Goal: Task Accomplishment & Management: Manage account settings

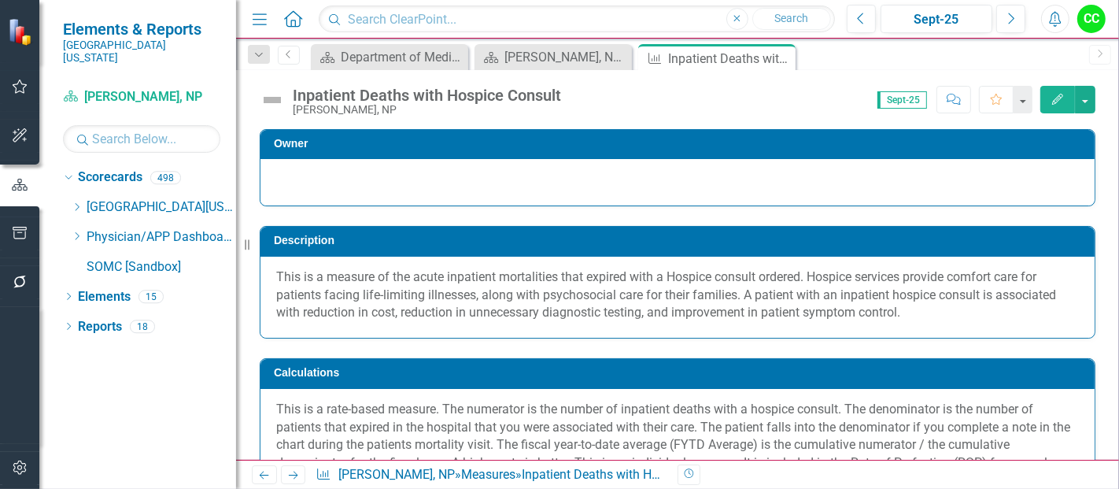
scroll to position [510, 0]
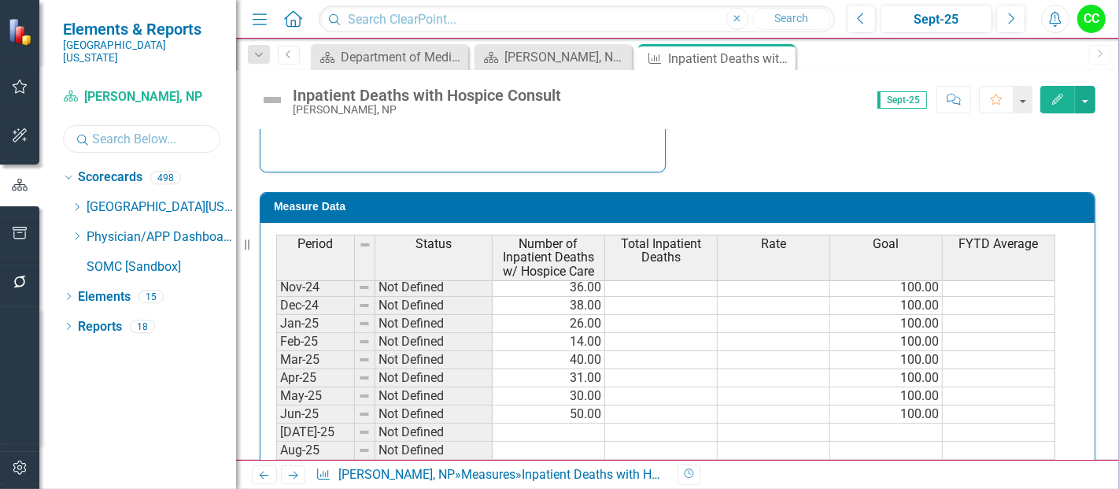
click at [118, 128] on input "text" at bounding box center [141, 139] width 157 height 28
type input "eizm"
click at [152, 258] on link "[PERSON_NAME], NP" at bounding box center [177, 267] width 118 height 18
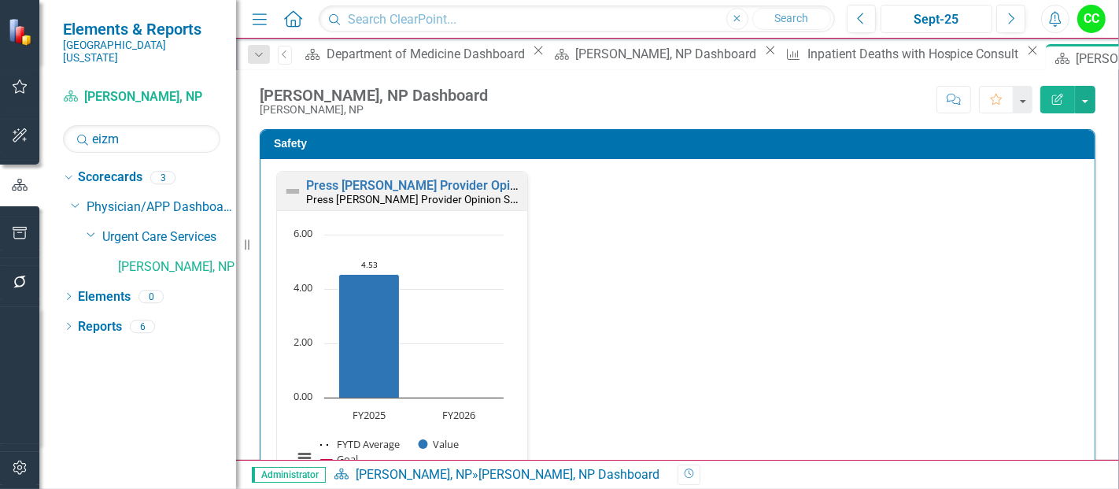
click at [948, 19] on div "Sept-25" at bounding box center [936, 19] width 101 height 19
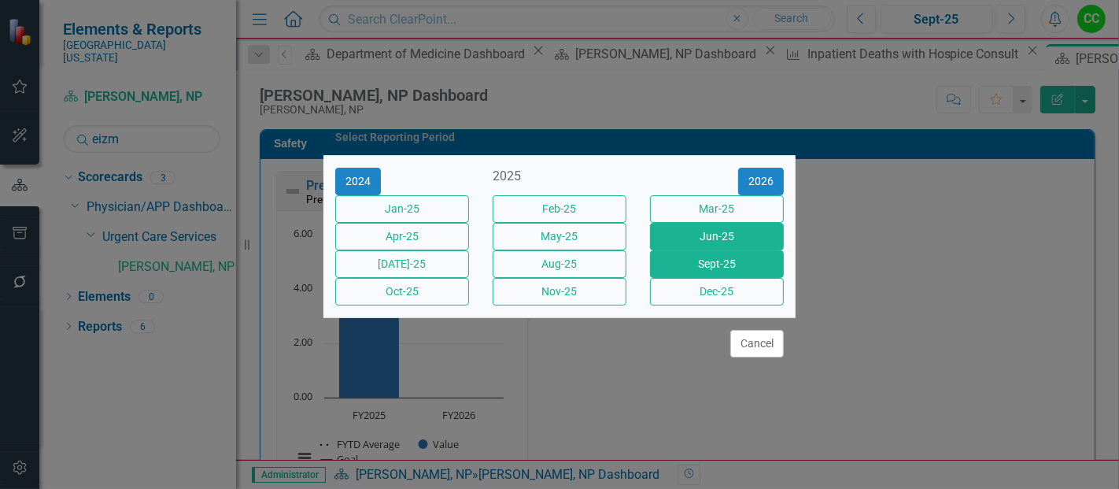
click at [681, 233] on button "Jun-25" at bounding box center [717, 237] width 134 height 28
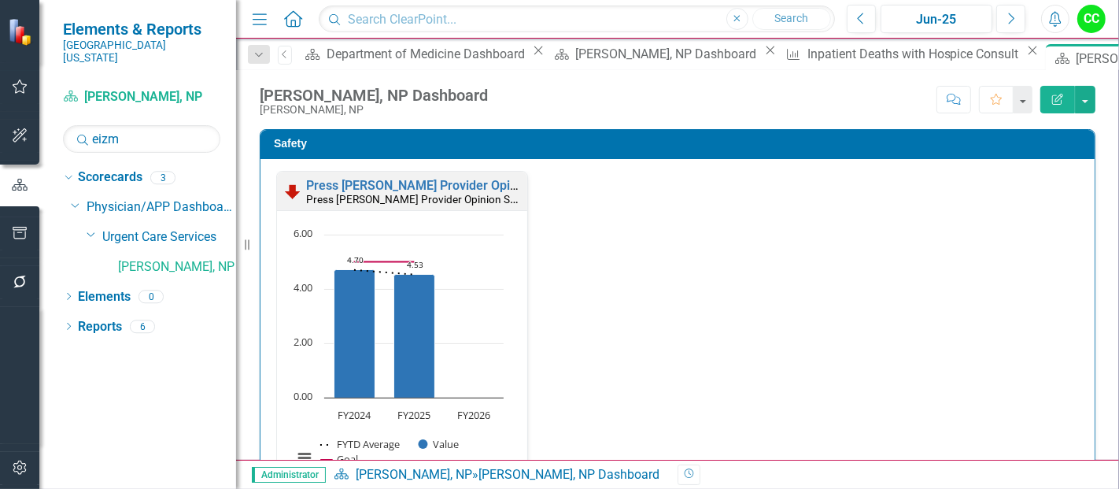
click at [960, 320] on div "Press Ganey Provider Opinion Survey: Safety Survey Results Press Ganey Provider…" at bounding box center [677, 339] width 826 height 336
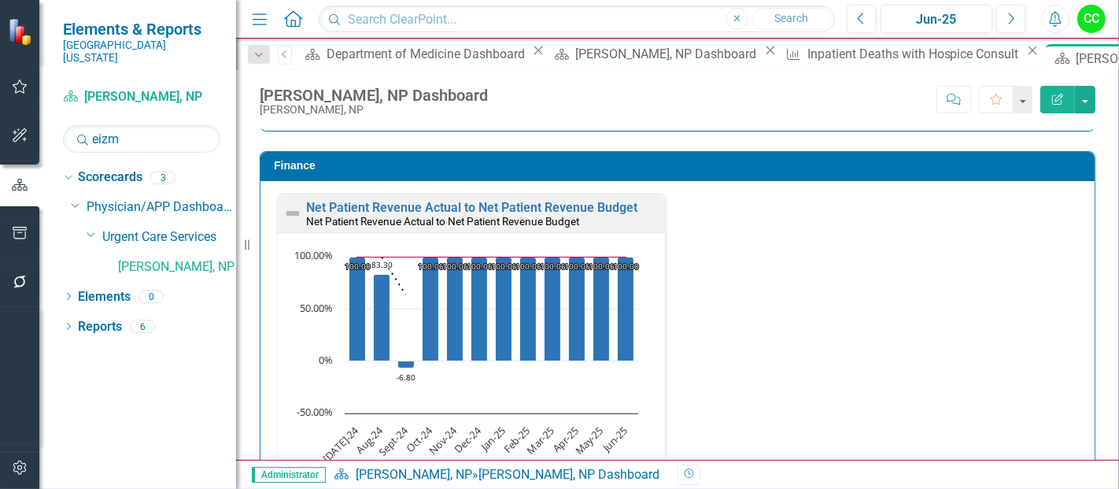
scroll to position [2126, 0]
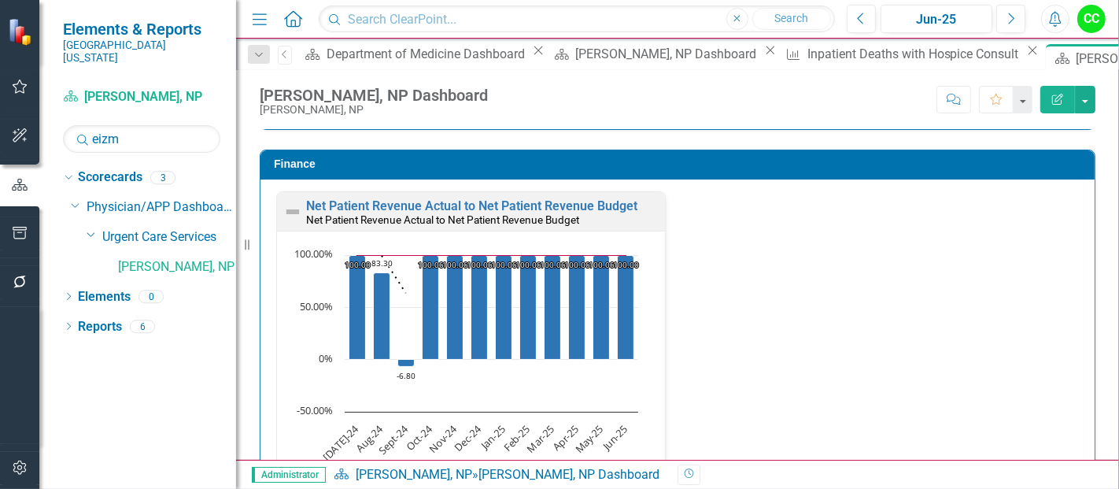
click at [981, 247] on div "Net Patient Revenue Actual to Net Patient Revenue Budget Net Patient Revenue Ac…" at bounding box center [677, 359] width 826 height 336
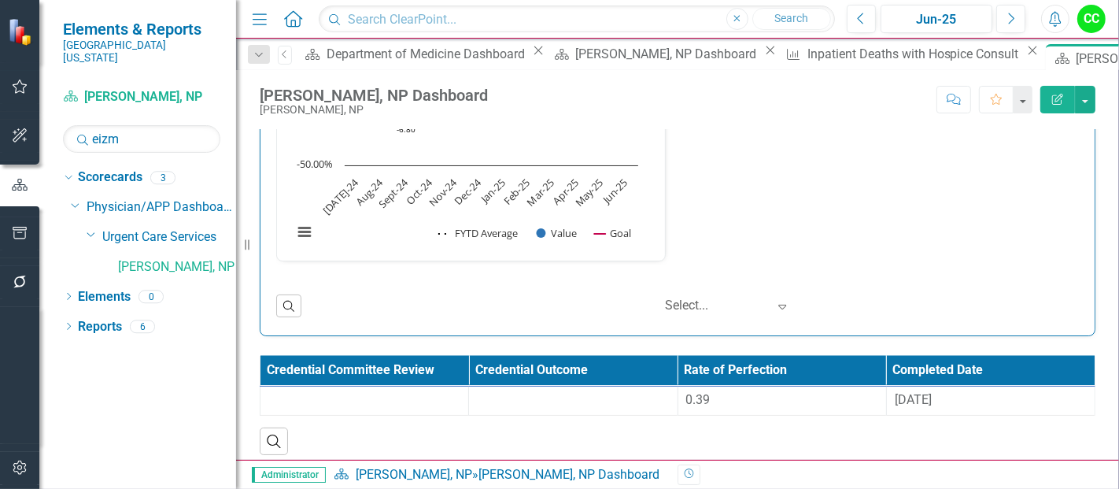
scroll to position [2374, 0]
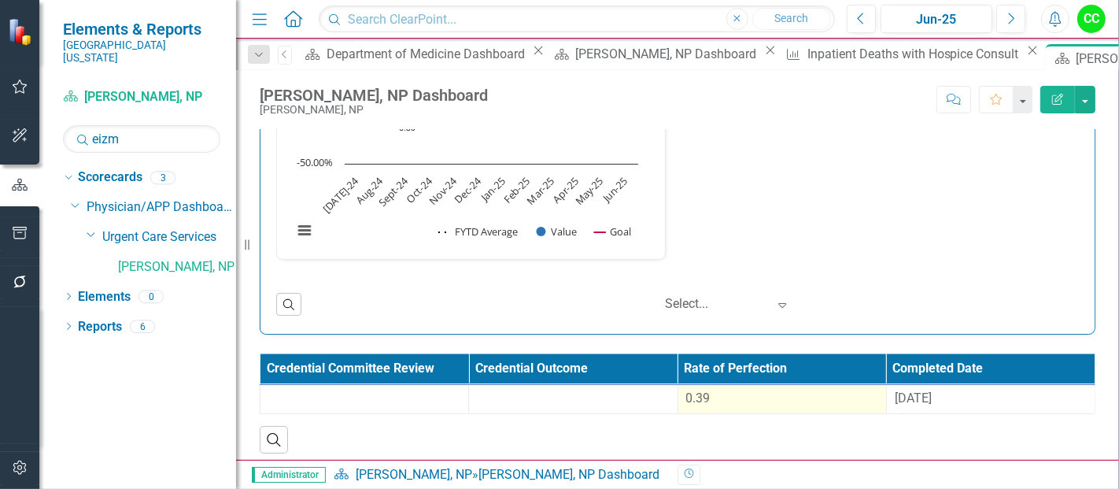
click at [730, 390] on div "0.39" at bounding box center [782, 399] width 192 height 18
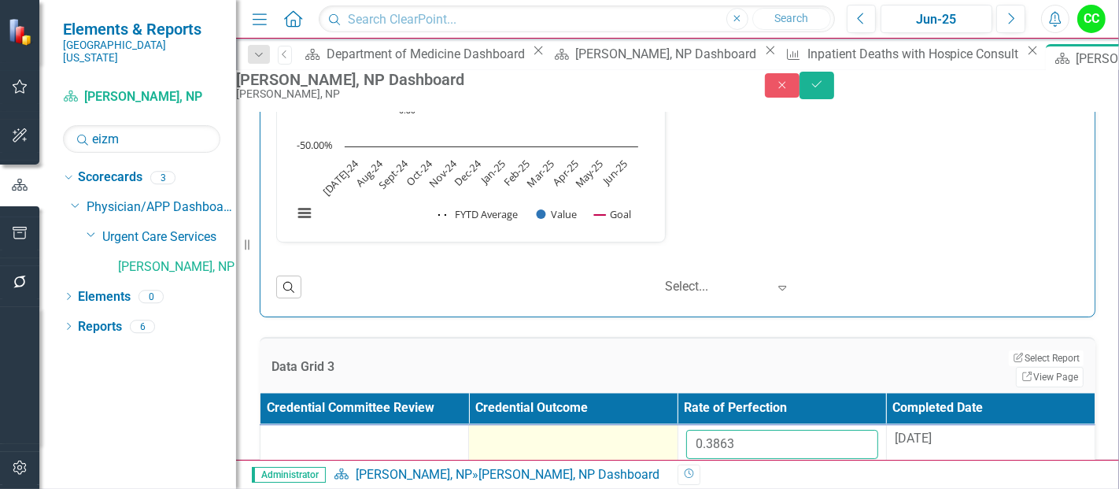
drag, startPoint x: 770, startPoint y: 449, endPoint x: 625, endPoint y: 434, distance: 145.6
click at [625, 434] on tr "0.3863 8/29/24" at bounding box center [678, 449] width 835 height 51
paste input "467"
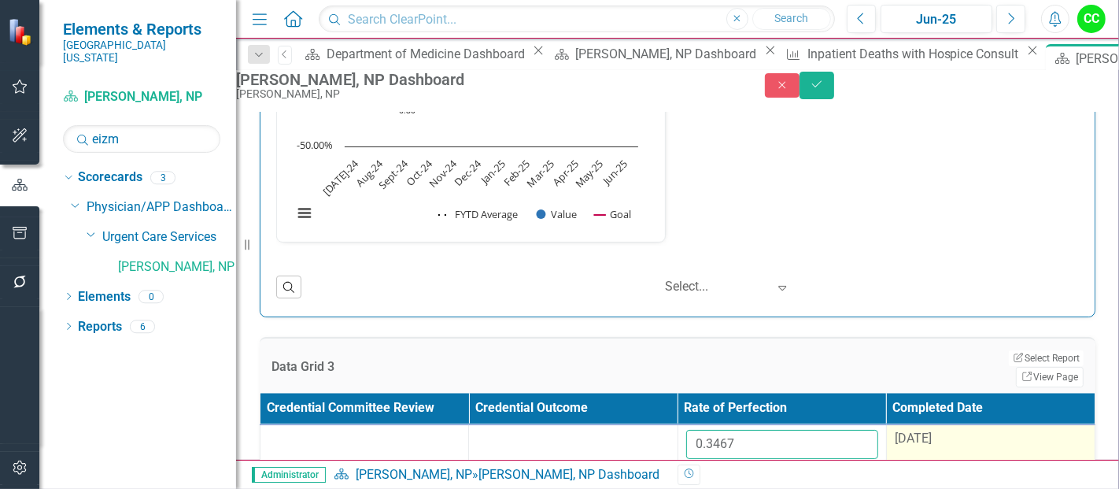
type input "0.3467"
click at [966, 428] on td "8/29/24" at bounding box center [990, 449] width 209 height 51
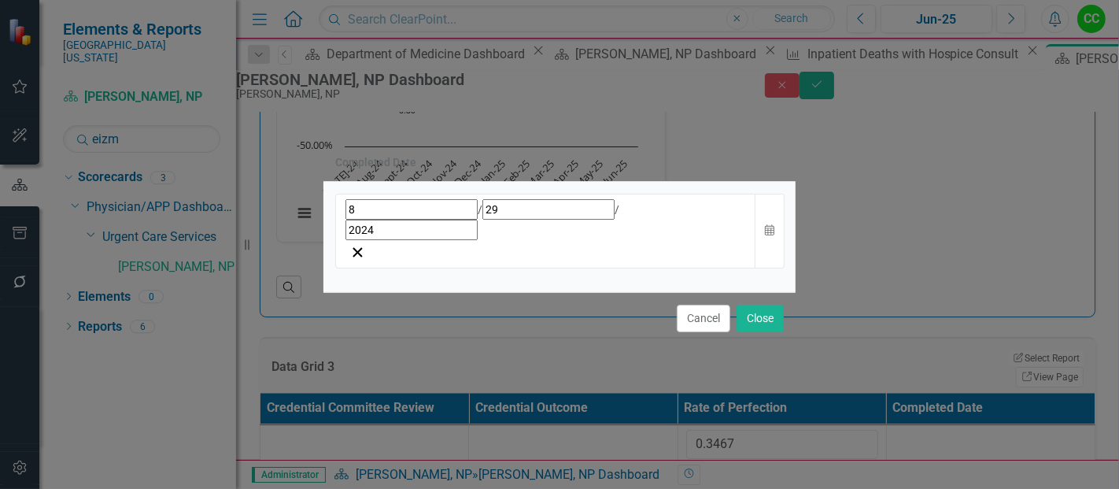
click at [656, 228] on div "8 / 29 / 2024" at bounding box center [546, 219] width 401 height 41
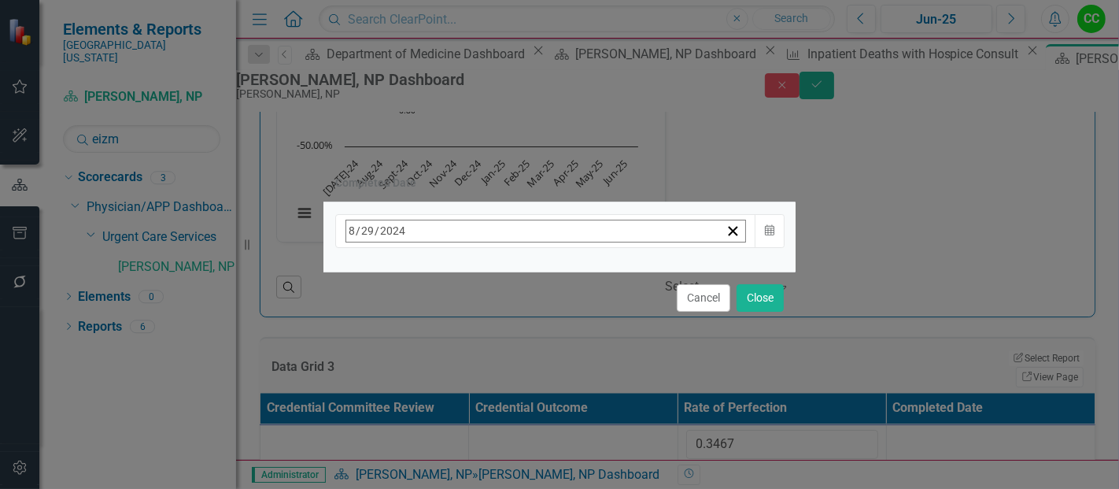
click at [519, 435] on abbr "29" at bounding box center [513, 441] width 13 height 13
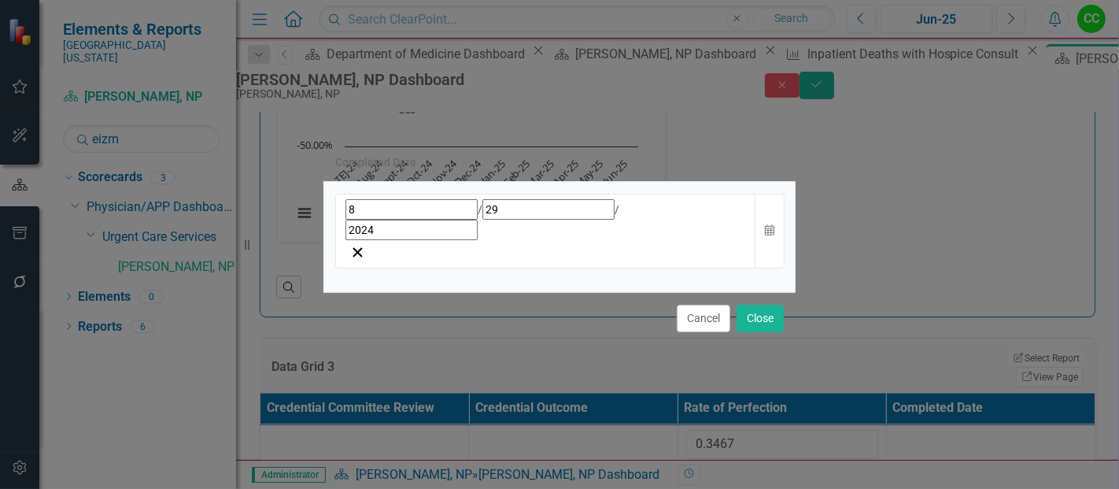
click at [664, 230] on div "8 / 29 / 2024" at bounding box center [546, 219] width 401 height 41
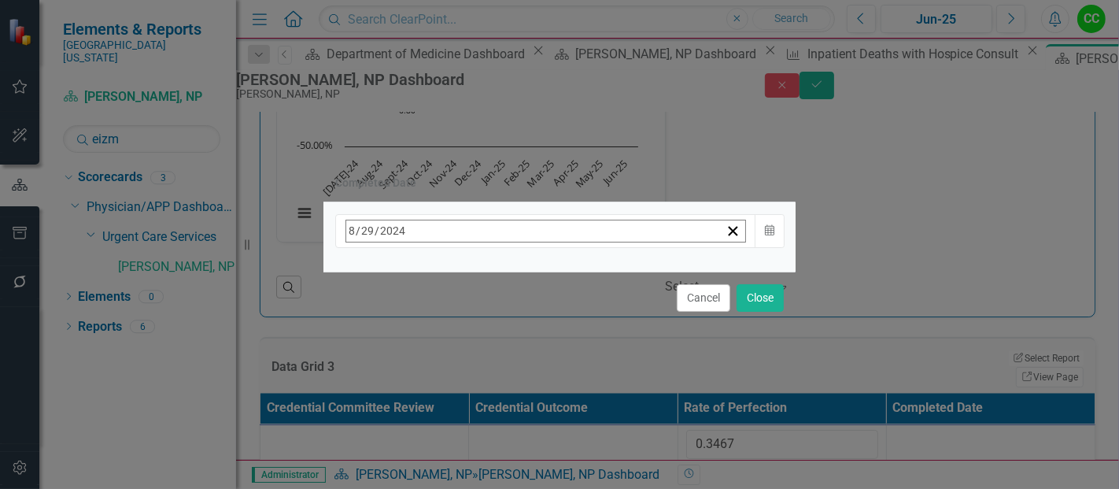
click at [542, 260] on button "August 2024" at bounding box center [473, 265] width 135 height 35
click at [611, 279] on button "»" at bounding box center [593, 265] width 35 height 35
click at [372, 271] on button "«" at bounding box center [354, 265] width 35 height 35
click at [576, 277] on button "›" at bounding box center [559, 265] width 35 height 35
click at [611, 436] on button "September" at bounding box center [564, 435] width 91 height 57
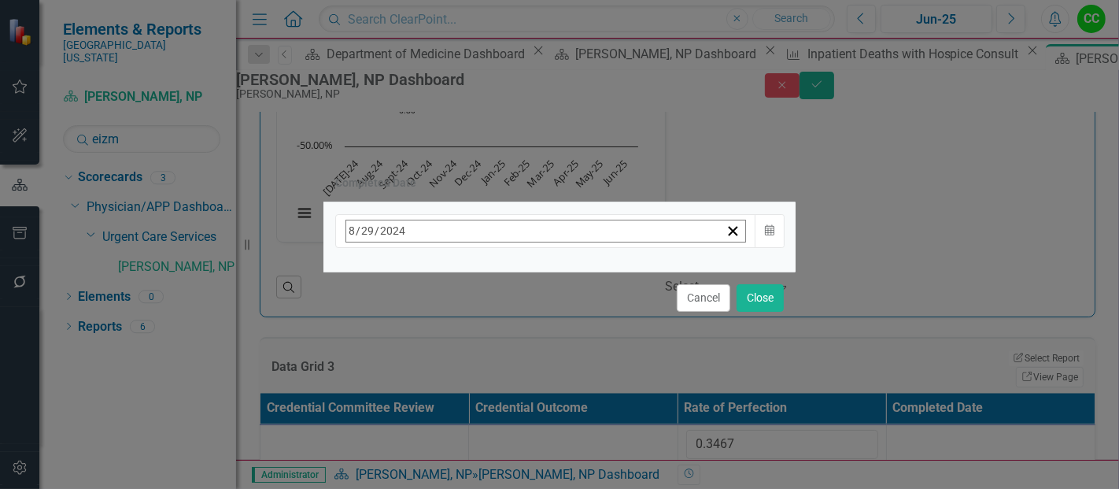
click at [441, 435] on abbr "30" at bounding box center [434, 441] width 13 height 13
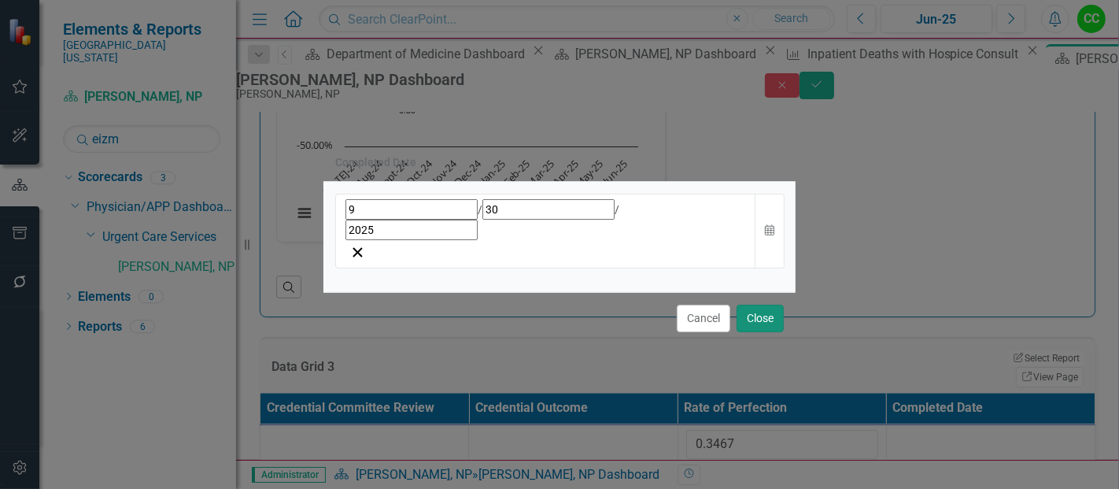
click at [749, 305] on button "Close" at bounding box center [760, 319] width 47 height 28
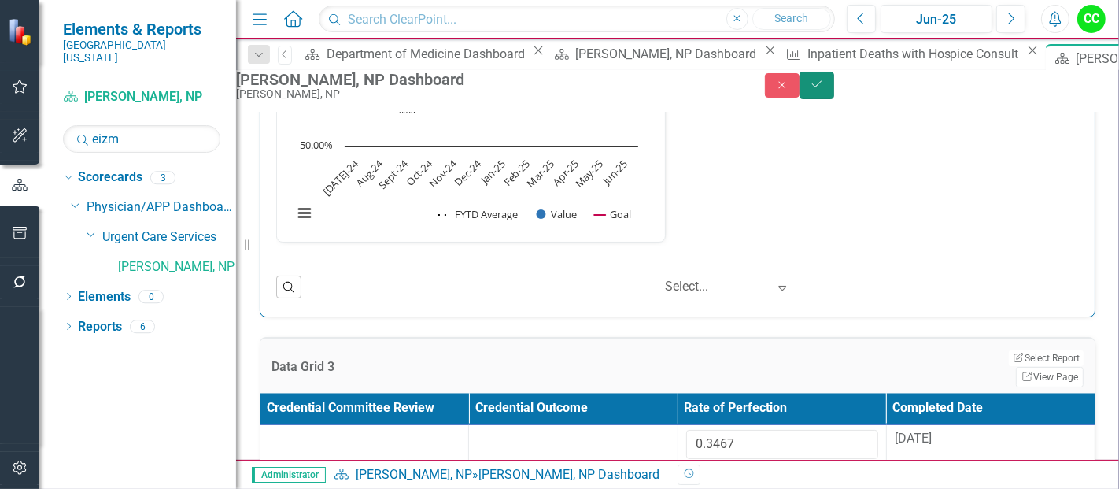
click at [824, 90] on icon "Save" at bounding box center [817, 84] width 14 height 11
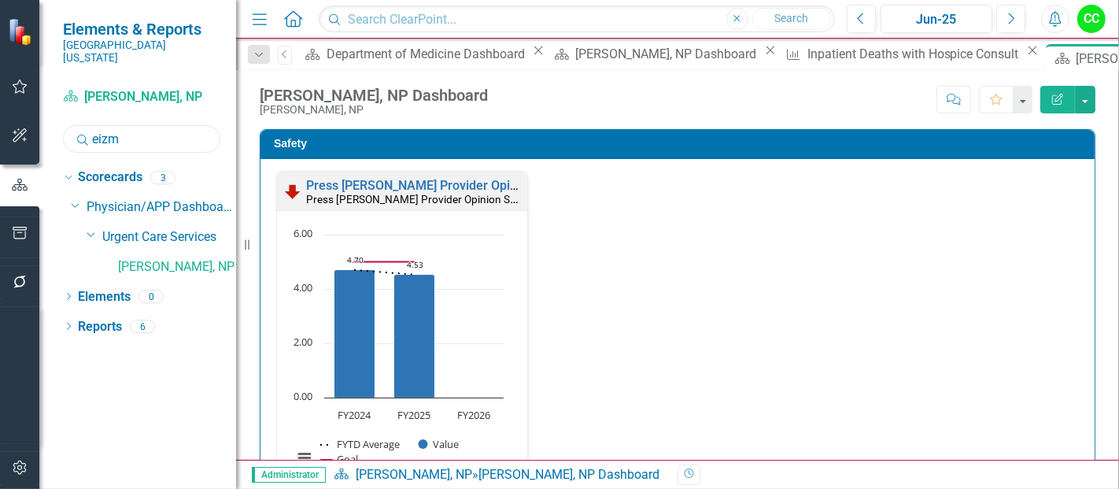
click at [143, 125] on input "eizm" at bounding box center [141, 139] width 157 height 28
type input "e"
click at [137, 127] on input "gillil" at bounding box center [141, 139] width 157 height 28
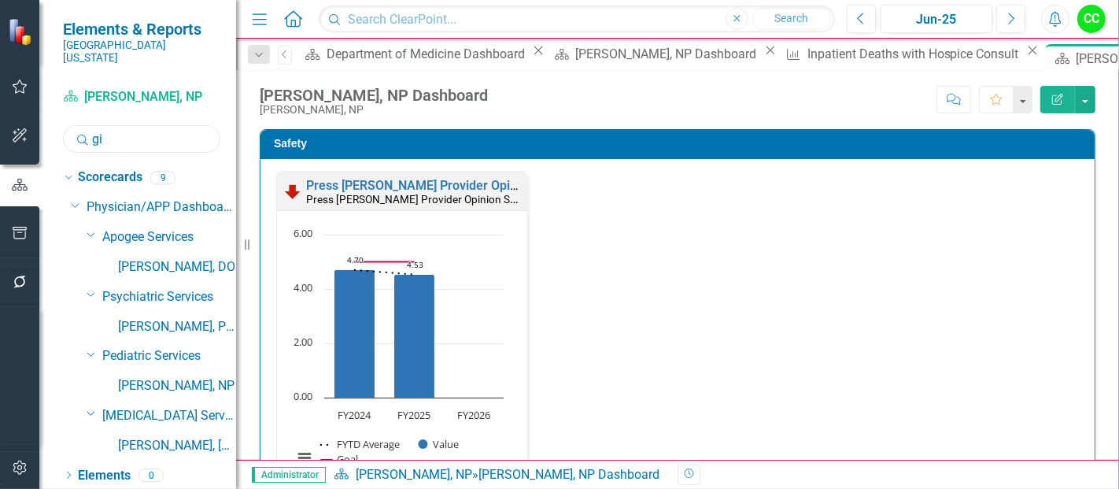
type input "g"
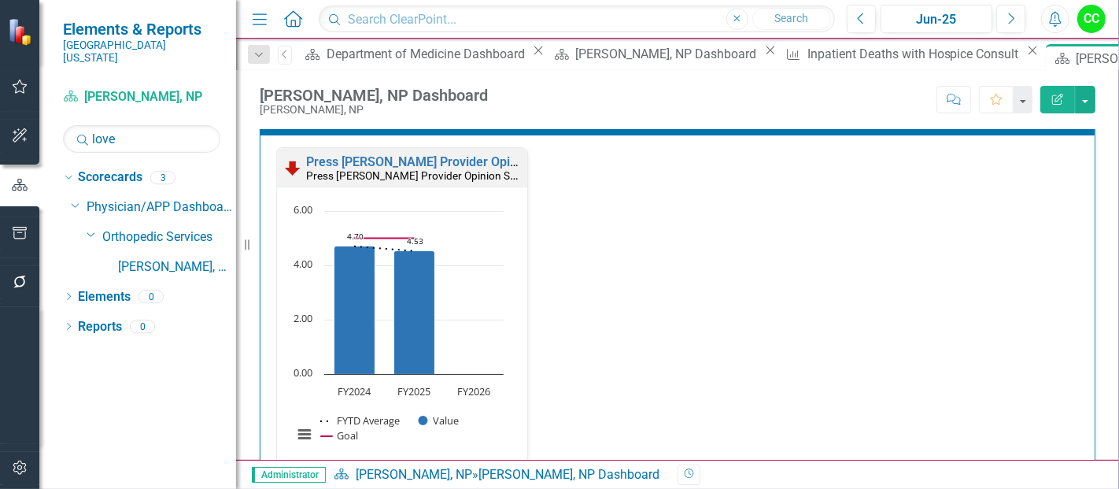
scroll to position [39, 0]
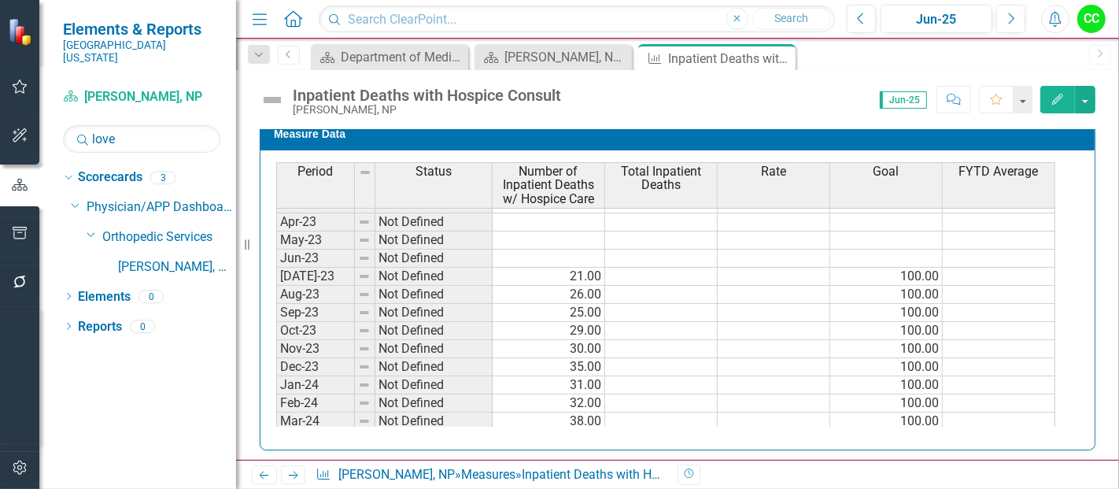
scroll to position [150, 0]
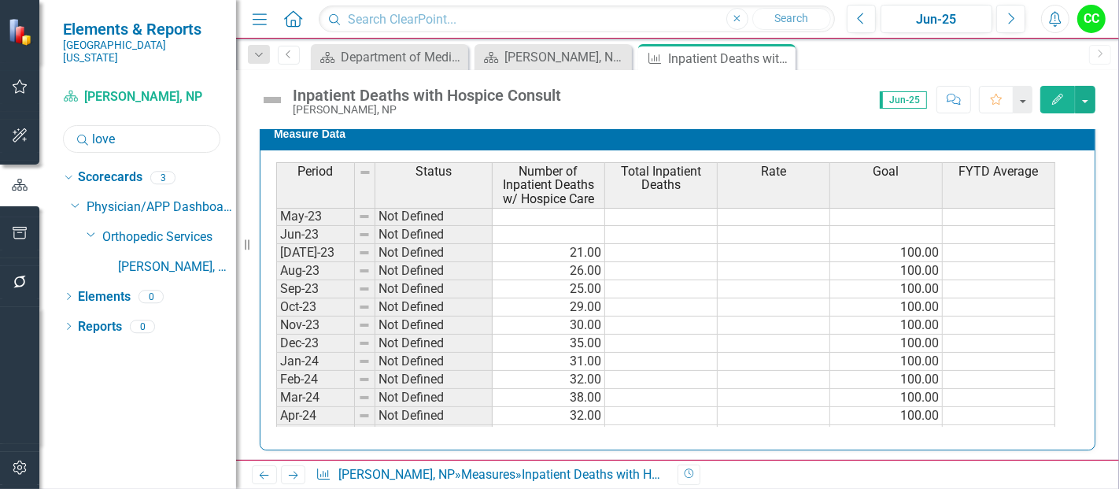
drag, startPoint x: 142, startPoint y: 125, endPoint x: 103, endPoint y: 128, distance: 38.7
click at [103, 128] on input "love" at bounding box center [141, 139] width 157 height 28
type input "l"
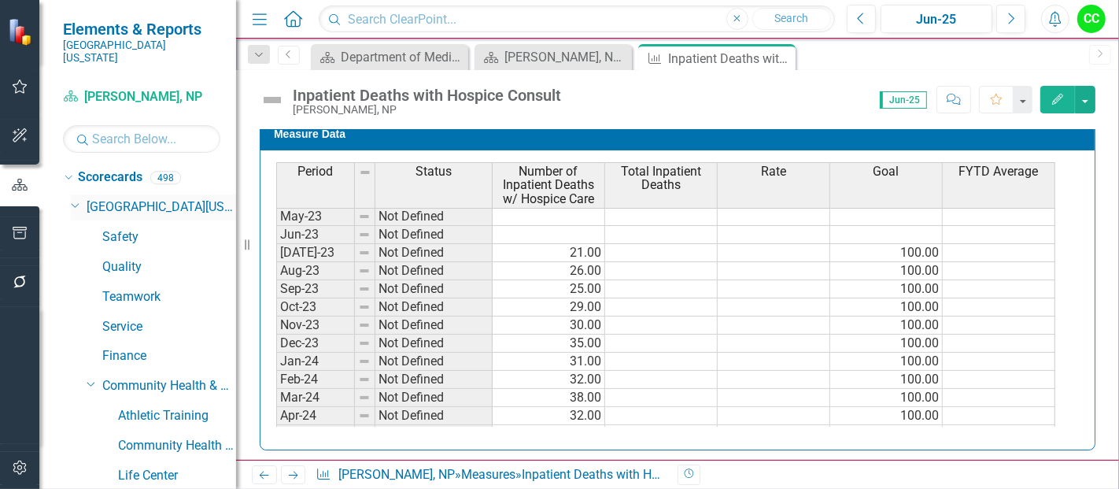
click at [75, 198] on icon "Dropdown" at bounding box center [75, 204] width 9 height 12
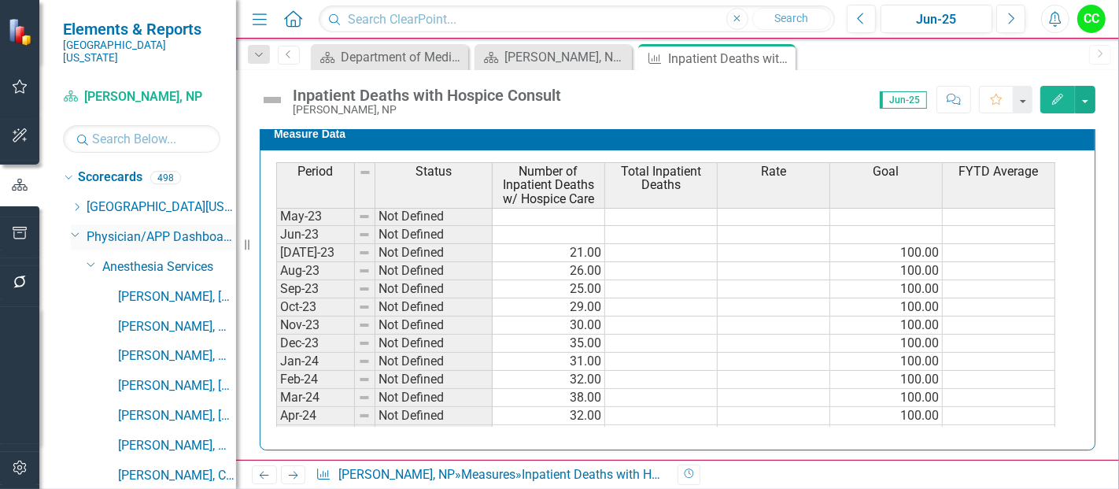
click at [77, 233] on icon at bounding box center [76, 235] width 8 height 4
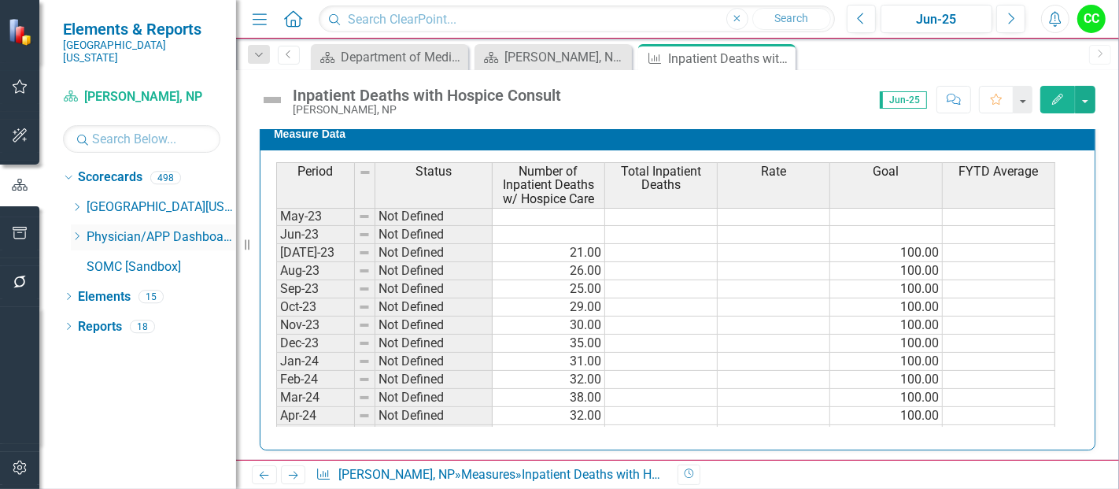
click at [77, 231] on icon "Dropdown" at bounding box center [77, 235] width 12 height 9
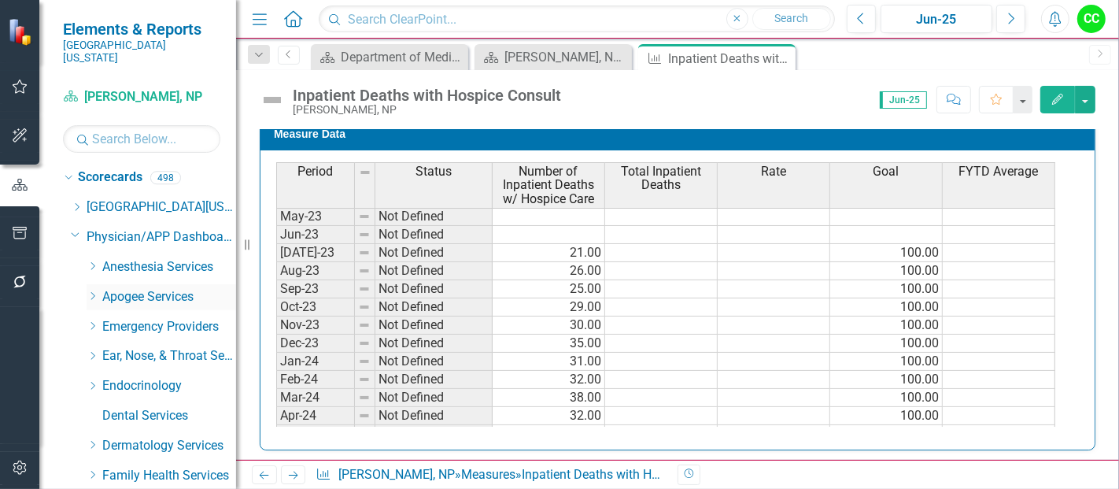
click at [95, 291] on icon "Dropdown" at bounding box center [93, 295] width 12 height 9
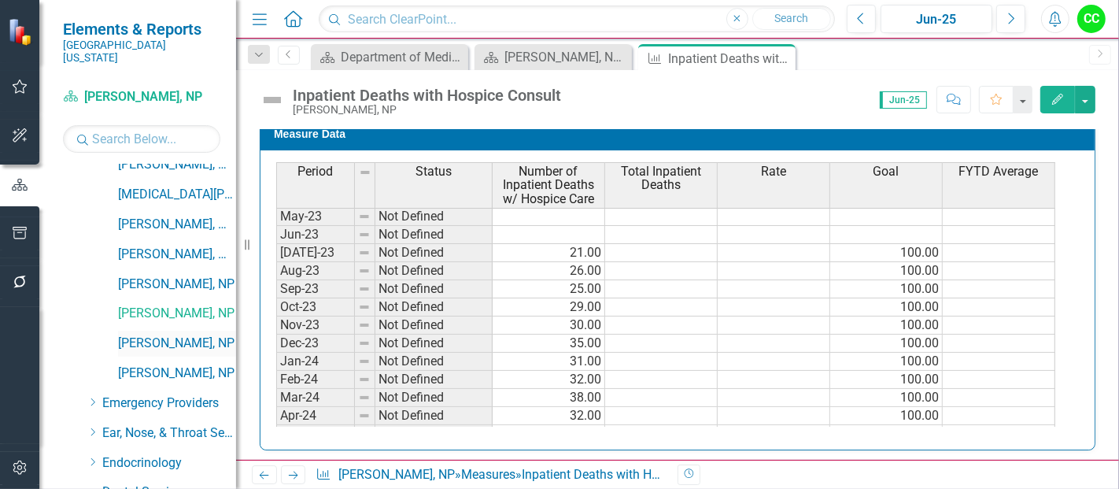
click at [161, 335] on link "[PERSON_NAME], NP" at bounding box center [177, 344] width 118 height 18
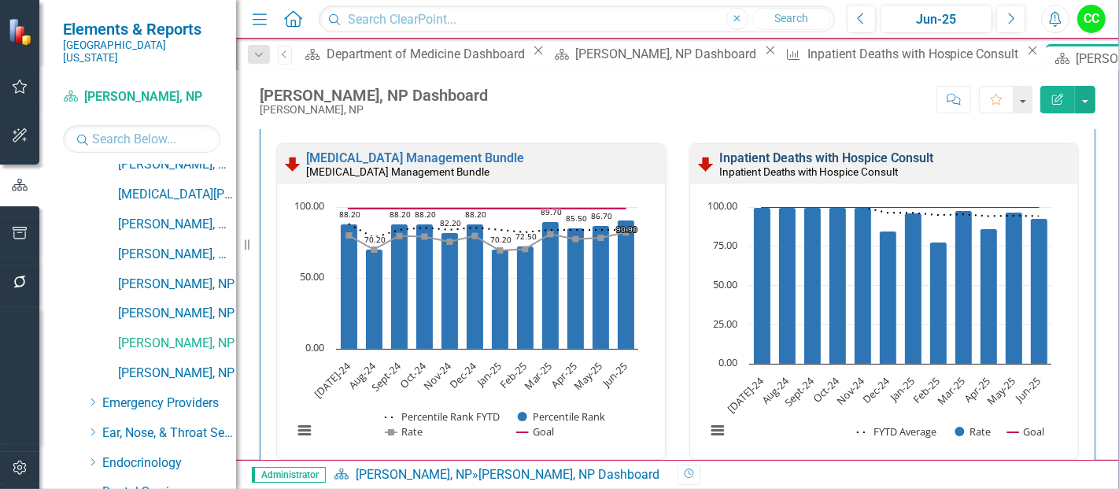
click at [870, 156] on link "Inpatient Deaths with Hospice Consult" at bounding box center [826, 157] width 214 height 15
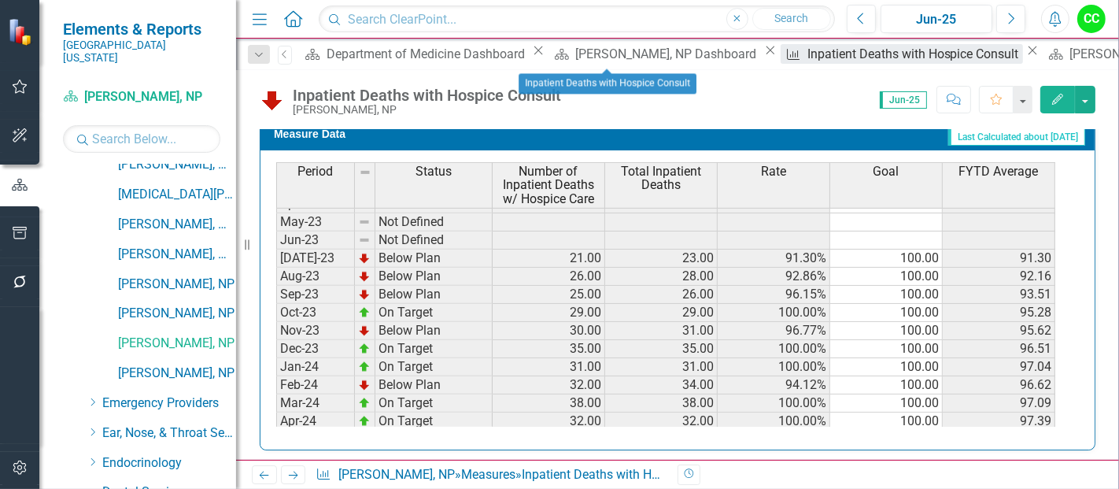
click at [808, 55] on div "Inpatient Deaths with Hospice Consult" at bounding box center [916, 54] width 216 height 20
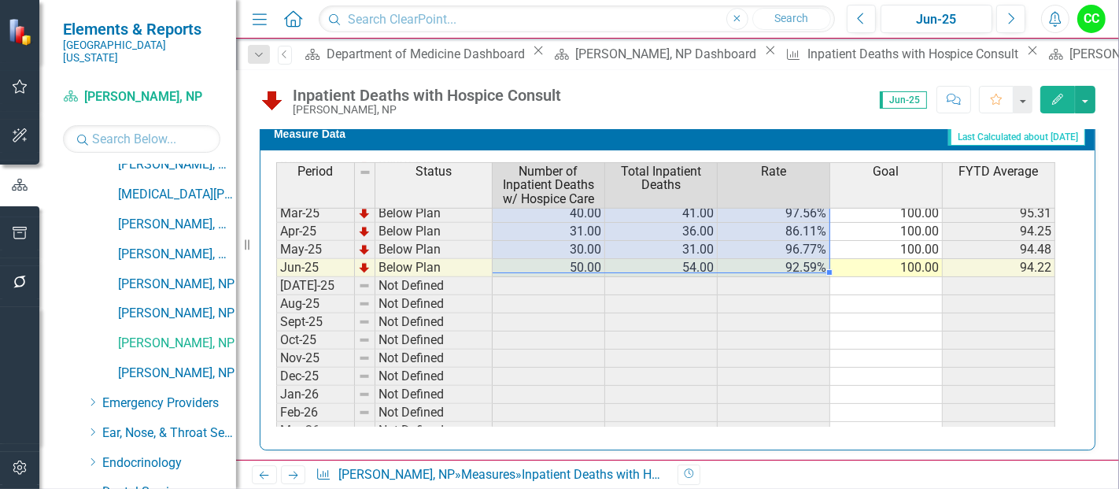
drag, startPoint x: 575, startPoint y: 240, endPoint x: 785, endPoint y: 261, distance: 210.4
click at [785, 261] on tbody "Nov-23 Below Plan 30.00 31.00 96.77% 100.00 95.62 Dec-23 On Target 35.00 35.00 …" at bounding box center [665, 204] width 779 height 580
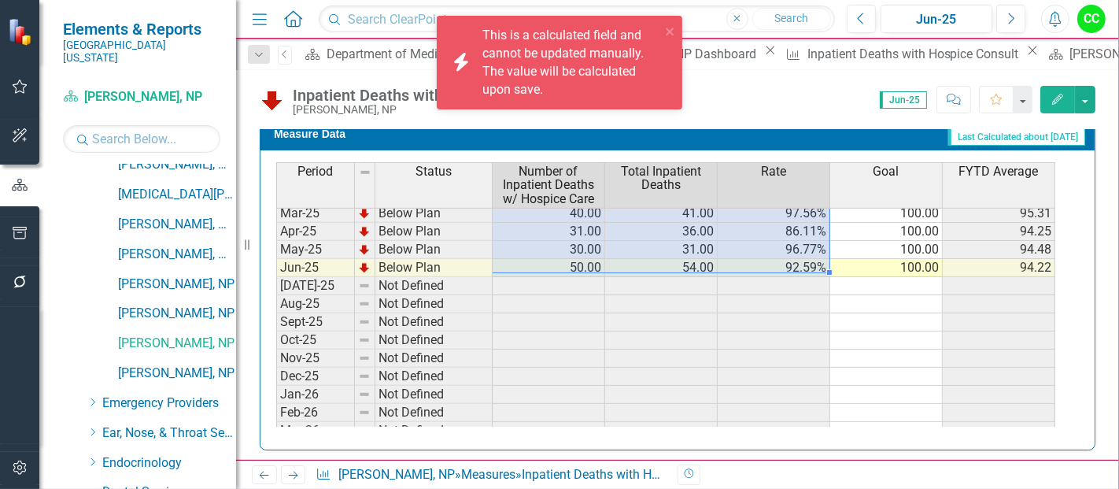
click at [879, 331] on td at bounding box center [886, 340] width 113 height 18
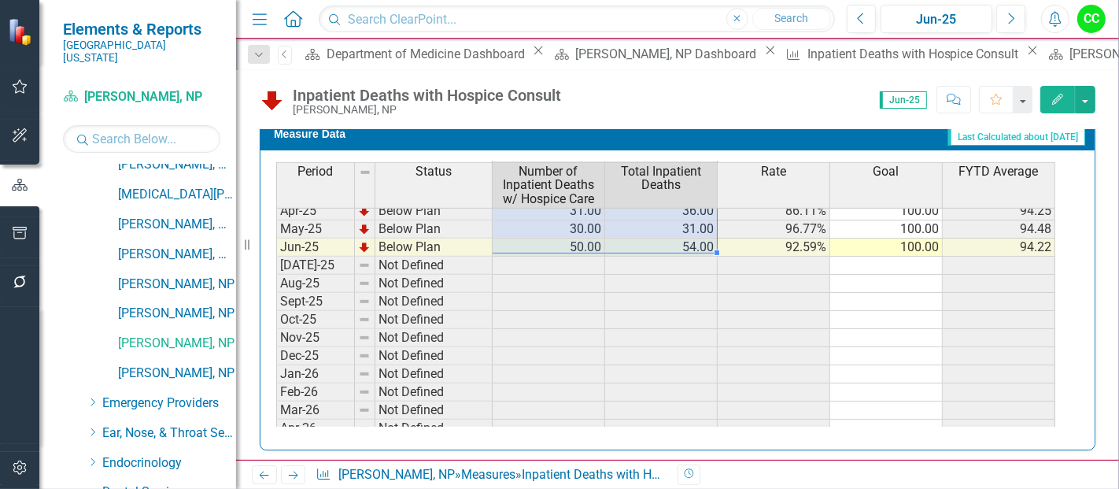
drag, startPoint x: 582, startPoint y: 258, endPoint x: 694, endPoint y: 235, distance: 114.2
click at [694, 235] on tbody "Apr-24 On Target 32.00 32.00 100.00% 100.00 97.39 May-24 Below Plan 21.00 22.00…" at bounding box center [665, 229] width 779 height 490
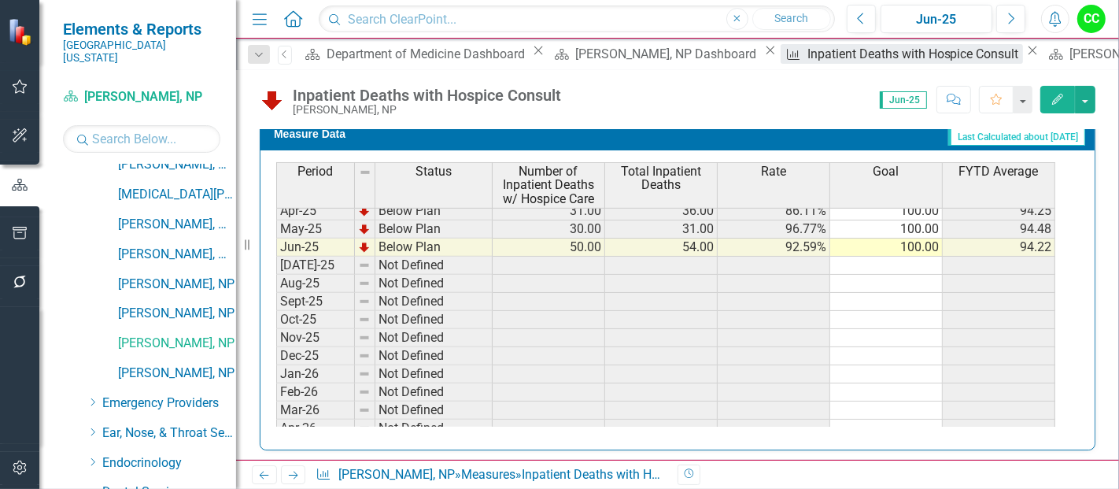
click at [808, 57] on div "Inpatient Deaths with Hospice Consult" at bounding box center [916, 54] width 216 height 20
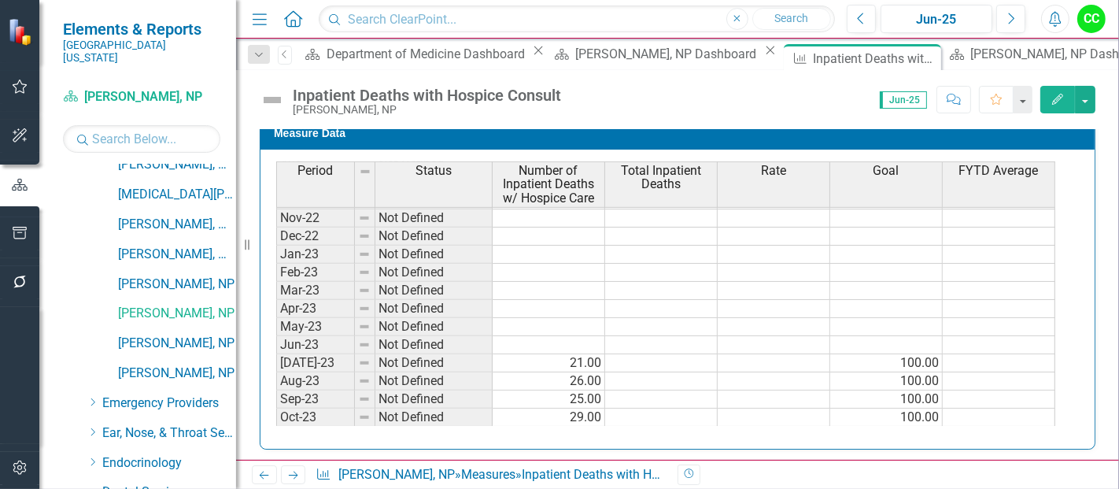
click at [578, 356] on td "21.00" at bounding box center [549, 363] width 113 height 18
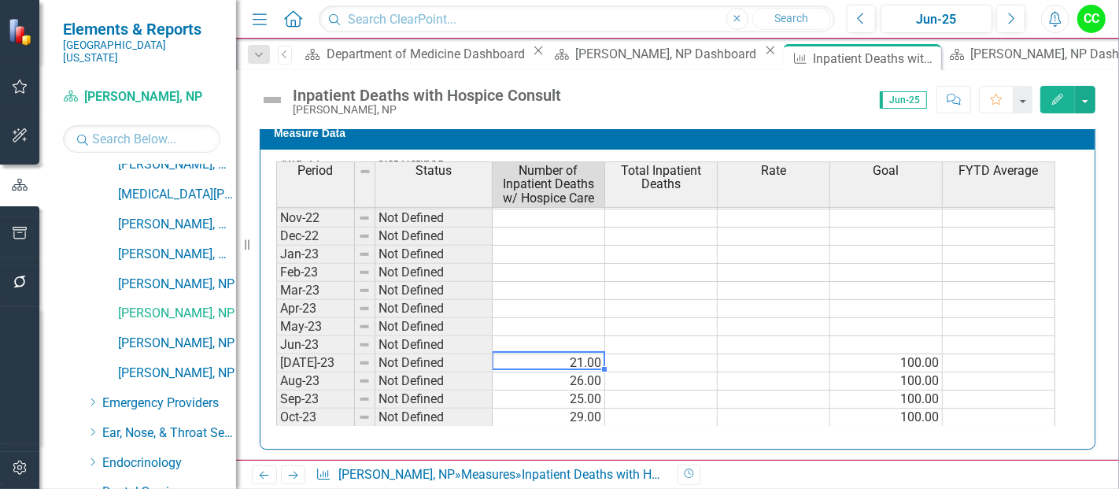
type textarea "21"
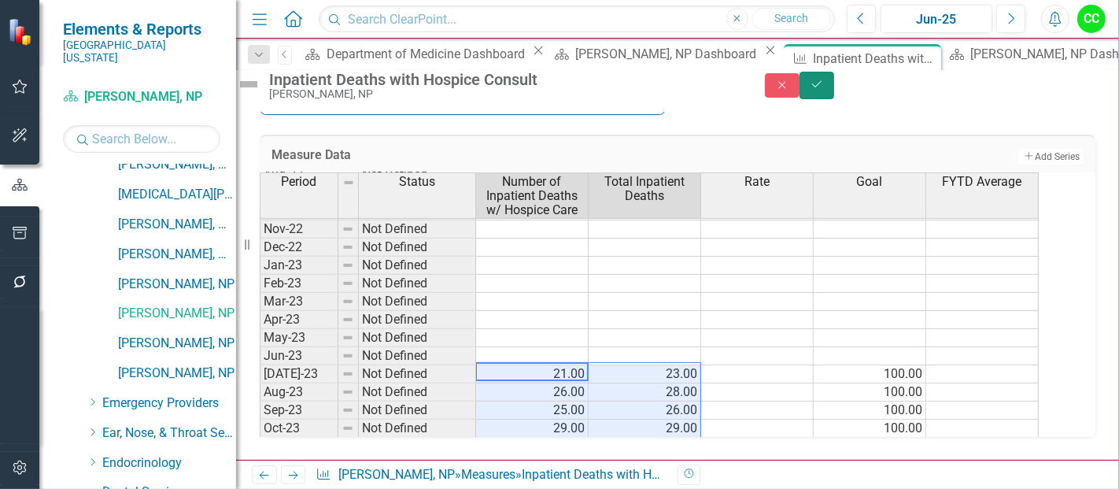
click at [834, 98] on button "Save" at bounding box center [817, 86] width 35 height 28
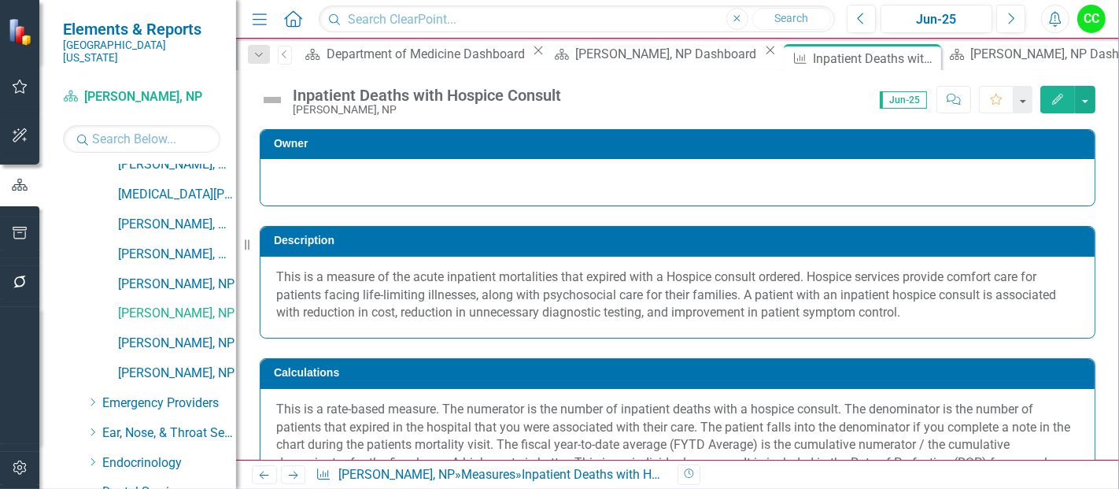
click at [1066, 102] on button "Edit" at bounding box center [1058, 100] width 35 height 28
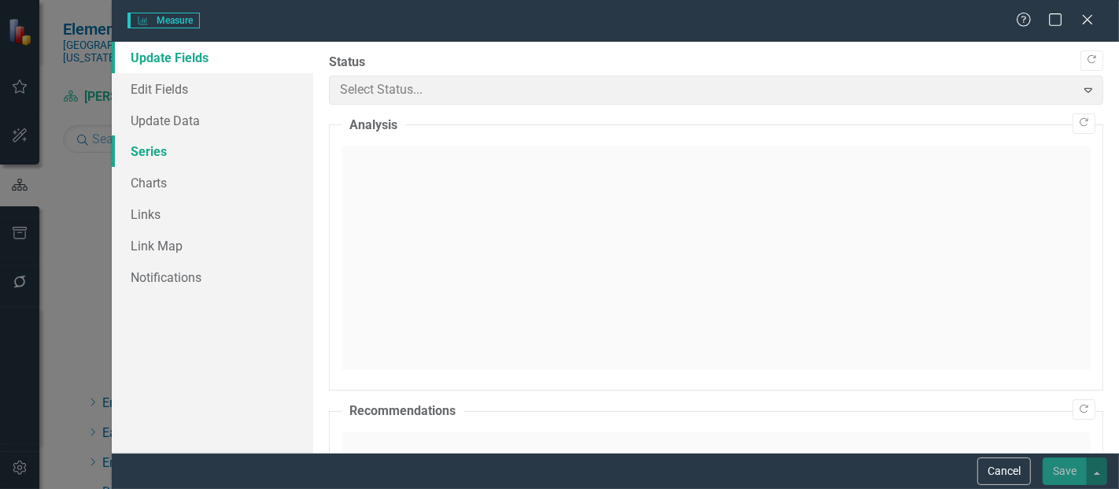
click at [149, 153] on link "Series" at bounding box center [212, 150] width 201 height 31
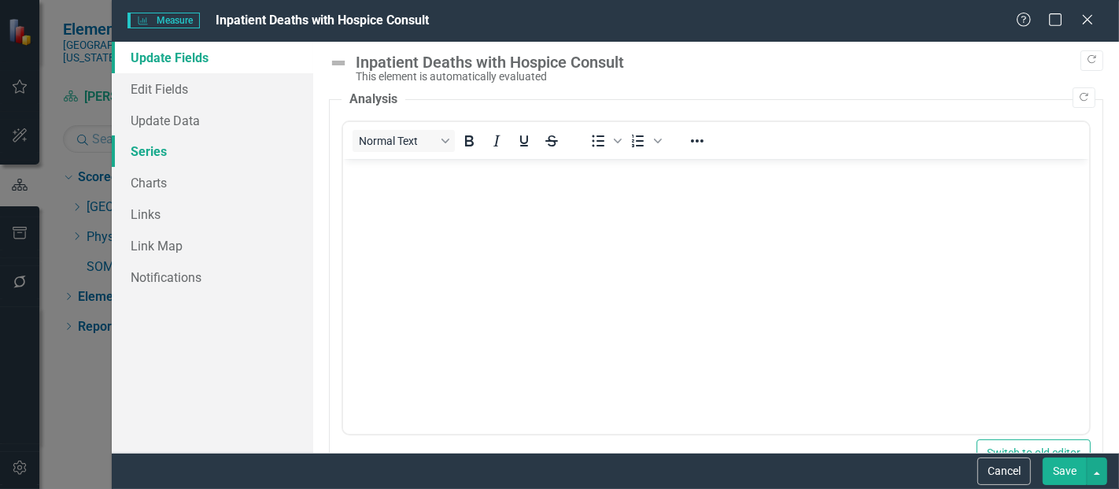
click at [168, 153] on link "Series" at bounding box center [212, 150] width 201 height 31
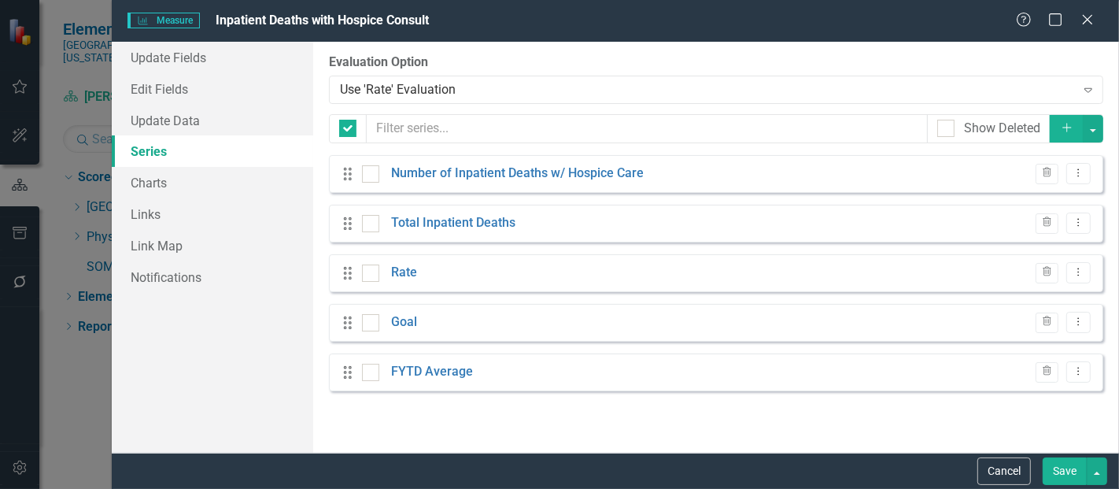
checkbox input "false"
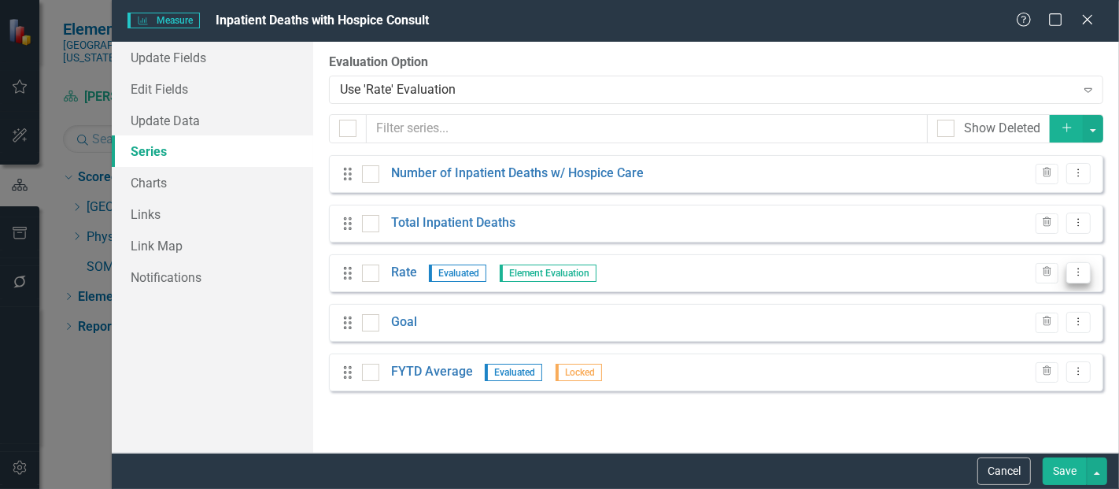
click at [1084, 271] on icon "Dropdown Menu" at bounding box center [1078, 272] width 13 height 10
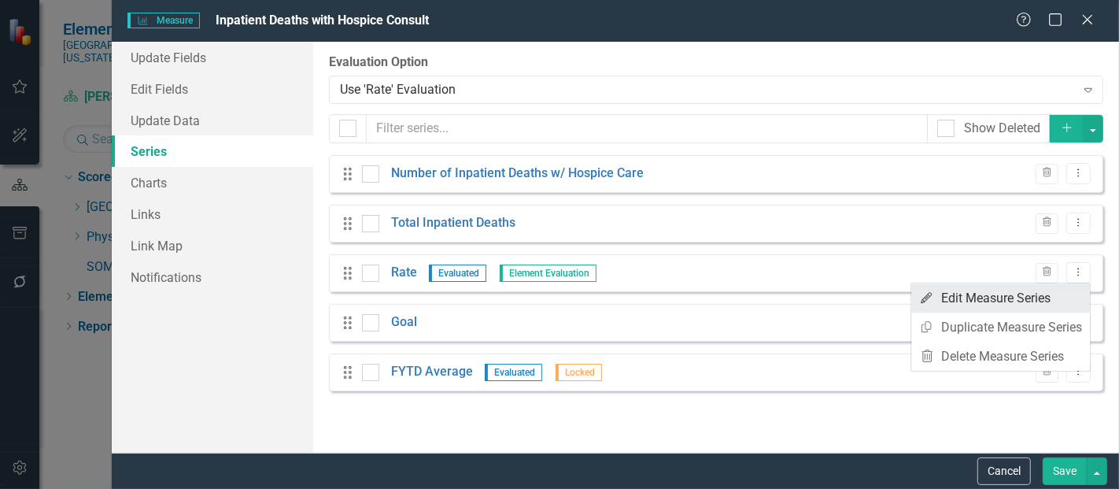
click at [1037, 293] on link "Edit Edit Measure Series" at bounding box center [1000, 297] width 179 height 29
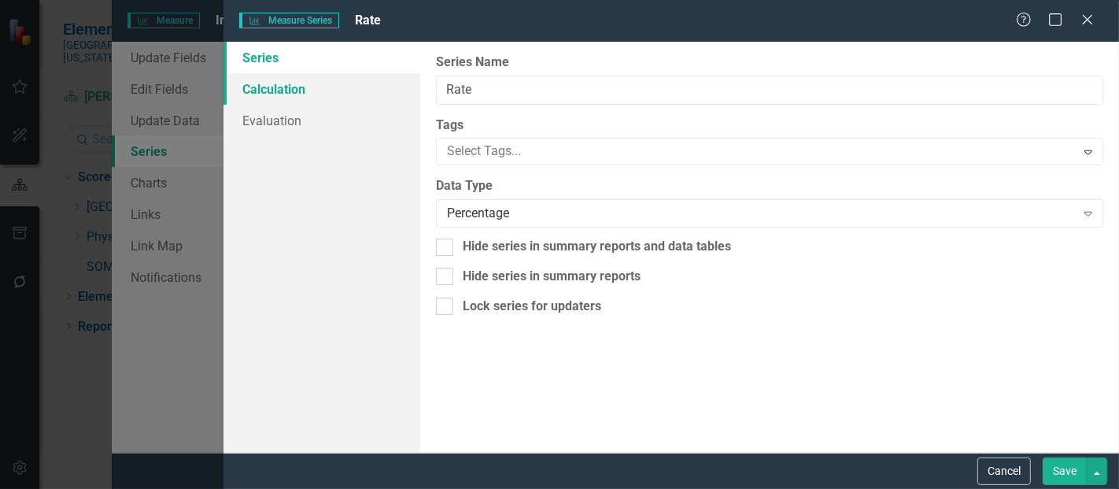
click at [253, 87] on link "Calculation" at bounding box center [322, 88] width 197 height 31
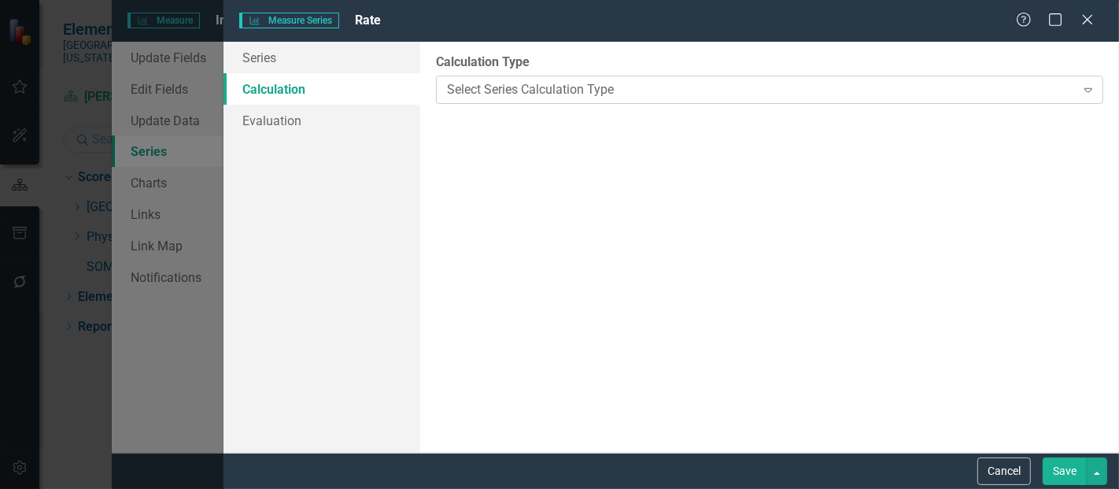
click at [532, 89] on div "Select Series Calculation Type" at bounding box center [761, 89] width 628 height 18
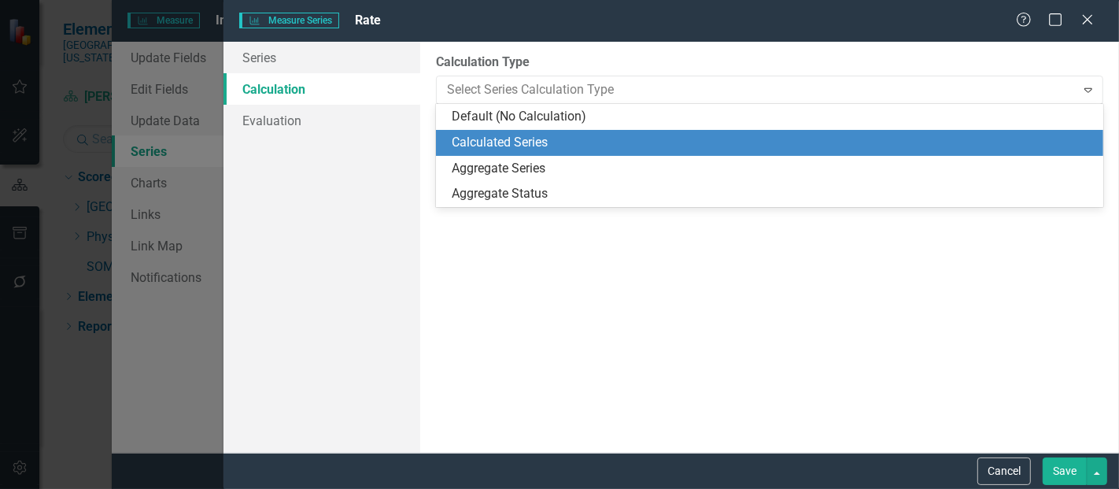
click at [513, 134] on div "Calculated Series" at bounding box center [773, 143] width 642 height 18
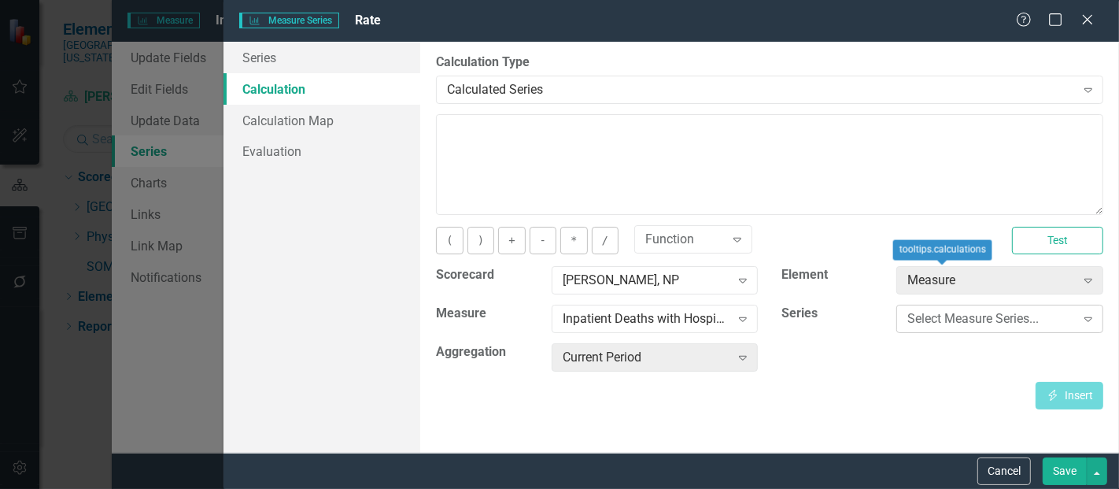
click at [906, 320] on div "Select Measure Series... Expand" at bounding box center [999, 319] width 207 height 28
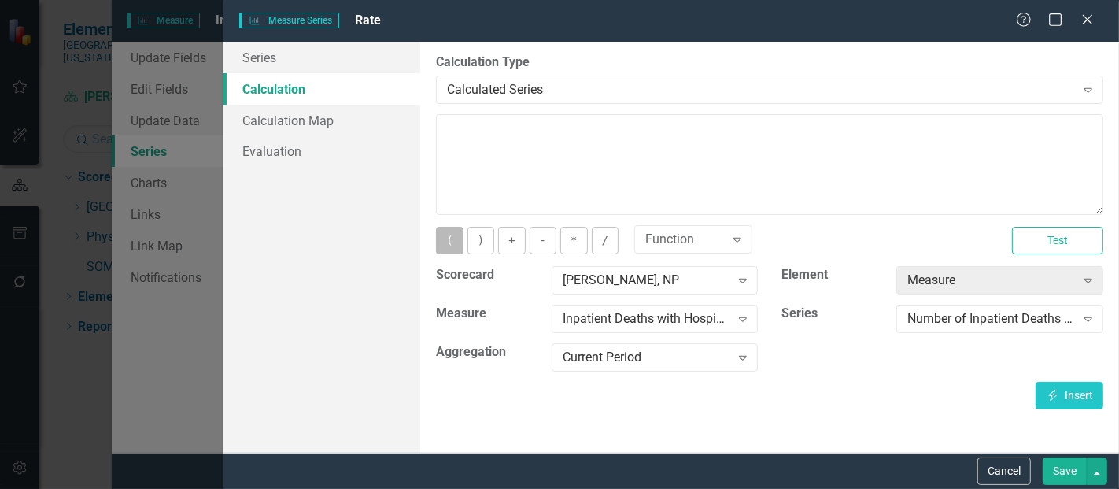
click at [449, 240] on button "(" at bounding box center [449, 241] width 27 height 28
click at [1055, 390] on icon "button" at bounding box center [1053, 395] width 9 height 11
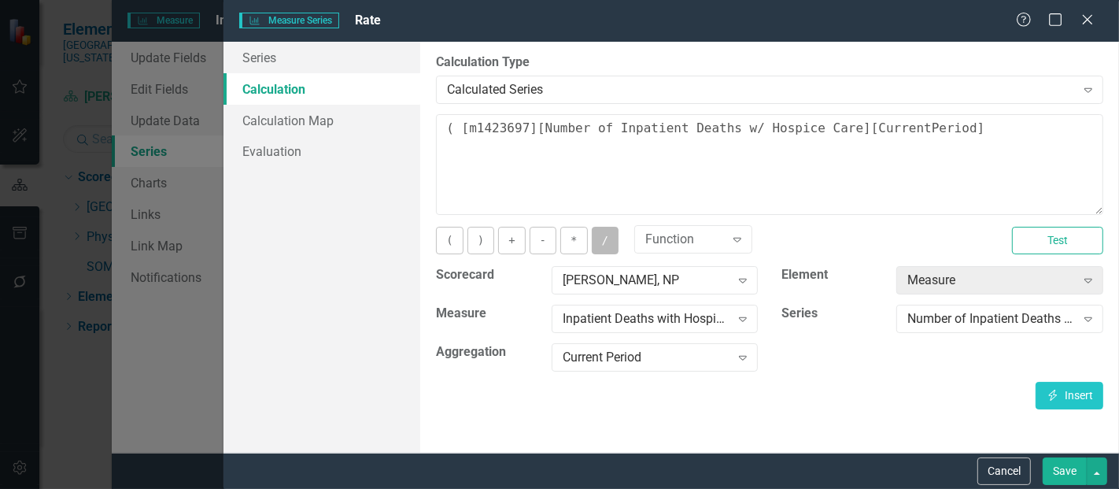
click at [595, 237] on button "/" at bounding box center [605, 241] width 27 height 28
click at [1007, 326] on div "Number of Inpatient Deaths w/ Hospice Care" at bounding box center [992, 319] width 168 height 18
click at [1056, 405] on button "Insert Insert" at bounding box center [1070, 396] width 68 height 28
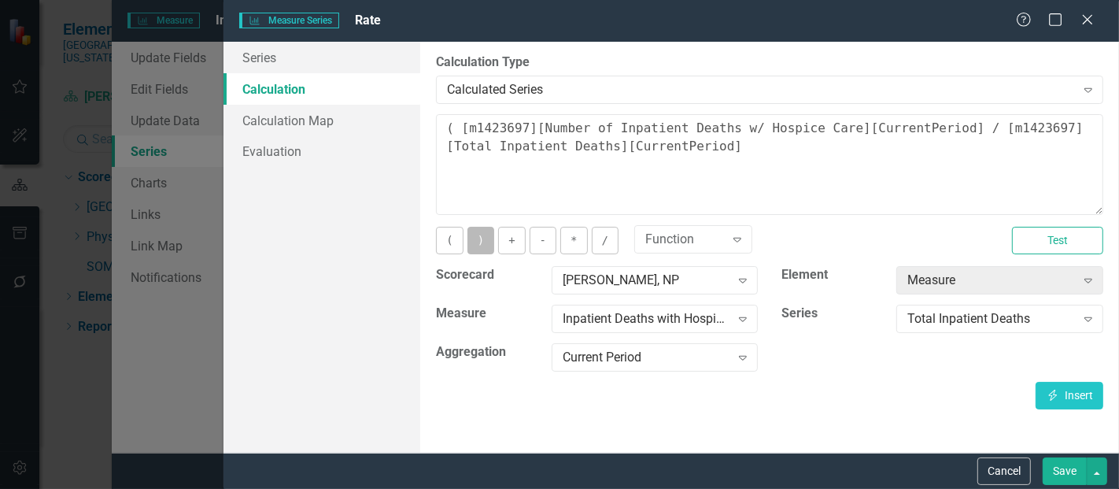
click at [475, 229] on button ")" at bounding box center [481, 241] width 27 height 28
click at [568, 235] on button "*" at bounding box center [573, 241] width 27 height 28
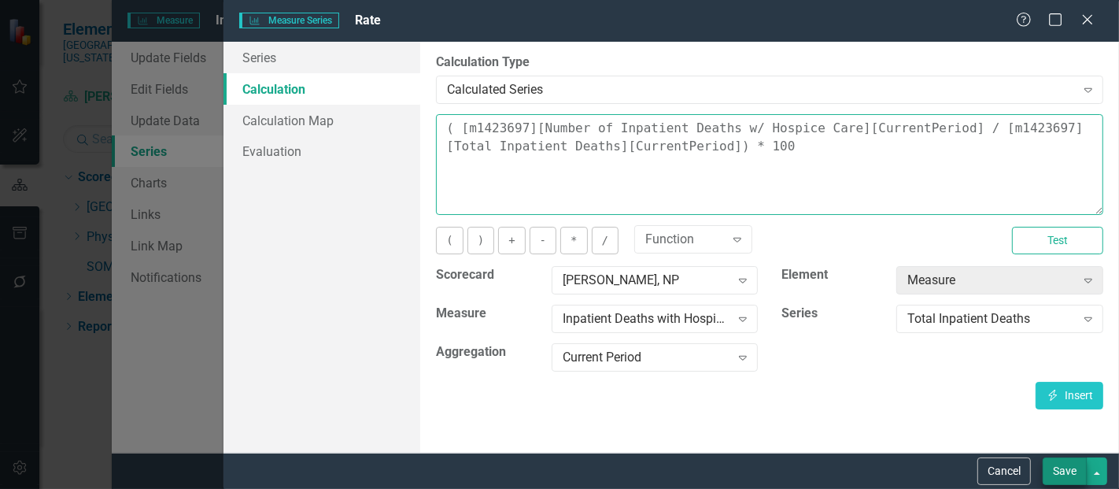
type textarea "( [m1423697][Number of Inpatient Deaths w/ Hospice Care][CurrentPeriod] / [m142…"
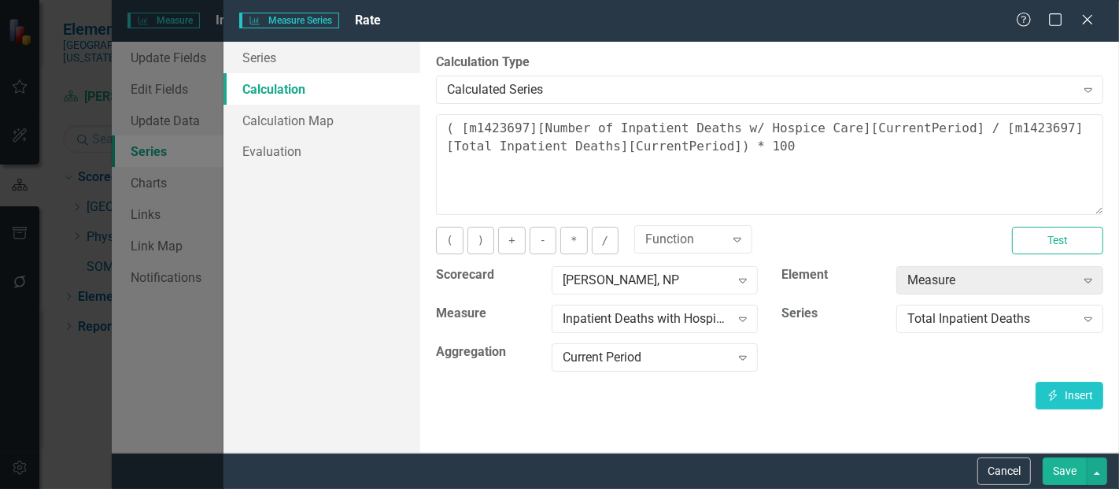
click at [1065, 466] on button "Save" at bounding box center [1065, 471] width 44 height 28
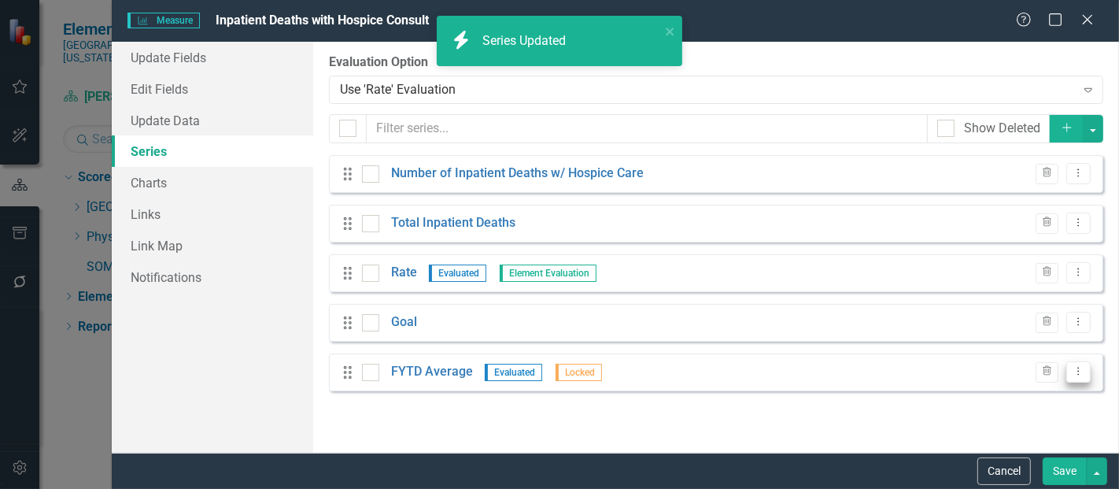
click at [1083, 371] on icon "Dropdown Menu" at bounding box center [1078, 371] width 13 height 10
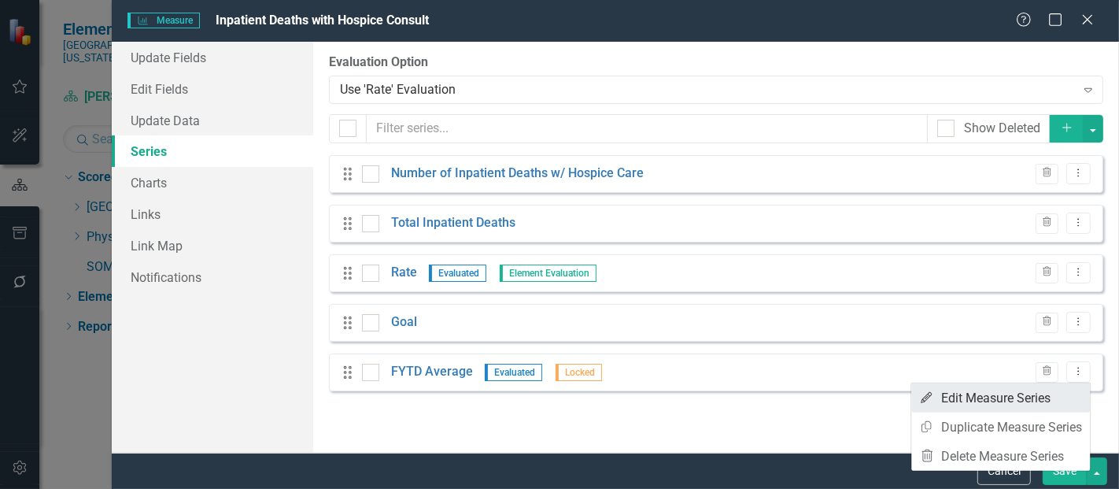
click at [1014, 394] on link "Edit Edit Measure Series" at bounding box center [1000, 397] width 179 height 29
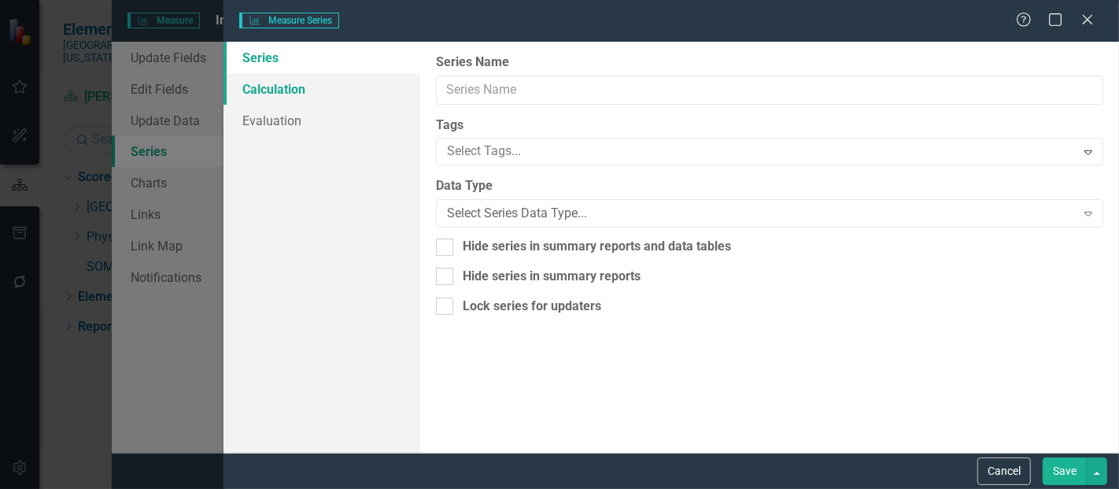
type input "FYTD Average"
checkbox input "true"
click at [281, 88] on link "Calculation" at bounding box center [322, 88] width 197 height 31
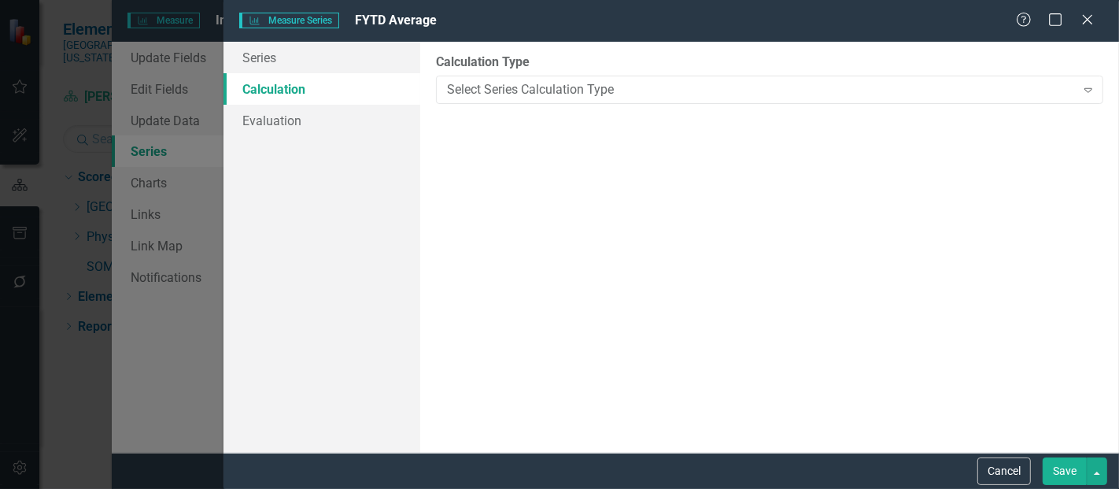
click at [546, 99] on div "Select Series Calculation Type Expand" at bounding box center [769, 90] width 667 height 28
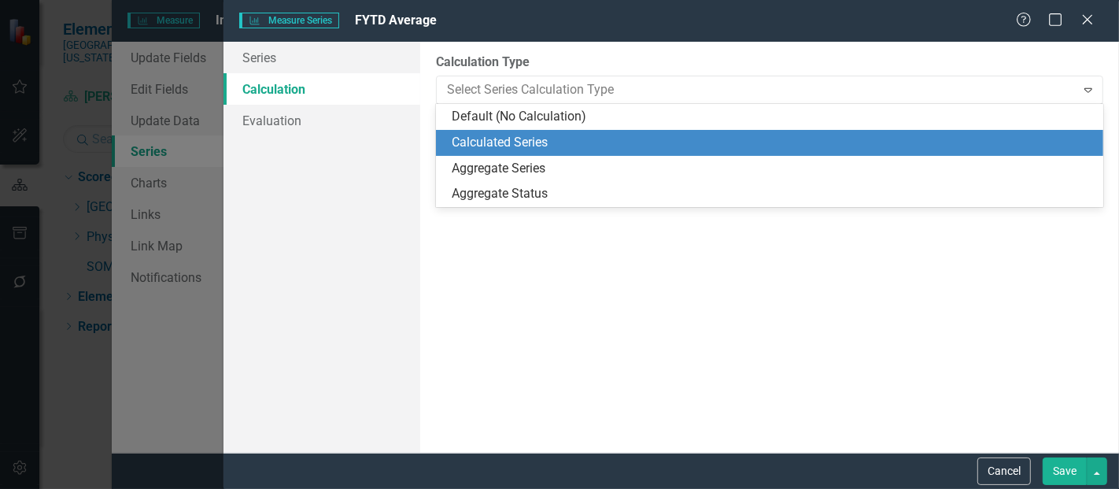
click at [512, 138] on div "Calculated Series" at bounding box center [773, 143] width 642 height 18
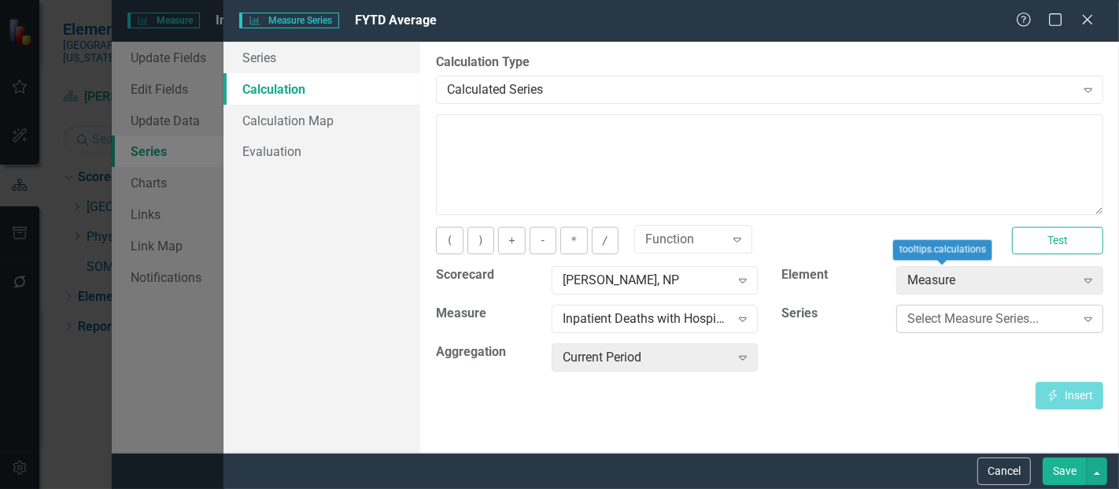
click at [917, 320] on div "Select Measure Series..." at bounding box center [992, 319] width 168 height 18
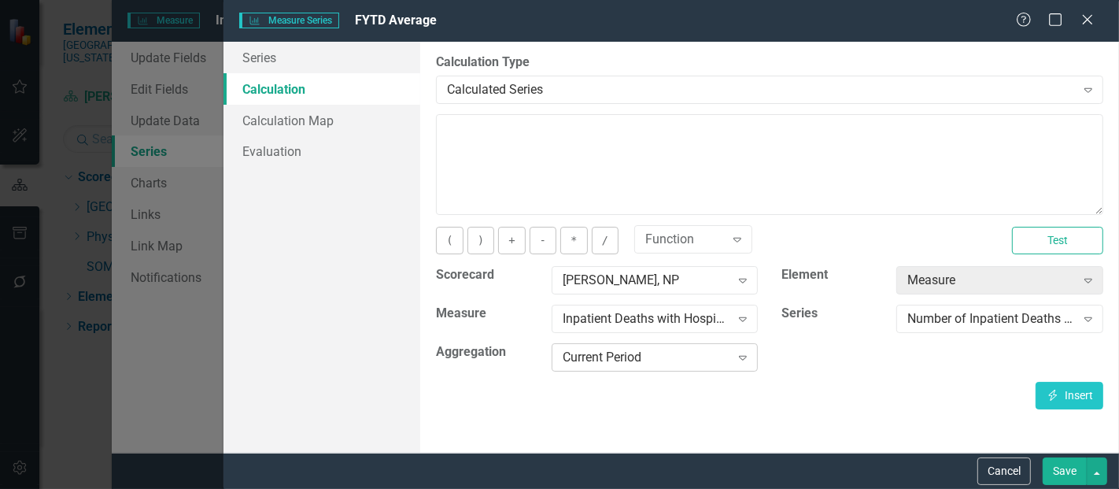
click at [622, 351] on div "Current Period" at bounding box center [647, 358] width 168 height 18
click at [454, 238] on button "(" at bounding box center [449, 241] width 27 height 28
click at [1073, 390] on button "Insert Insert" at bounding box center [1070, 396] width 68 height 28
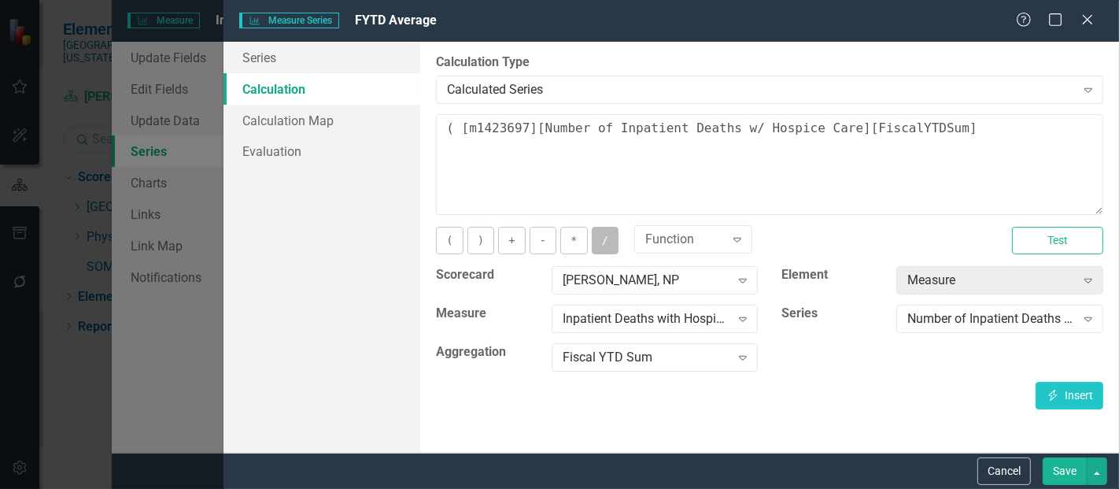
click at [597, 227] on button "/" at bounding box center [605, 241] width 27 height 28
click at [948, 307] on div "Number of Inpatient Deaths w/ Hospice Care Expand" at bounding box center [999, 319] width 207 height 28
click at [1051, 395] on icon "Insert" at bounding box center [1053, 395] width 14 height 11
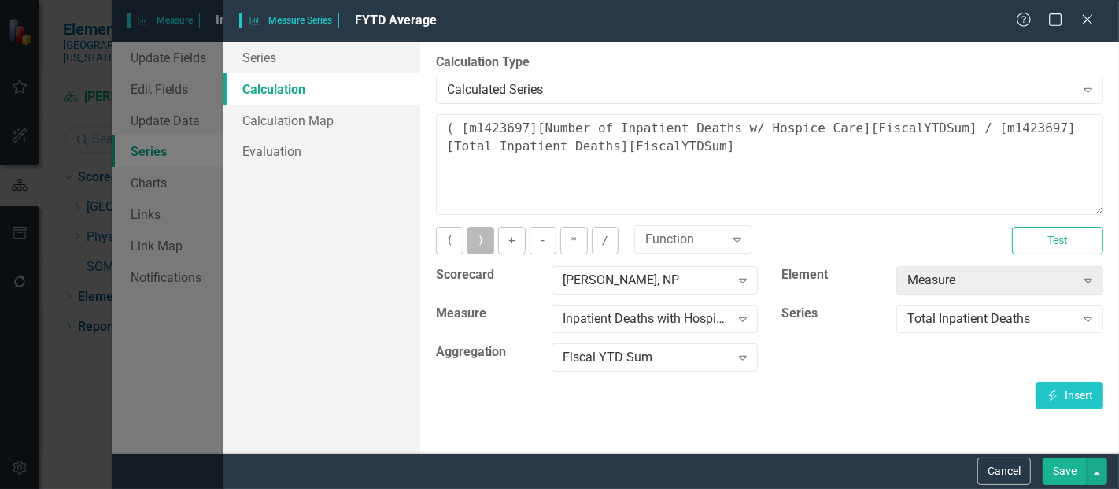
click at [486, 239] on button ")" at bounding box center [481, 241] width 27 height 28
click at [563, 238] on button "*" at bounding box center [573, 241] width 27 height 28
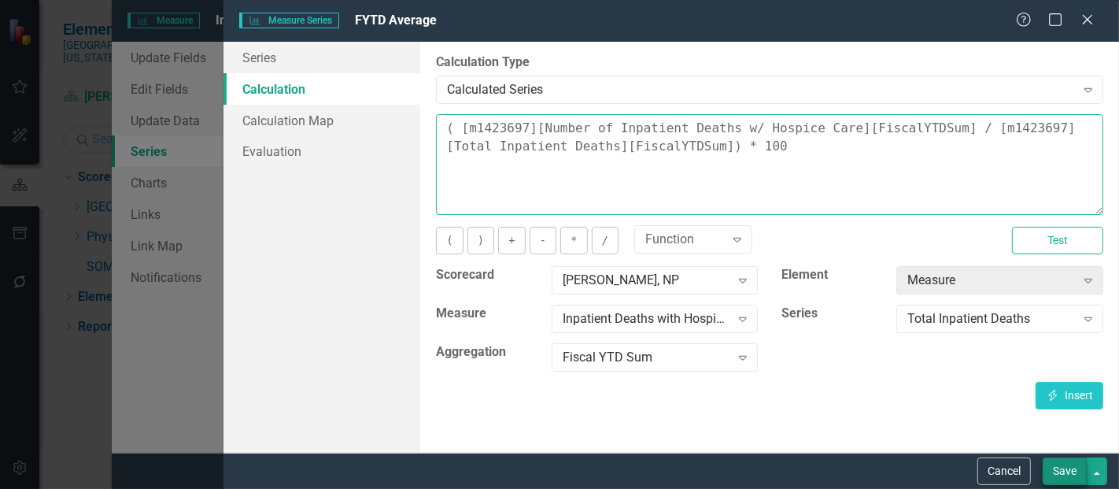
type textarea "( [m1423697][Number of Inpatient Deaths w/ Hospice Care][FiscalYTDSum] / [m1423…"
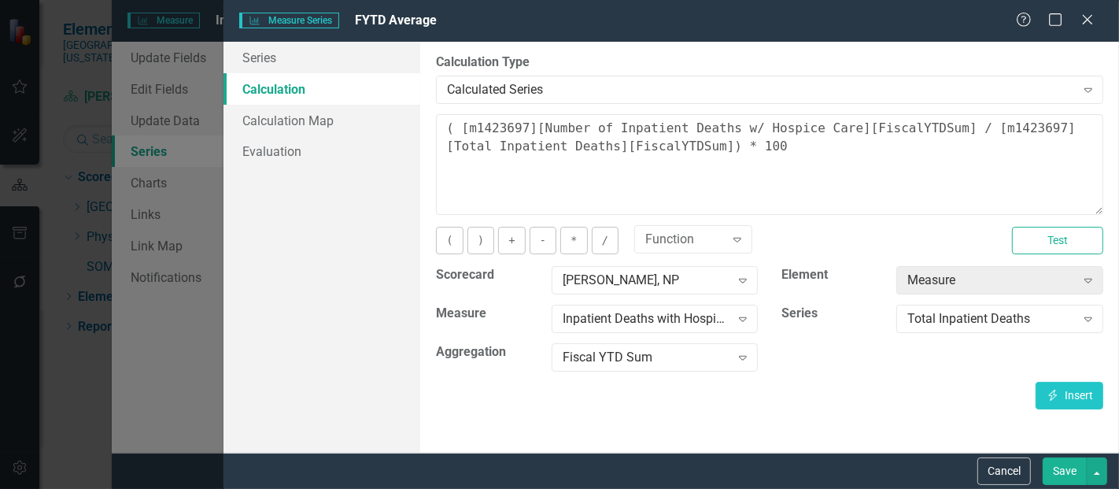
click at [1059, 466] on button "Save" at bounding box center [1065, 471] width 44 height 28
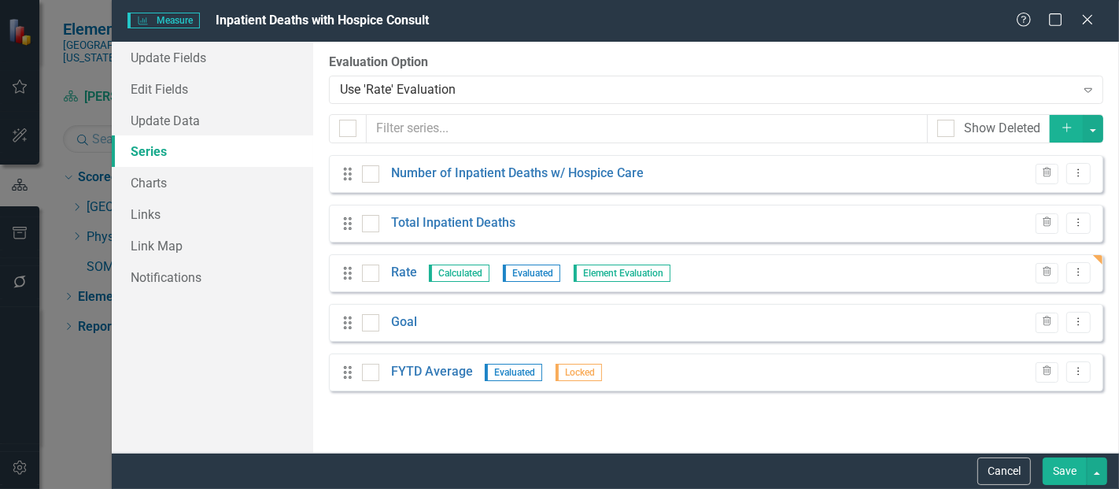
click at [1066, 466] on button "Save" at bounding box center [1065, 471] width 44 height 28
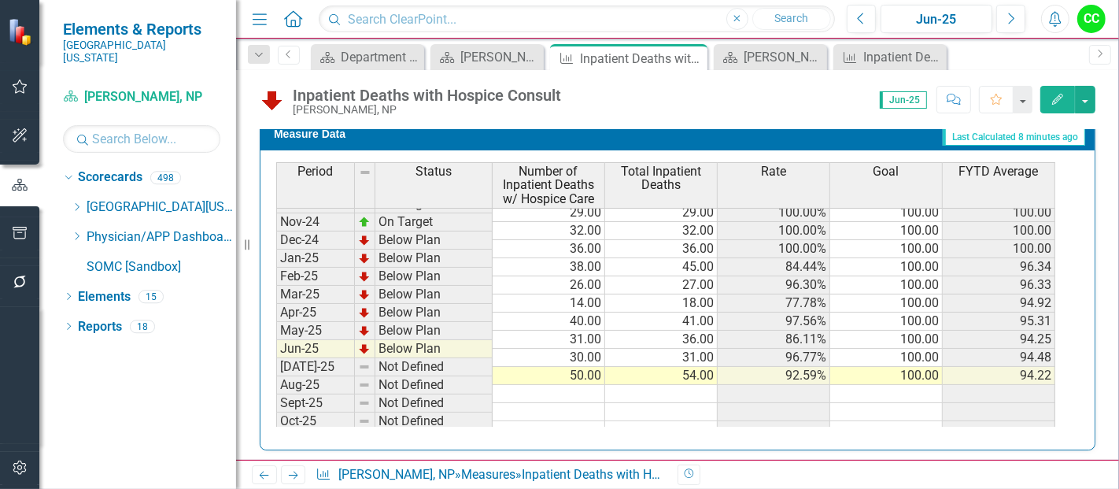
scroll to position [476, 0]
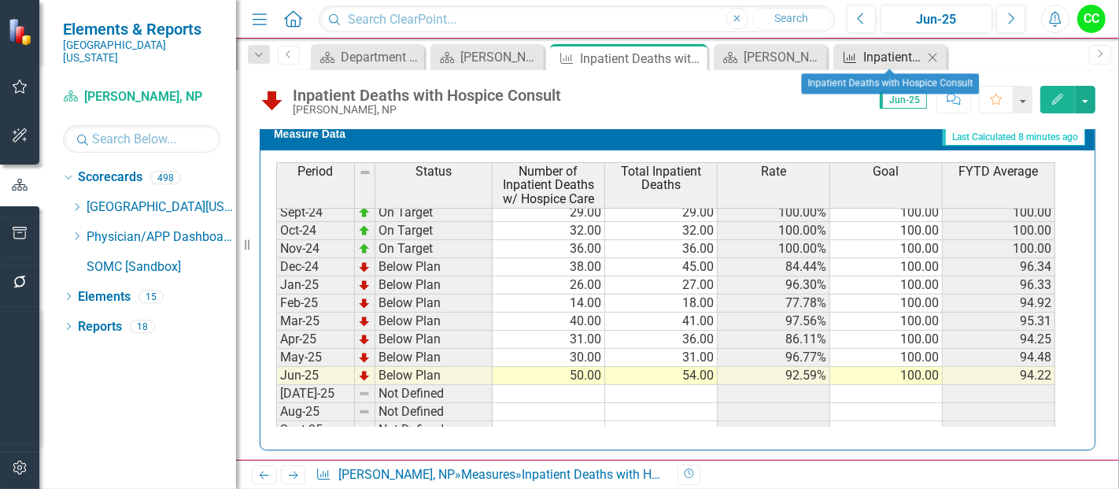
click at [857, 57] on icon "Measure" at bounding box center [850, 57] width 16 height 13
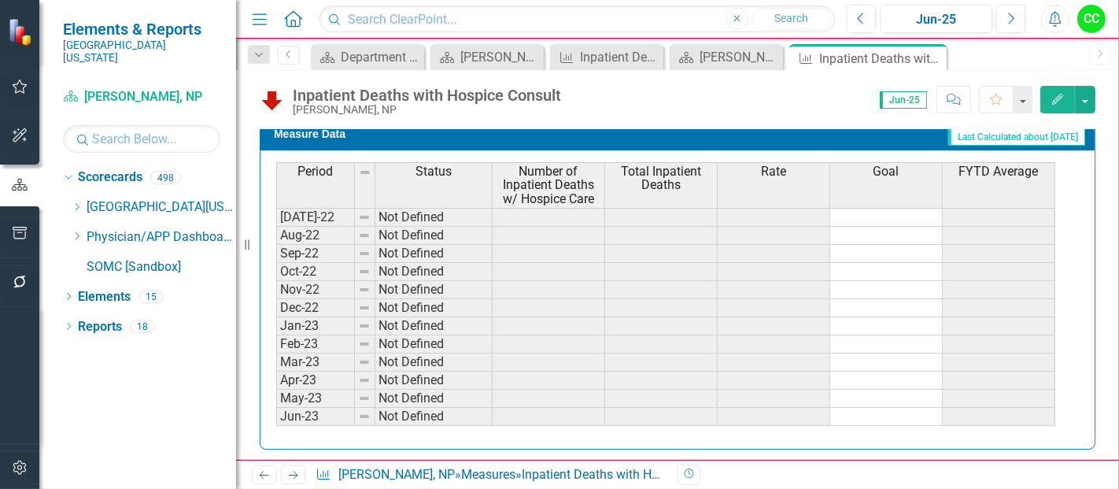
scroll to position [374, 0]
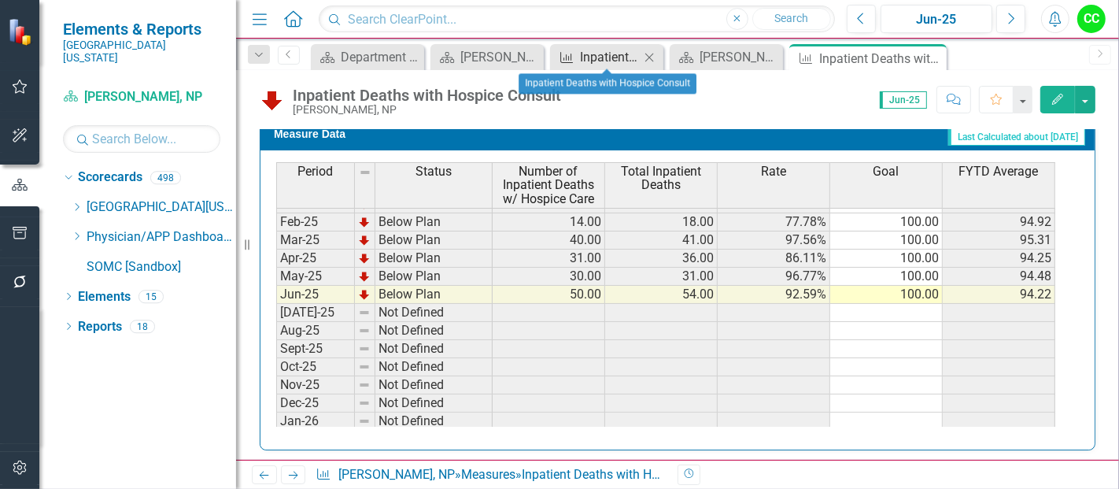
click at [612, 50] on div "Inpatient Deaths with Hospice Consult" at bounding box center [610, 57] width 60 height 20
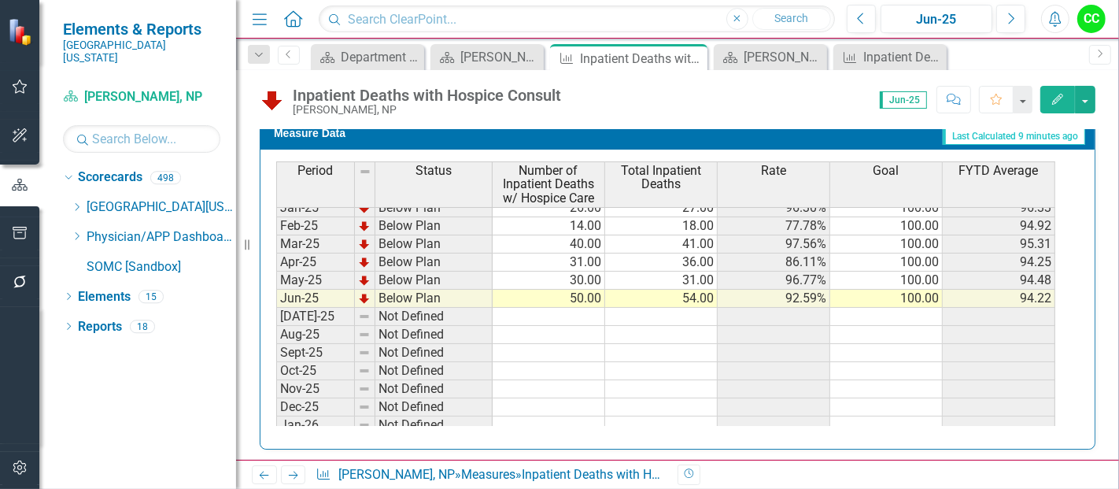
click at [584, 304] on tbody "Jan-24 On Target 31.00 31.00 100.00% 100.00 97.04 Feb-24 Below Plan 32.00 34.00…" at bounding box center [665, 253] width 779 height 544
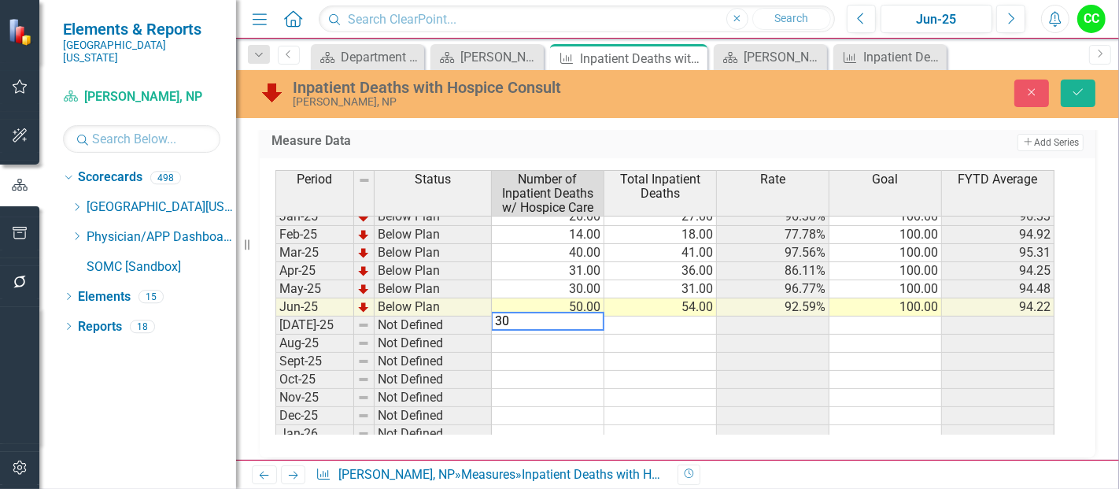
type textarea "30"
click at [644, 318] on td at bounding box center [660, 325] width 113 height 18
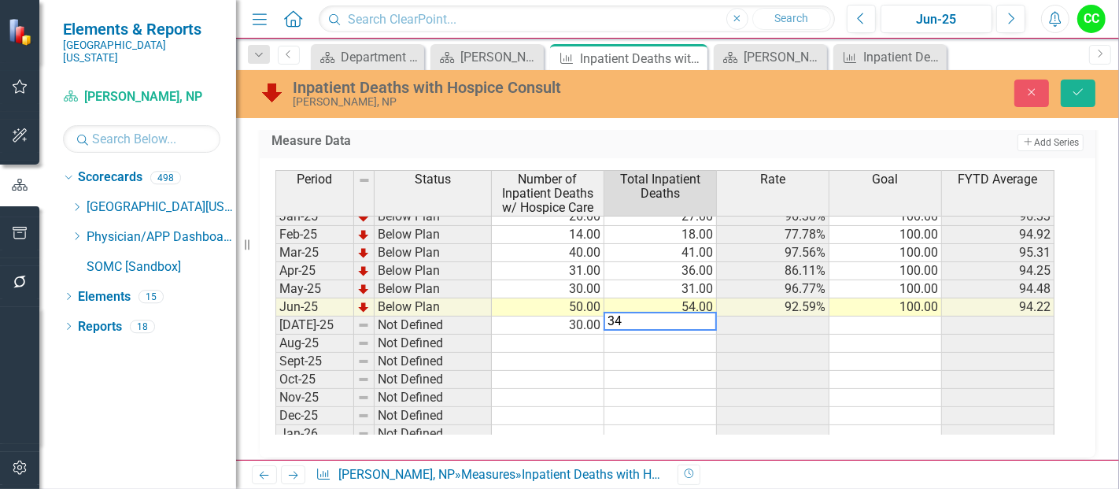
type textarea "34"
click at [586, 335] on td at bounding box center [548, 344] width 113 height 18
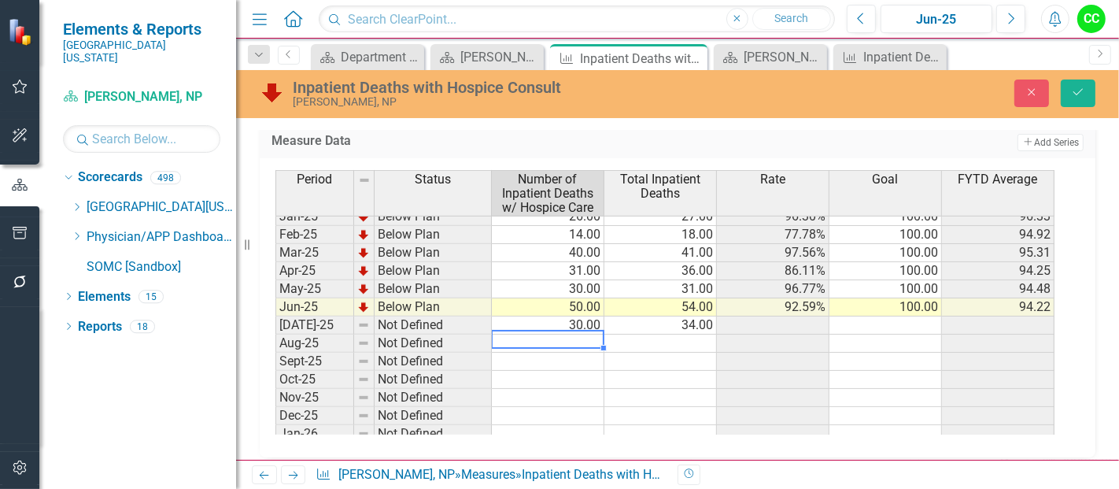
click at [568, 336] on td at bounding box center [548, 344] width 113 height 18
type textarea "13"
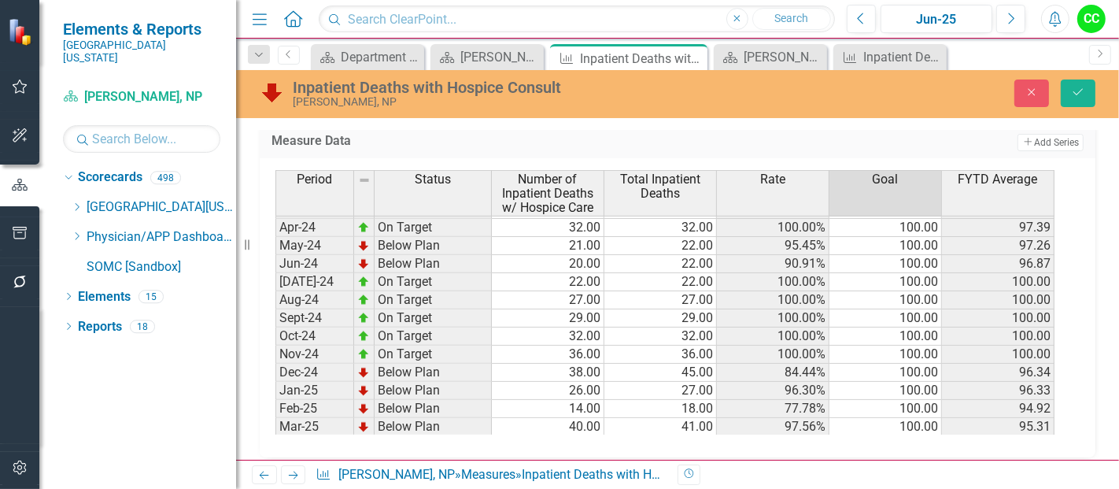
scroll to position [370, 0]
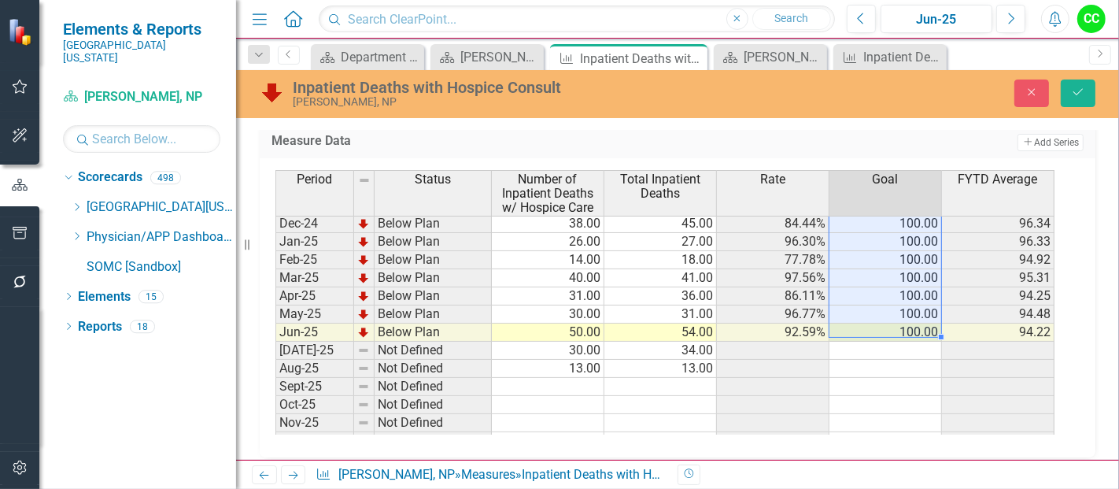
drag, startPoint x: 911, startPoint y: 223, endPoint x: 900, endPoint y: 323, distance: 101.3
click at [900, 323] on tbody "Sep-23 Below Plan 25.00 26.00 96.15% 100.00 93.51 Oct-23 On Target 29.00 29.00 …" at bounding box center [664, 233] width 779 height 580
click at [893, 342] on td at bounding box center [886, 351] width 113 height 18
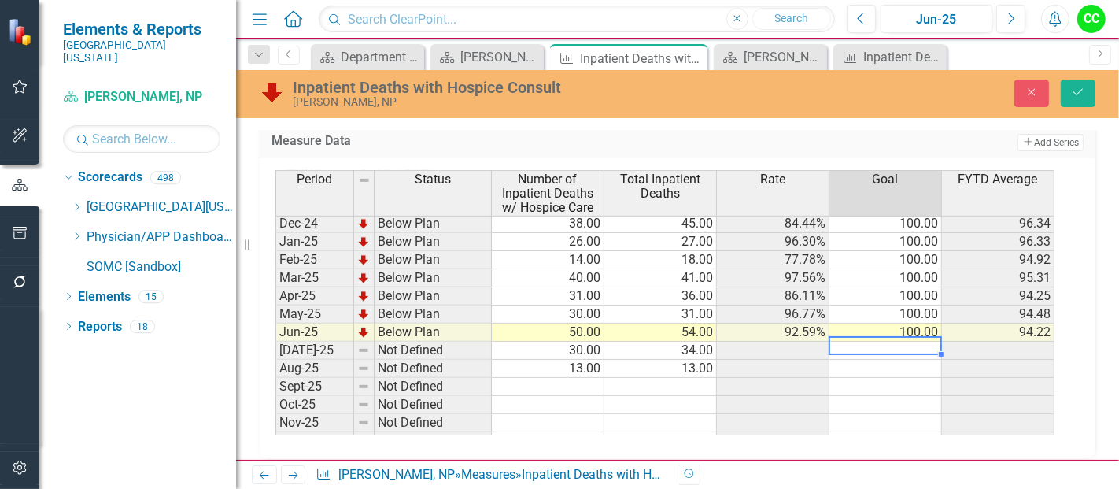
type textarea "100"
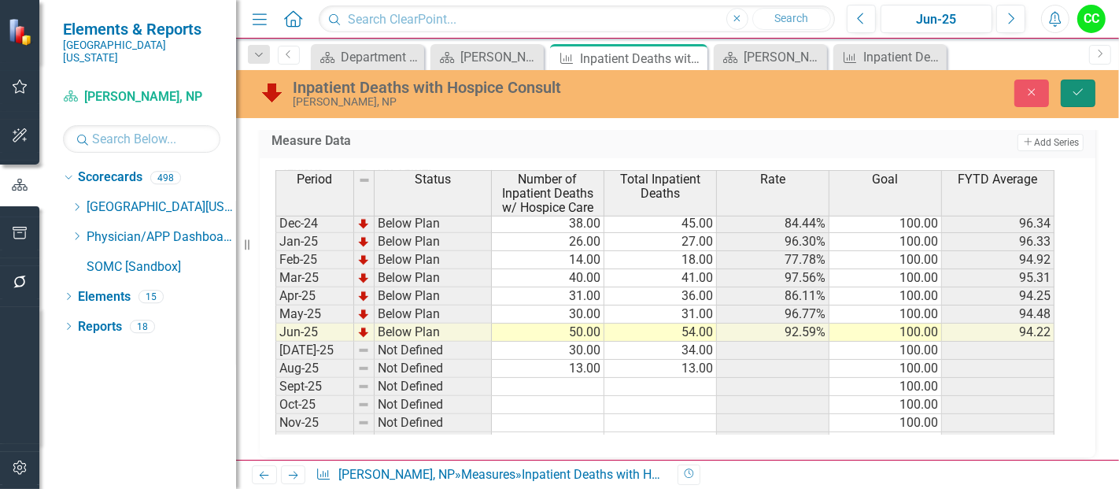
click at [1074, 101] on button "Save" at bounding box center [1078, 93] width 35 height 28
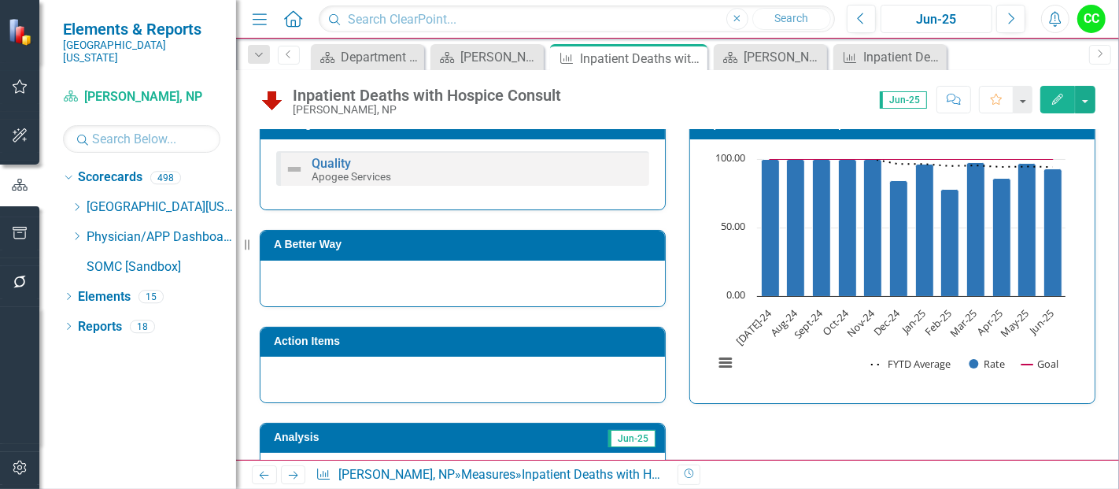
click at [956, 24] on div "Jun-25" at bounding box center [936, 19] width 101 height 19
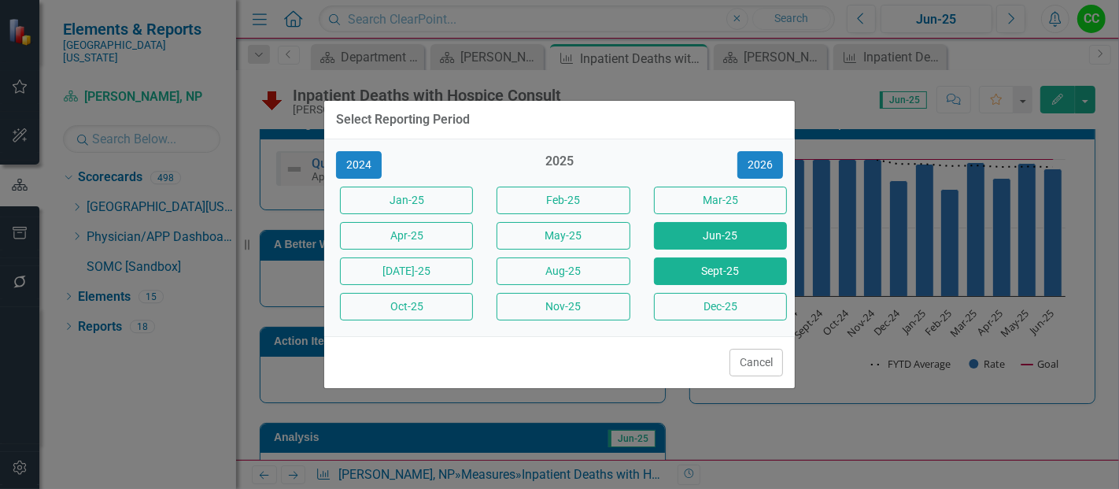
click at [704, 272] on button "Sept-25" at bounding box center [720, 271] width 133 height 28
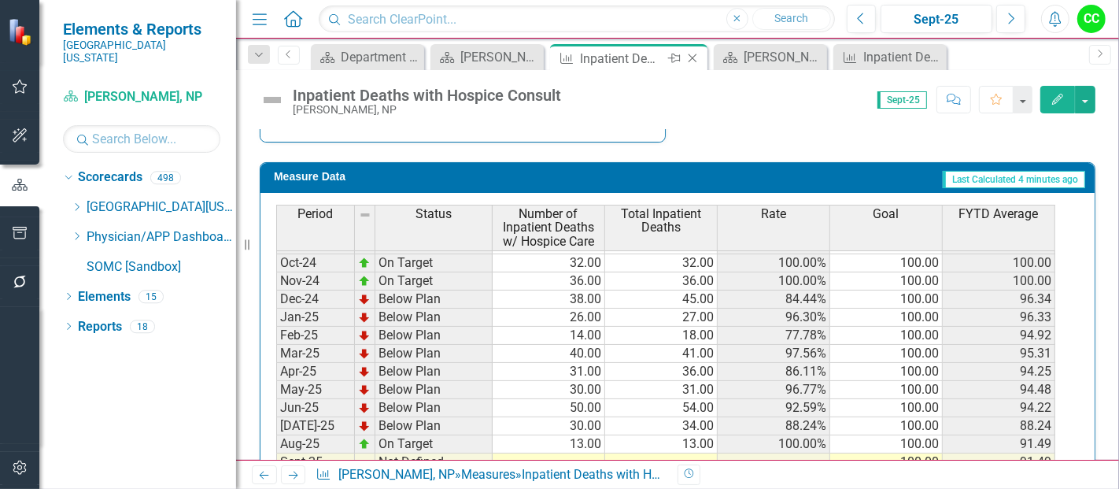
click at [693, 57] on icon "Close" at bounding box center [693, 58] width 16 height 13
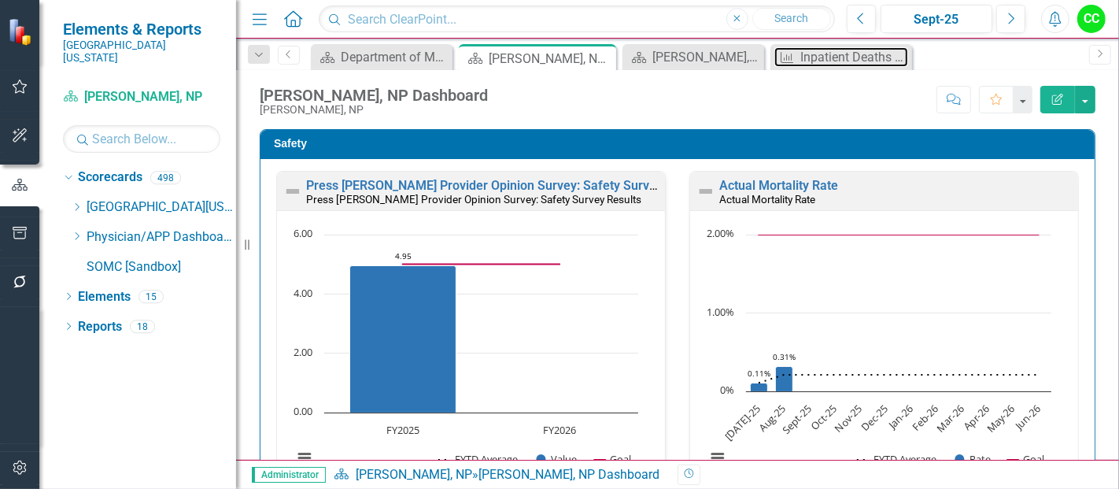
click at [815, 63] on div "Inpatient Deaths with Hospice Consult" at bounding box center [854, 57] width 108 height 20
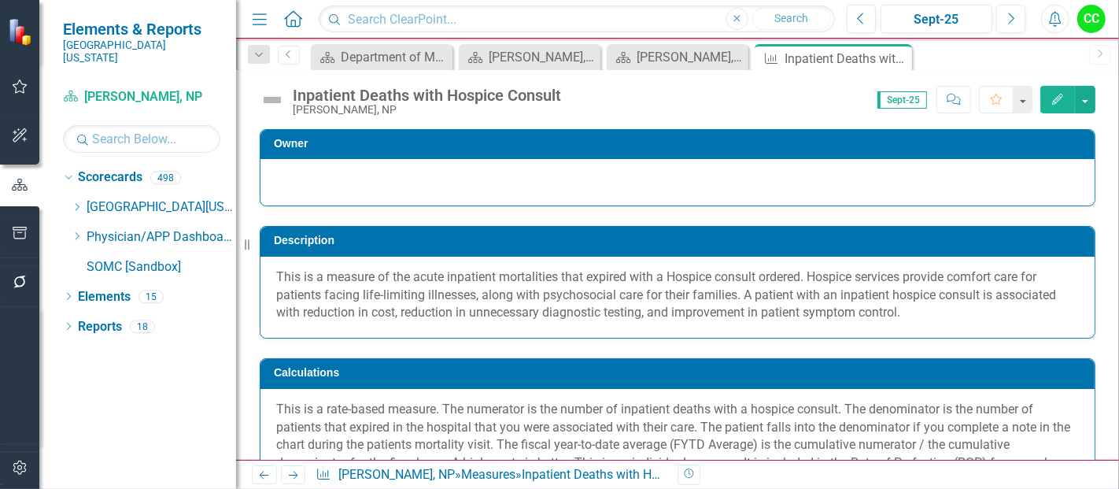
click at [1060, 100] on icon "Edit" at bounding box center [1058, 99] width 14 height 11
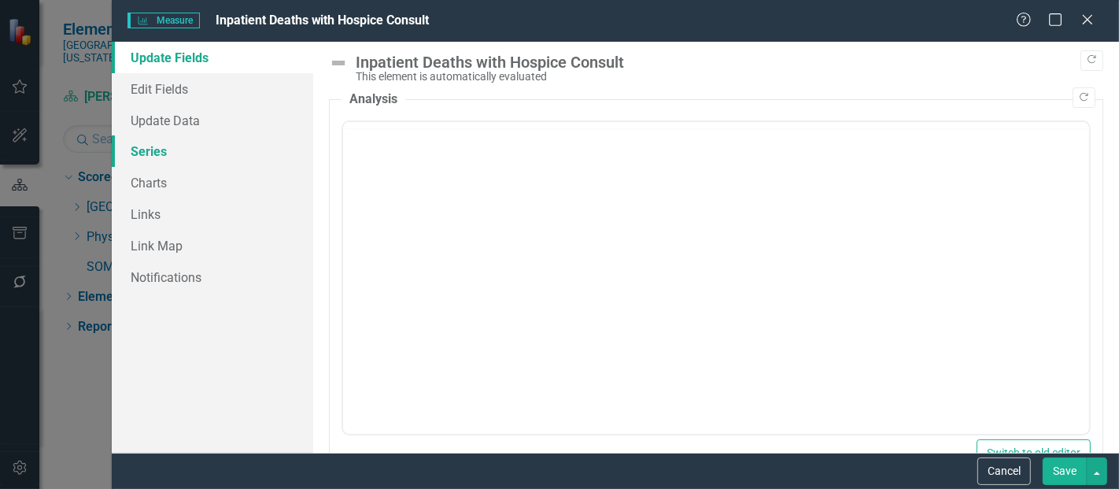
click at [147, 161] on link "Series" at bounding box center [212, 150] width 201 height 31
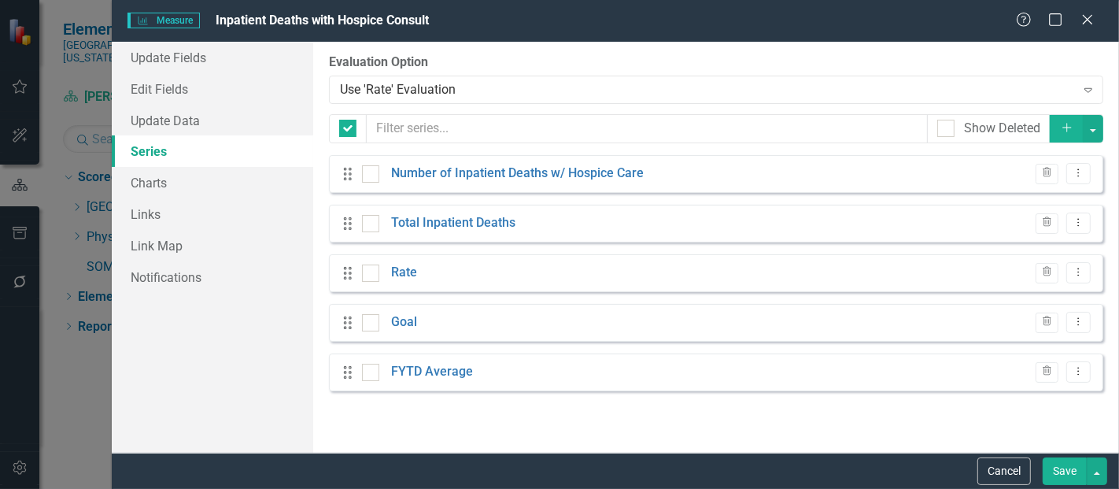
checkbox input "false"
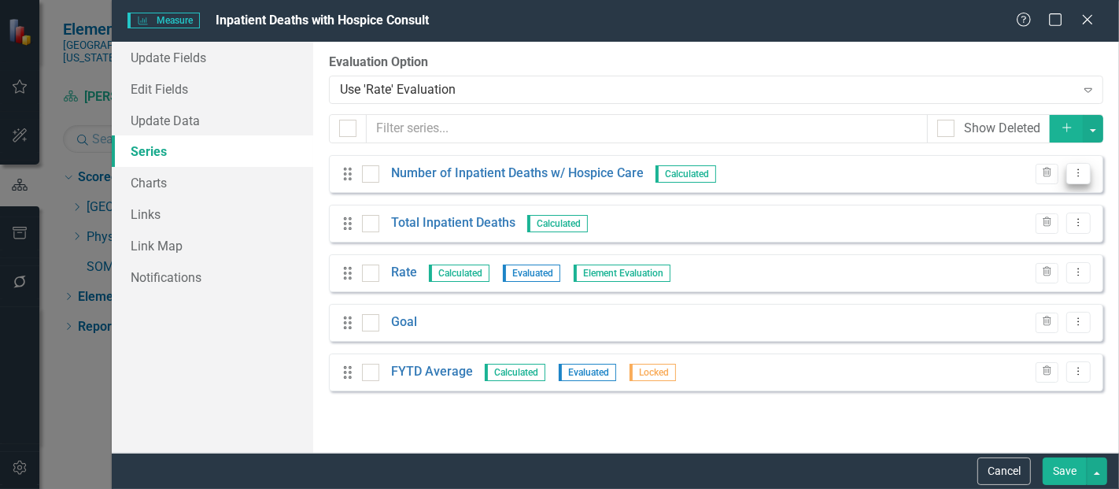
click at [1082, 174] on icon "Dropdown Menu" at bounding box center [1078, 173] width 13 height 10
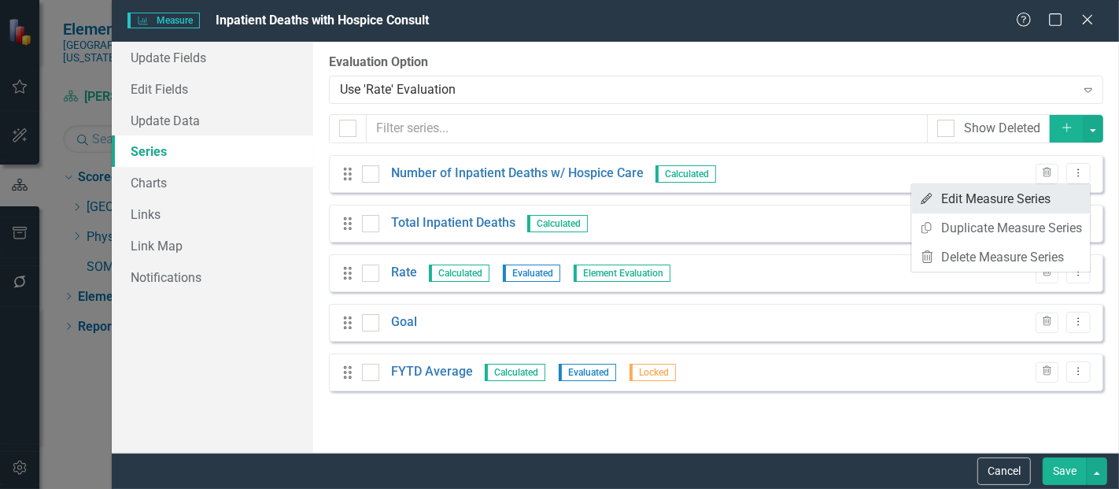
click at [1043, 198] on link "Edit Edit Measure Series" at bounding box center [1000, 198] width 179 height 29
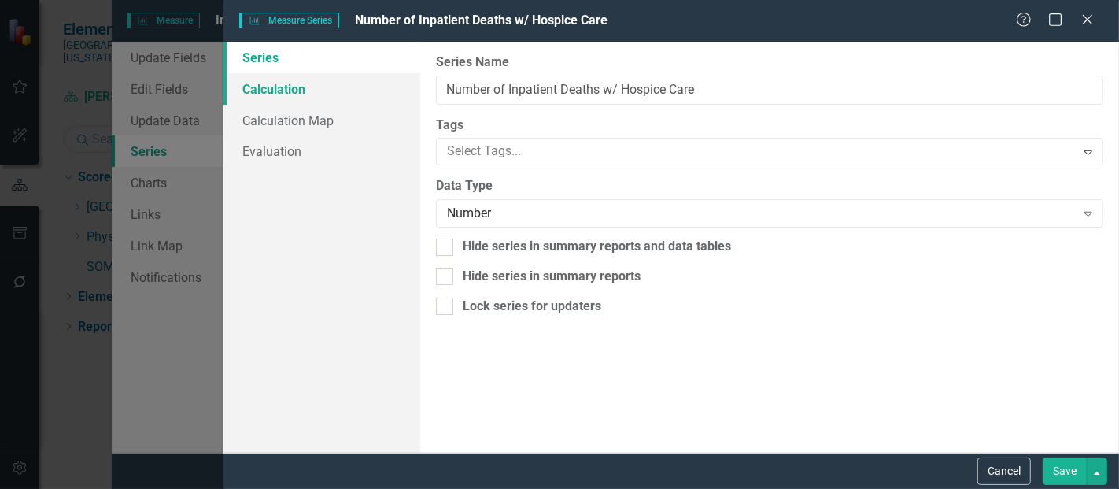
click at [279, 87] on link "Calculation" at bounding box center [322, 88] width 197 height 31
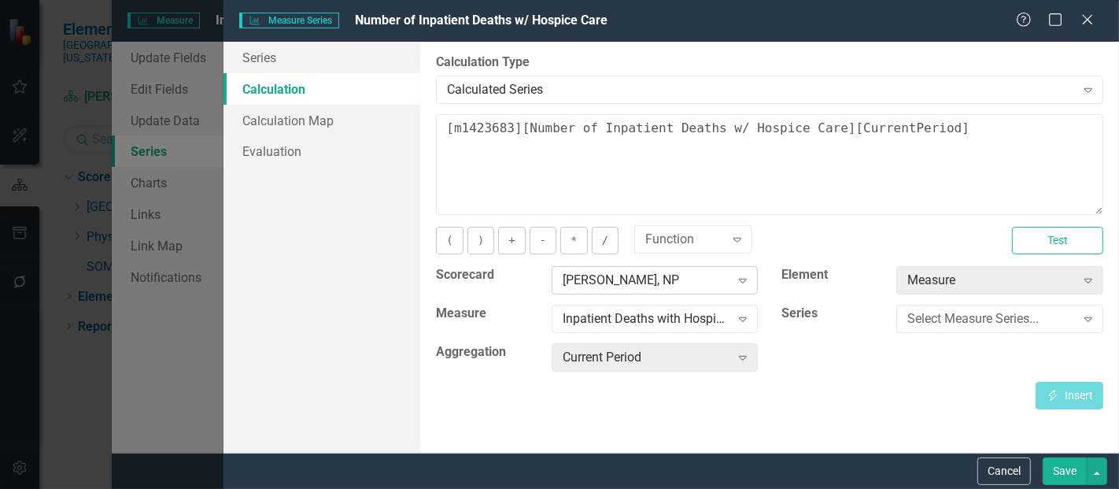
click at [645, 276] on div "[PERSON_NAME], NP" at bounding box center [647, 281] width 168 height 18
type input "horner"
click at [664, 313] on div "Select Measure..." at bounding box center [647, 319] width 168 height 18
click at [630, 324] on div "Select Measure..." at bounding box center [647, 319] width 168 height 18
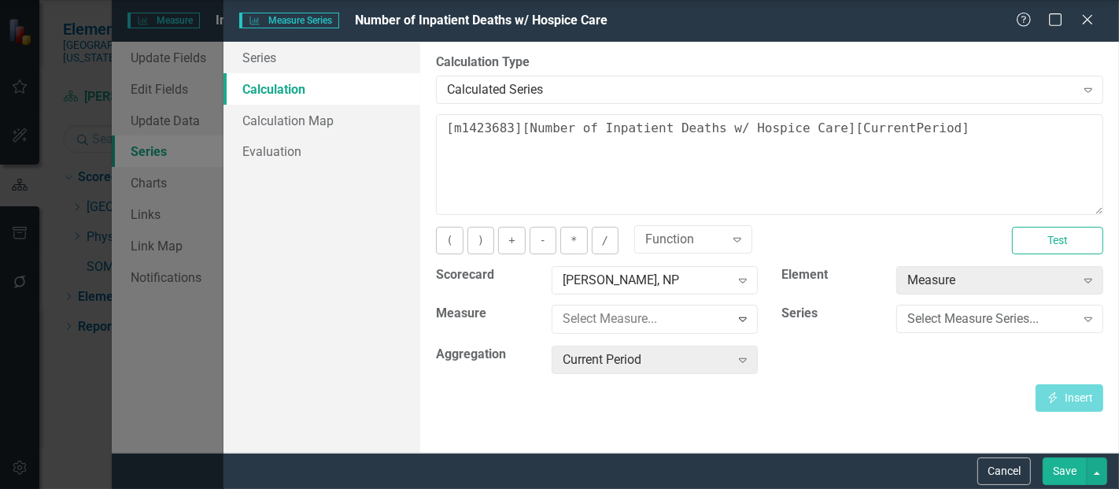
click at [692, 327] on div "Severe Sepsis and Septic Shock Management Bundle Expand" at bounding box center [655, 319] width 207 height 28
click at [977, 329] on div "Select Measure Series... Expand" at bounding box center [999, 319] width 207 height 28
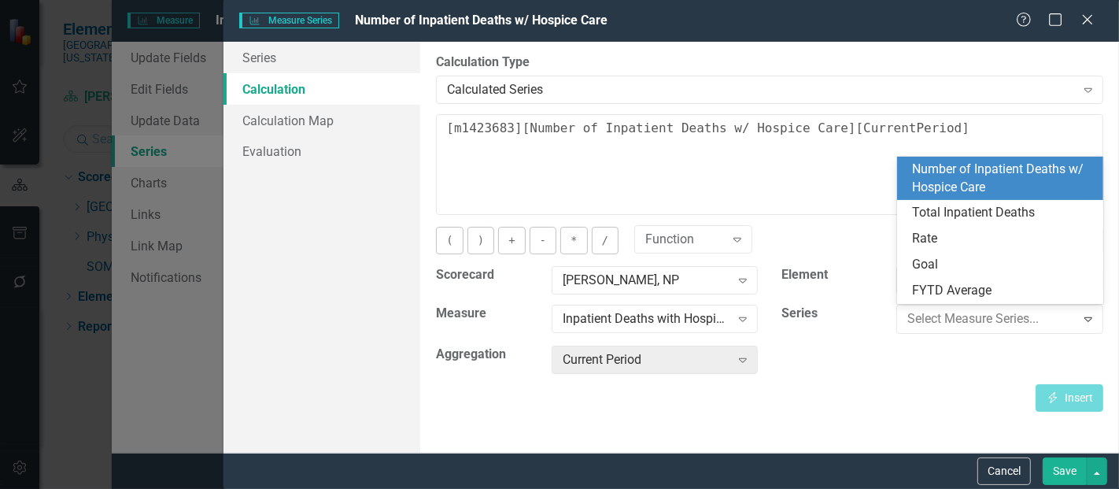
click at [964, 169] on div "Number of Inpatient Deaths w/ Hospice Care" at bounding box center [1004, 179] width 182 height 36
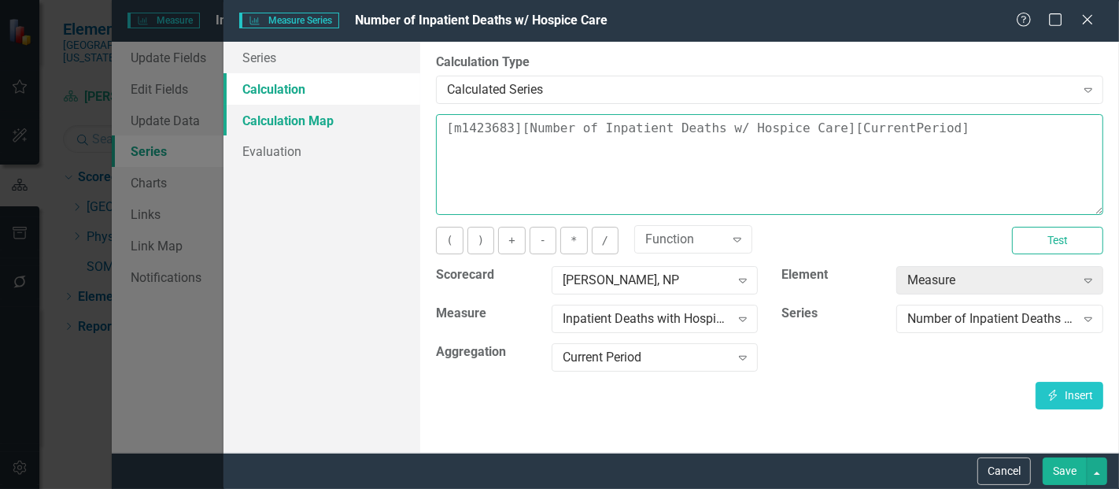
drag, startPoint x: 945, startPoint y: 134, endPoint x: 368, endPoint y: 122, distance: 577.1
click at [368, 122] on div "Series Calculation Calculation Map Evaluation From this page, you can edit the …" at bounding box center [672, 247] width 896 height 411
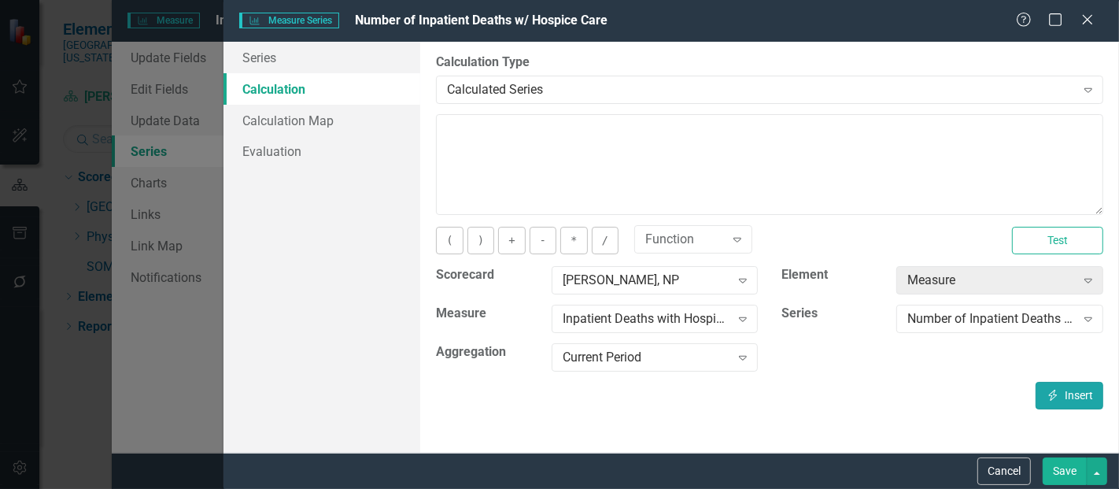
click at [1059, 394] on button "Insert Insert" at bounding box center [1070, 396] width 68 height 28
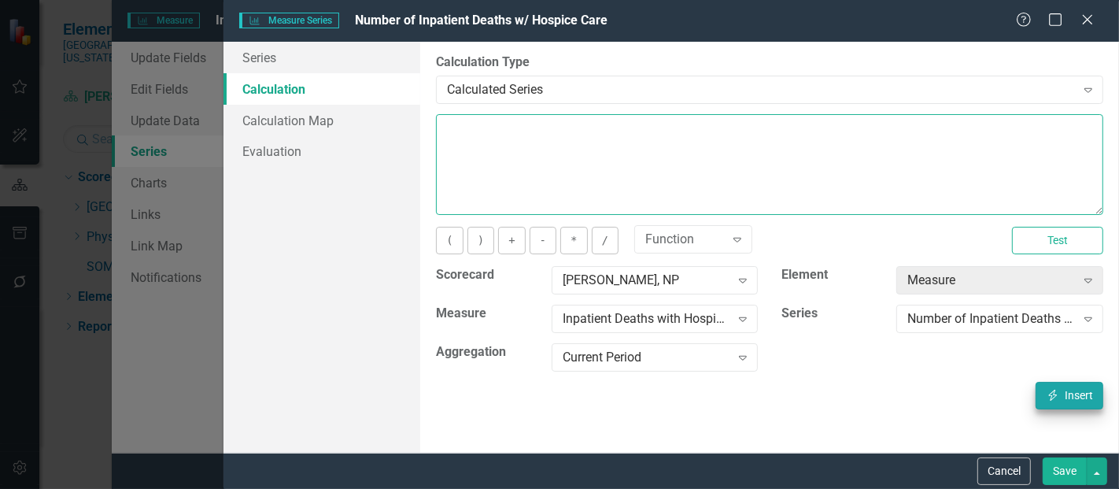
type textarea "[m1423697][Number of Inpatient Deaths w/ Hospice Care][CurrentPeriod]"
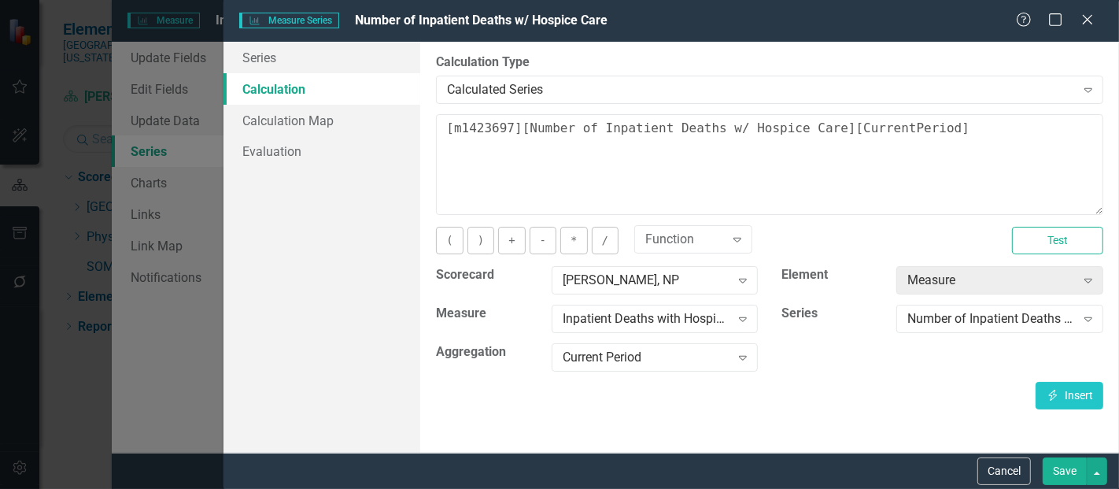
click at [1070, 473] on button "Save" at bounding box center [1065, 471] width 44 height 28
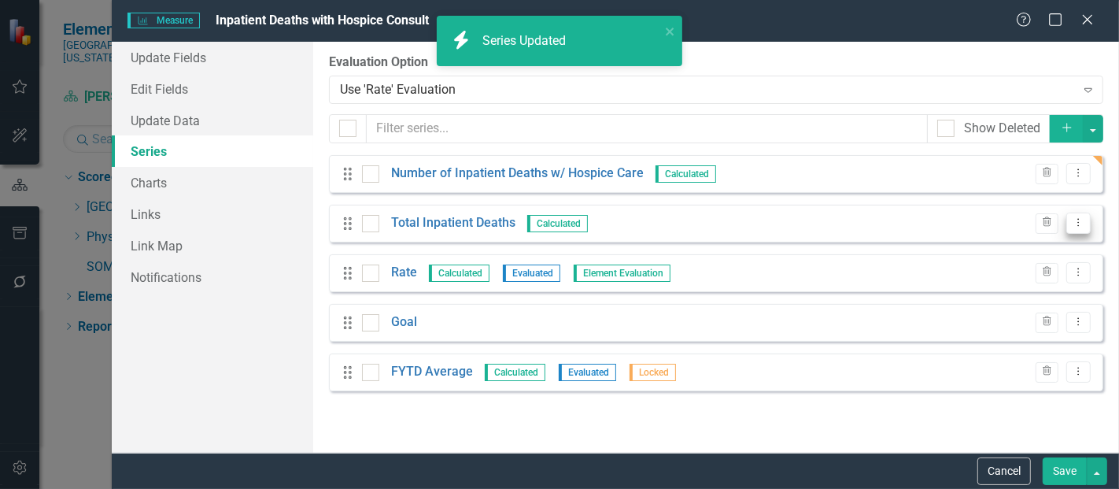
click at [1074, 224] on icon "Dropdown Menu" at bounding box center [1078, 222] width 13 height 10
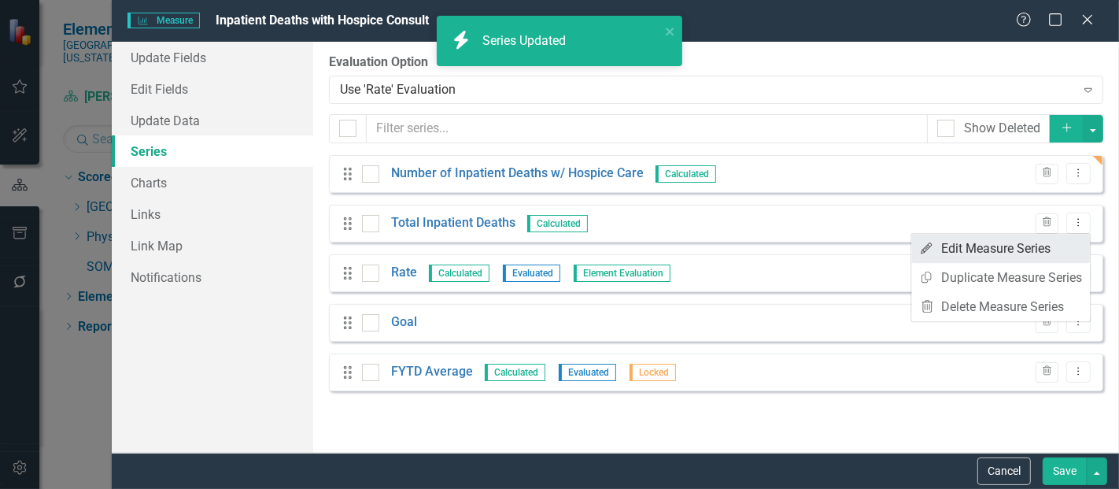
click at [1023, 248] on link "Edit Edit Measure Series" at bounding box center [1000, 248] width 179 height 29
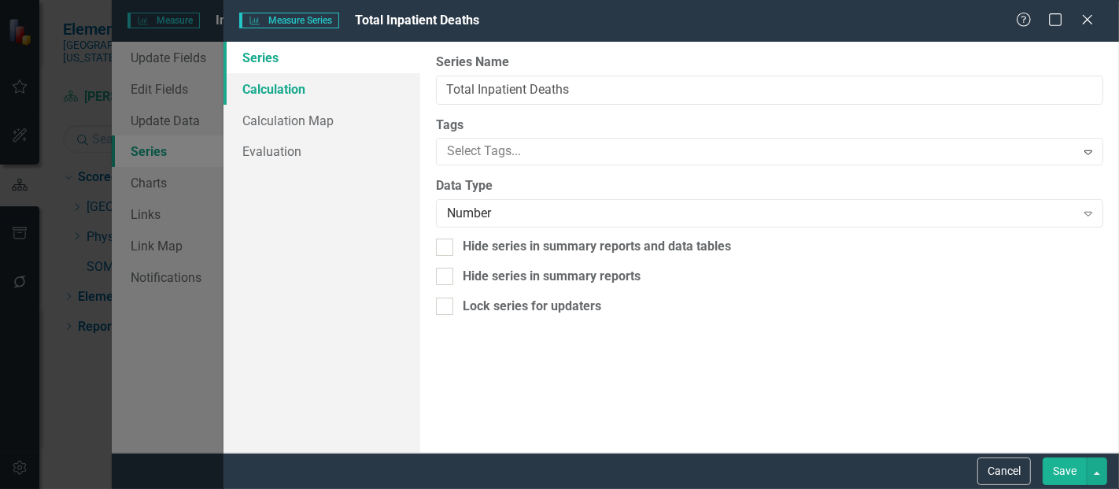
click at [305, 85] on link "Calculation" at bounding box center [322, 88] width 197 height 31
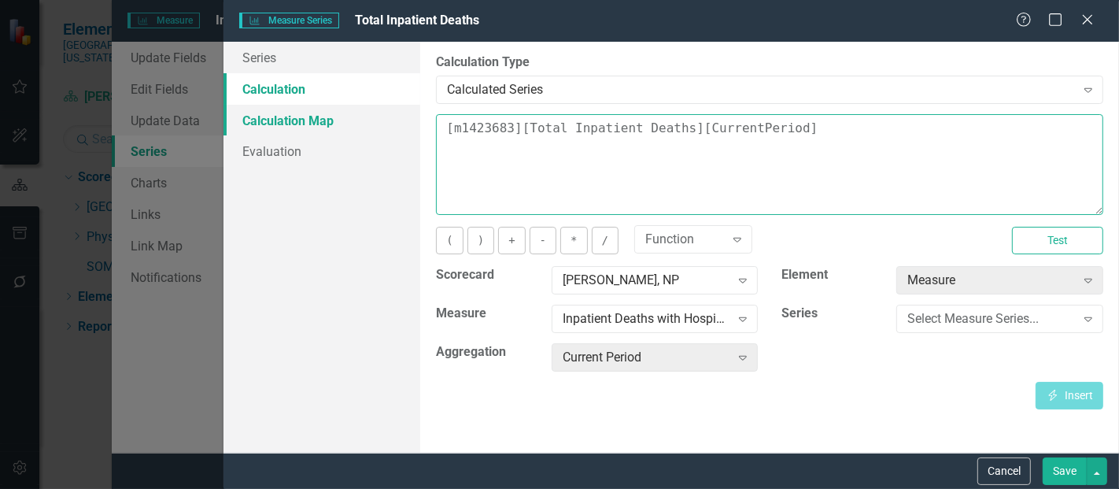
drag, startPoint x: 820, startPoint y: 142, endPoint x: 368, endPoint y: 123, distance: 452.2
click at [368, 123] on div "Series Calculation Calculation Map Evaluation From this page, you can edit the …" at bounding box center [672, 247] width 896 height 411
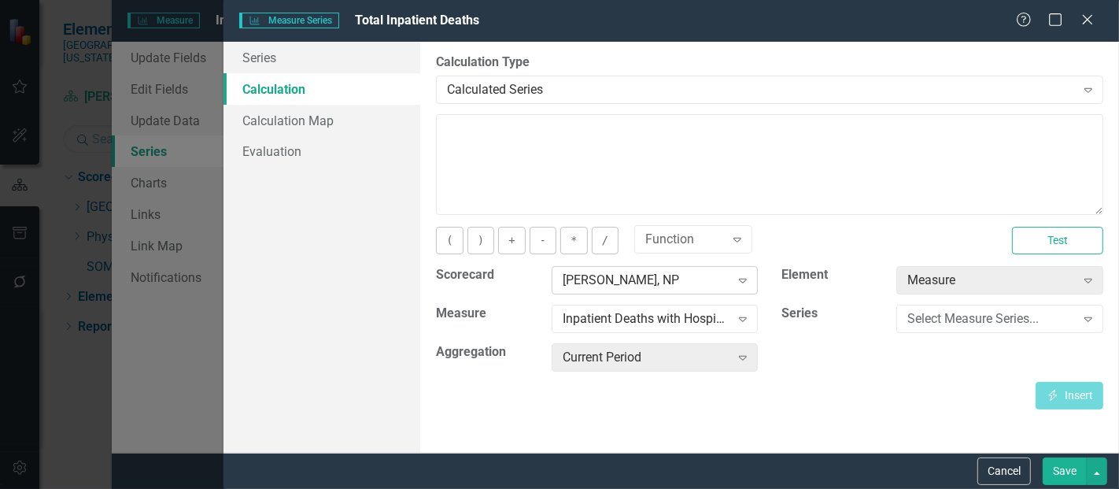
click at [586, 279] on div "[PERSON_NAME], NP" at bounding box center [647, 281] width 168 height 18
type input "horner"
click at [647, 323] on div "Select Measure..." at bounding box center [647, 319] width 168 height 18
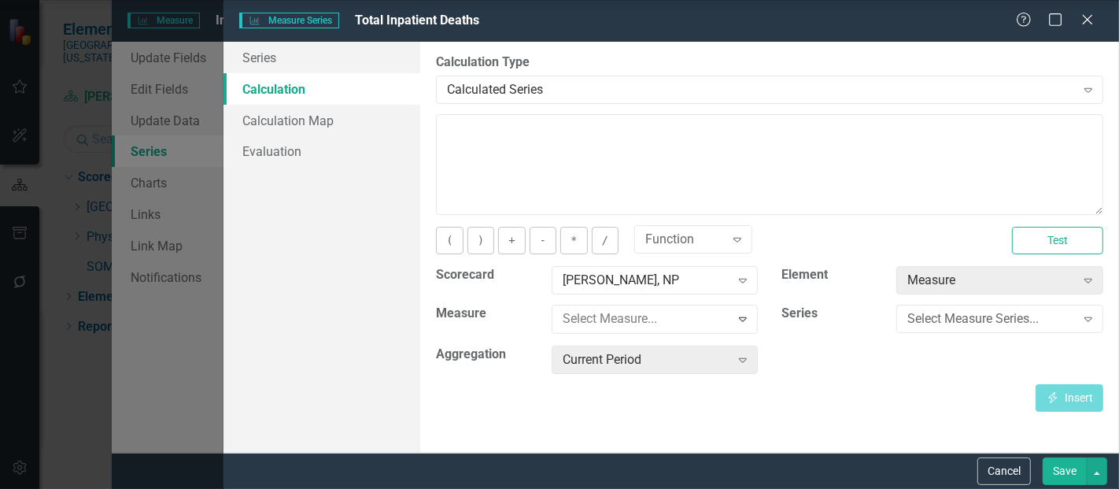
click at [961, 326] on div "Select Measure Series..." at bounding box center [992, 319] width 168 height 18
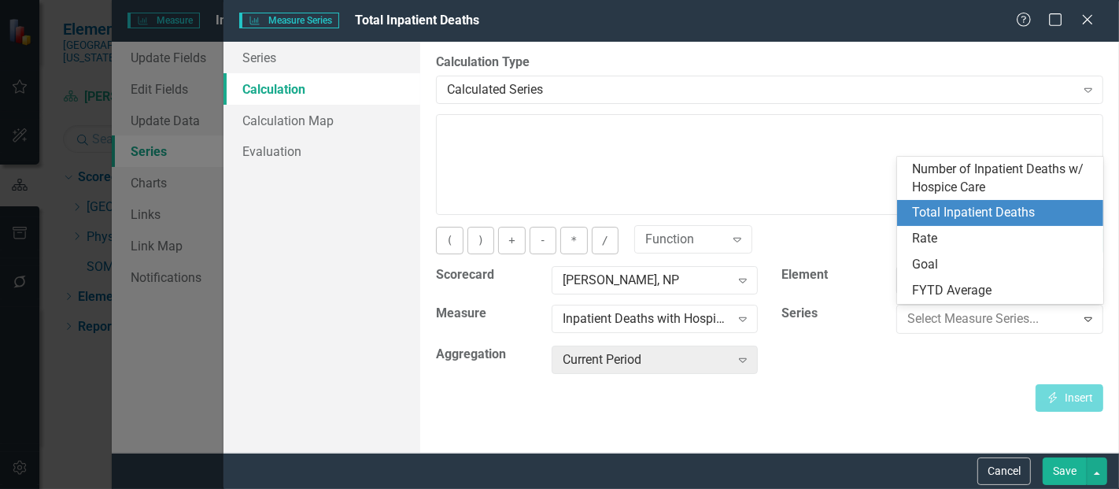
click at [982, 216] on div "Total Inpatient Deaths" at bounding box center [1004, 213] width 182 height 18
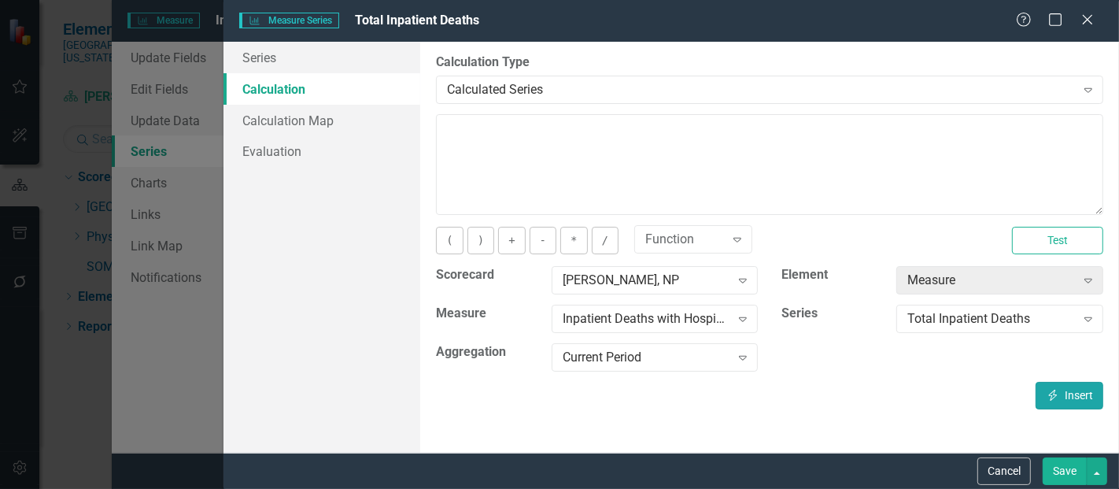
click at [1055, 394] on icon "Insert" at bounding box center [1053, 395] width 14 height 11
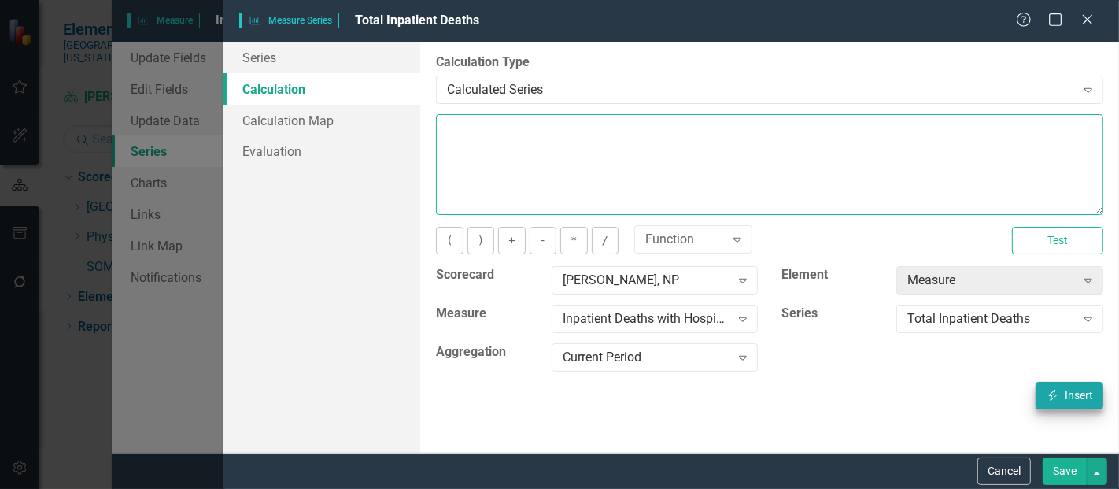
type textarea "[m1423697][Total Inpatient Deaths][CurrentPeriod]"
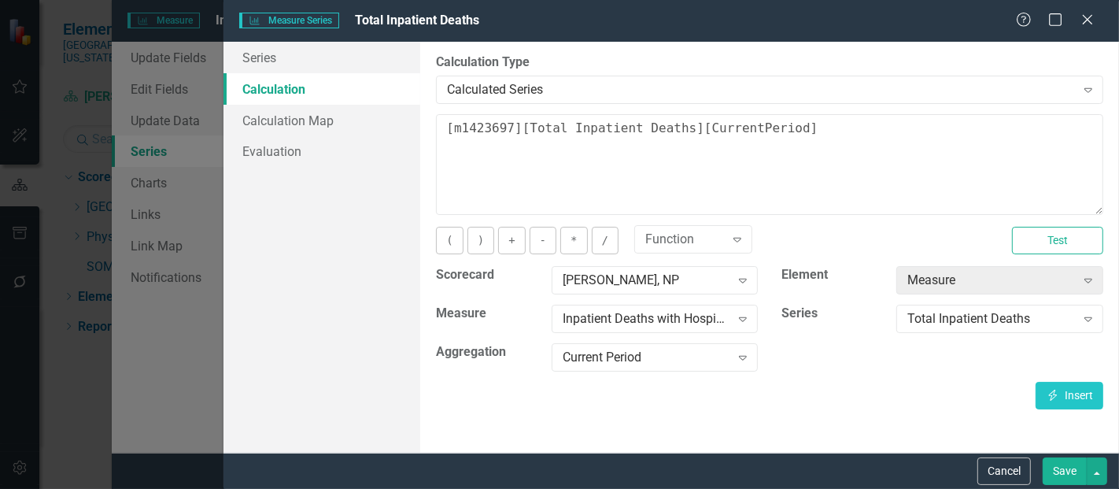
click at [1067, 466] on button "Save" at bounding box center [1065, 471] width 44 height 28
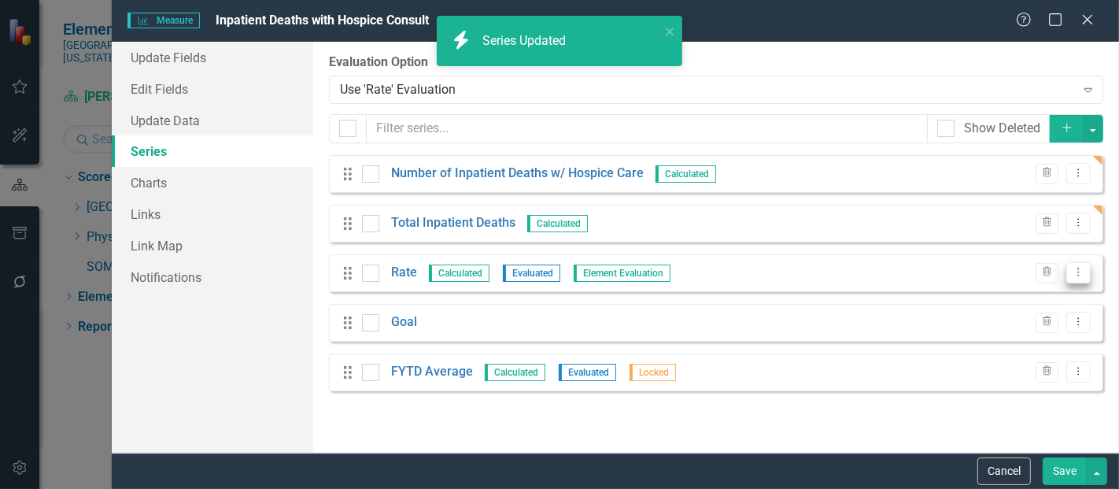
click at [1081, 272] on icon "Dropdown Menu" at bounding box center [1078, 272] width 13 height 10
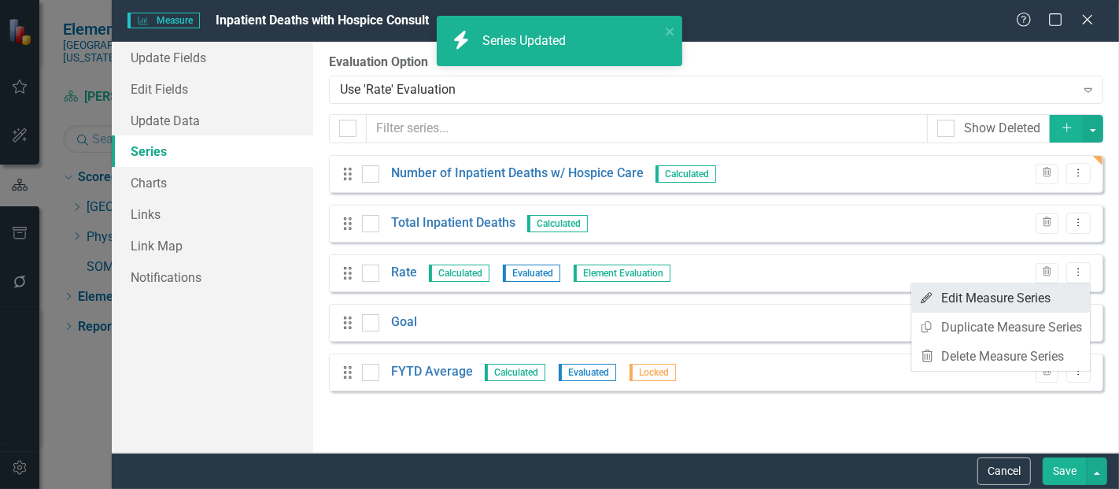
click at [964, 297] on link "Edit Edit Measure Series" at bounding box center [1000, 297] width 179 height 29
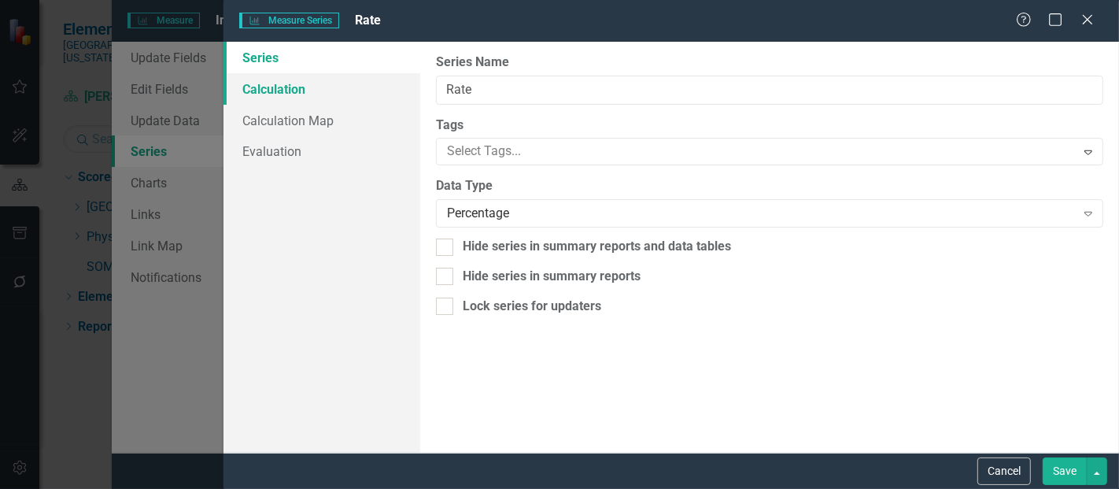
click at [277, 88] on link "Calculation" at bounding box center [322, 88] width 197 height 31
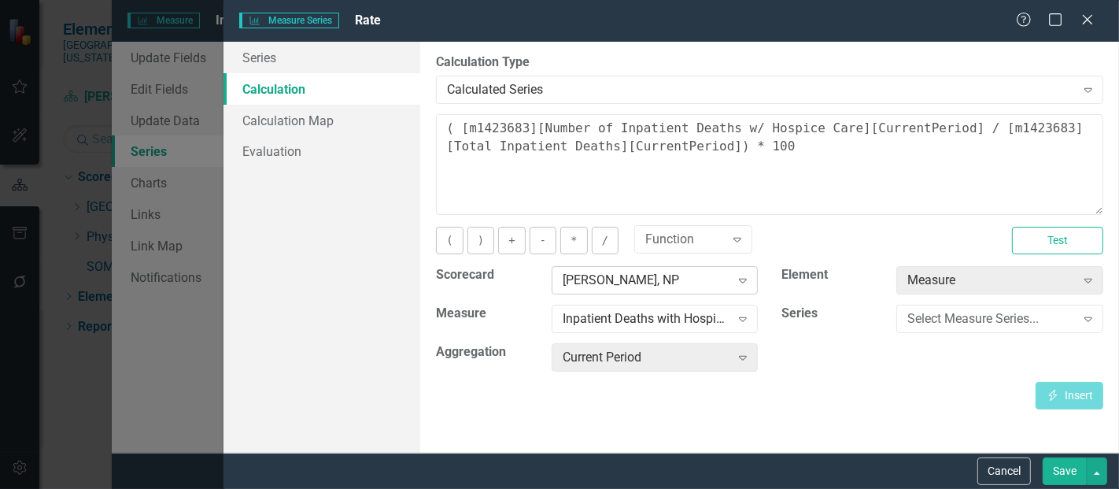
click at [634, 275] on div "[PERSON_NAME], NP" at bounding box center [647, 281] width 168 height 18
type input "horner"
click at [644, 323] on div "Select Measure..." at bounding box center [647, 319] width 168 height 18
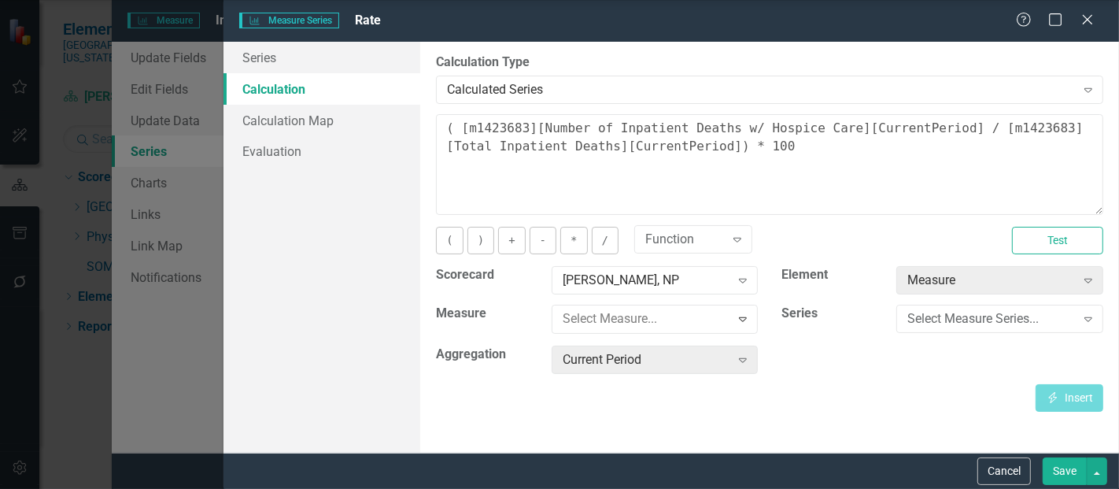
scroll to position [45, 0]
click at [948, 317] on div "Select Measure Series..." at bounding box center [992, 319] width 168 height 18
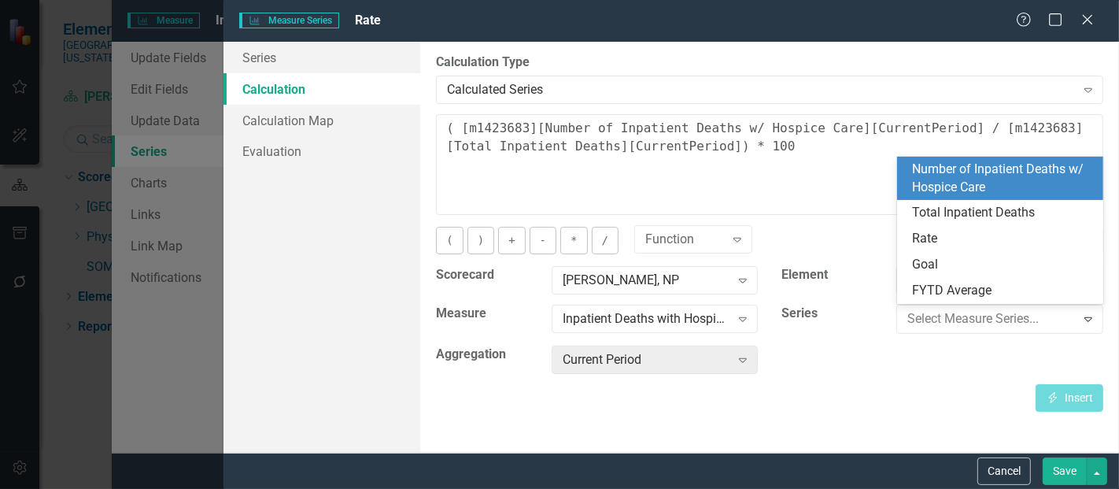
click at [970, 172] on div "Number of Inpatient Deaths w/ Hospice Care" at bounding box center [1004, 179] width 182 height 36
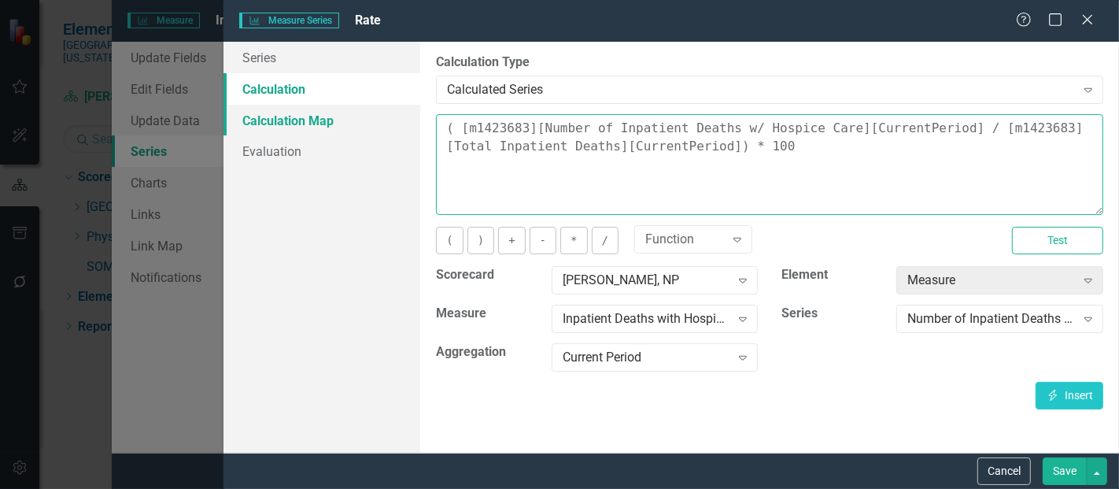
drag, startPoint x: 744, startPoint y: 157, endPoint x: 365, endPoint y: 116, distance: 380.8
click at [365, 116] on div "Series Calculation Calculation Map Evaluation From this page, you can edit the …" at bounding box center [672, 247] width 896 height 411
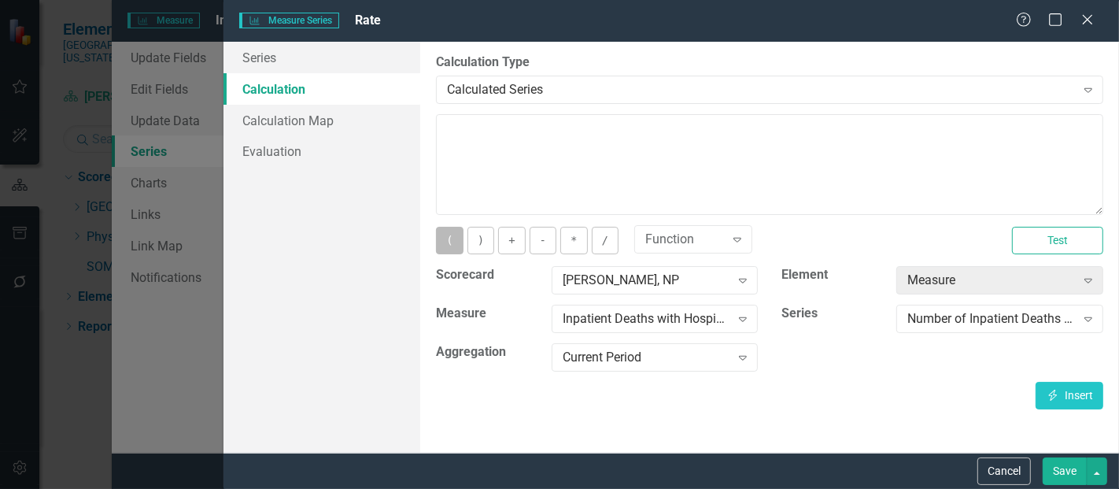
click at [451, 242] on button "(" at bounding box center [449, 241] width 27 height 28
click at [1081, 394] on button "Insert Insert" at bounding box center [1070, 396] width 68 height 28
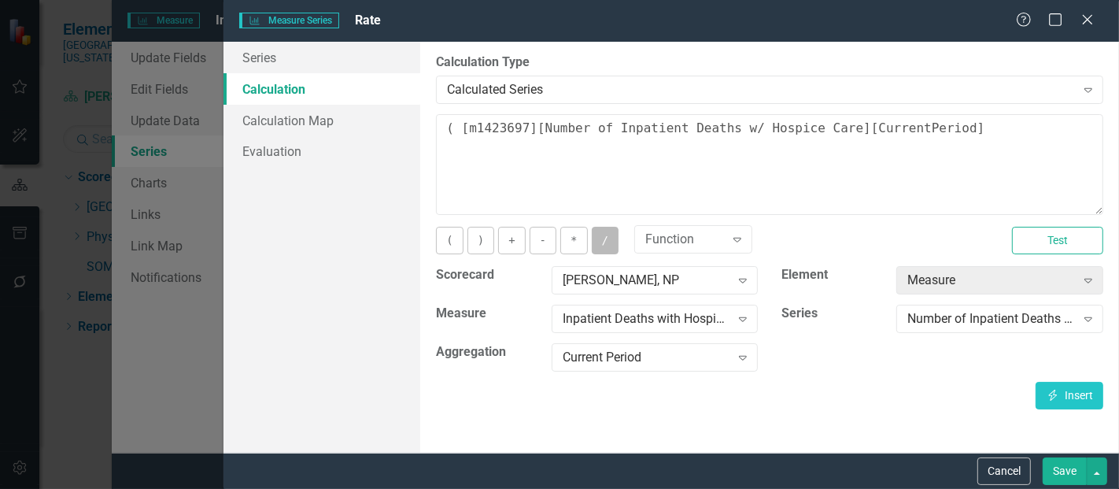
click at [595, 237] on button "/" at bounding box center [605, 241] width 27 height 28
click at [940, 320] on div "Number of Inpatient Deaths w/ Hospice Care" at bounding box center [992, 319] width 168 height 18
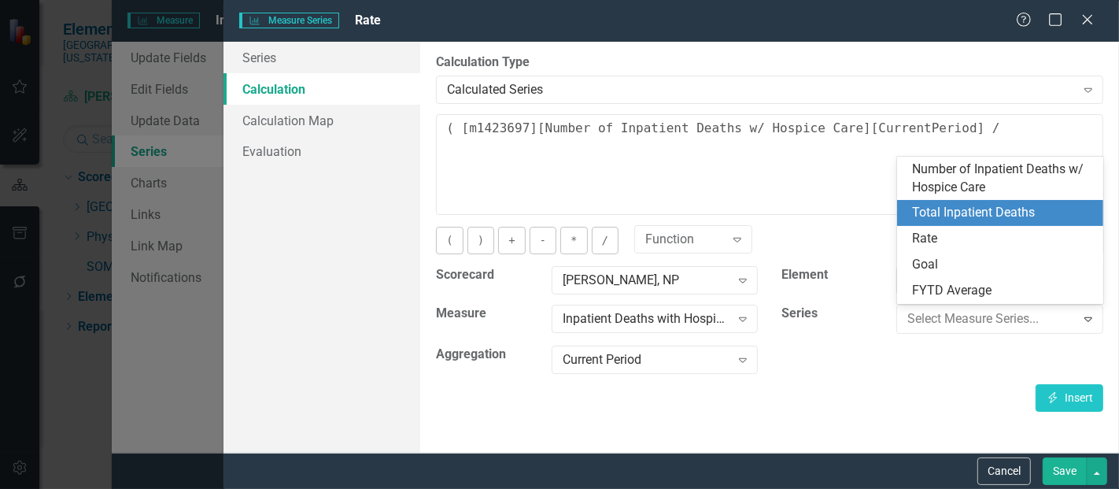
click at [977, 220] on div "Total Inpatient Deaths" at bounding box center [1004, 213] width 182 height 18
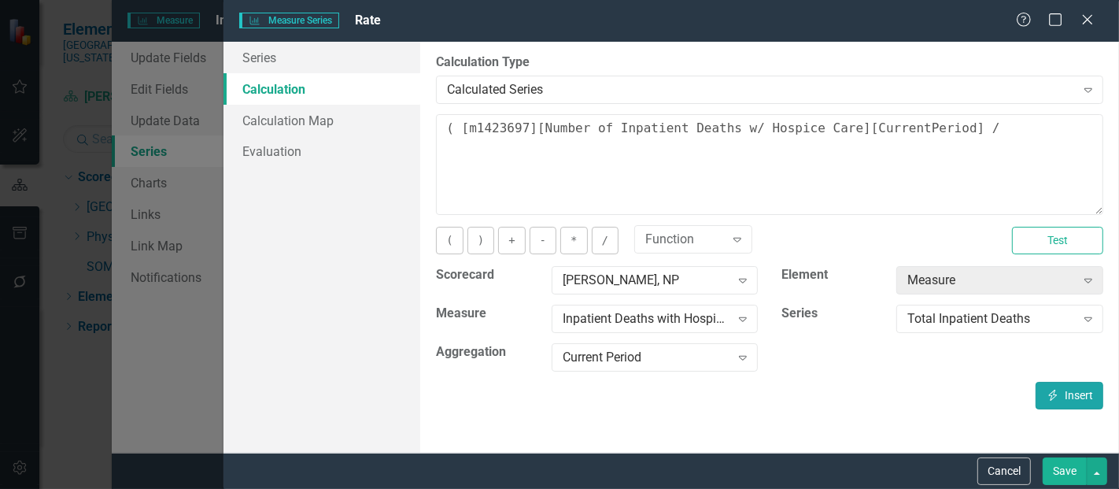
click at [1077, 397] on button "Insert Insert" at bounding box center [1070, 396] width 68 height 28
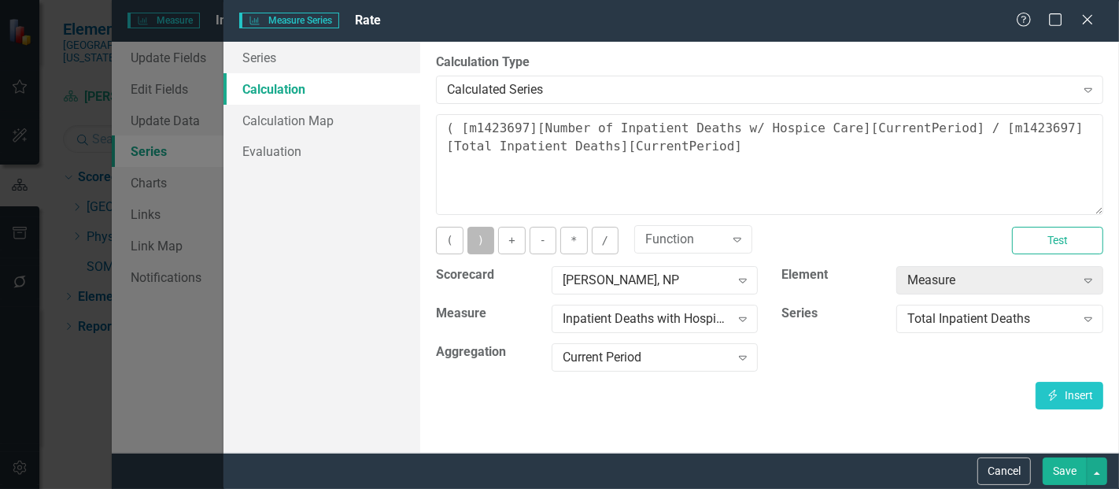
click at [491, 242] on button ")" at bounding box center [481, 241] width 27 height 28
click at [565, 242] on button "*" at bounding box center [573, 241] width 27 height 28
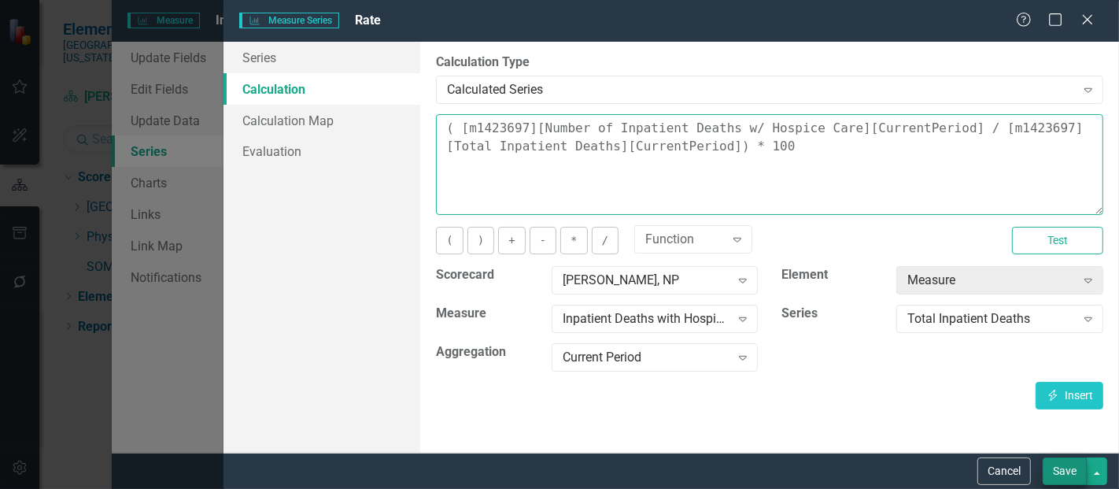
type textarea "( [m1423697][Number of Inpatient Deaths w/ Hospice Care][CurrentPeriod] / [m142…"
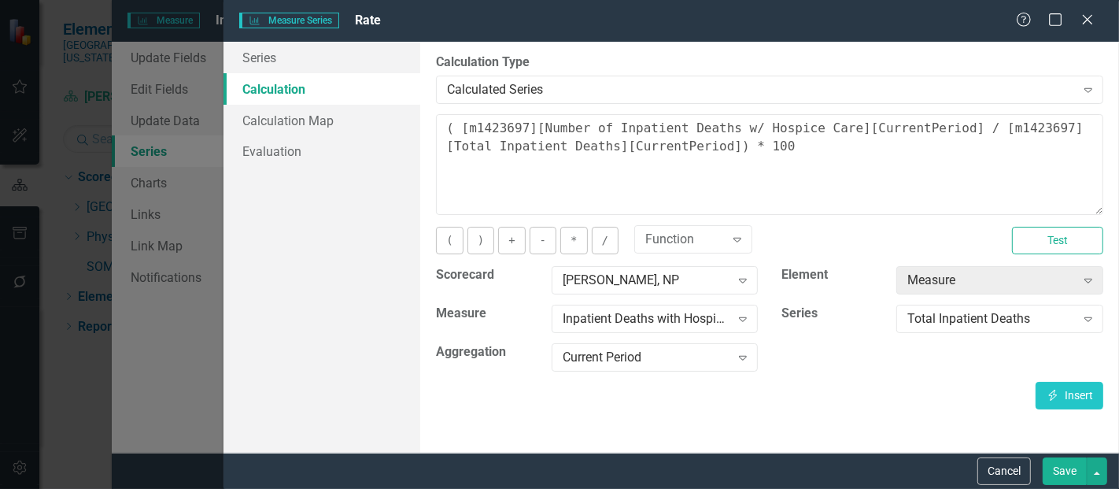
click at [1056, 473] on button "Save" at bounding box center [1065, 471] width 44 height 28
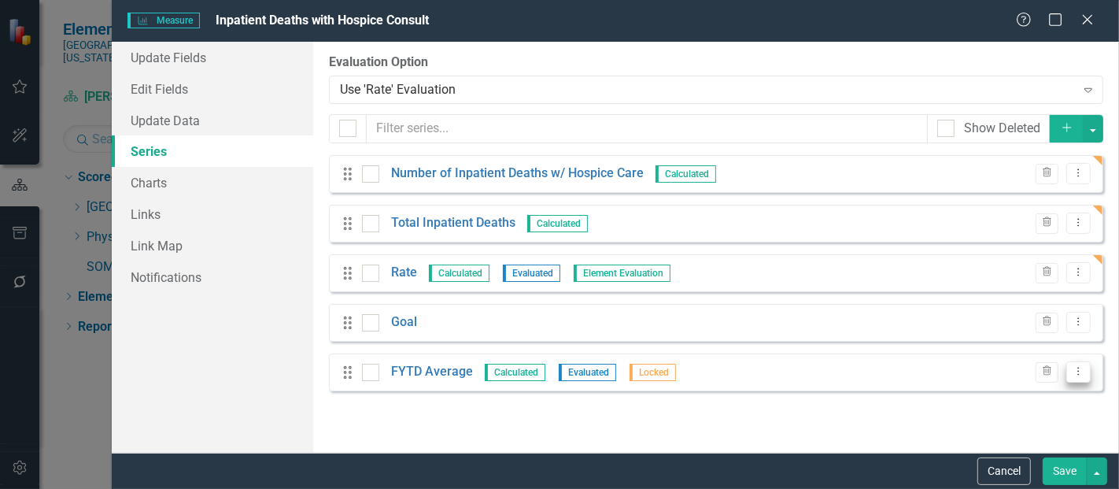
click at [1081, 374] on icon "Dropdown Menu" at bounding box center [1078, 371] width 13 height 10
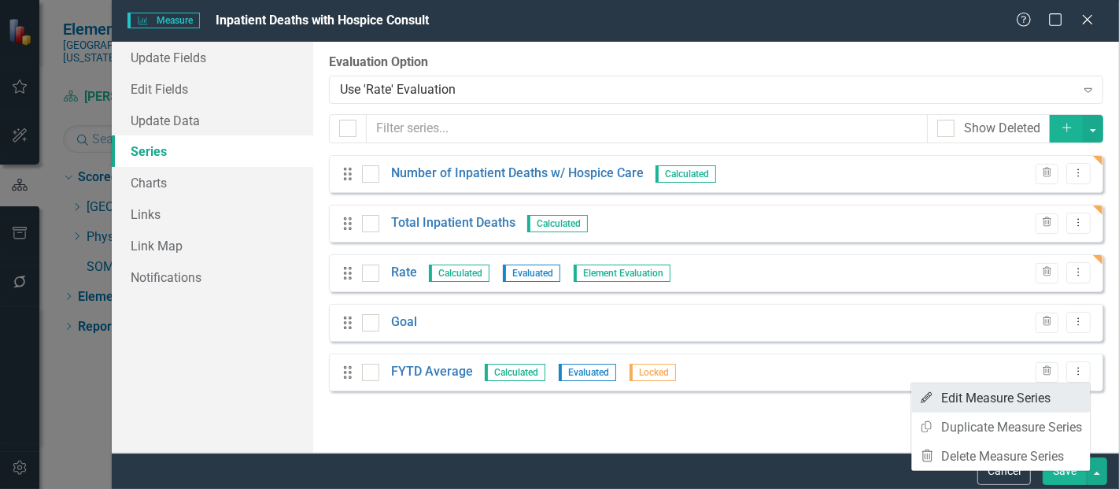
click at [982, 390] on link "Edit Edit Measure Series" at bounding box center [1000, 397] width 179 height 29
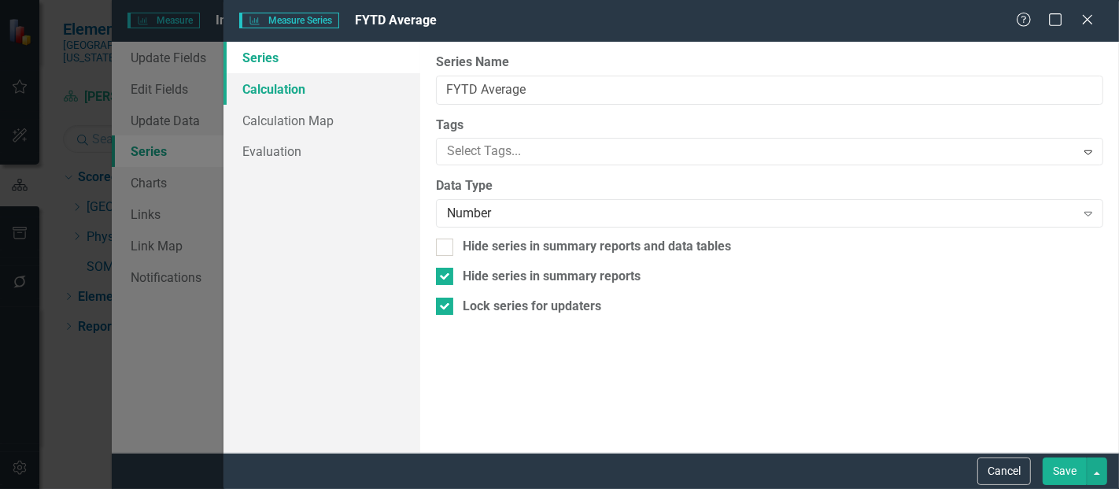
click at [282, 97] on link "Calculation" at bounding box center [322, 88] width 197 height 31
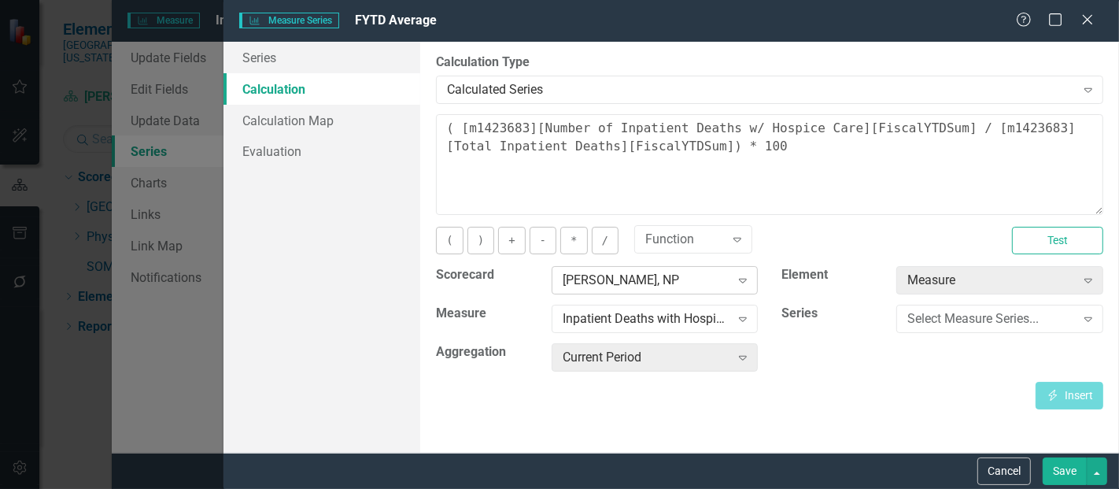
click at [652, 275] on div "[PERSON_NAME], NP" at bounding box center [647, 281] width 168 height 18
type input "horner"
click at [612, 320] on div "Select Measure..." at bounding box center [647, 319] width 168 height 18
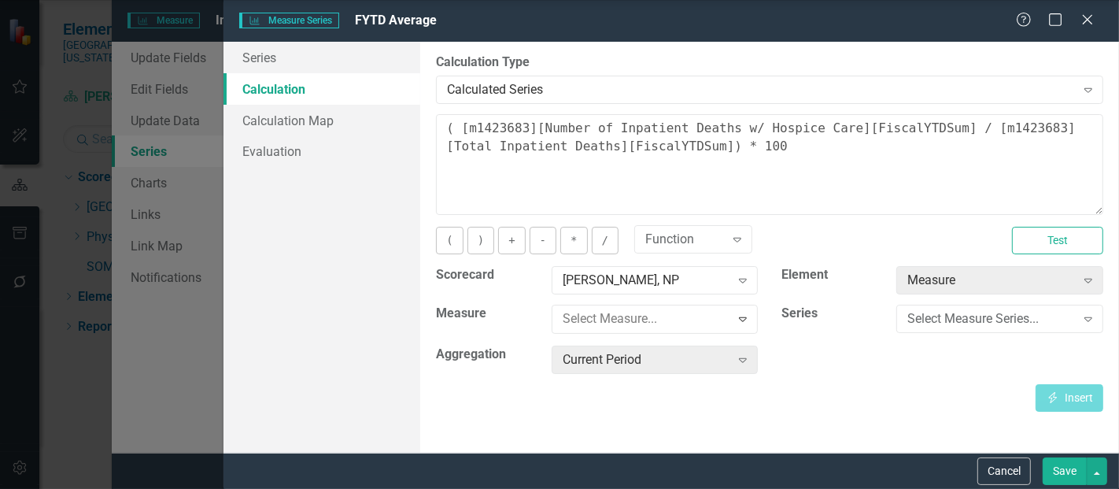
scroll to position [41, 0]
click at [927, 327] on div "Select Measure Series... Expand" at bounding box center [999, 319] width 207 height 28
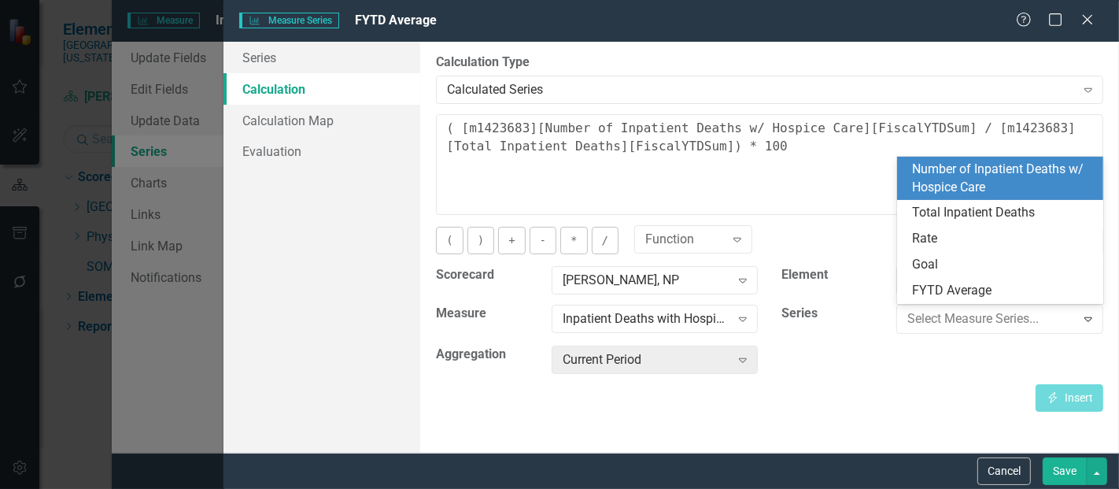
click at [982, 186] on div "Number of Inpatient Deaths w/ Hospice Care" at bounding box center [1004, 179] width 182 height 36
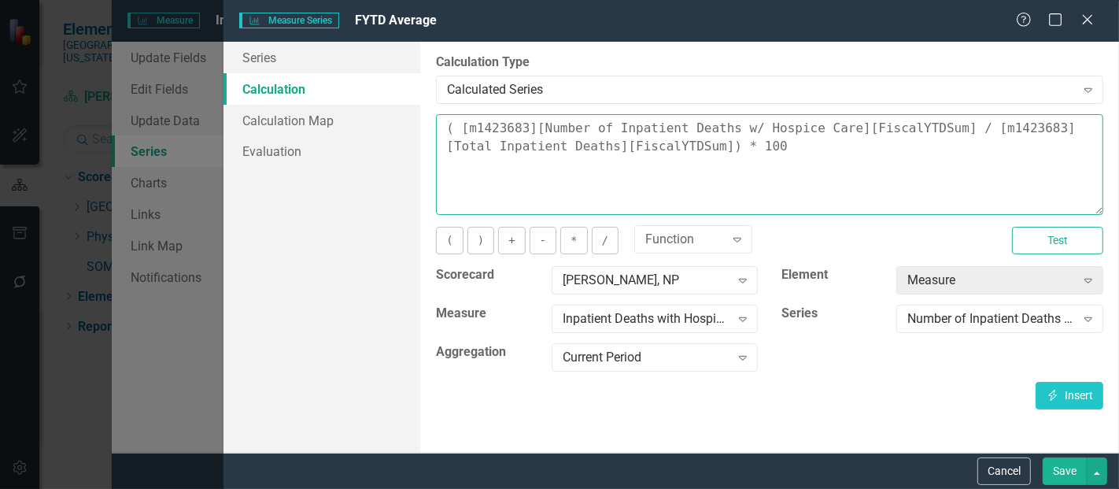
drag, startPoint x: 719, startPoint y: 145, endPoint x: 276, endPoint y: 91, distance: 446.4
click at [276, 91] on div "Series Calculation Calculation Map Evaluation From this page, you can edit the …" at bounding box center [672, 247] width 896 height 411
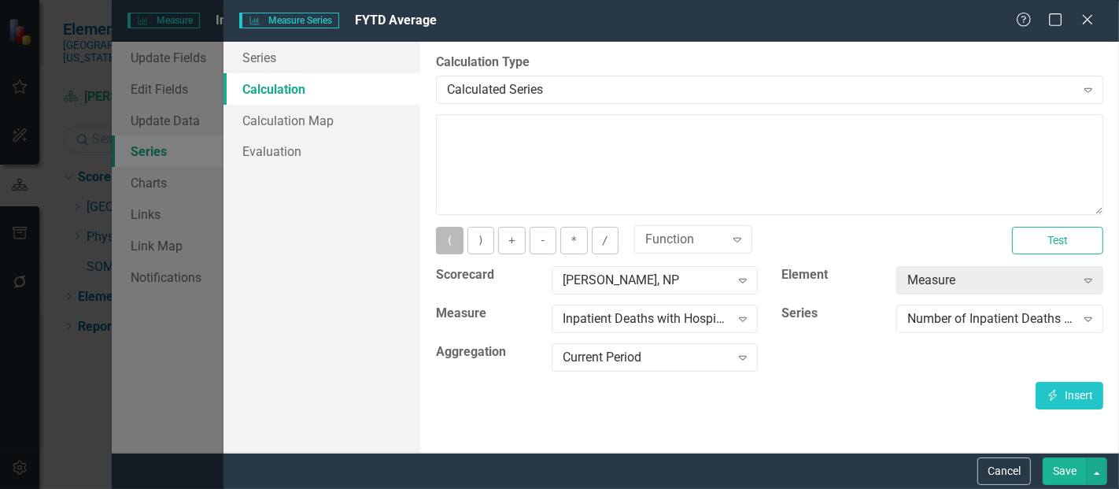
click at [454, 248] on button "(" at bounding box center [449, 241] width 27 height 28
click at [687, 360] on div "Current Period" at bounding box center [647, 358] width 168 height 18
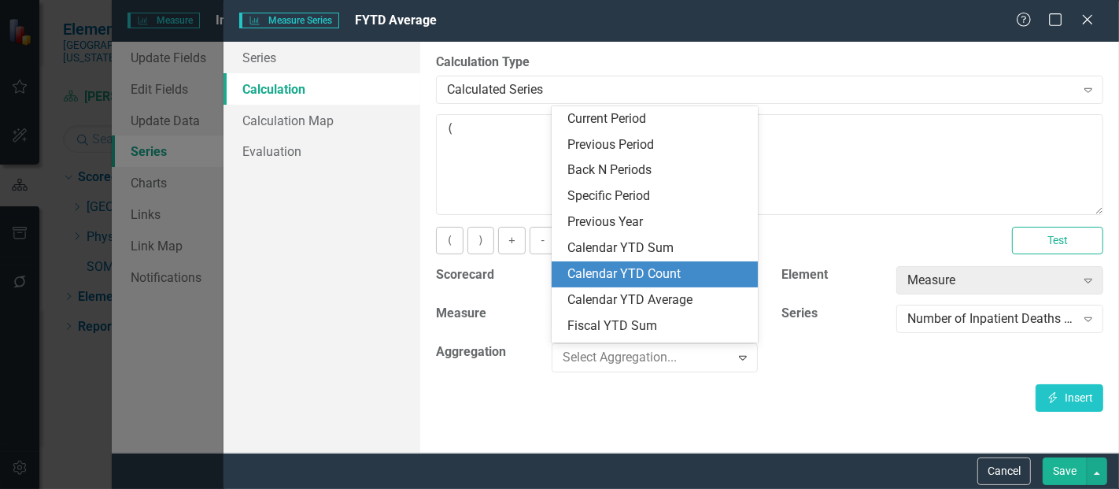
scroll to position [22, 0]
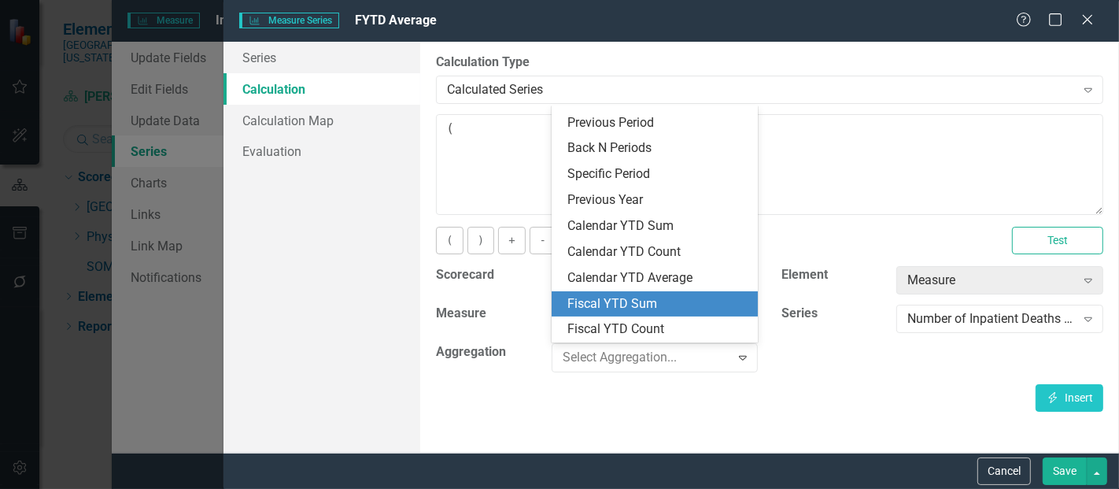
click at [647, 297] on div "Fiscal YTD Sum" at bounding box center [658, 304] width 182 height 18
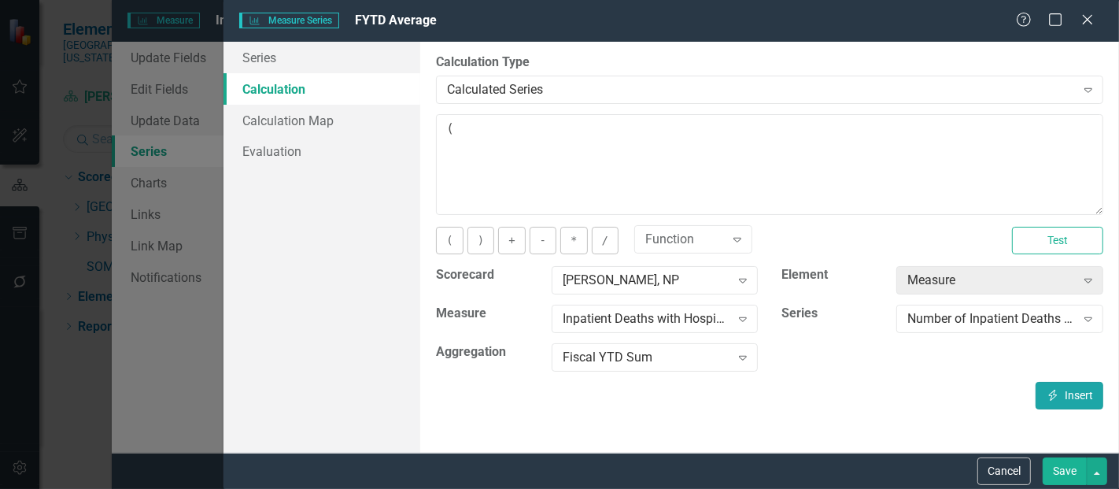
click at [1057, 403] on button "Insert Insert" at bounding box center [1070, 396] width 68 height 28
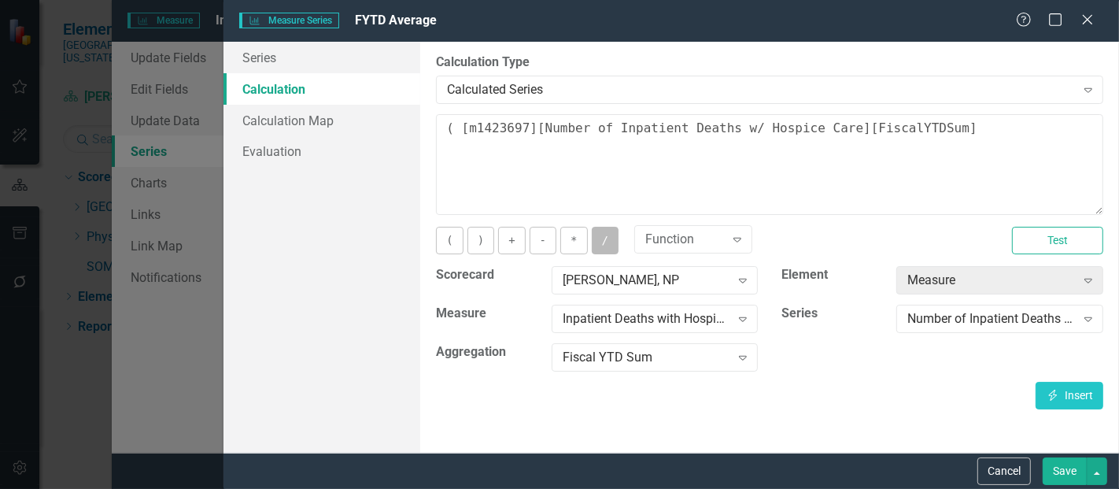
click at [600, 239] on button "/" at bounding box center [605, 241] width 27 height 28
click at [931, 321] on div "Number of Inpatient Deaths w/ Hospice Care" at bounding box center [992, 319] width 168 height 18
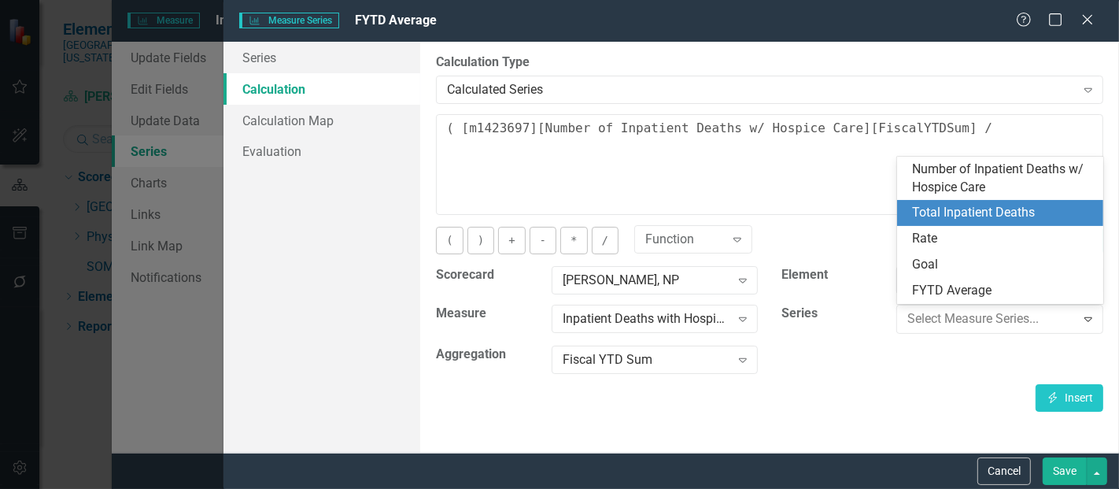
click at [958, 224] on div "Total Inpatient Deaths" at bounding box center [1000, 213] width 207 height 26
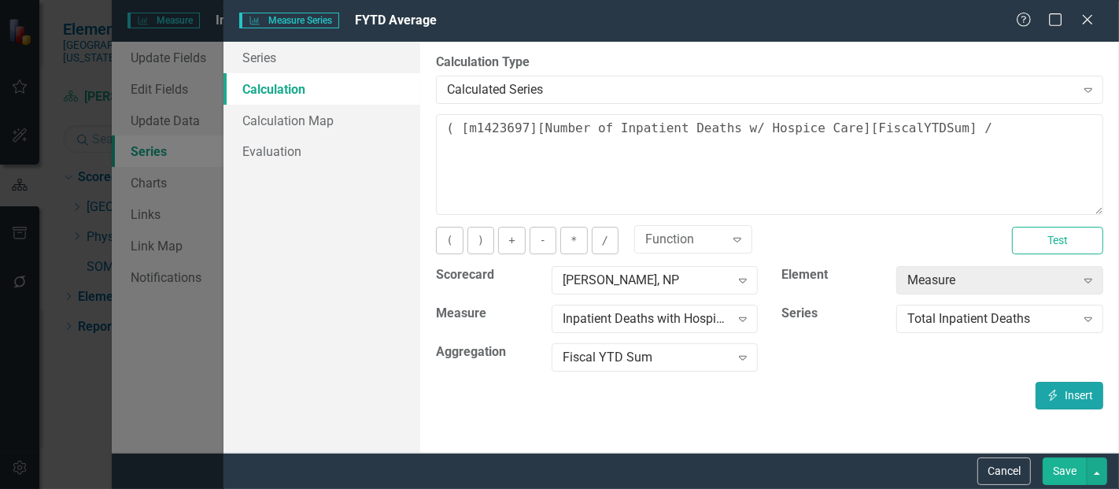
click at [1056, 390] on icon "Insert" at bounding box center [1053, 395] width 14 height 11
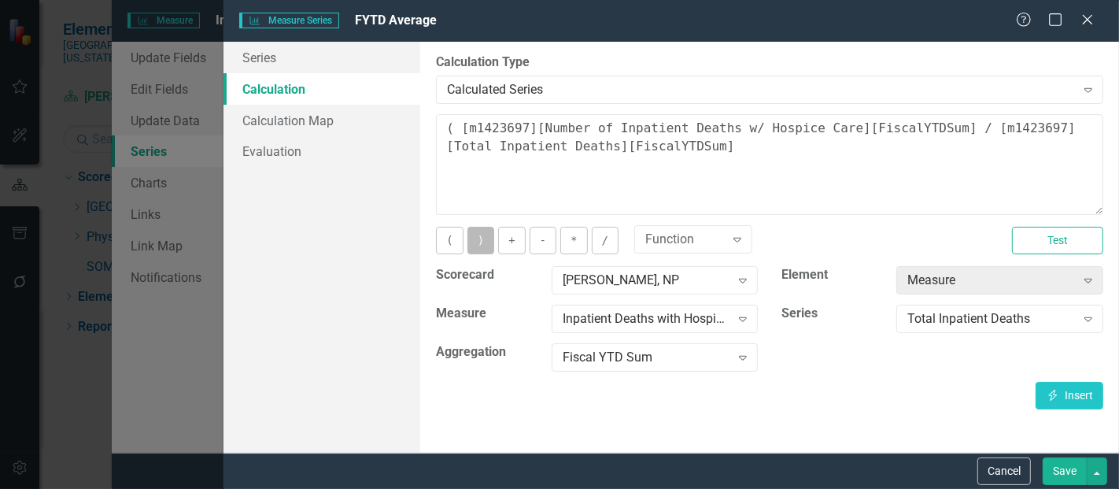
click at [473, 243] on button ")" at bounding box center [481, 241] width 27 height 28
click at [567, 237] on button "*" at bounding box center [573, 241] width 27 height 28
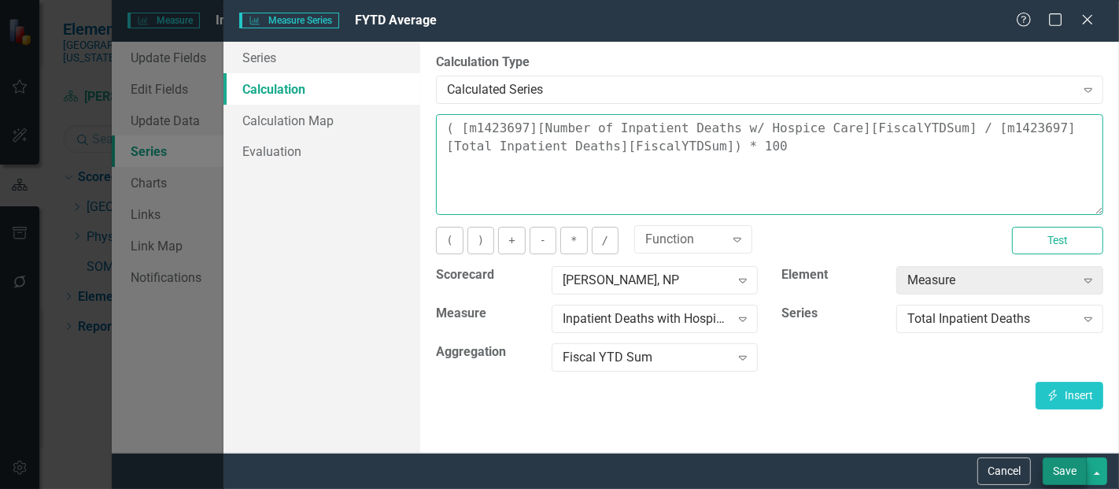
type textarea "( [m1423697][Number of Inpatient Deaths w/ Hospice Care][FiscalYTDSum] / [m1423…"
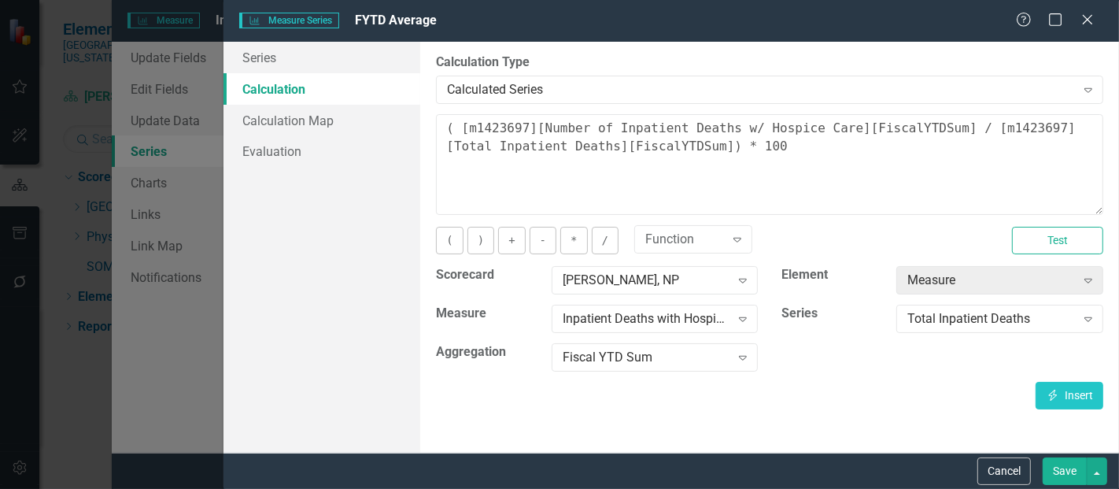
click at [1052, 462] on button "Save" at bounding box center [1065, 471] width 44 height 28
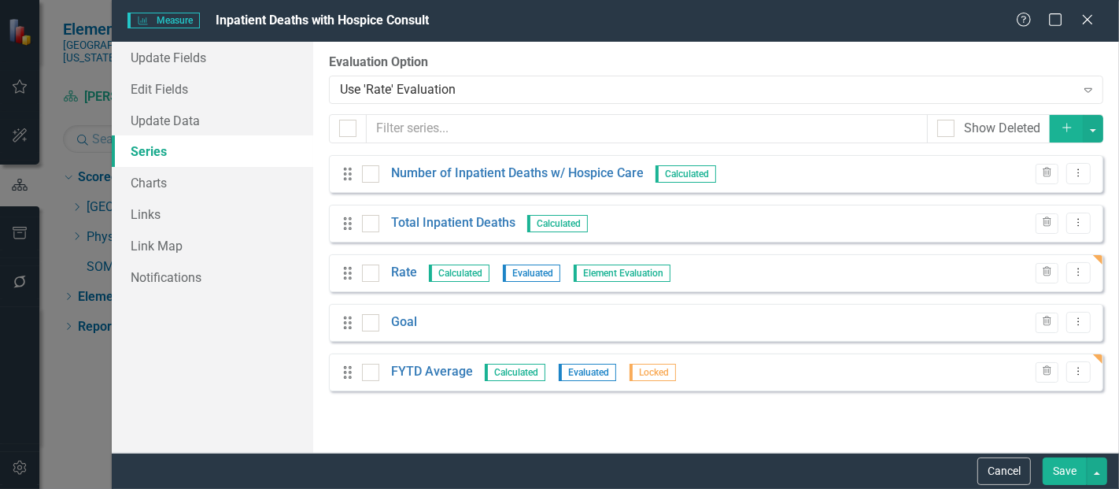
click at [1063, 469] on button "Save" at bounding box center [1065, 471] width 44 height 28
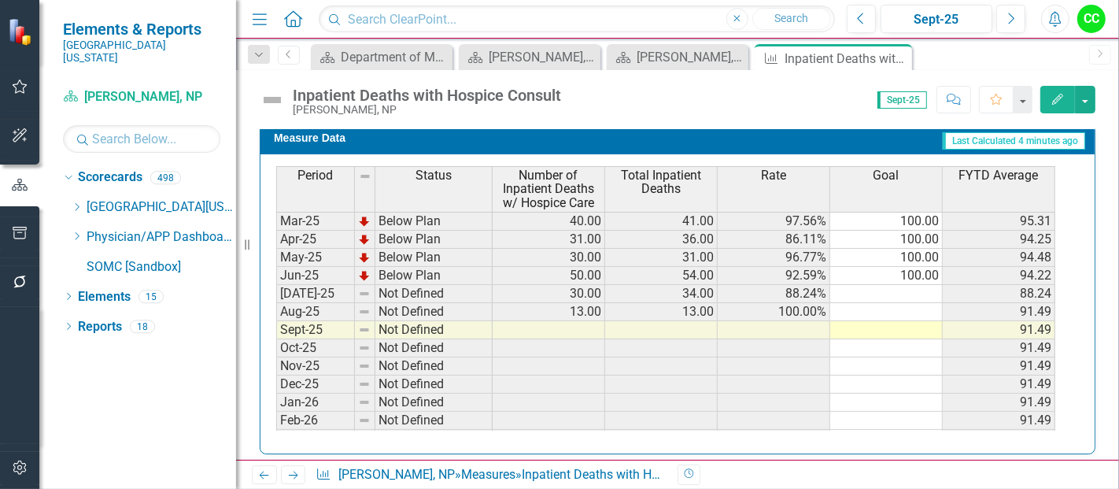
scroll to position [582, 0]
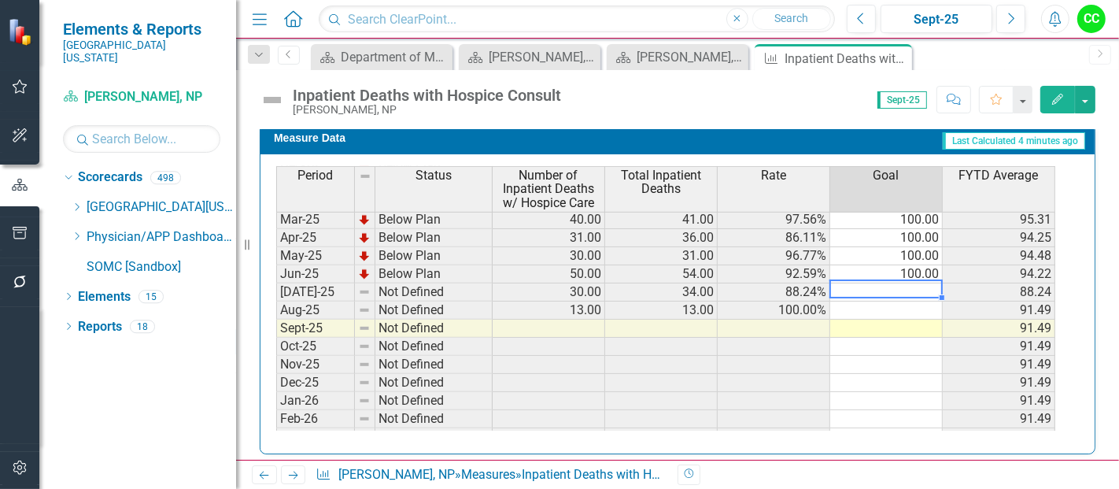
click at [908, 279] on tbody "Apr-24 On Target 32.00 32.00 100.00% 100.00 97.39 May-24 Below Plan 21.00 22.00…" at bounding box center [665, 256] width 779 height 490
type textarea "100"
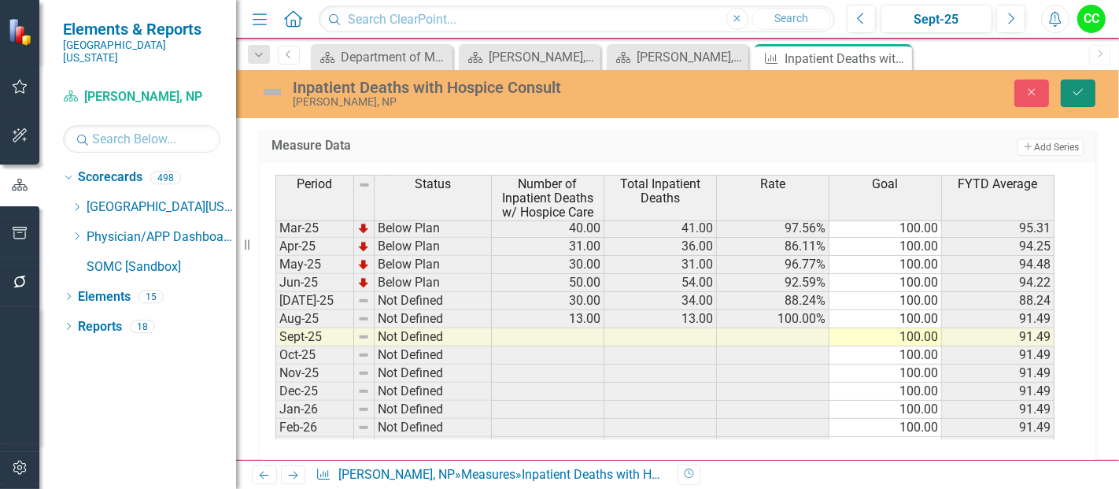
click at [1084, 88] on icon "Save" at bounding box center [1078, 92] width 14 height 11
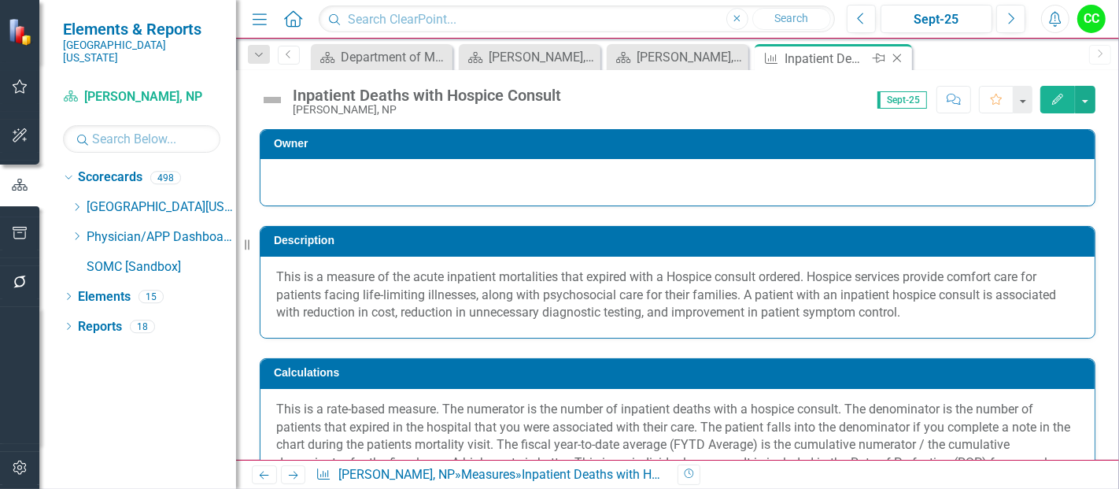
click at [898, 57] on icon "Close" at bounding box center [897, 58] width 16 height 13
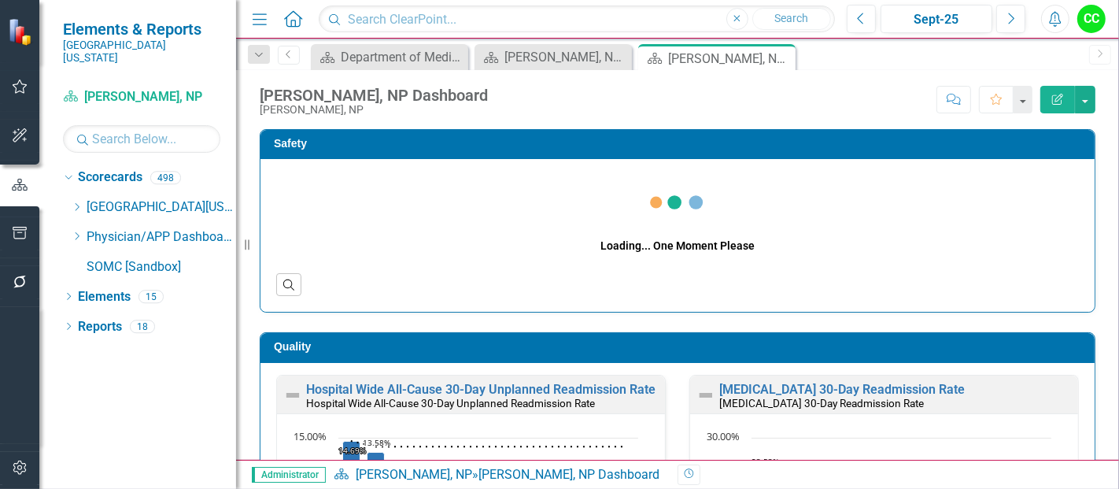
click at [0, 0] on icon at bounding box center [0, 0] width 0 height 0
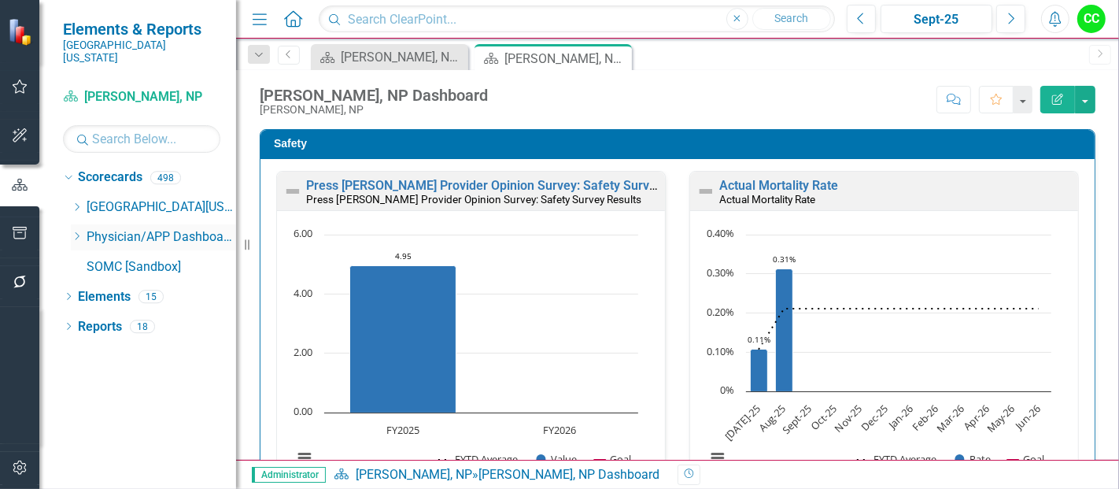
click at [74, 231] on icon "Dropdown" at bounding box center [77, 235] width 12 height 9
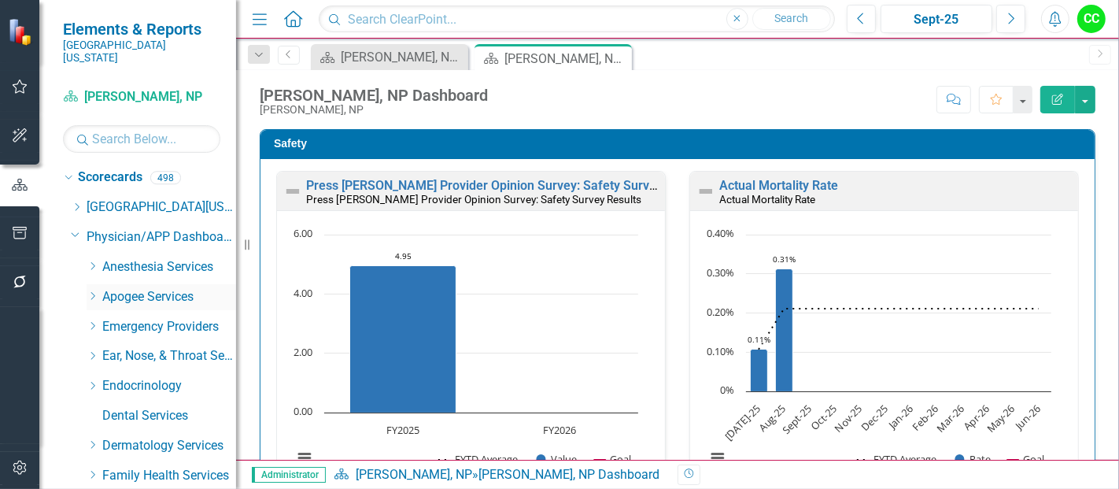
click at [89, 291] on icon "Dropdown" at bounding box center [93, 295] width 12 height 9
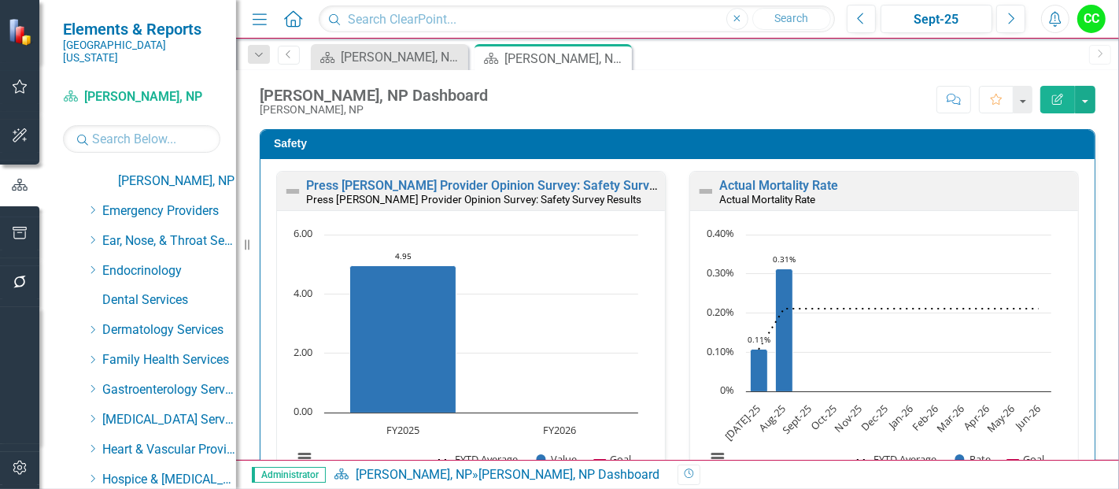
scroll to position [678, 0]
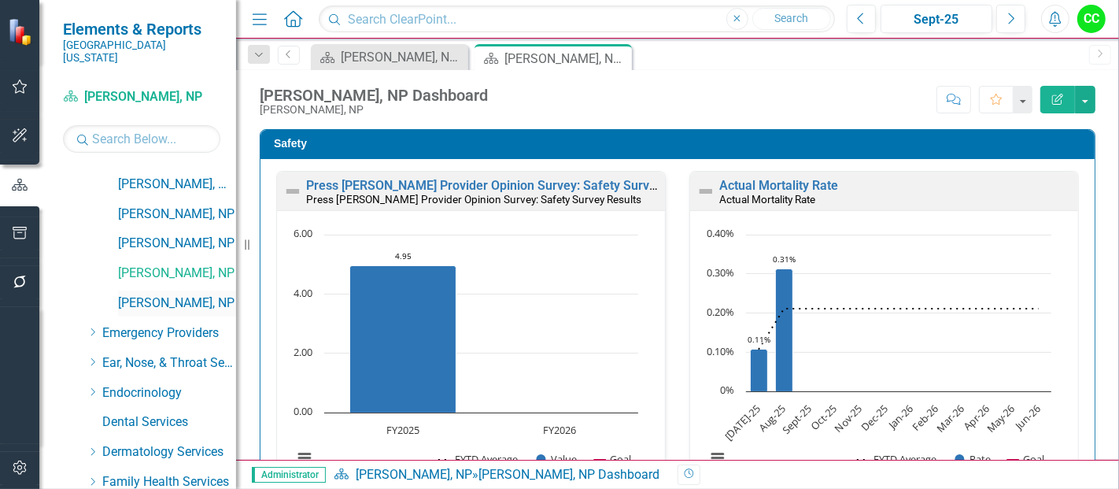
click at [155, 294] on link "[PERSON_NAME], NP" at bounding box center [177, 303] width 118 height 18
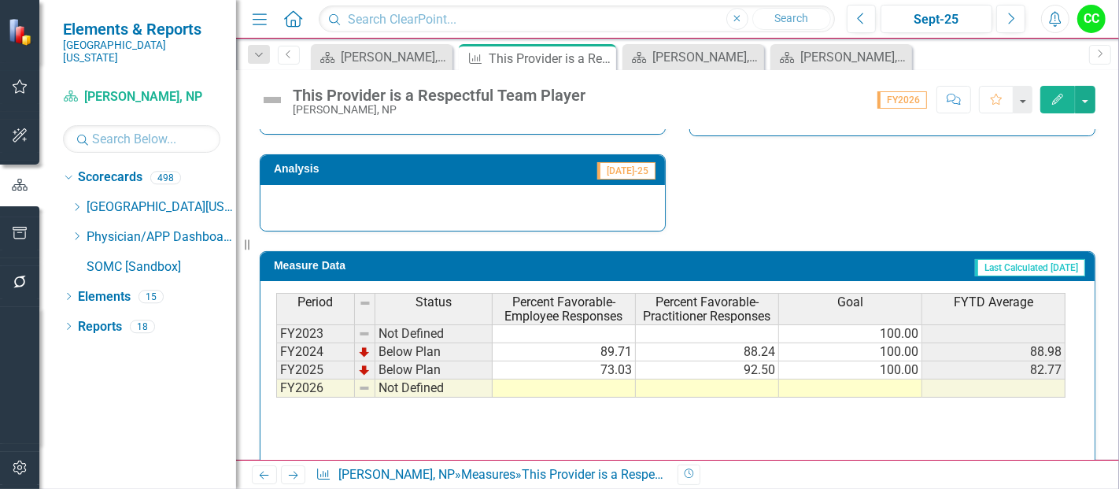
scroll to position [602, 0]
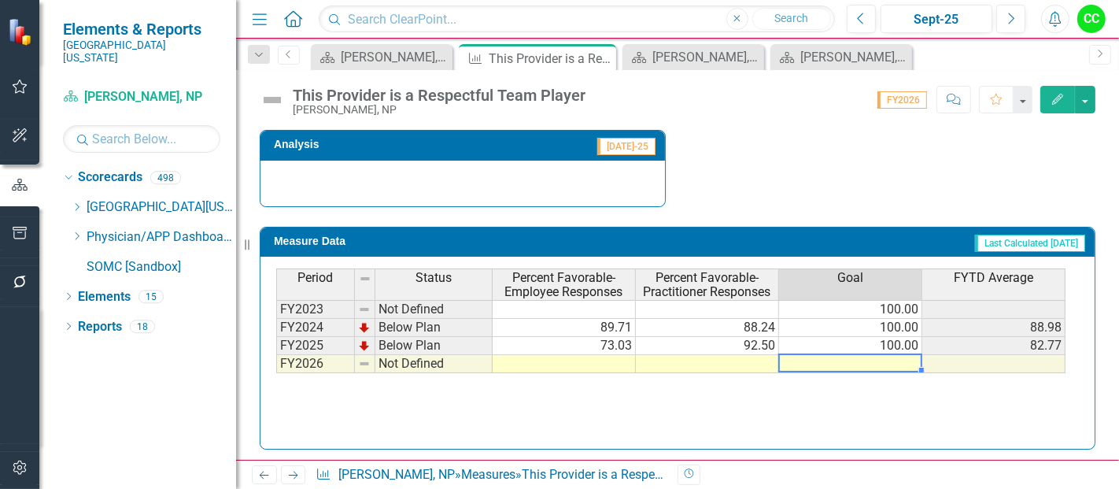
click at [885, 357] on td at bounding box center [850, 364] width 143 height 18
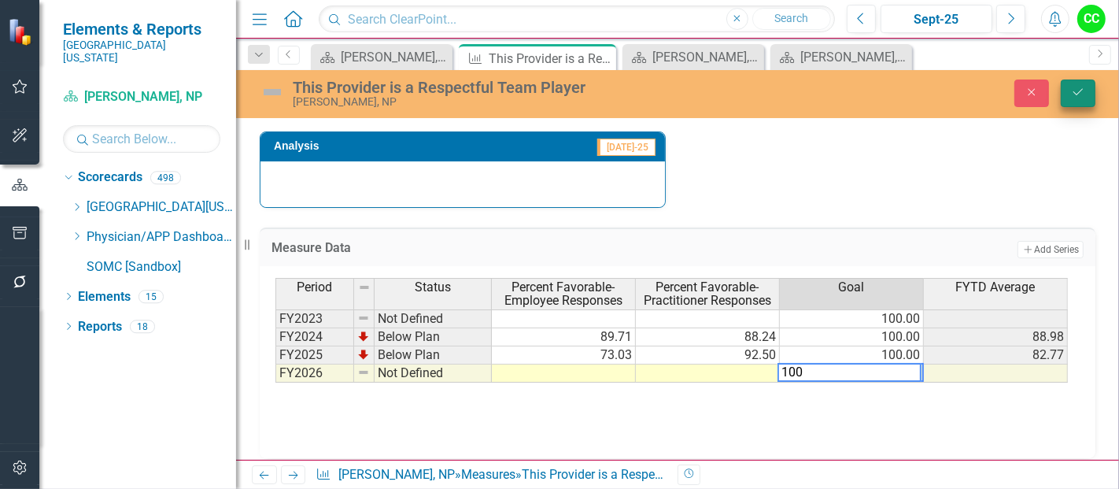
type textarea "100"
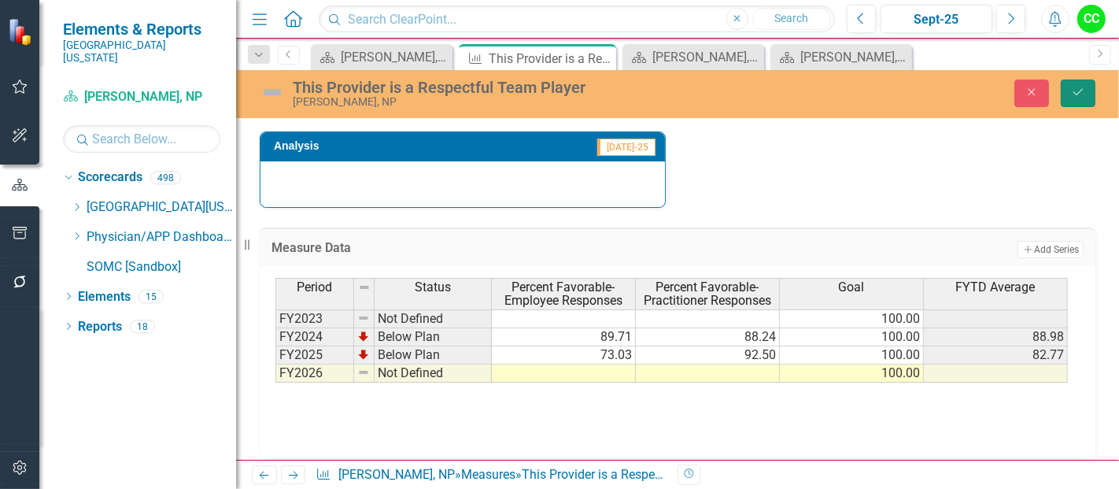
click at [1066, 99] on button "Save" at bounding box center [1078, 93] width 35 height 28
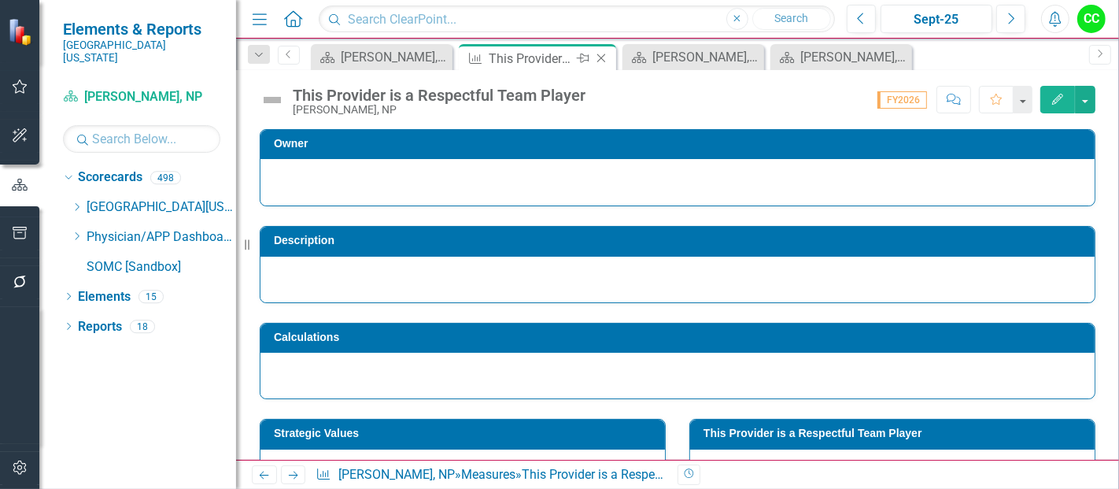
click at [607, 57] on icon "Close" at bounding box center [601, 58] width 16 height 13
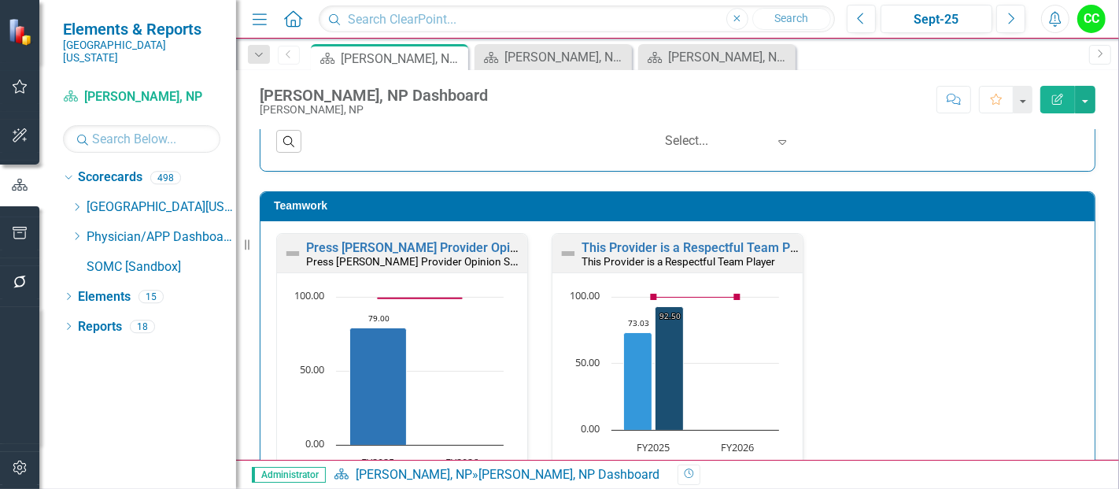
scroll to position [2094, 0]
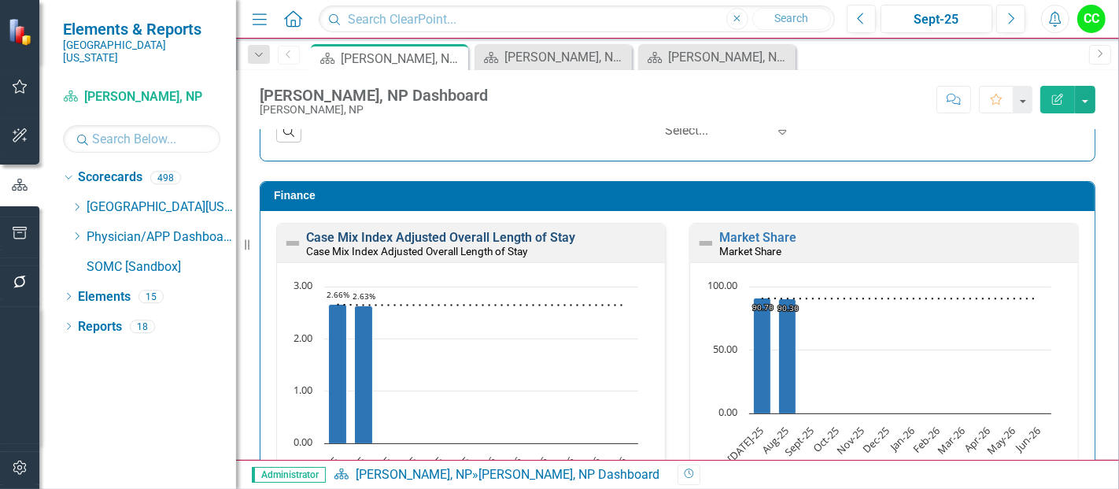
click at [482, 230] on link "Case Mix Index Adjusted Overall Length of Stay" at bounding box center [440, 237] width 269 height 15
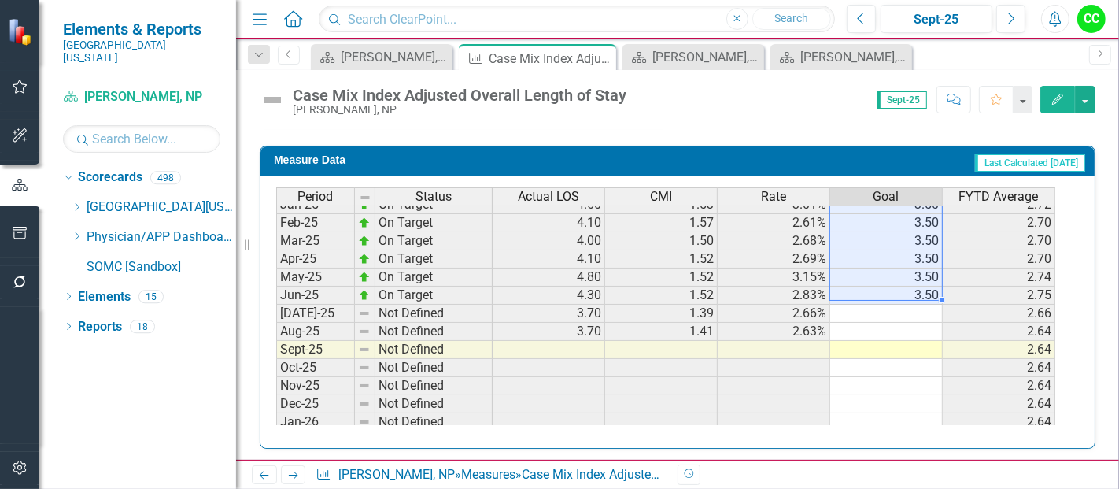
drag, startPoint x: 916, startPoint y: 213, endPoint x: 917, endPoint y: 294, distance: 80.3
click at [917, 294] on tbody "Sep-23 On Target 4.10 1.47 2.78% 3.50 2.94 Oct-23 On Target 4.10 1.42 2.90% 3.5…" at bounding box center [665, 187] width 779 height 562
click at [911, 305] on td at bounding box center [886, 314] width 113 height 18
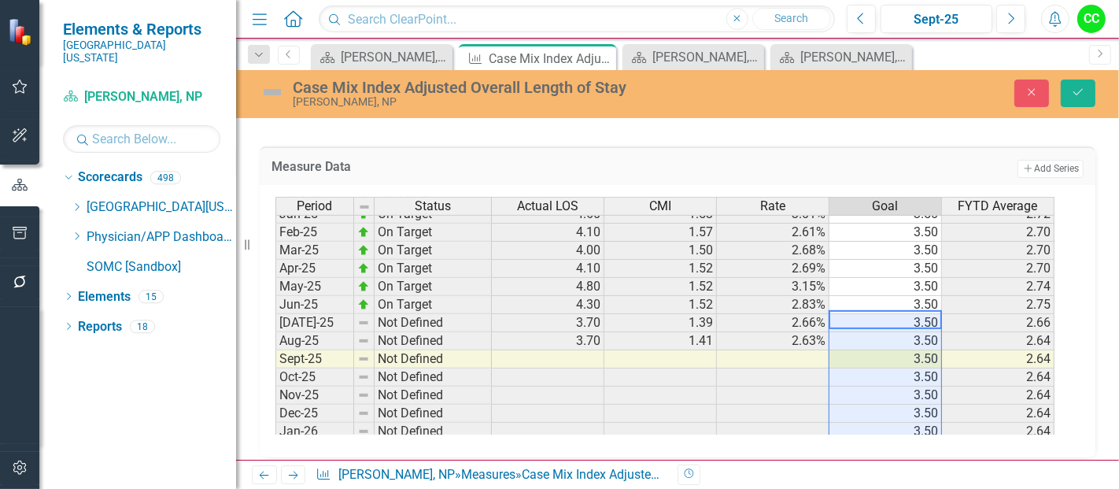
type textarea "3.5"
click at [1085, 95] on icon "Save" at bounding box center [1078, 92] width 14 height 11
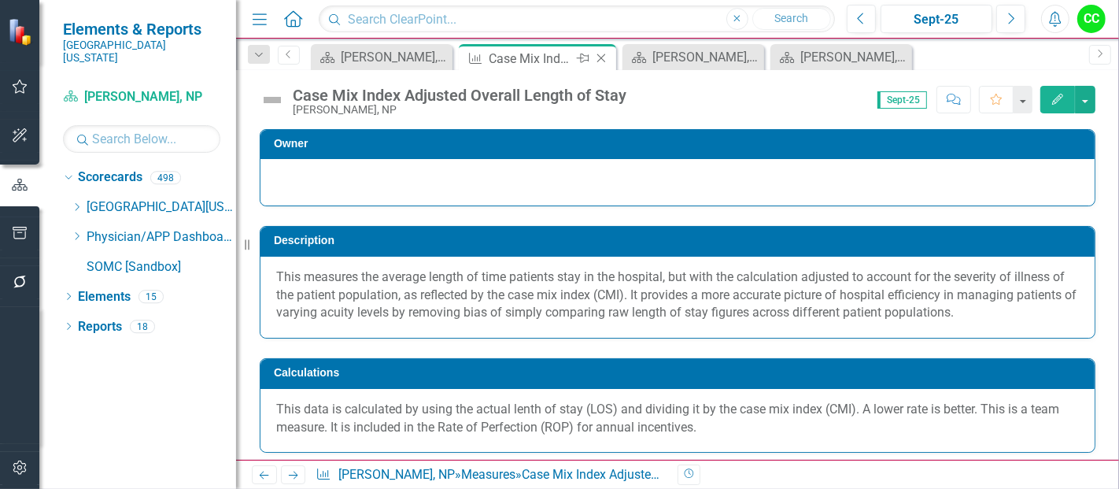
click at [600, 58] on icon at bounding box center [601, 58] width 9 height 9
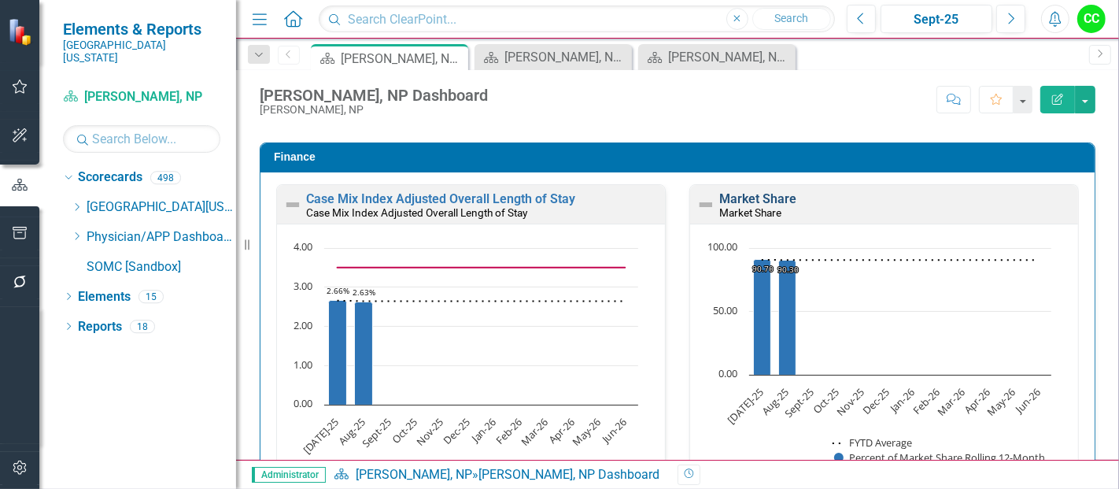
click at [733, 191] on link "Market Share" at bounding box center [757, 198] width 77 height 15
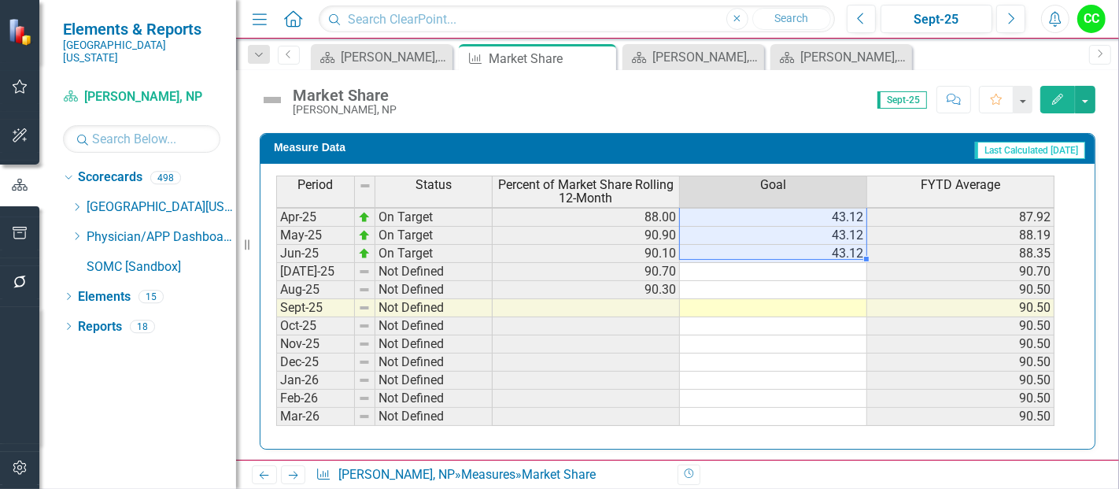
drag, startPoint x: 825, startPoint y: 222, endPoint x: 837, endPoint y: 244, distance: 25.0
click at [837, 244] on tbody "Apr-24 On Target 85.50 43.12 84.62 May-24 On Target 86.30 43.12 84.77 Jun-24 On…" at bounding box center [665, 236] width 778 height 490
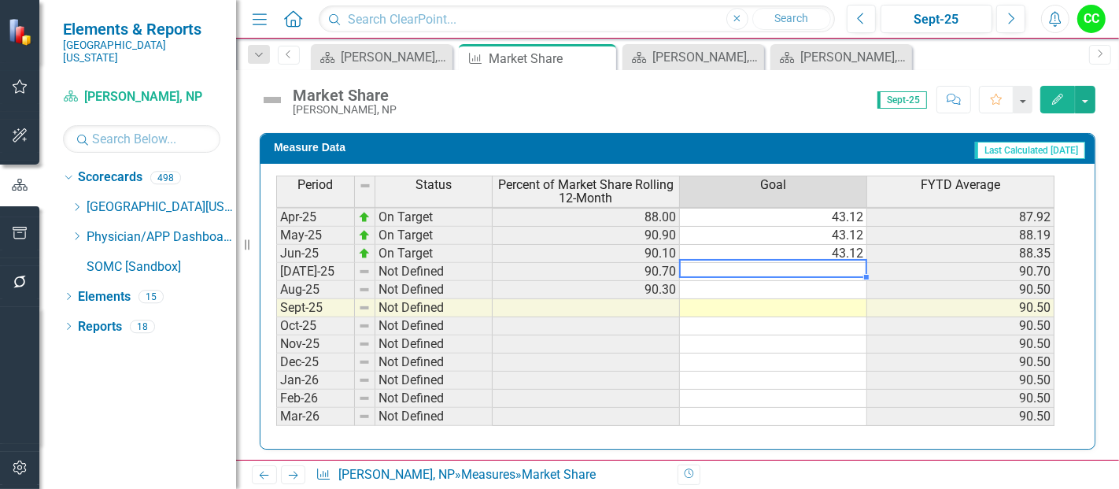
click at [835, 263] on td at bounding box center [773, 272] width 187 height 18
type textarea "43.12"
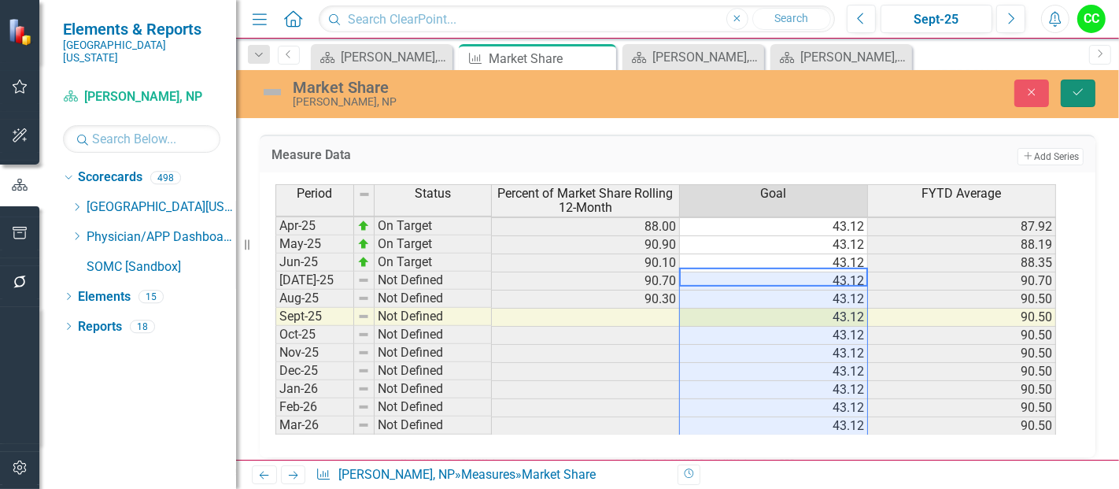
click at [1087, 97] on button "Save" at bounding box center [1078, 93] width 35 height 28
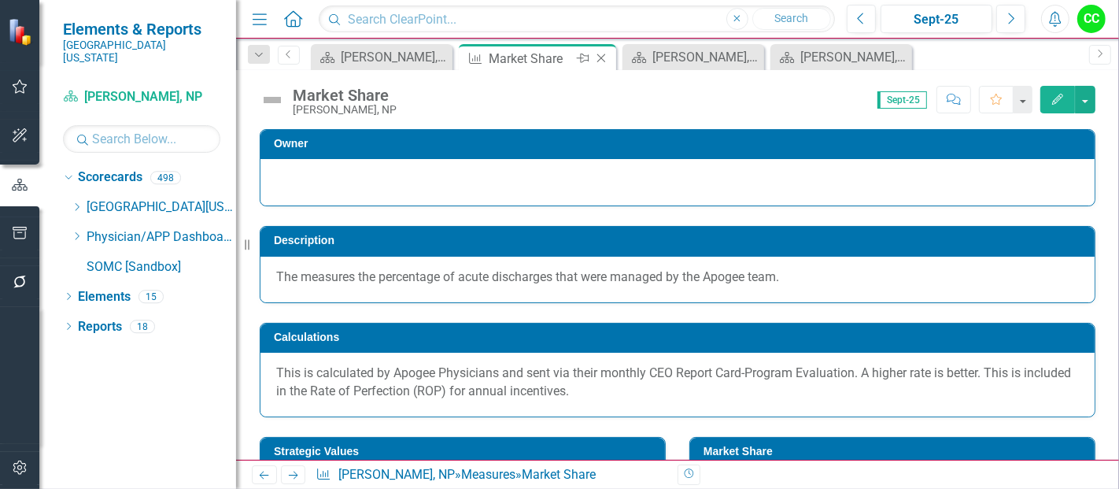
click at [601, 57] on icon at bounding box center [601, 58] width 9 height 9
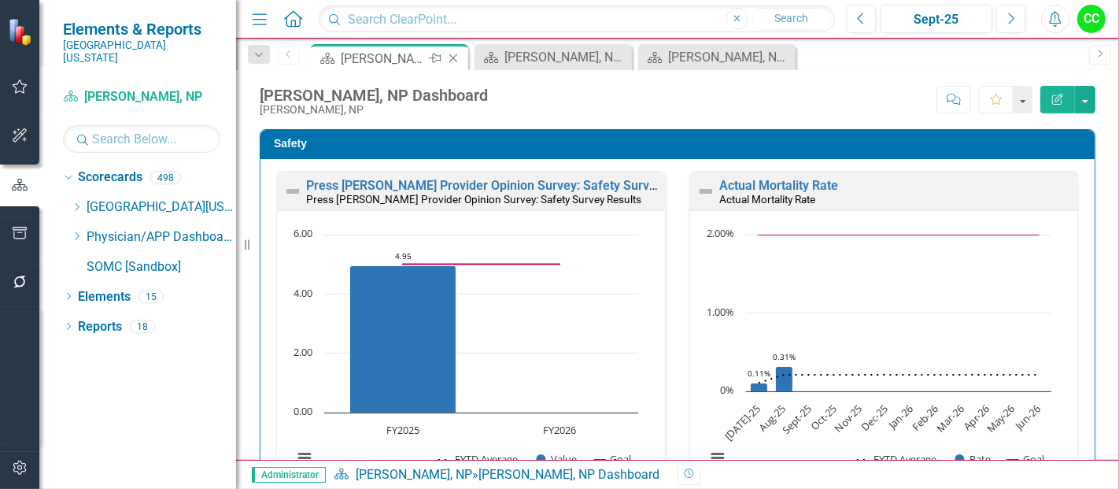
click at [454, 57] on icon at bounding box center [453, 58] width 9 height 9
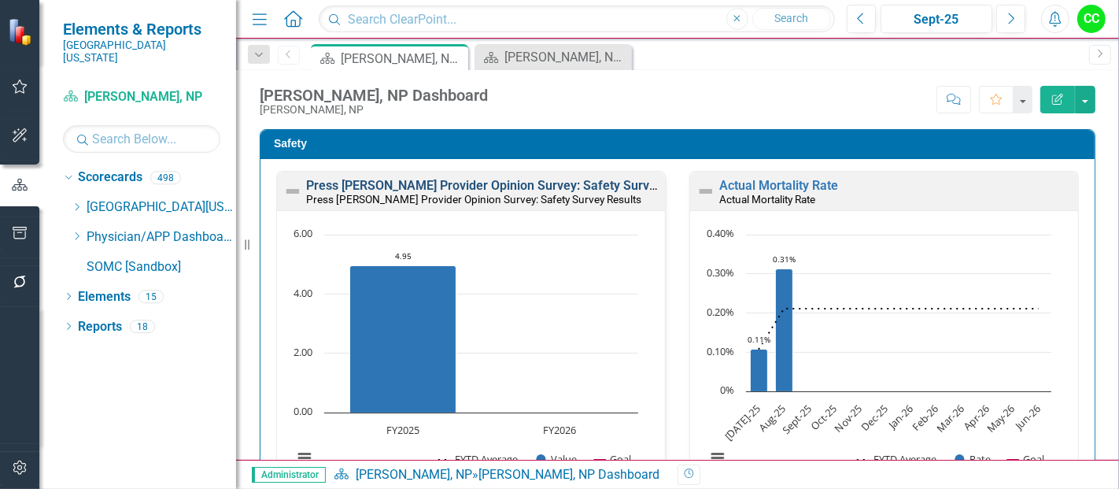
click at [519, 183] on link "Press [PERSON_NAME] Provider Opinion Survey: Safety Survey Results" at bounding box center [506, 185] width 401 height 15
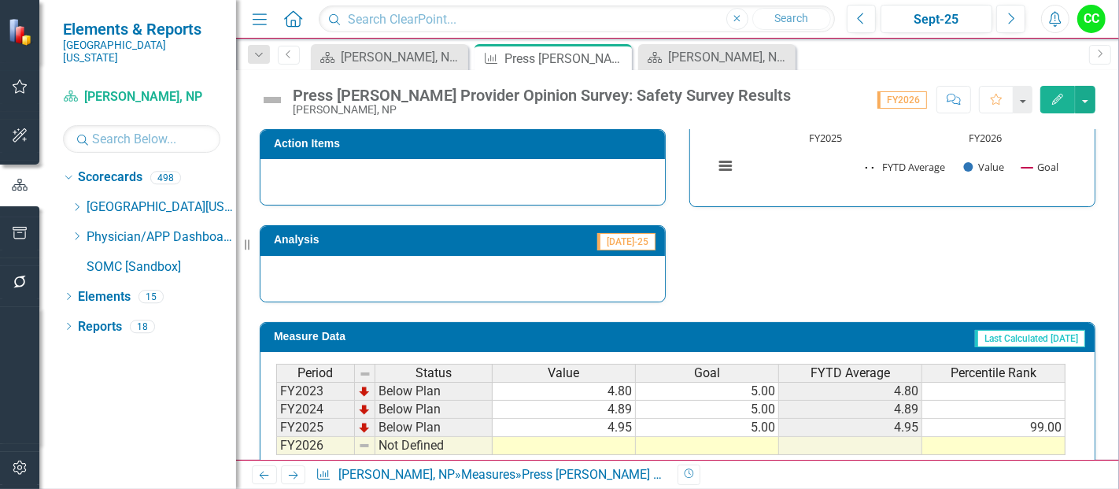
scroll to position [971, 0]
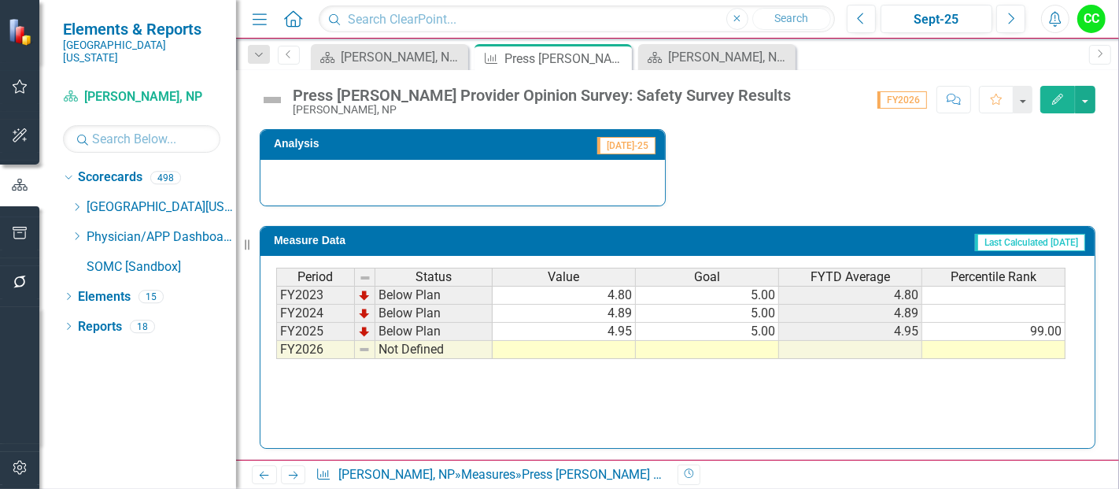
click at [751, 342] on td at bounding box center [707, 350] width 143 height 18
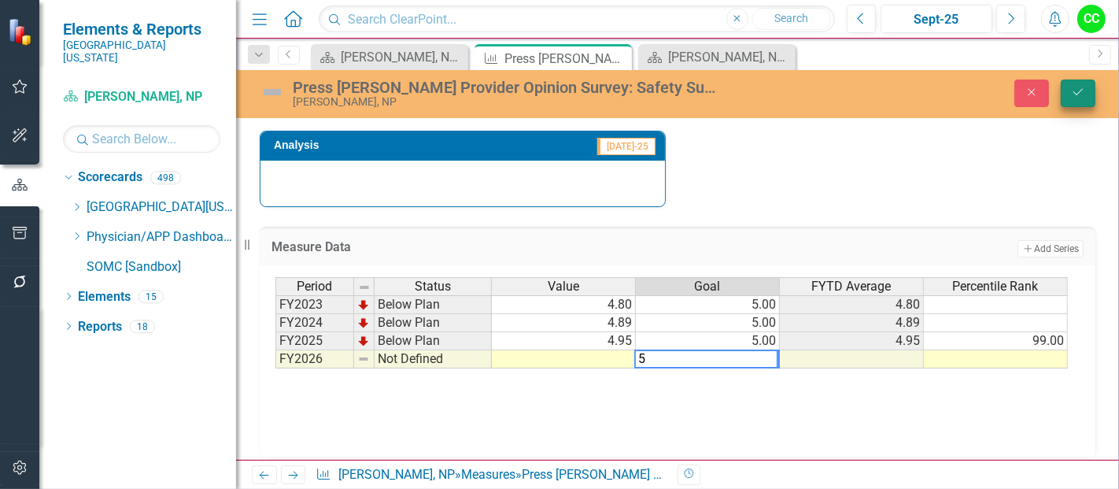
type textarea "5"
click at [1080, 82] on button "Save" at bounding box center [1078, 93] width 35 height 28
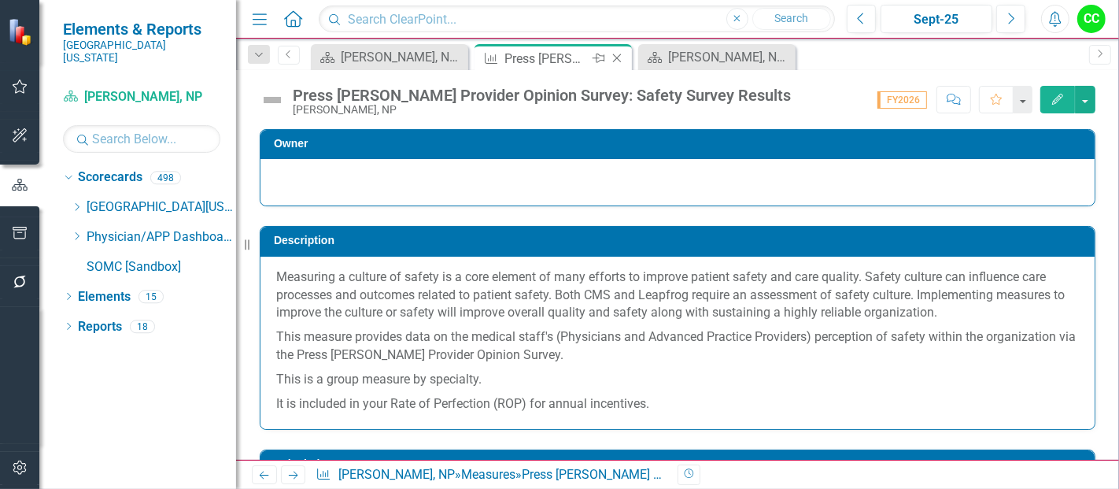
click at [620, 57] on icon "Close" at bounding box center [617, 58] width 16 height 13
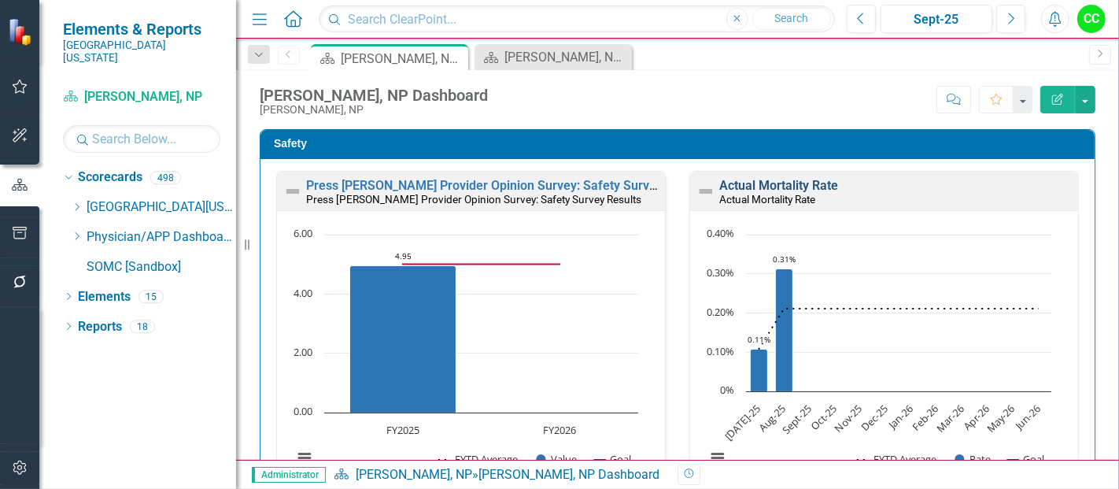
click at [789, 185] on link "Actual Mortality Rate" at bounding box center [778, 185] width 119 height 15
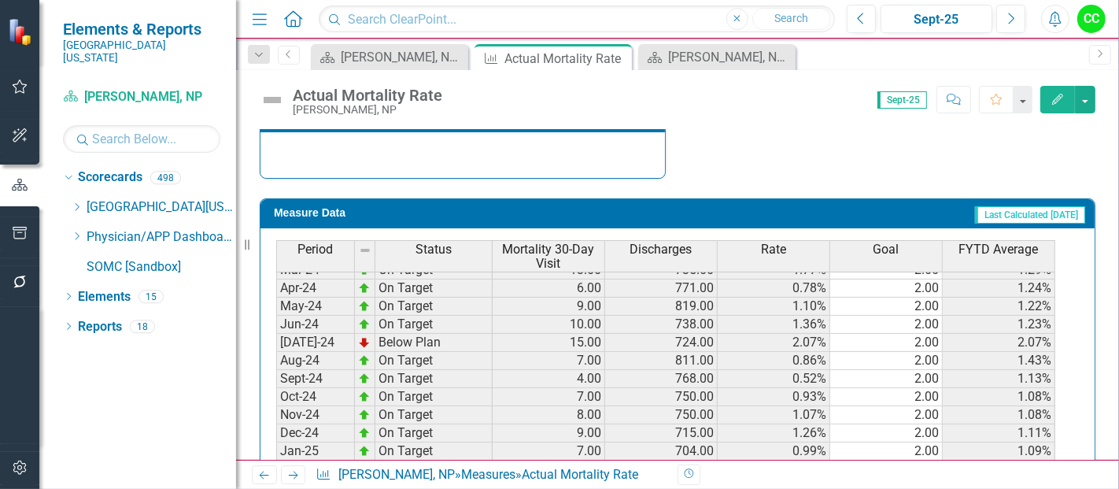
scroll to position [760, 0]
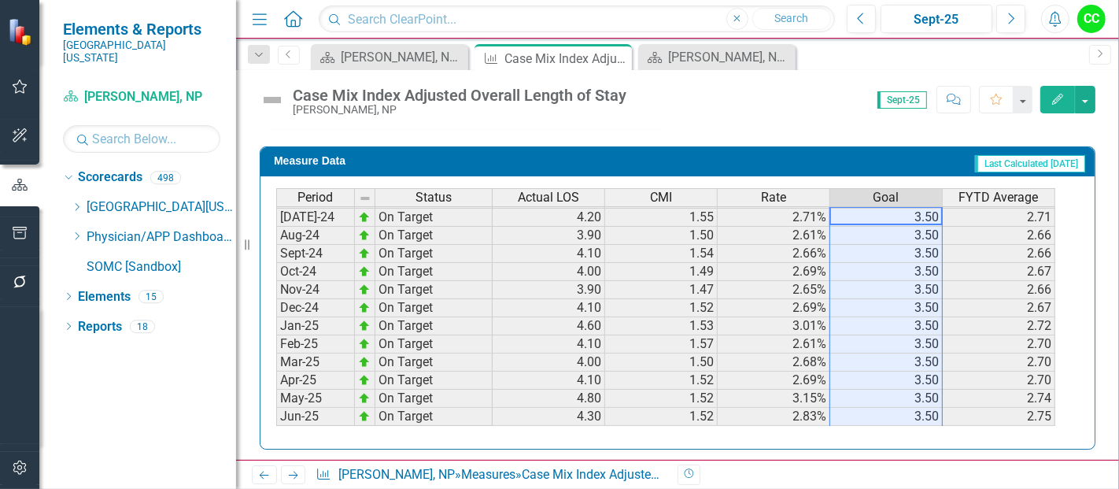
scroll to position [505, 0]
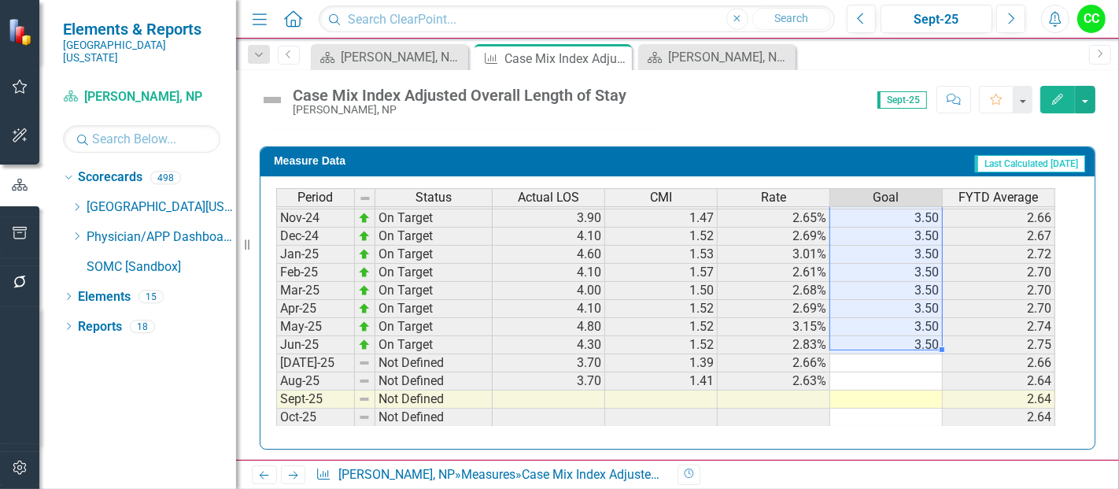
drag, startPoint x: 923, startPoint y: 214, endPoint x: 906, endPoint y: 338, distance: 125.6
click at [906, 338] on tbody "Sep-23 On Target 4.10 1.47 2.78% 3.50 2.94 Oct-23 On Target 4.10 1.42 2.90% 3.5…" at bounding box center [665, 245] width 779 height 580
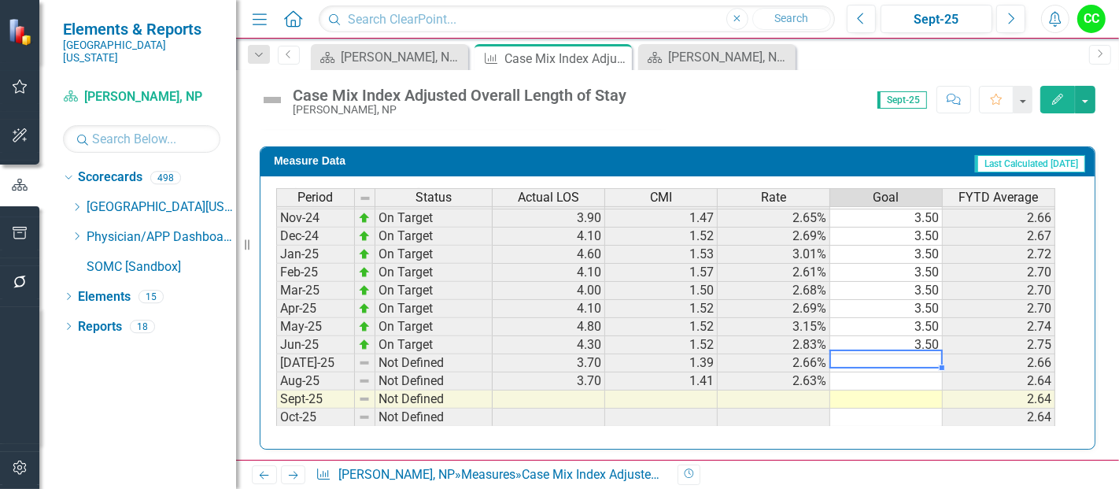
click at [899, 354] on td at bounding box center [886, 363] width 113 height 18
type textarea "3.5"
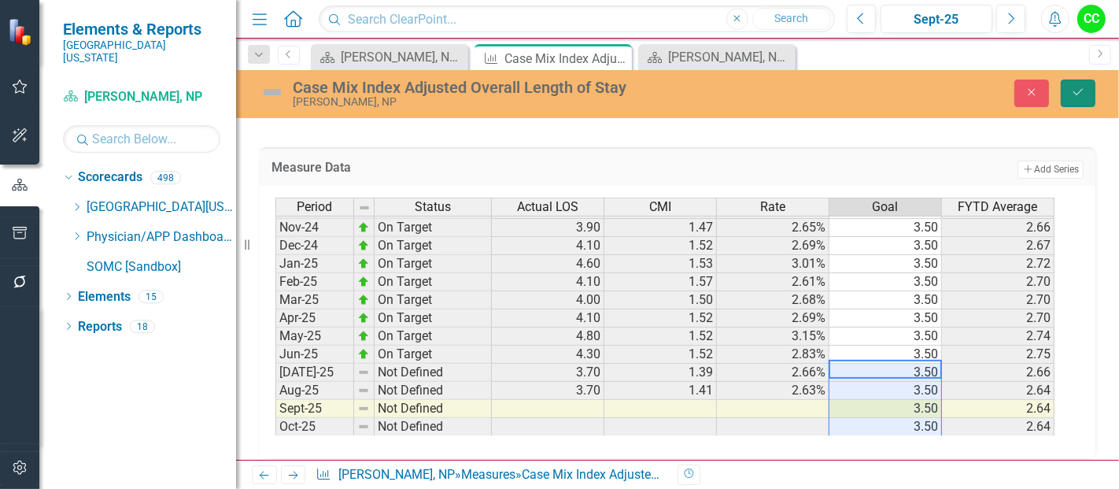
click at [1086, 97] on button "Save" at bounding box center [1078, 93] width 35 height 28
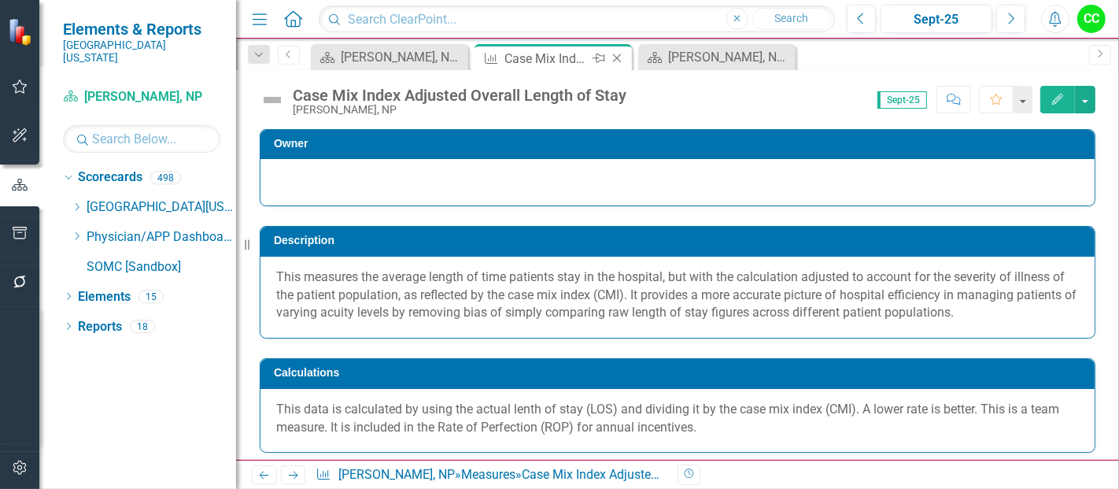
click at [617, 57] on icon "Close" at bounding box center [617, 58] width 16 height 13
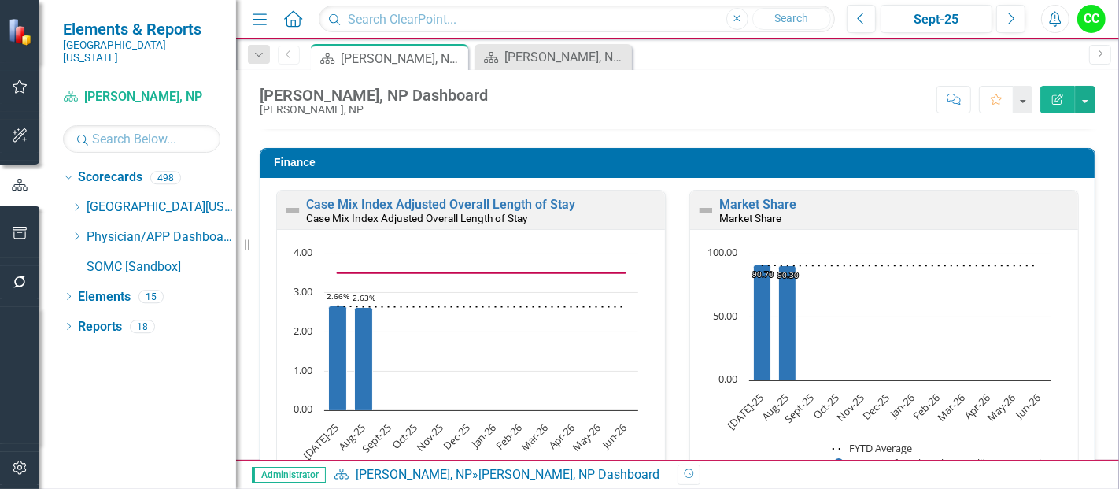
scroll to position [2124, 0]
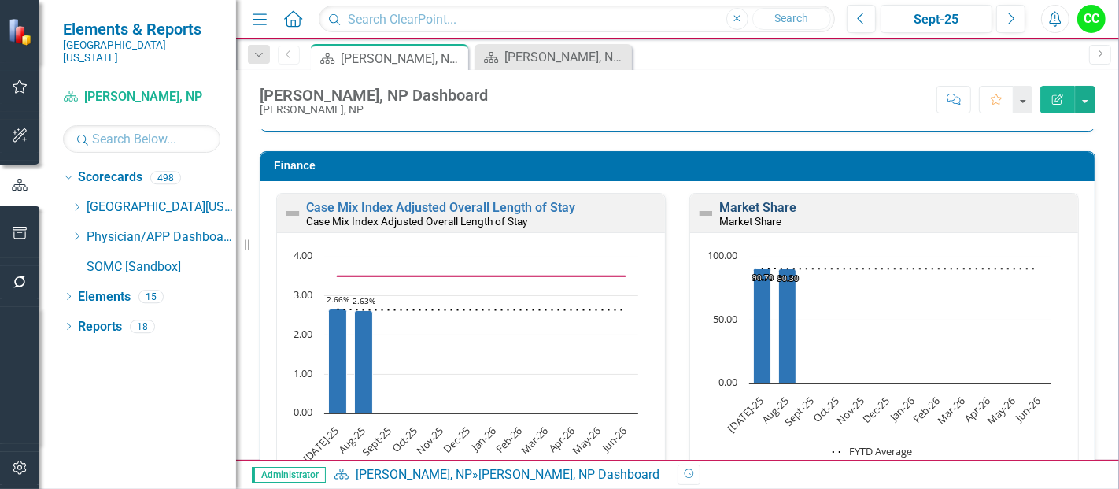
click at [746, 200] on link "Market Share" at bounding box center [757, 207] width 77 height 15
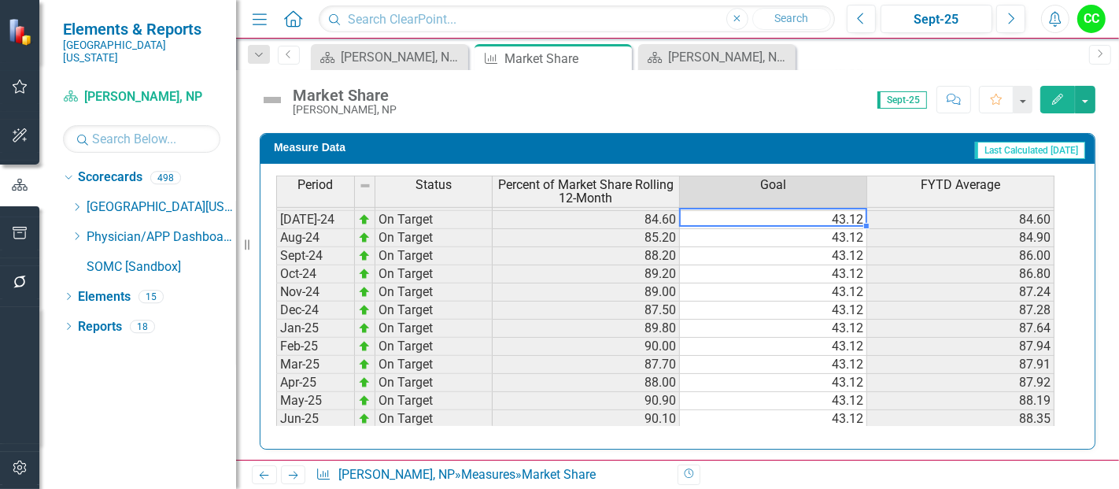
scroll to position [542, 0]
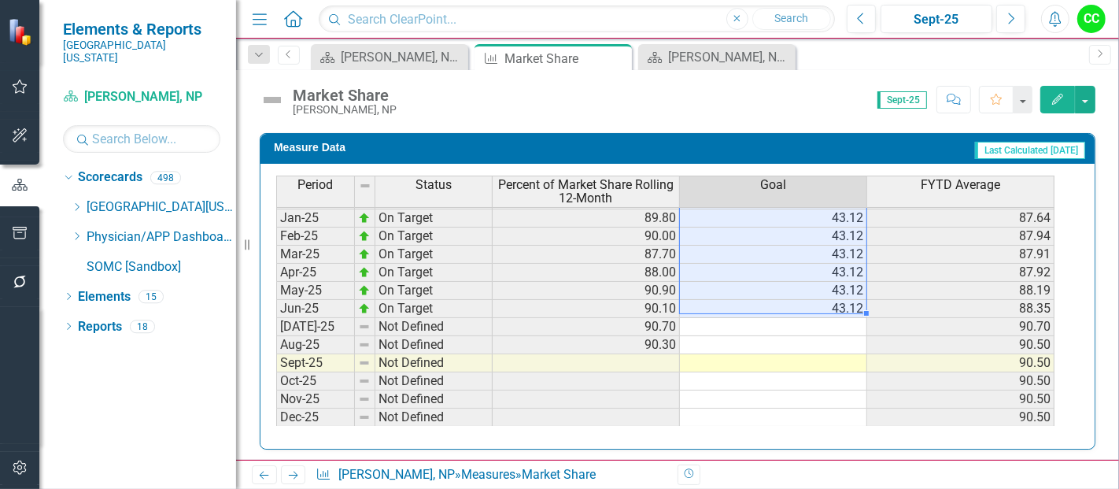
drag, startPoint x: 842, startPoint y: 210, endPoint x: 841, endPoint y: 293, distance: 82.7
click at [841, 293] on tbody "Sep-23 On Target 82.80 43.12 83.30 Oct-23 On Target 80.70 43.12 82.65 Nov-23 On…" at bounding box center [665, 200] width 778 height 562
click at [828, 318] on td at bounding box center [773, 327] width 187 height 18
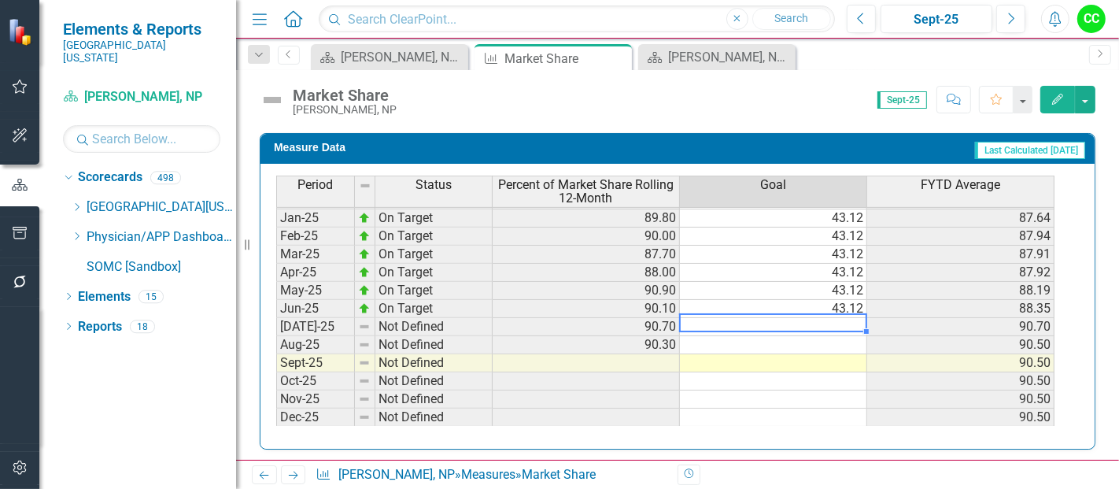
type textarea "43.12"
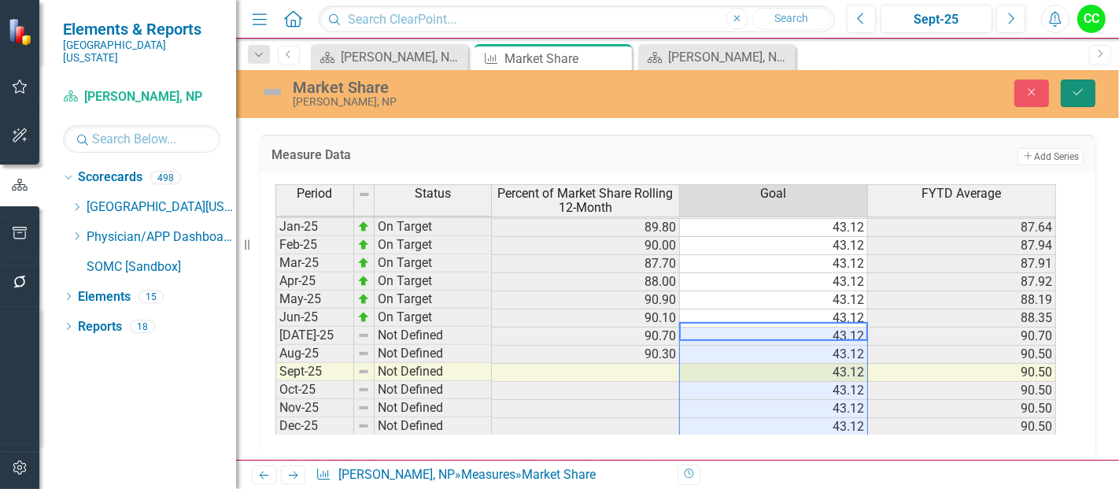
click at [1078, 88] on icon "Save" at bounding box center [1078, 92] width 14 height 11
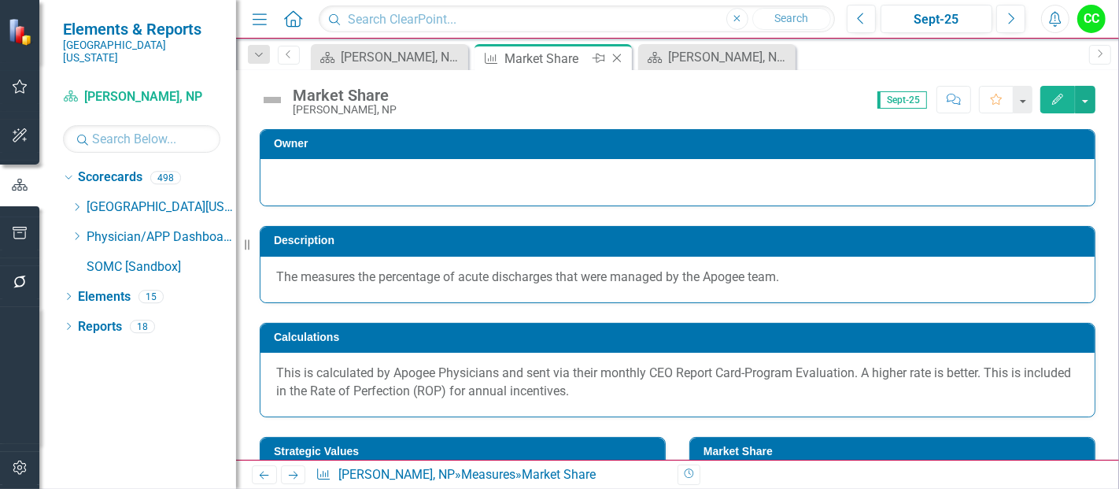
click at [617, 61] on icon "Close" at bounding box center [617, 58] width 16 height 13
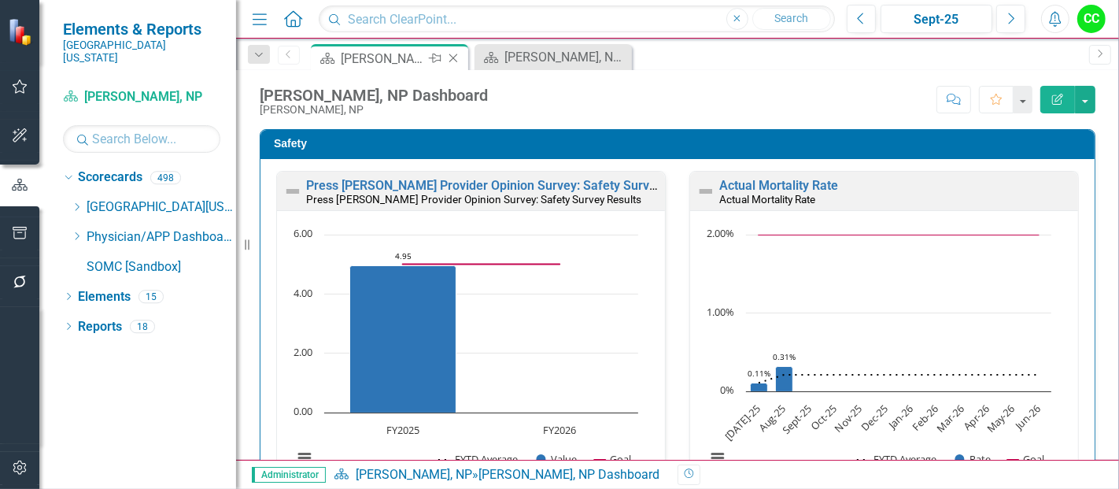
click at [453, 57] on icon "Close" at bounding box center [453, 58] width 16 height 13
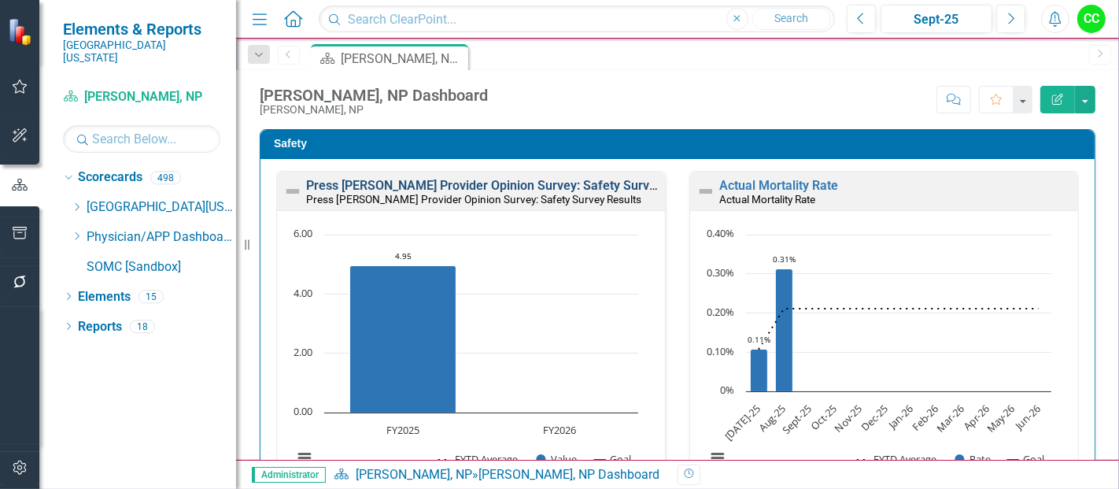
click at [453, 190] on link "Press [PERSON_NAME] Provider Opinion Survey: Safety Survey Results" at bounding box center [506, 185] width 401 height 15
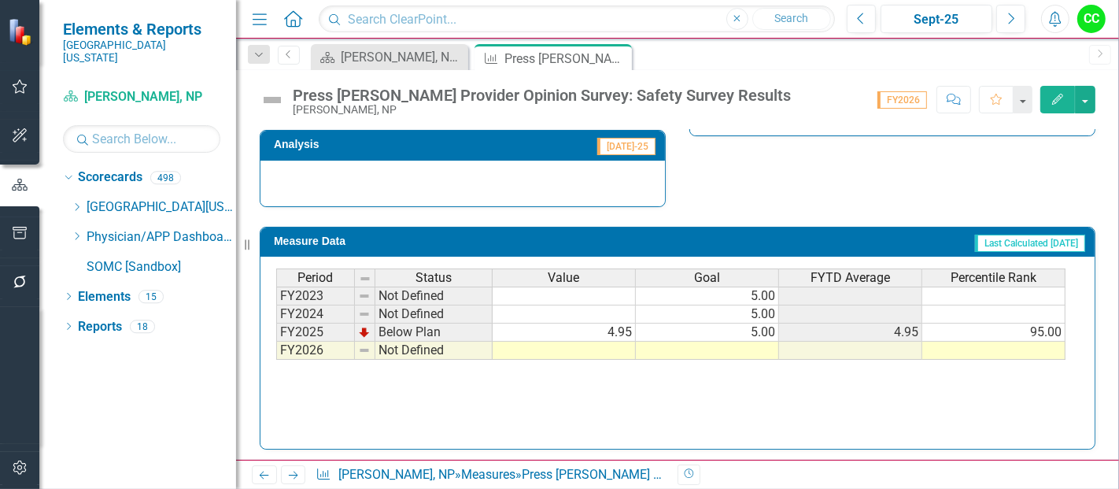
click at [749, 347] on td at bounding box center [707, 351] width 143 height 18
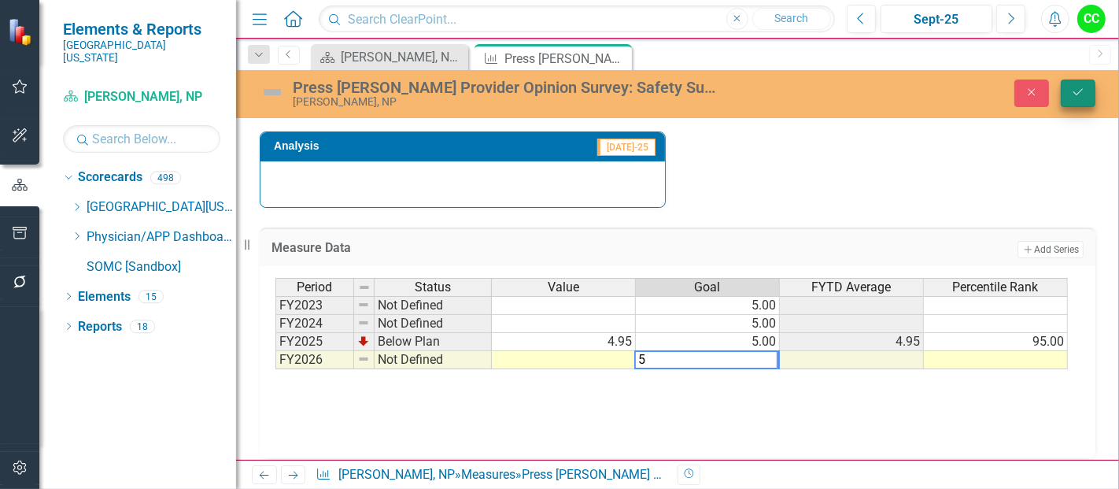
type textarea "5"
click at [1074, 96] on icon "Save" at bounding box center [1078, 92] width 14 height 11
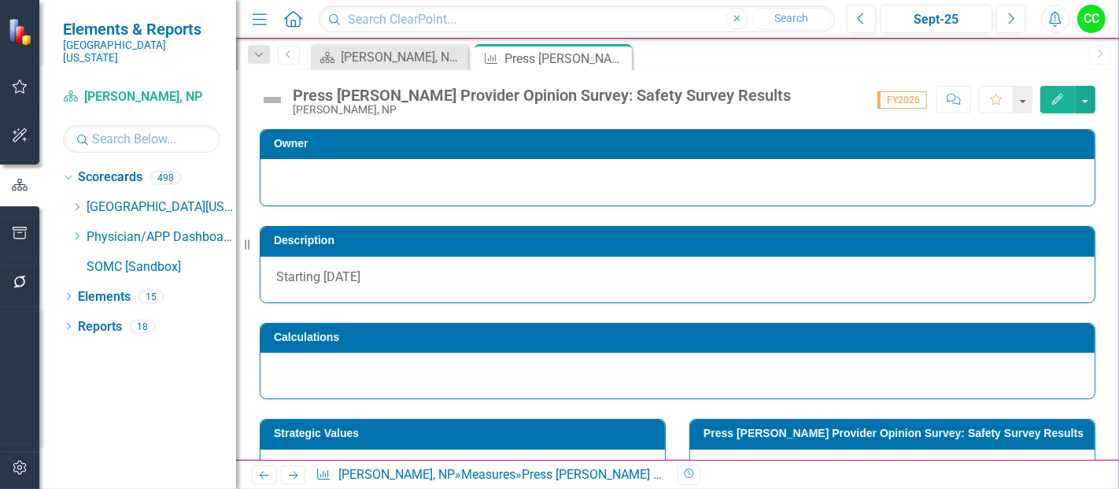
drag, startPoint x: 823, startPoint y: 235, endPoint x: 556, endPoint y: 100, distance: 299.2
click at [556, 100] on div "Press Ganey Provider Opinion Survey: Safety Survey Results Cherie Scarberry, NP…" at bounding box center [677, 265] width 883 height 390
click at [614, 58] on icon "Close" at bounding box center [617, 58] width 16 height 13
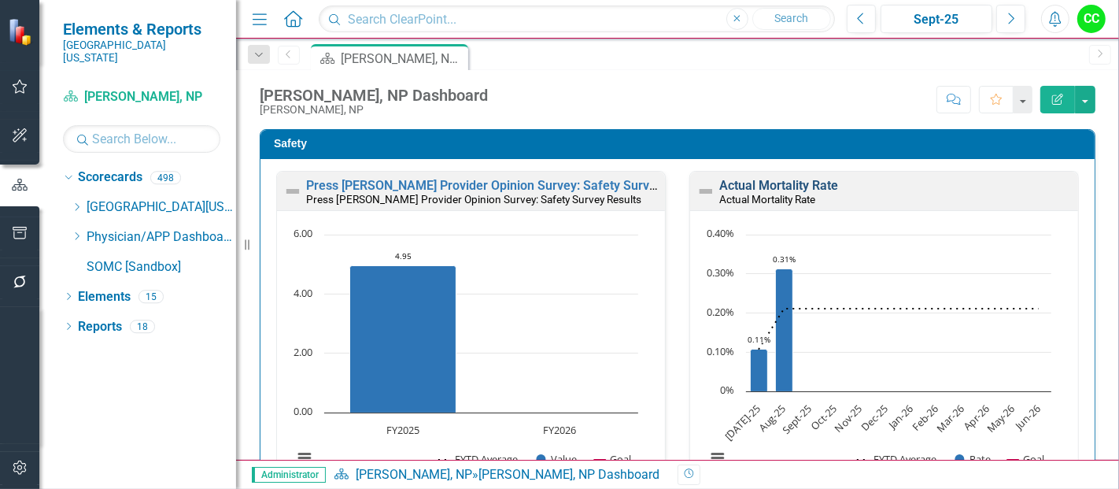
click at [798, 187] on link "Actual Mortality Rate" at bounding box center [778, 185] width 119 height 15
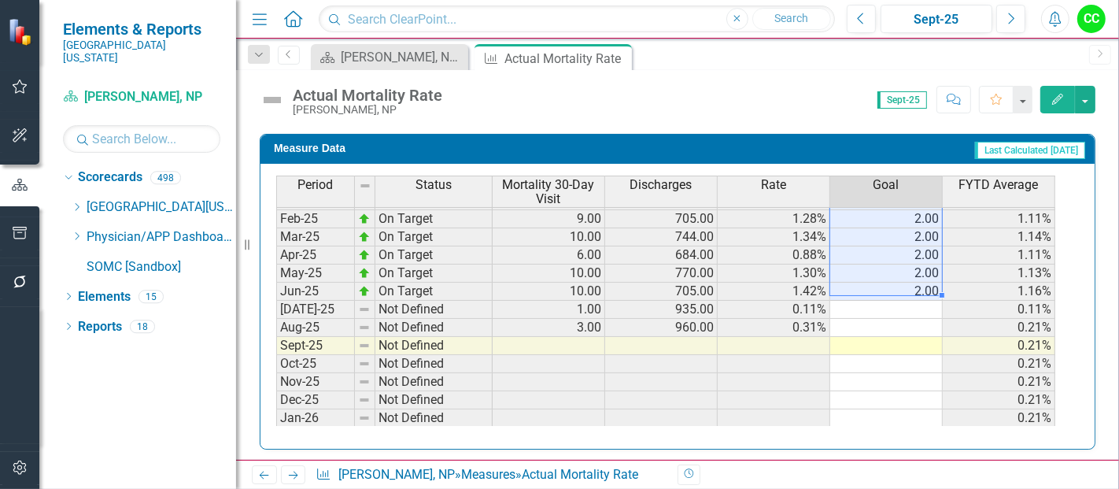
drag, startPoint x: 900, startPoint y: 248, endPoint x: 914, endPoint y: 289, distance: 43.1
click at [914, 289] on tbody "Jul-23 Not Defined 5.00 761.00 0.66% 0.66% Aug-23 Not Defined 9.00 795.00 1.13%…" at bounding box center [665, 146] width 779 height 562
click at [901, 305] on td at bounding box center [886, 310] width 113 height 18
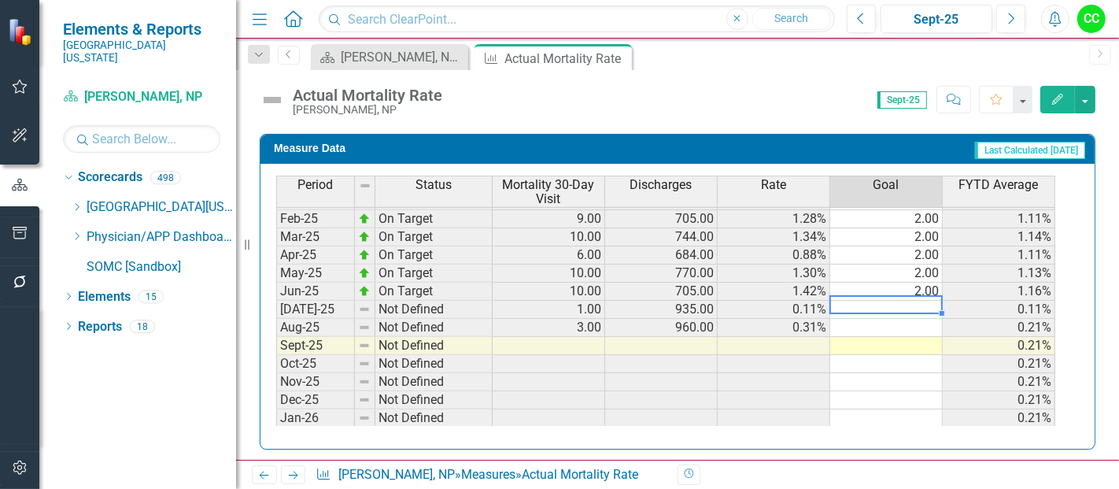
type textarea "2"
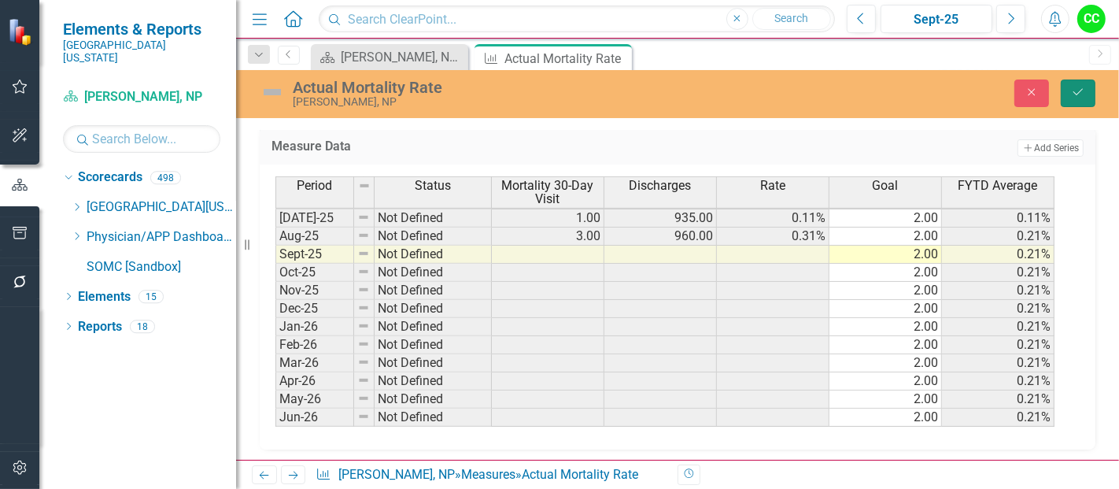
click at [1077, 96] on icon "Save" at bounding box center [1078, 92] width 14 height 11
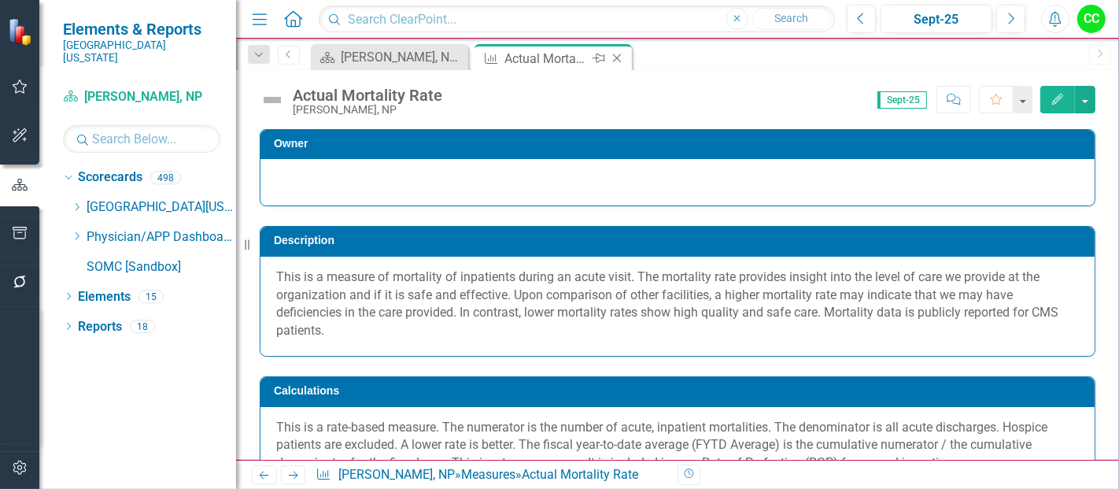
click at [618, 57] on icon at bounding box center [617, 58] width 9 height 9
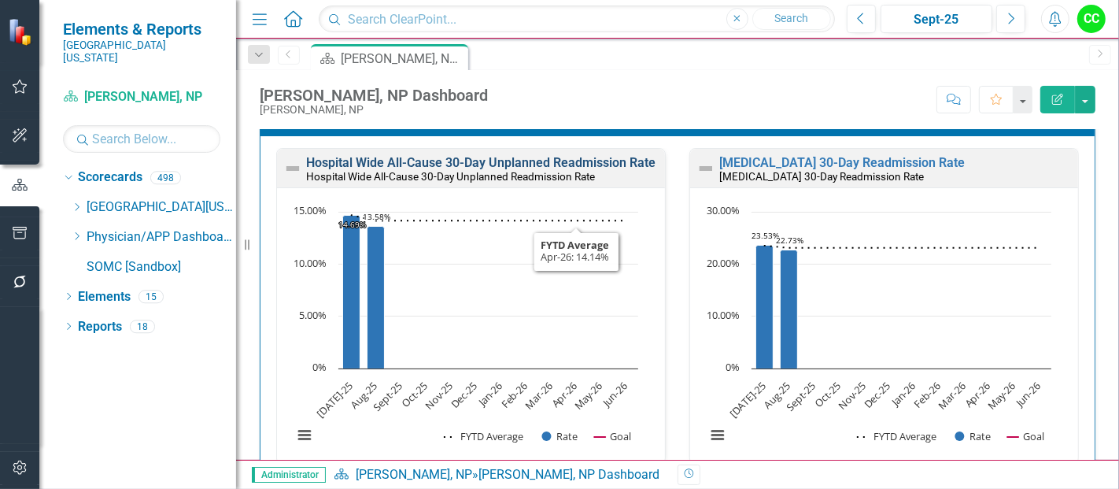
click at [542, 157] on link "Hospital Wide All-Cause 30-Day Unplanned Readmission Rate" at bounding box center [480, 162] width 349 height 15
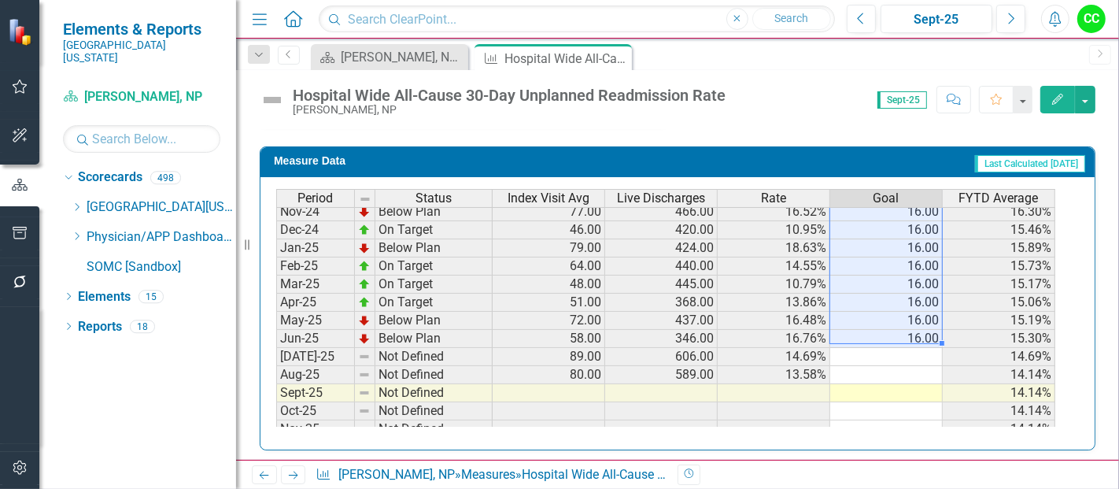
drag, startPoint x: 916, startPoint y: 257, endPoint x: 915, endPoint y: 329, distance: 71.6
click at [915, 329] on tbody "Jul-23 Not Defined 78.00 426.00 18.31% 18.31% Aug-23 Not Defined 82.00 430.00 1…" at bounding box center [665, 194] width 779 height 562
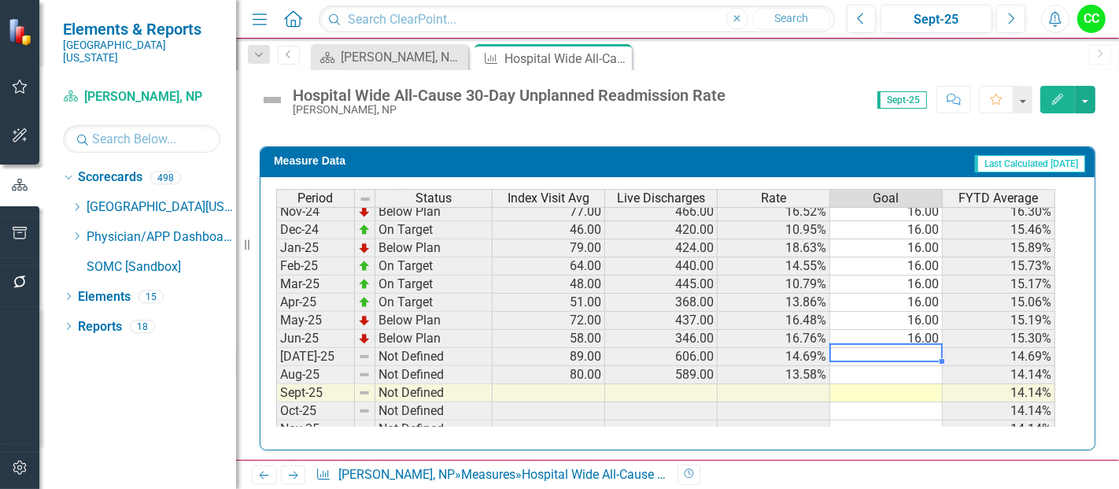
click at [903, 349] on td at bounding box center [886, 357] width 113 height 18
type textarea "16"
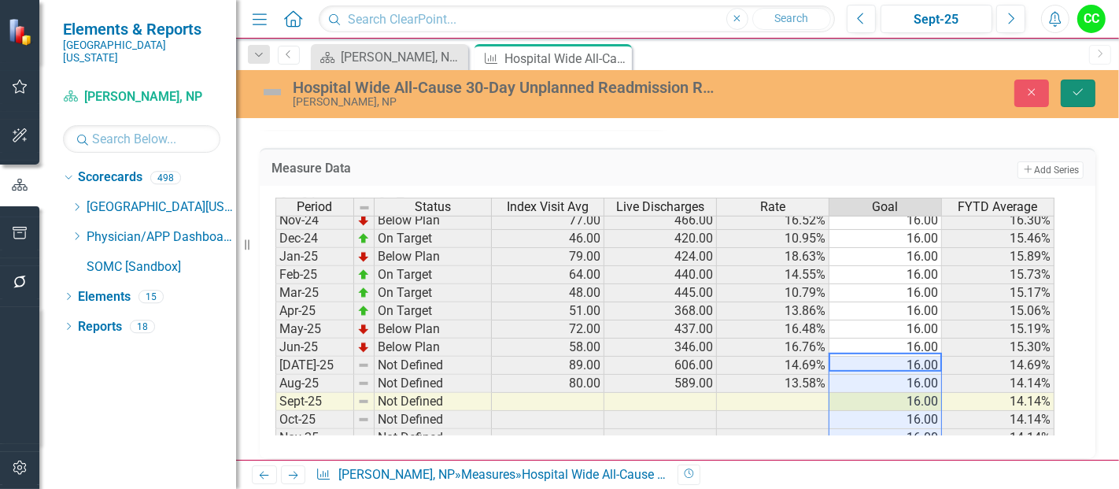
click at [1074, 89] on icon "Save" at bounding box center [1078, 92] width 14 height 11
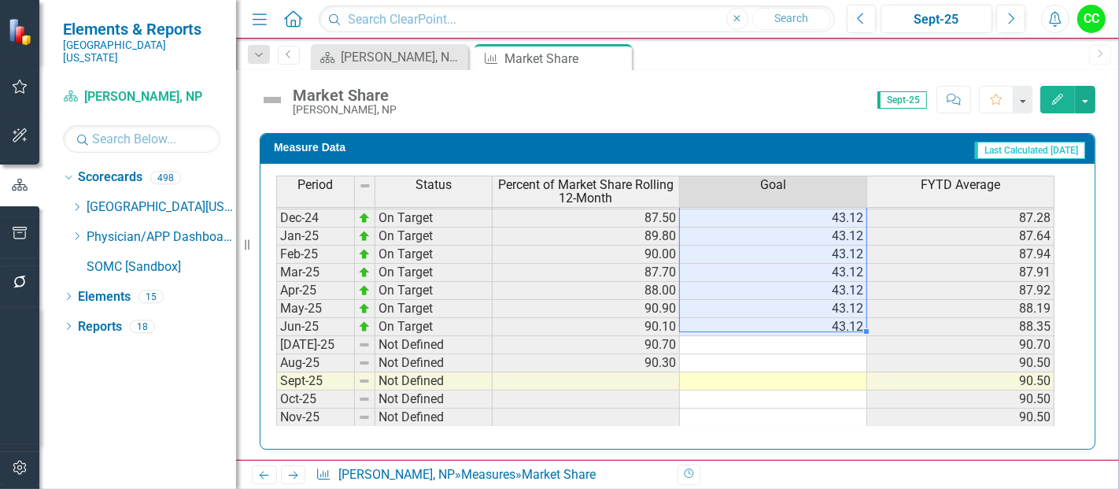
drag, startPoint x: 836, startPoint y: 214, endPoint x: 825, endPoint y: 319, distance: 105.3
click at [825, 319] on tbody "Sep-23 Not Defined 82.80 83.30 Oct-23 Not Defined 80.70 82.65 Nov-23 Not Define…" at bounding box center [665, 227] width 778 height 580
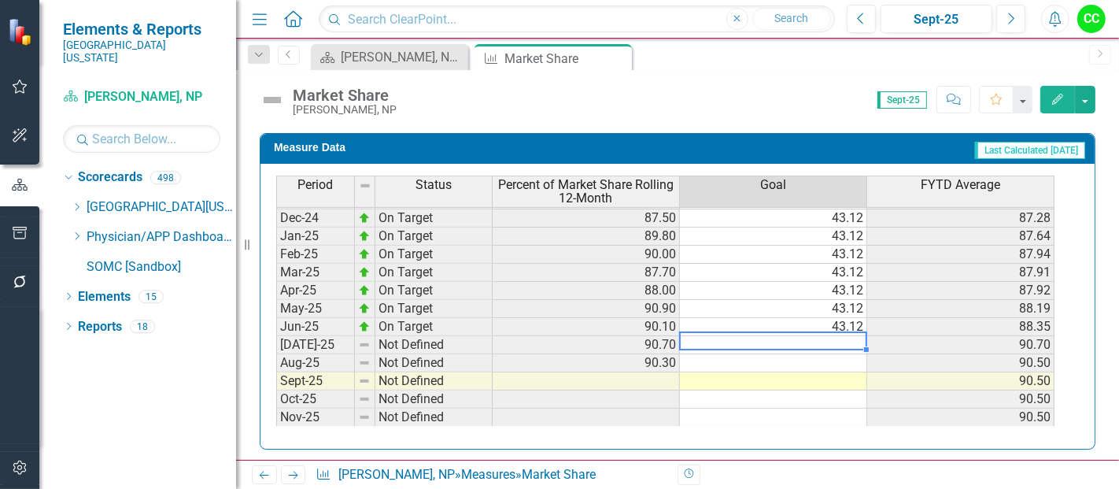
click at [811, 336] on td at bounding box center [773, 345] width 187 height 18
type textarea "43.12"
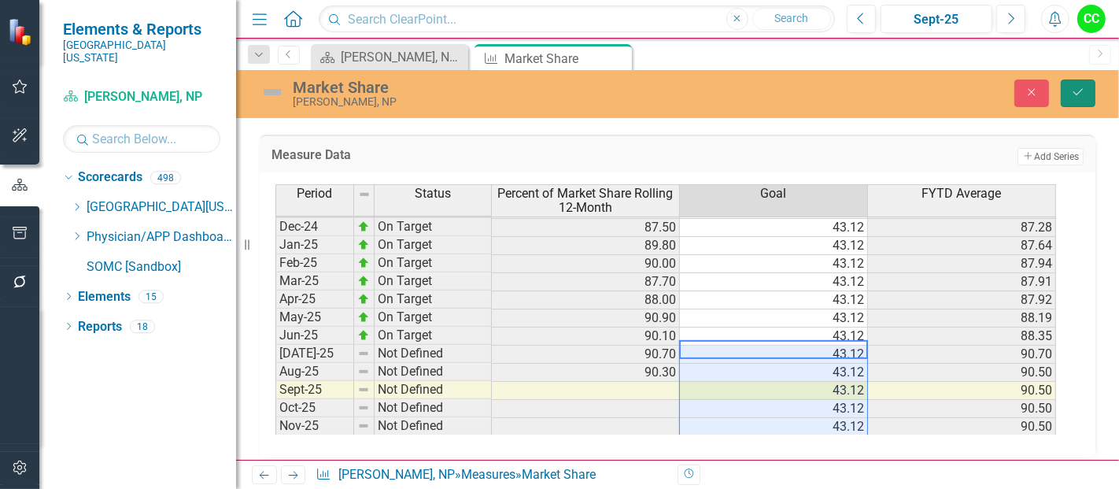
click at [1076, 95] on icon "Save" at bounding box center [1078, 92] width 14 height 11
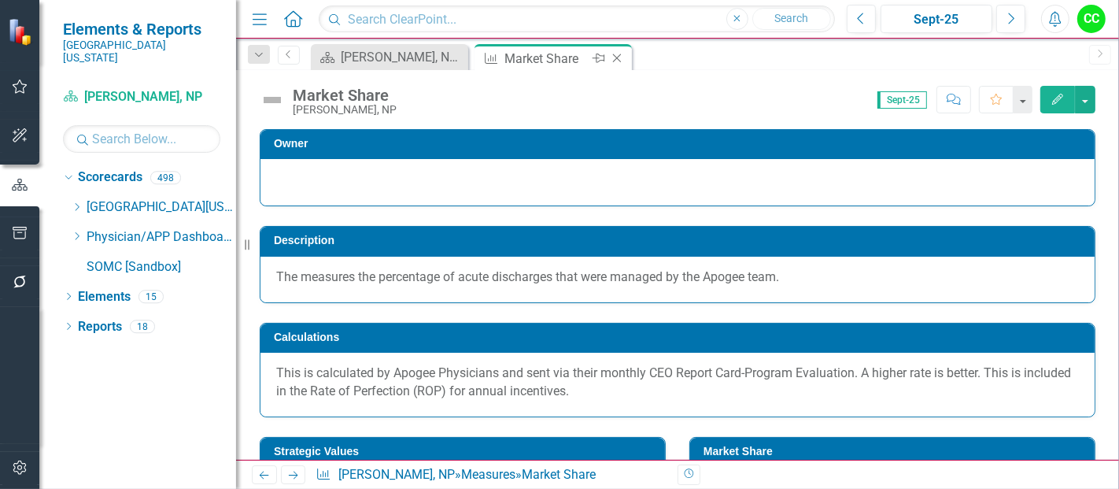
click at [615, 57] on icon "Close" at bounding box center [617, 58] width 16 height 13
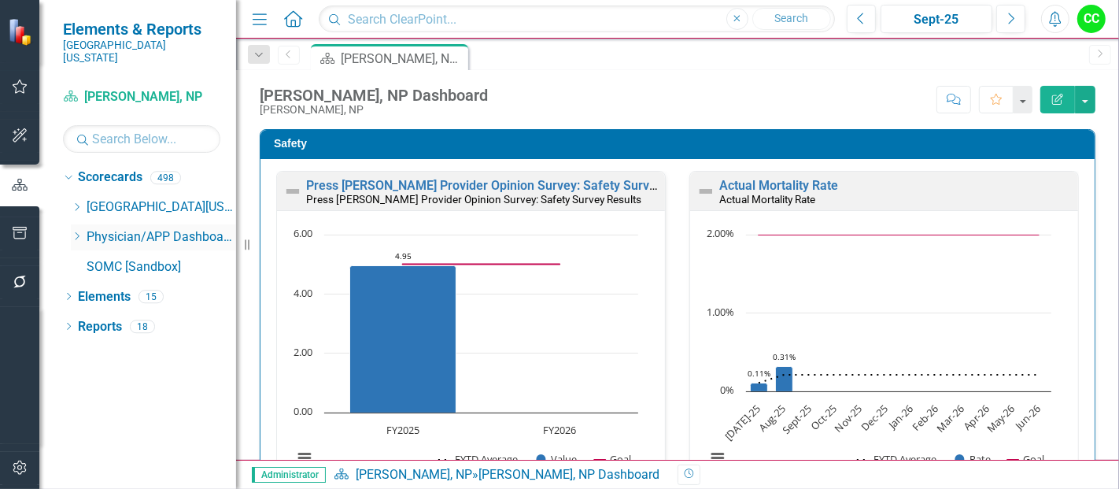
click at [76, 231] on icon "Dropdown" at bounding box center [77, 235] width 12 height 9
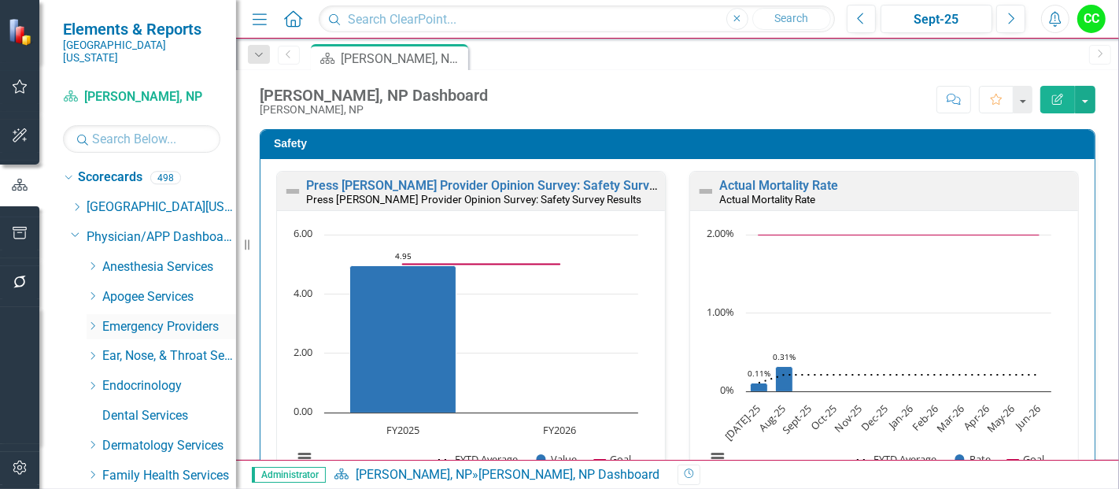
click at [98, 321] on icon "Dropdown" at bounding box center [93, 325] width 12 height 9
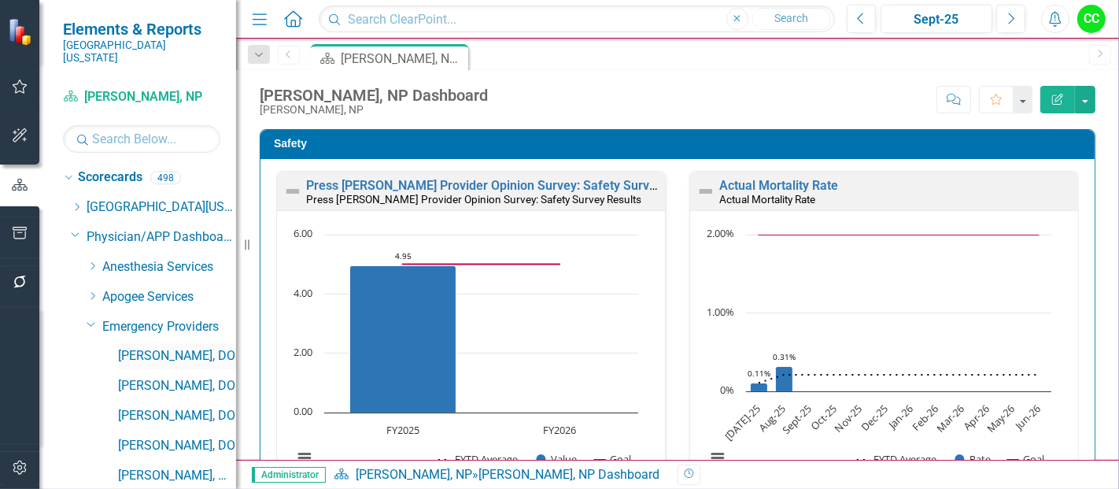
click at [128, 347] on link "[PERSON_NAME], DO" at bounding box center [177, 356] width 118 height 18
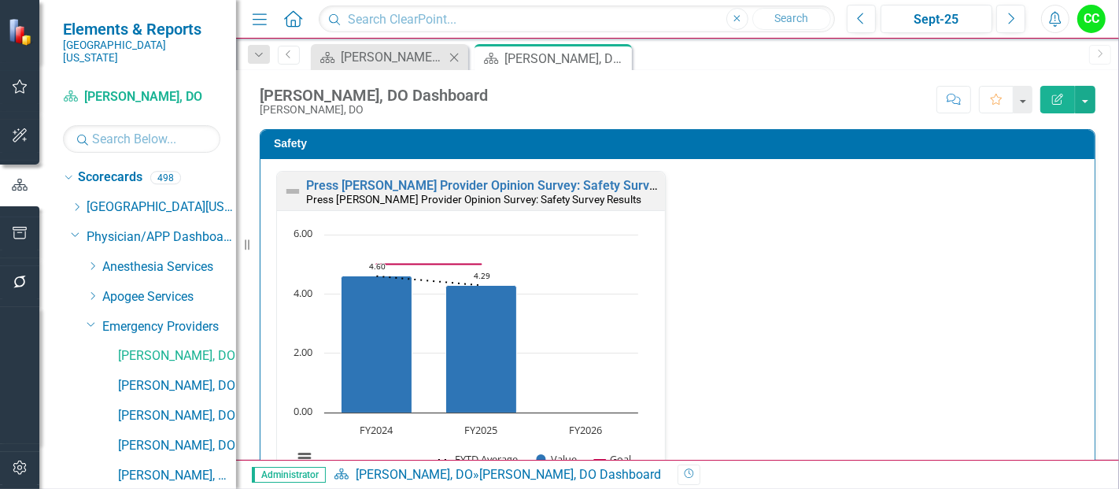
click at [457, 56] on icon "Close" at bounding box center [454, 57] width 16 height 13
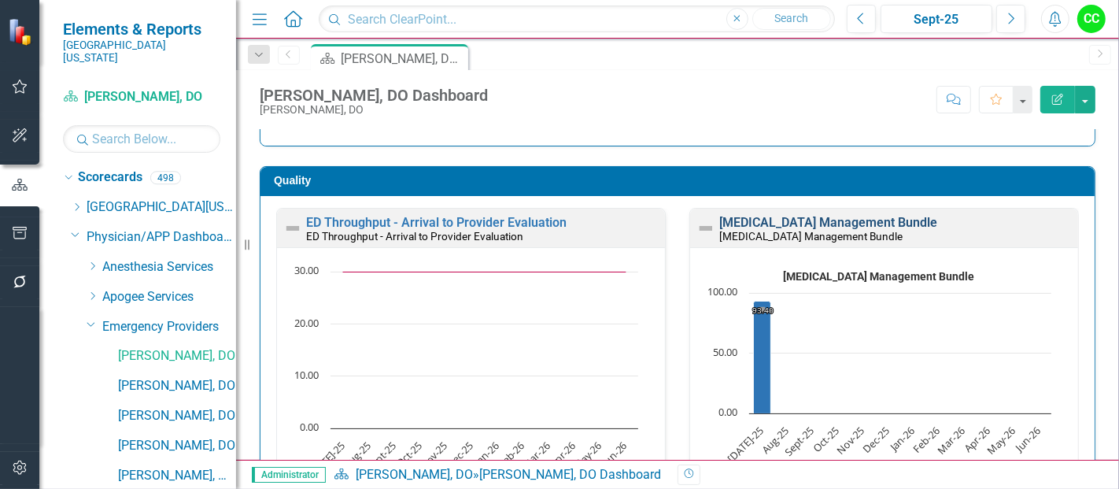
click at [744, 224] on link "[MEDICAL_DATA] Management Bundle" at bounding box center [828, 222] width 218 height 15
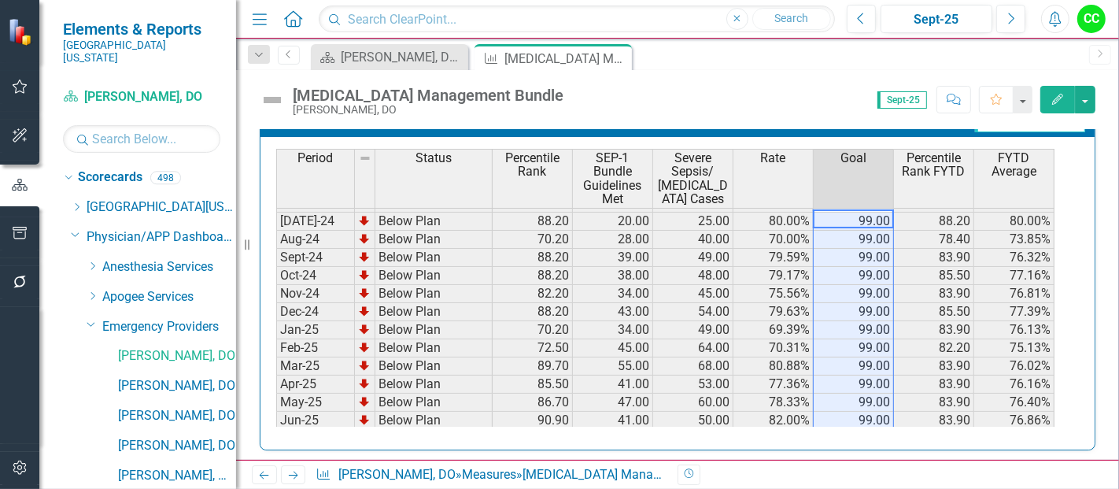
scroll to position [524, 0]
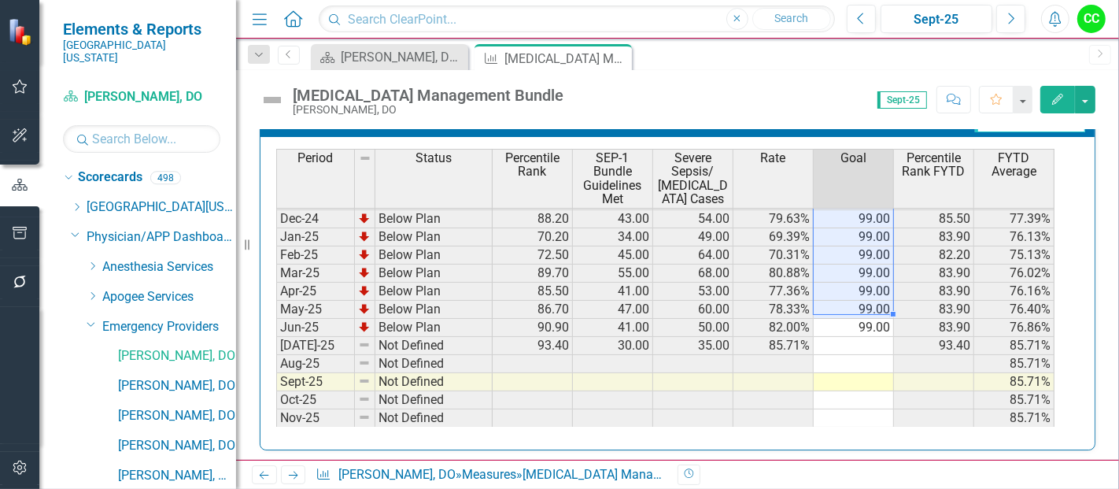
drag, startPoint x: 850, startPoint y: 209, endPoint x: 860, endPoint y: 309, distance: 100.4
click at [276, 309] on div "Period Status Percentile Rank SEP-1 Bundle Guidelines Met Severe Sepsis/ Septic…" at bounding box center [276, 189] width 0 height 622
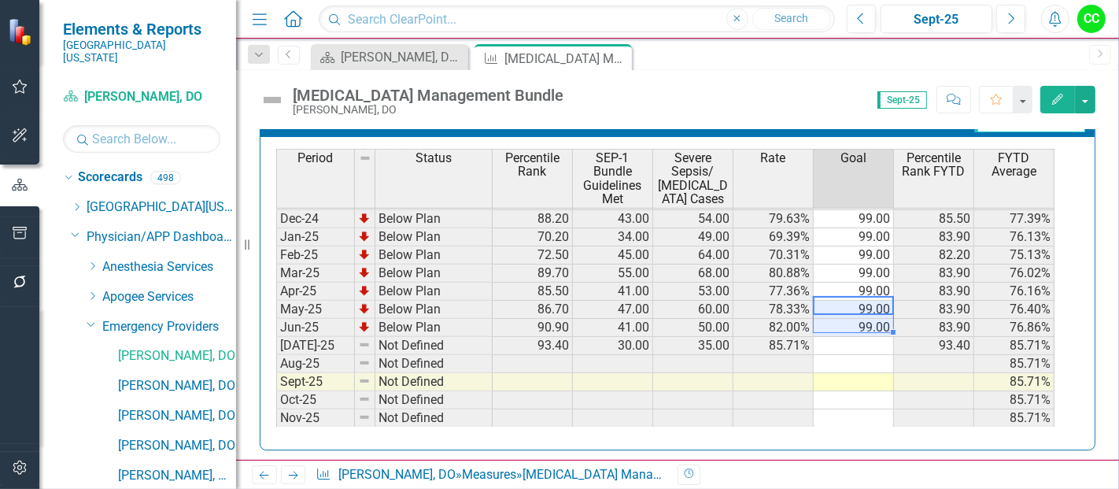
click at [276, 316] on div "Period Status Percentile Rank SEP-1 Bundle Guidelines Met Severe Sepsis/ Septic…" at bounding box center [276, 189] width 0 height 622
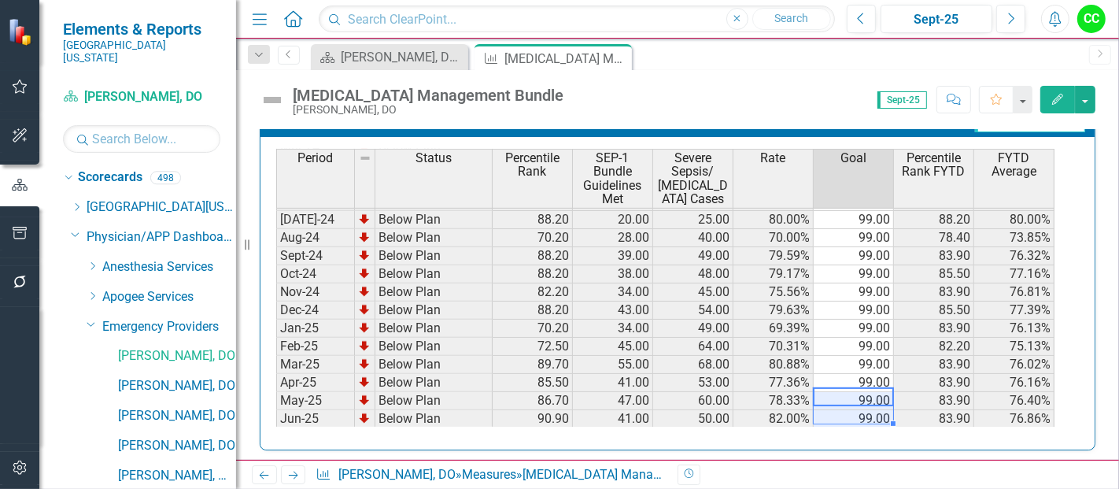
click at [865, 211] on td "99.00" at bounding box center [854, 220] width 80 height 18
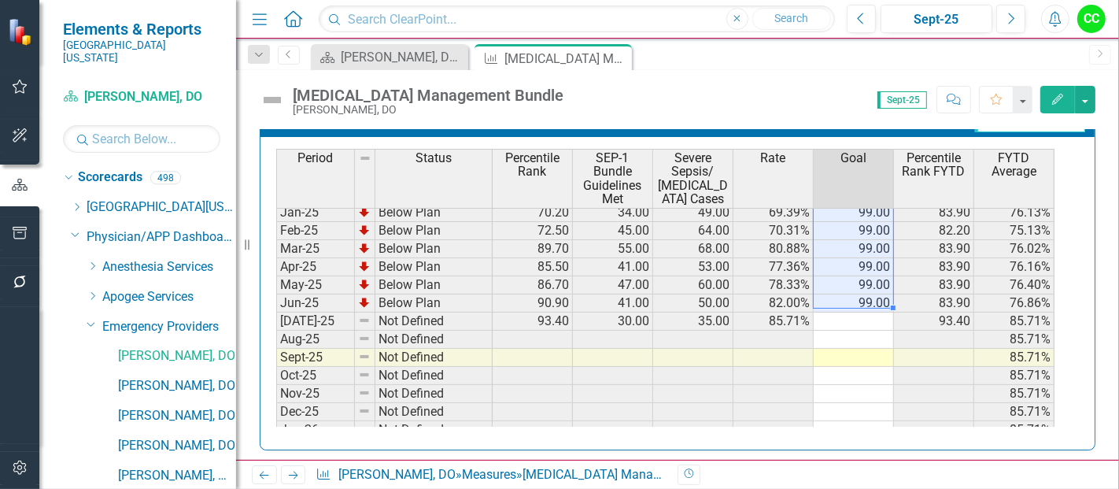
drag, startPoint x: 855, startPoint y: 213, endPoint x: 876, endPoint y: 297, distance: 86.9
click at [876, 297] on tbody "Sep-23 Below Plan 21.40 13.00 28.00 46.43% 99.00 48.39% Oct-23 Below Plan 72.50…" at bounding box center [665, 194] width 778 height 562
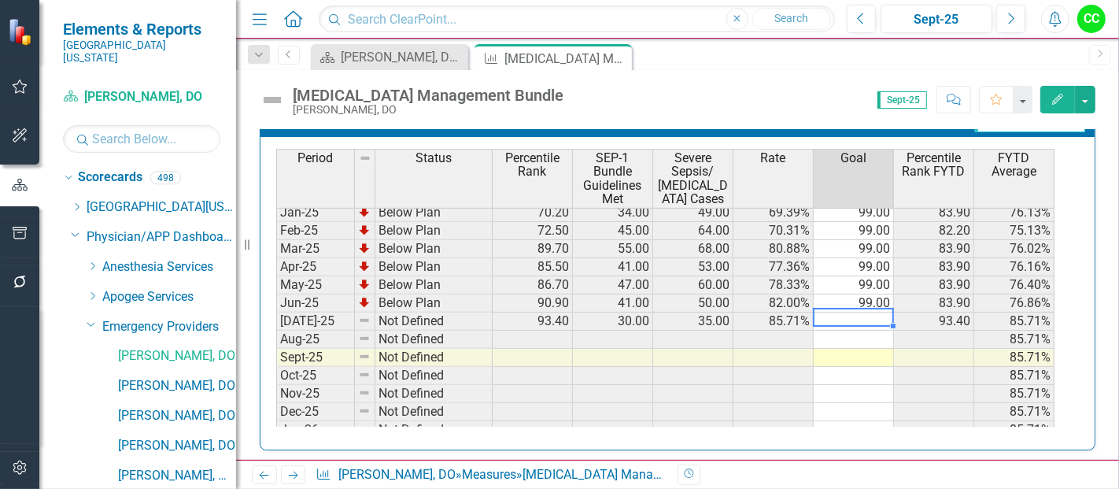
click at [867, 315] on td at bounding box center [854, 321] width 80 height 18
type textarea "99"
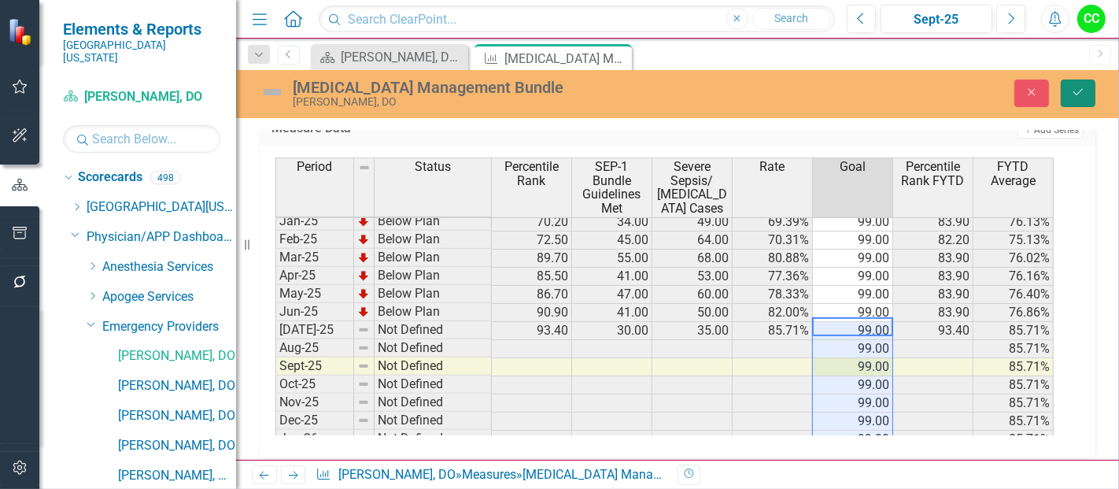
click at [1086, 87] on button "Save" at bounding box center [1078, 93] width 35 height 28
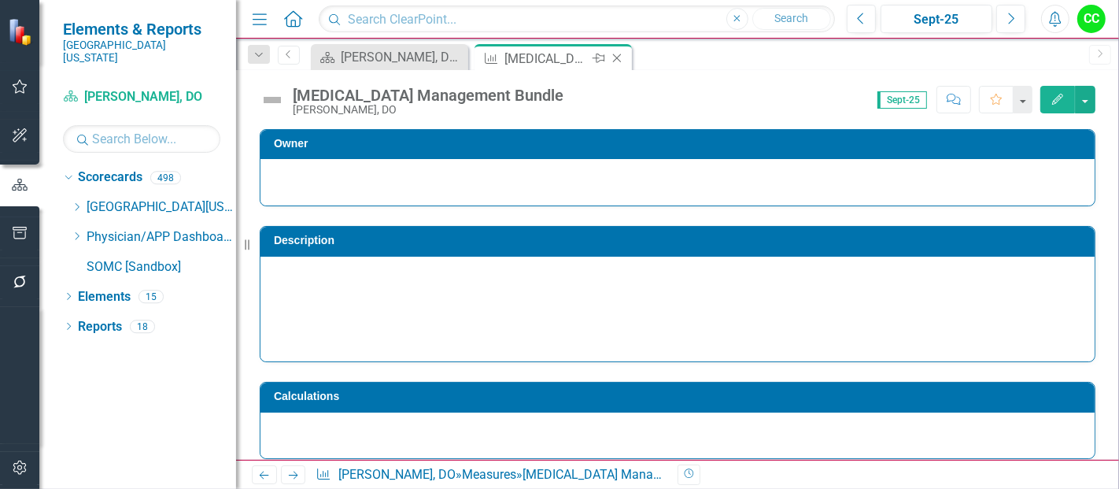
click at [619, 56] on icon "Close" at bounding box center [617, 58] width 16 height 13
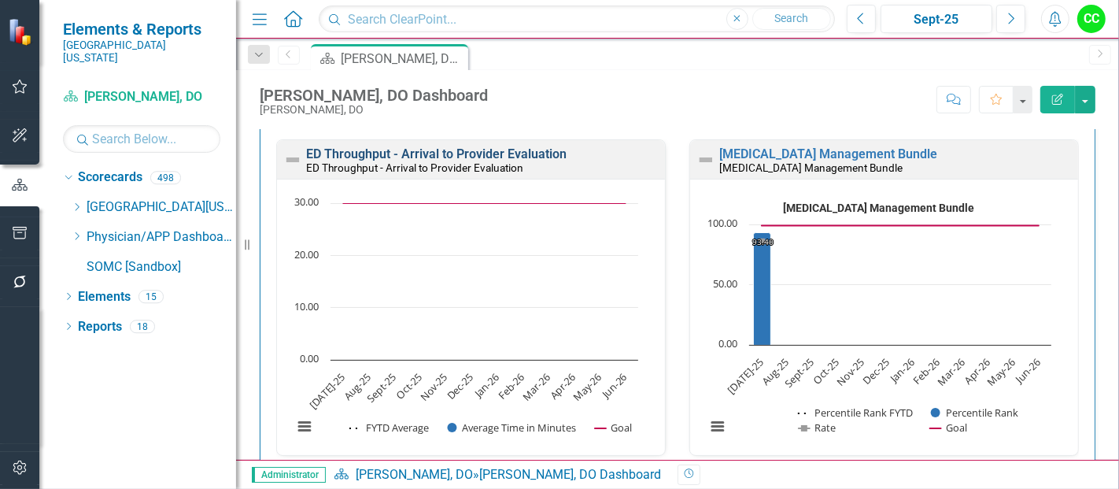
click at [458, 153] on link "ED Throughput - Arrival to Provider Evaluation" at bounding box center [436, 153] width 261 height 15
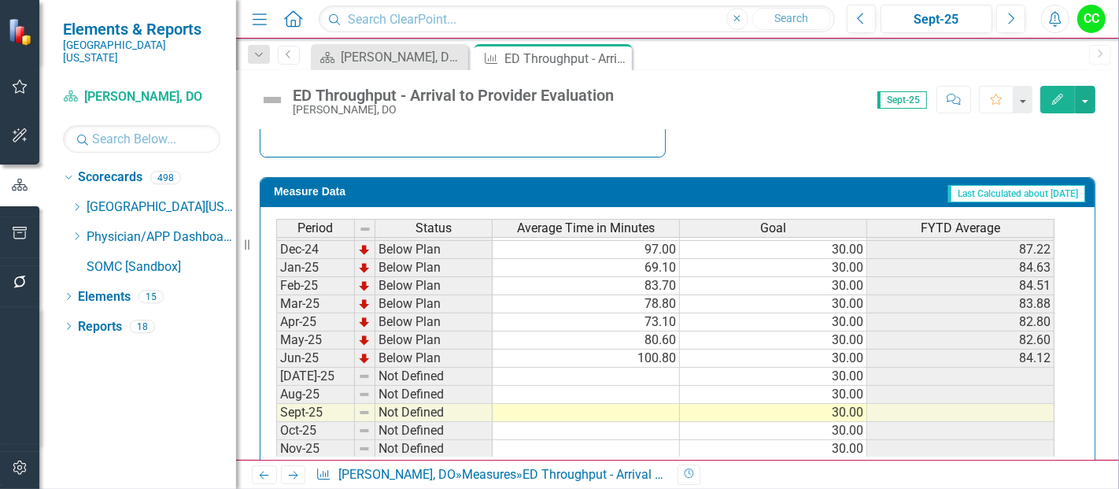
scroll to position [536, 0]
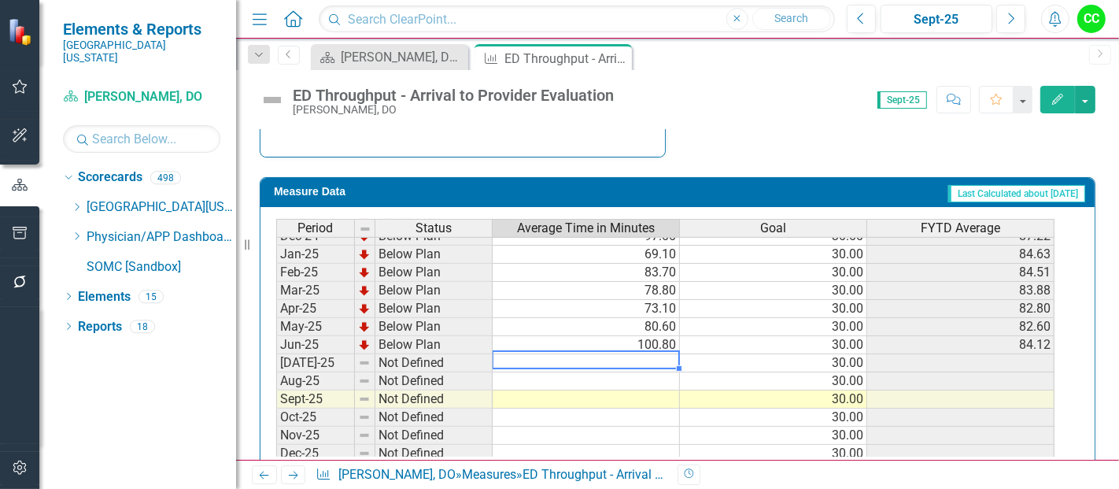
click at [613, 356] on tbody "Jan-24 Below Plan 83.10 30.00 72.27 Feb-24 Below Plan 93.90 30.00 74.98 Mar-24 …" at bounding box center [665, 300] width 778 height 544
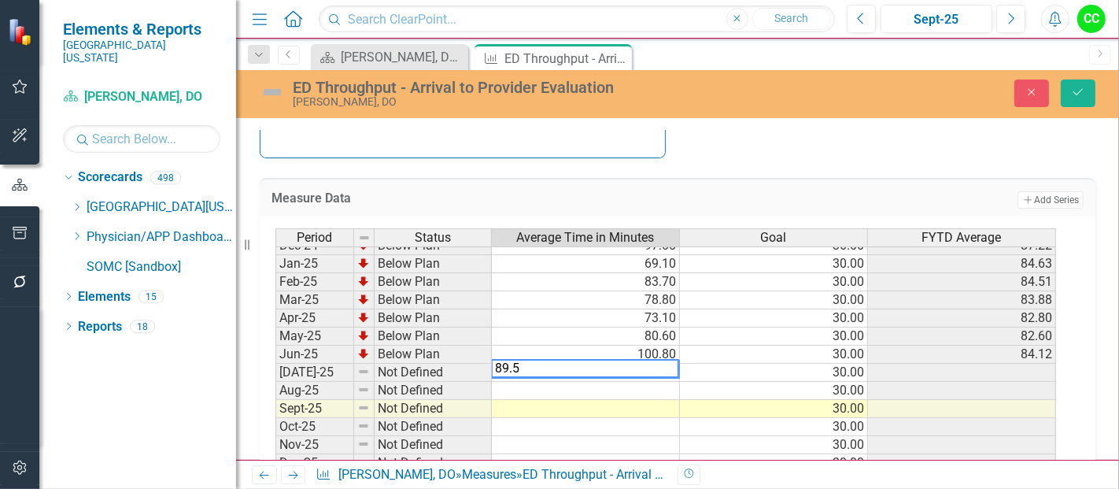
type textarea "89.5"
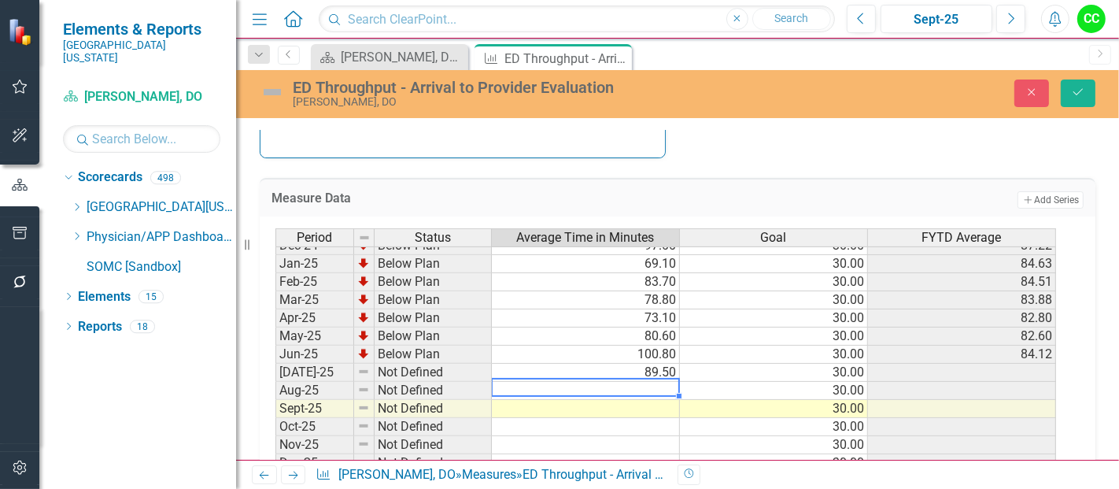
click at [618, 382] on td at bounding box center [586, 391] width 188 height 18
click at [620, 382] on td at bounding box center [586, 391] width 188 height 18
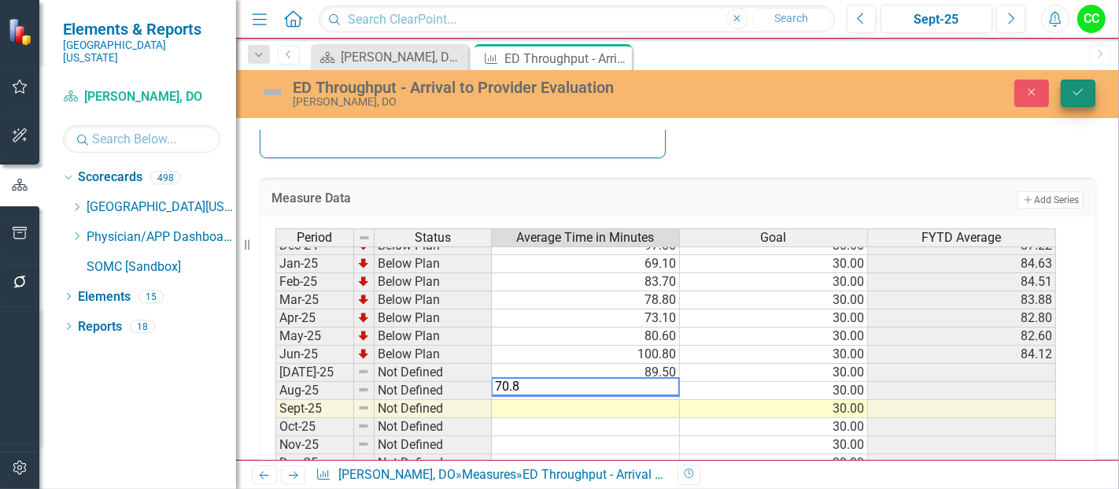
type textarea "70.8"
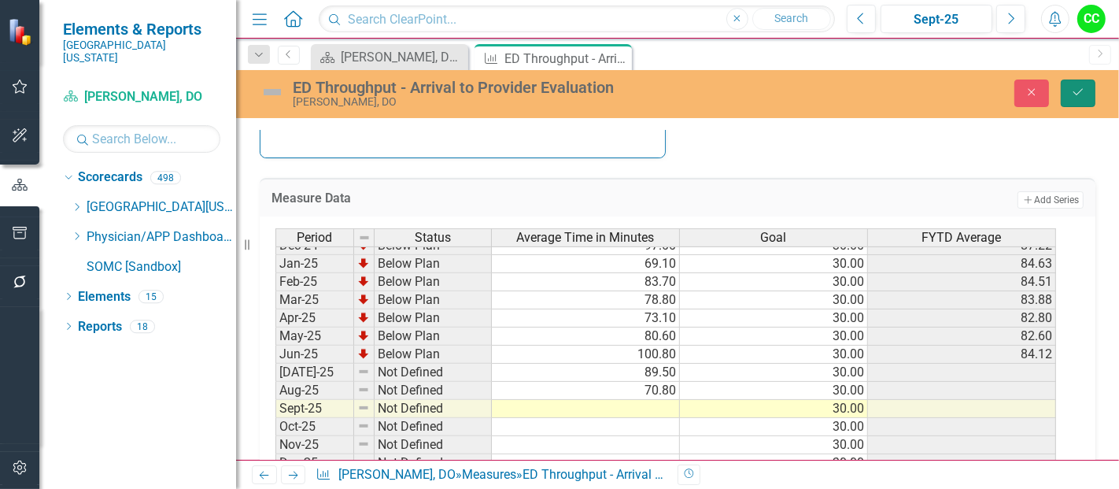
click at [1081, 82] on button "Save" at bounding box center [1078, 93] width 35 height 28
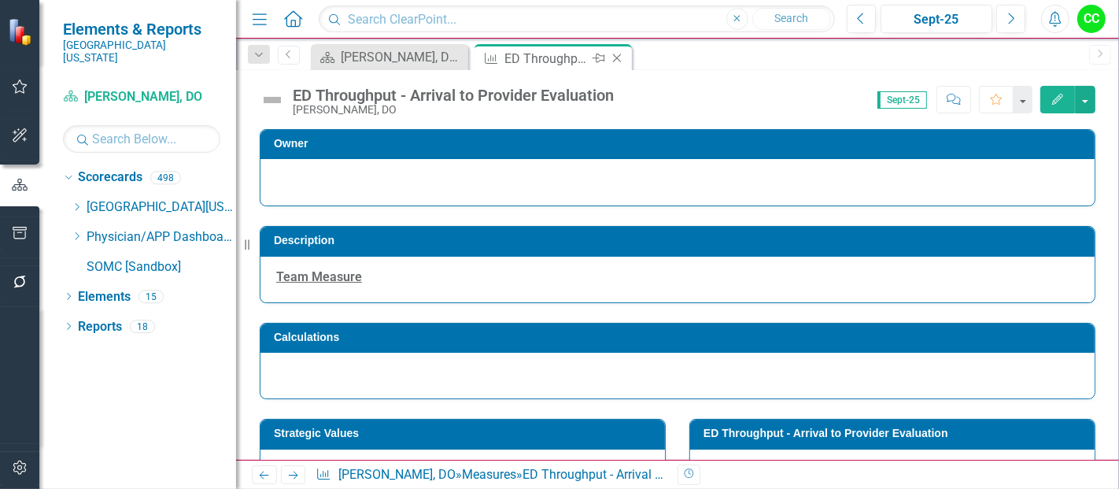
scroll to position [247, 0]
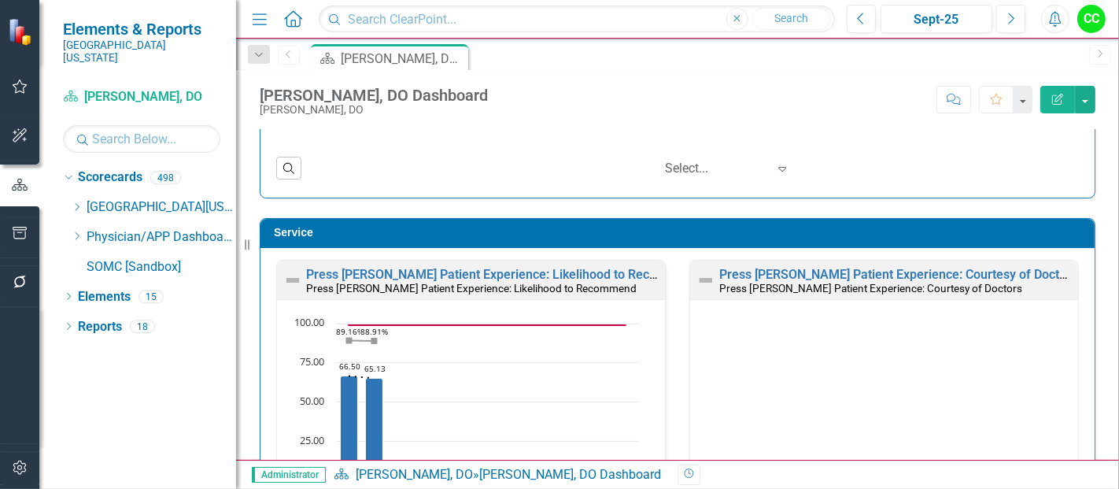
scroll to position [818, 0]
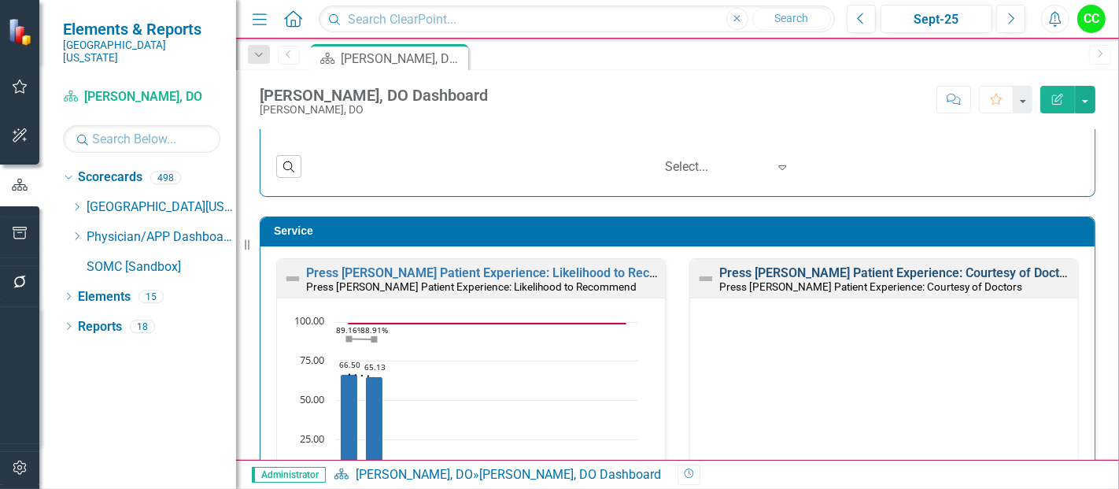
click at [799, 270] on link "Press [PERSON_NAME] Patient Experience: Courtesy of Doctors" at bounding box center [898, 272] width 358 height 15
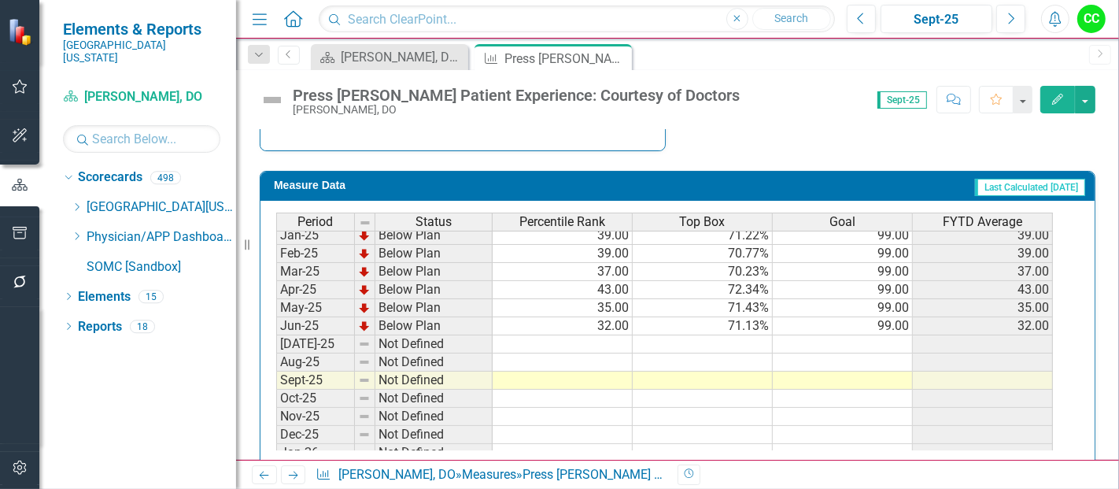
scroll to position [682, 0]
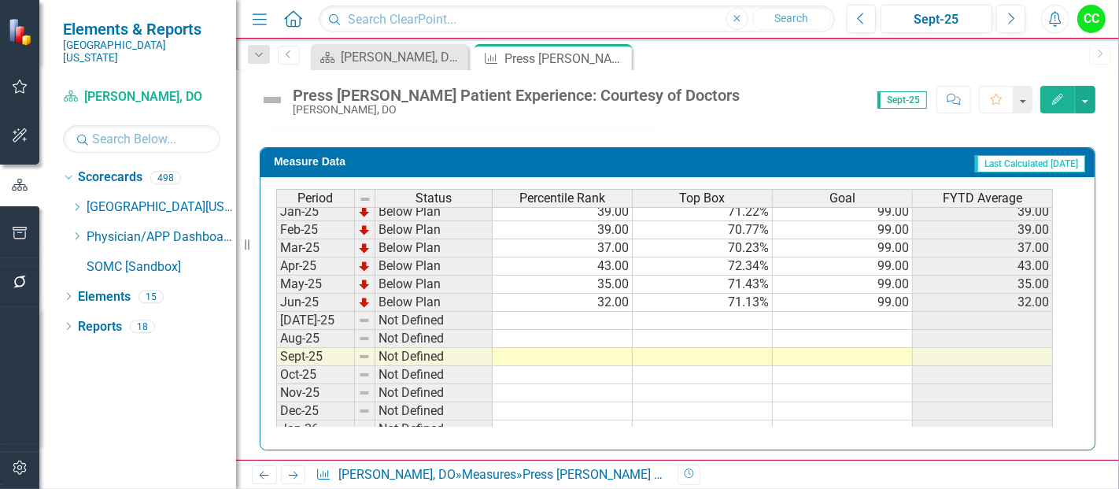
click at [878, 312] on td at bounding box center [843, 321] width 140 height 18
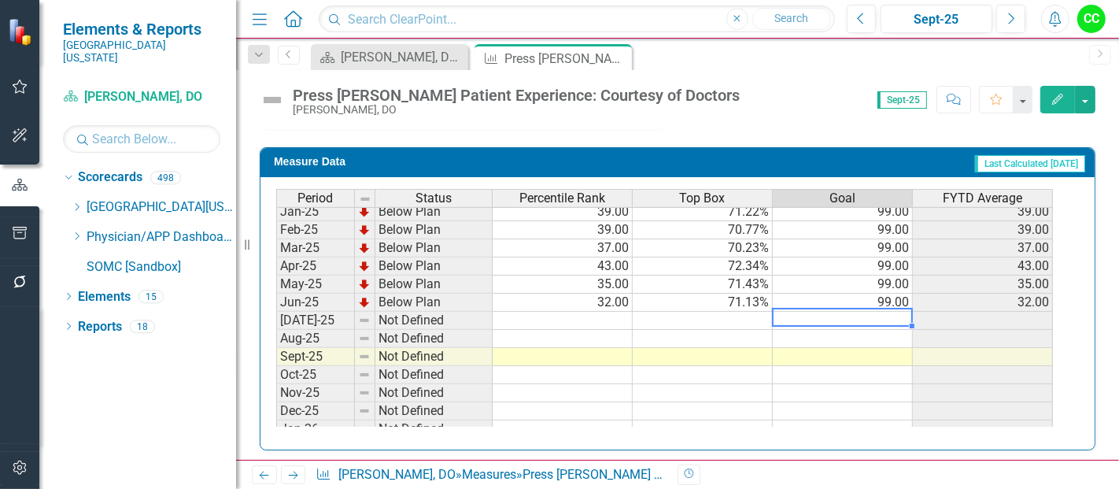
type textarea "99"
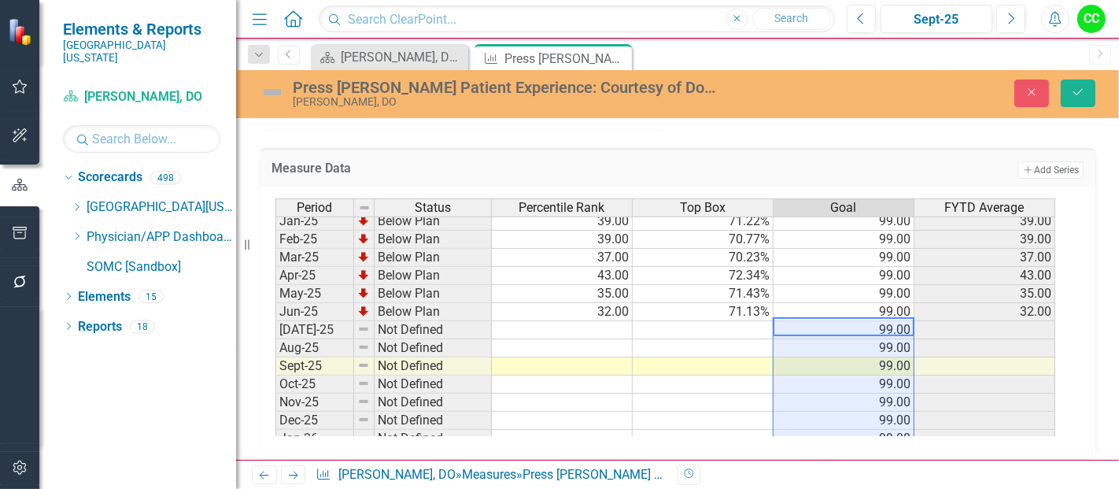
click at [1060, 91] on div "Close Save" at bounding box center [935, 93] width 345 height 28
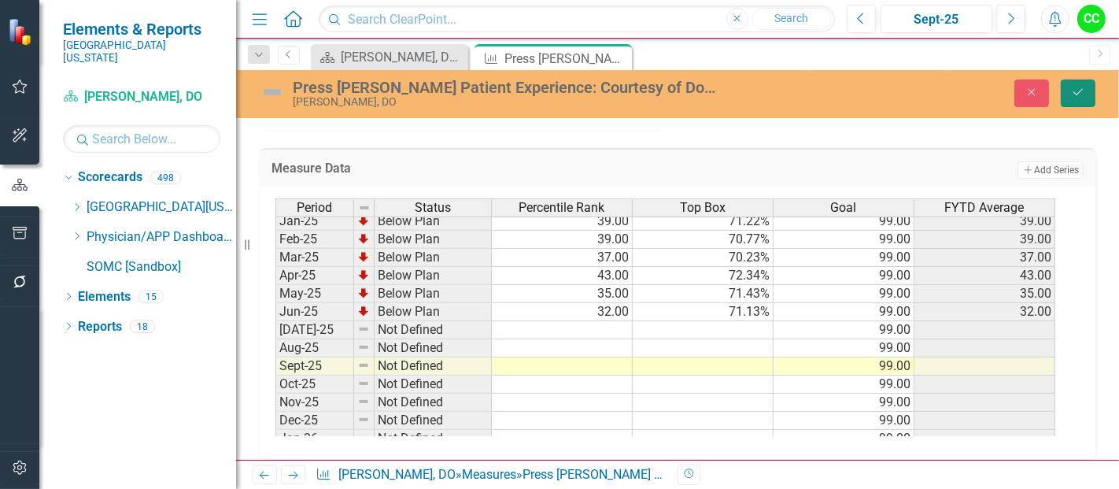
click at [1074, 91] on icon "Save" at bounding box center [1078, 92] width 14 height 11
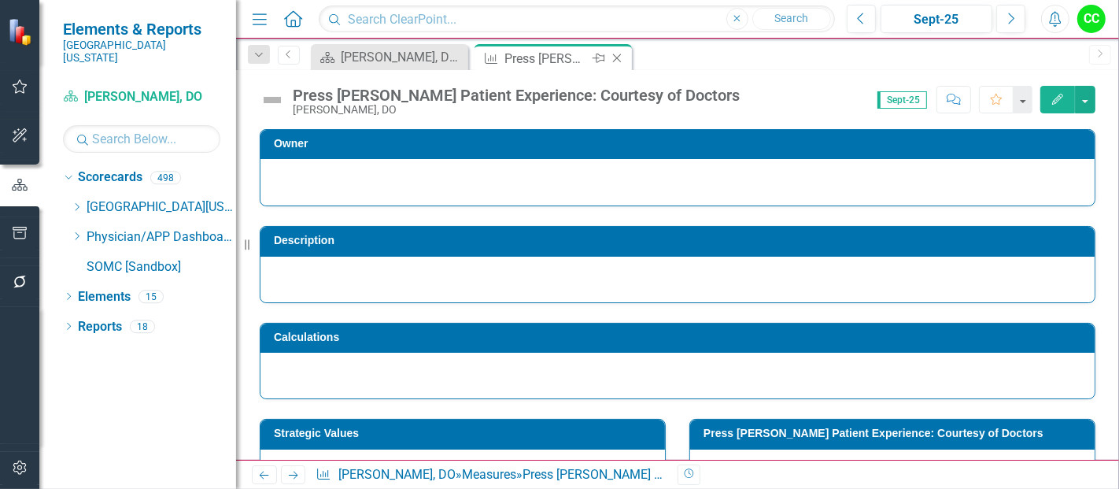
click at [614, 56] on icon "Close" at bounding box center [617, 58] width 16 height 13
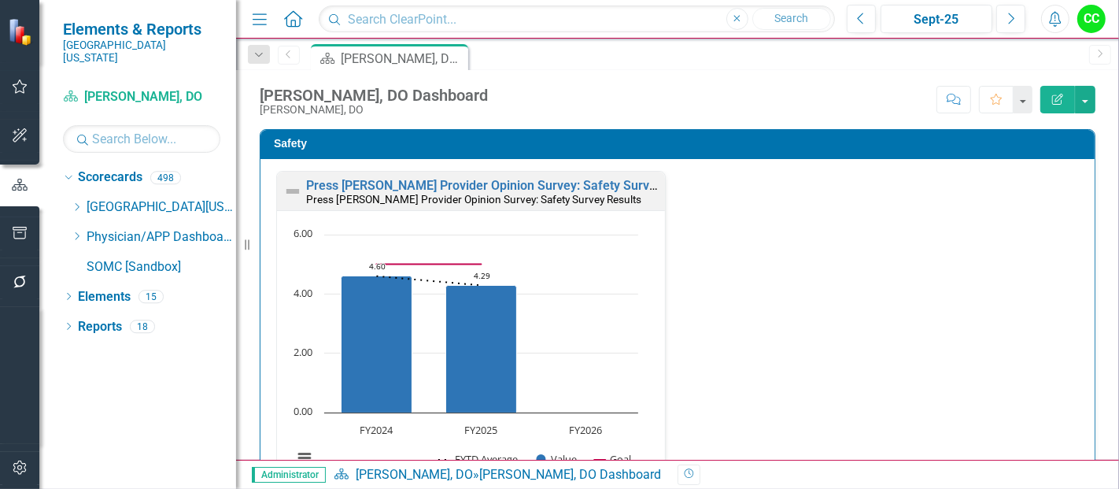
scroll to position [1054, 0]
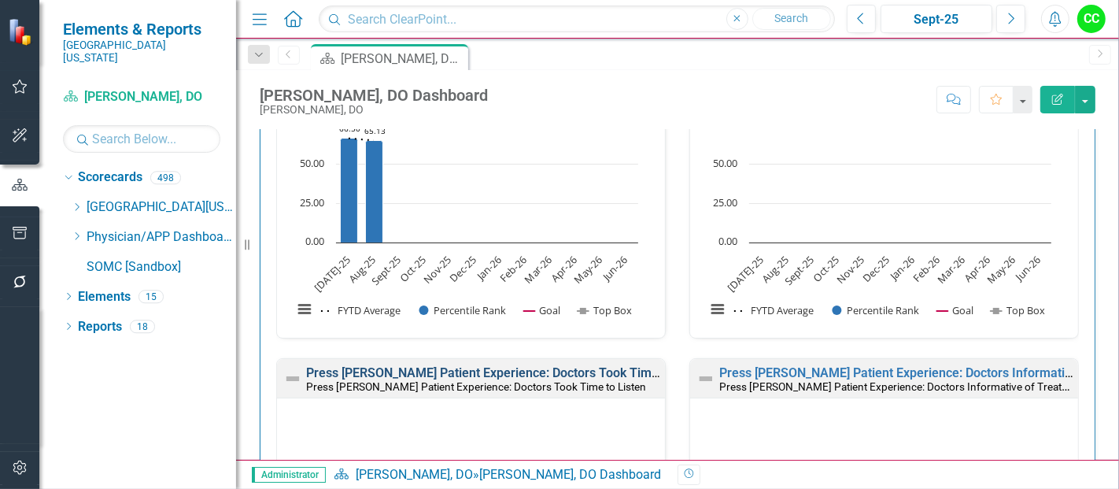
click at [571, 365] on link "Press [PERSON_NAME] Patient Experience: Doctors Took Time to Listen" at bounding box center [508, 372] width 405 height 15
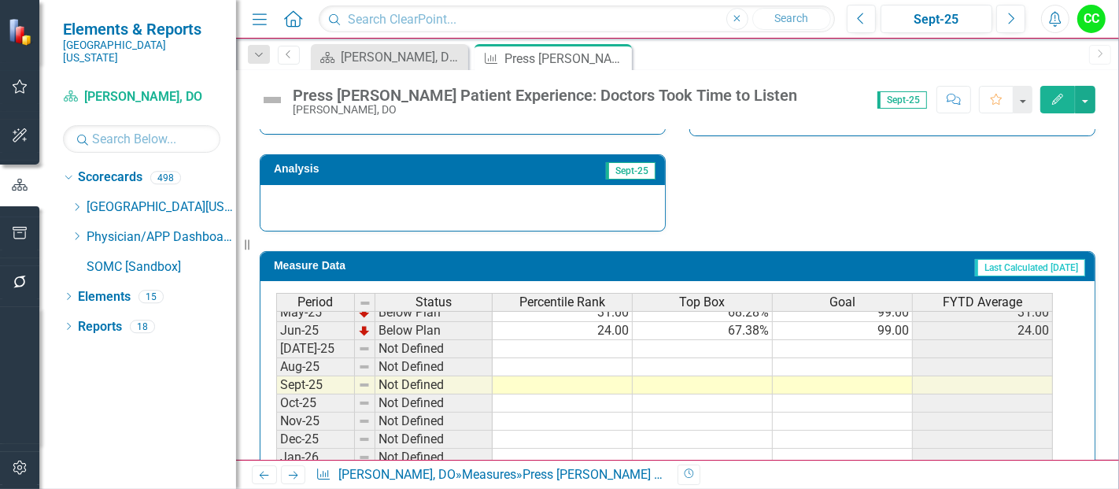
scroll to position [602, 0]
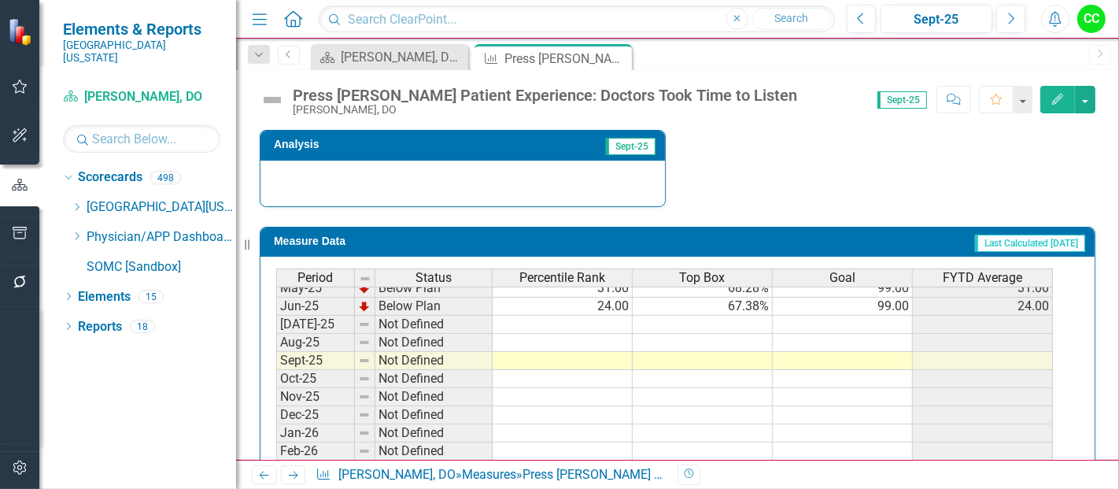
click at [276, 326] on div "Period Status Percentile Rank Top Box Goal FYTD Average May-24 Below Plan 19.00…" at bounding box center [276, 288] width 0 height 490
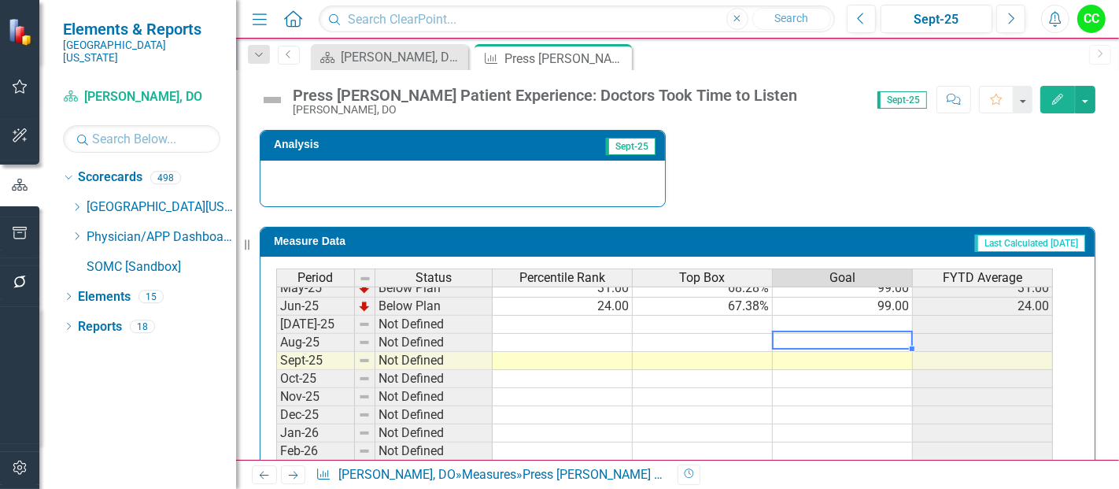
click at [890, 316] on td at bounding box center [843, 325] width 140 height 18
type textarea "99"
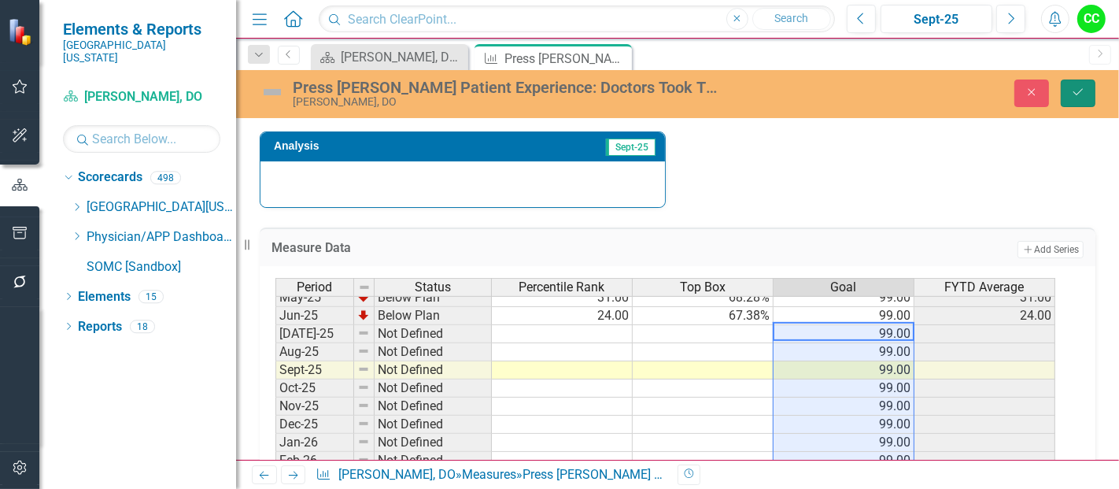
click at [1072, 100] on button "Save" at bounding box center [1078, 93] width 35 height 28
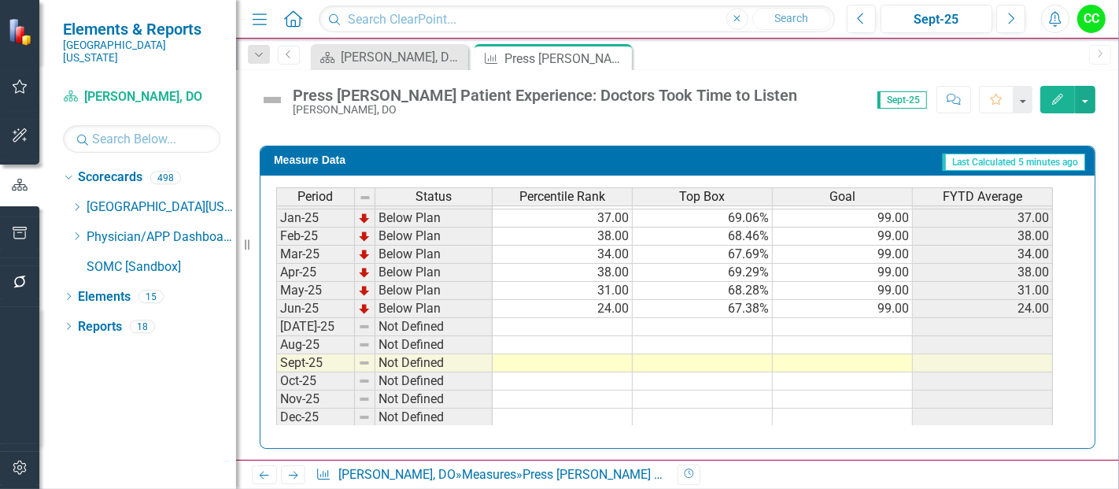
scroll to position [542, 0]
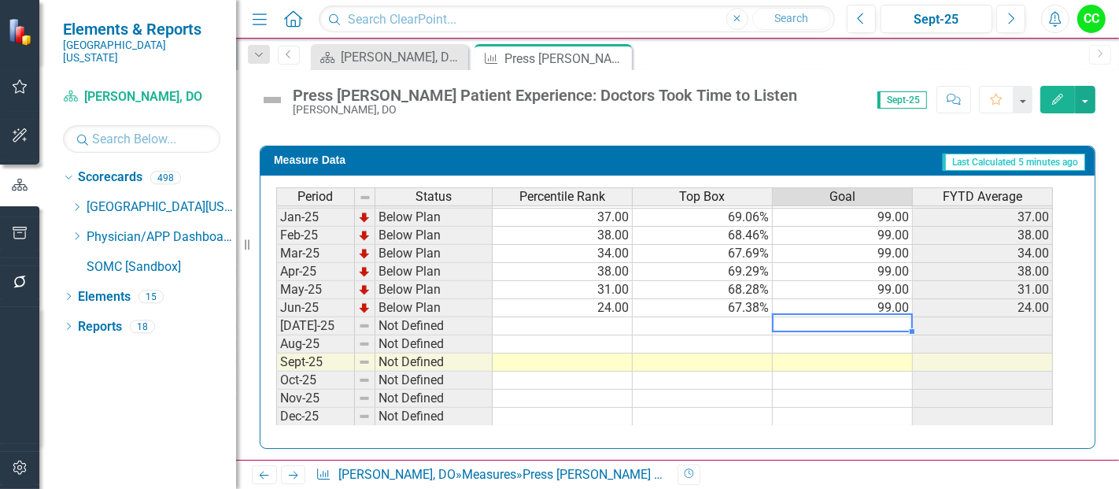
click at [844, 318] on tbody "Jan-24 Below Plan 16.00 61.00% 99.00 16.00 Feb-24 Below Plan 22.00 63.07% 99.00…" at bounding box center [664, 263] width 777 height 544
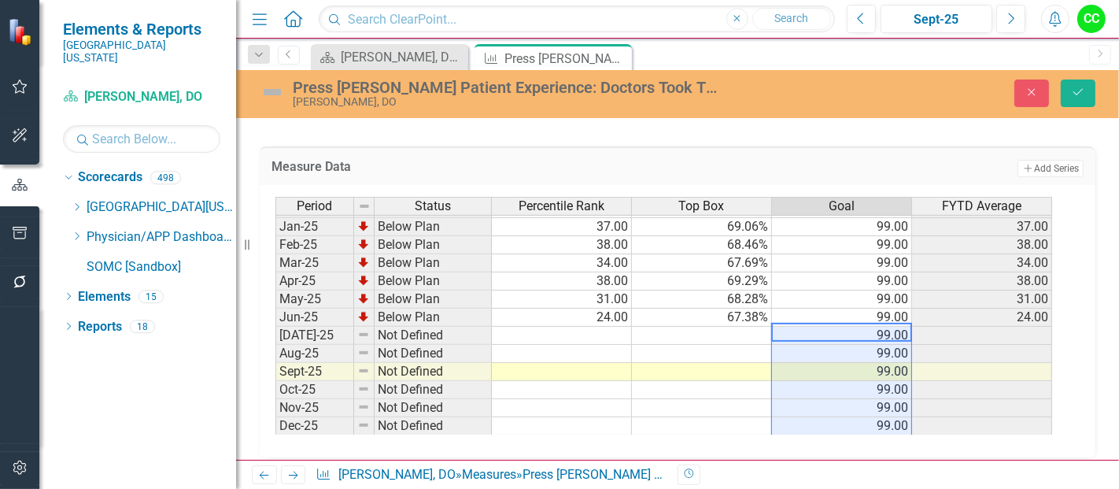
type textarea "99"
click at [1078, 87] on icon "Save" at bounding box center [1078, 92] width 14 height 11
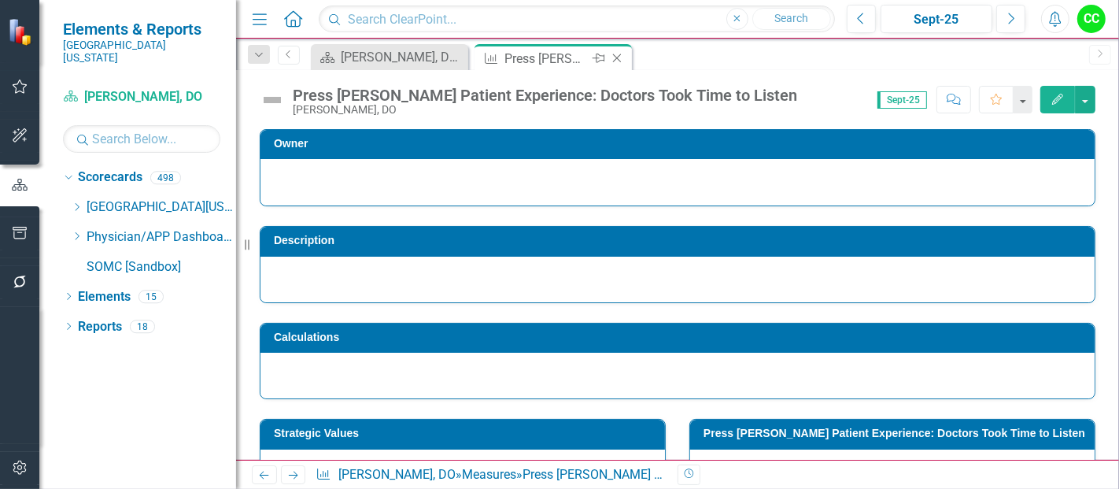
click at [617, 57] on icon "Close" at bounding box center [617, 58] width 16 height 13
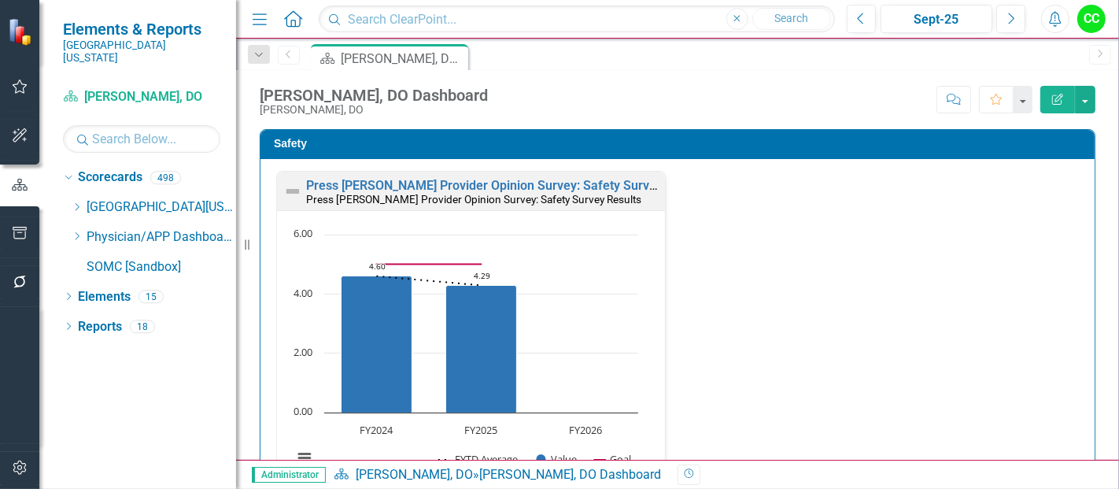
scroll to position [848, 0]
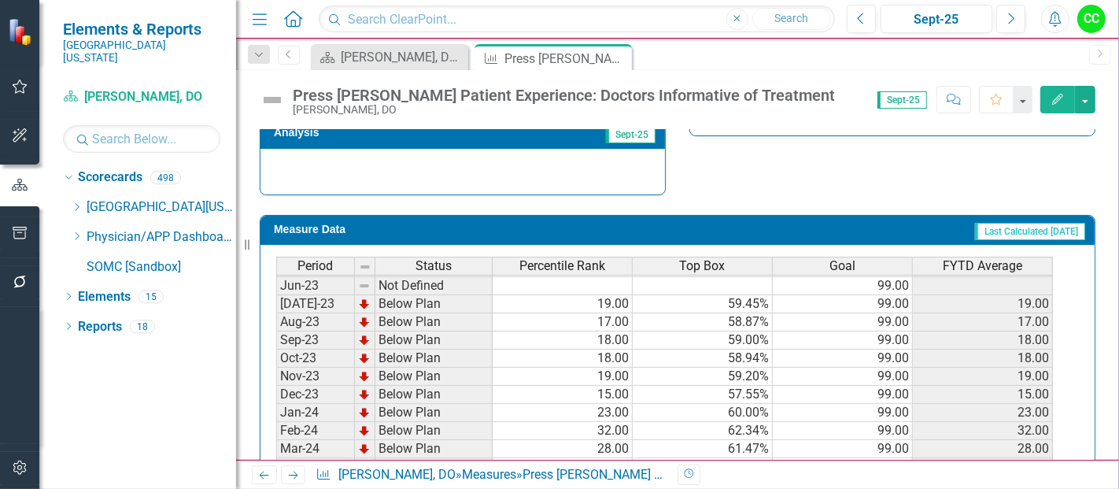
scroll to position [203, 0]
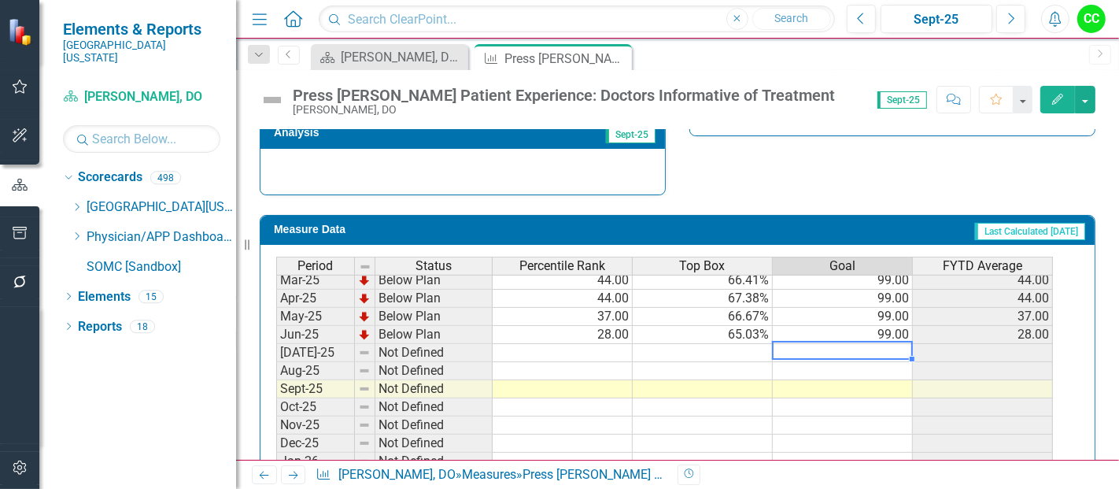
click at [889, 346] on td at bounding box center [843, 353] width 140 height 18
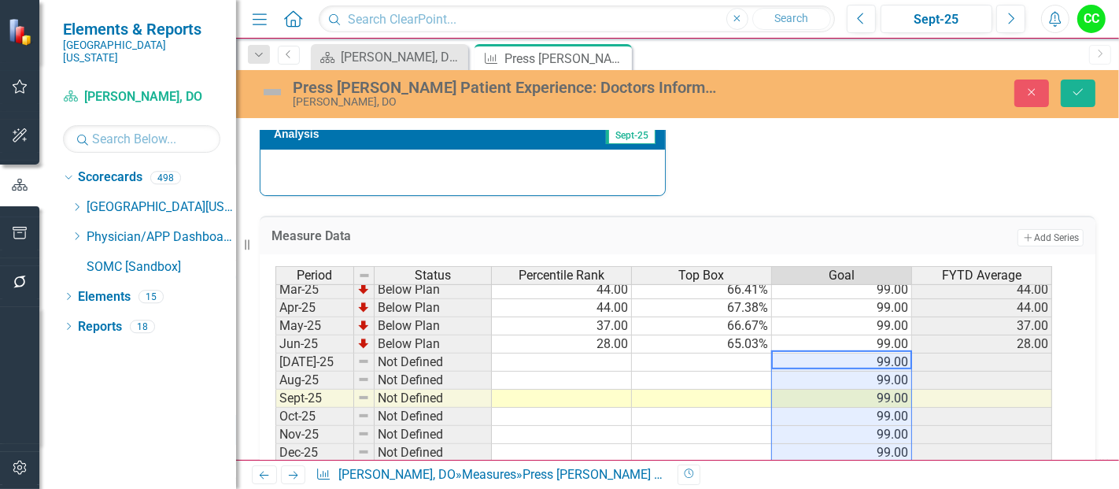
type textarea "99"
click at [1084, 84] on button "Save" at bounding box center [1078, 93] width 35 height 28
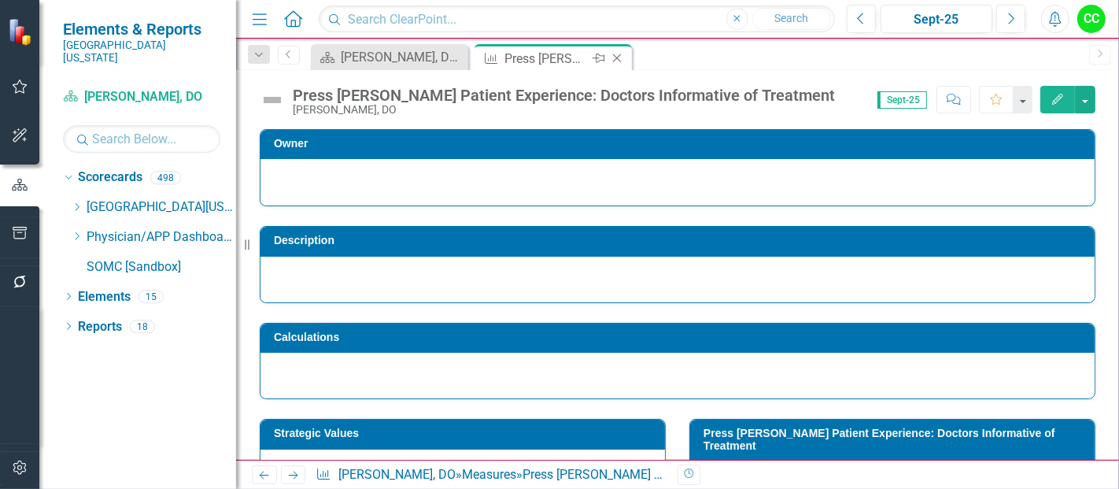
click at [616, 56] on icon "Close" at bounding box center [617, 58] width 16 height 13
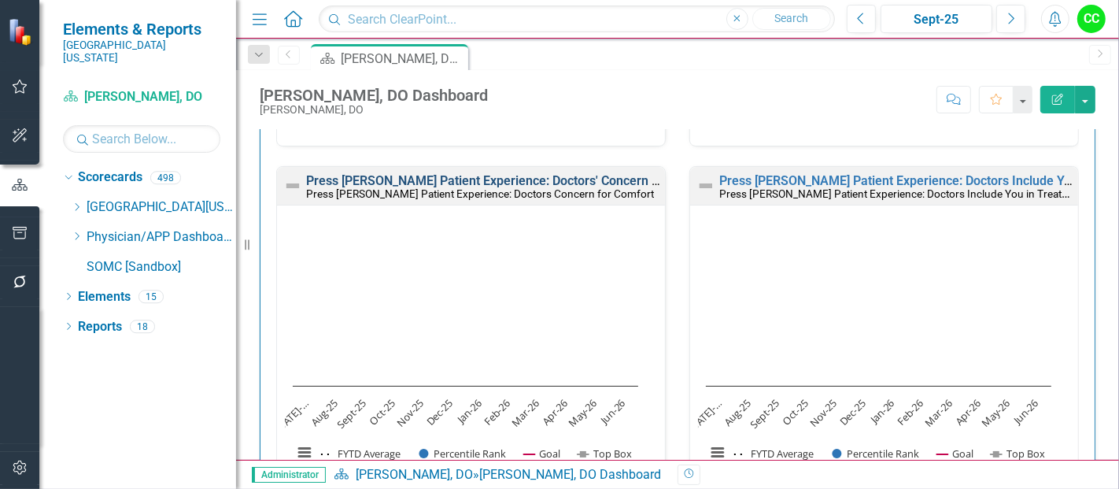
click at [593, 173] on link "Press [PERSON_NAME] Patient Experience: Doctors' Concern for Comfort" at bounding box center [512, 180] width 412 height 15
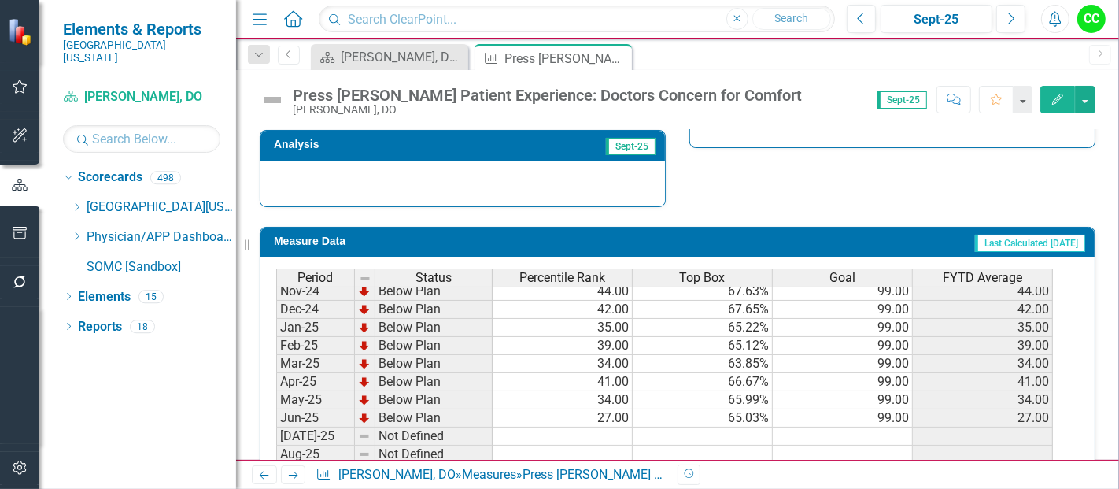
click at [882, 422] on tbody "Sep-23 Below Plan 19.00 59.49% 99.00 19.00 Oct-23 Below Plan 15.00 57.79% 99.00…" at bounding box center [664, 309] width 777 height 562
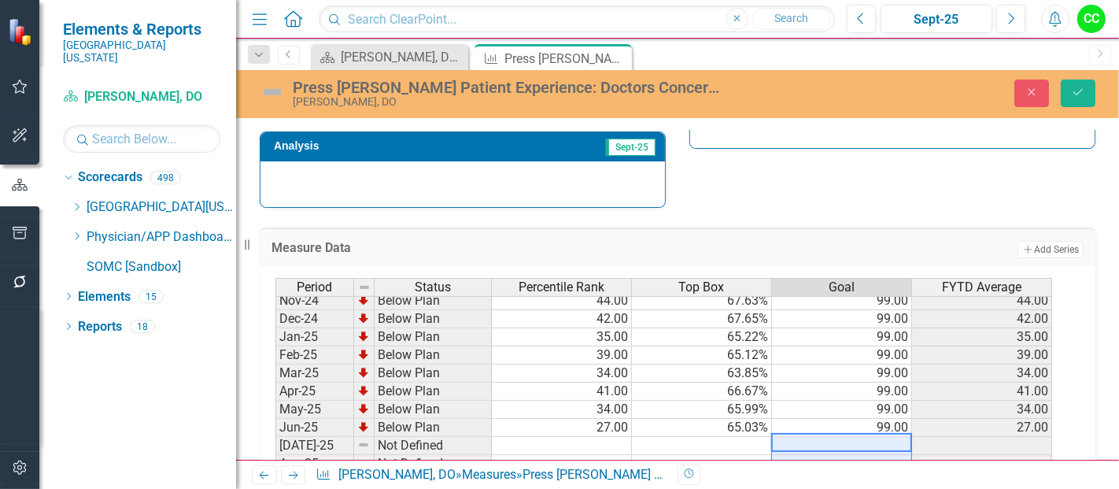
type textarea "99"
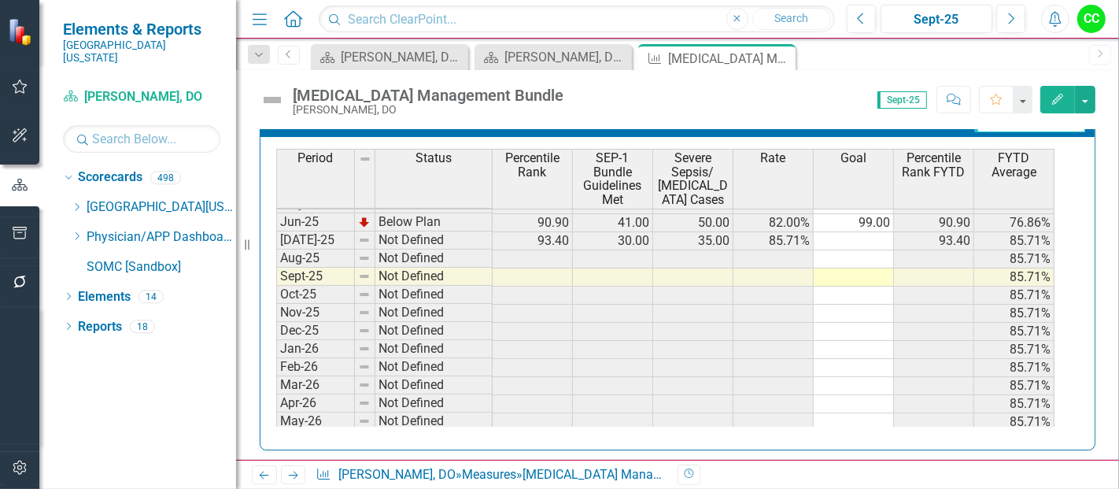
scroll to position [631, 0]
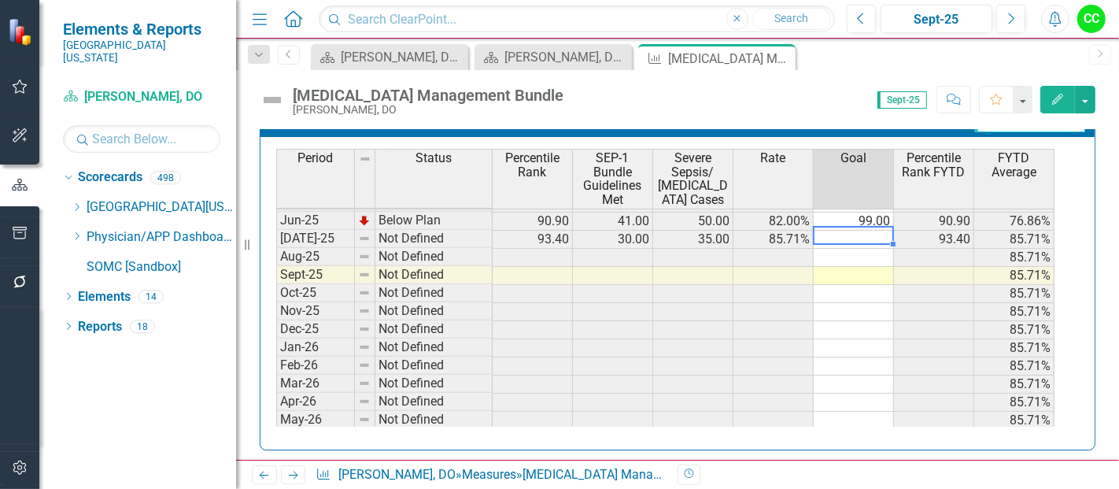
click at [871, 235] on tbody "Apr-24 Below Plan 94.20 37.00 44.00 84.09% 99.00 94.20 65.49% May-24 Below Plan…" at bounding box center [665, 203] width 778 height 490
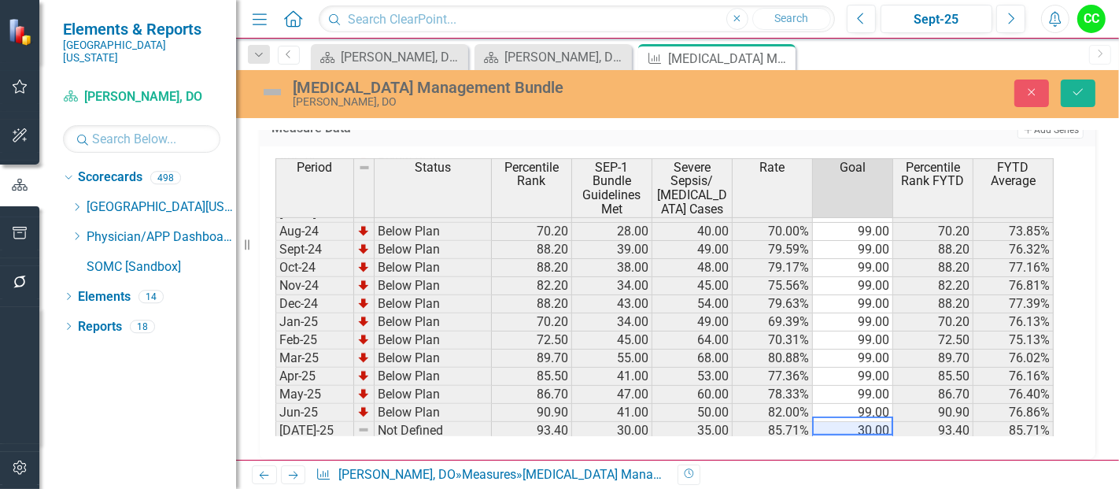
scroll to position [438, 0]
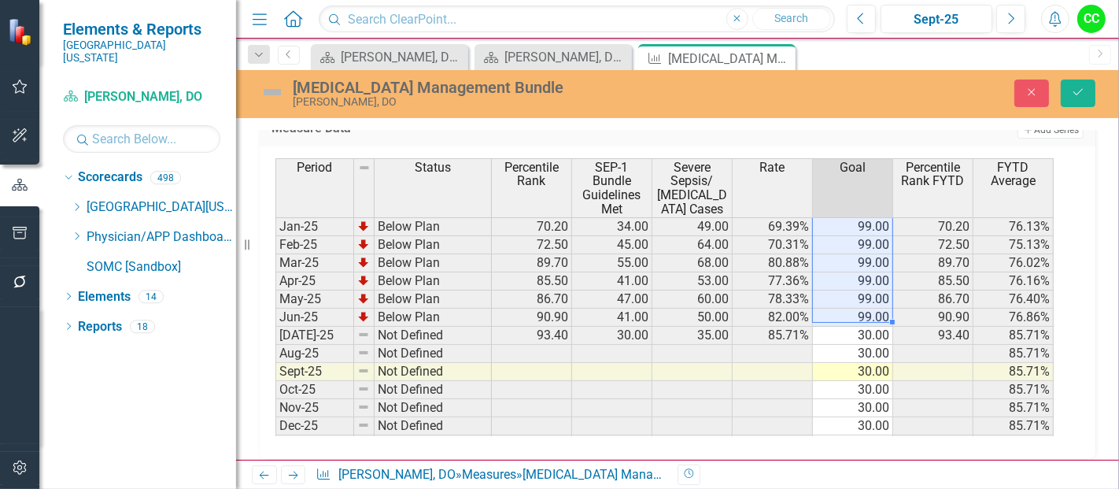
drag, startPoint x: 877, startPoint y: 226, endPoint x: 866, endPoint y: 307, distance: 81.8
click at [866, 307] on tbody "Sep-23 Below Plan 21.40 13.00 28.00 46.43% 99.00 21.40 48.39% Oct-23 Below Plan…" at bounding box center [664, 209] width 778 height 562
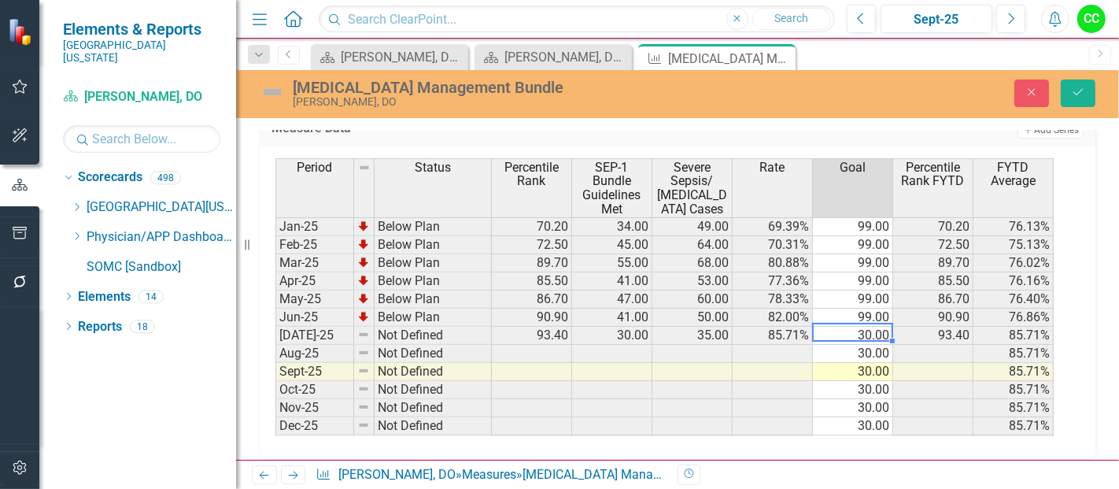
click at [867, 329] on td "30.00" at bounding box center [853, 336] width 80 height 18
type textarea "99"
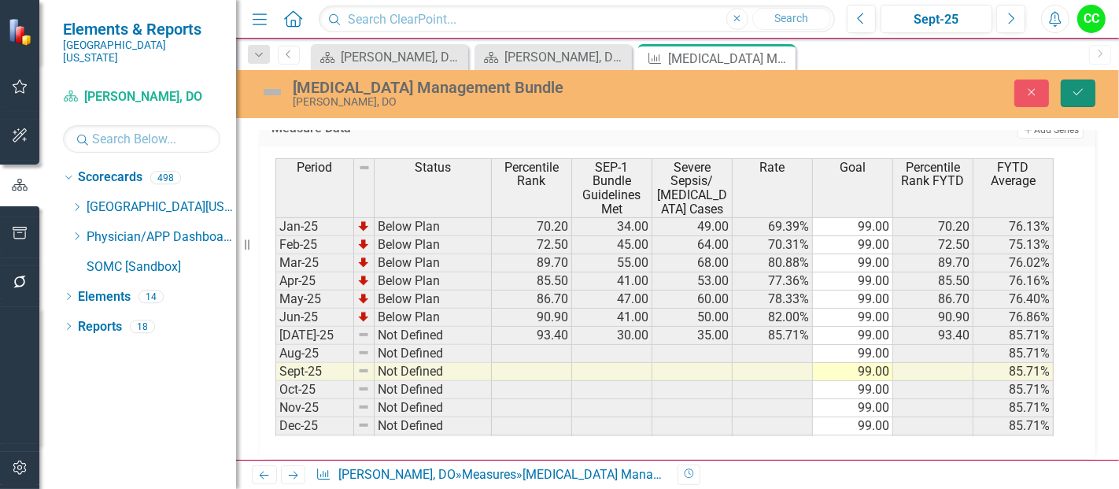
click at [1084, 93] on icon "Save" at bounding box center [1078, 92] width 14 height 11
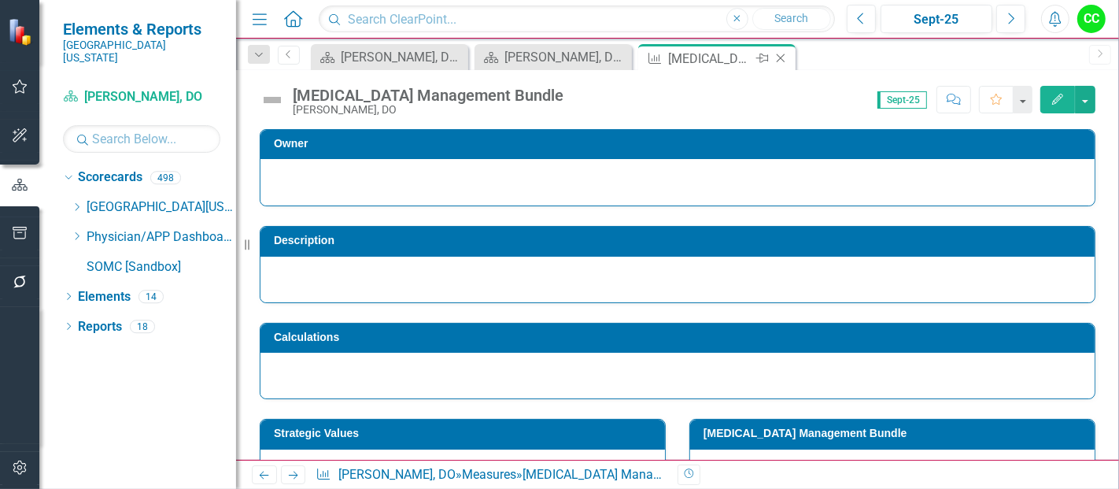
click at [782, 57] on icon at bounding box center [781, 58] width 9 height 9
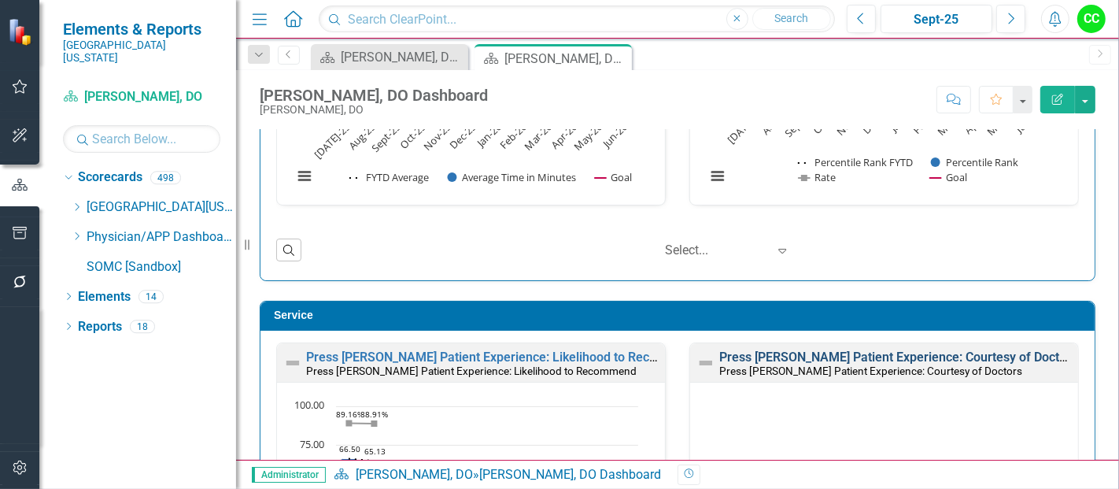
click at [879, 351] on link "Press [PERSON_NAME] Patient Experience: Courtesy of Doctors" at bounding box center [898, 356] width 358 height 15
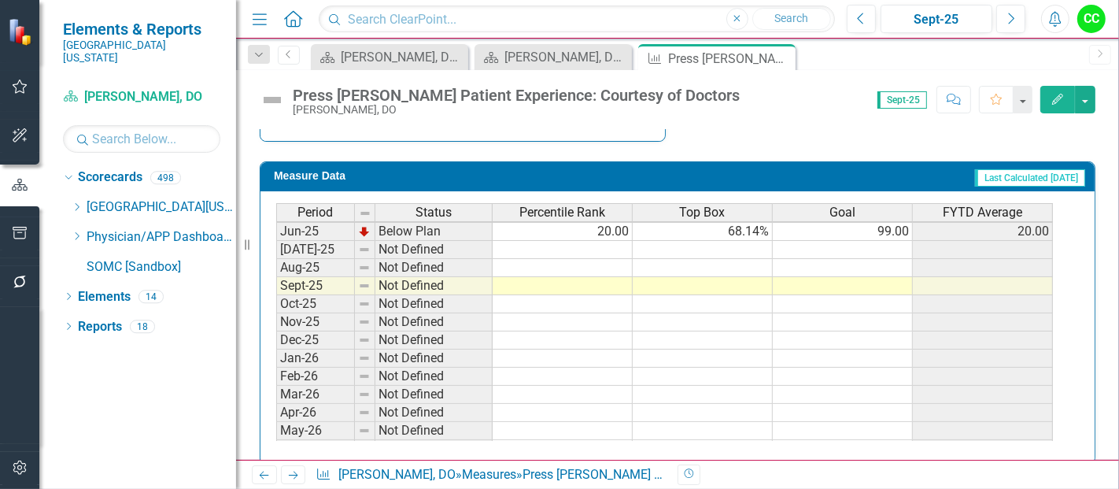
click at [276, 233] on div "Period Status Percentile Rank Top Box Goal FYTD Average Apr-24 Below Plan 23.00…" at bounding box center [276, 204] width 0 height 508
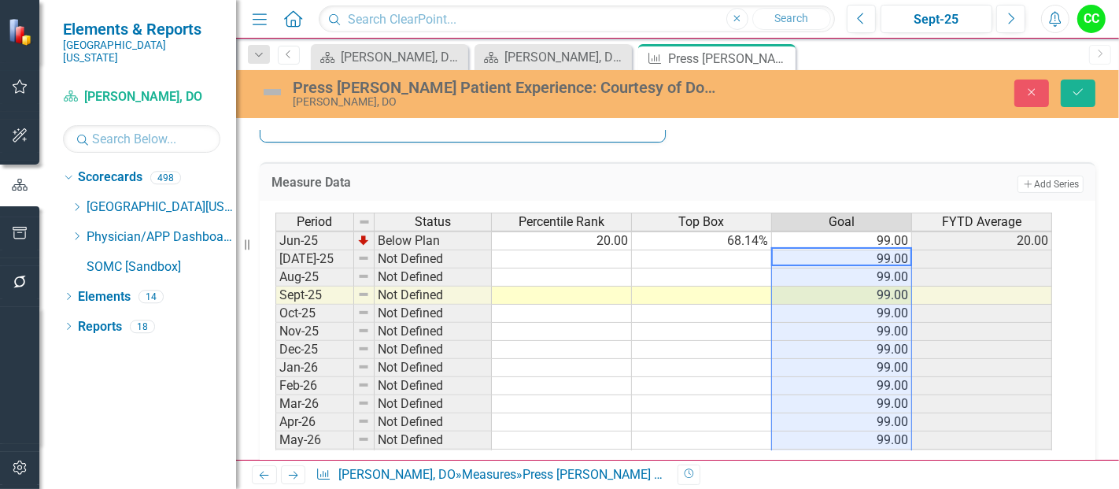
type textarea "99"
click at [1076, 98] on button "Save" at bounding box center [1078, 93] width 35 height 28
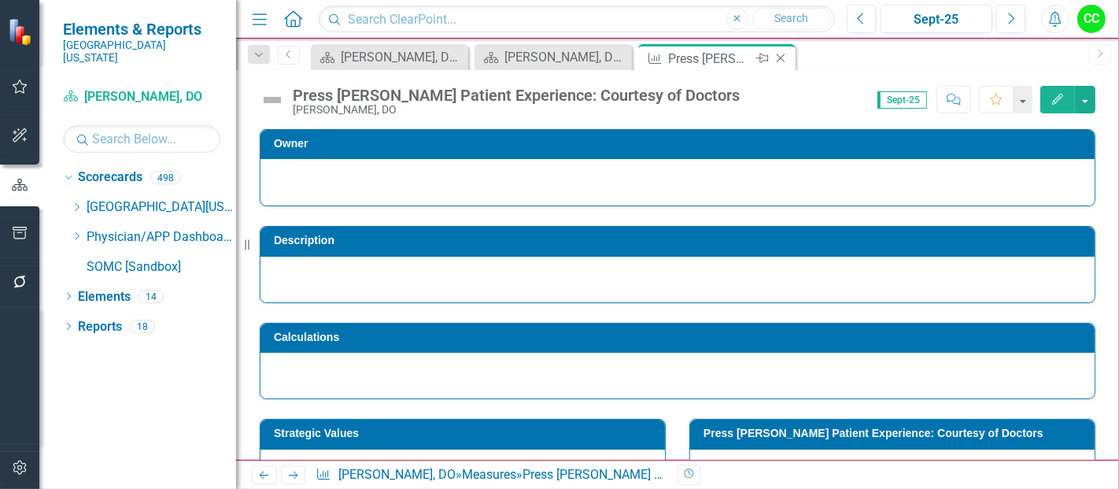
click at [778, 56] on icon at bounding box center [781, 58] width 9 height 9
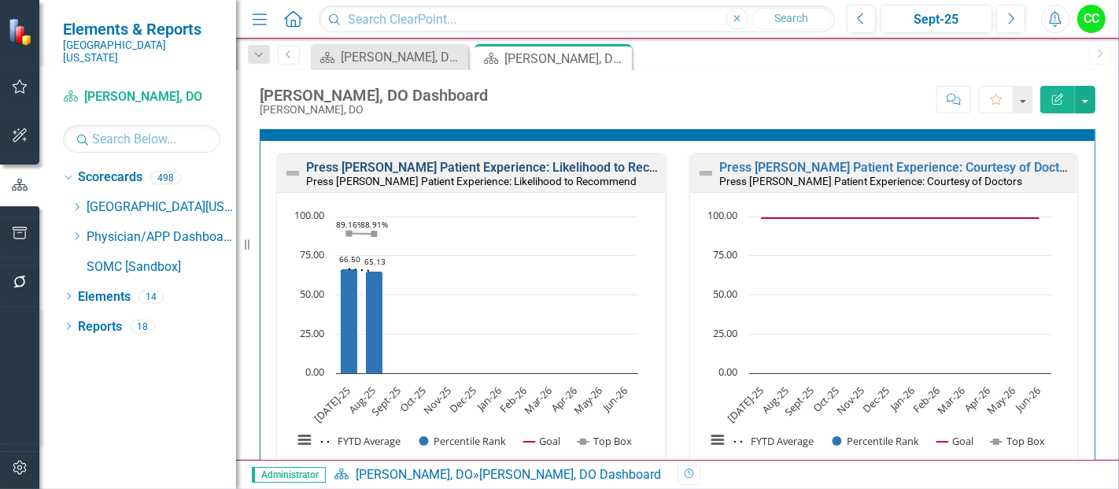
click at [542, 165] on link "Press [PERSON_NAME] Patient Experience: Likelihood to Recommend" at bounding box center [503, 167] width 394 height 15
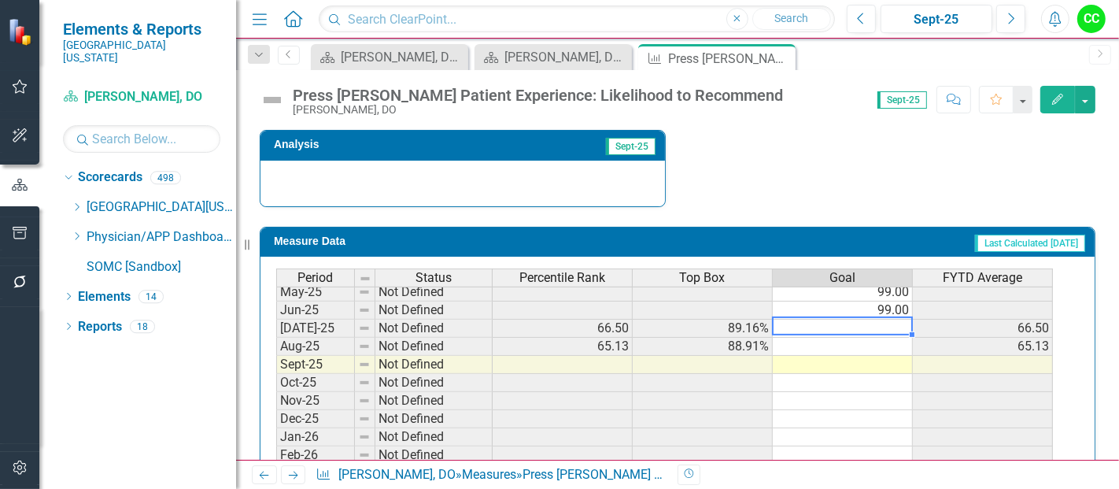
click at [898, 327] on td at bounding box center [843, 329] width 140 height 18
type textarea "99"
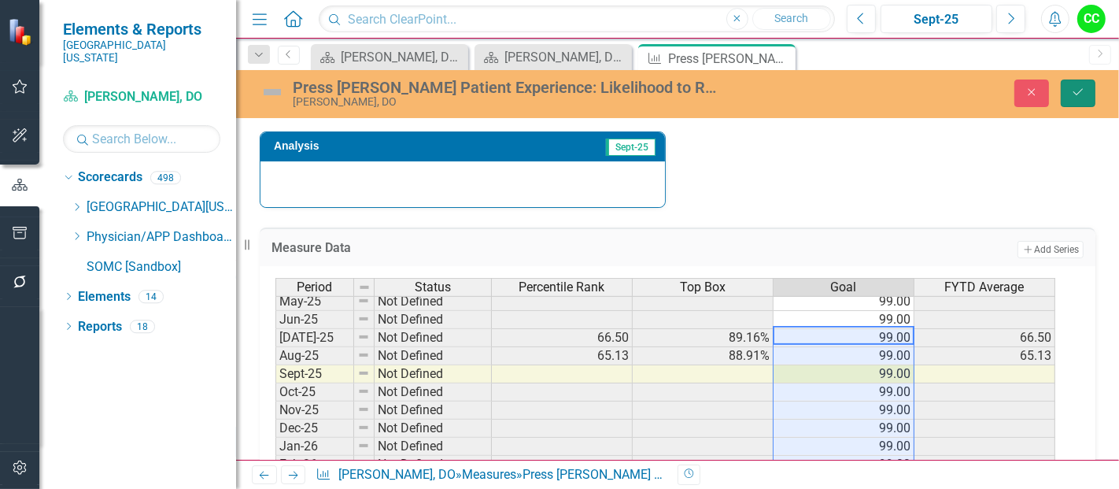
click at [1077, 85] on button "Save" at bounding box center [1078, 93] width 35 height 28
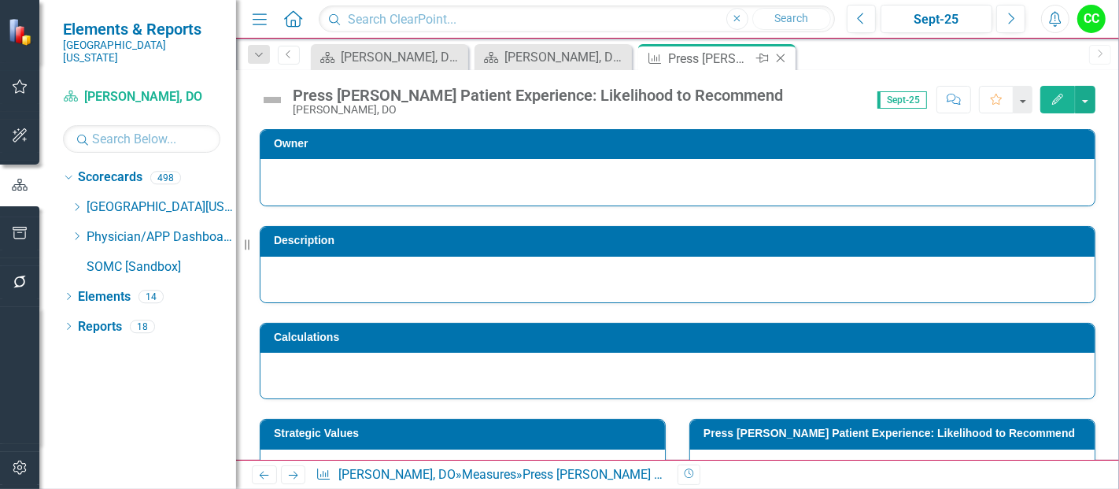
click at [782, 60] on icon at bounding box center [781, 58] width 9 height 9
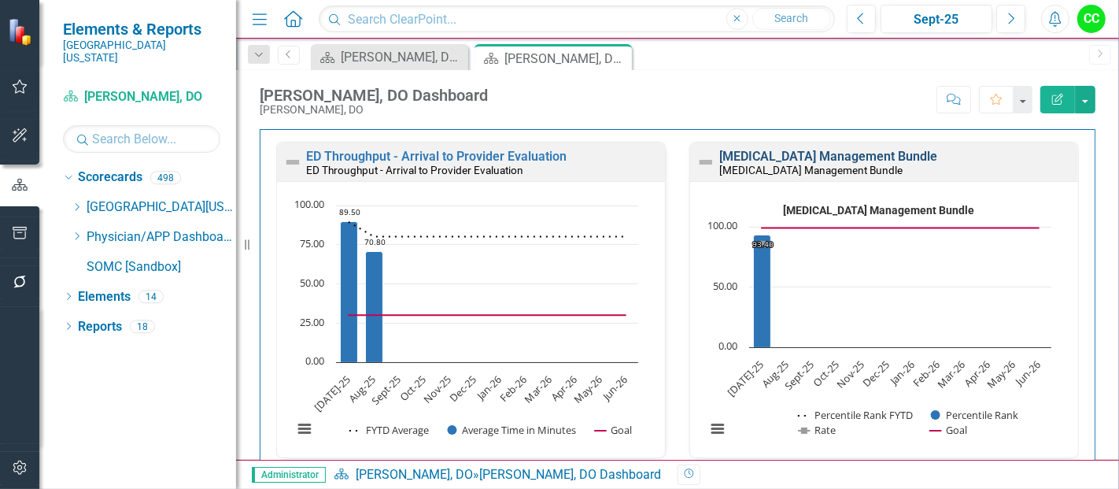
click at [928, 150] on link "[MEDICAL_DATA] Management Bundle" at bounding box center [828, 156] width 218 height 15
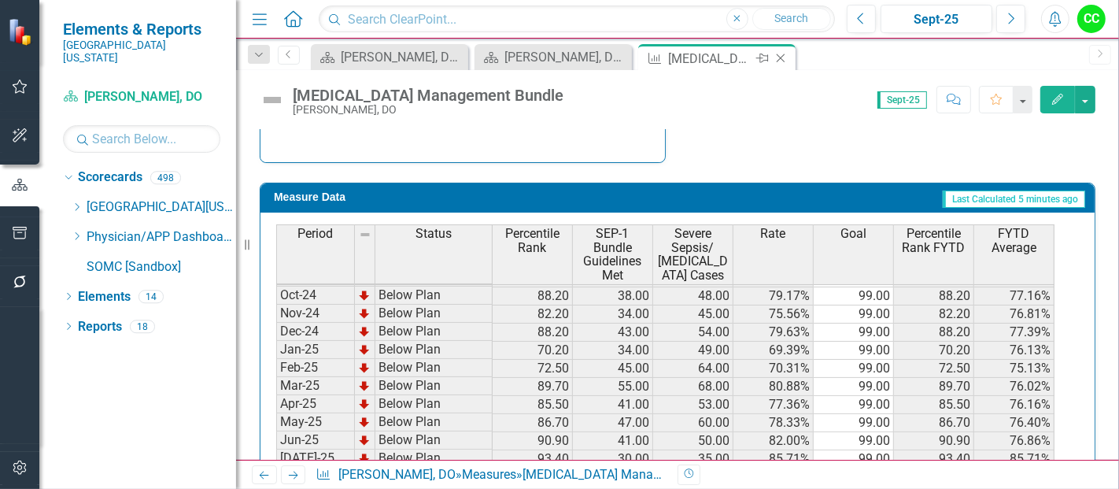
click at [787, 59] on icon "Close" at bounding box center [781, 58] width 16 height 13
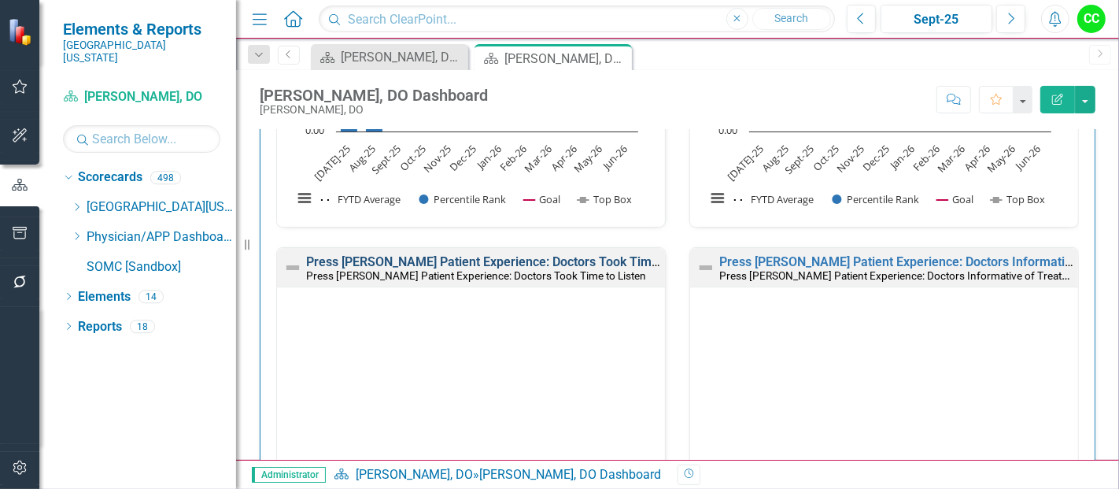
click at [596, 257] on link "Press [PERSON_NAME] Patient Experience: Doctors Took Time to Listen" at bounding box center [508, 261] width 405 height 15
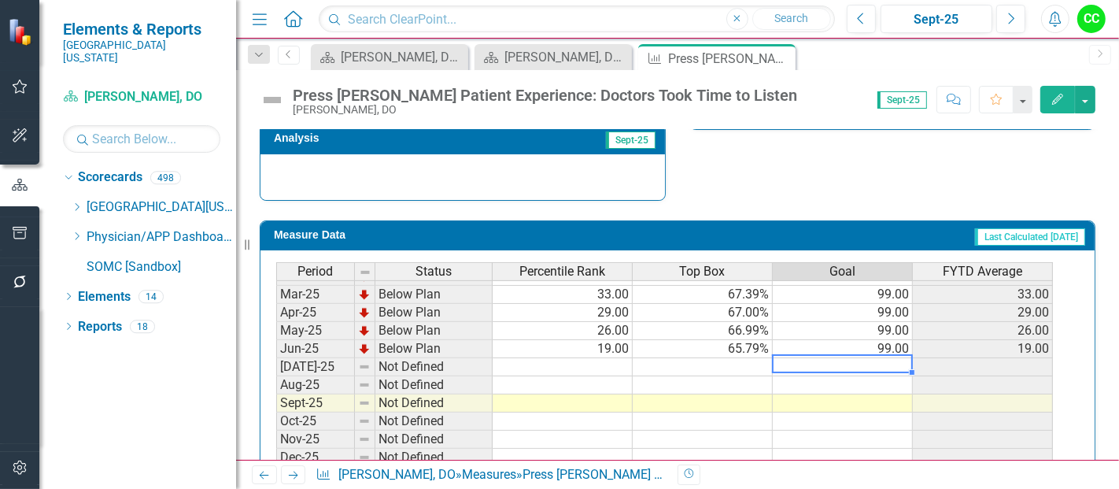
click at [866, 363] on td at bounding box center [843, 367] width 140 height 18
type textarea "99"
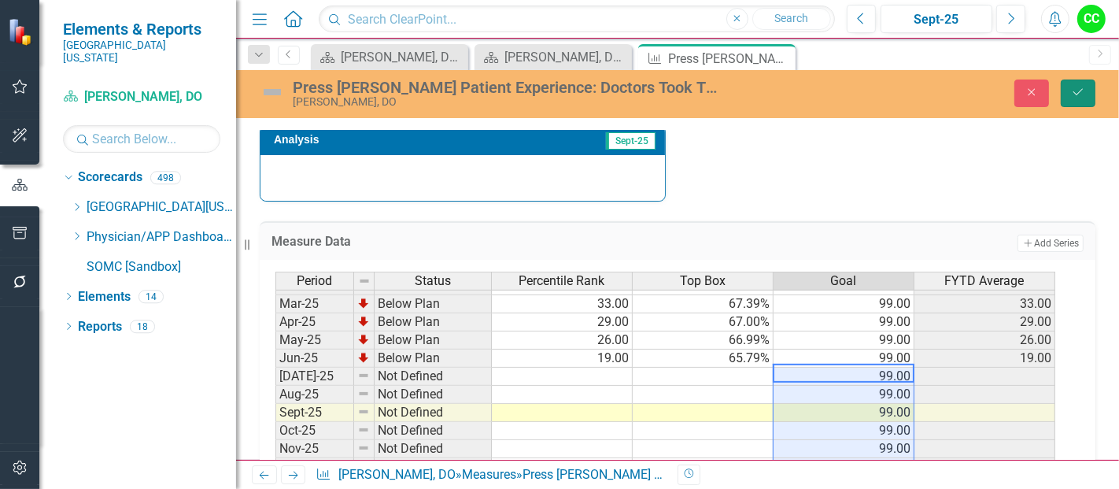
click at [1074, 95] on icon "Save" at bounding box center [1078, 92] width 14 height 11
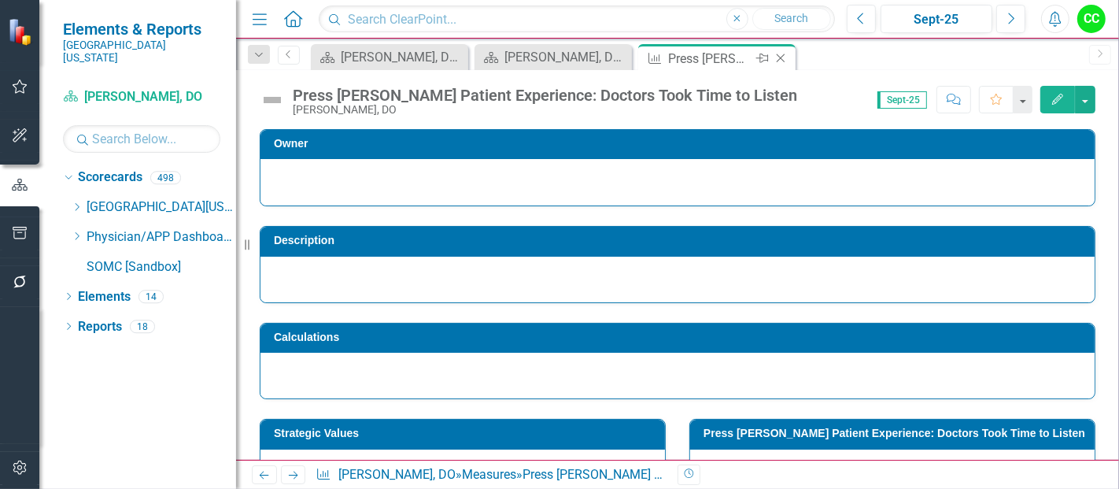
click at [778, 54] on icon "Close" at bounding box center [781, 58] width 16 height 13
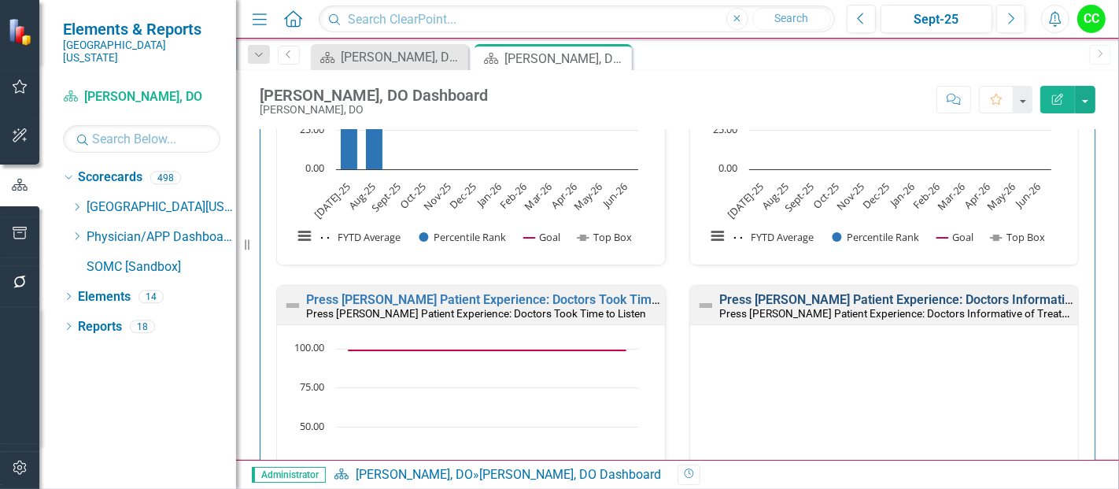
click at [922, 292] on link "Press [PERSON_NAME] Patient Experience: Doctors Informative of Treatment" at bounding box center [937, 299] width 436 height 15
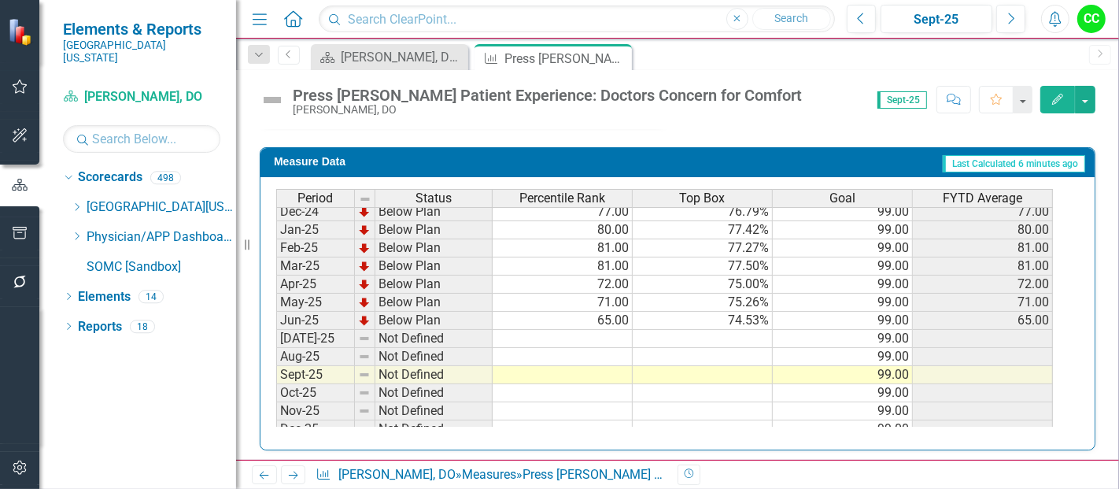
scroll to position [556, 0]
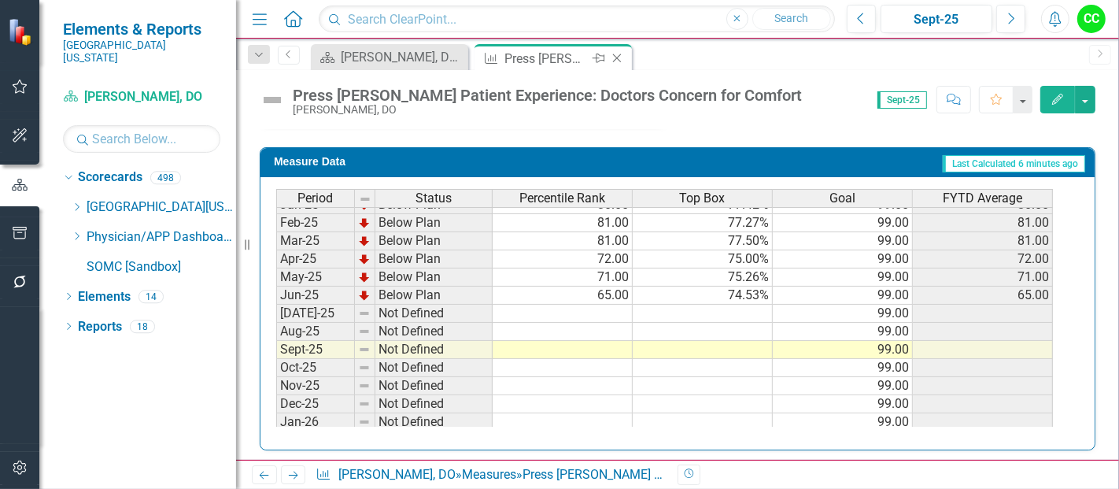
click at [623, 57] on icon "Close" at bounding box center [617, 58] width 16 height 13
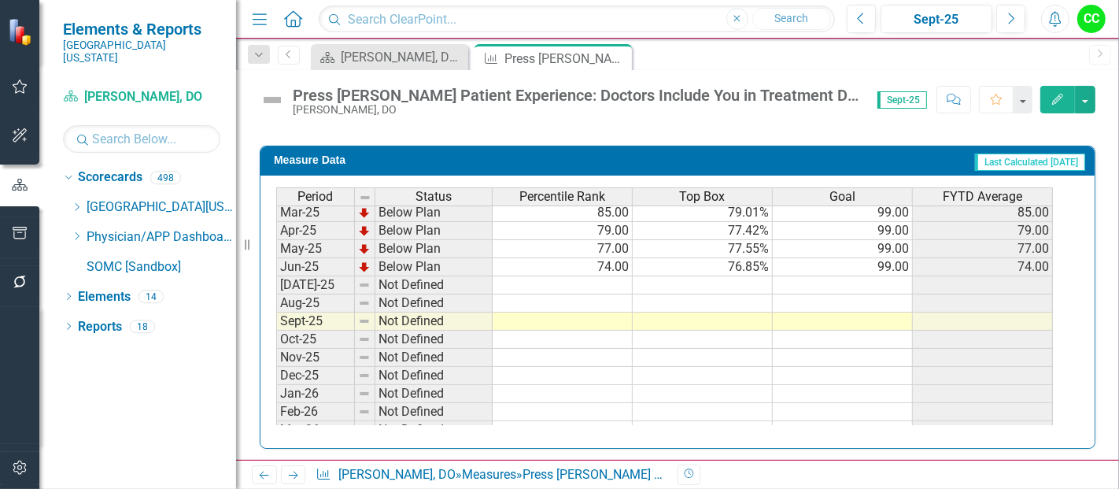
scroll to position [557, 0]
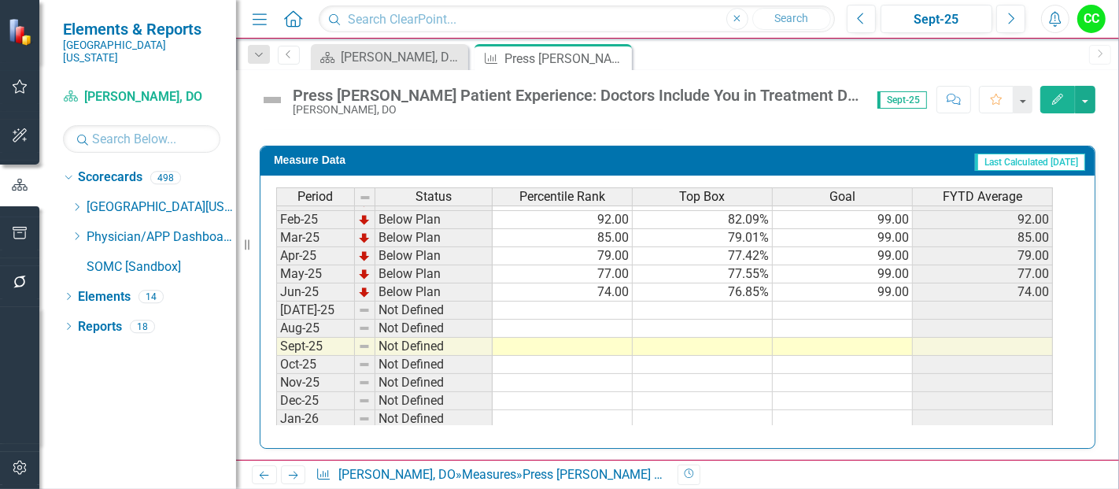
click at [814, 301] on td at bounding box center [843, 310] width 140 height 18
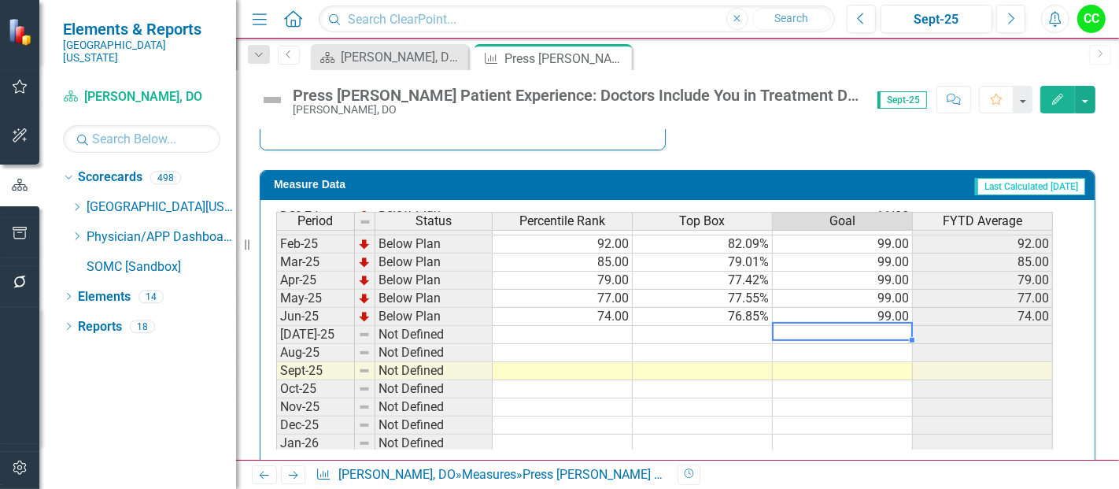
scroll to position [682, 0]
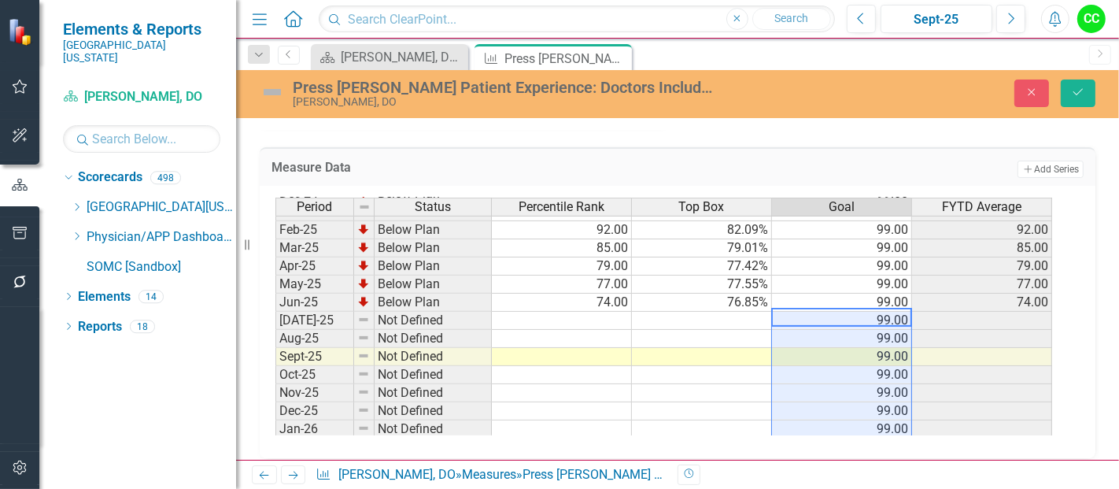
type textarea "99"
click at [1081, 91] on icon "Save" at bounding box center [1078, 92] width 14 height 11
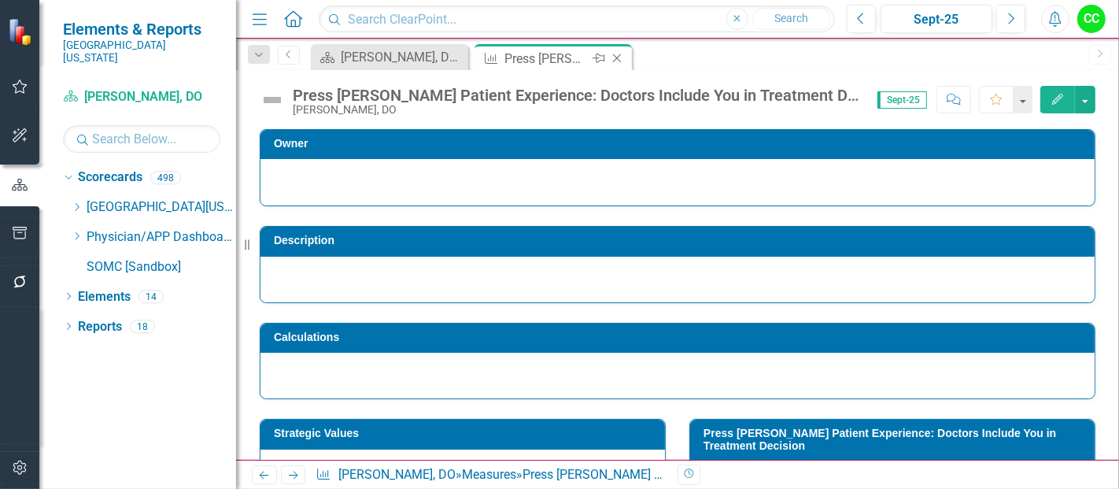
click at [619, 55] on icon at bounding box center [617, 58] width 9 height 9
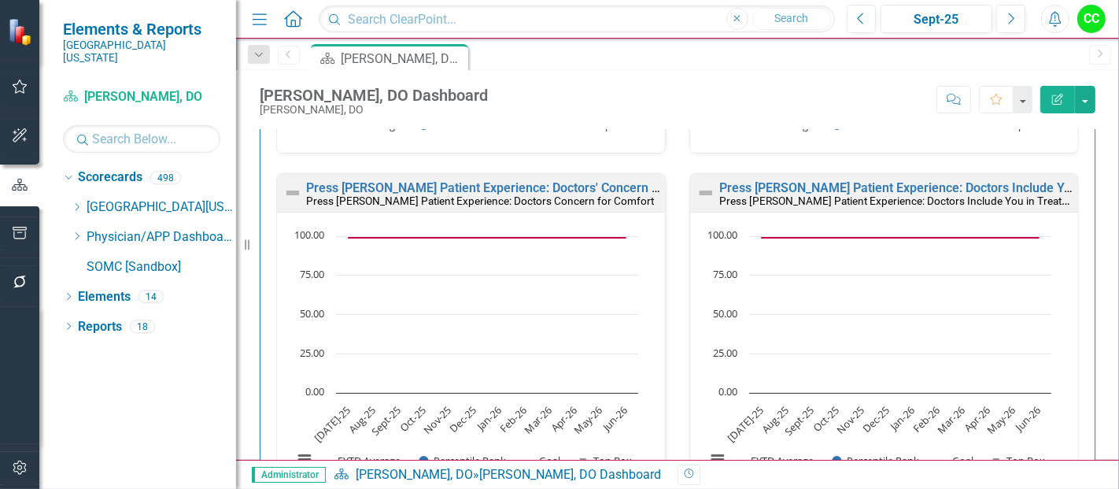
scroll to position [1983, 0]
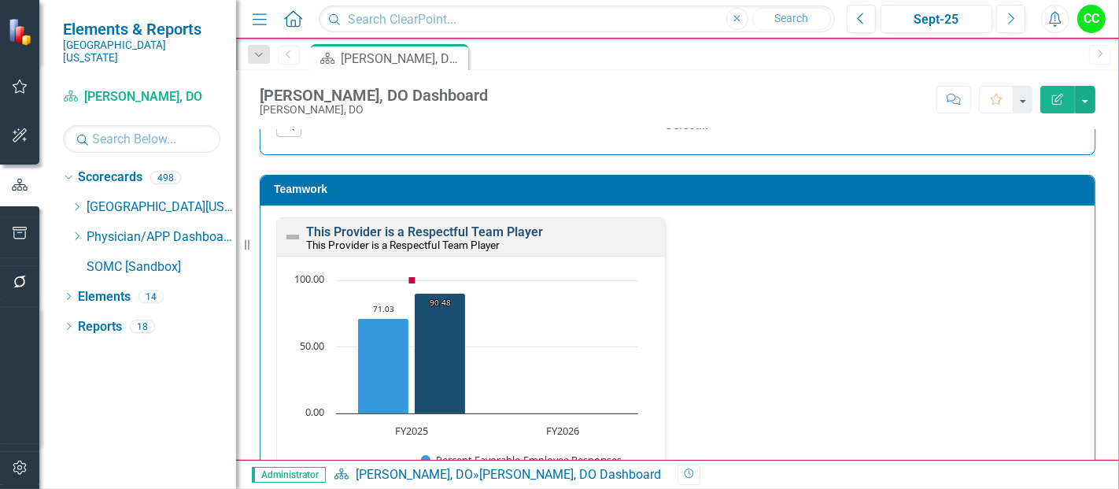
click at [505, 224] on link "This Provider is a Respectful Team Player" at bounding box center [424, 231] width 237 height 15
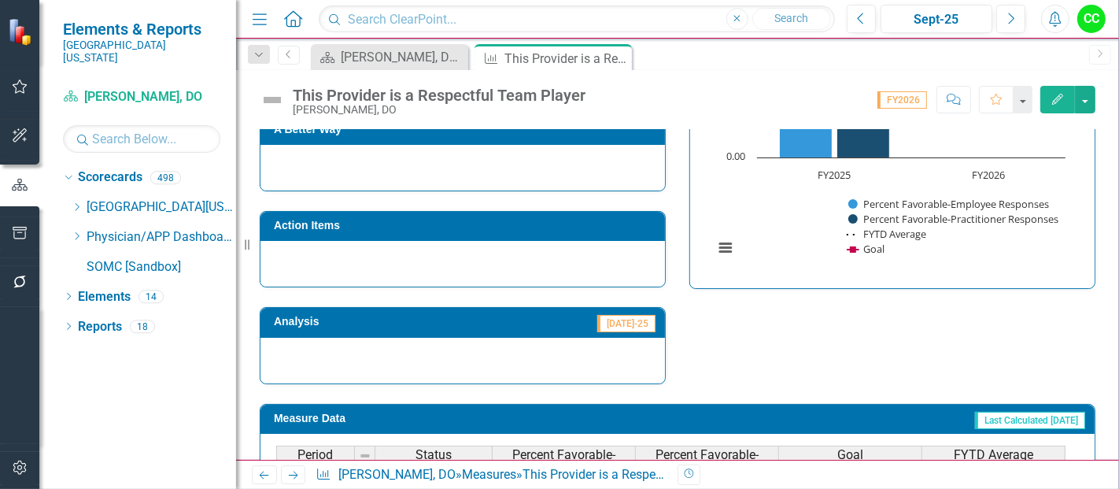
scroll to position [602, 0]
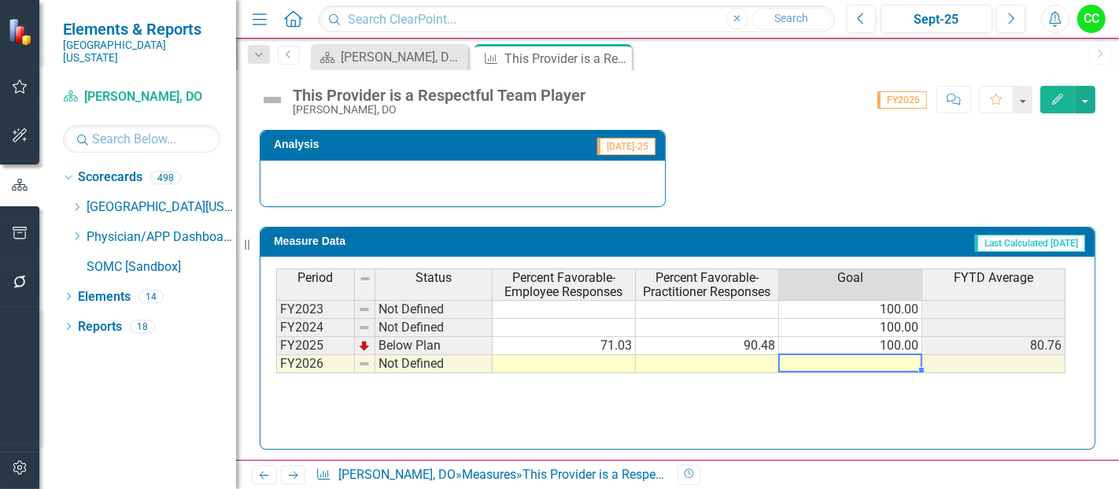
click at [806, 359] on td at bounding box center [850, 364] width 143 height 18
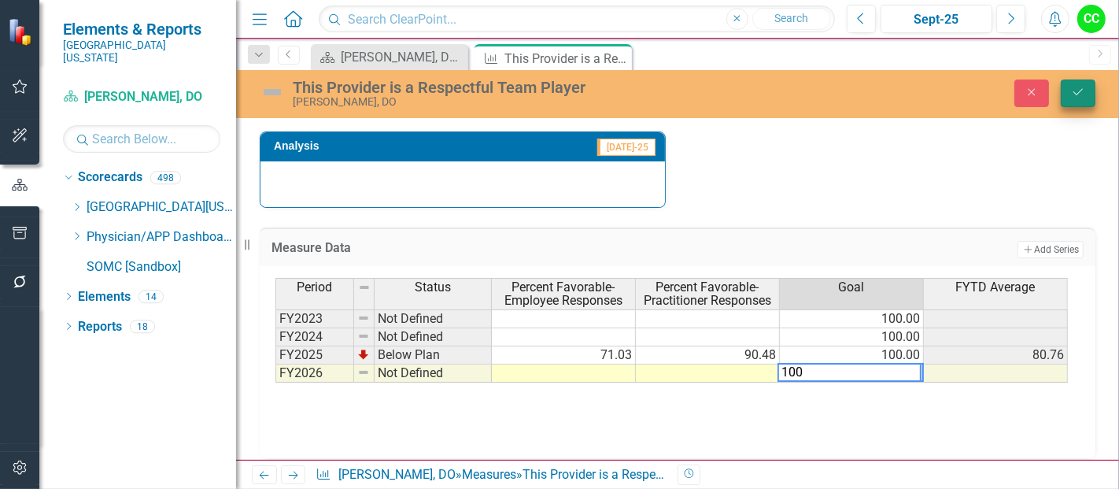
type textarea "100"
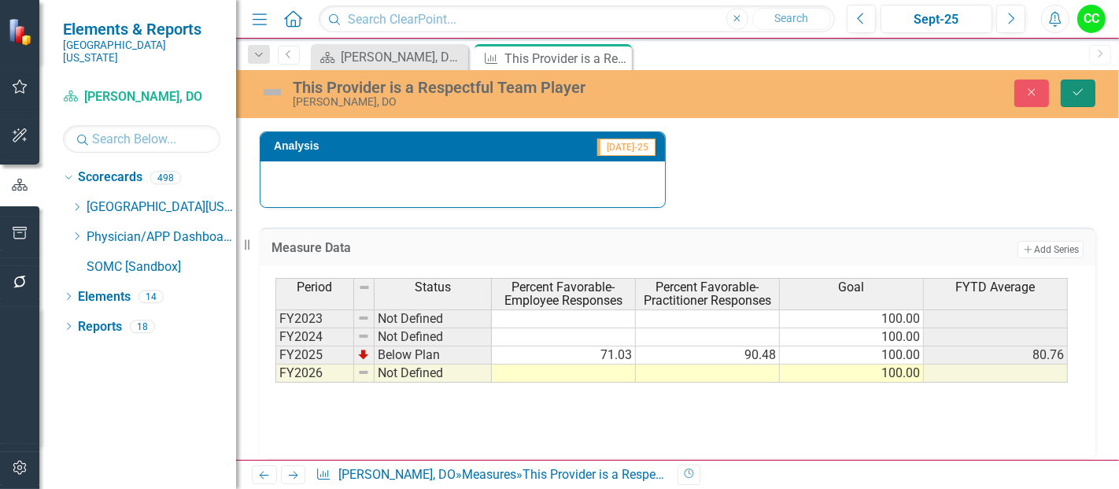
click at [1074, 95] on icon "Save" at bounding box center [1078, 92] width 14 height 11
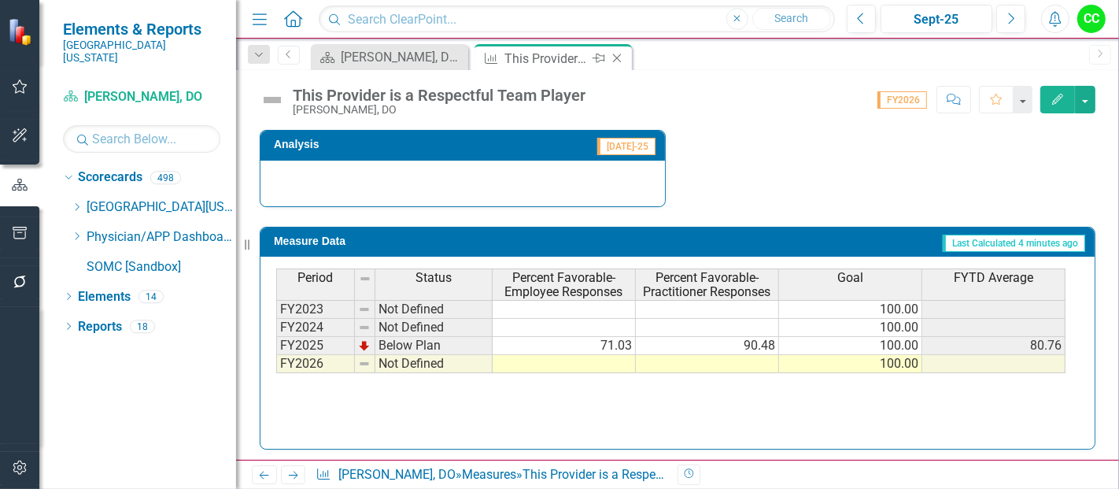
click at [618, 59] on icon at bounding box center [617, 58] width 9 height 9
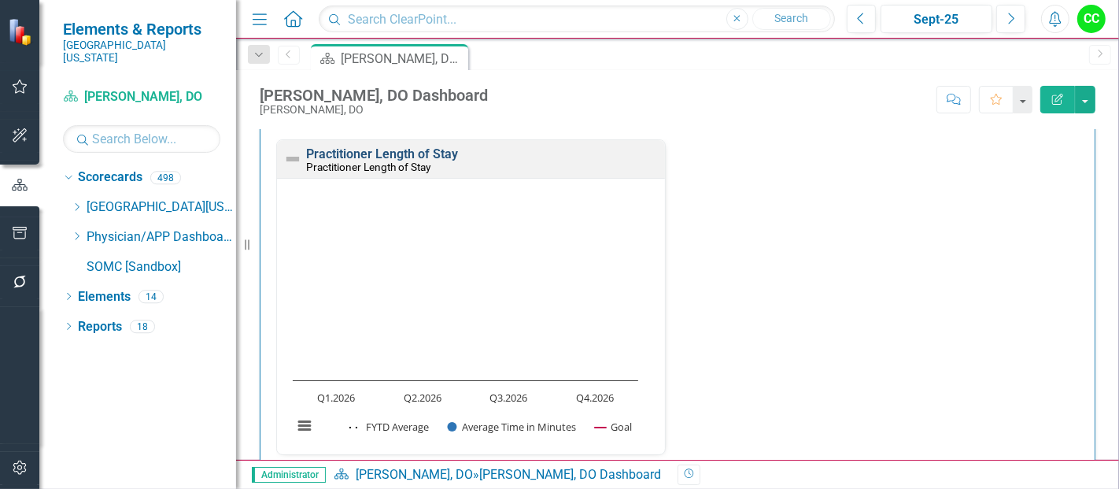
scroll to position [2515, 0]
click at [449, 149] on link "Practitioner Length of Stay" at bounding box center [382, 153] width 152 height 15
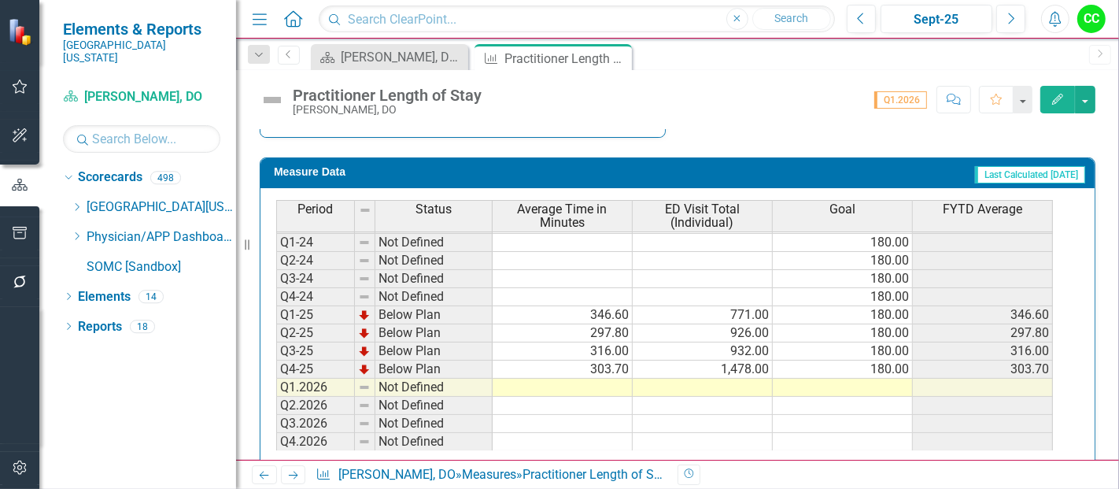
scroll to position [719, 0]
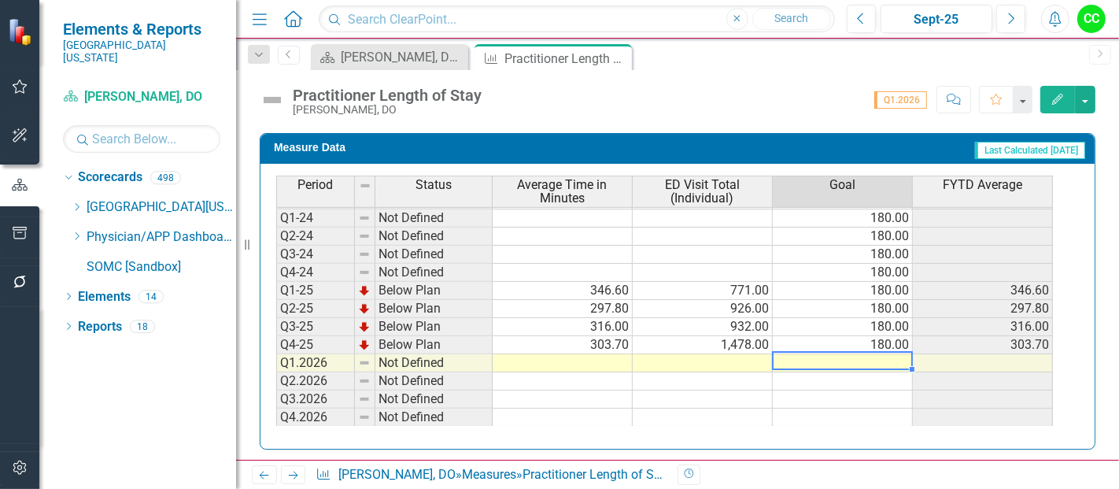
click at [879, 356] on td at bounding box center [843, 363] width 140 height 18
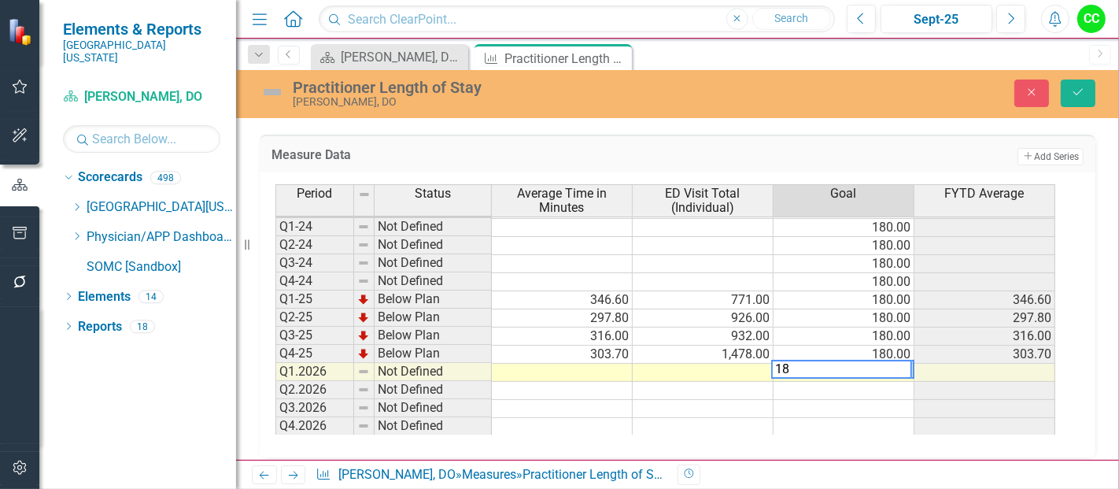
type textarea "180"
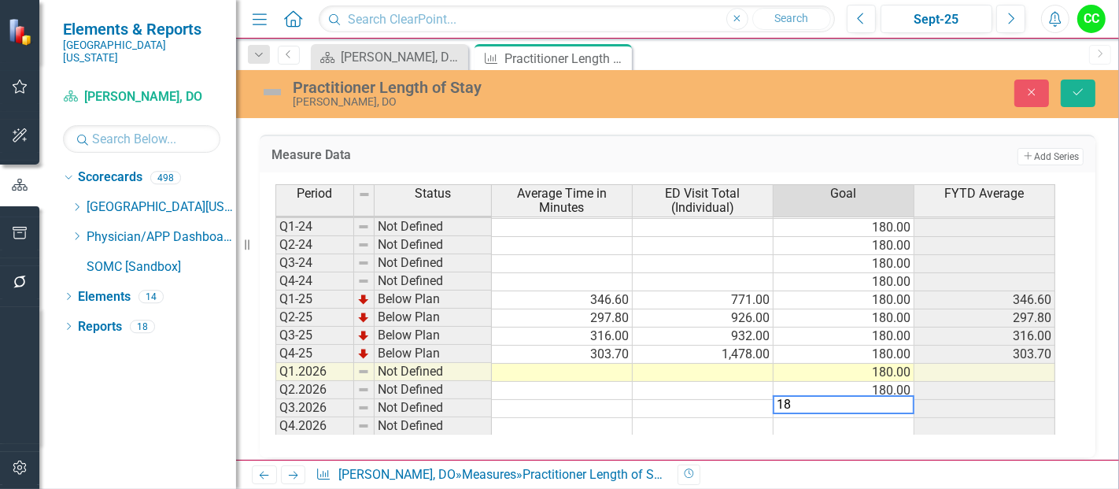
type textarea "180"
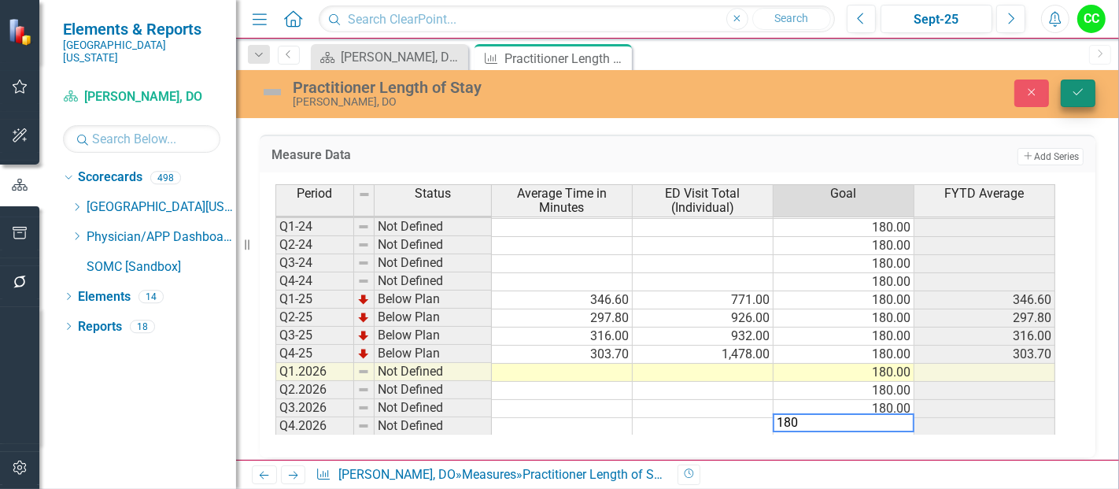
type textarea "180"
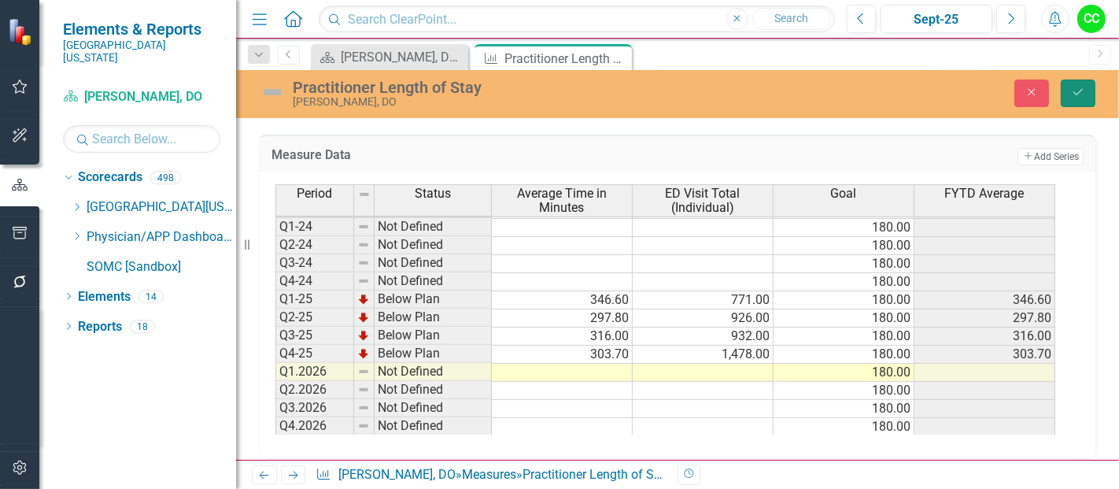
click at [1086, 97] on button "Save" at bounding box center [1078, 93] width 35 height 28
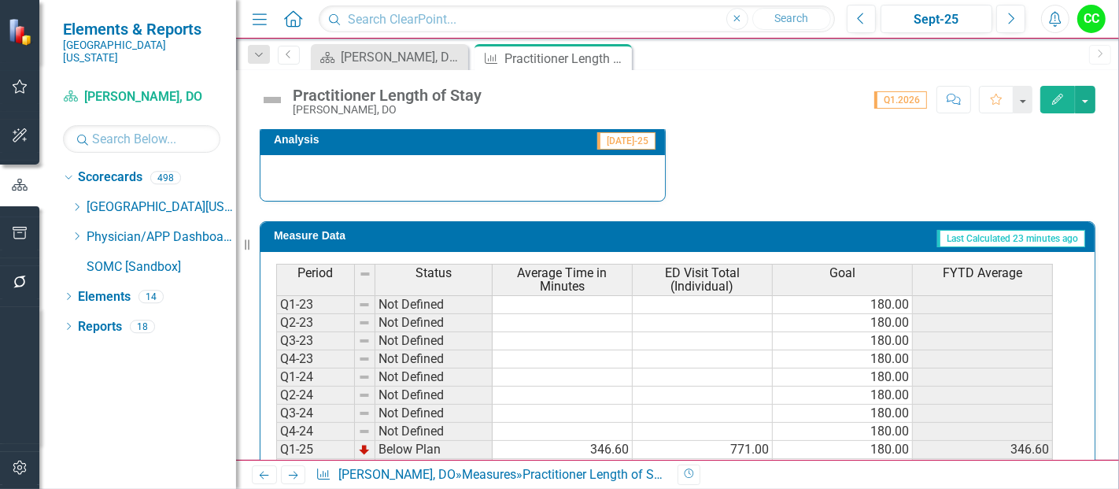
scroll to position [719, 0]
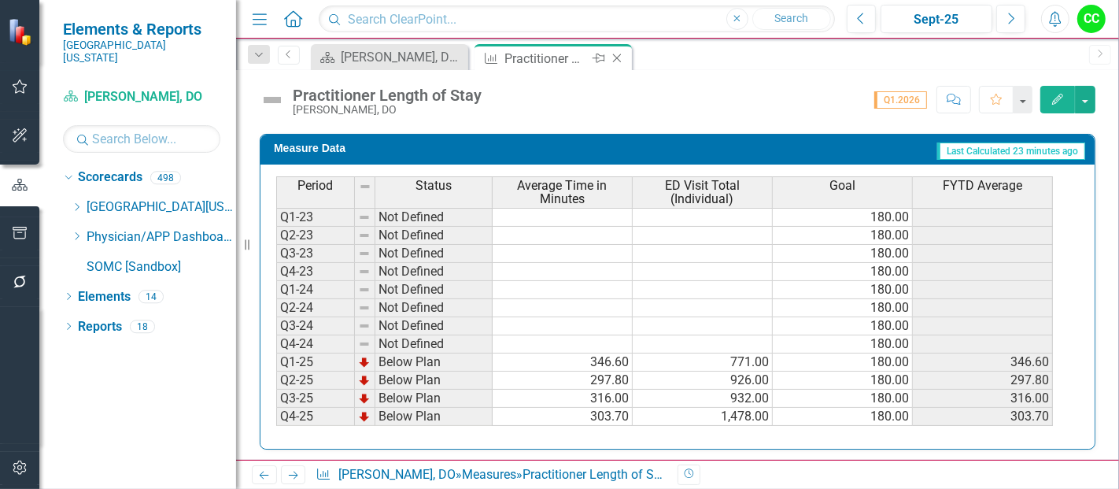
click at [623, 59] on icon "Close" at bounding box center [617, 58] width 16 height 13
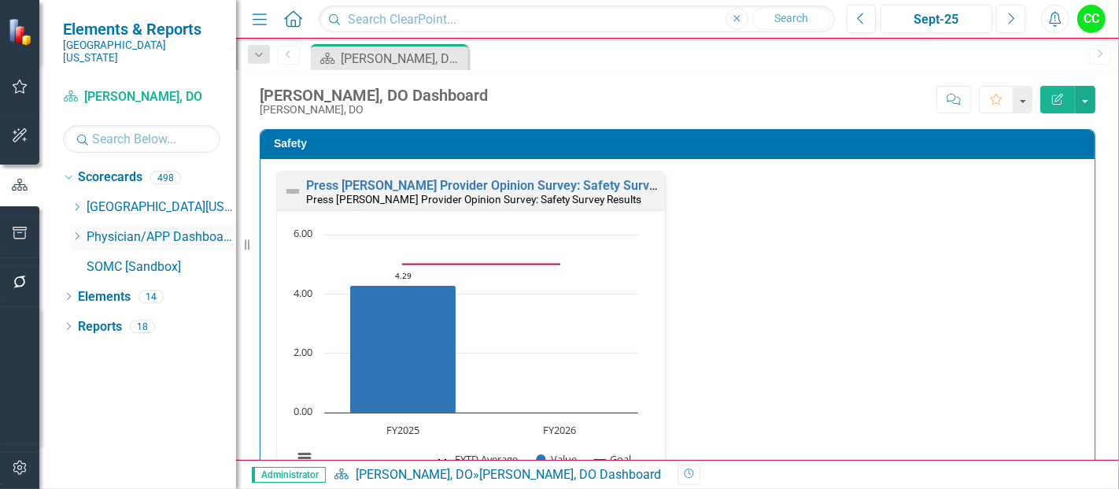
click at [73, 231] on icon "Dropdown" at bounding box center [77, 235] width 12 height 9
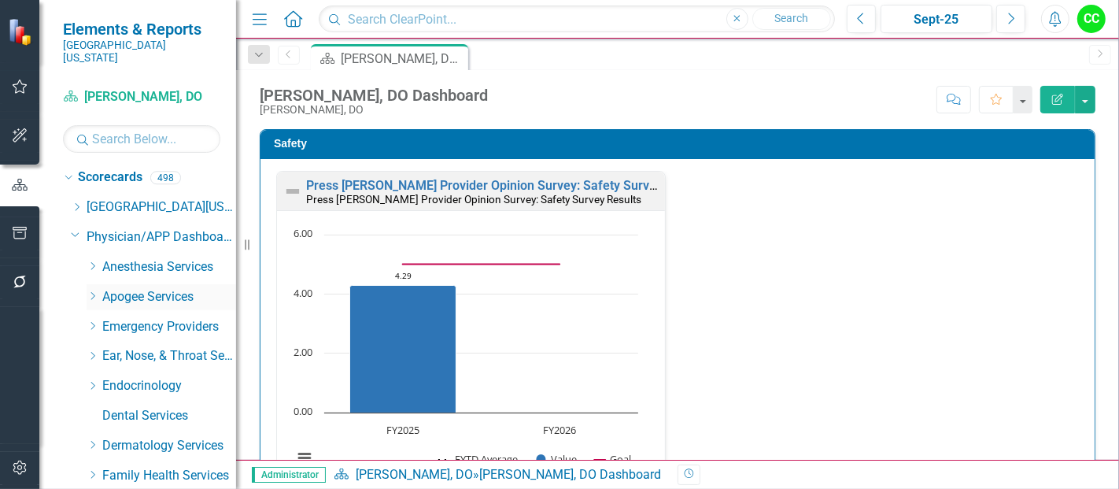
scroll to position [43, 0]
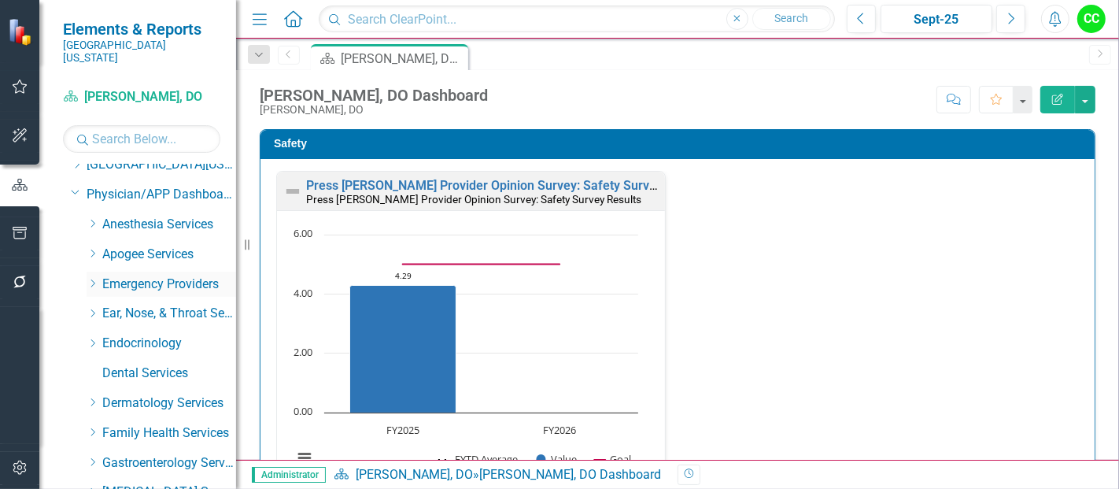
click at [91, 279] on icon at bounding box center [93, 283] width 4 height 8
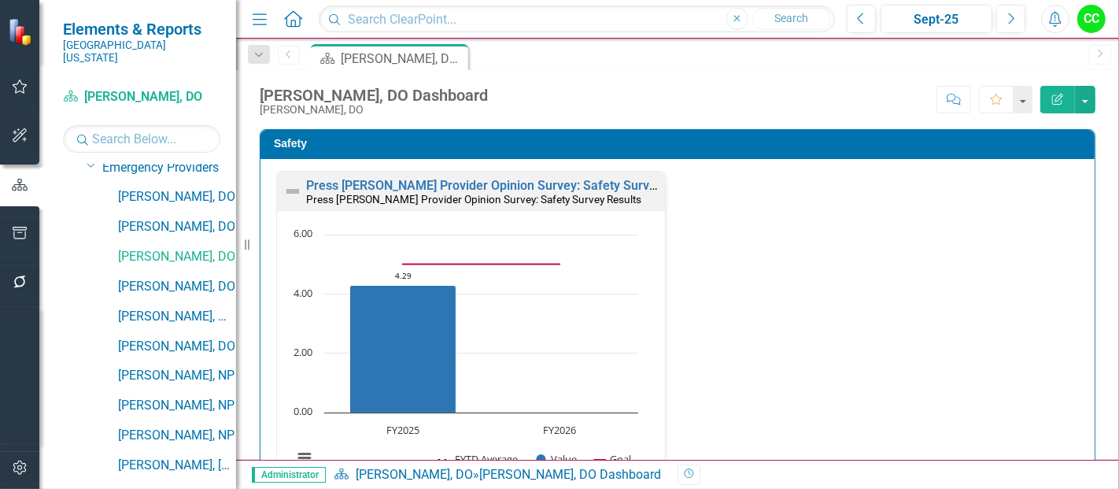
scroll to position [160, 0]
click at [168, 277] on link "[PERSON_NAME], DO" at bounding box center [177, 286] width 118 height 18
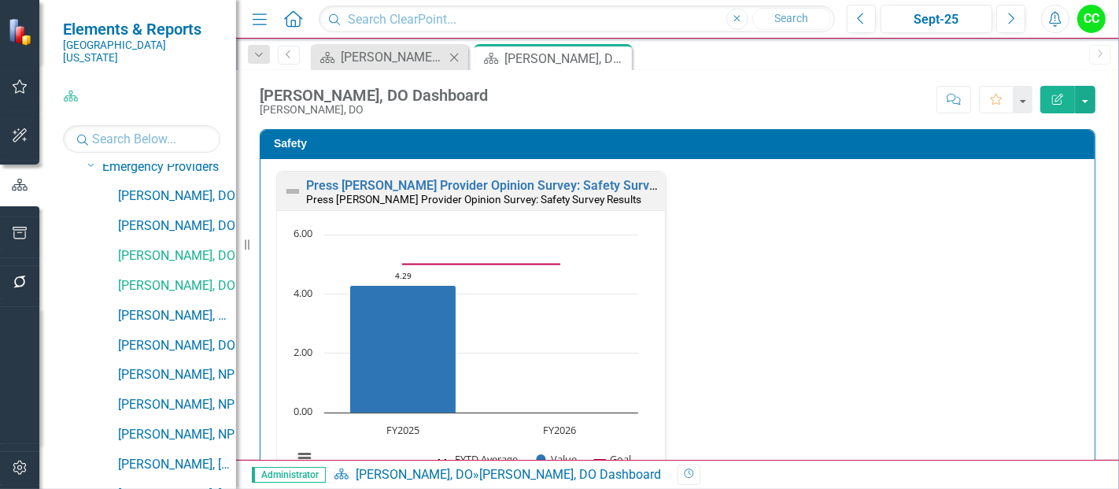
click at [455, 52] on icon "Close" at bounding box center [454, 57] width 16 height 13
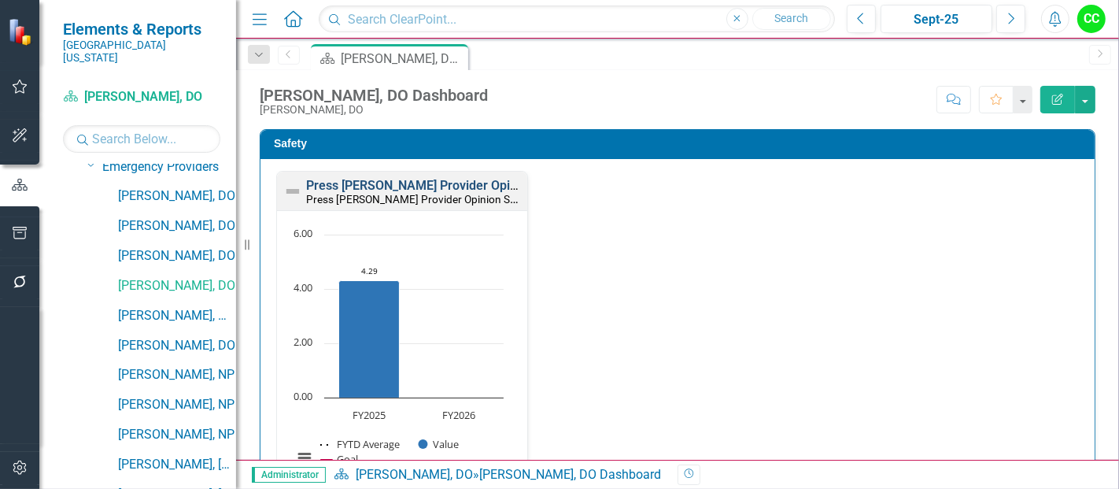
click at [452, 185] on link "Press [PERSON_NAME] Provider Opinion Survey: Safety Survey Results" at bounding box center [506, 185] width 401 height 15
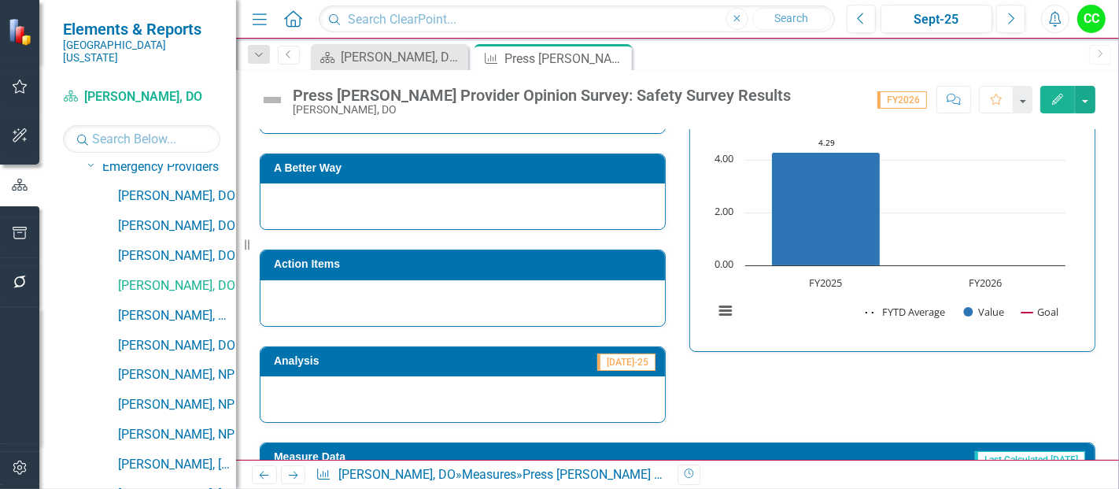
scroll to position [1061, 0]
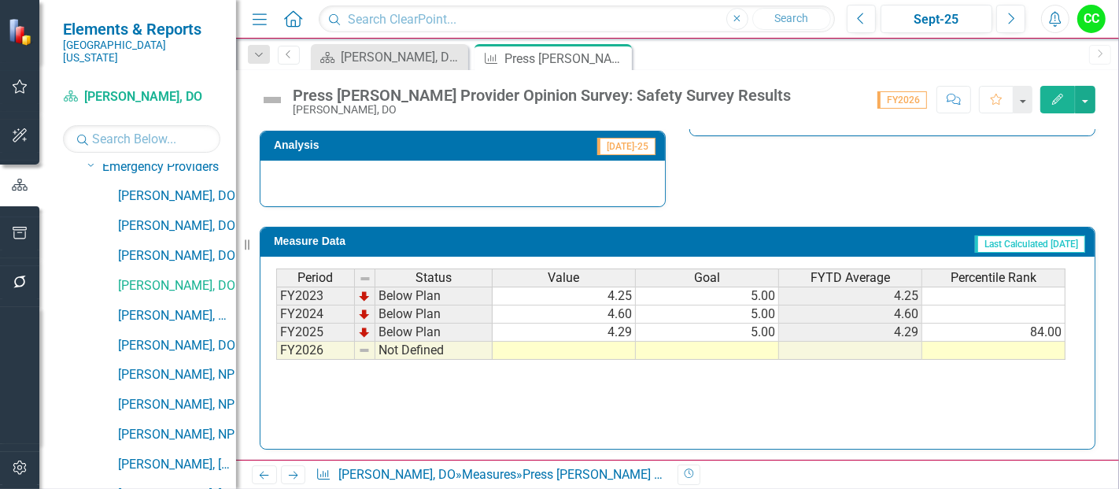
click at [276, 353] on div "Period Status Value Goal FYTD Average Percentile Rank FY2023 Below Plan 4.25 5.…" at bounding box center [276, 313] width 0 height 91
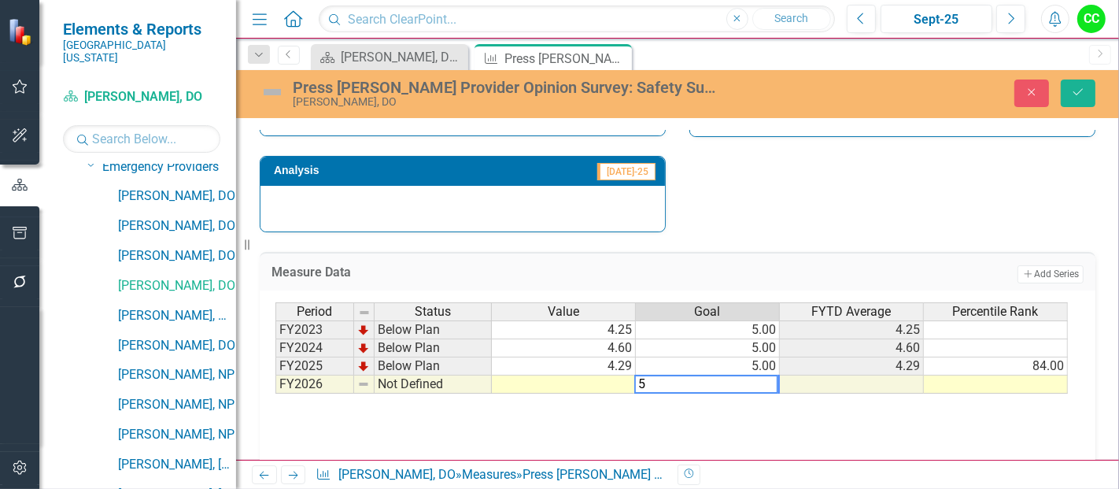
scroll to position [1086, 0]
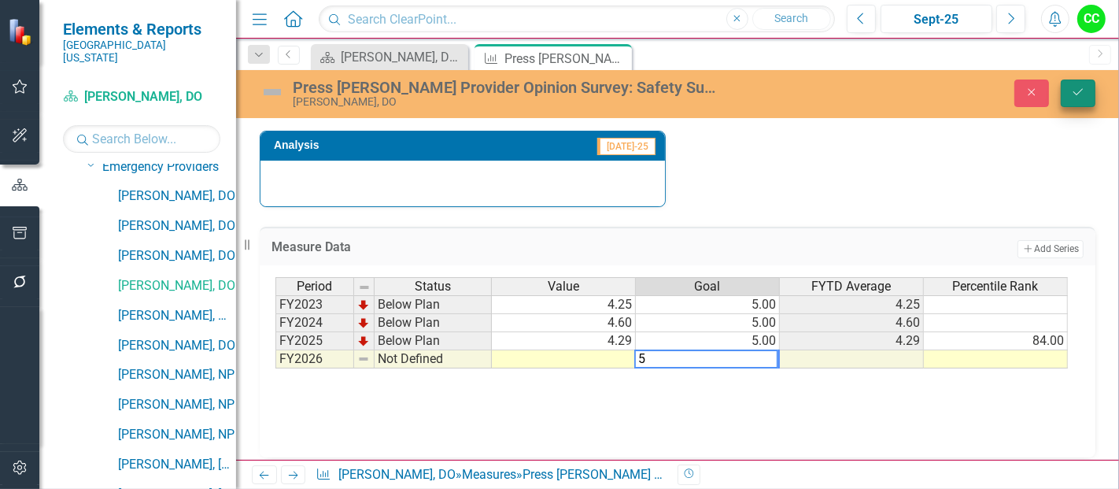
type textarea "5"
click at [1084, 102] on button "Save" at bounding box center [1078, 93] width 35 height 28
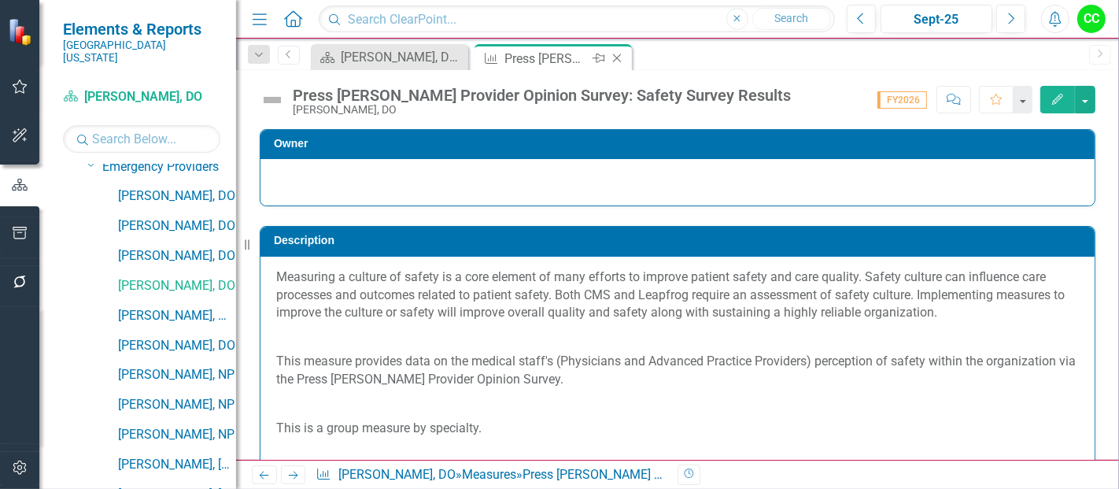
click at [615, 58] on icon "Close" at bounding box center [617, 58] width 16 height 13
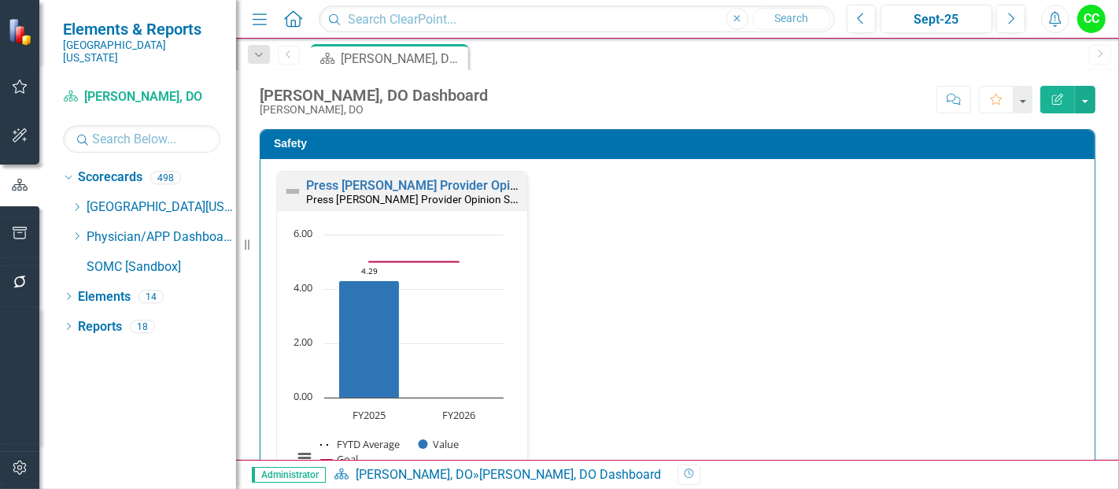
scroll to position [456, 0]
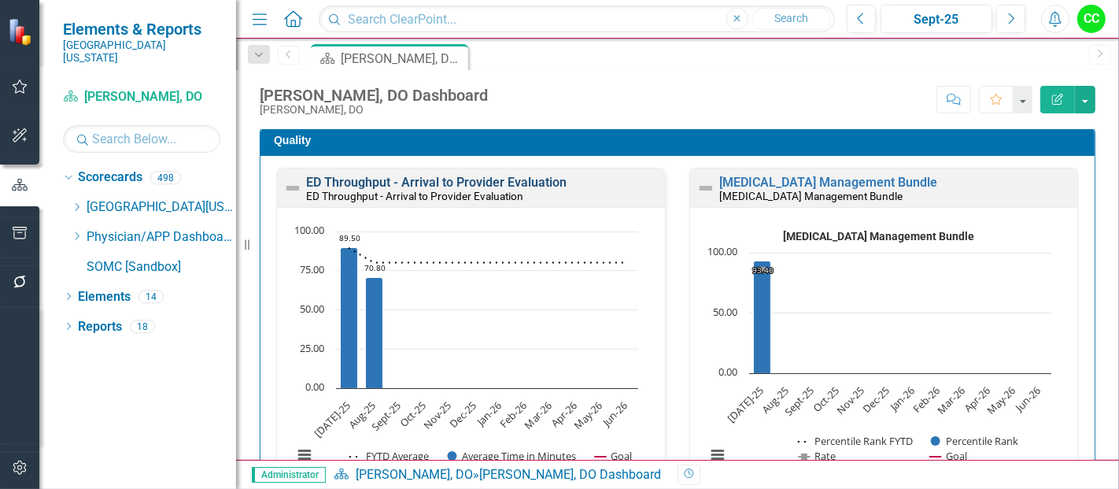
click at [400, 178] on link "ED Throughput - Arrival to Provider Evaluation" at bounding box center [436, 182] width 261 height 15
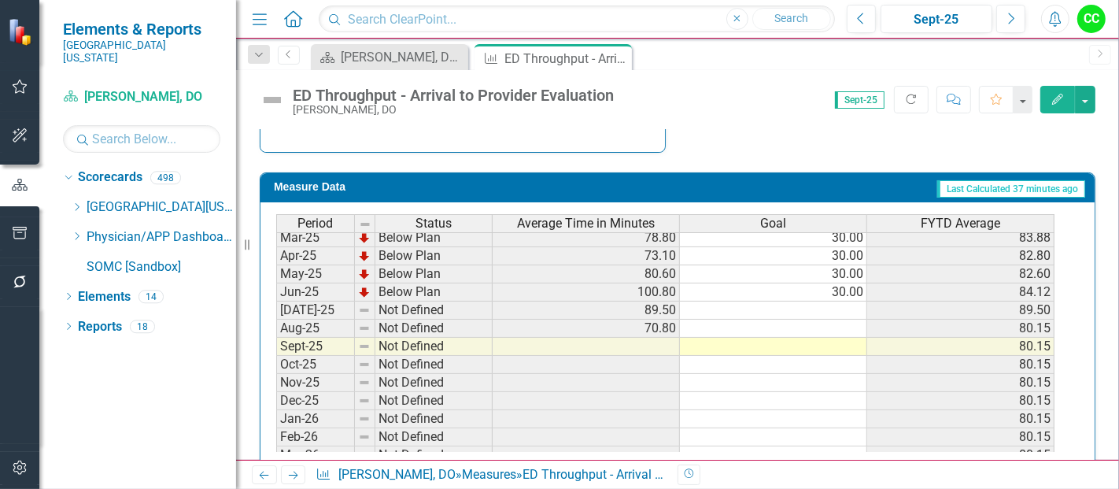
scroll to position [619, 0]
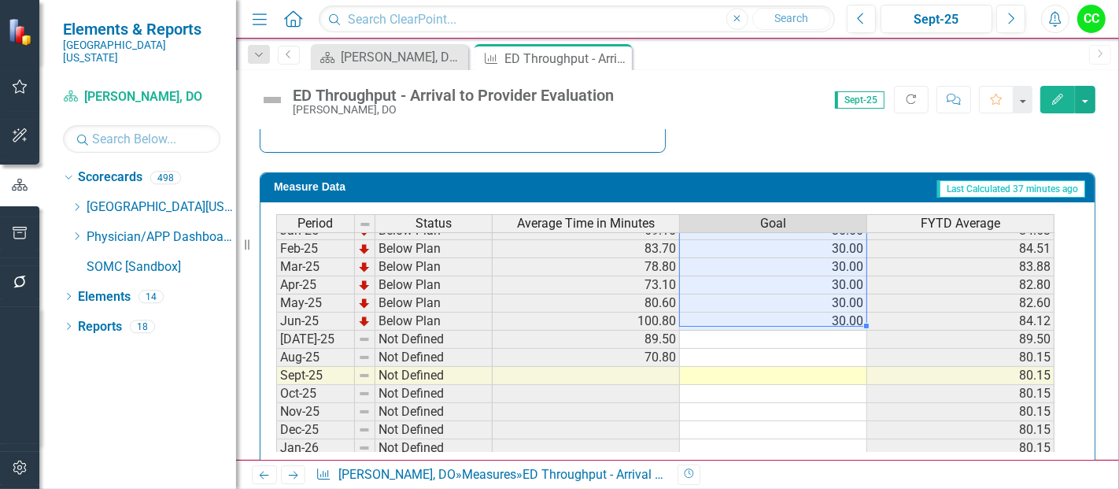
drag, startPoint x: 836, startPoint y: 241, endPoint x: 815, endPoint y: 312, distance: 73.7
click at [815, 312] on tbody "Sep-23 Below Plan 66.70 30.00 69.90 Oct-23 Below Plan 61.50 30.00 67.80 Nov-23 …" at bounding box center [665, 213] width 778 height 562
click at [793, 331] on td at bounding box center [773, 340] width 187 height 18
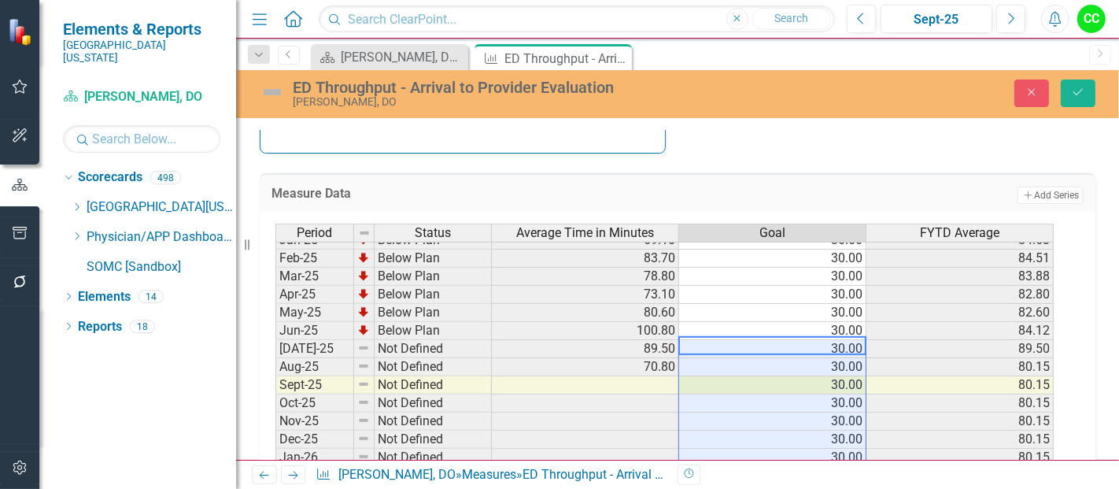
type textarea "30"
click at [1078, 78] on div "ED Throughput - Arrival to Provider Evaluation [PERSON_NAME], DO Close Save" at bounding box center [677, 93] width 883 height 30
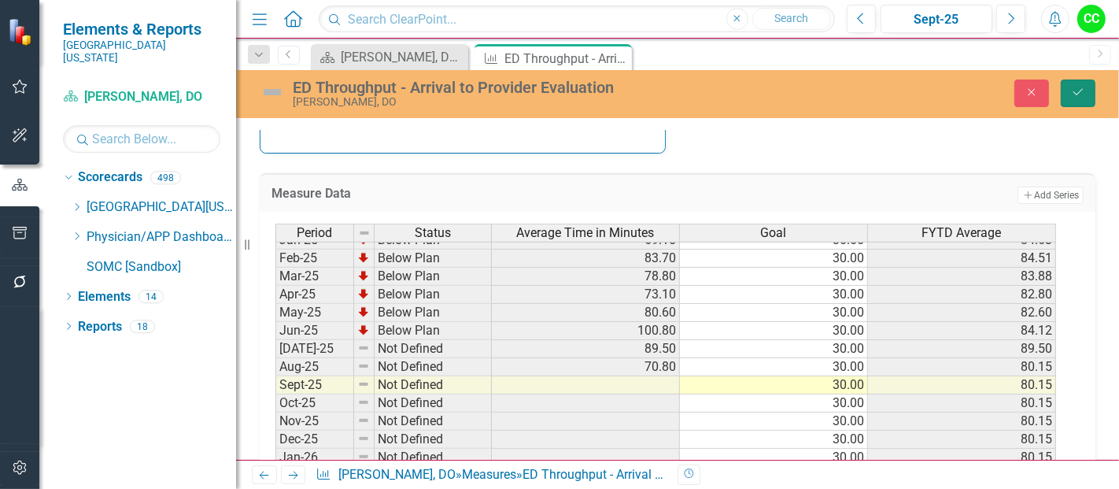
click at [1075, 94] on icon "Save" at bounding box center [1078, 92] width 14 height 11
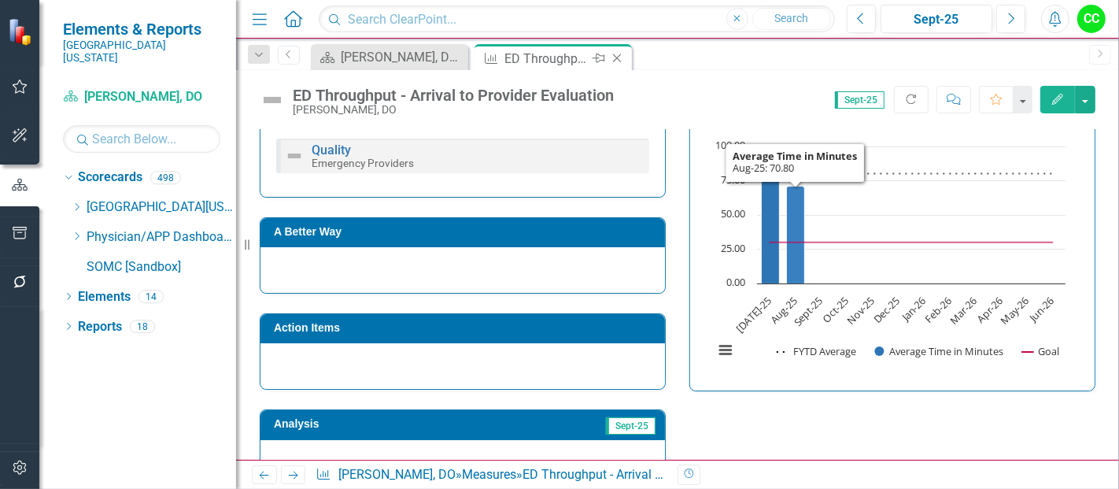
click at [614, 58] on icon "Close" at bounding box center [617, 58] width 16 height 13
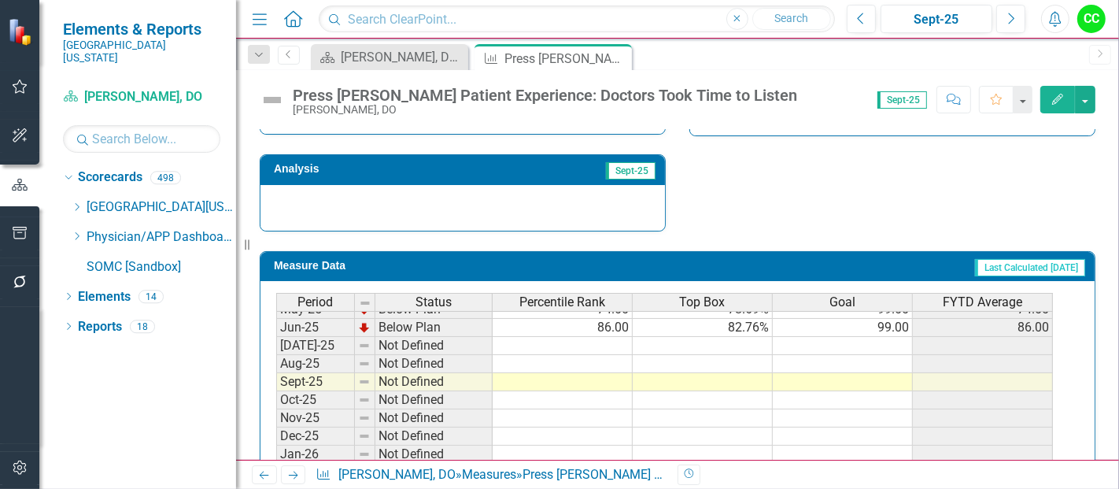
scroll to position [602, 0]
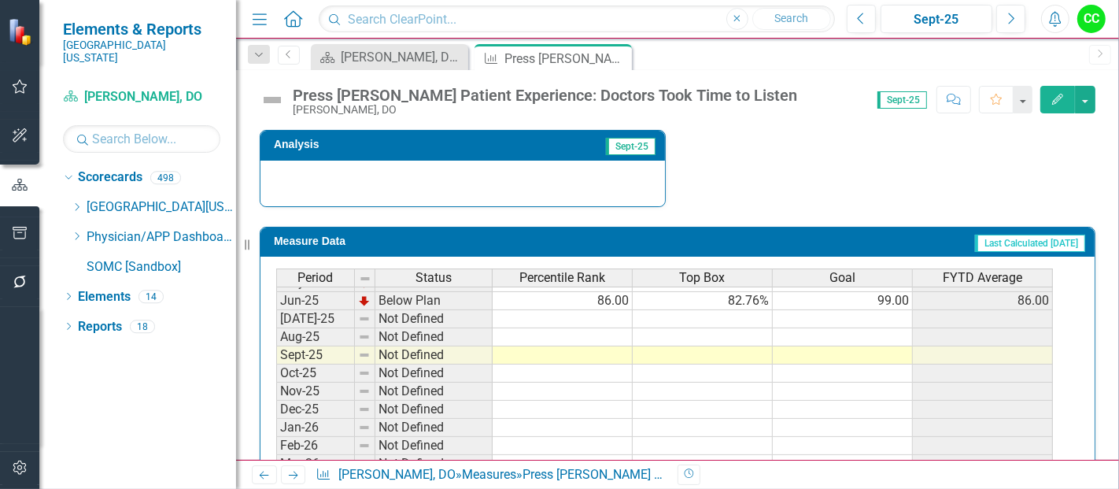
click at [886, 313] on td at bounding box center [843, 319] width 140 height 18
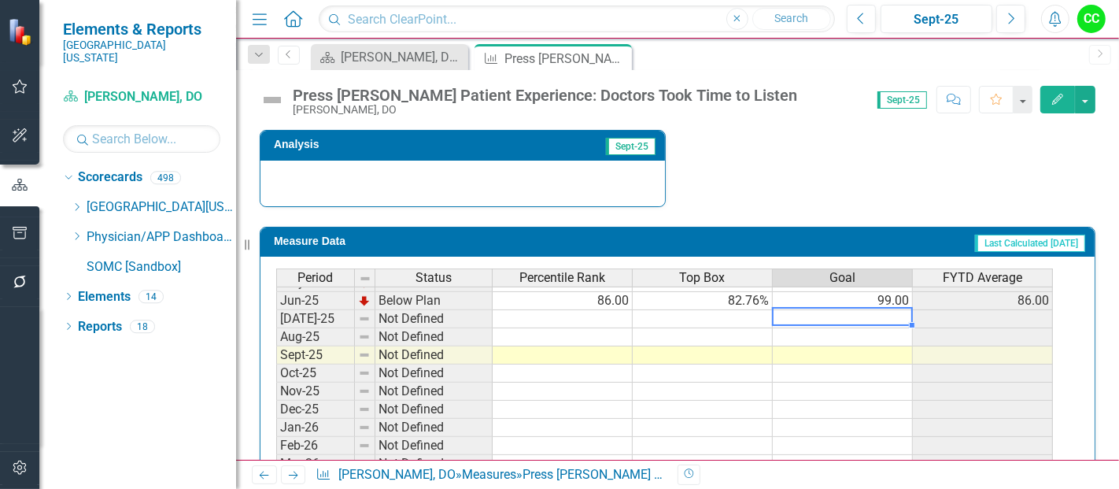
type textarea "99"
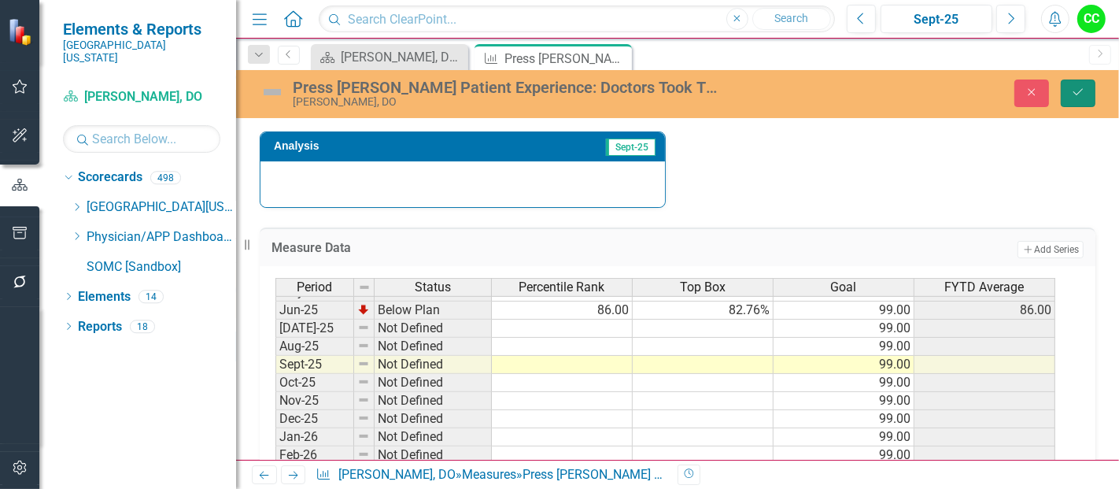
click at [1069, 95] on button "Save" at bounding box center [1078, 93] width 35 height 28
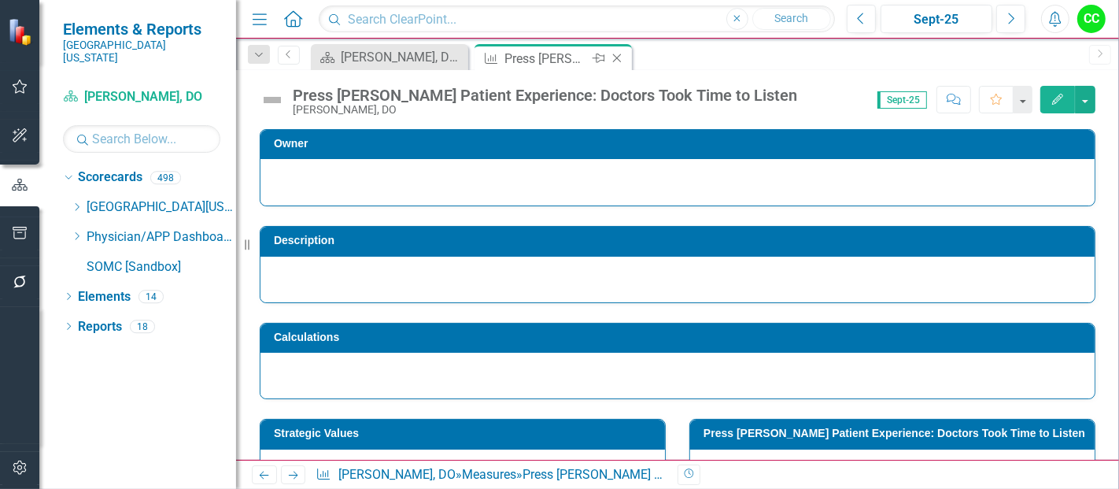
click at [616, 57] on icon at bounding box center [617, 58] width 9 height 9
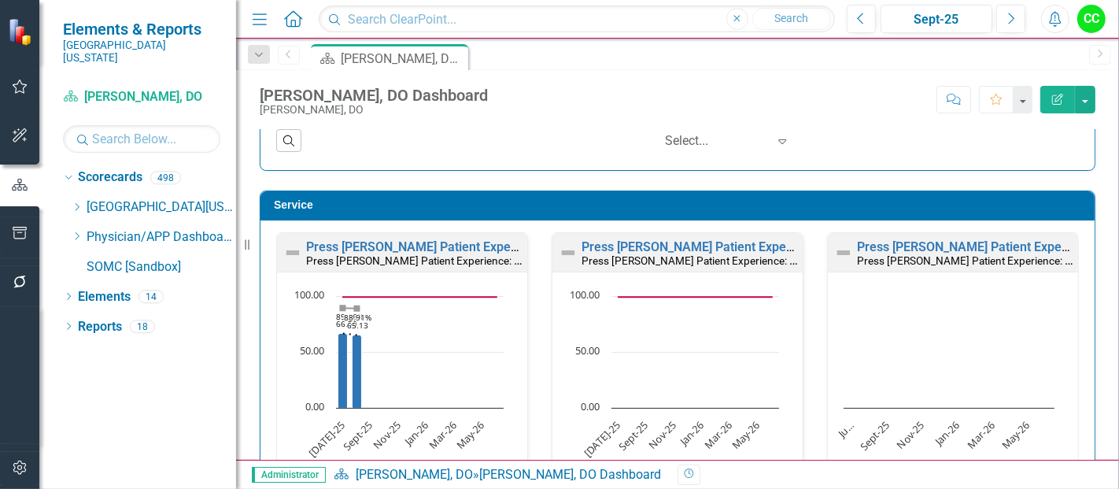
scroll to position [848, 0]
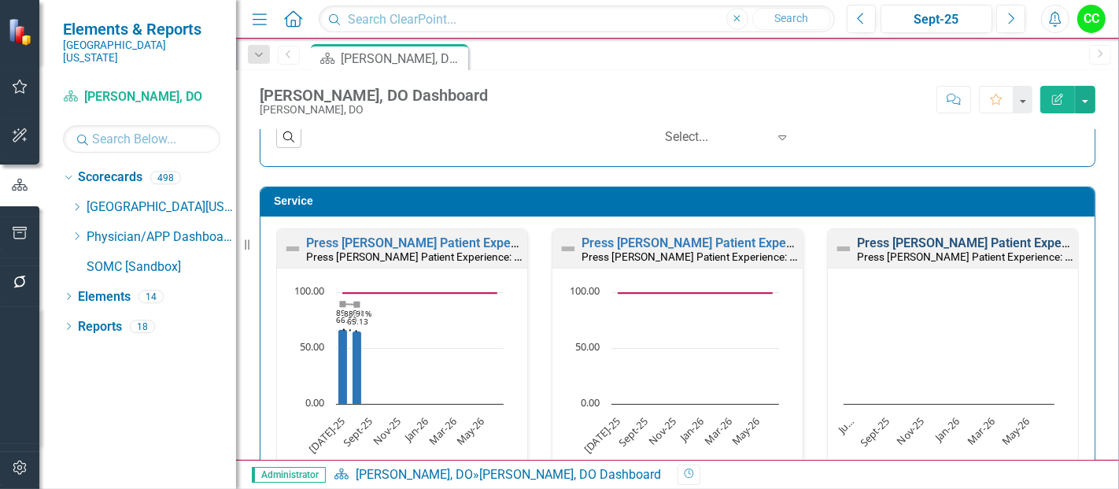
click at [934, 245] on link "Press [PERSON_NAME] Patient Experience: Doctors Took Time to Listen" at bounding box center [1059, 242] width 405 height 15
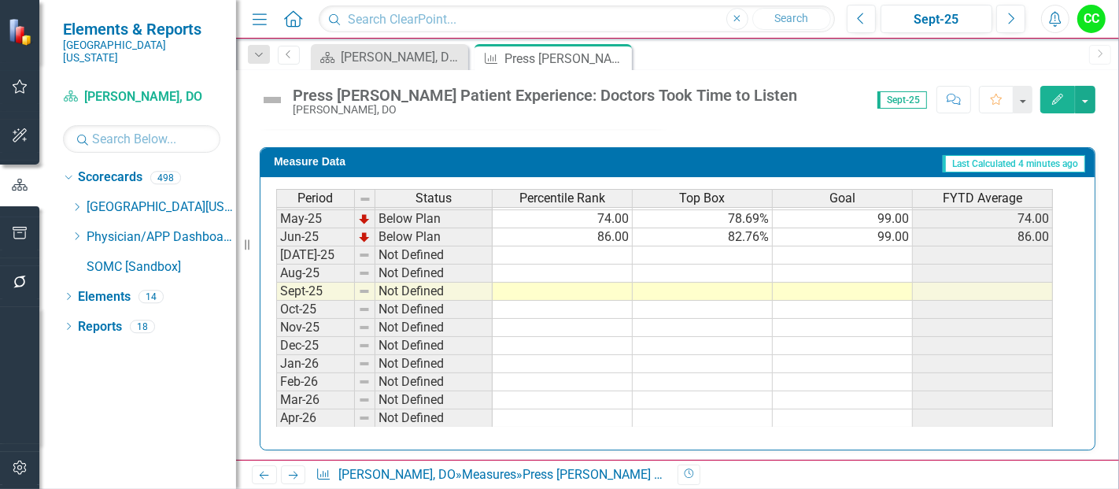
click at [892, 248] on td at bounding box center [843, 255] width 140 height 18
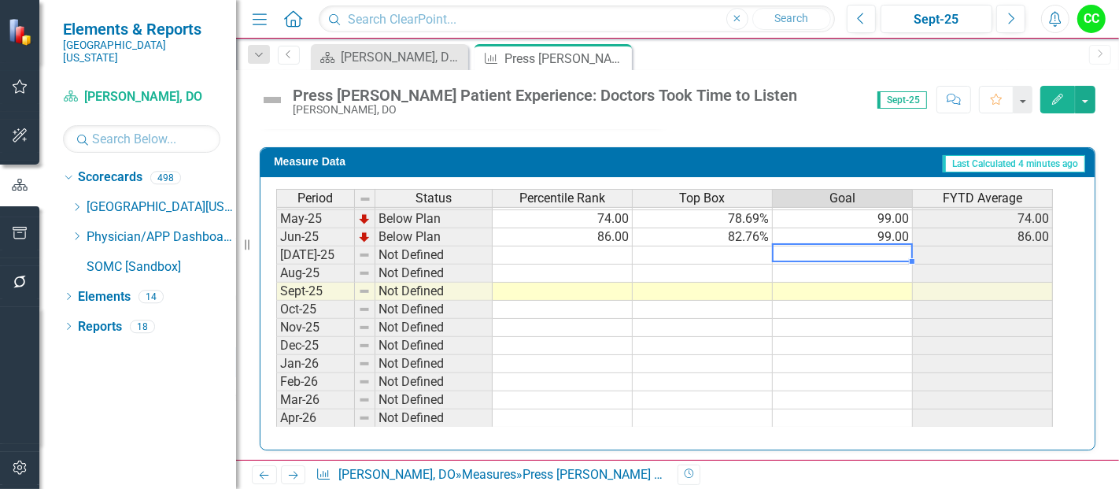
type textarea "99"
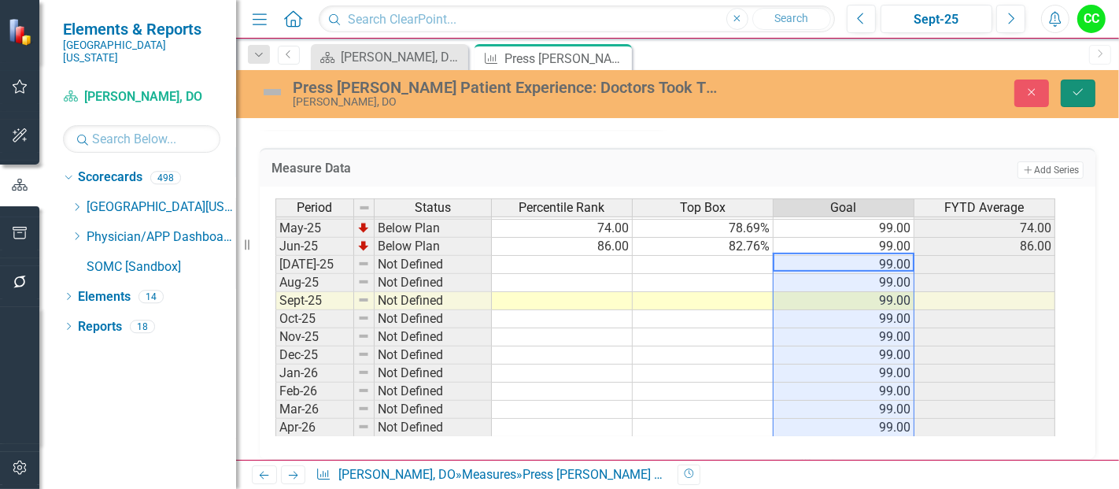
click at [1071, 95] on icon "Save" at bounding box center [1078, 92] width 14 height 11
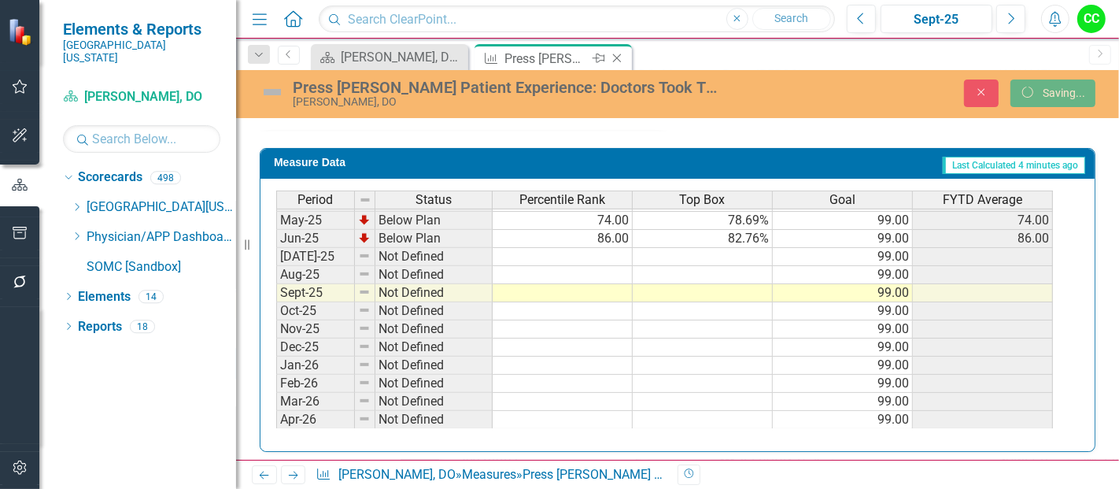
click at [614, 57] on icon "Close" at bounding box center [617, 58] width 16 height 13
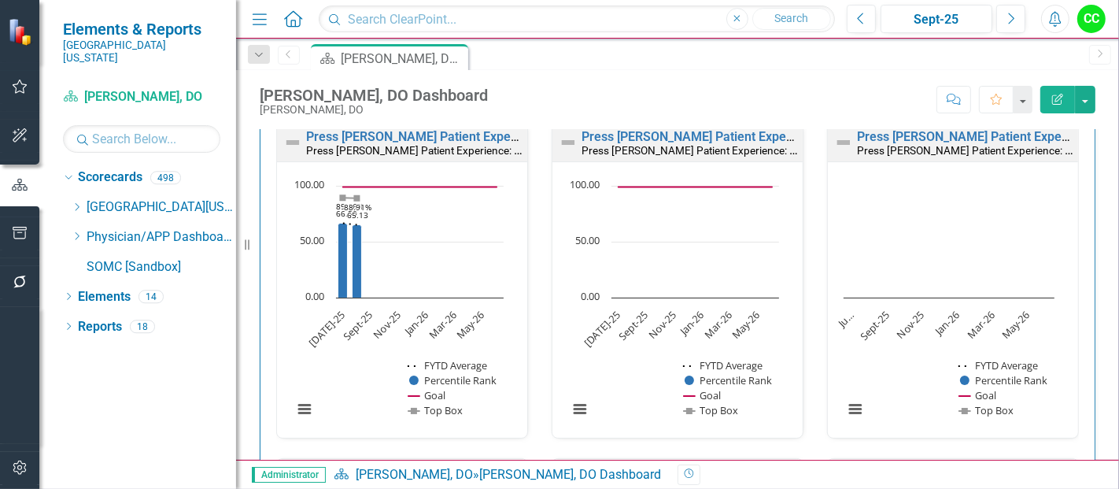
scroll to position [955, 0]
click at [397, 464] on link "Press [PERSON_NAME] Patient Experience: Doctors Informative of Treatment" at bounding box center [524, 471] width 436 height 15
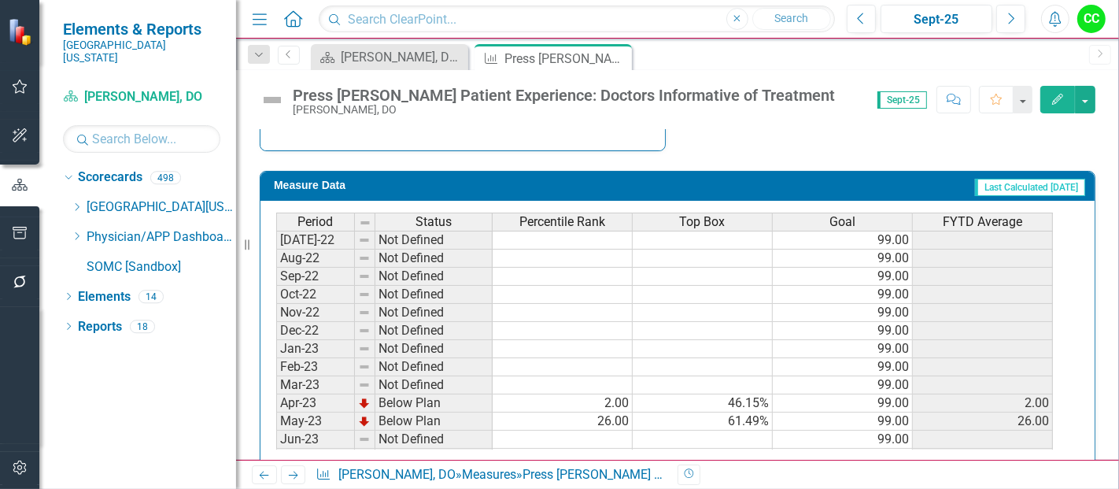
scroll to position [647, 0]
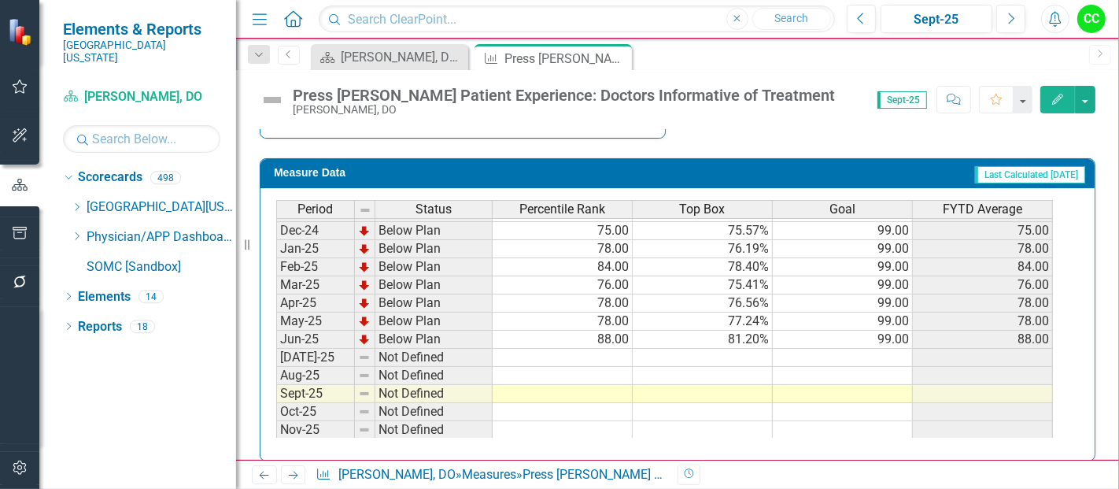
click at [874, 352] on td at bounding box center [843, 358] width 140 height 18
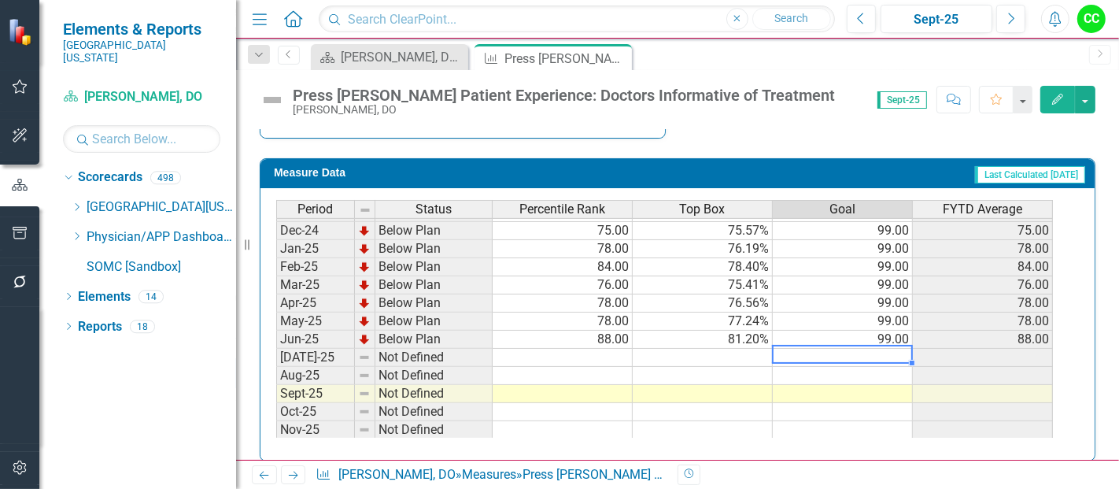
type textarea "99"
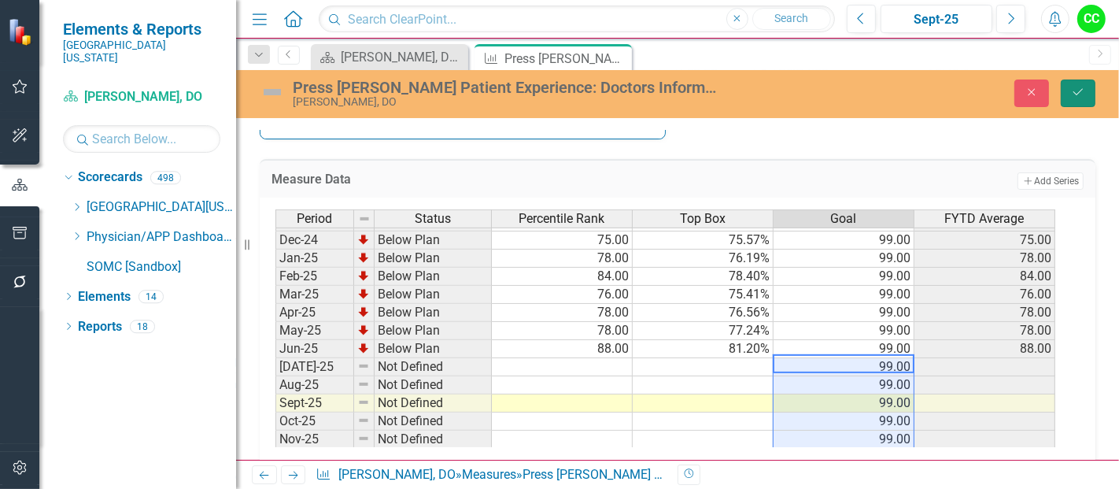
click at [1068, 102] on button "Save" at bounding box center [1078, 93] width 35 height 28
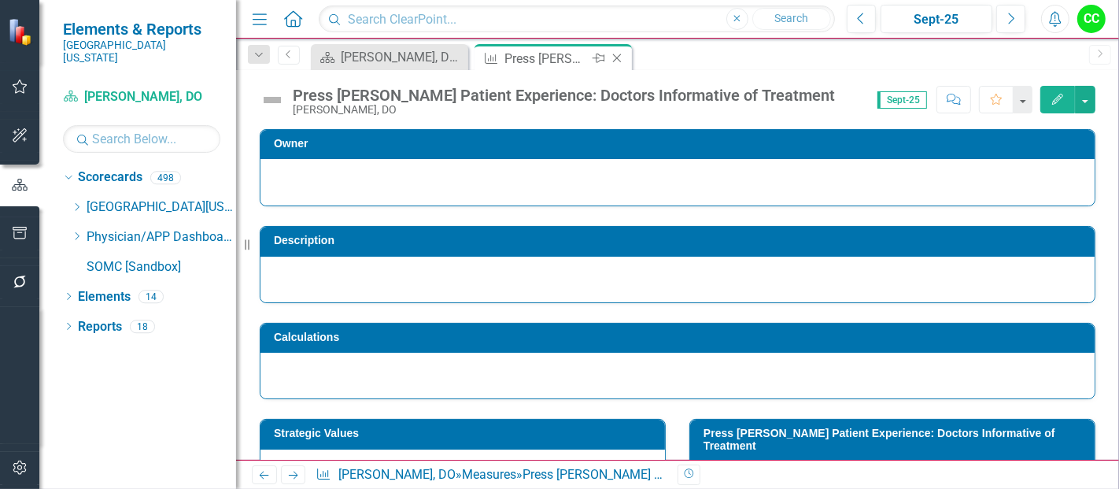
click at [616, 55] on icon "Close" at bounding box center [617, 58] width 16 height 13
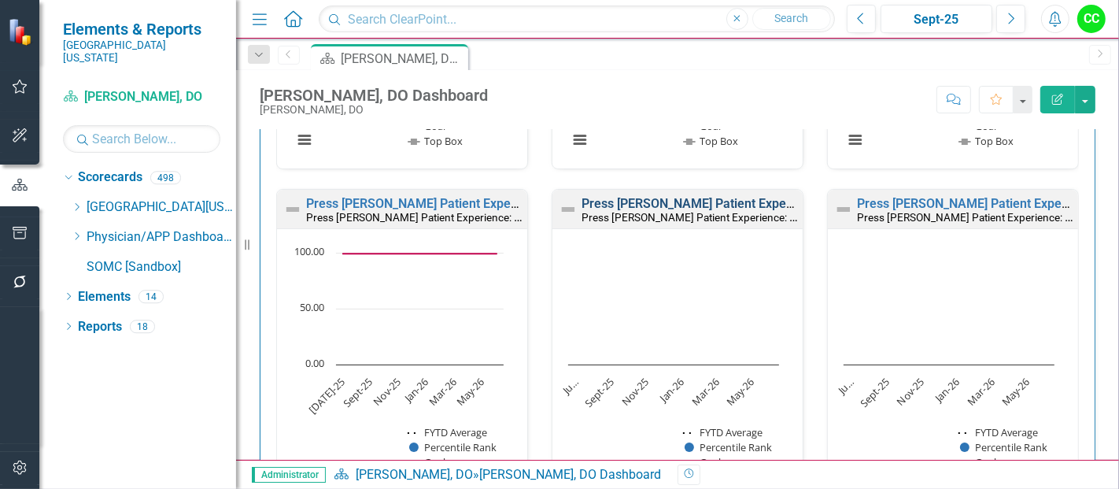
click at [701, 198] on link "Press [PERSON_NAME] Patient Experience: Doctors' Concern for Comfort" at bounding box center [788, 203] width 412 height 15
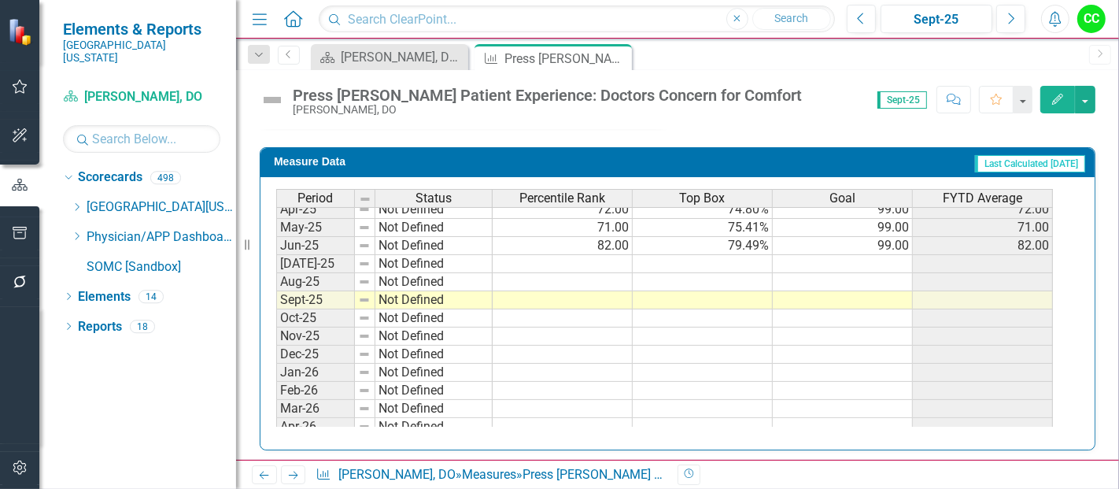
click at [876, 260] on td at bounding box center [843, 264] width 140 height 18
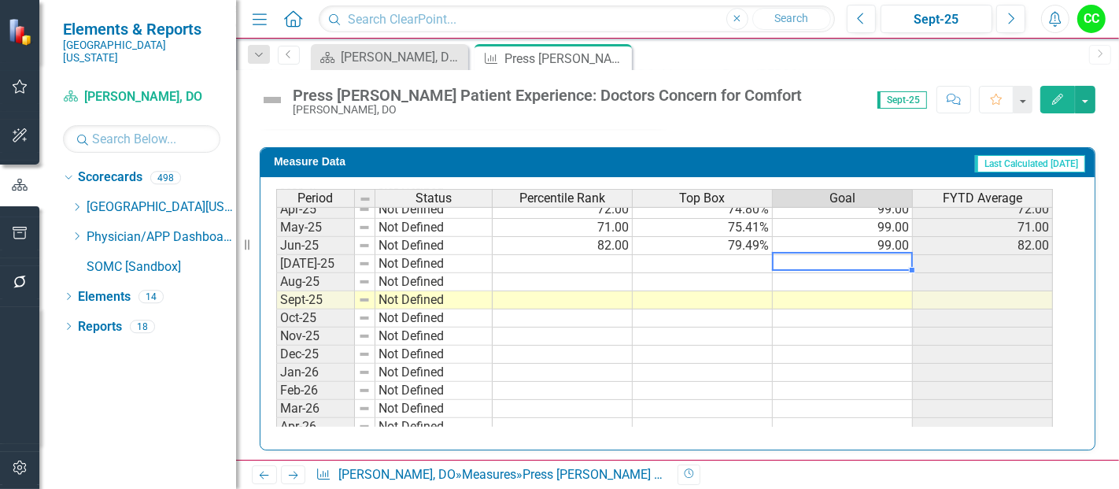
type textarea "99"
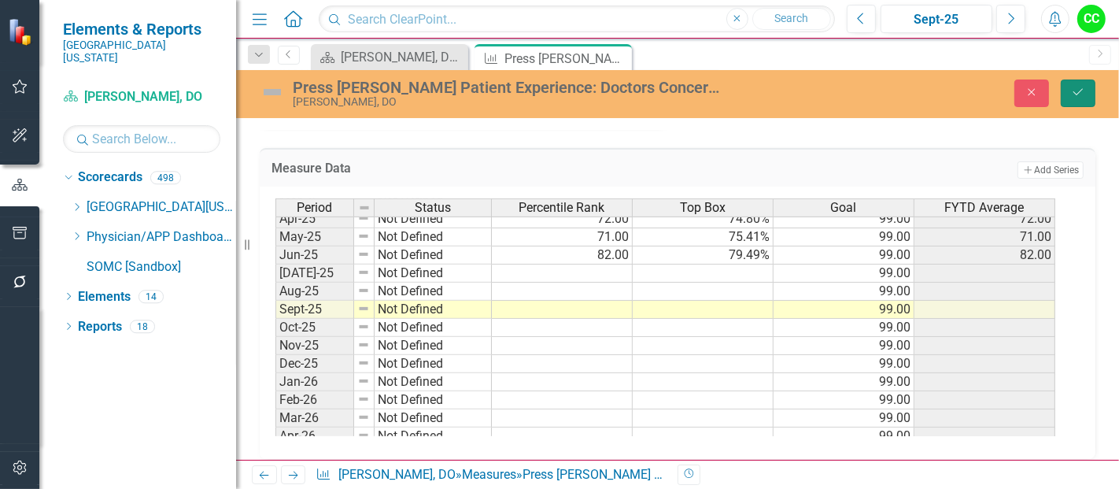
click at [1078, 101] on button "Save" at bounding box center [1078, 93] width 35 height 28
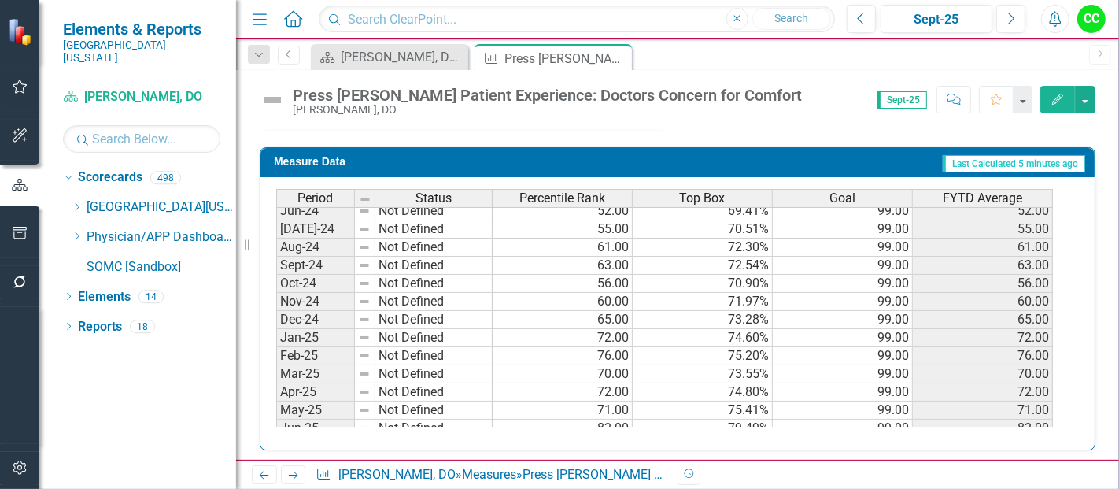
scroll to position [499, 0]
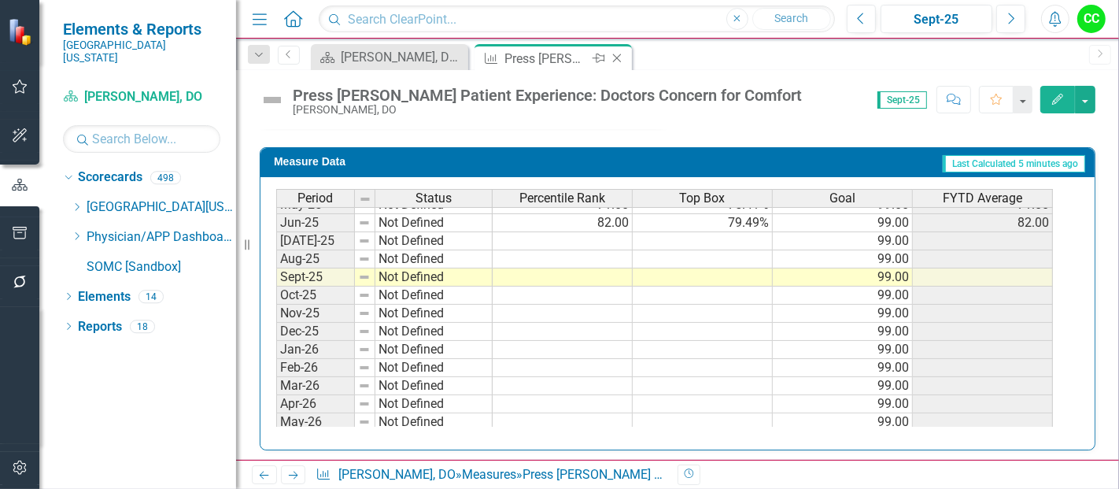
click at [616, 60] on icon "Close" at bounding box center [617, 58] width 16 height 13
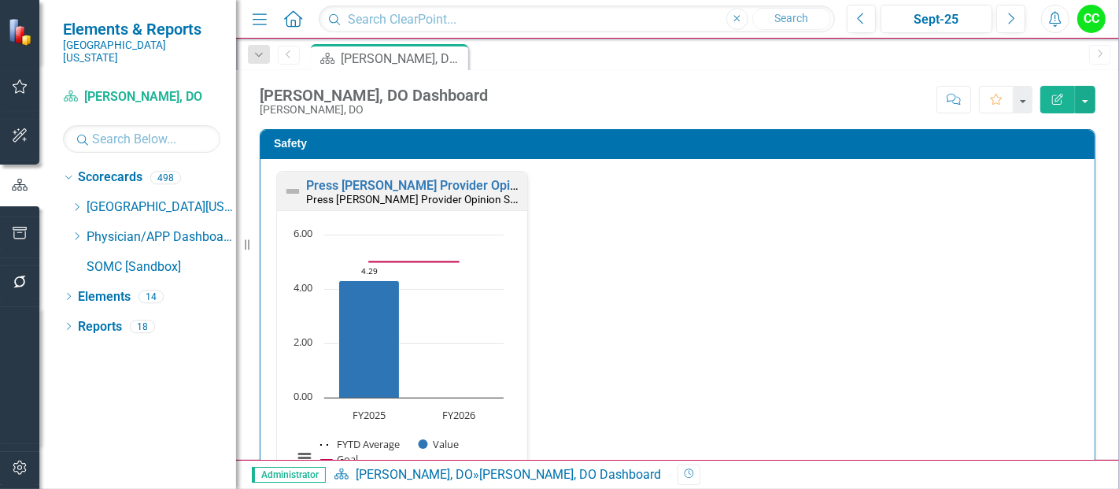
scroll to position [926, 0]
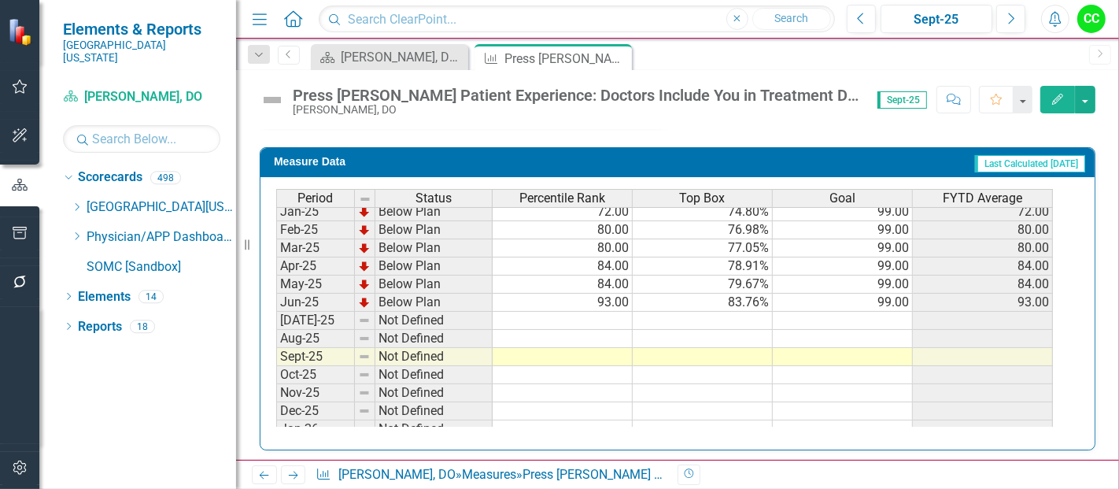
scroll to position [568, 0]
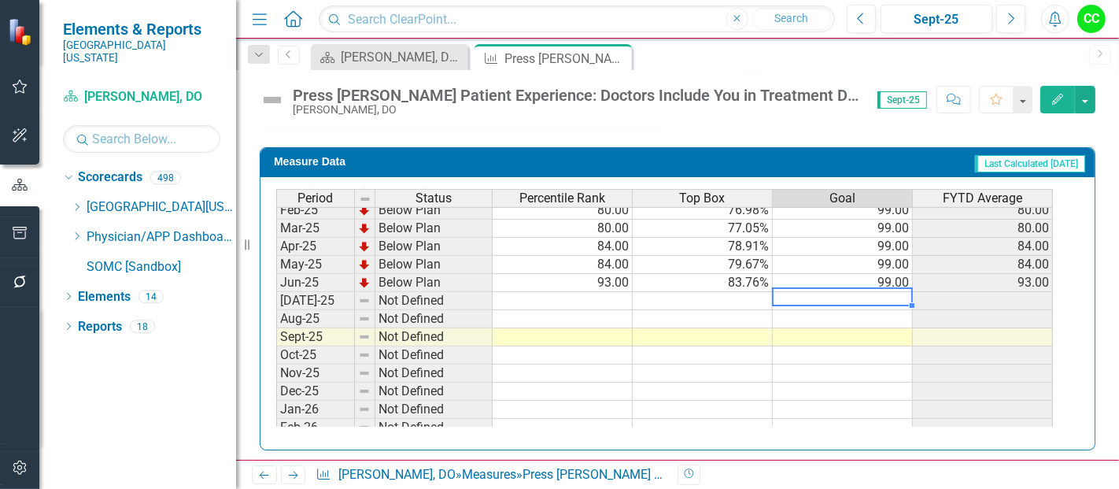
click at [879, 296] on tbody "Oct-23 Below Plan 31.00 63.78% 99.00 31.00 Nov-23 Below Plan 31.00 63.83% 99.00…" at bounding box center [664, 192] width 777 height 562
type textarea "99"
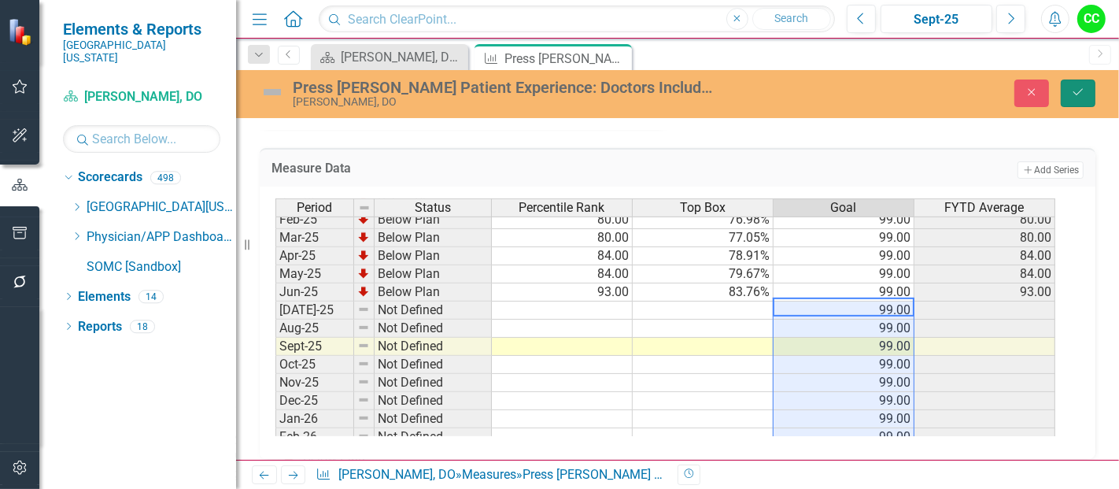
click at [1095, 97] on button "Save" at bounding box center [1078, 93] width 35 height 28
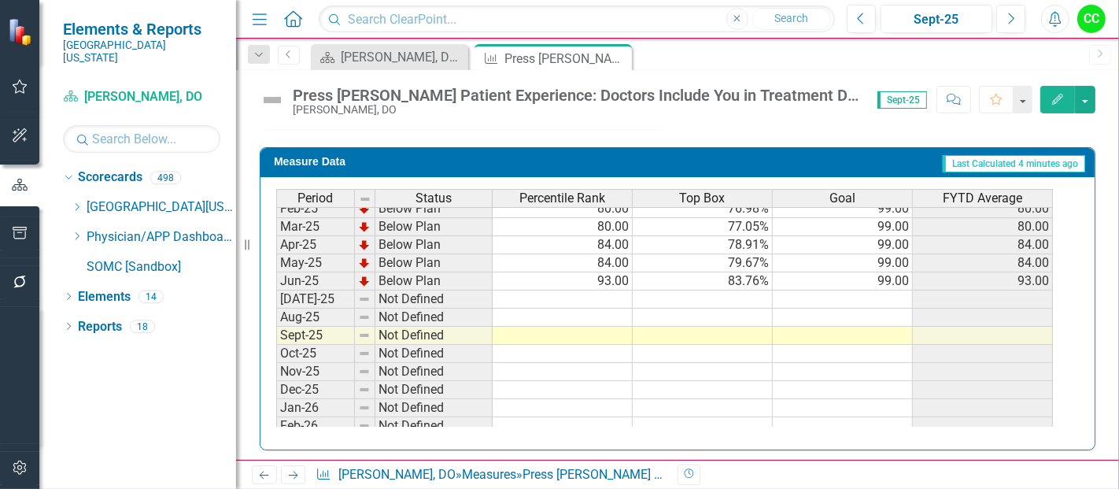
click at [870, 297] on tbody "Dec-23 Below Plan 36.00 65.10% 99.00 36.00 Jan-24 Below Plan 43.00 66.33% 99.00…" at bounding box center [664, 227] width 777 height 562
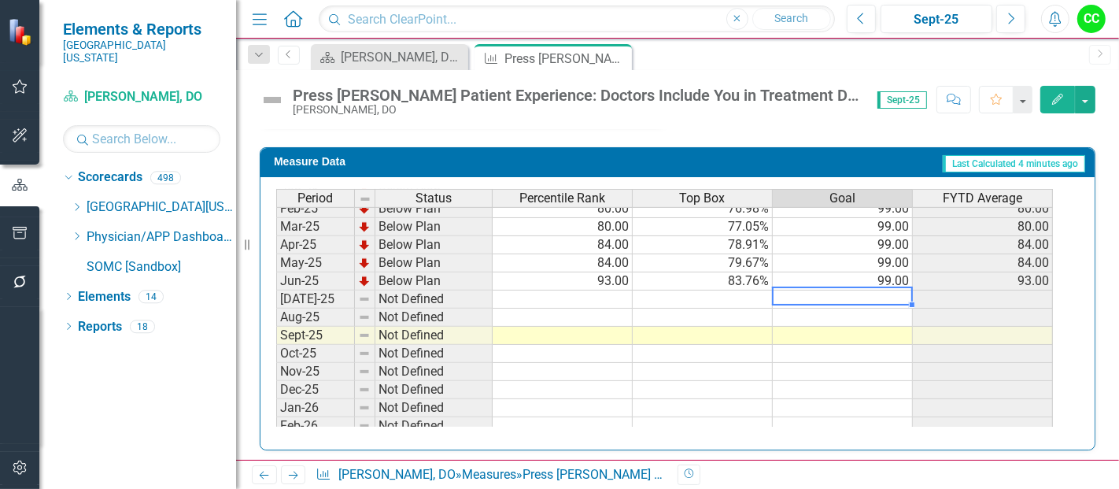
type textarea "99"
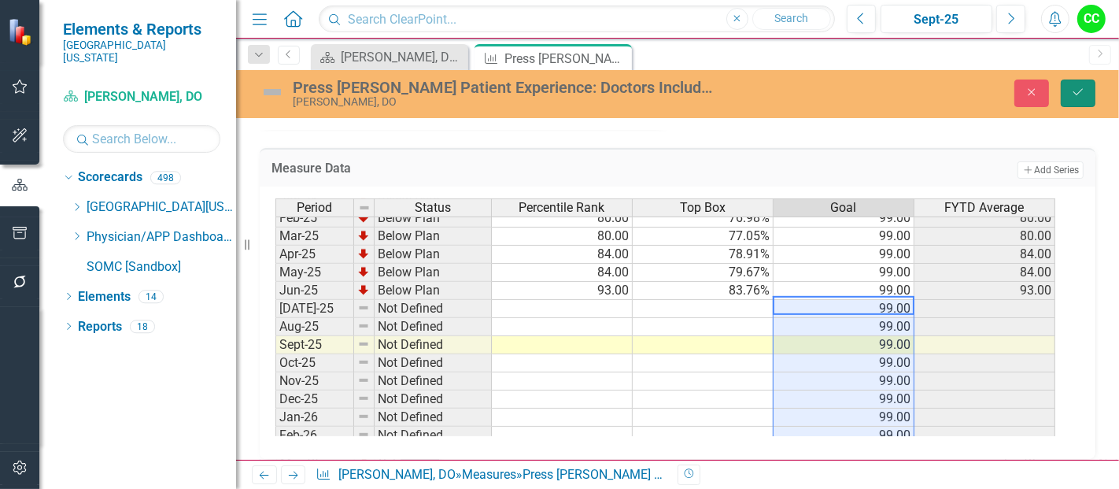
click at [1072, 98] on button "Save" at bounding box center [1078, 93] width 35 height 28
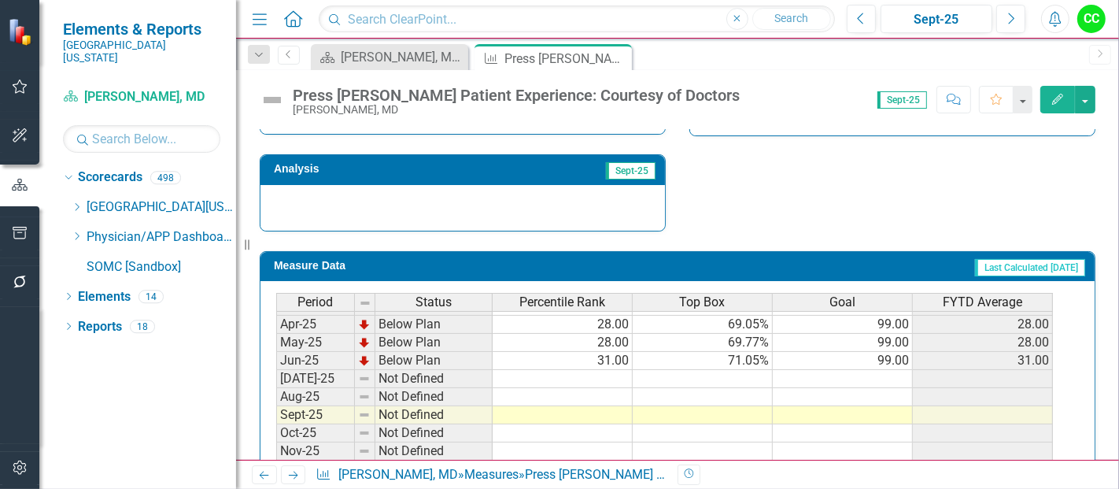
scroll to position [602, 0]
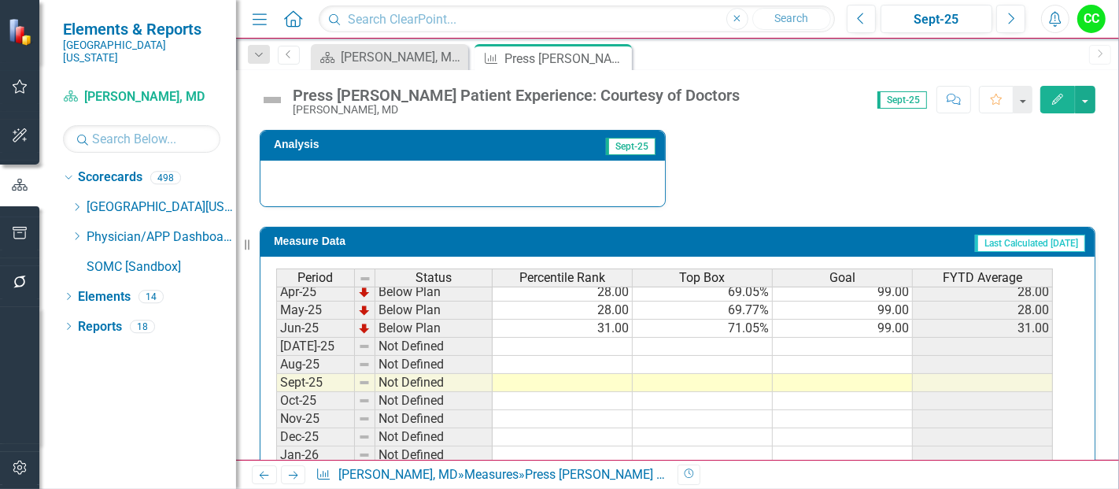
click at [879, 342] on td at bounding box center [843, 347] width 140 height 18
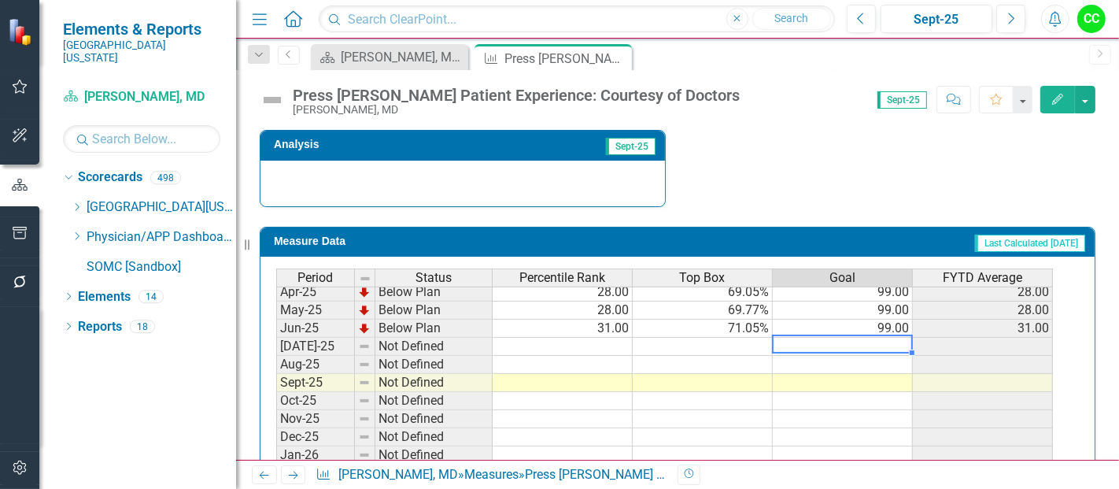
type textarea "99"
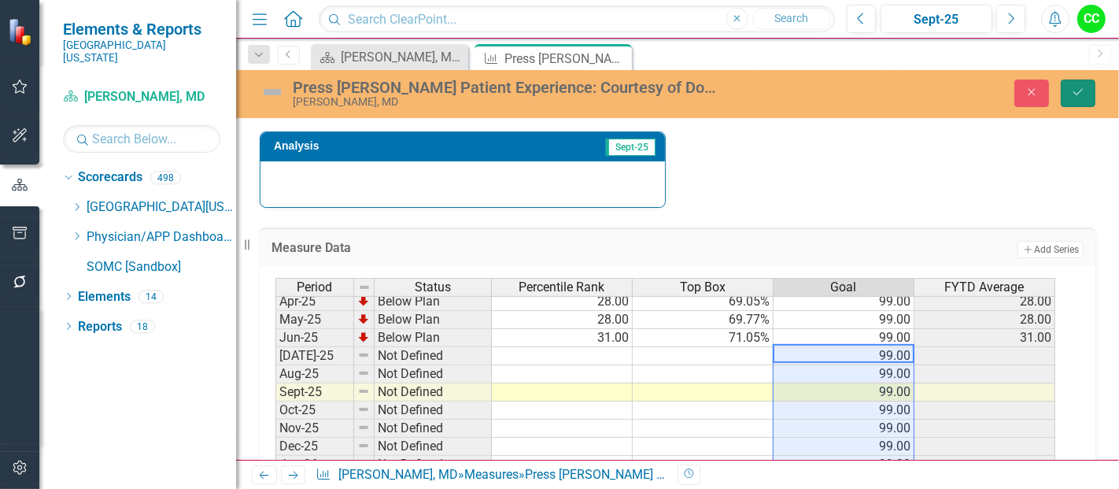
click at [1080, 89] on icon "Save" at bounding box center [1078, 92] width 14 height 11
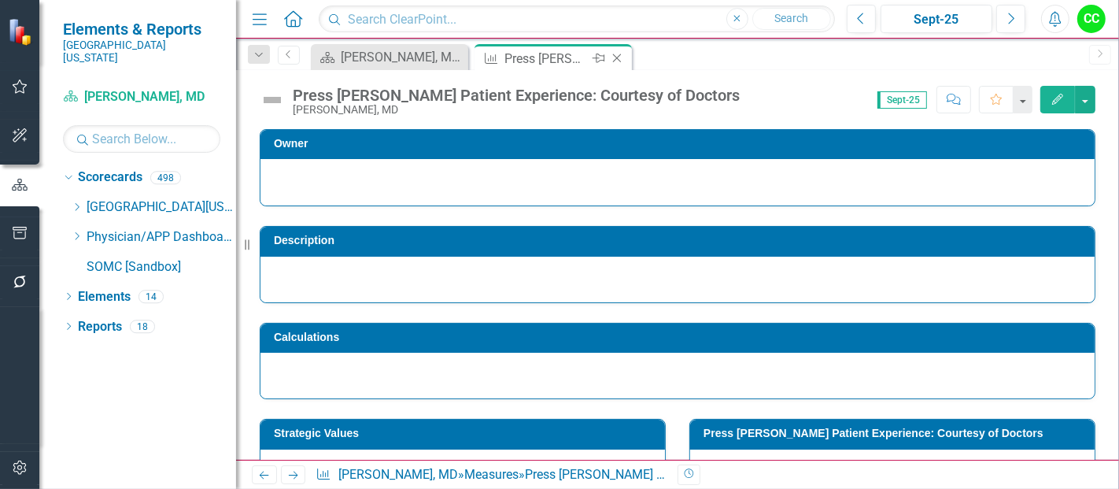
click at [616, 57] on icon at bounding box center [617, 58] width 9 height 9
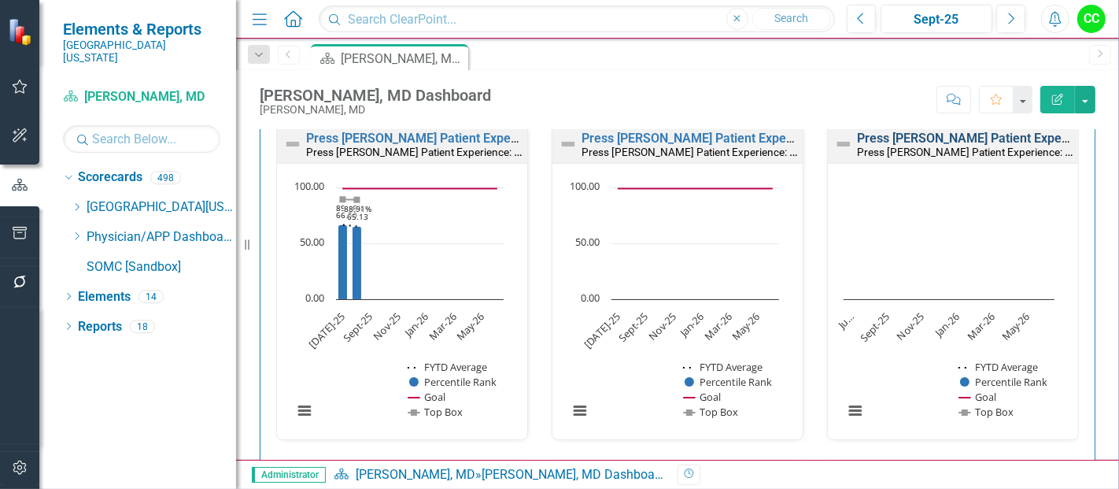
scroll to position [940, 0]
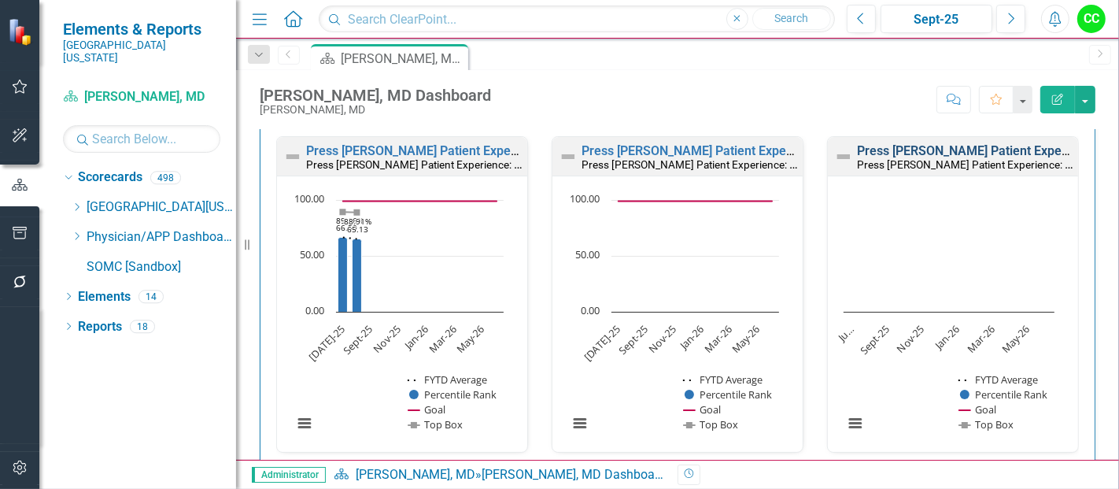
click at [899, 149] on link "Press [PERSON_NAME] Patient Experience: Doctors Took Time to Listen" at bounding box center [1059, 150] width 405 height 15
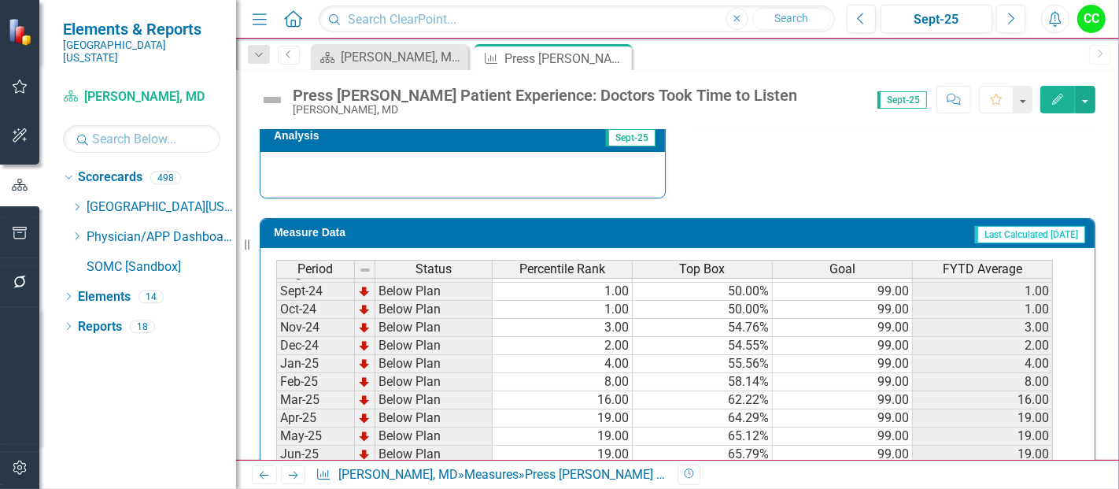
scroll to position [562, 0]
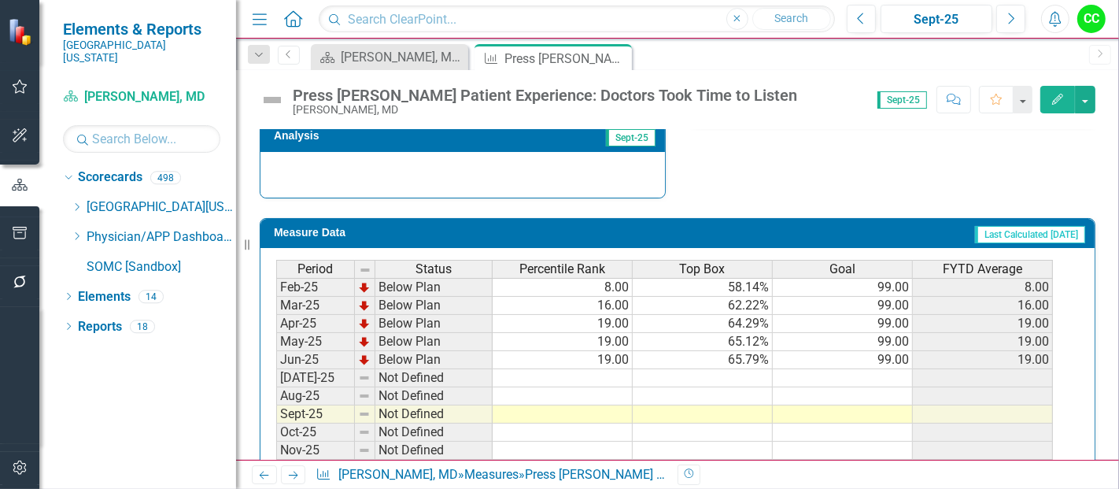
click at [887, 369] on td at bounding box center [843, 378] width 140 height 18
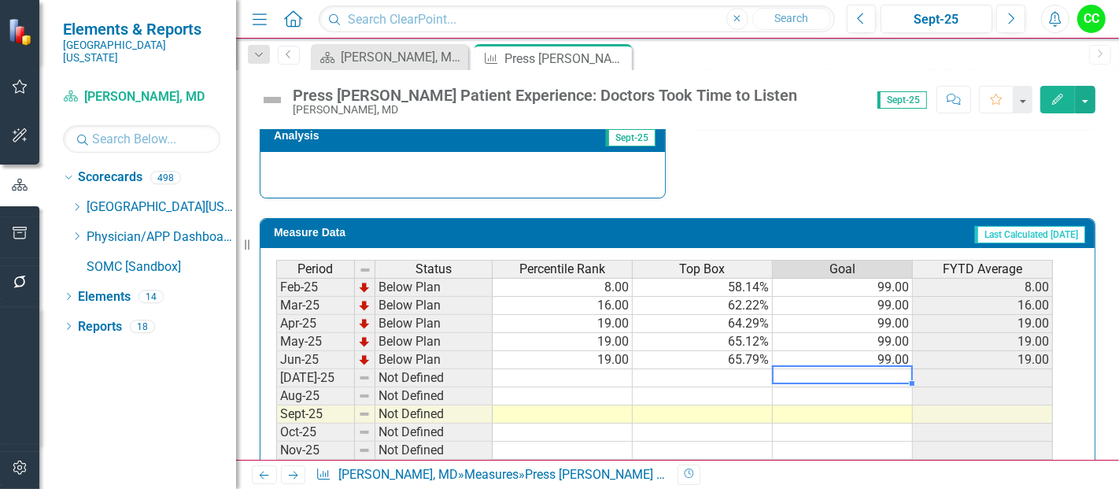
scroll to position [611, 0]
type textarea "99"
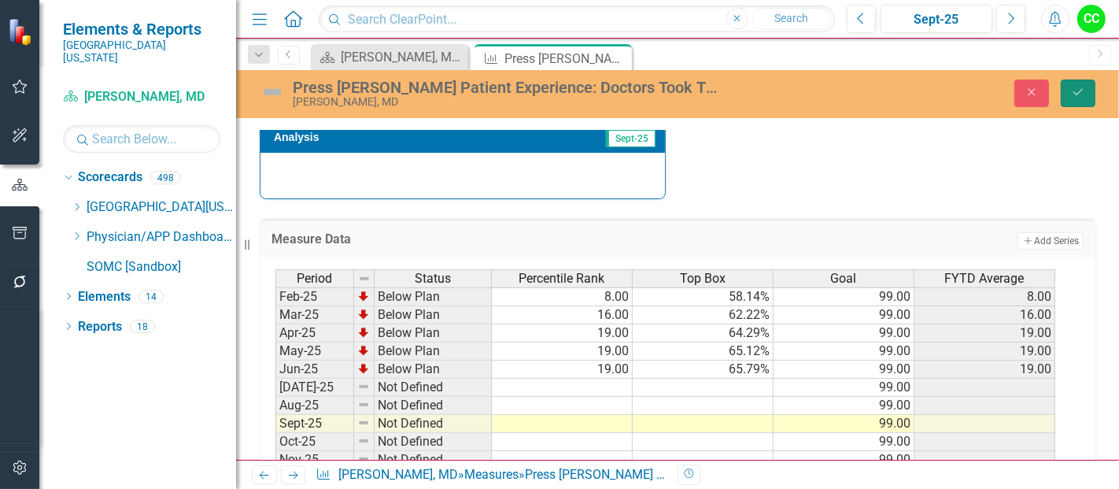
click at [1089, 93] on button "Save" at bounding box center [1078, 93] width 35 height 28
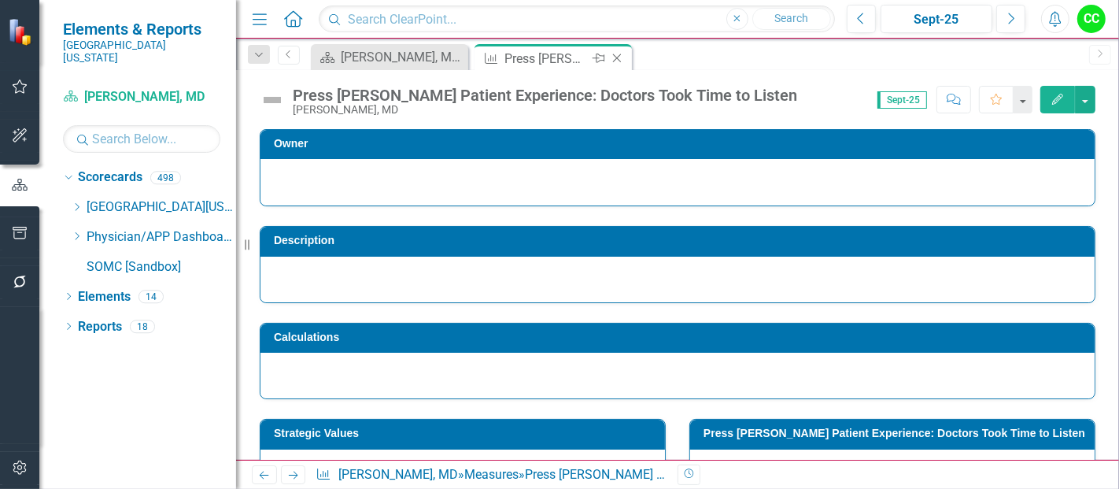
click at [618, 57] on icon "Close" at bounding box center [617, 58] width 16 height 13
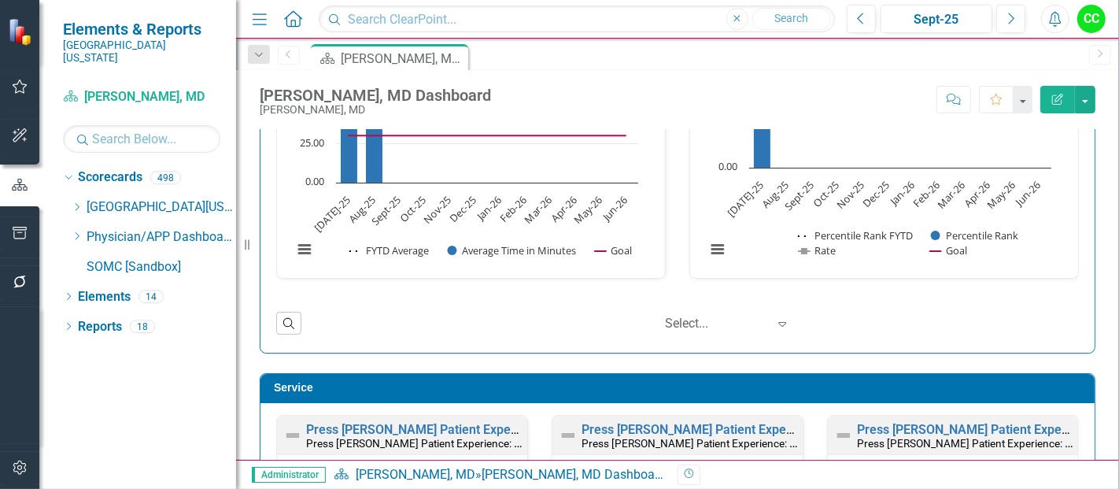
scroll to position [1230, 0]
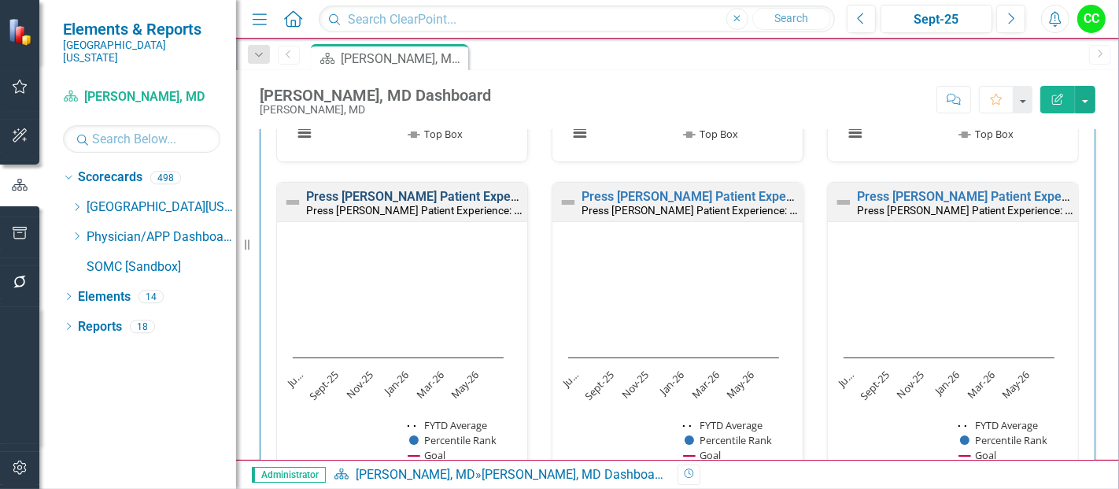
click at [438, 194] on link "Press [PERSON_NAME] Patient Experience: Doctors Informative of Treatment" at bounding box center [524, 196] width 436 height 15
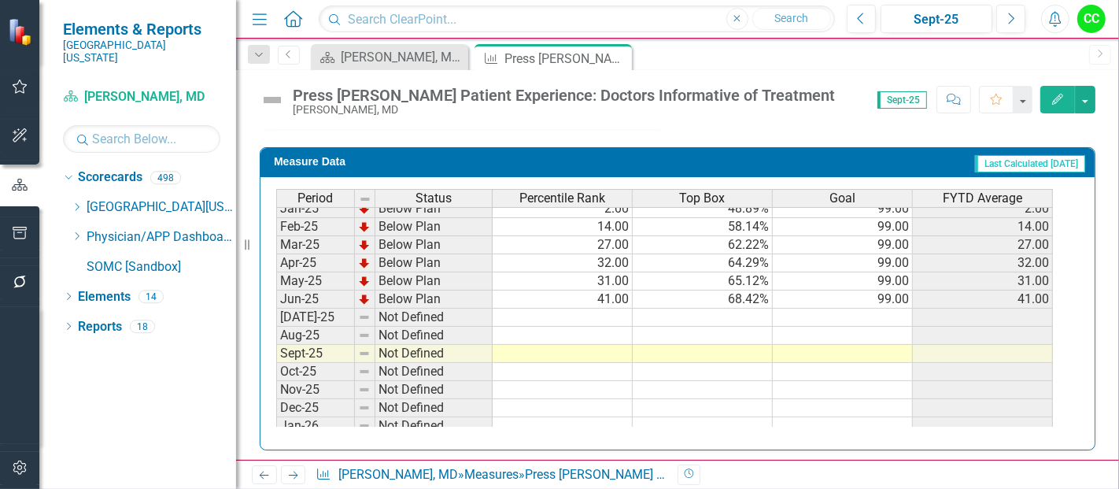
click at [885, 313] on tbody "Aug-23 Below Plan 57.00 70.00% 99.00 57.00 Sep-23 Below Plan 68.00 72.73% 99.00…" at bounding box center [664, 172] width 777 height 562
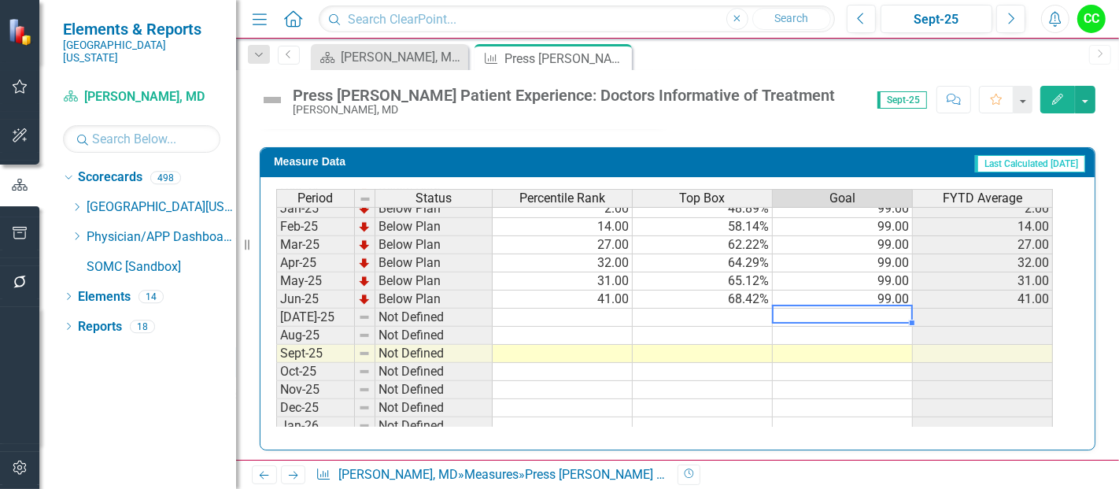
type textarea "99"
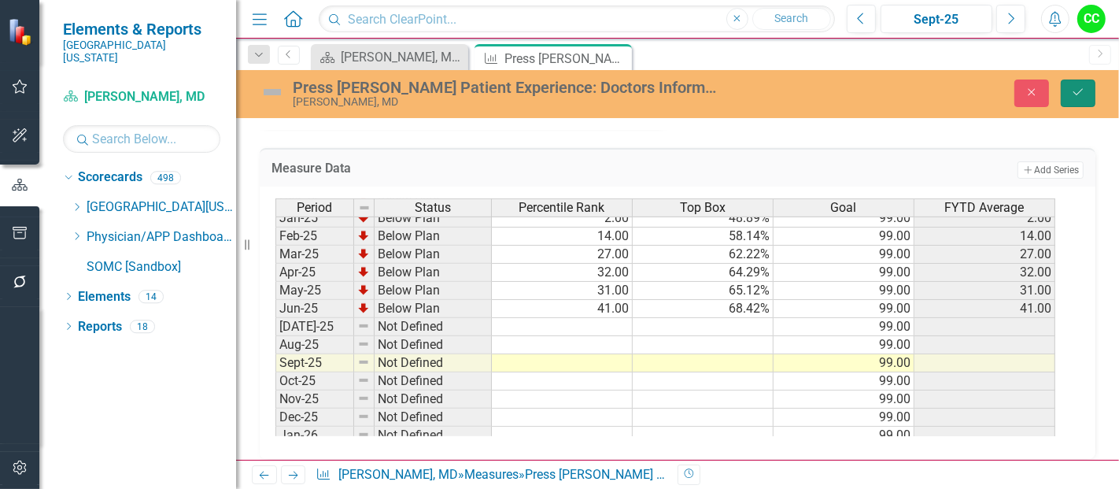
click at [1076, 94] on icon "submit" at bounding box center [1078, 92] width 9 height 6
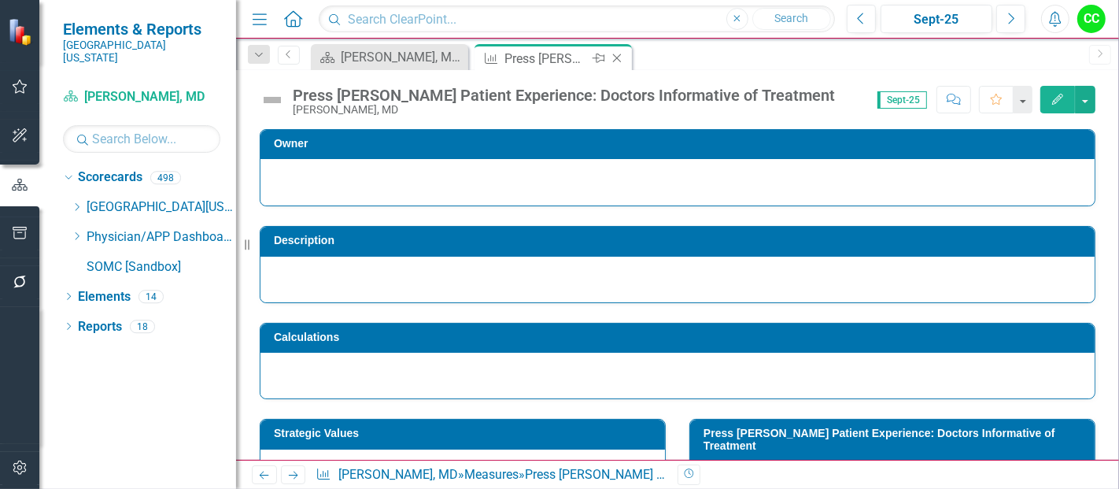
click at [616, 57] on icon "Close" at bounding box center [617, 58] width 16 height 13
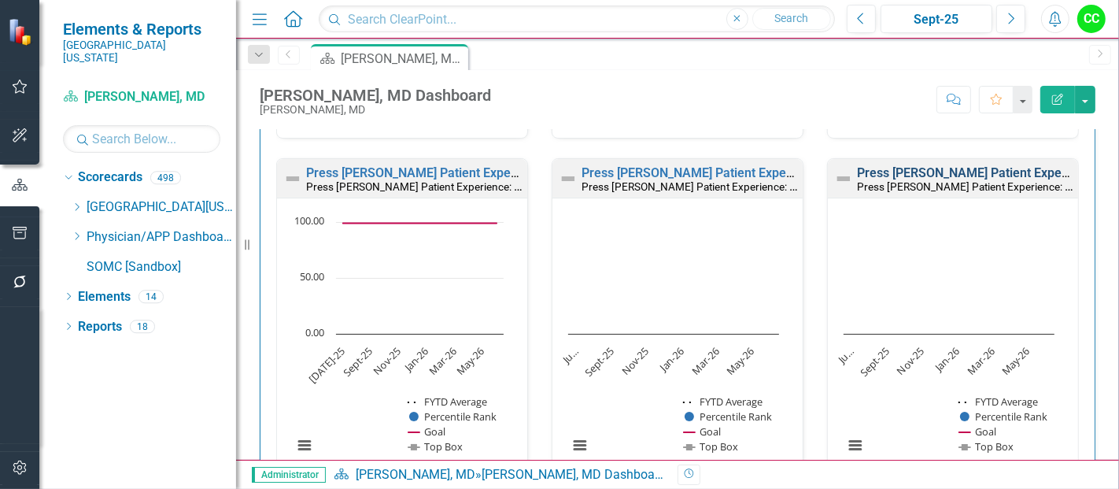
click at [898, 168] on link "Press [PERSON_NAME] Patient Experience: Doctors Include You in Treatment Decisi…" at bounding box center [1100, 172] width 486 height 15
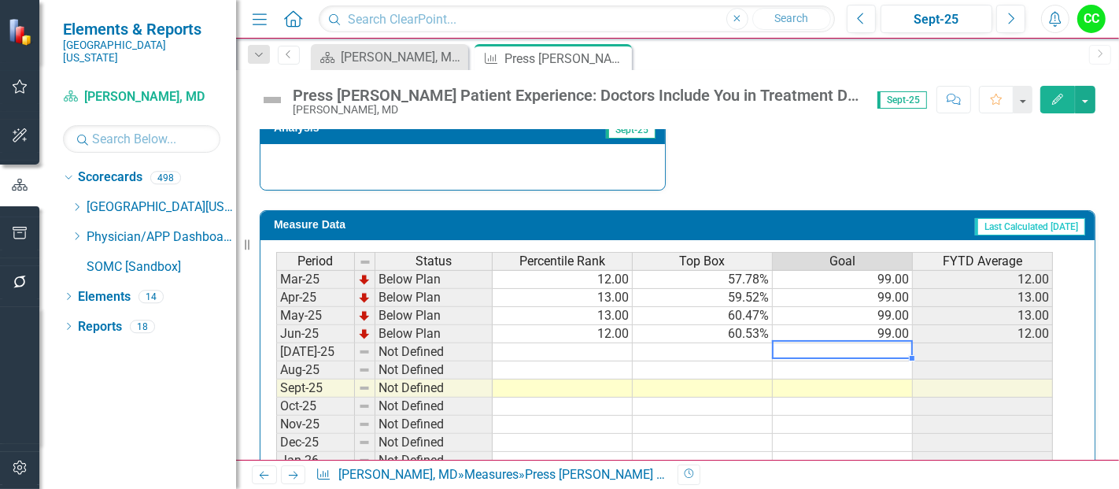
click at [878, 339] on tbody "Jun-24 Below Plan 3.00 51.52% 99.00 3.00 Jul-24 Below Plan 1.00 46.67% 99.00 1.…" at bounding box center [664, 333] width 777 height 453
type textarea "99"
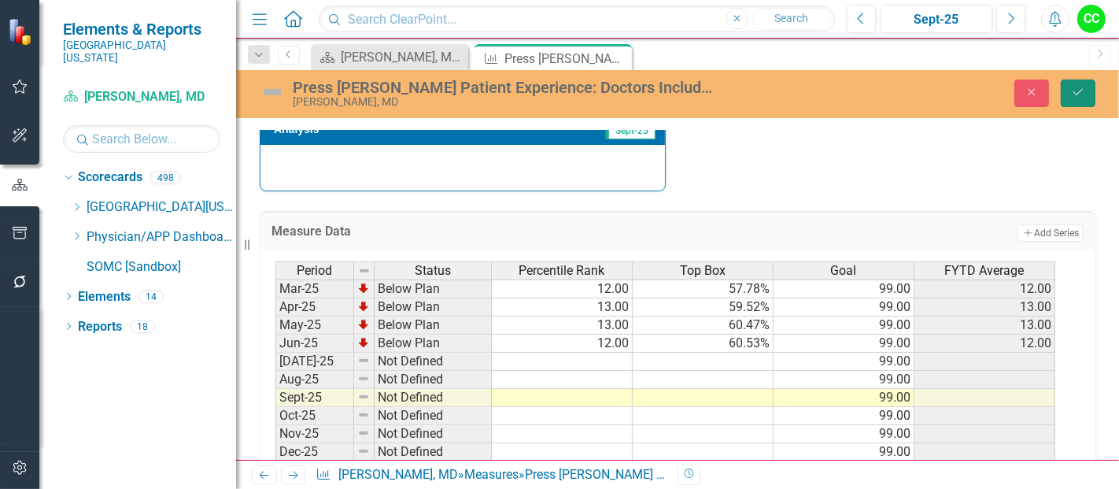
click at [1081, 91] on icon "Save" at bounding box center [1078, 92] width 14 height 11
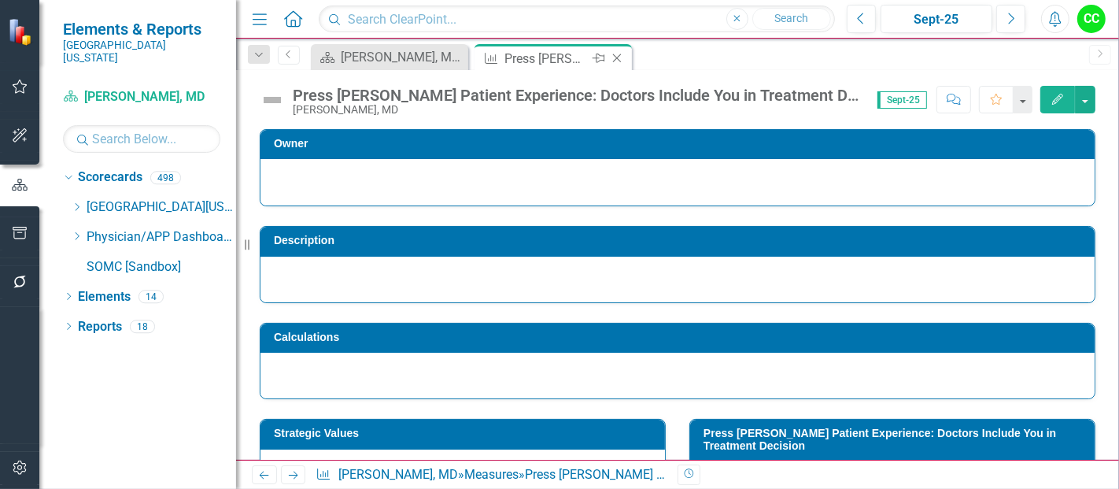
click at [614, 57] on icon "Close" at bounding box center [617, 58] width 16 height 13
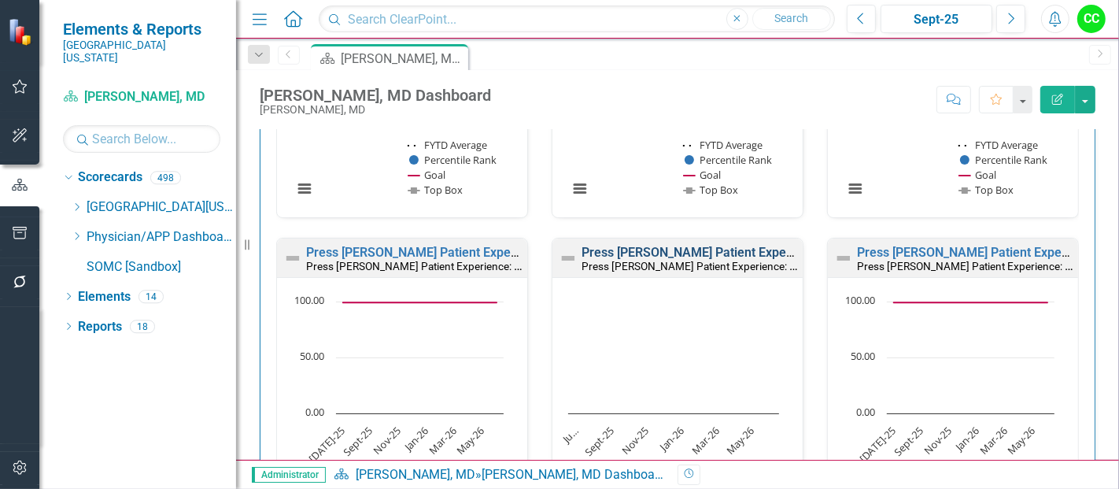
click at [708, 248] on link "Press [PERSON_NAME] Patient Experience: Doctors' Concern for Comfort" at bounding box center [788, 252] width 412 height 15
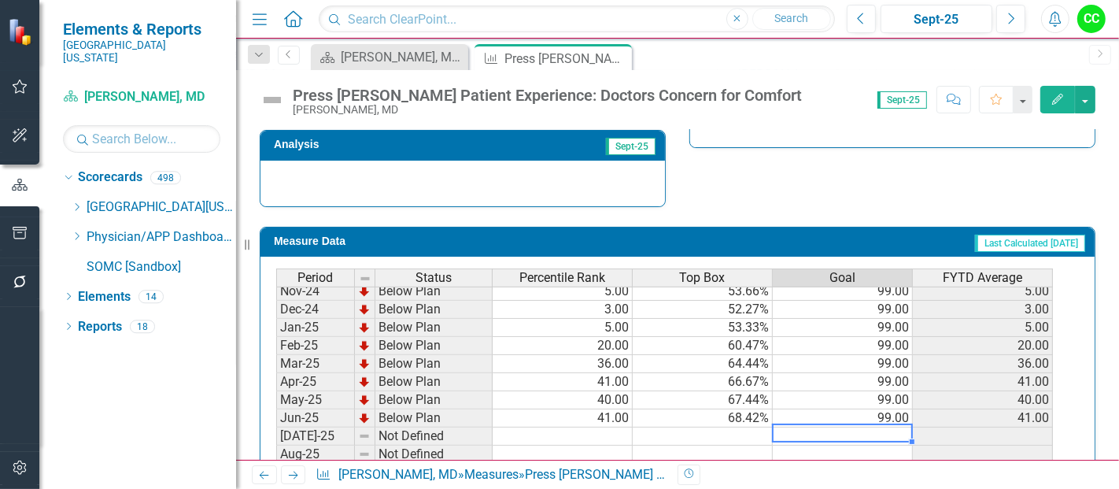
click at [865, 427] on td at bounding box center [843, 436] width 140 height 18
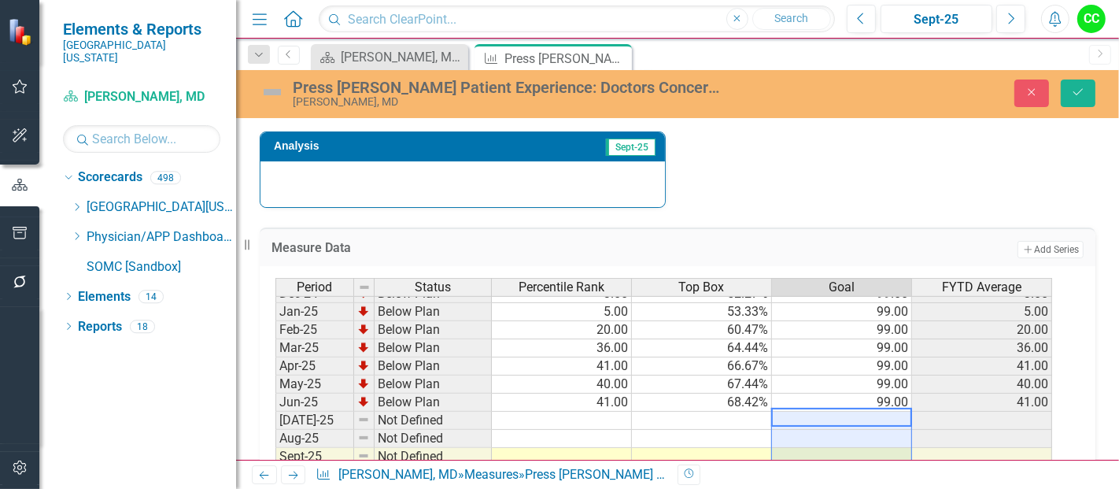
type textarea "99"
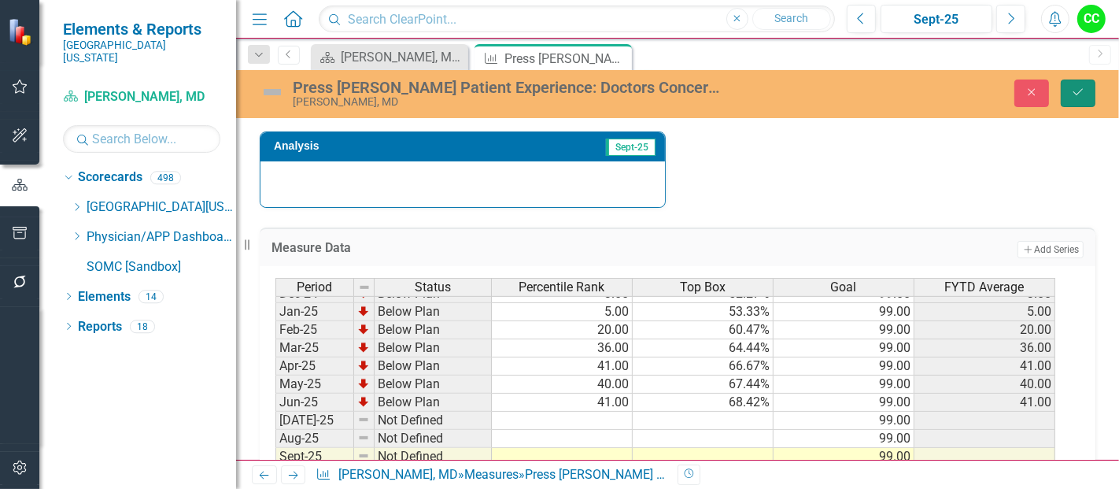
click at [1082, 95] on icon "Save" at bounding box center [1078, 92] width 14 height 11
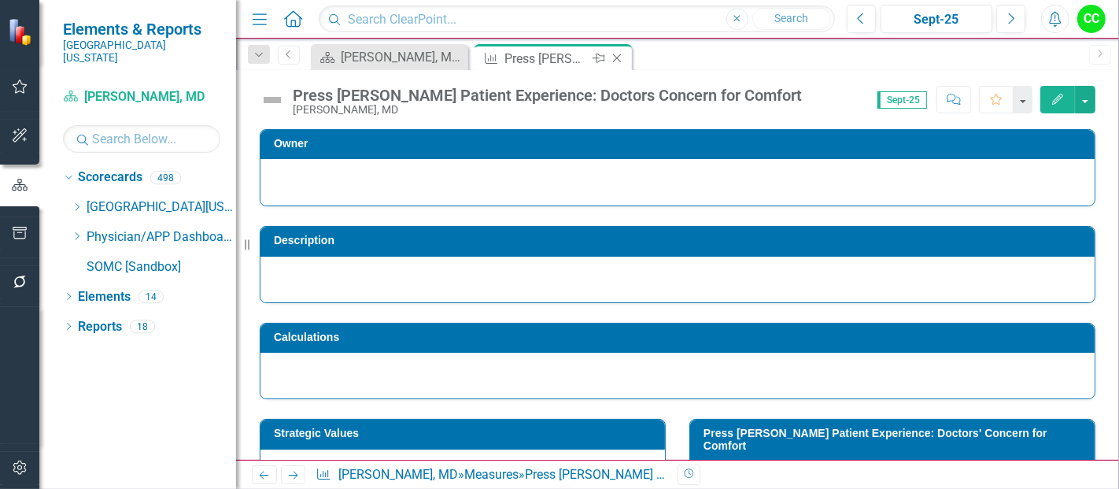
click at [618, 58] on icon at bounding box center [617, 58] width 9 height 9
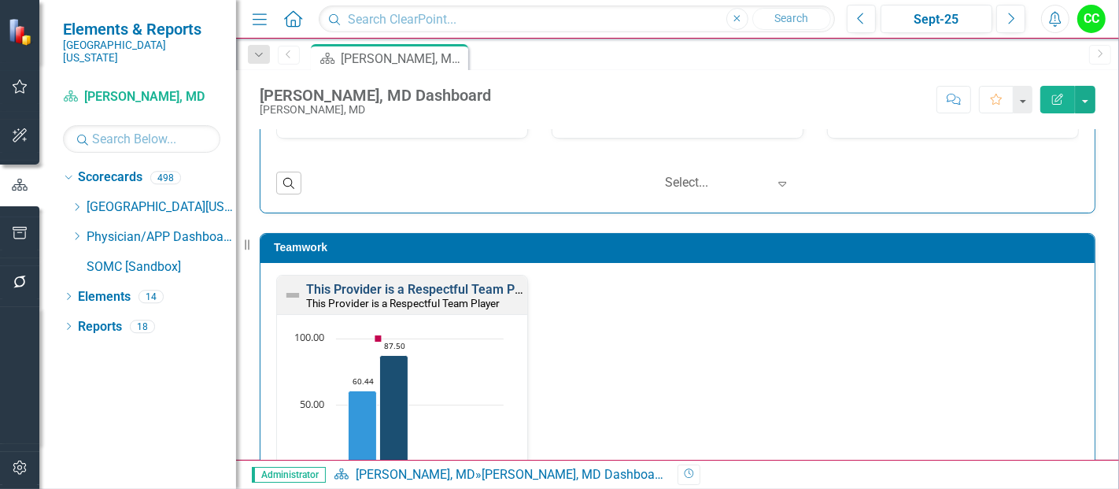
click at [445, 287] on link "This Provider is a Respectful Team Player" at bounding box center [424, 289] width 237 height 15
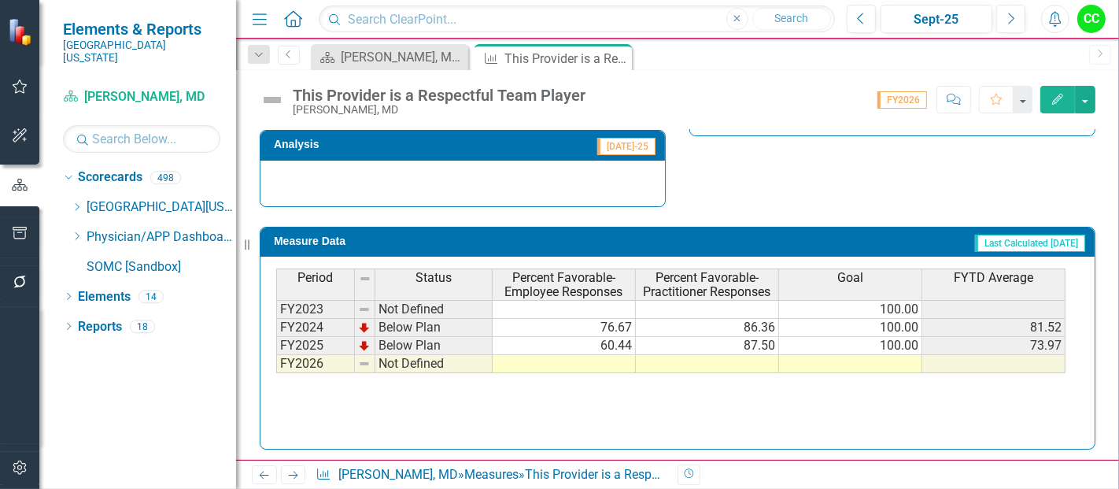
click at [876, 360] on td at bounding box center [850, 364] width 143 height 18
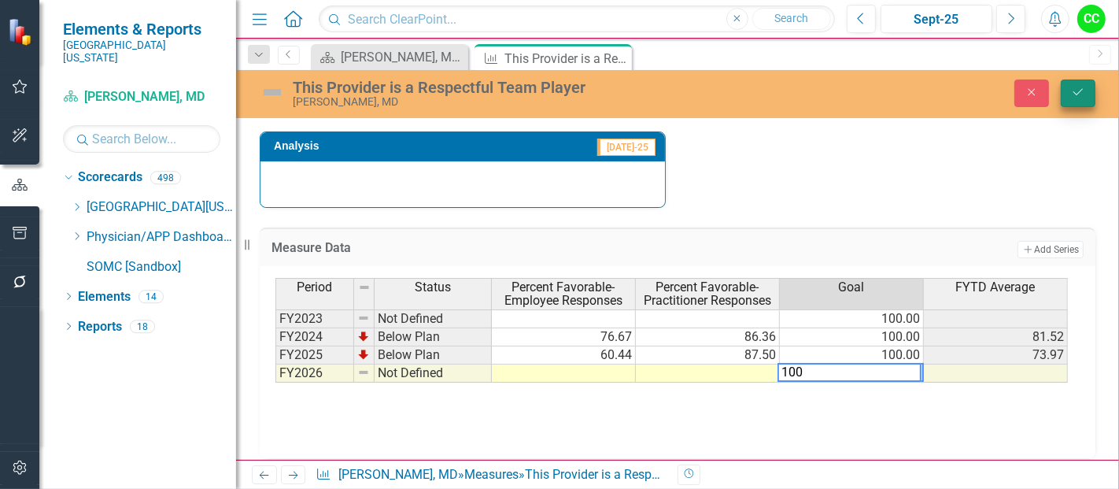
type textarea "100"
click at [1070, 103] on button "Save" at bounding box center [1078, 93] width 35 height 28
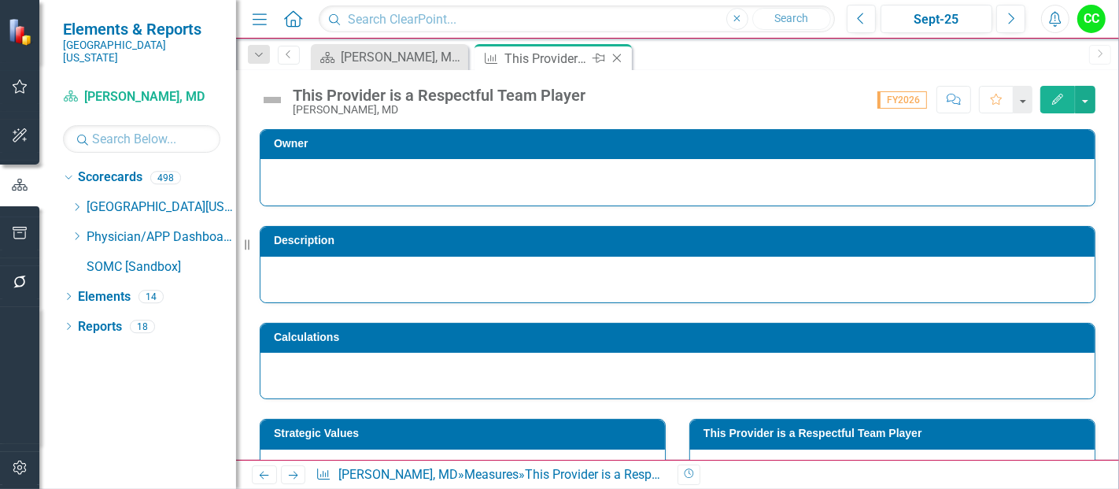
click at [619, 61] on icon at bounding box center [617, 58] width 9 height 9
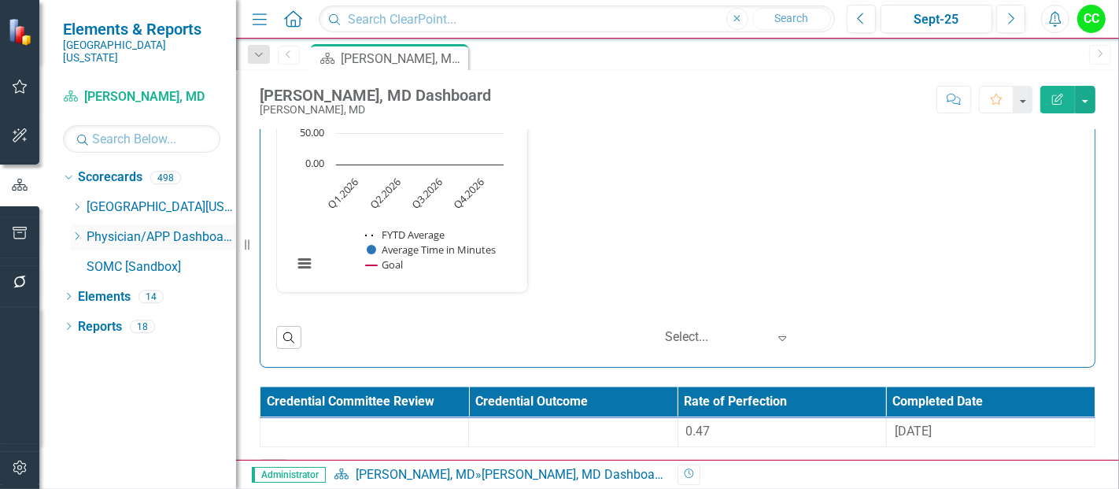
click at [75, 231] on icon "Dropdown" at bounding box center [77, 235] width 12 height 9
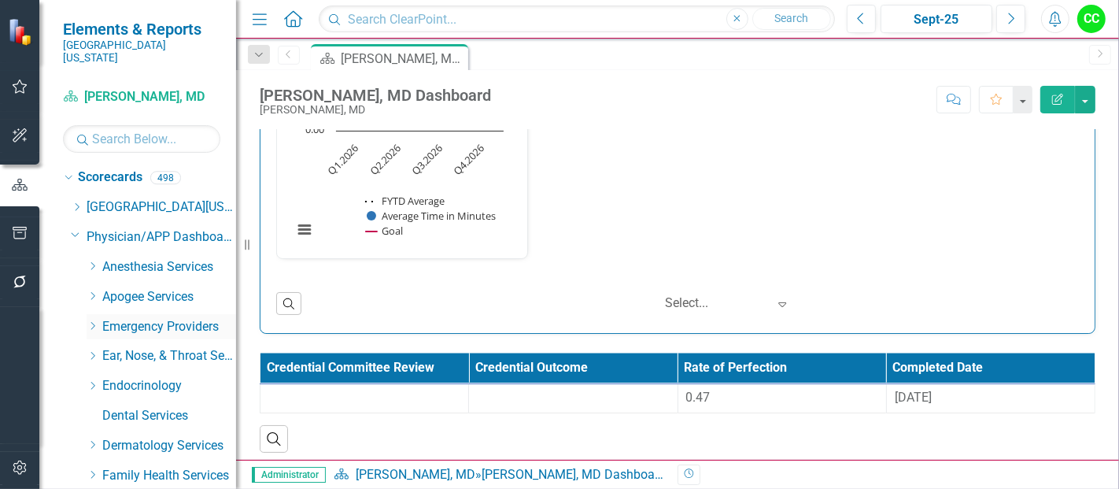
click at [88, 321] on icon "Dropdown" at bounding box center [93, 325] width 12 height 9
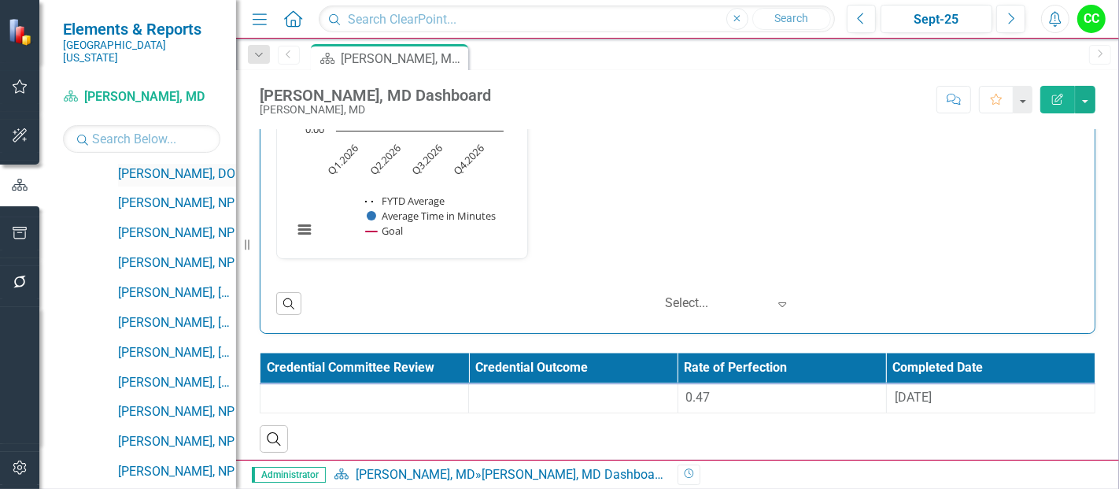
click at [164, 165] on link "[PERSON_NAME], DO" at bounding box center [177, 174] width 118 height 18
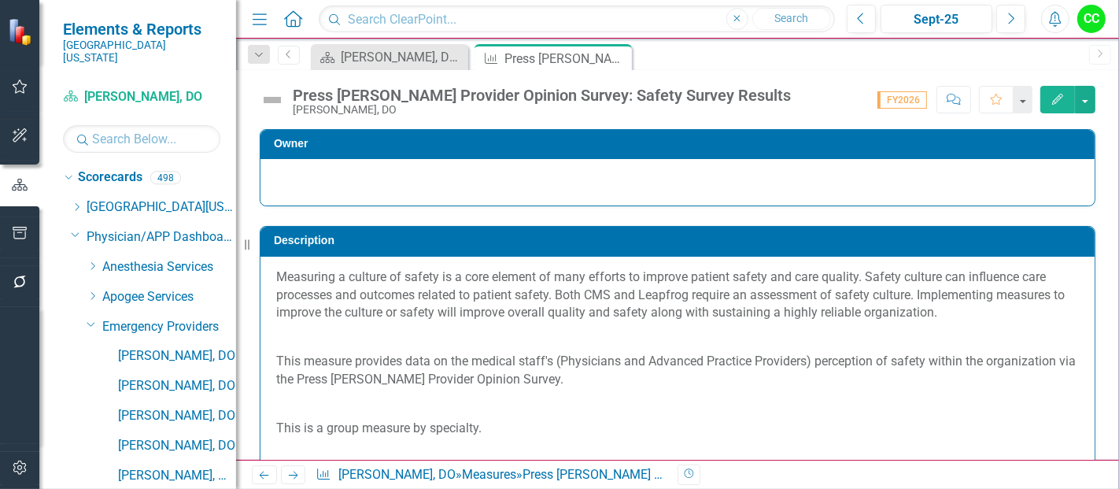
scroll to position [1134, 0]
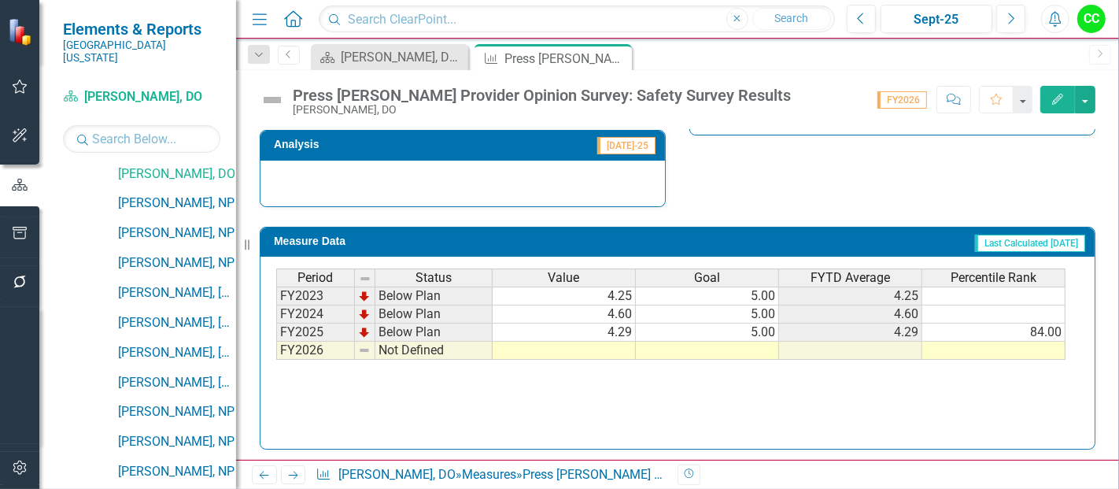
click at [756, 347] on td at bounding box center [707, 351] width 143 height 18
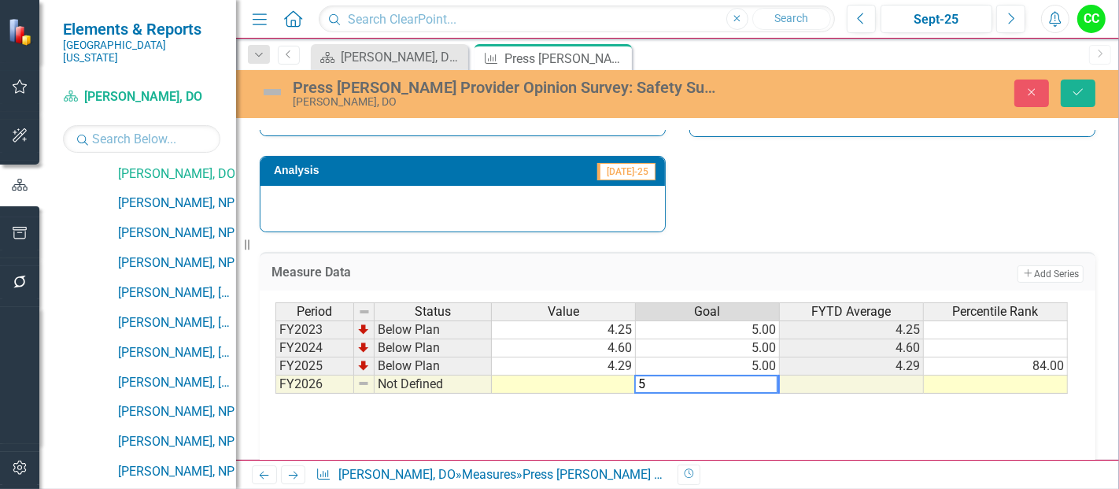
scroll to position [1159, 0]
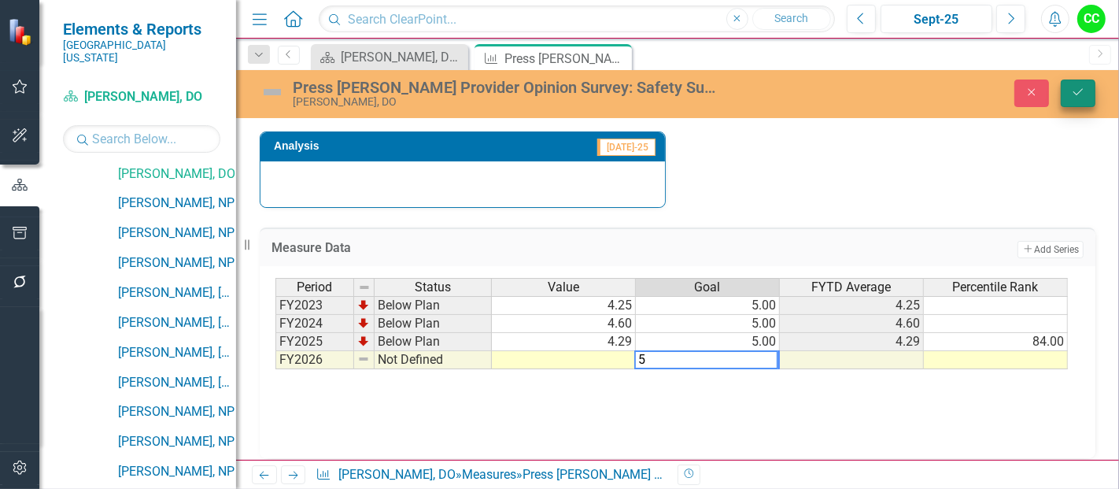
type textarea "5"
click at [1088, 91] on button "Save" at bounding box center [1078, 93] width 35 height 28
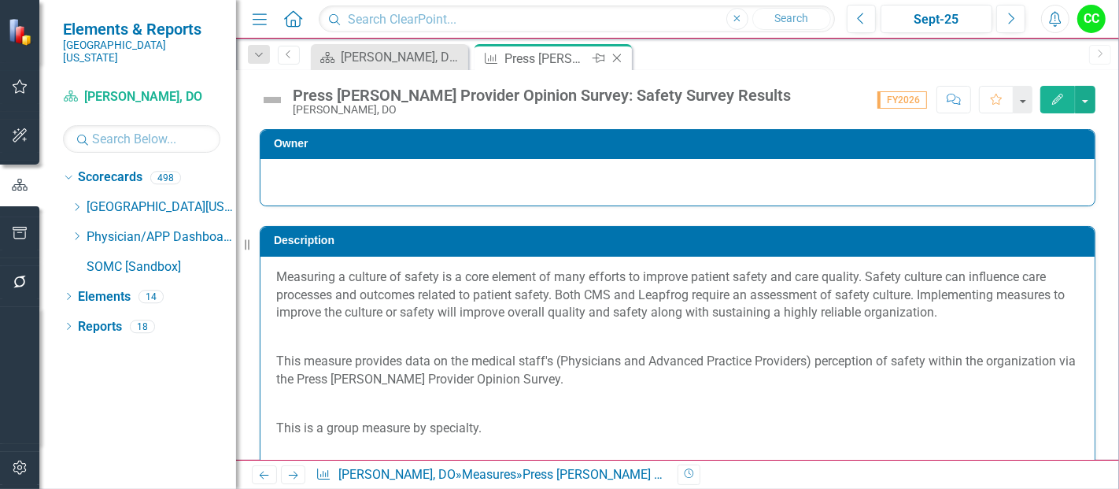
scroll to position [0, 0]
click at [619, 55] on icon "Close" at bounding box center [617, 58] width 16 height 13
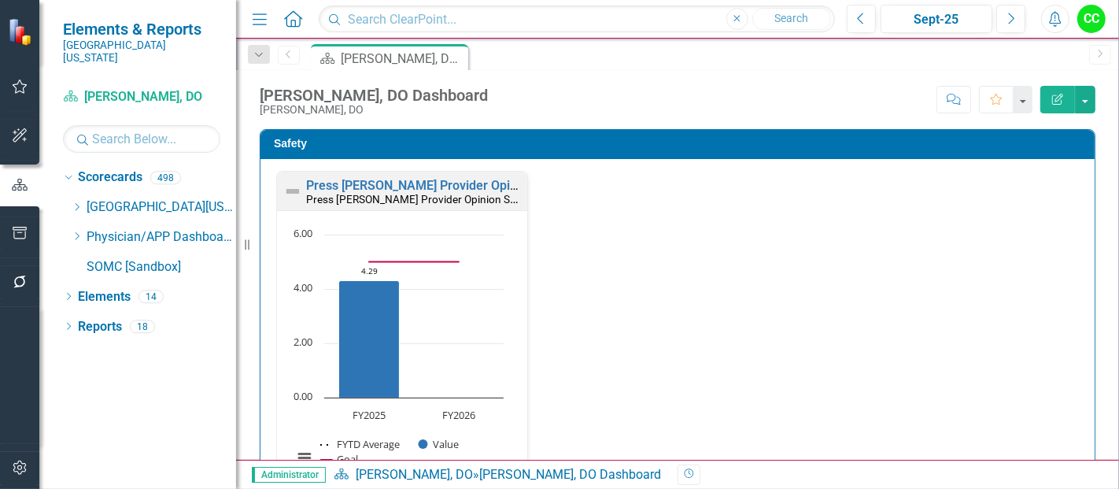
scroll to position [414, 0]
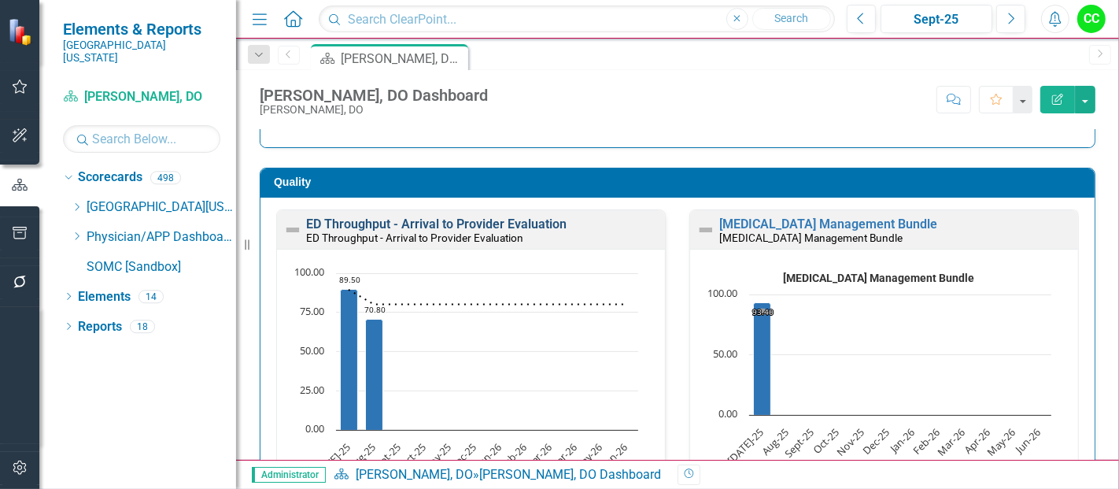
click at [487, 225] on link "ED Throughput - Arrival to Provider Evaluation" at bounding box center [436, 223] width 261 height 15
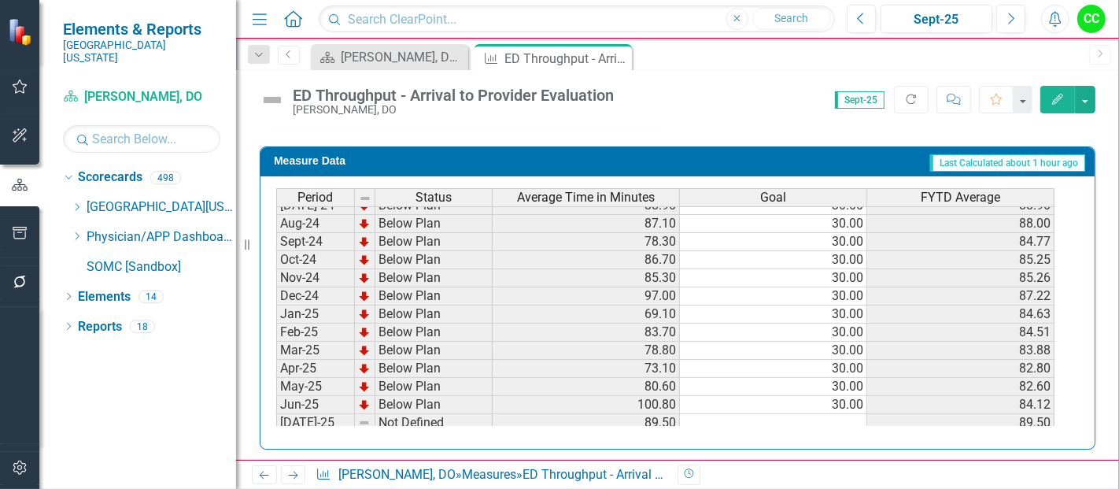
scroll to position [435, 0]
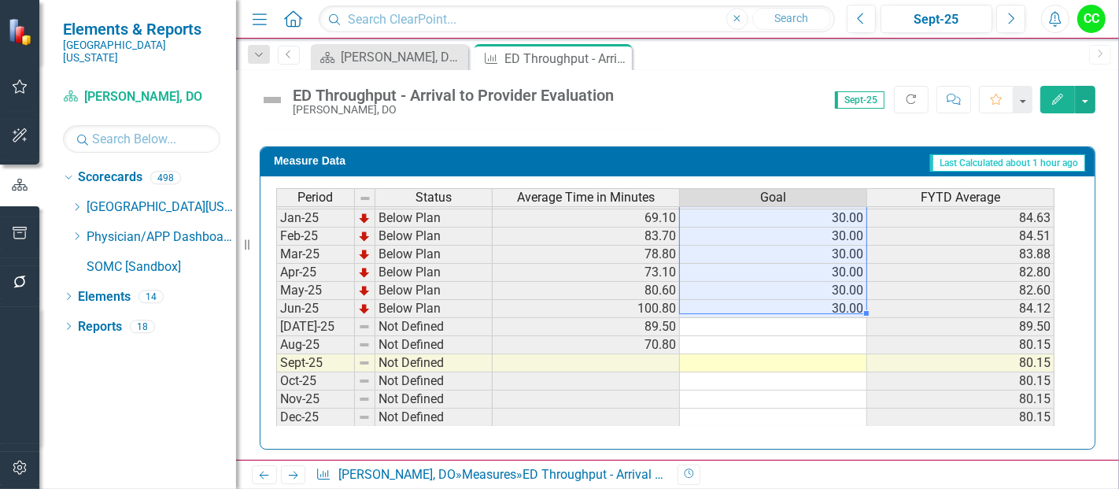
drag, startPoint x: 837, startPoint y: 220, endPoint x: 836, endPoint y: 302, distance: 82.7
click at [836, 302] on tbody "Sep-23 Below Plan 66.70 30.00 69.90 Oct-23 Below Plan 61.50 30.00 67.80 Nov-23 …" at bounding box center [665, 200] width 778 height 562
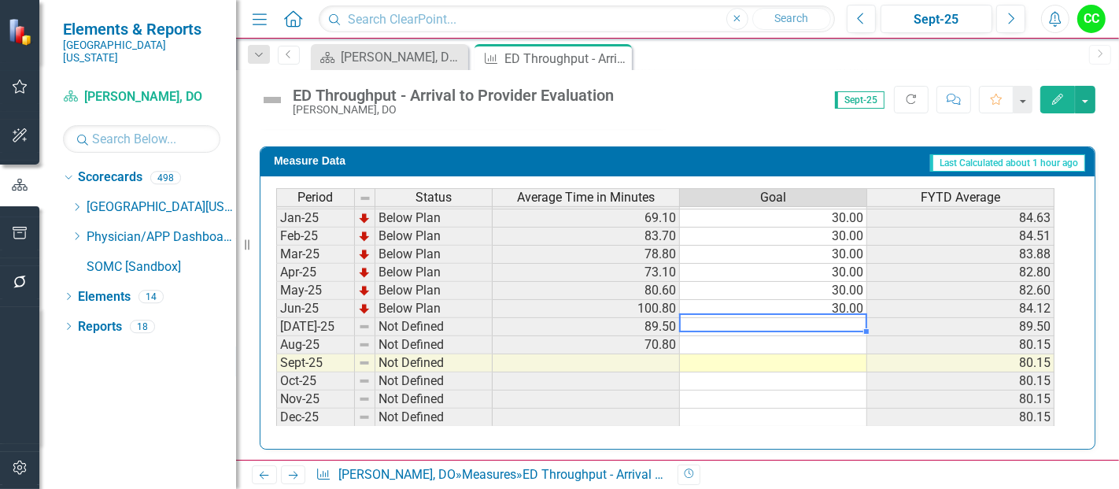
click at [830, 318] on td at bounding box center [773, 327] width 187 height 18
type textarea "30"
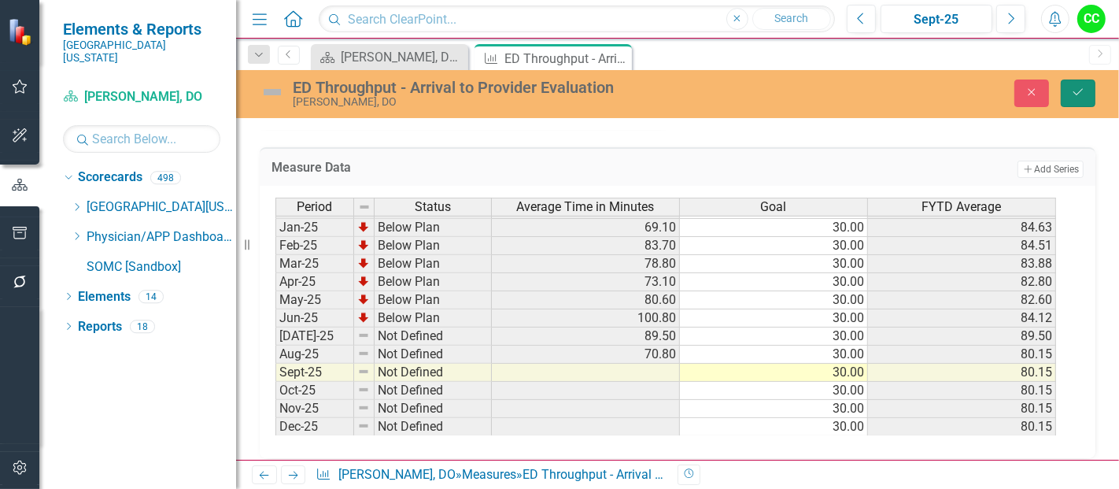
click at [1082, 98] on button "Save" at bounding box center [1078, 93] width 35 height 28
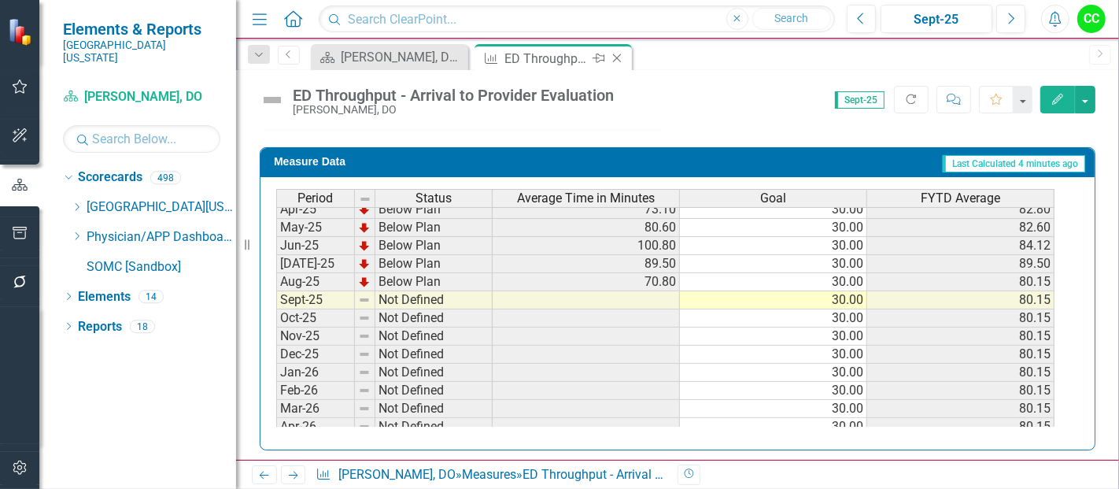
click at [619, 55] on icon at bounding box center [617, 58] width 9 height 9
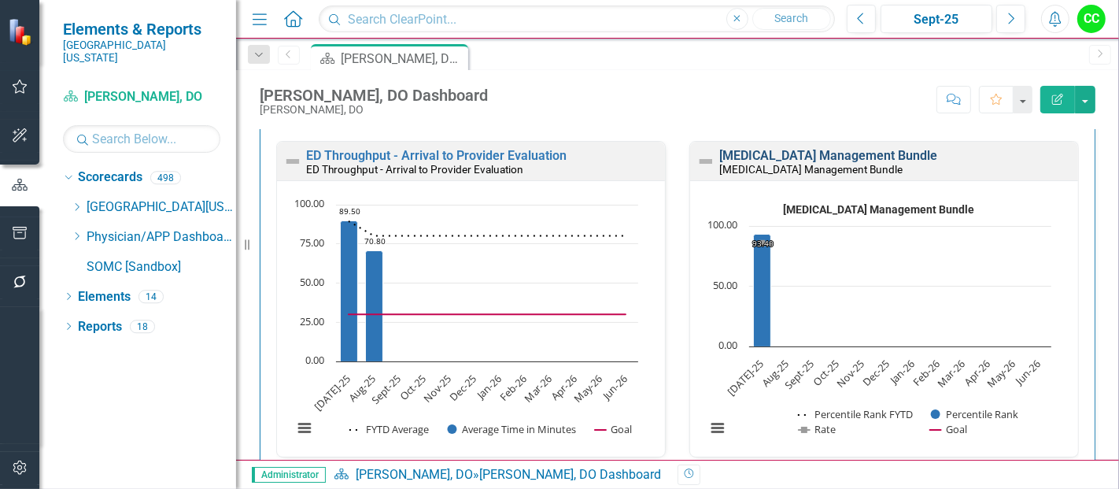
click at [899, 154] on link "[MEDICAL_DATA] Management Bundle" at bounding box center [828, 155] width 218 height 15
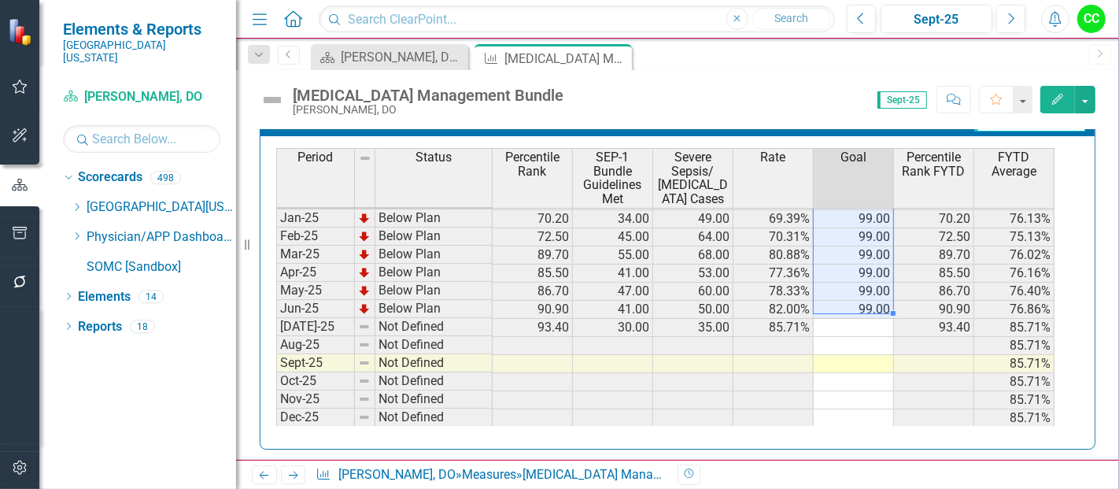
drag, startPoint x: 877, startPoint y: 210, endPoint x: 857, endPoint y: 309, distance: 100.3
click at [276, 309] on div "Period Status Percentile Rank SEP-1 Bundle Guidelines Met Severe Sepsis/ Septic…" at bounding box center [276, 170] width 0 height 622
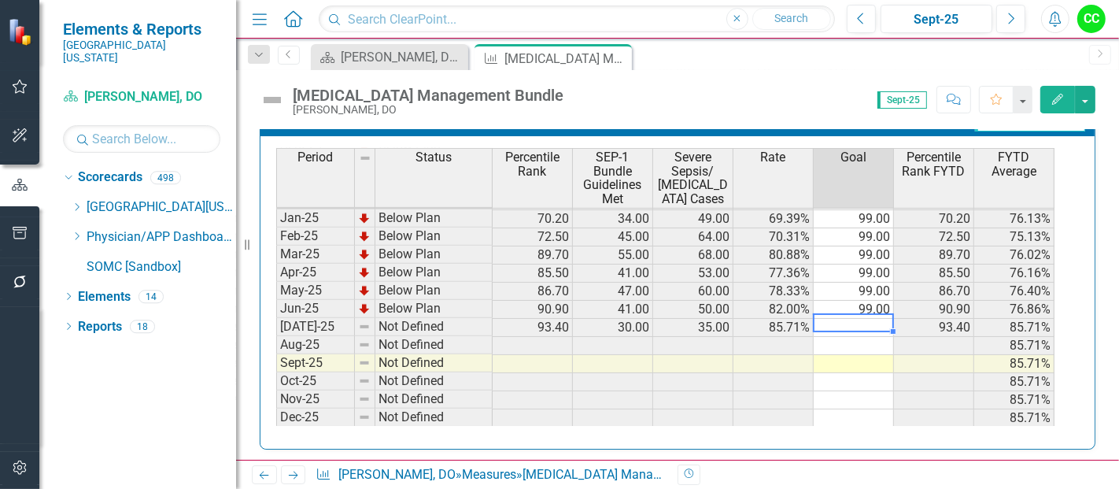
click at [854, 319] on td at bounding box center [854, 328] width 80 height 18
type textarea "99"
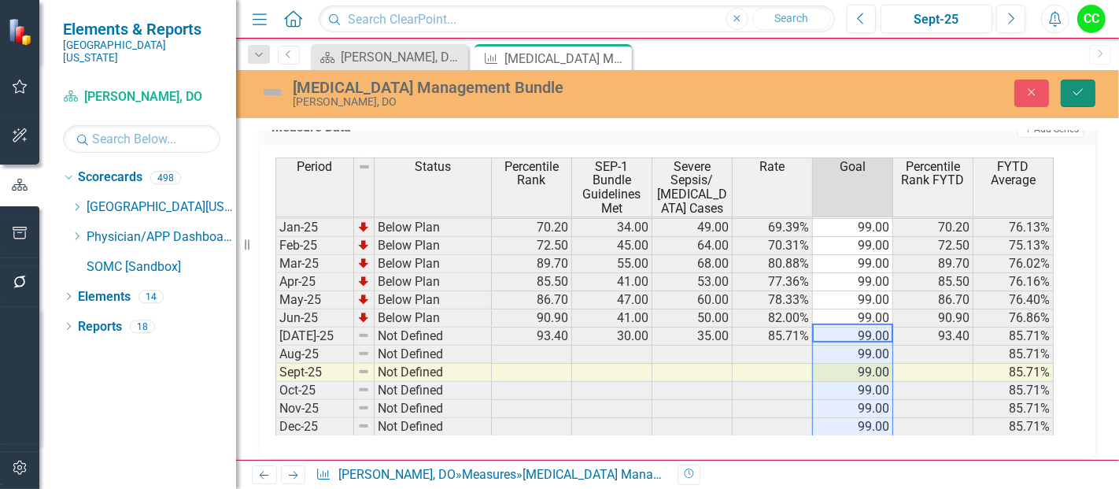
click at [1078, 95] on icon "Save" at bounding box center [1078, 92] width 14 height 11
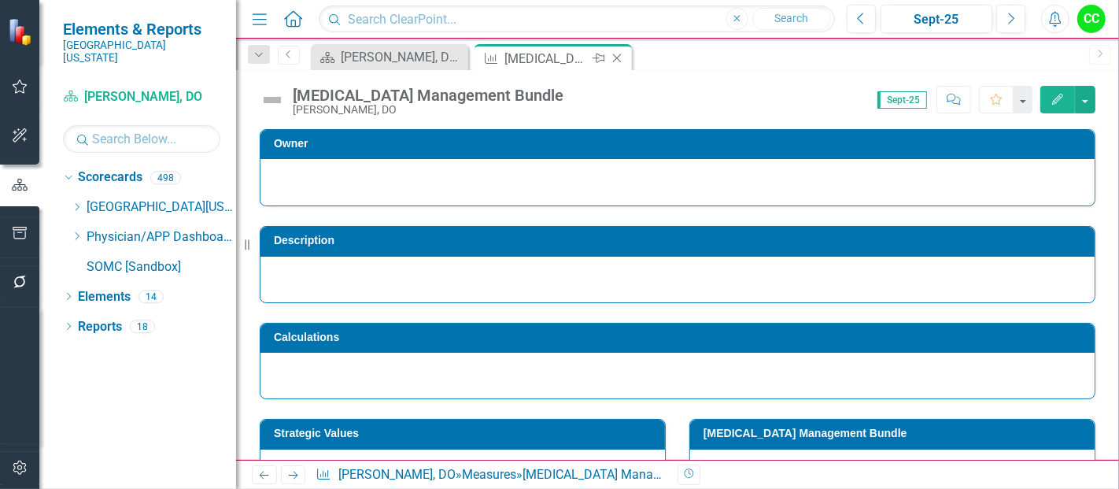
click at [619, 55] on icon at bounding box center [617, 58] width 9 height 9
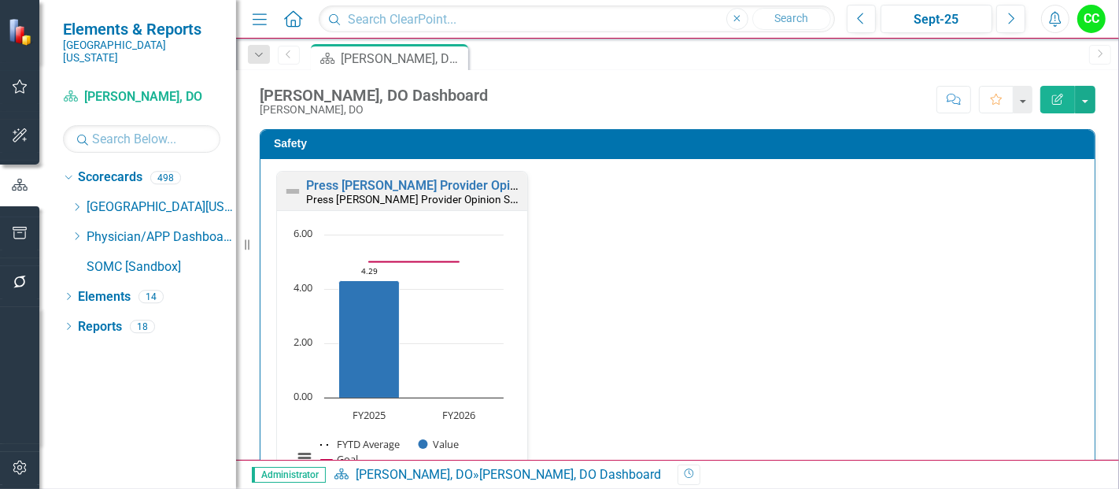
drag, startPoint x: 881, startPoint y: 308, endPoint x: 1118, endPoint y: 264, distance: 241.0
click at [1118, 264] on div "Safety Press Ganey Provider Opinion Survey: Safety Survey Results Press Ganey P…" at bounding box center [677, 294] width 883 height 331
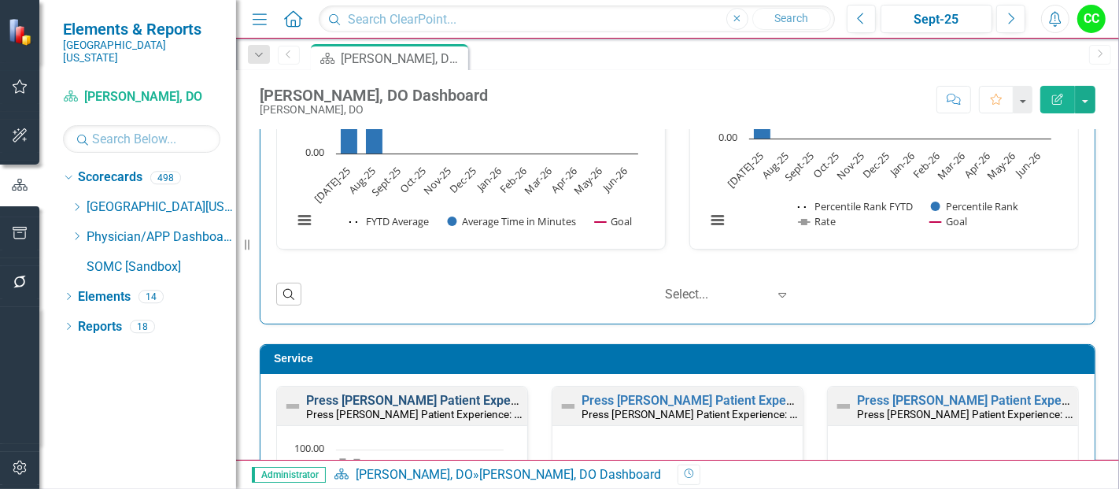
click at [439, 397] on link "Press [PERSON_NAME] Patient Experience: Likelihood to Recommend" at bounding box center [503, 400] width 394 height 15
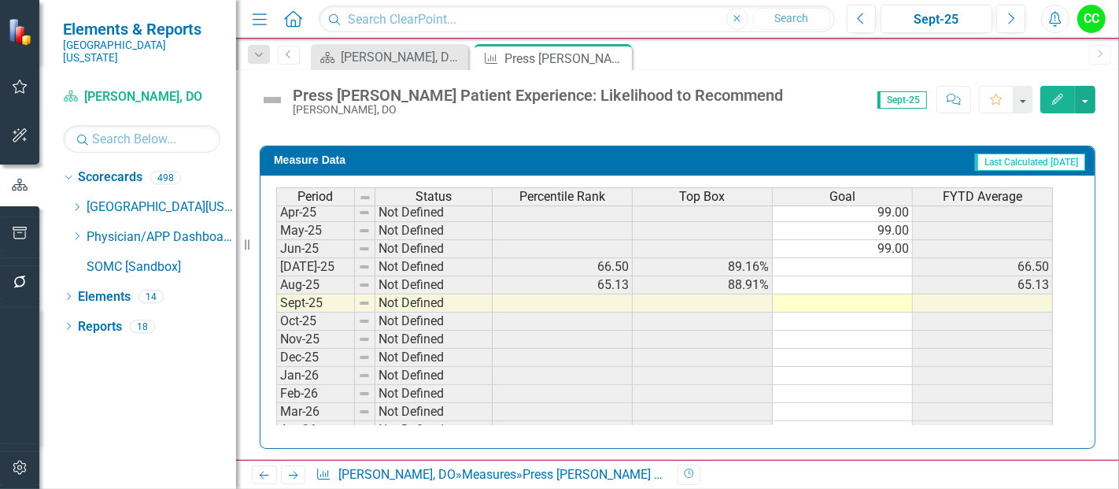
click at [890, 264] on tbody "Jan-24 Not Defined 99.00 Feb-24 Not Defined 99.00 Mar-24 Not Defined 99.00 Apr-…" at bounding box center [664, 204] width 777 height 544
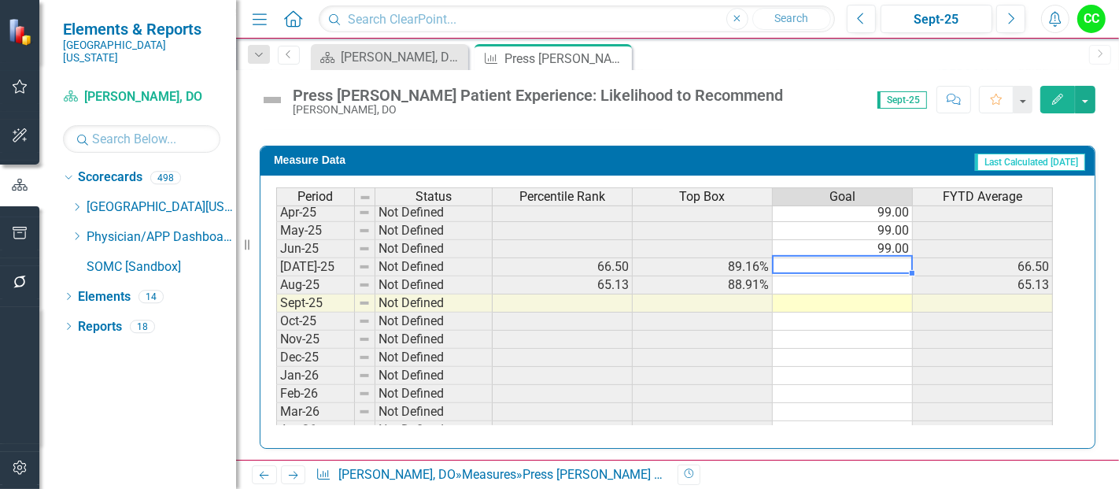
type textarea "99"
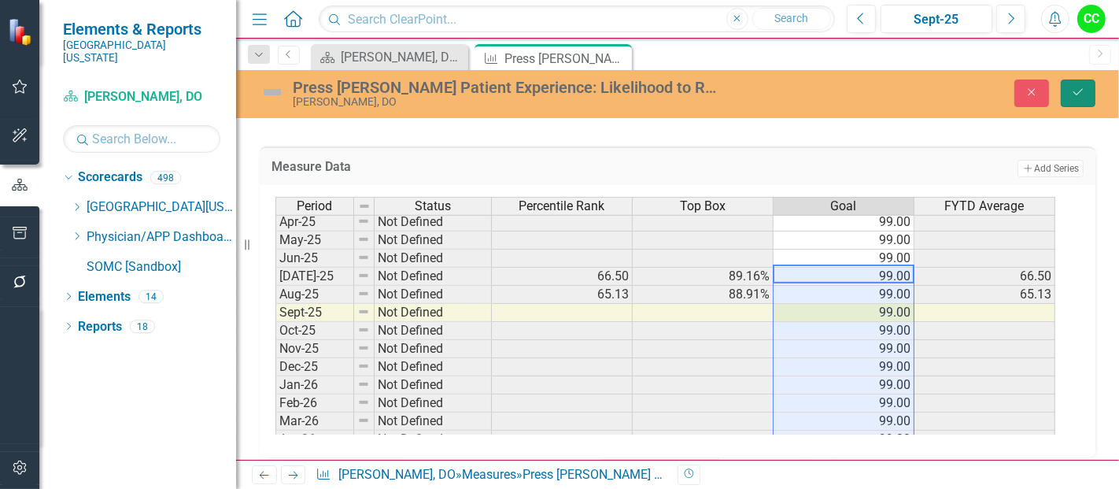
click at [1087, 87] on button "Save" at bounding box center [1078, 93] width 35 height 28
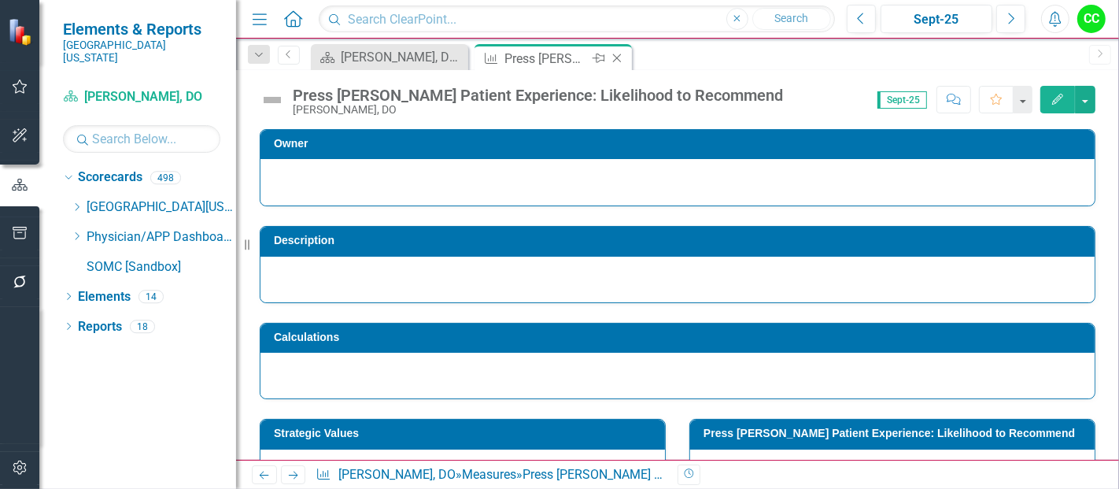
click at [617, 57] on icon at bounding box center [617, 58] width 9 height 9
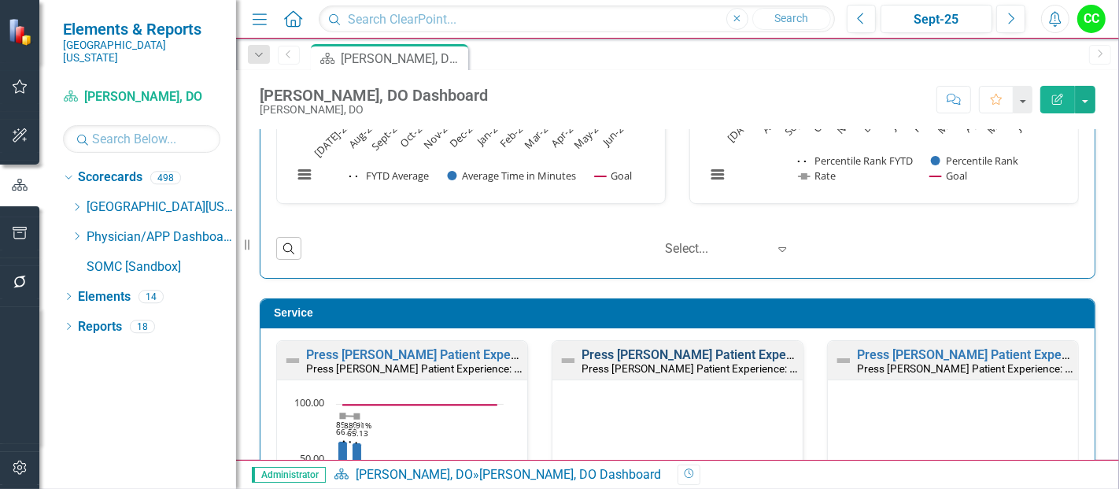
click at [726, 347] on link "Press [PERSON_NAME] Patient Experience: Courtesy of Doctors" at bounding box center [761, 354] width 358 height 15
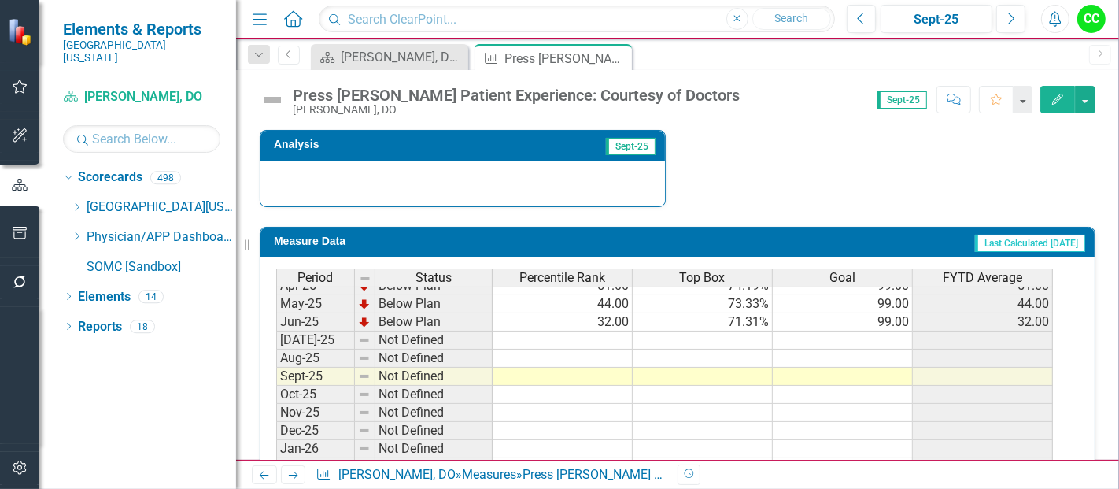
drag, startPoint x: 868, startPoint y: 331, endPoint x: 877, endPoint y: 331, distance: 8.7
click at [877, 331] on tbody "Jun-24 Below Plan 35.00 70.51% 99.00 35.00 Jul-24 Below Plan 32.00 69.93% 99.00…" at bounding box center [664, 321] width 777 height 453
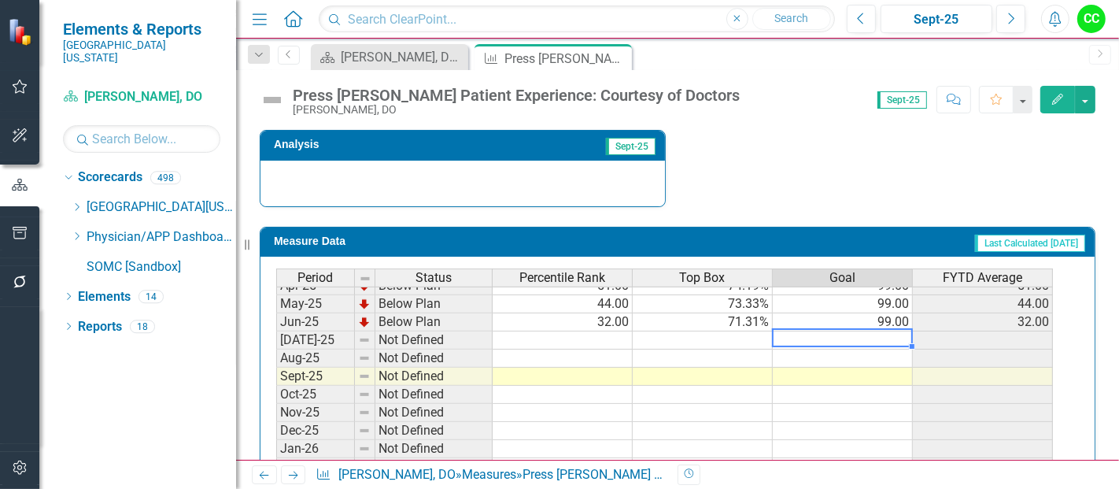
type textarea "99"
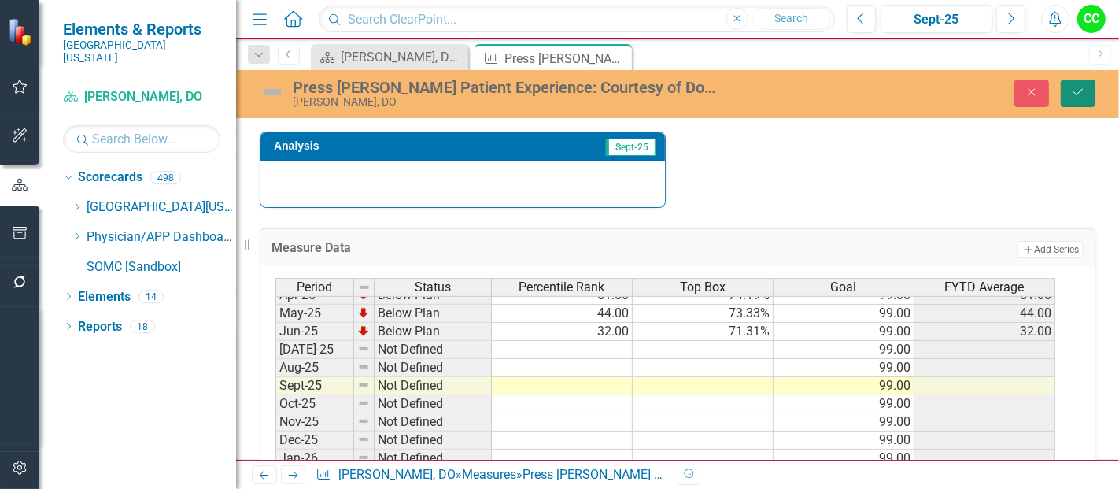
click at [1066, 91] on button "Save" at bounding box center [1078, 93] width 35 height 28
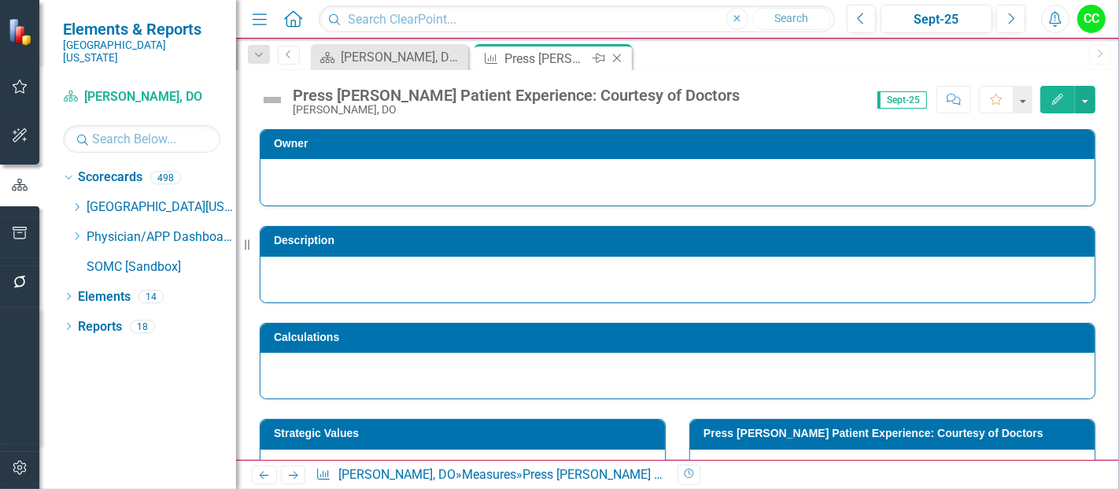
click at [615, 58] on icon "Close" at bounding box center [617, 58] width 16 height 13
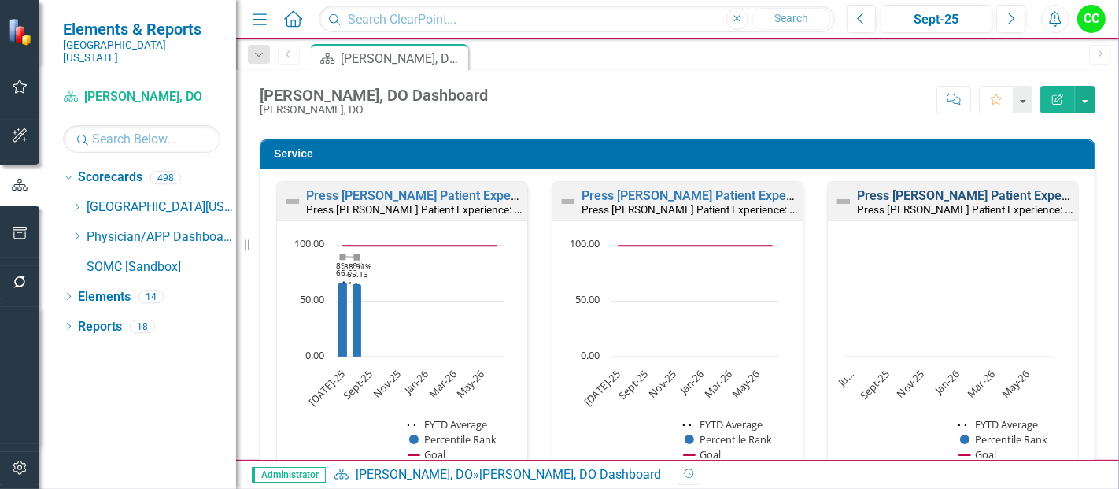
click at [978, 197] on link "Press [PERSON_NAME] Patient Experience: Doctors Took Time to Listen" at bounding box center [1059, 195] width 405 height 15
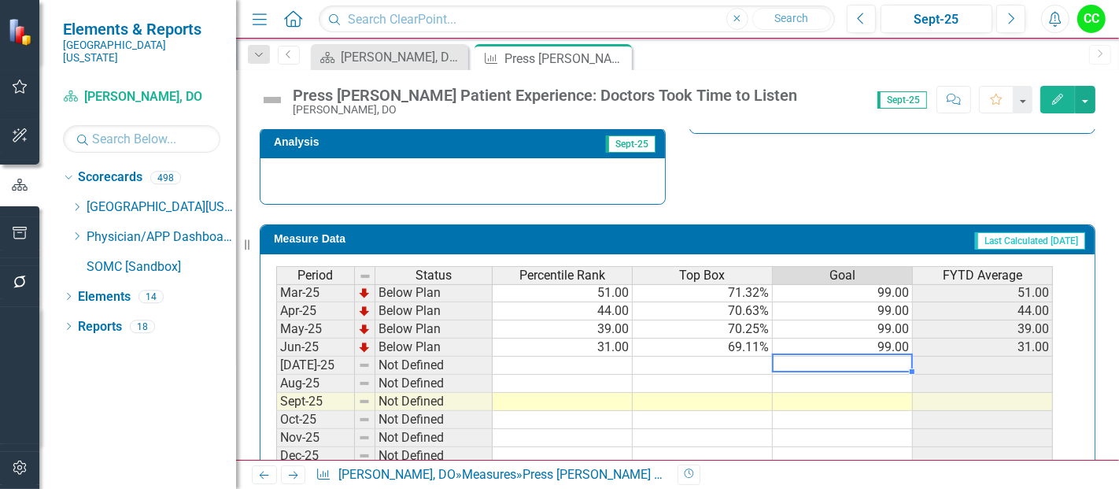
click at [888, 357] on td at bounding box center [843, 366] width 140 height 18
type textarea "99"
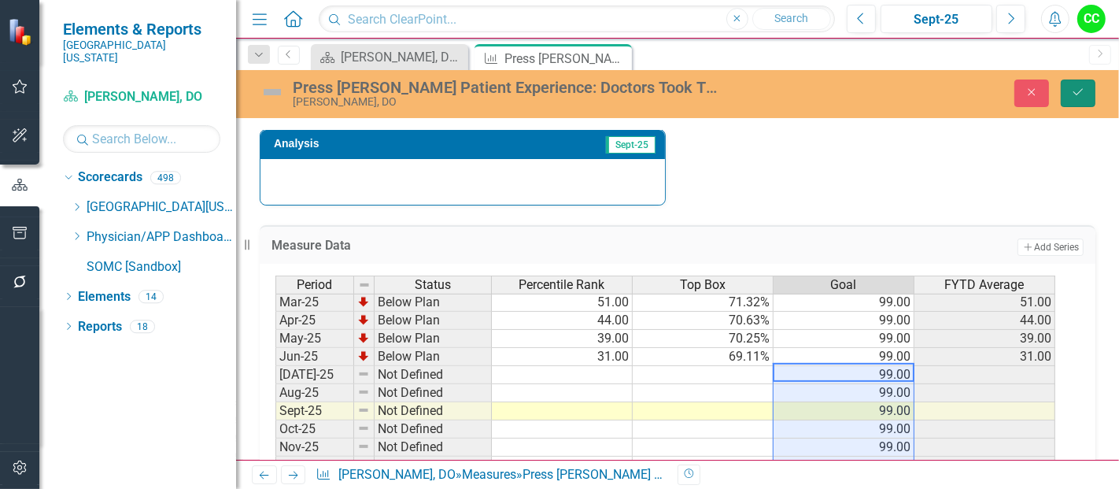
click at [1074, 98] on button "Save" at bounding box center [1078, 93] width 35 height 28
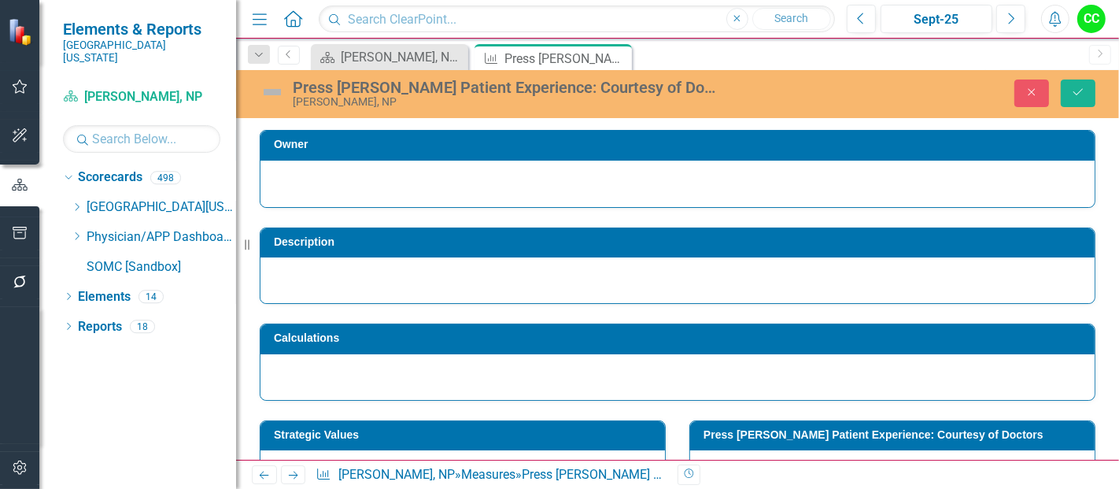
scroll to position [539, 0]
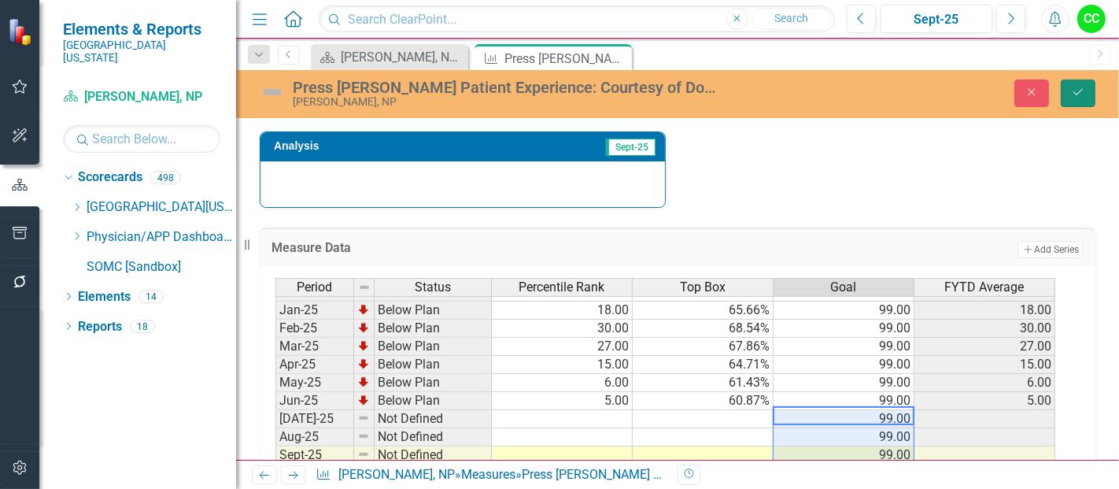
click at [1070, 98] on button "Save" at bounding box center [1078, 93] width 35 height 28
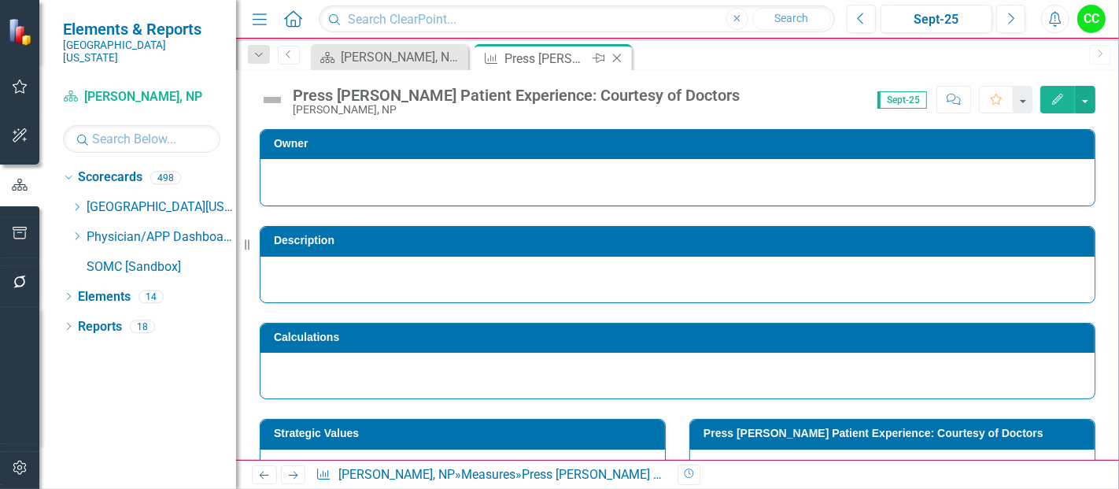
click at [618, 55] on icon "Close" at bounding box center [617, 58] width 16 height 13
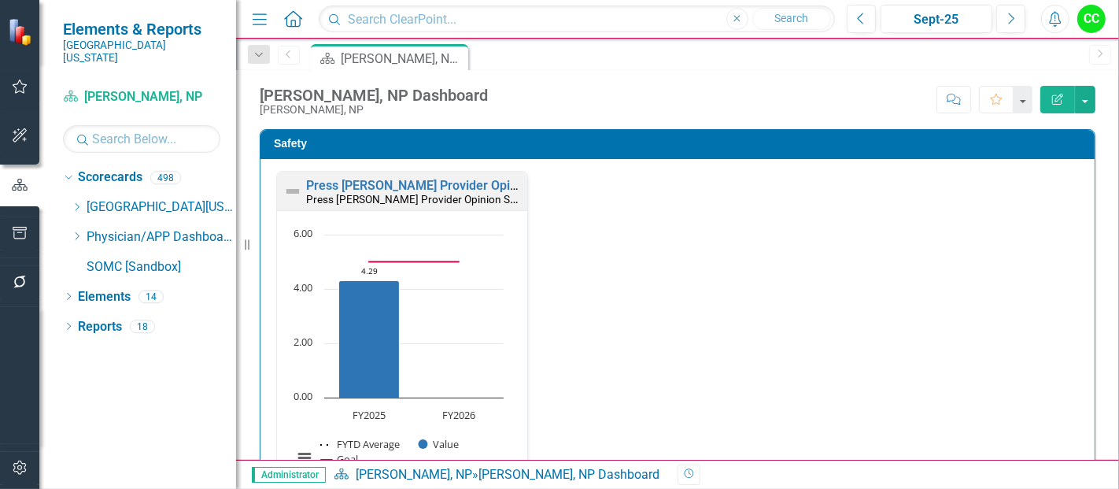
scroll to position [913, 0]
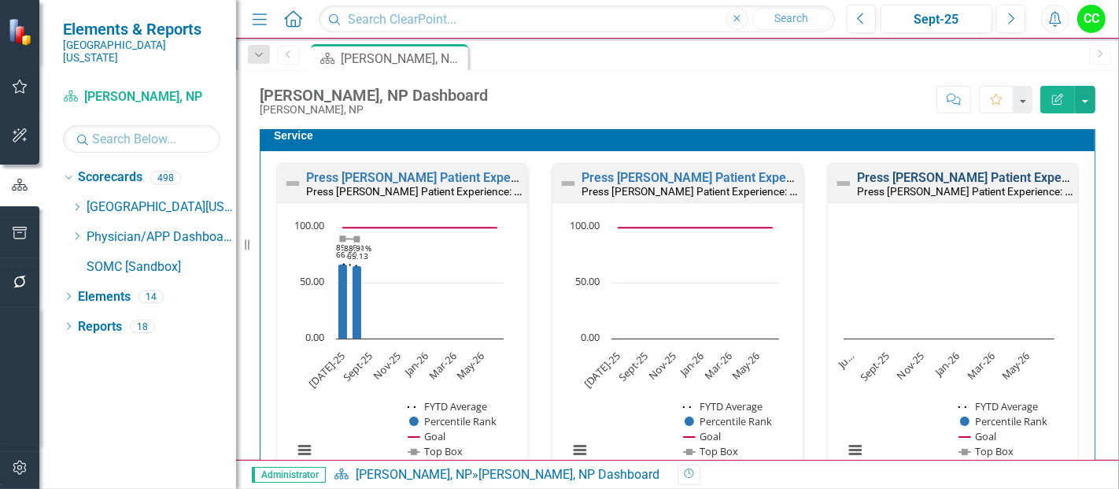
click at [900, 172] on link "Press [PERSON_NAME] Patient Experience: Doctors Took Time to Listen" at bounding box center [1059, 177] width 405 height 15
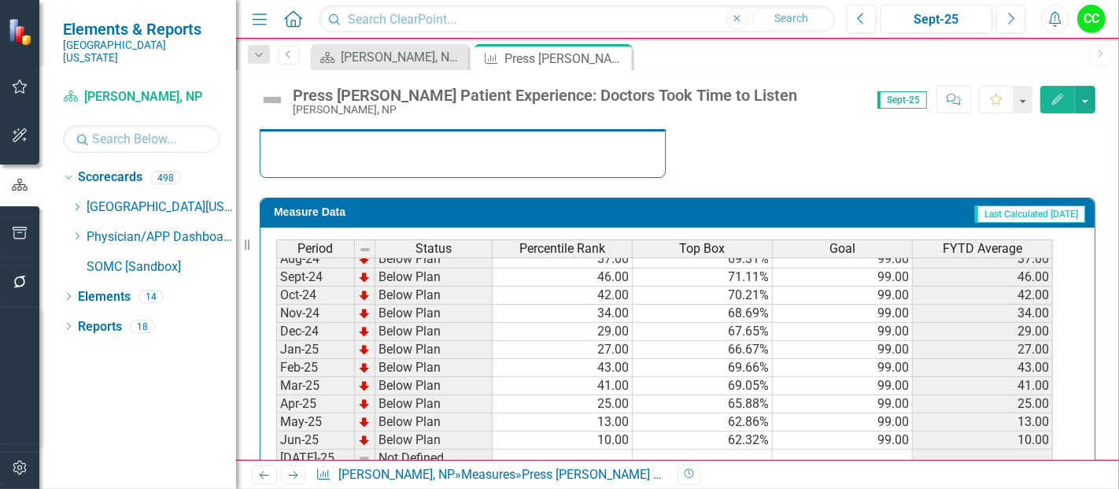
scroll to position [584, 0]
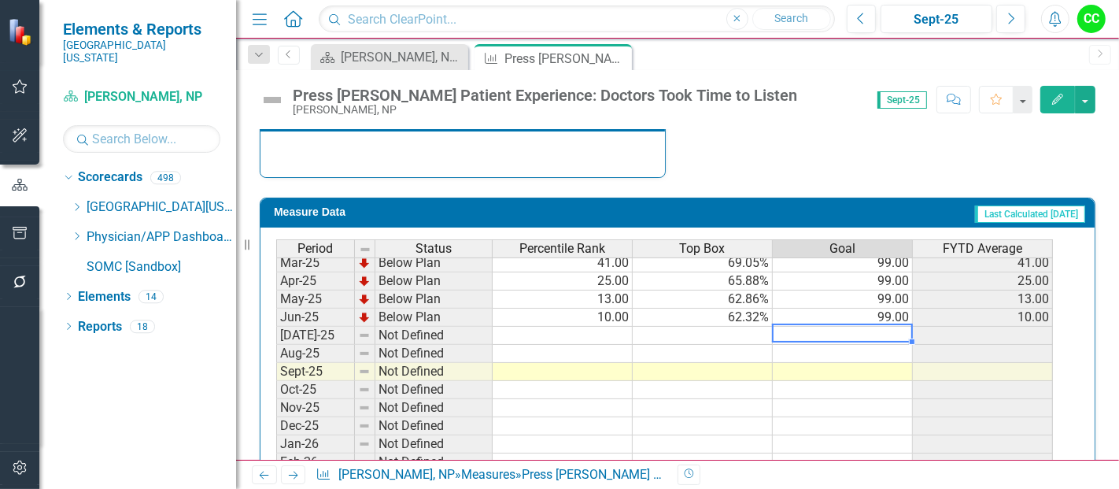
click at [866, 327] on td at bounding box center [843, 336] width 140 height 18
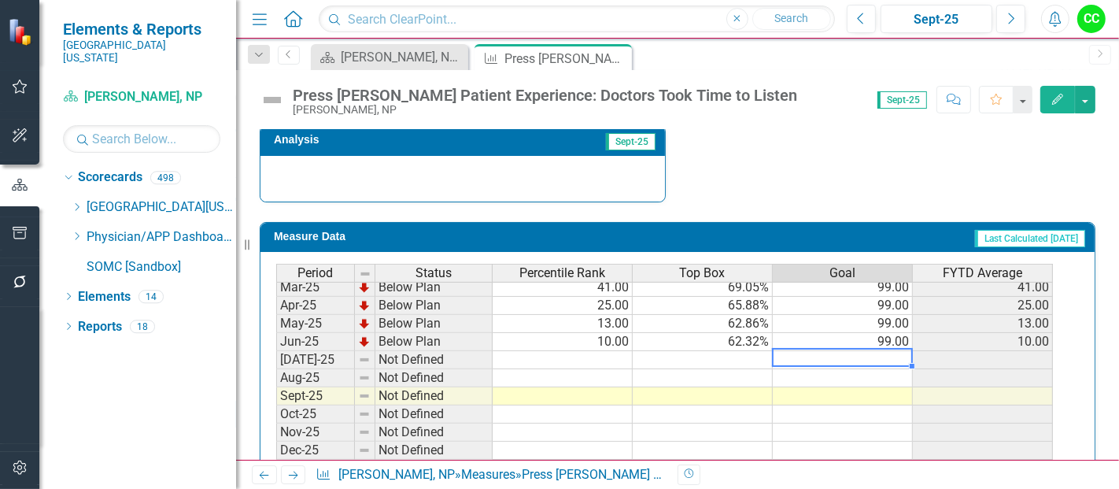
scroll to position [631, 0]
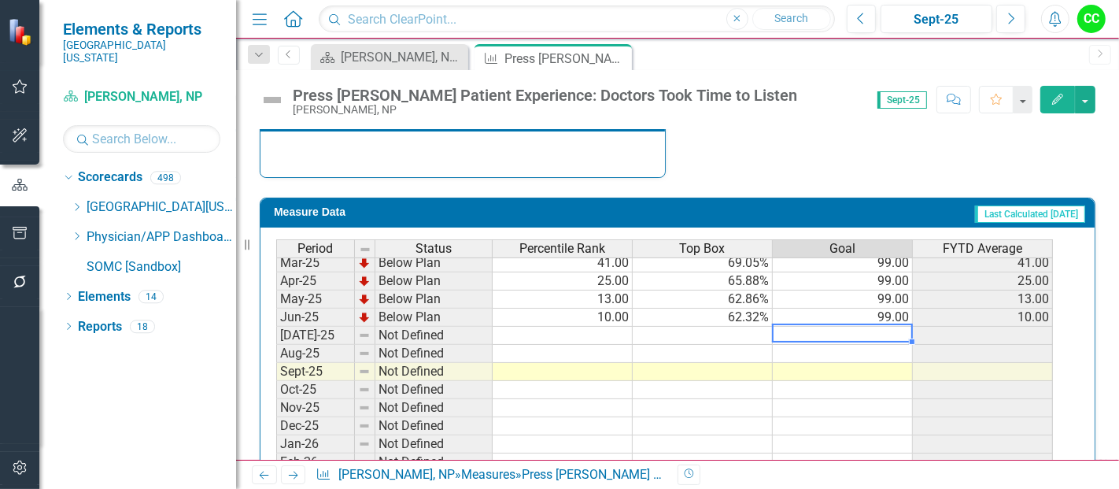
type textarea "99"
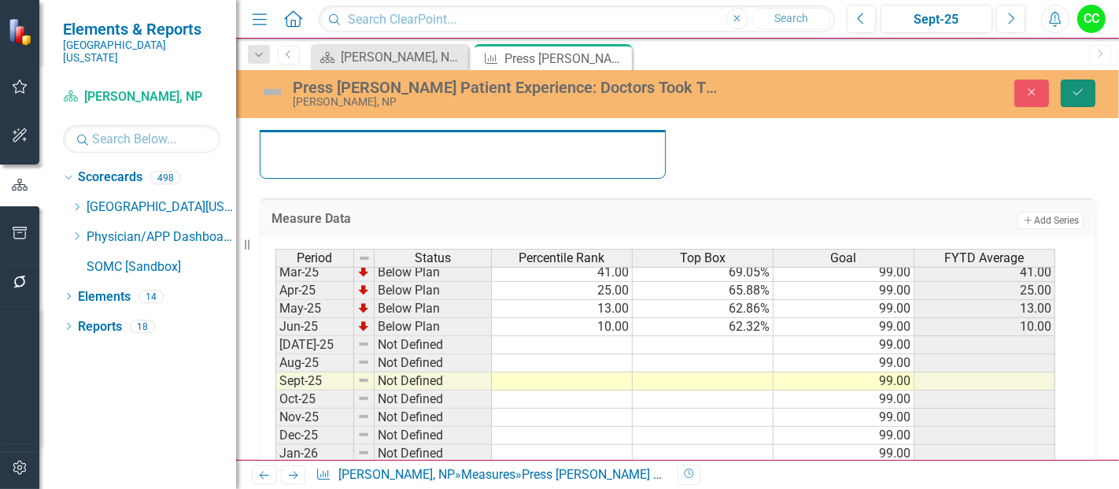
click at [1076, 99] on button "Save" at bounding box center [1078, 93] width 35 height 28
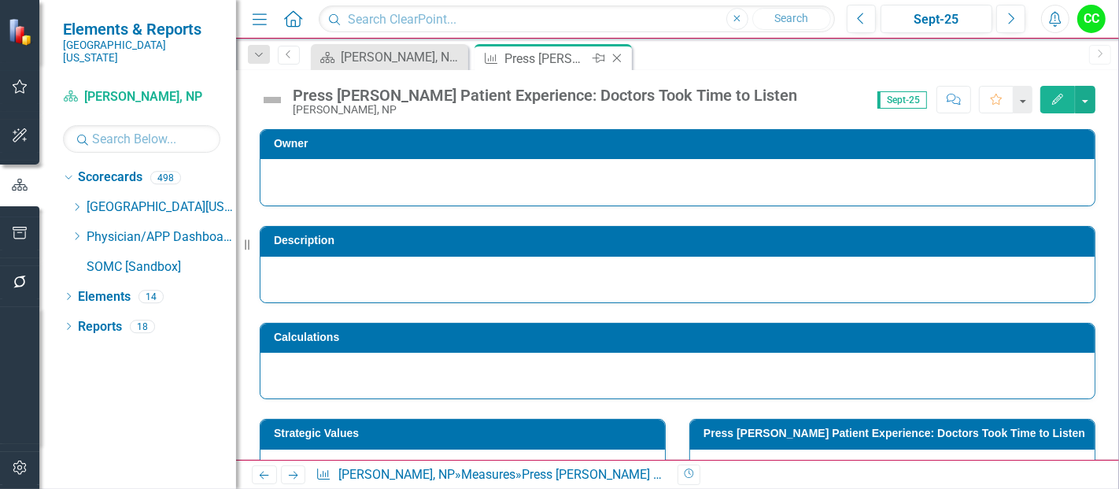
click at [613, 54] on icon at bounding box center [617, 58] width 9 height 9
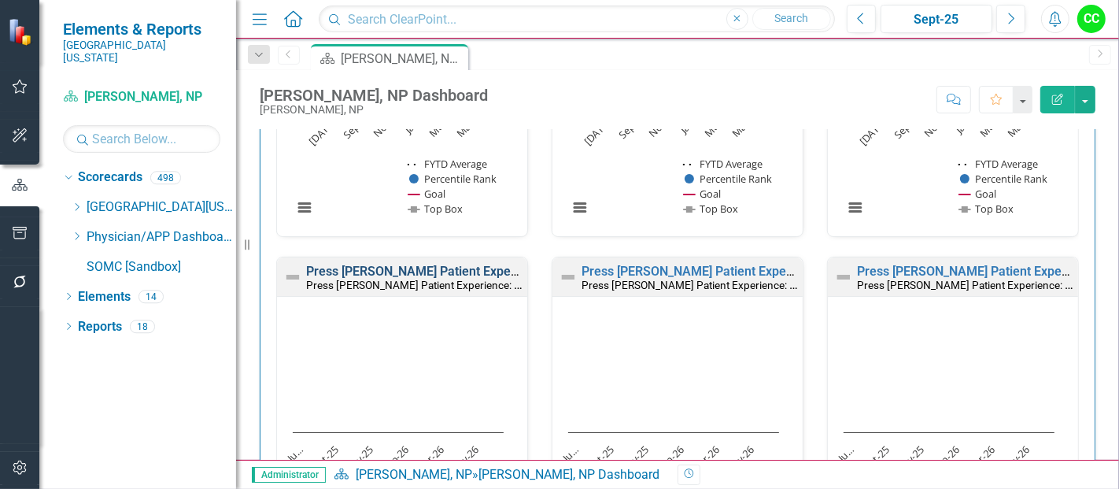
scroll to position [1157, 0]
click at [492, 264] on link "Press [PERSON_NAME] Patient Experience: Doctors Informative of Treatment" at bounding box center [524, 269] width 436 height 15
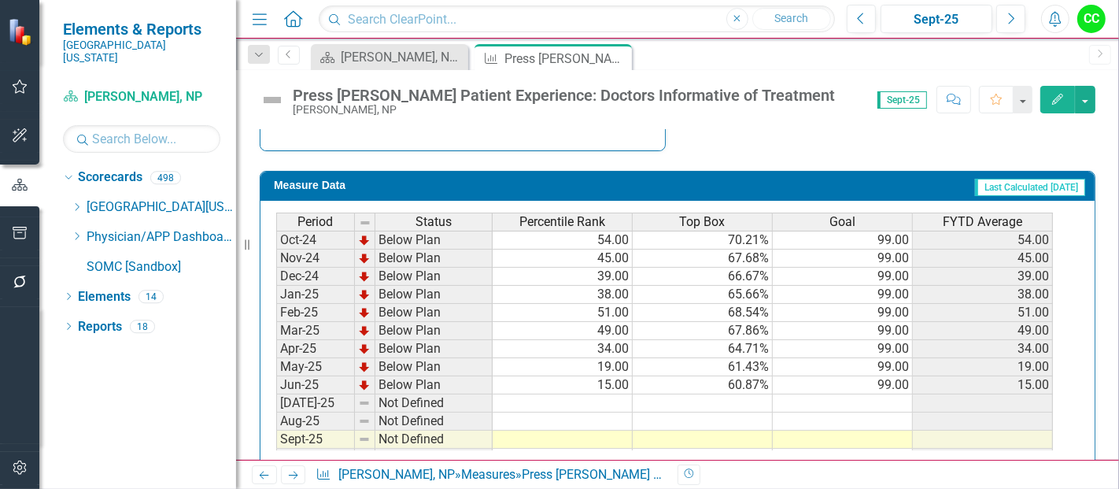
scroll to position [682, 0]
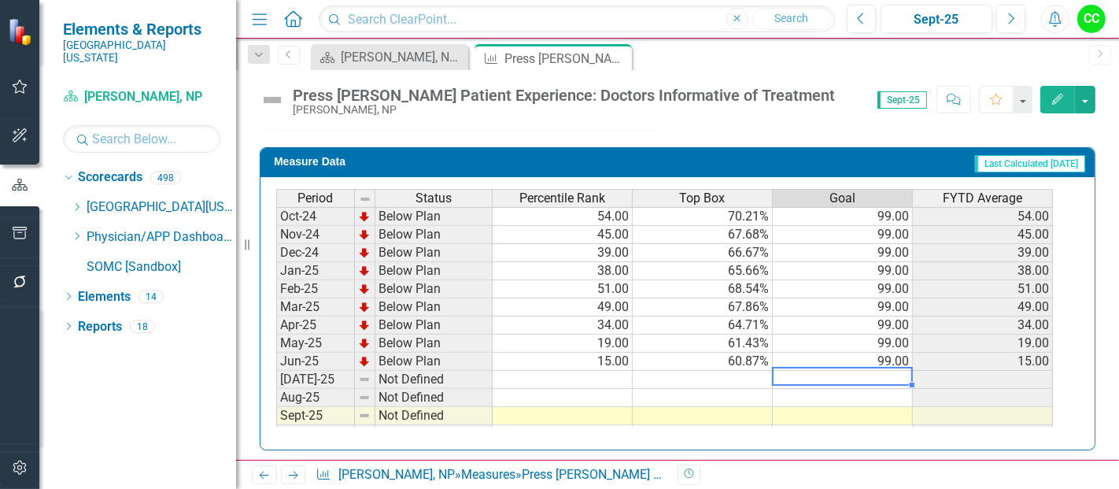
click at [861, 372] on td at bounding box center [843, 380] width 140 height 18
type textarea "99"
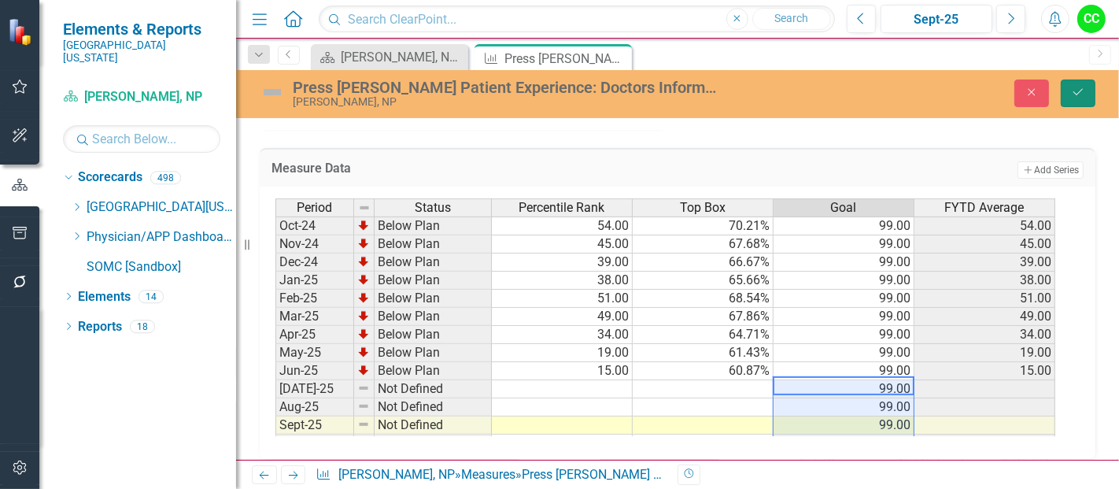
click at [1072, 97] on icon "Save" at bounding box center [1078, 92] width 14 height 11
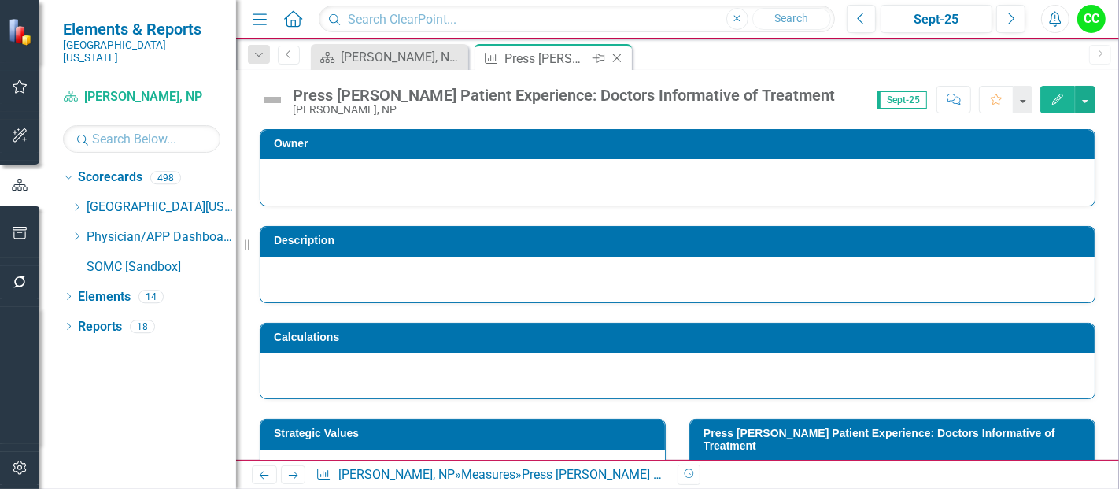
click at [615, 57] on icon "Close" at bounding box center [617, 58] width 16 height 13
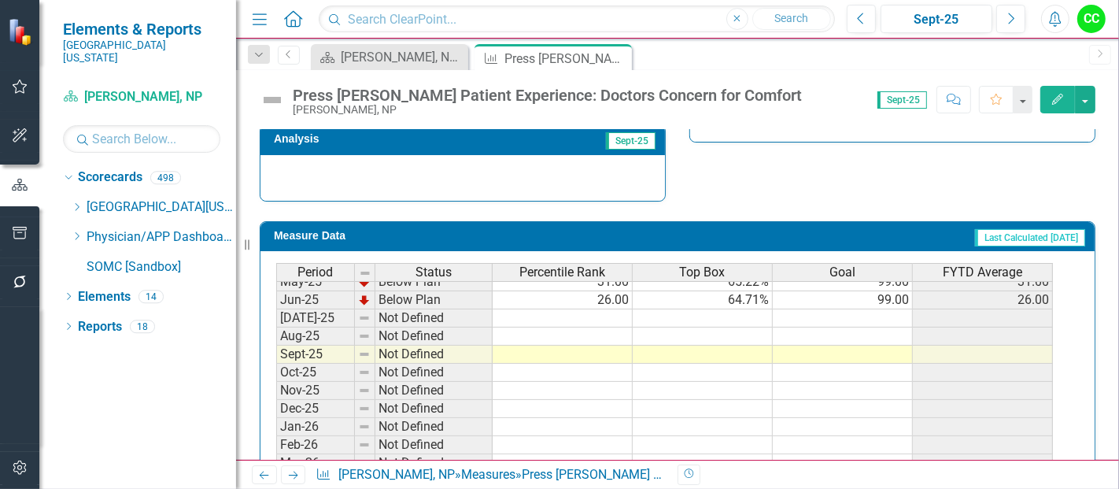
click at [882, 309] on td at bounding box center [843, 318] width 140 height 18
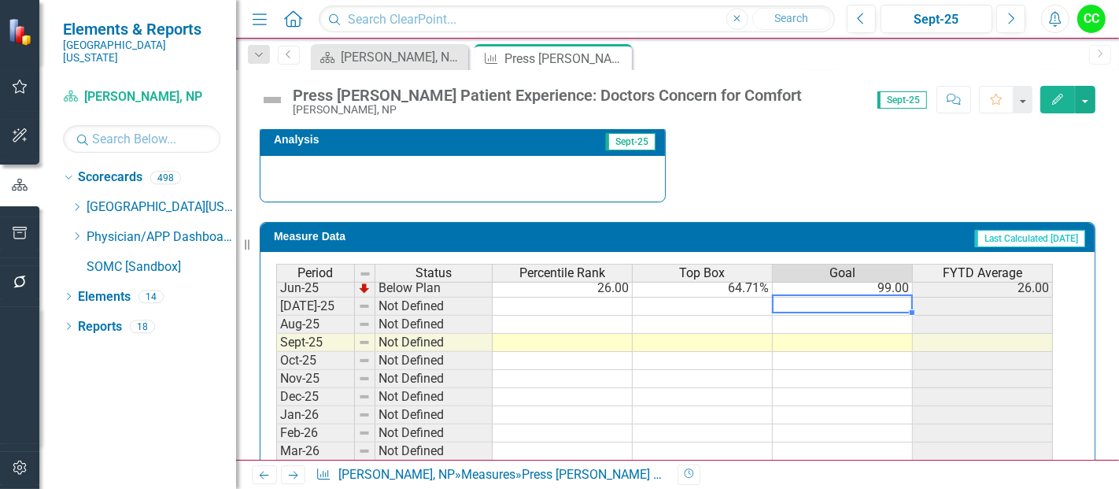
type textarea "99"
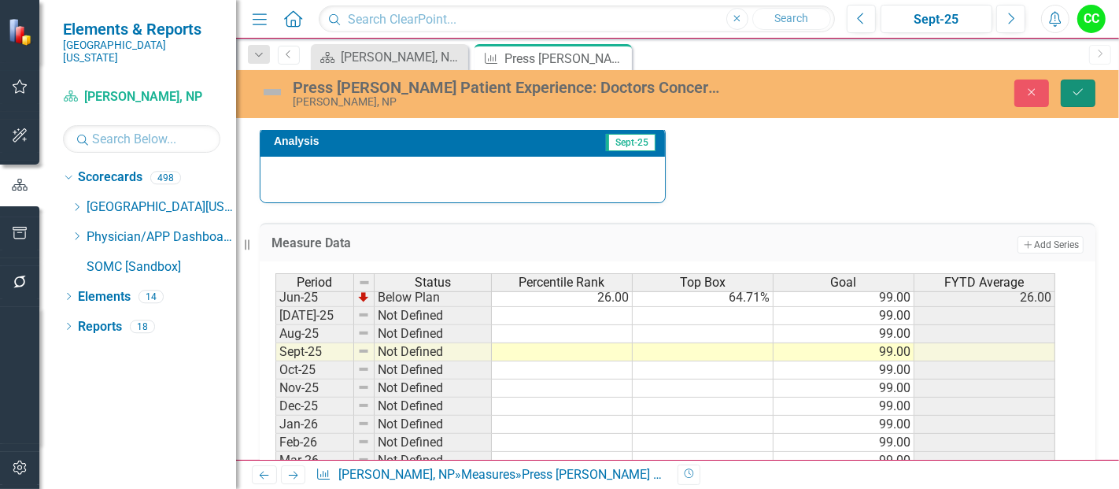
click at [1078, 87] on icon "Save" at bounding box center [1078, 92] width 14 height 11
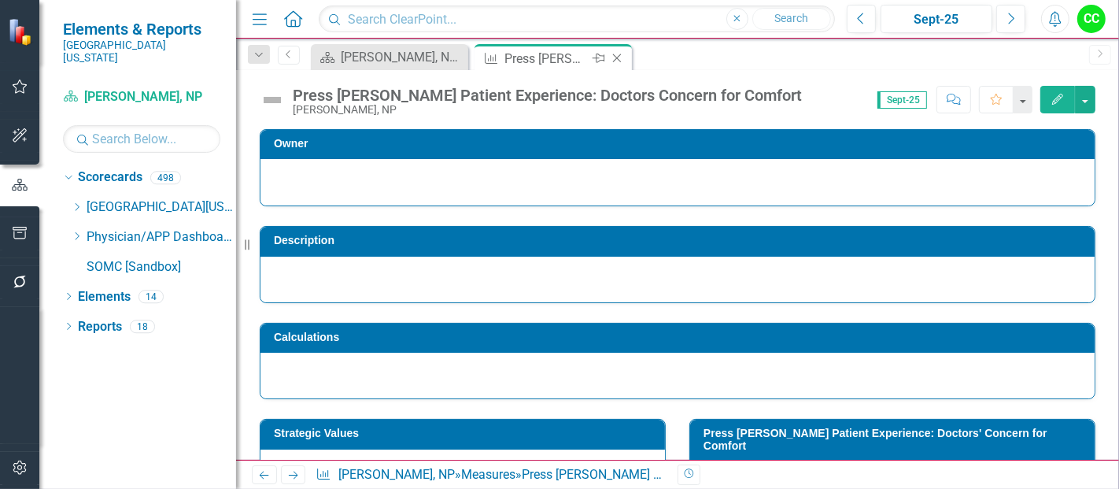
click at [616, 53] on icon "Close" at bounding box center [617, 58] width 16 height 13
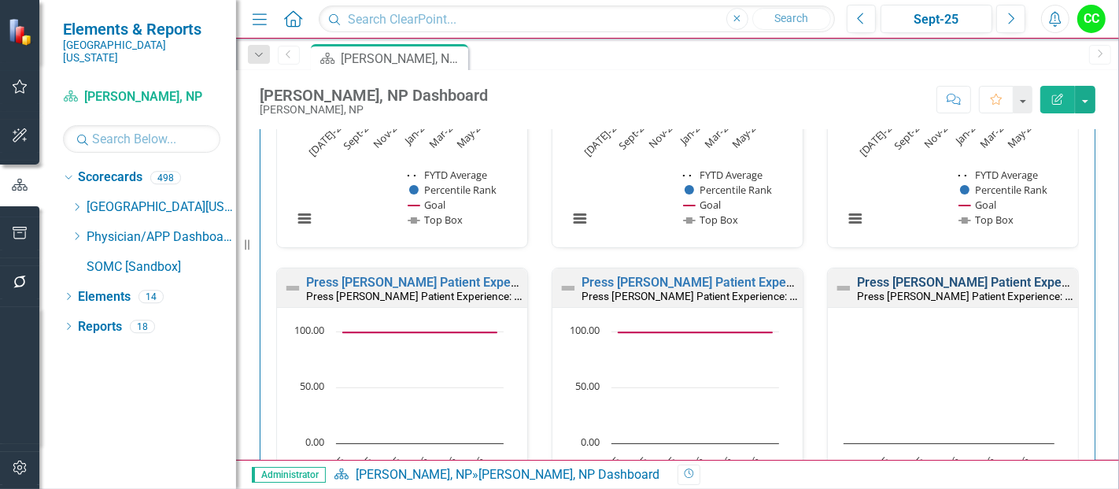
click at [913, 276] on link "Press [PERSON_NAME] Patient Experience: Doctors Include You in Treatment Decisi…" at bounding box center [1100, 282] width 486 height 15
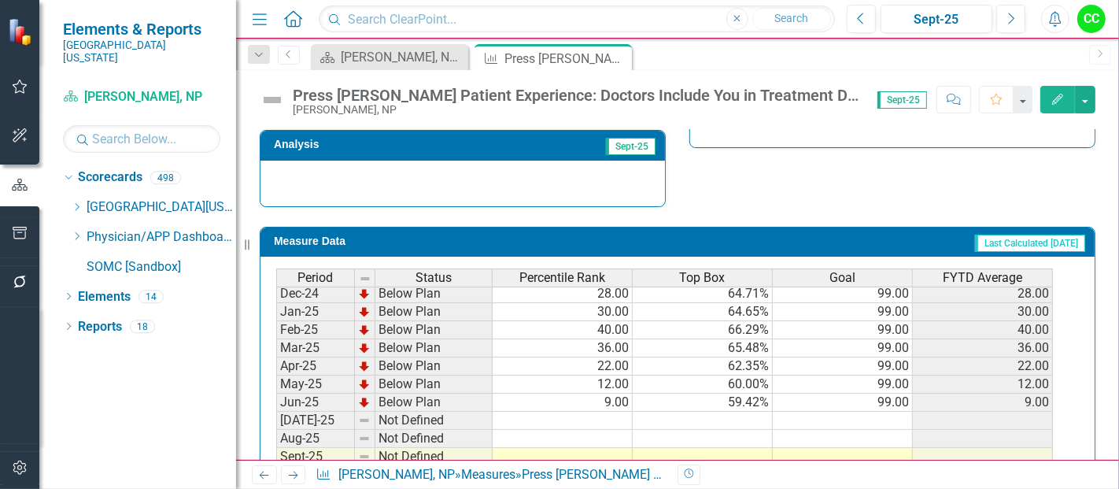
click at [877, 394] on td "99.00" at bounding box center [843, 403] width 140 height 18
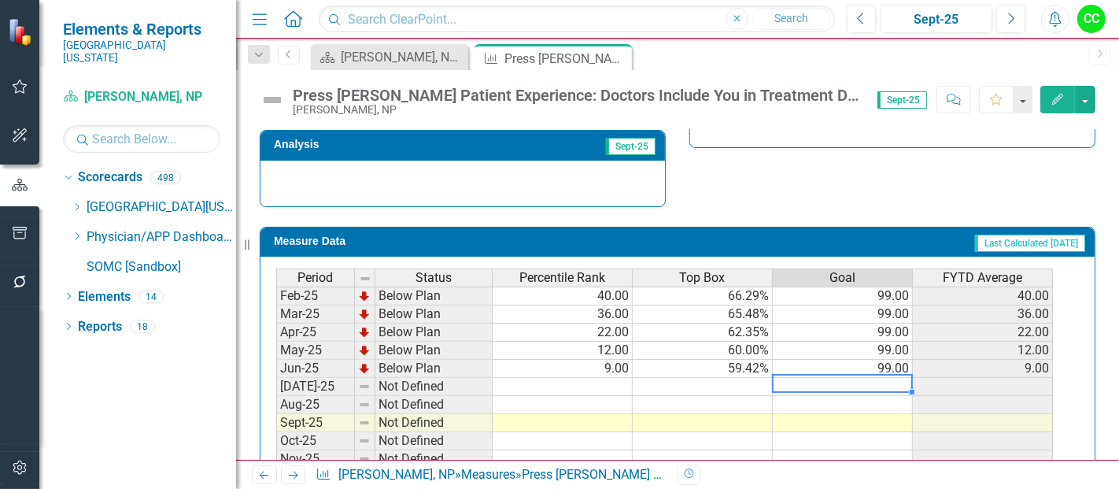
type textarea "99"
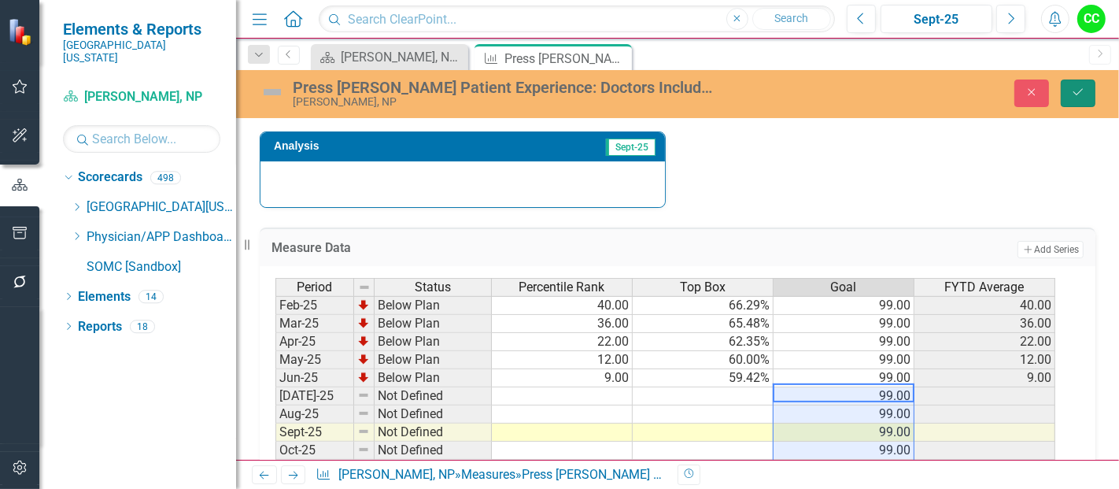
click at [1089, 97] on button "Save" at bounding box center [1078, 93] width 35 height 28
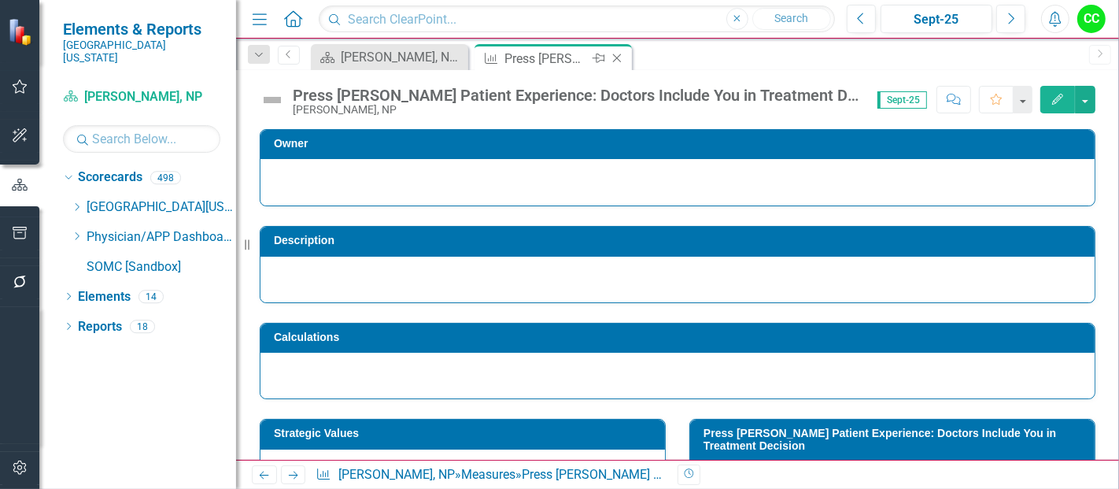
click at [616, 56] on icon "Close" at bounding box center [617, 58] width 16 height 13
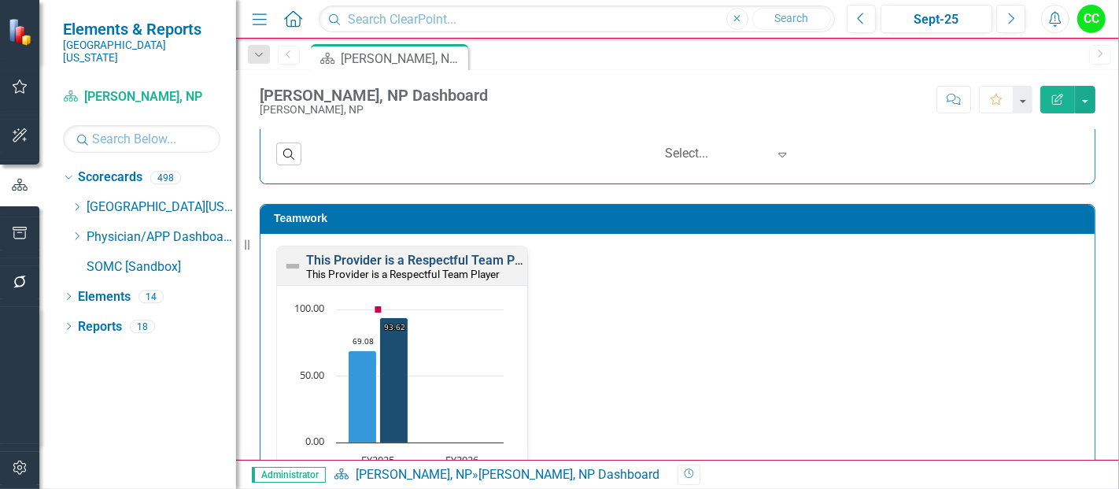
click at [475, 257] on link "This Provider is a Respectful Team Player" at bounding box center [424, 260] width 237 height 15
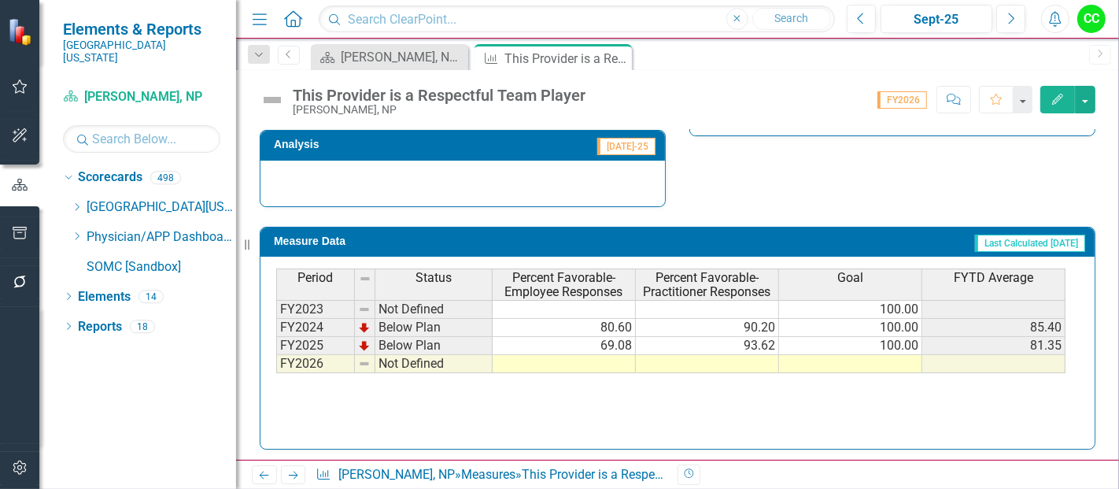
click at [276, 366] on div "Period Status Percent Favorable-Employee Responses Percent Favorable-Practition…" at bounding box center [276, 320] width 0 height 105
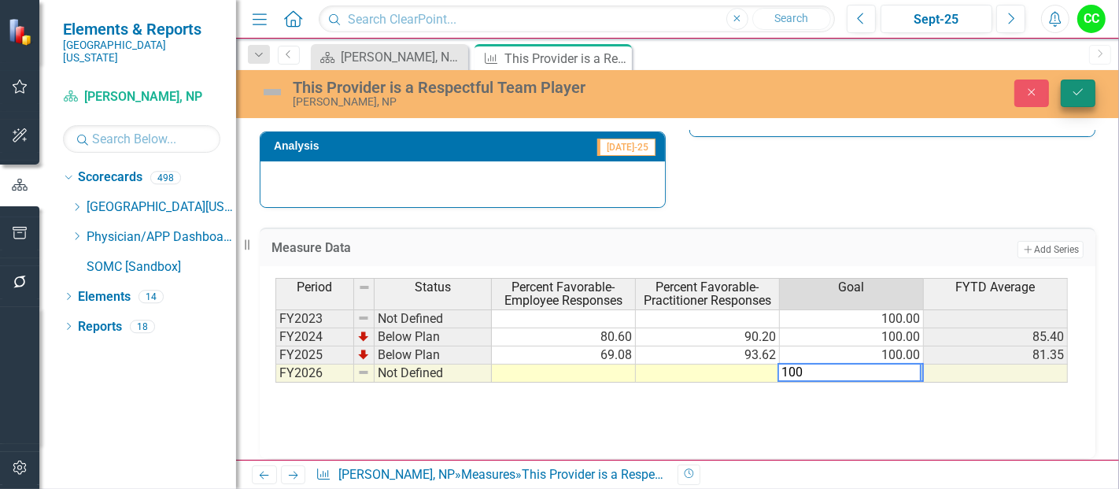
type textarea "100"
click at [1085, 104] on button "Save" at bounding box center [1078, 93] width 35 height 28
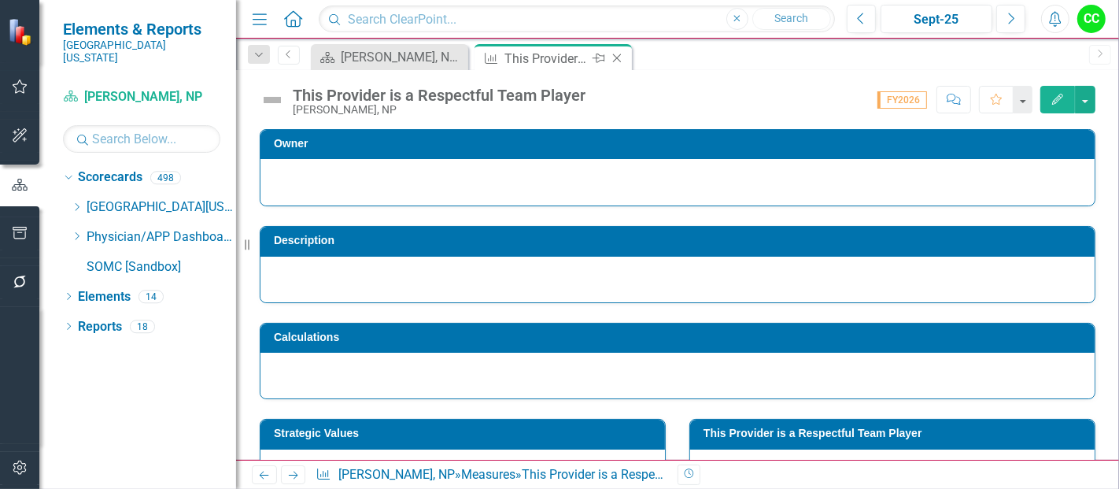
click at [616, 55] on icon "Close" at bounding box center [617, 58] width 16 height 13
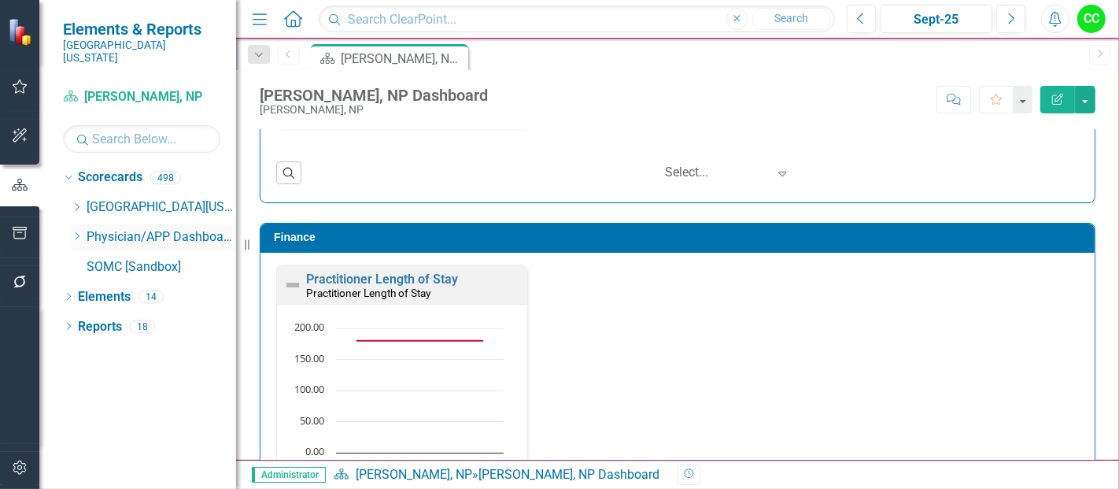
click at [75, 231] on div "Dropdown" at bounding box center [77, 237] width 12 height 13
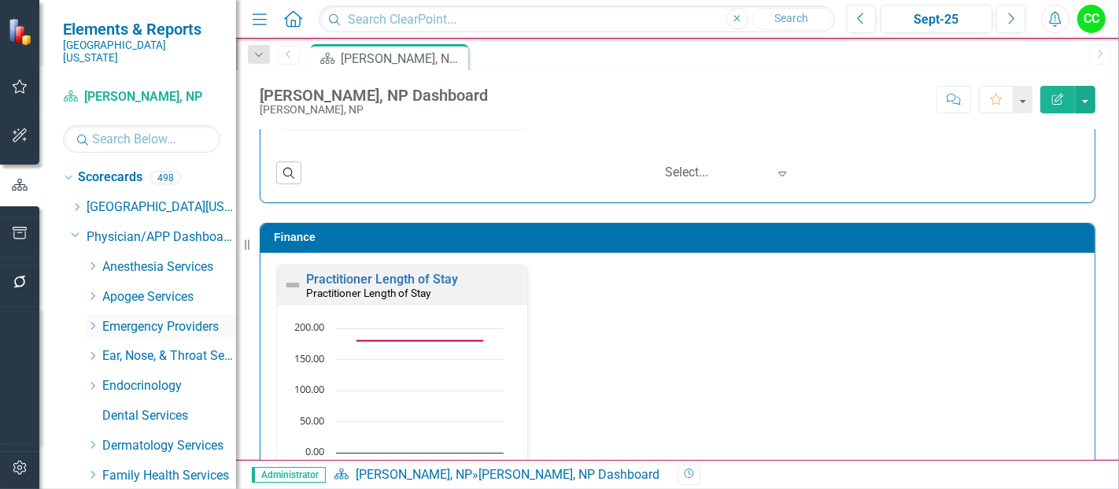
click at [90, 321] on icon "Dropdown" at bounding box center [93, 325] width 12 height 9
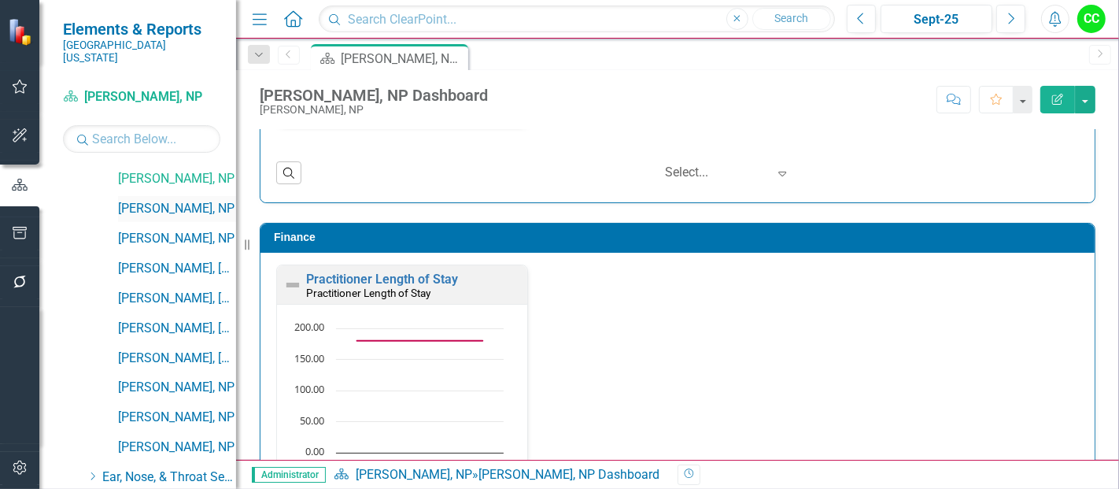
click at [173, 200] on link "[PERSON_NAME], NP" at bounding box center [177, 209] width 118 height 18
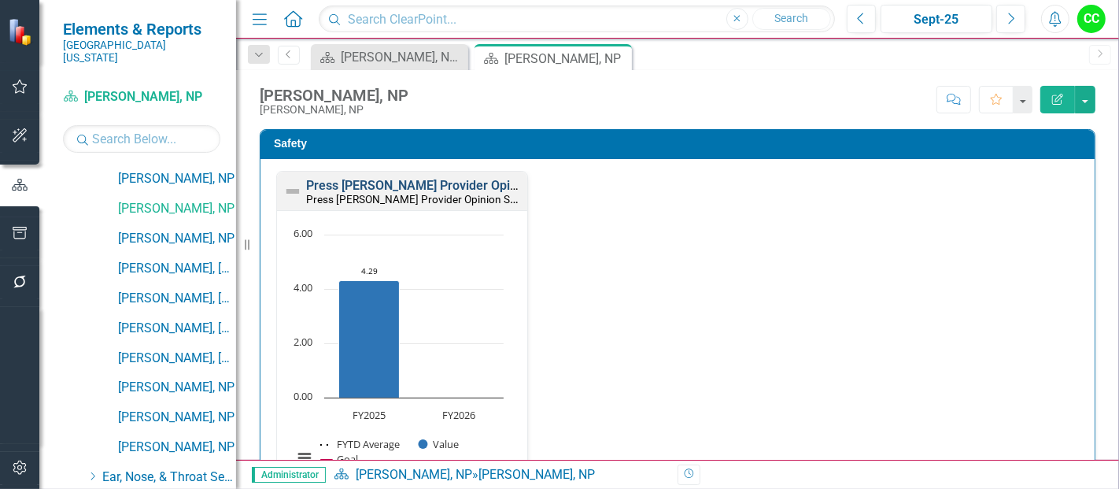
click at [444, 185] on link "Press [PERSON_NAME] Provider Opinion Survey: Safety Survey Results" at bounding box center [506, 185] width 401 height 15
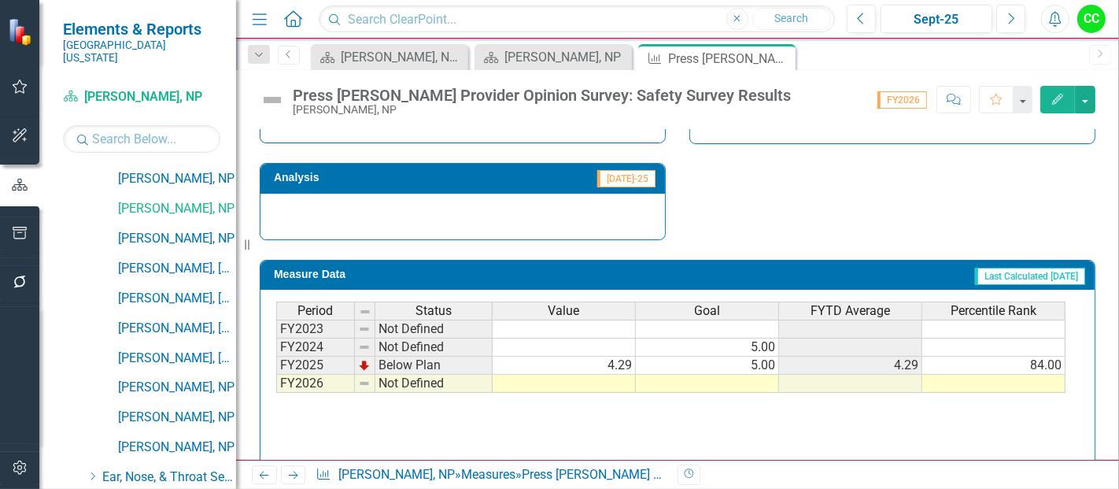
scroll to position [1159, 0]
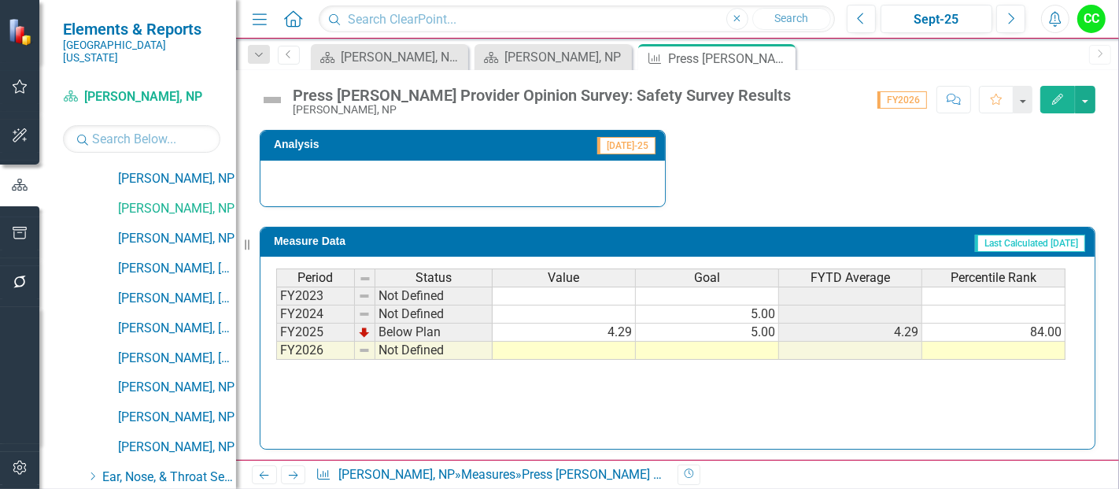
click at [716, 335] on td "5.00" at bounding box center [707, 332] width 143 height 18
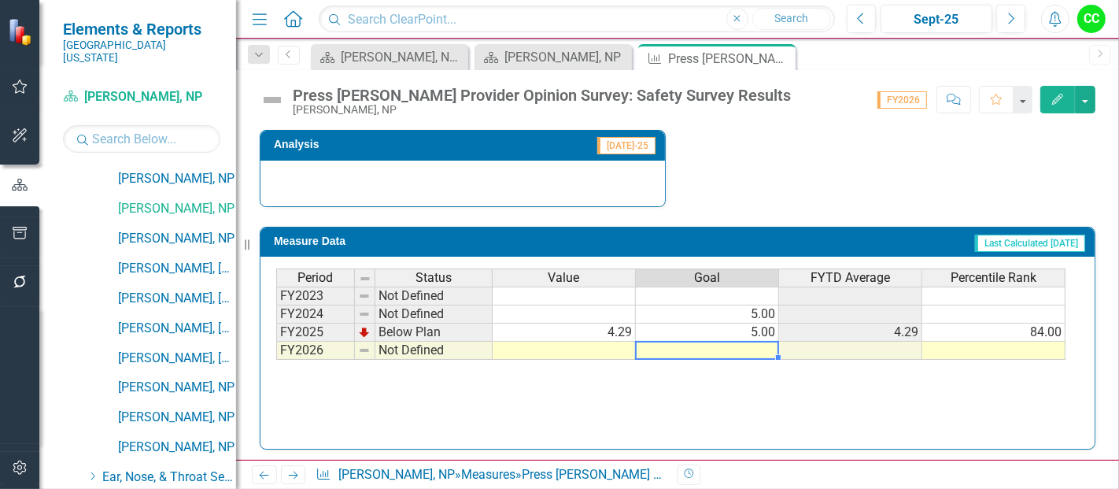
click at [712, 347] on td at bounding box center [707, 351] width 143 height 18
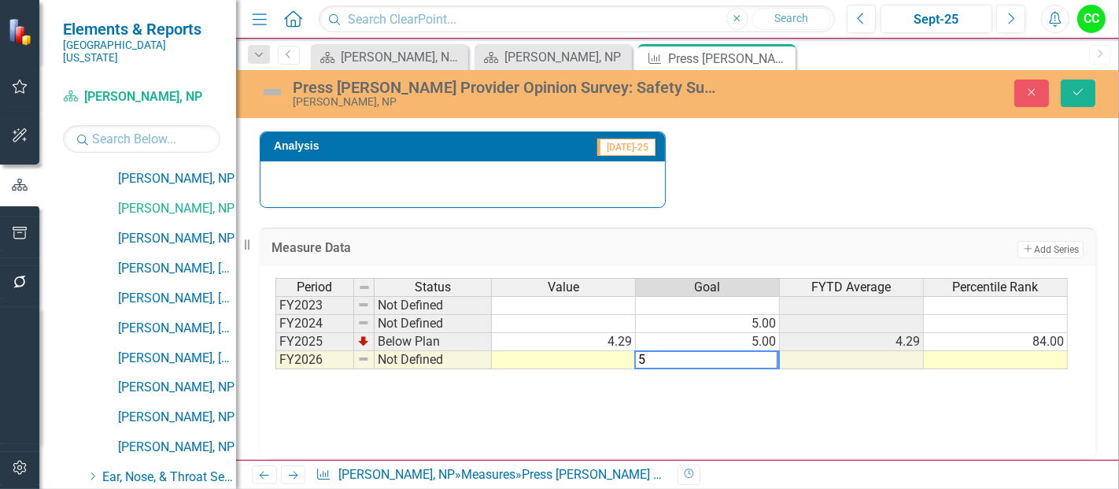
type textarea "5"
click at [1060, 87] on div "Close Save" at bounding box center [935, 93] width 345 height 28
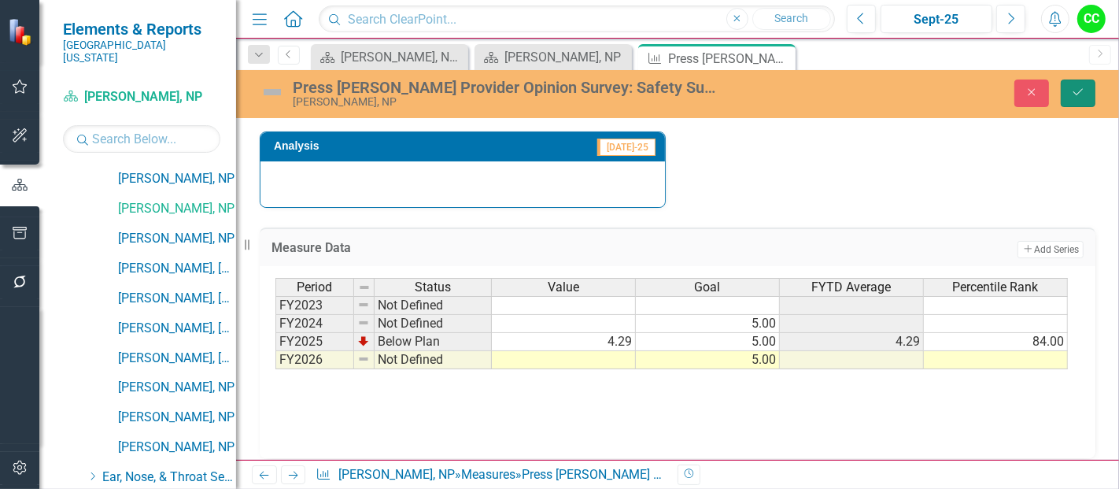
click at [1074, 87] on icon "Save" at bounding box center [1078, 92] width 14 height 11
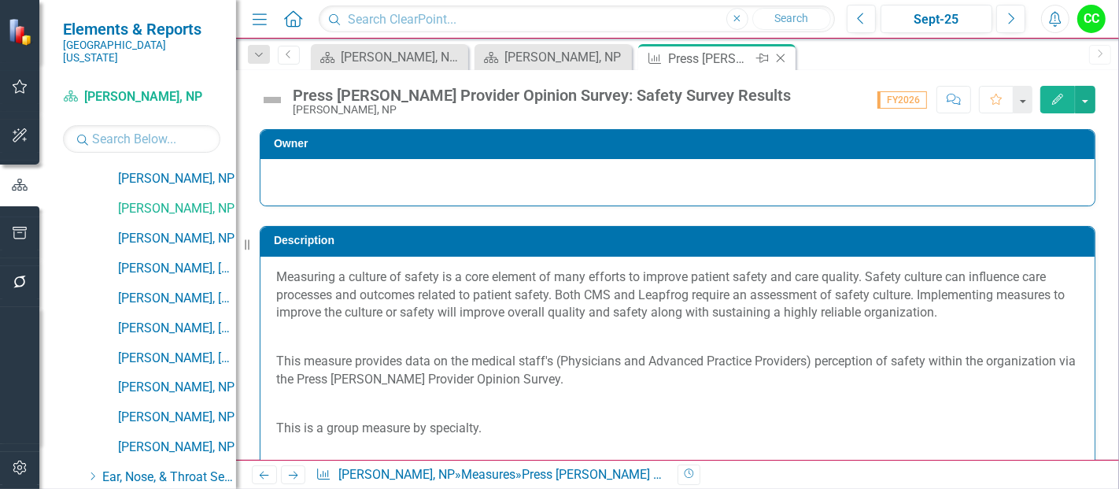
scroll to position [0, 0]
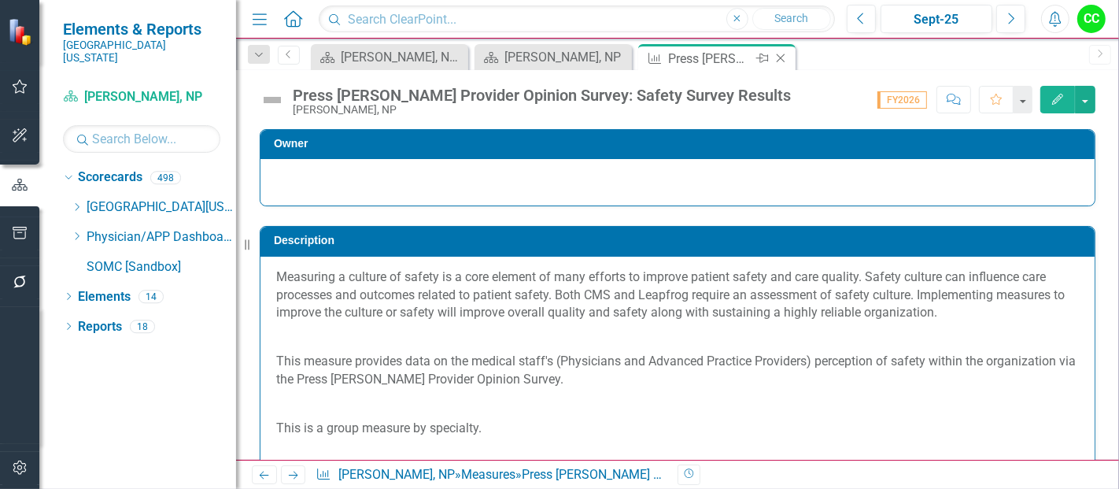
click at [782, 54] on icon "Close" at bounding box center [781, 58] width 16 height 13
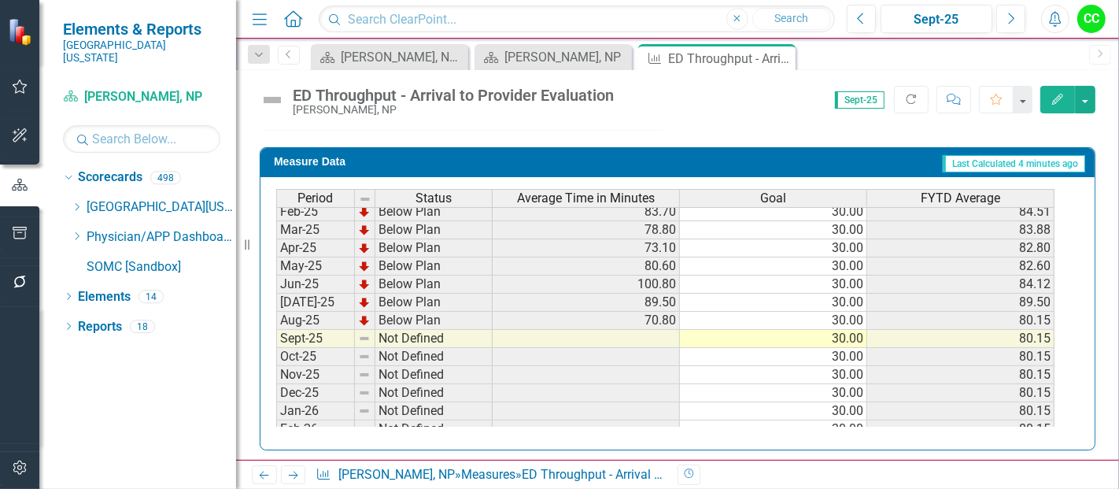
scroll to position [650, 0]
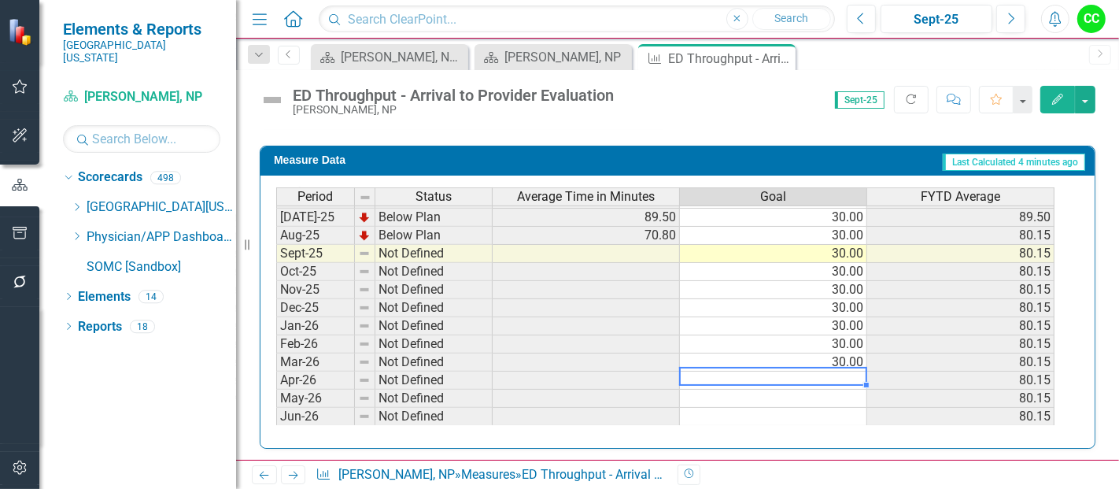
type textarea "30"
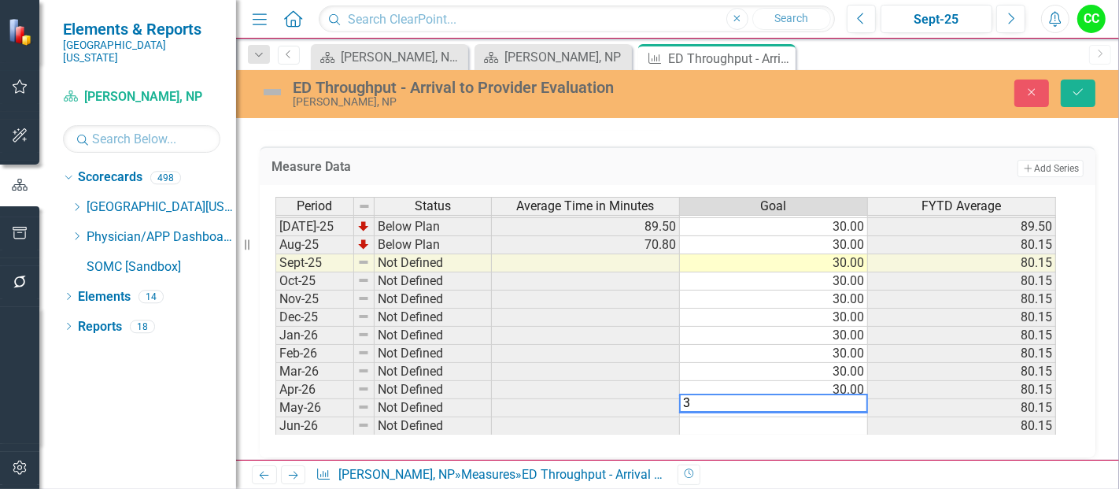
type textarea "30"
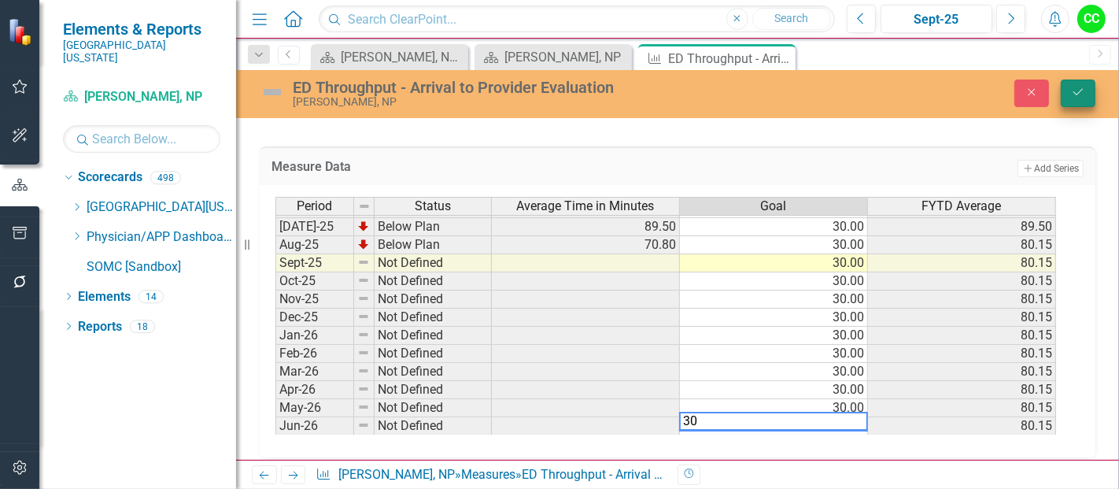
type textarea "30"
click at [1085, 100] on button "Save" at bounding box center [1078, 93] width 35 height 28
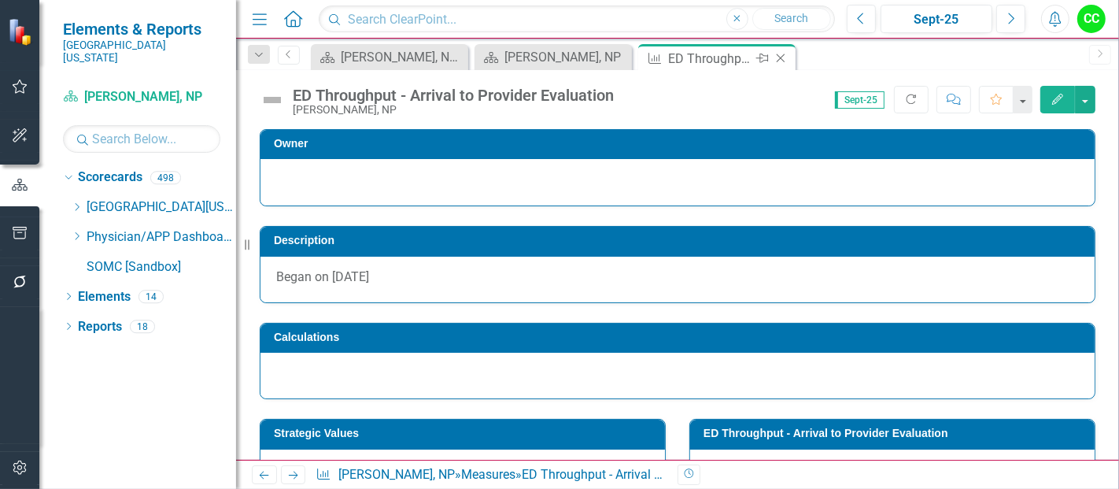
click at [780, 57] on icon "Close" at bounding box center [781, 58] width 16 height 13
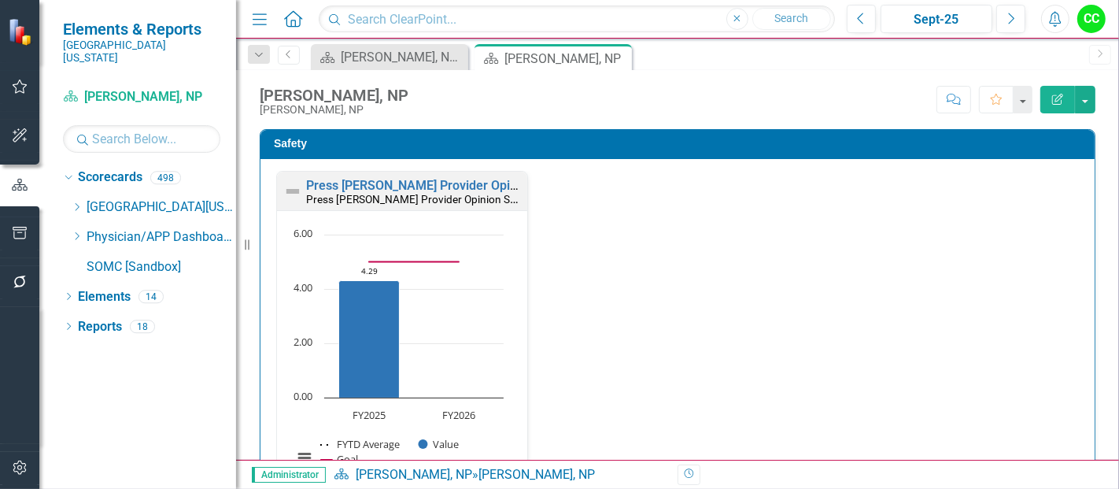
scroll to position [425, 0]
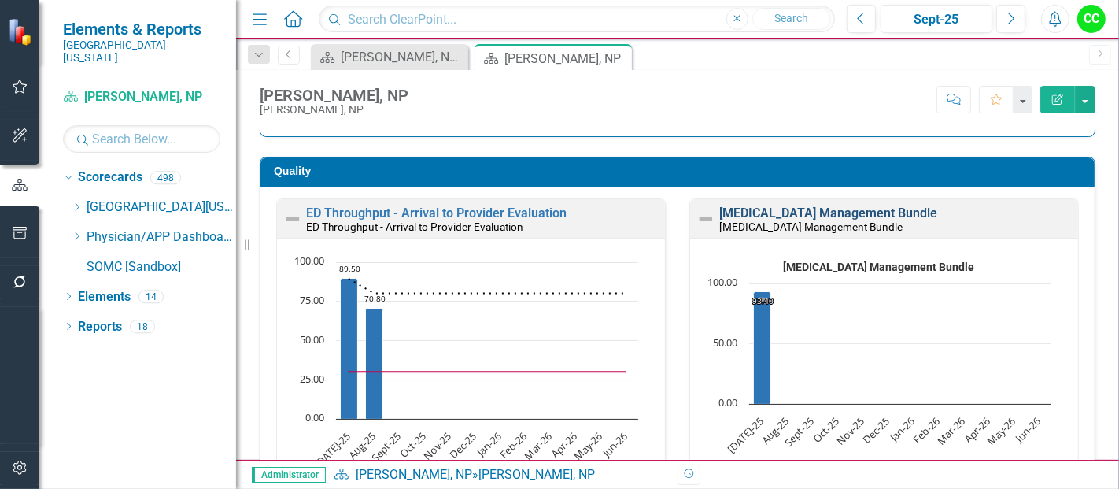
click at [892, 209] on link "[MEDICAL_DATA] Management Bundle" at bounding box center [828, 212] width 218 height 15
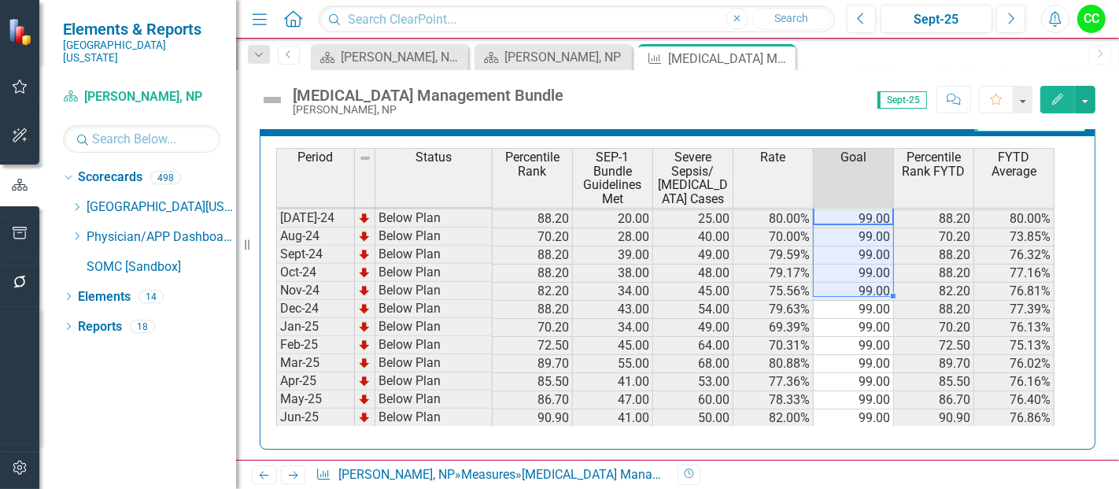
scroll to position [524, 0]
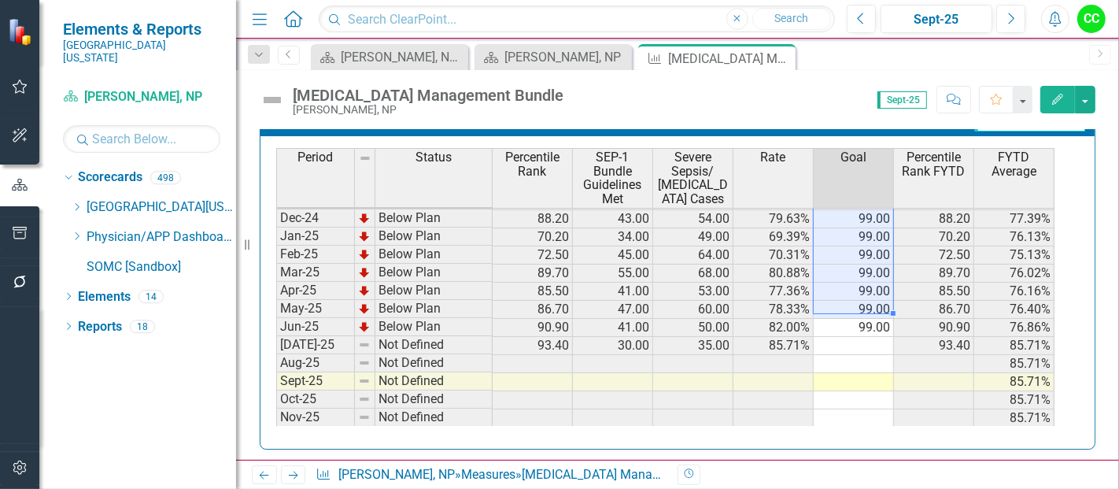
drag, startPoint x: 877, startPoint y: 211, endPoint x: 852, endPoint y: 314, distance: 106.1
click at [852, 314] on tbody "Sep-23 Below Plan 21.40 13.00 28.00 46.43% 99.00 21.40 48.39% Oct-23 Below Plan…" at bounding box center [665, 228] width 778 height 580
click at [842, 342] on td at bounding box center [854, 346] width 80 height 18
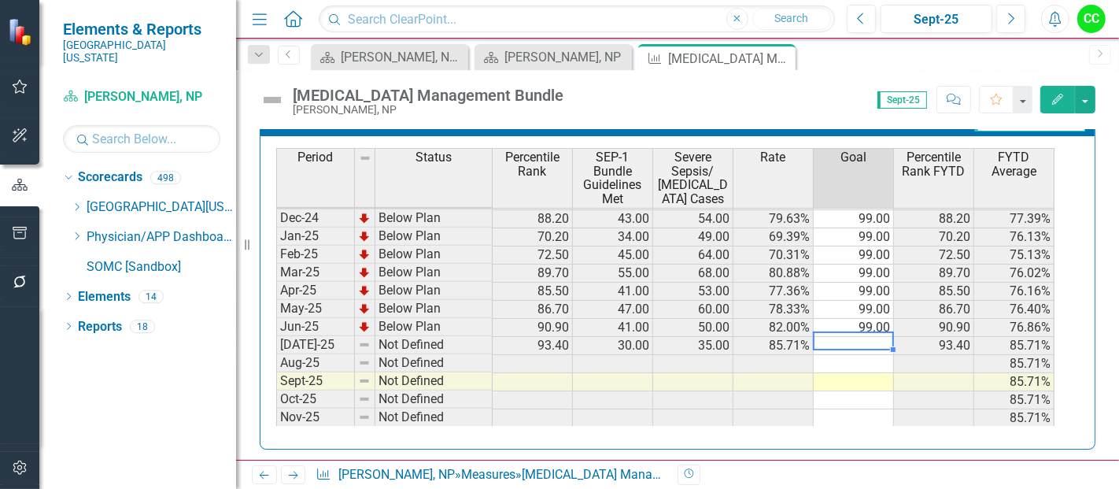
type textarea "99"
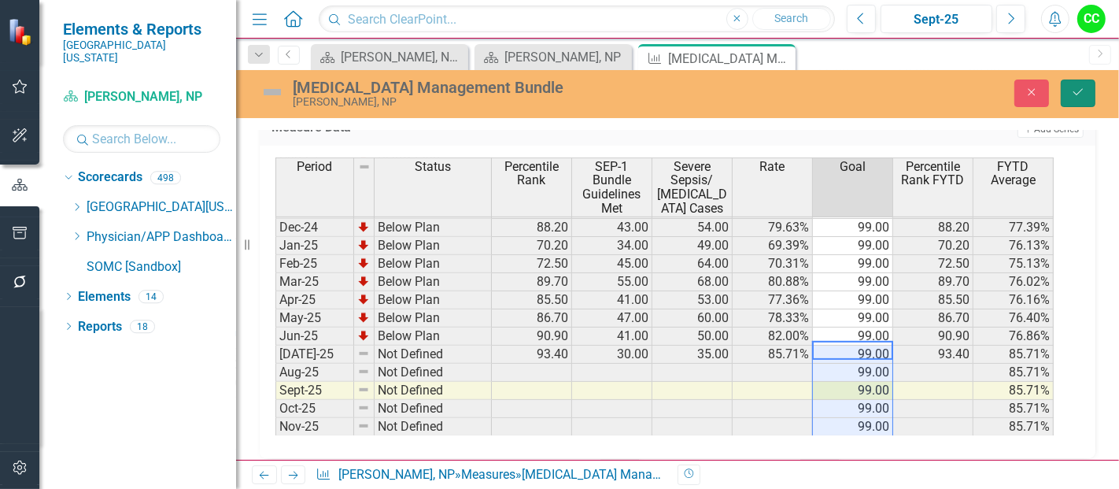
click at [1078, 84] on button "Save" at bounding box center [1078, 93] width 35 height 28
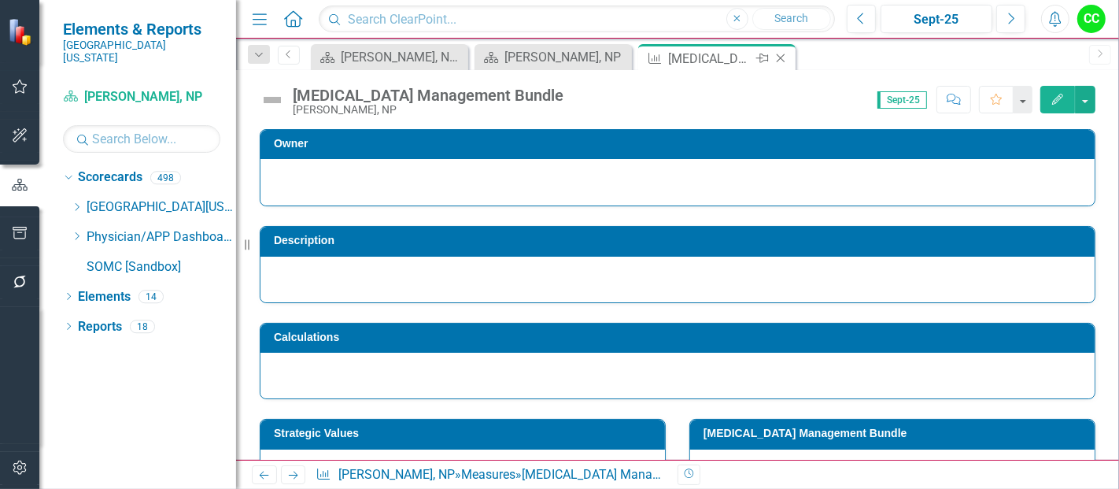
click at [779, 55] on icon "Close" at bounding box center [781, 58] width 16 height 13
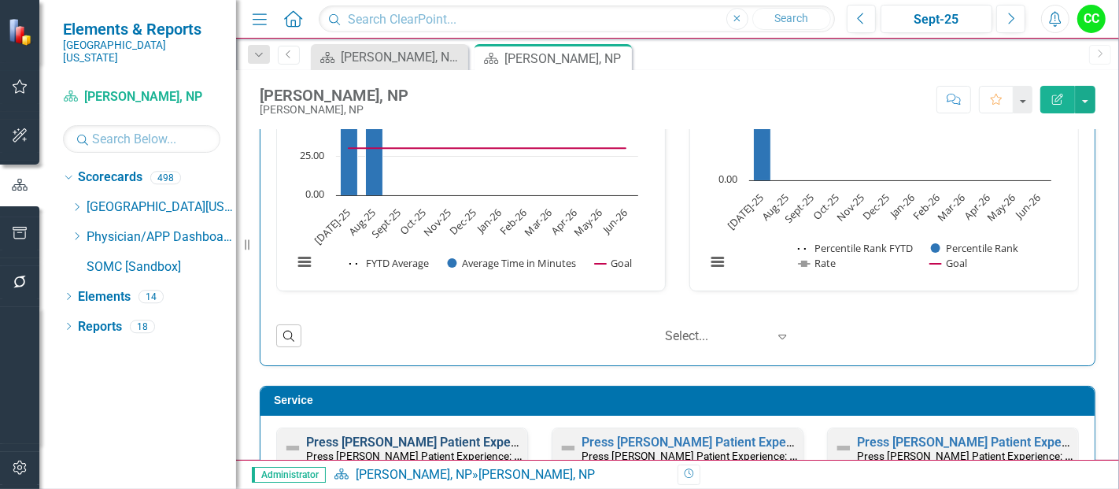
click at [485, 434] on link "Press [PERSON_NAME] Patient Experience: Likelihood to Recommend" at bounding box center [503, 441] width 394 height 15
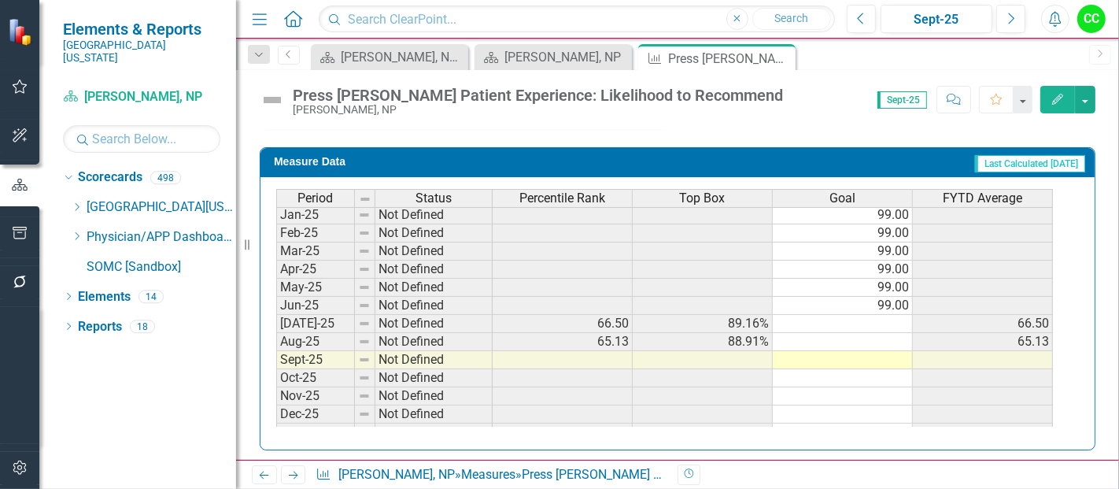
click at [893, 315] on tbody "Jan-24 Not Defined 99.00 Feb-24 Not Defined 99.00 Mar-24 Not Defined 99.00 Apr-…" at bounding box center [664, 260] width 777 height 544
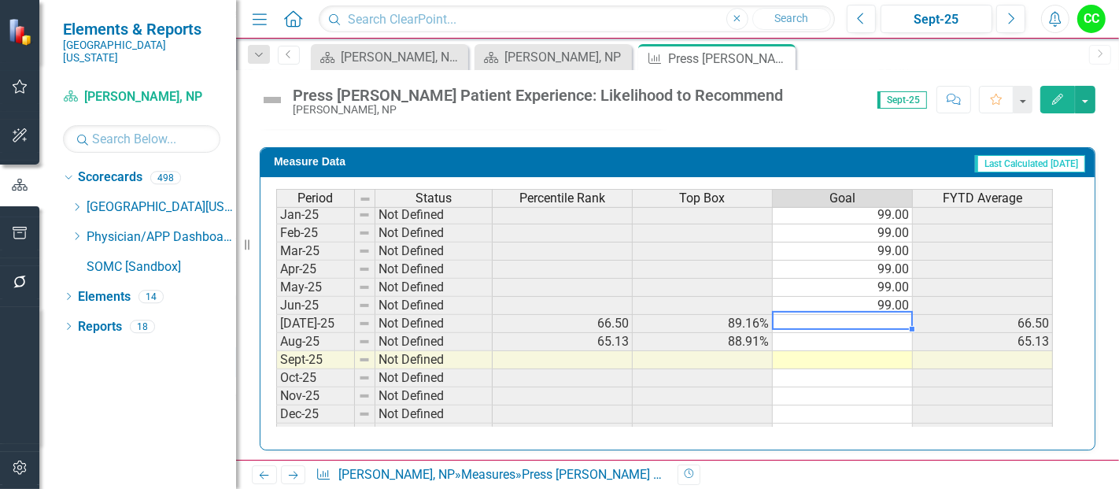
type textarea "99"
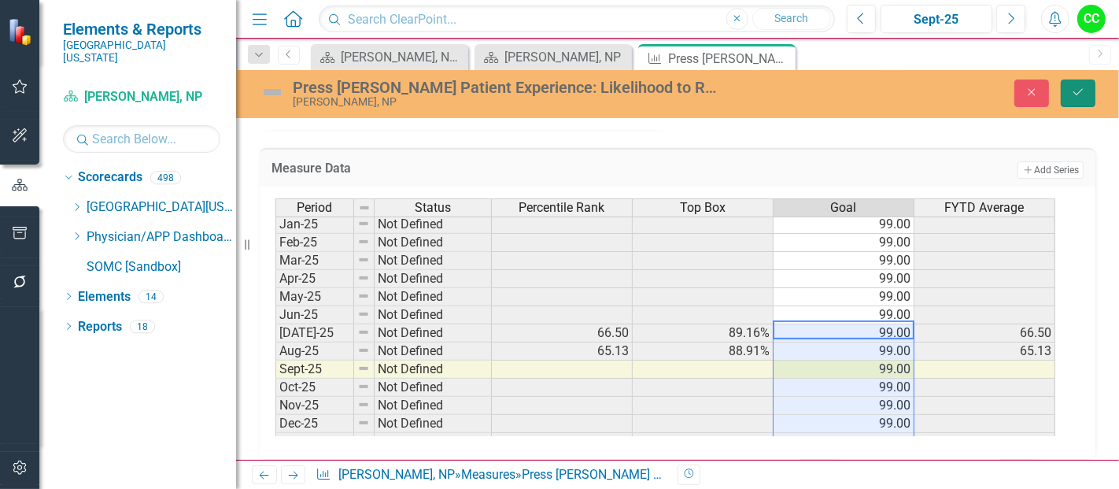
click at [1073, 91] on icon "Save" at bounding box center [1078, 92] width 14 height 11
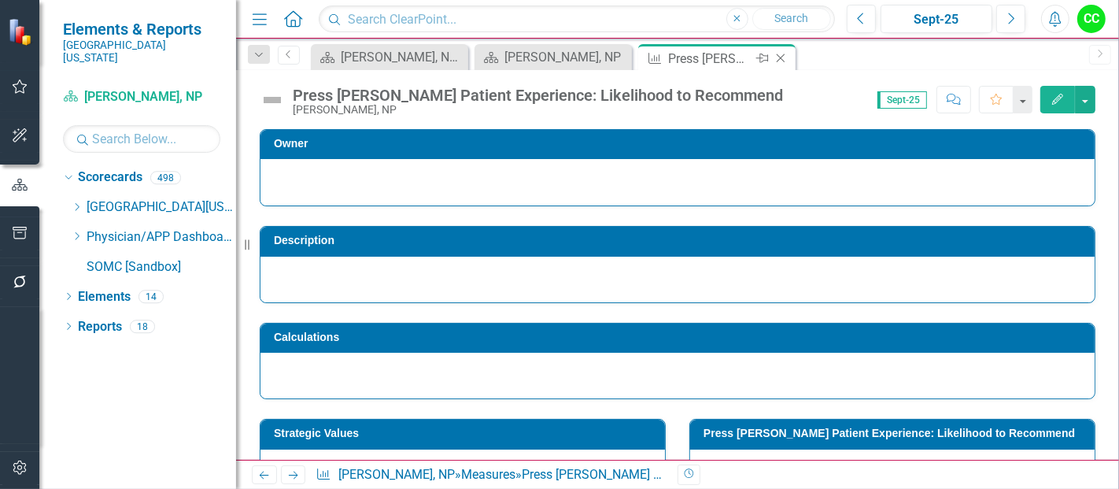
click at [782, 57] on icon at bounding box center [781, 58] width 9 height 9
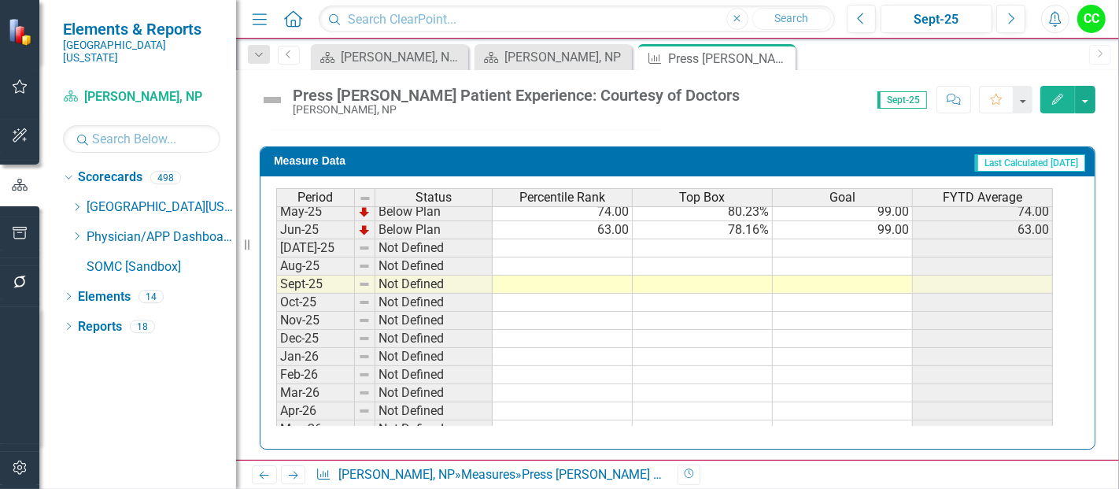
click at [904, 242] on td at bounding box center [843, 248] width 140 height 18
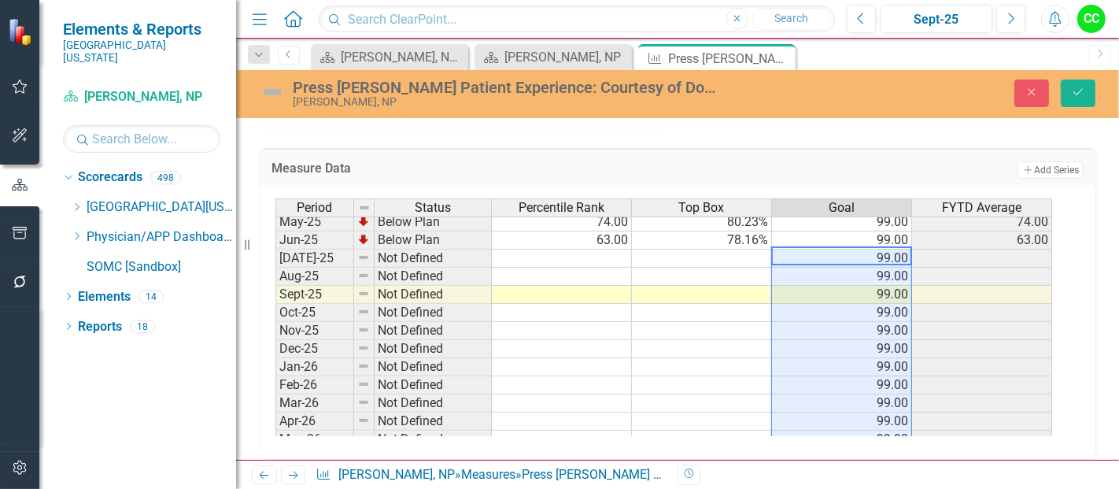
type textarea "99"
click at [1084, 91] on icon "Save" at bounding box center [1078, 92] width 14 height 11
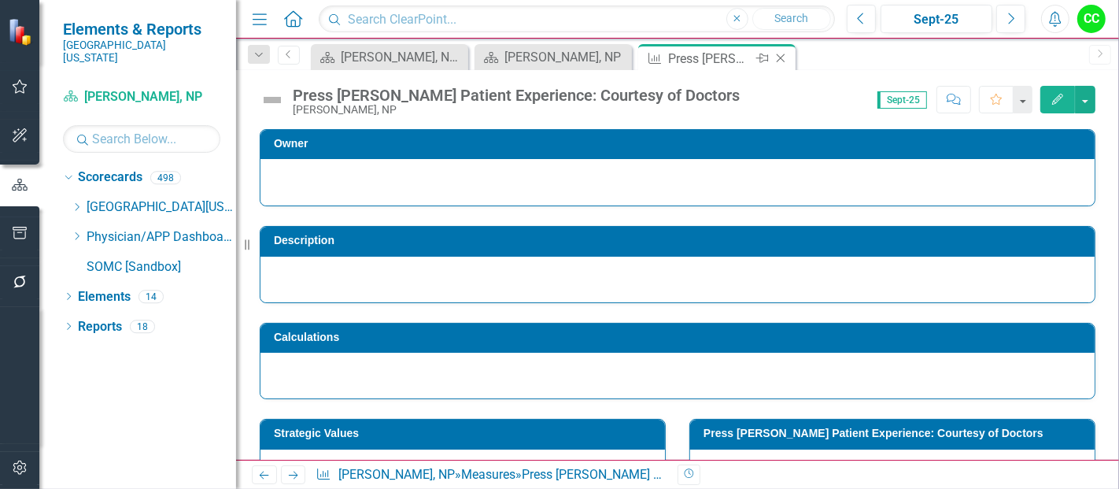
click at [782, 57] on icon "Close" at bounding box center [781, 58] width 16 height 13
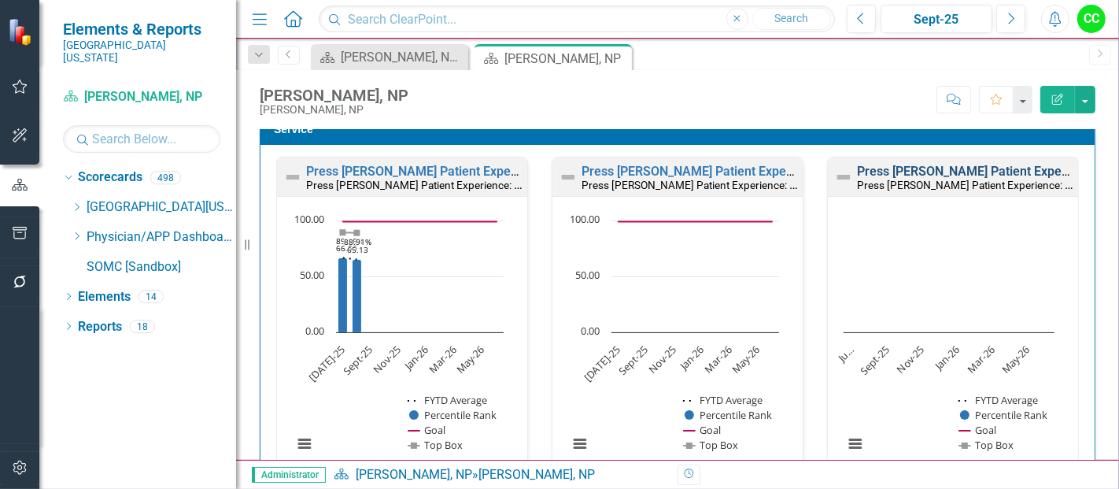
click at [913, 168] on link "Press [PERSON_NAME] Patient Experience: Doctors Took Time to Listen" at bounding box center [1059, 171] width 405 height 15
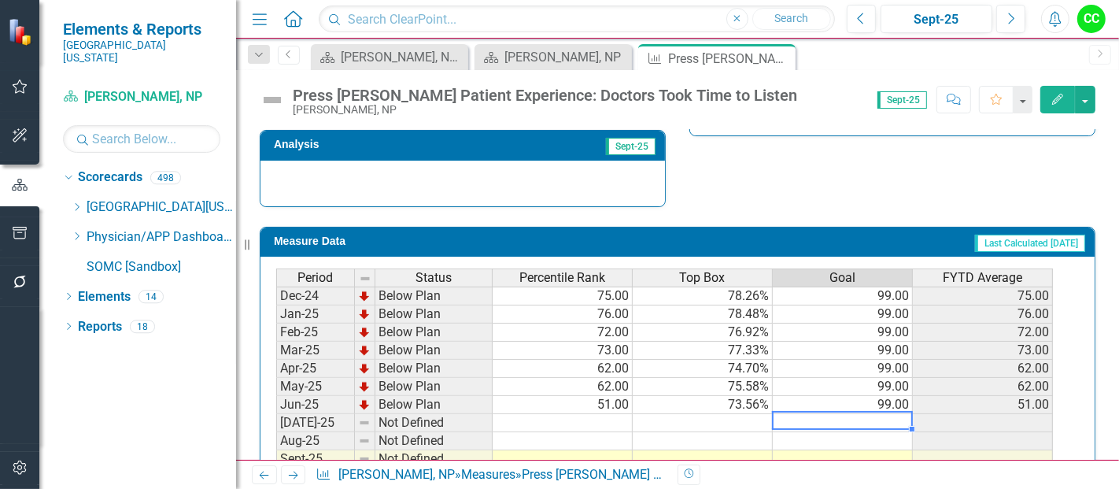
click at [883, 414] on td at bounding box center [843, 423] width 140 height 18
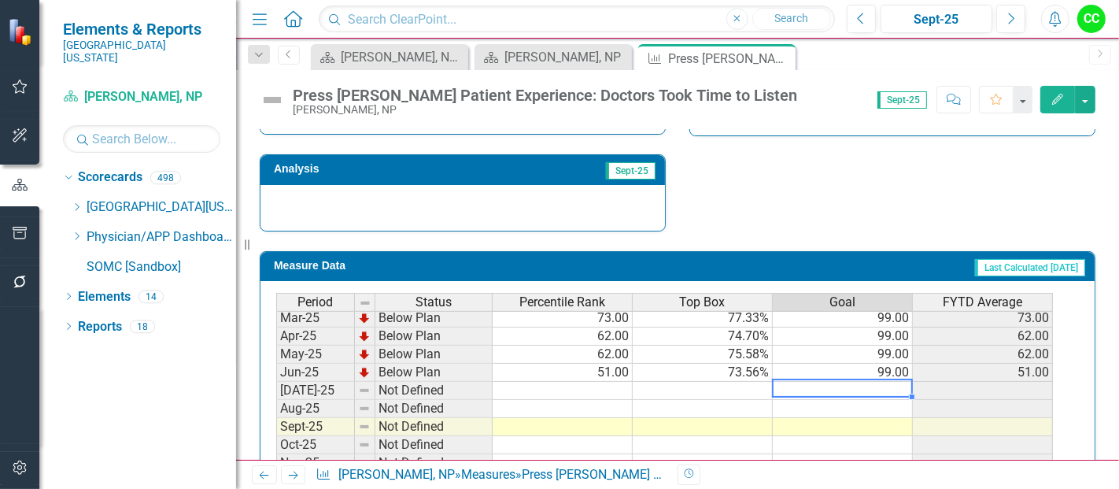
type textarea "99"
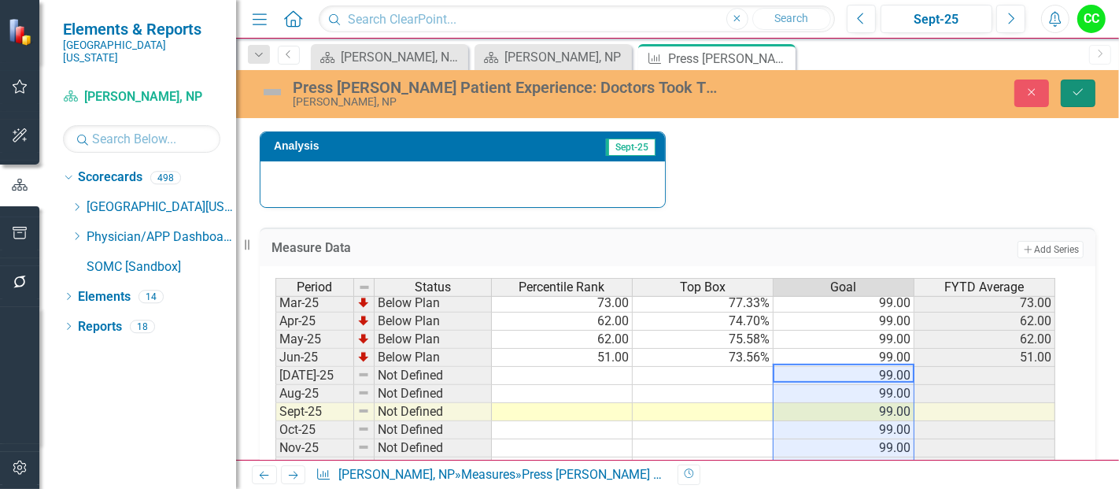
click at [1080, 87] on icon "Save" at bounding box center [1078, 92] width 14 height 11
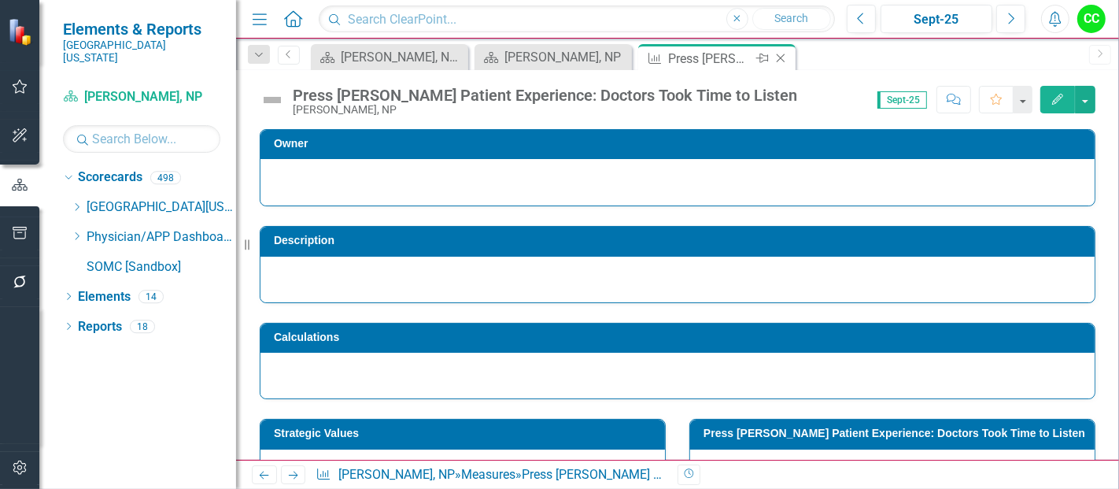
click at [782, 57] on icon "Close" at bounding box center [781, 58] width 16 height 13
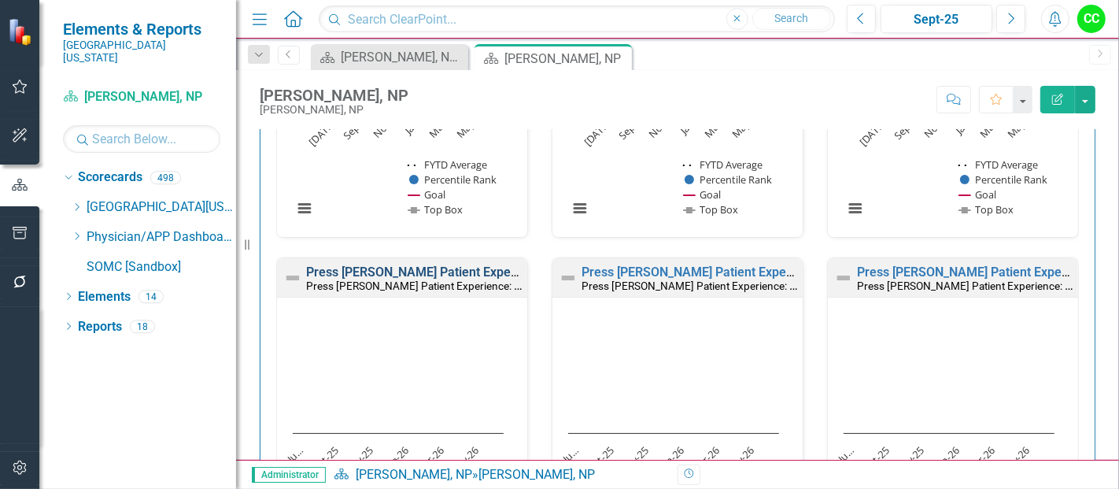
click at [453, 264] on link "Press [PERSON_NAME] Patient Experience: Doctors Informative of Treatment" at bounding box center [524, 271] width 436 height 15
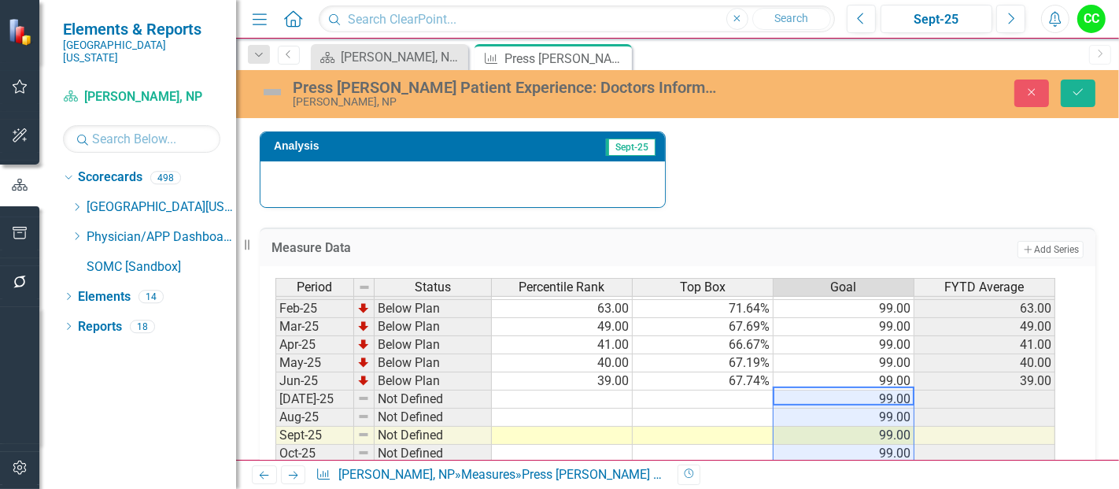
scroll to position [559, 0]
click at [1069, 89] on button "Save" at bounding box center [1078, 93] width 35 height 28
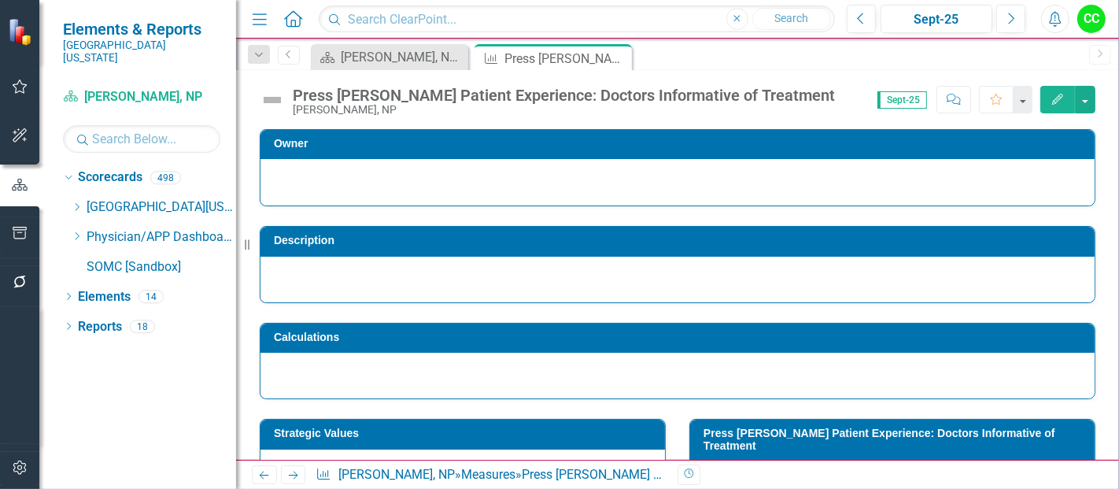
scroll to position [101, 0]
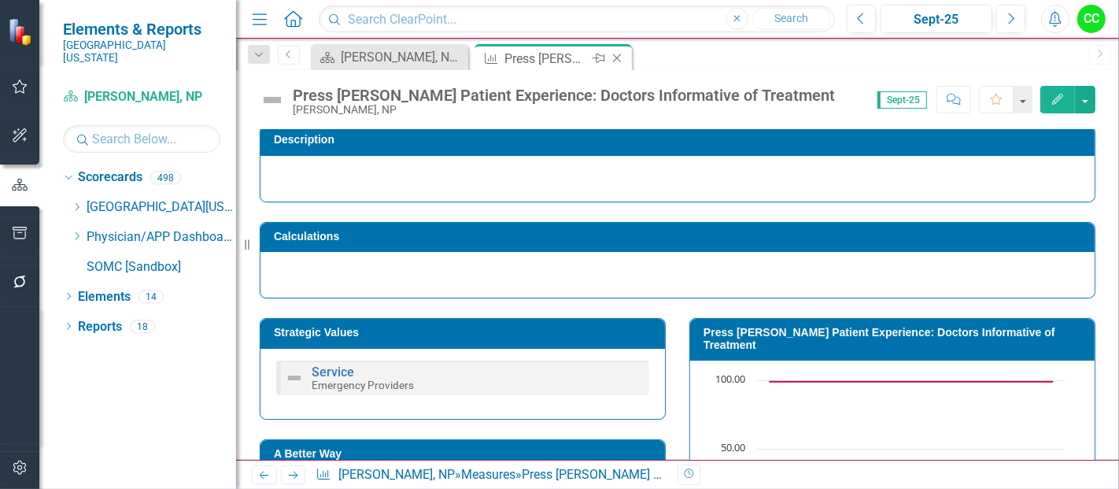
click at [614, 57] on icon "Close" at bounding box center [617, 58] width 16 height 13
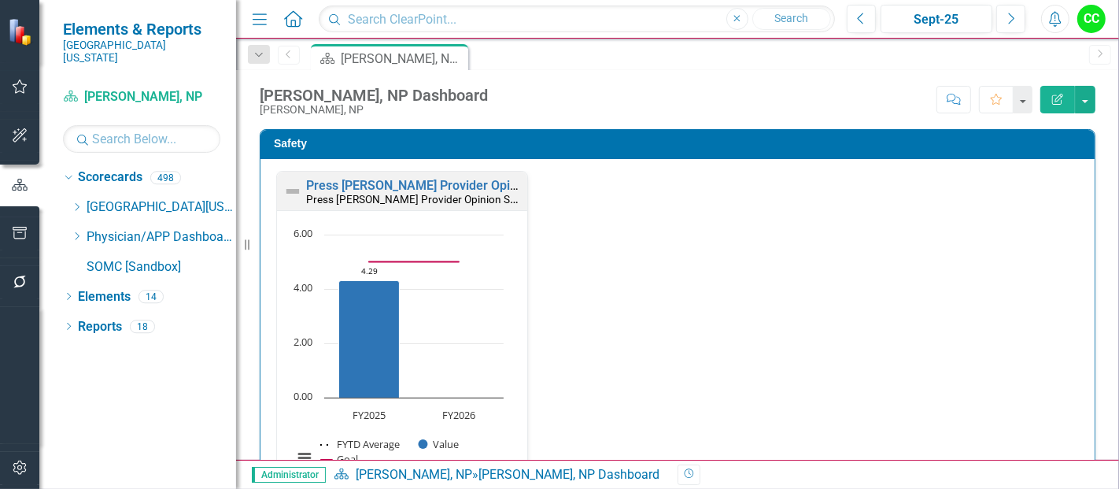
scroll to position [1225, 0]
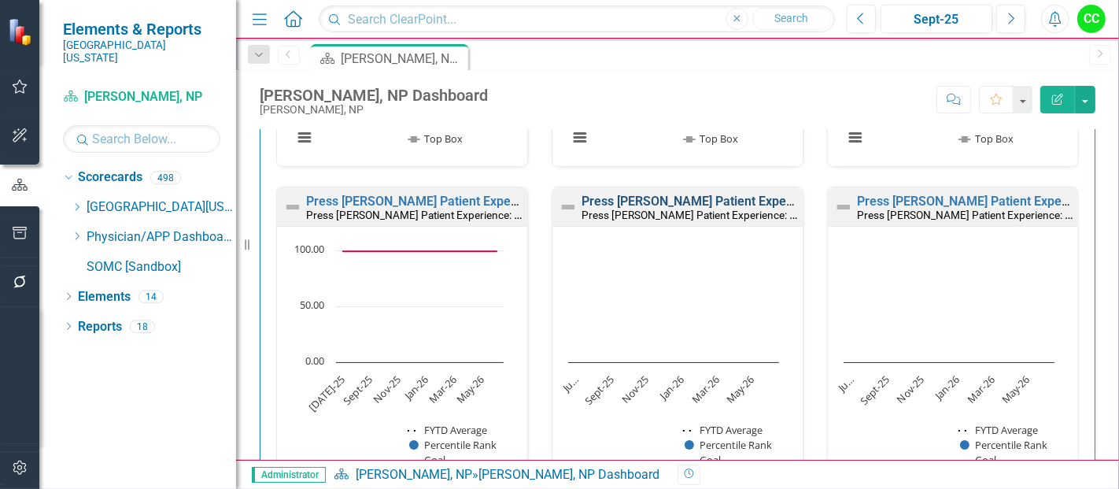
click at [762, 197] on link "Press [PERSON_NAME] Patient Experience: Doctors' Concern for Comfort" at bounding box center [788, 201] width 412 height 15
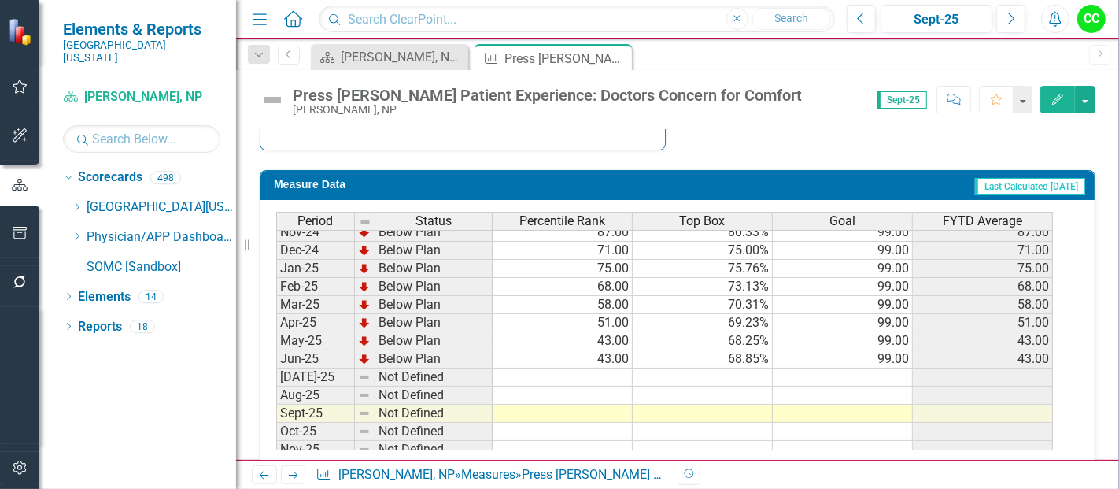
scroll to position [682, 0]
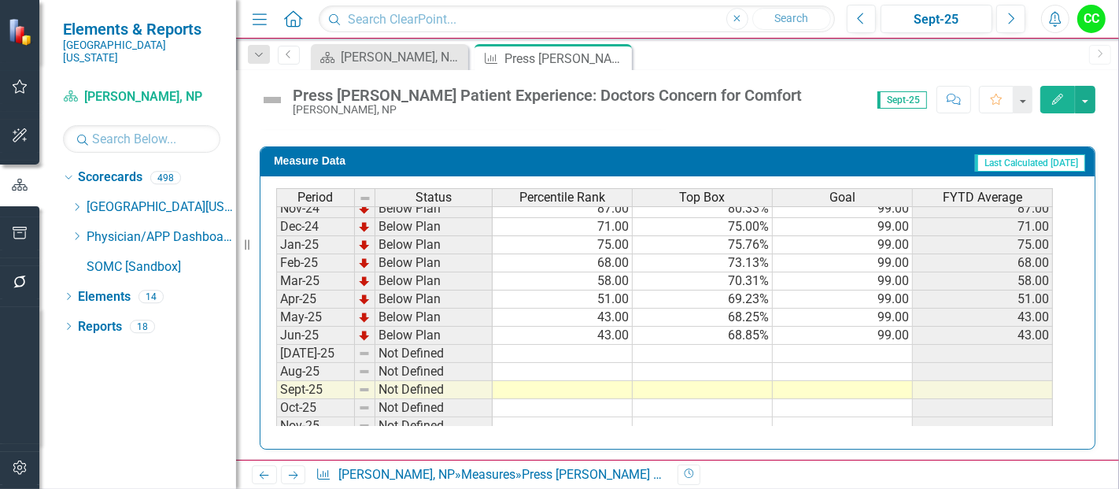
click at [847, 352] on td at bounding box center [843, 354] width 140 height 18
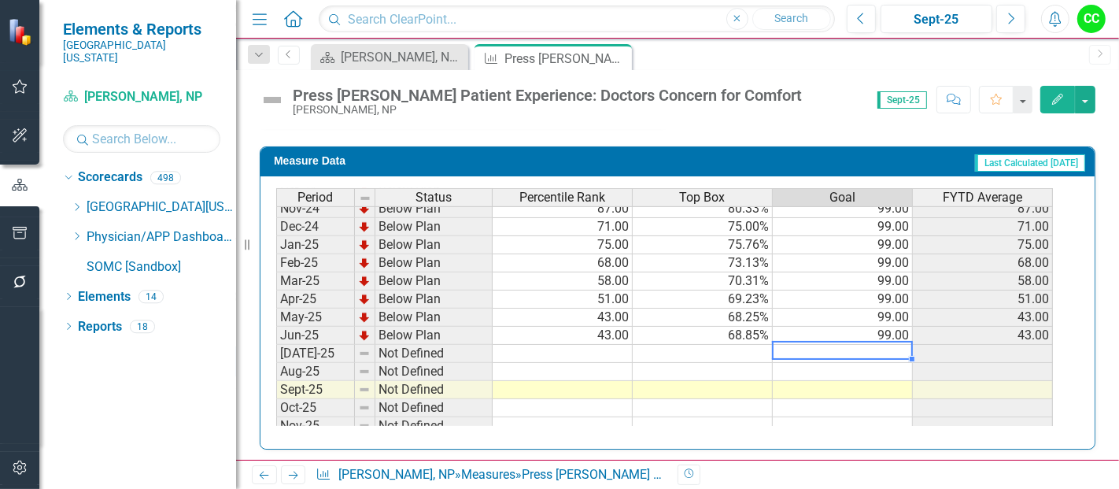
type textarea "99"
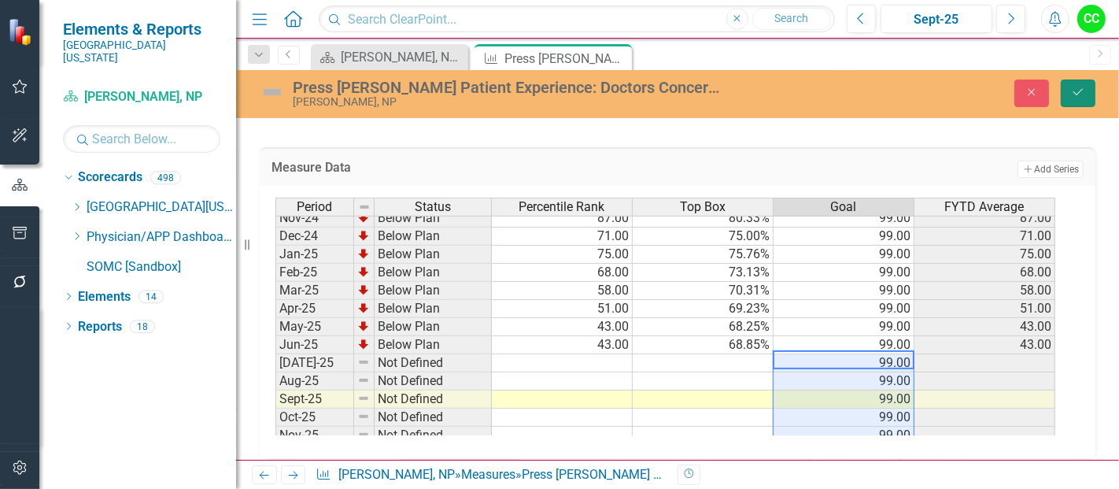
click at [1078, 95] on icon "Save" at bounding box center [1078, 92] width 14 height 11
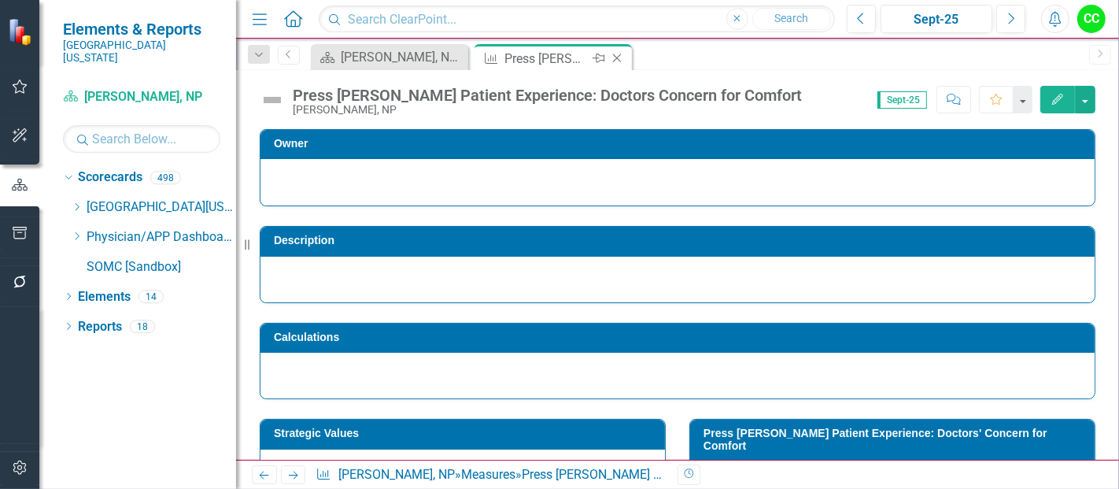
click at [619, 57] on icon "Close" at bounding box center [617, 58] width 16 height 13
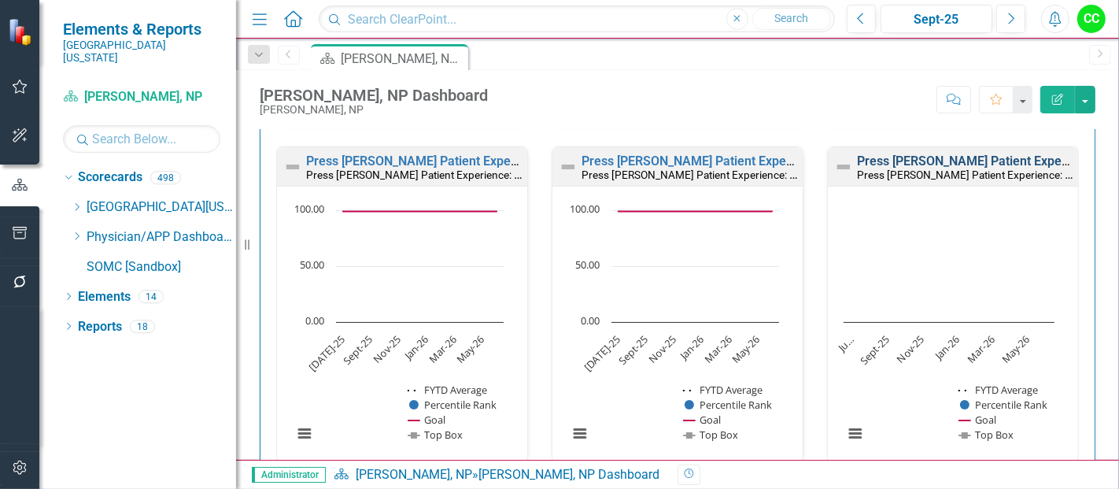
scroll to position [1234, 0]
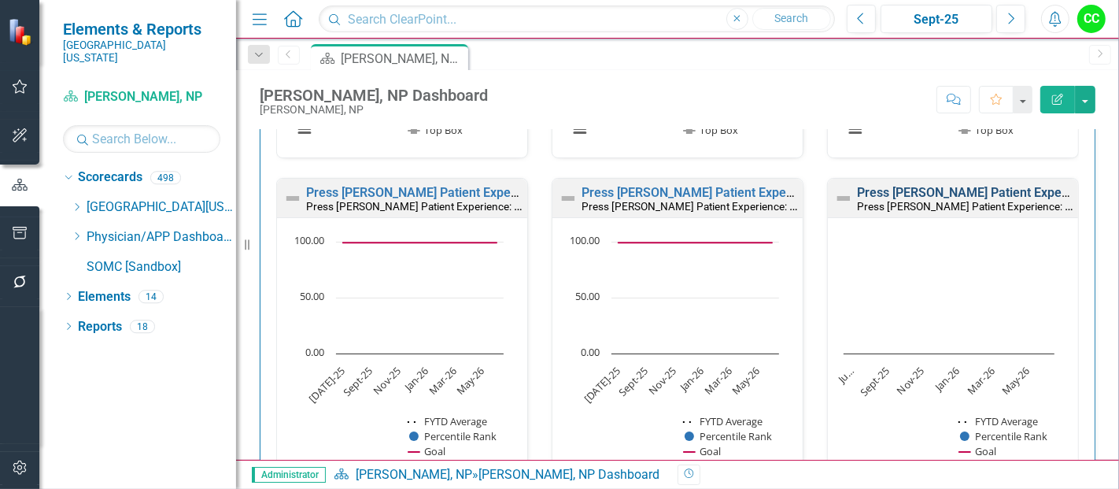
click at [917, 190] on link "Press [PERSON_NAME] Patient Experience: Doctors Include You in Treatment Decisi…" at bounding box center [1100, 192] width 486 height 15
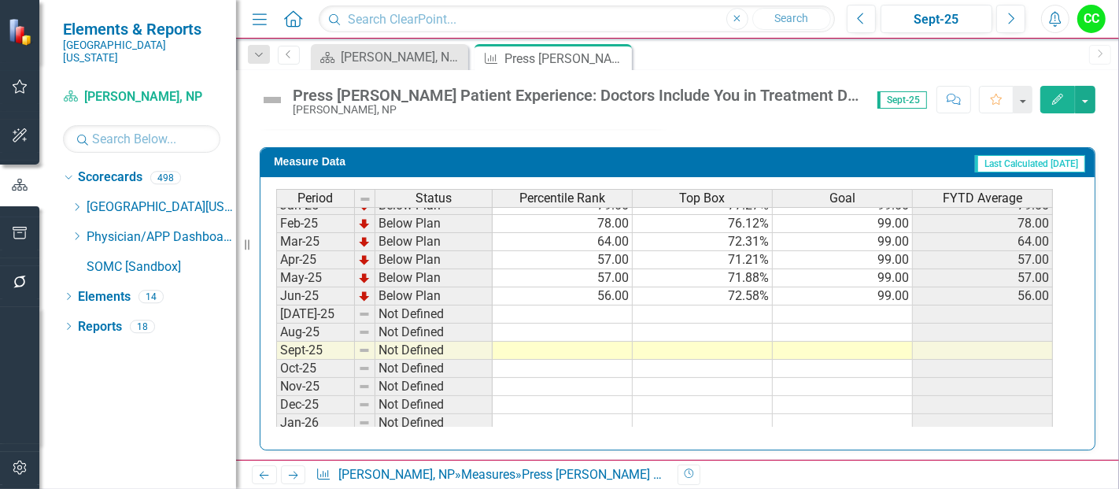
click at [872, 310] on tbody "Sep-23 Below Plan 1.00 47.73% 99.00 1.00 Oct-23 Below Plan 5.00 52.27% 99.00 5.…" at bounding box center [664, 187] width 777 height 562
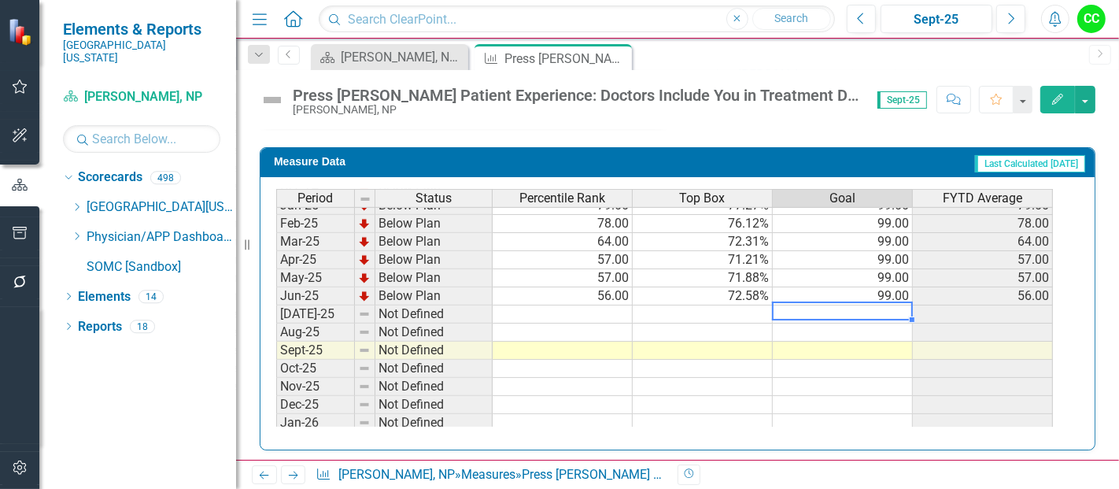
type textarea "99"
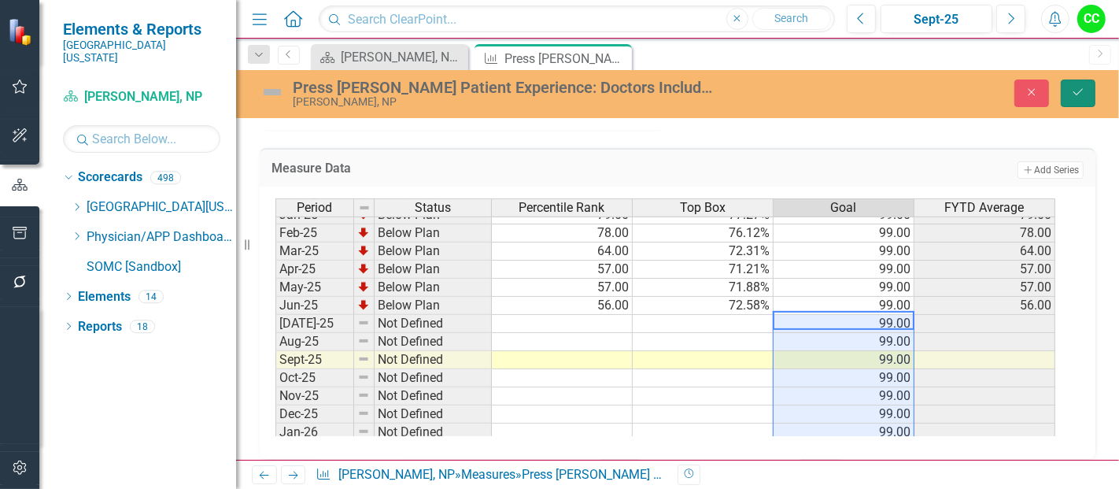
click at [1079, 100] on button "Save" at bounding box center [1078, 93] width 35 height 28
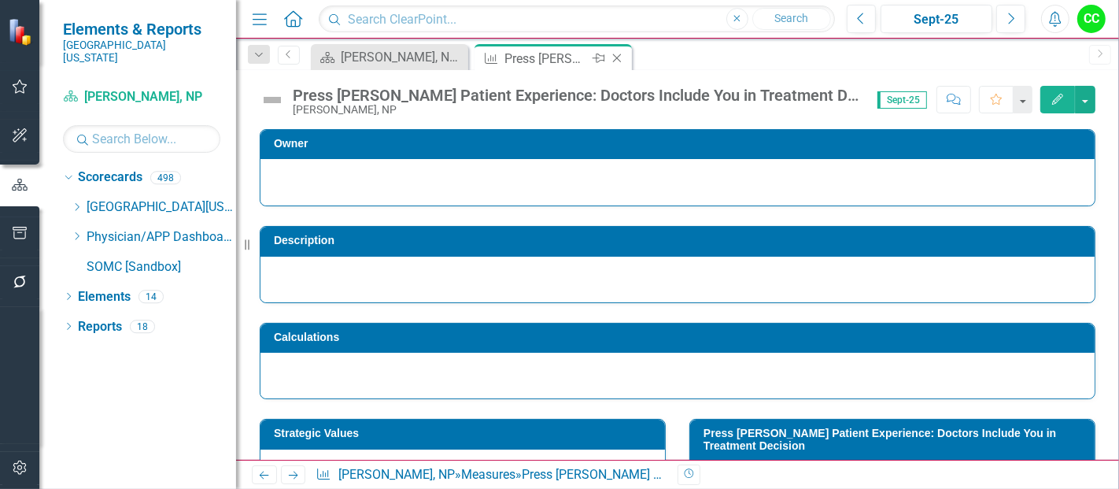
click at [614, 57] on icon "Close" at bounding box center [617, 58] width 16 height 13
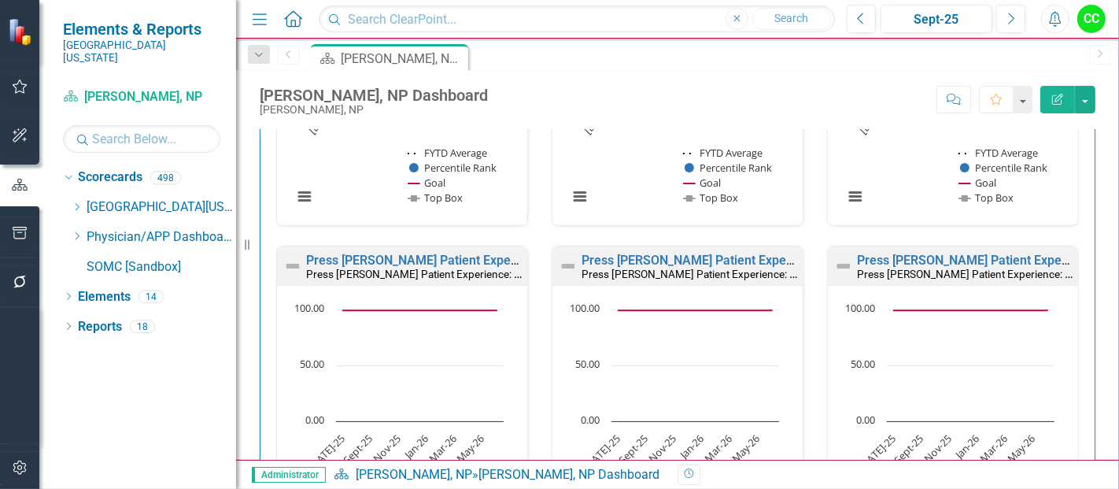
scroll to position [1540, 0]
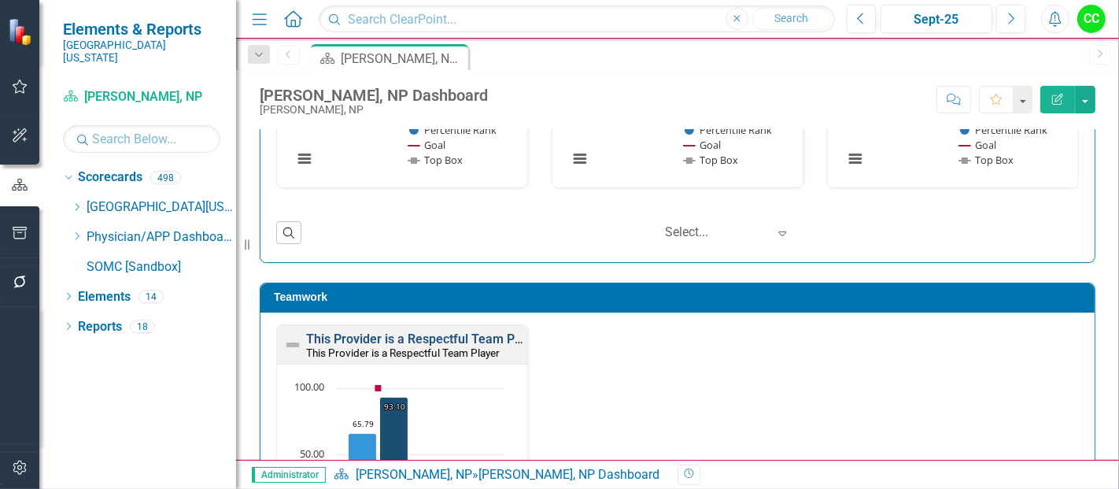
click at [475, 333] on link "This Provider is a Respectful Team Player" at bounding box center [424, 338] width 237 height 15
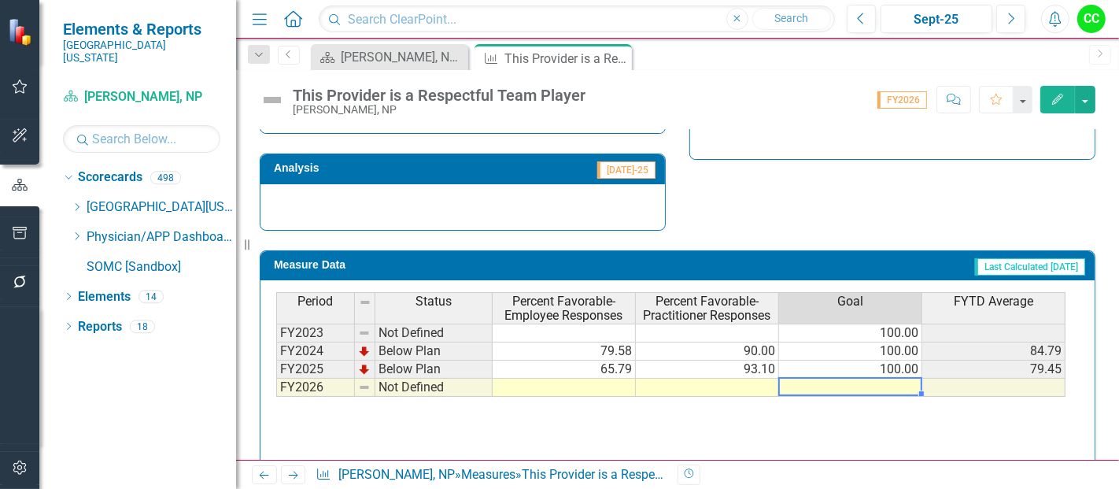
click at [859, 379] on td at bounding box center [850, 388] width 143 height 18
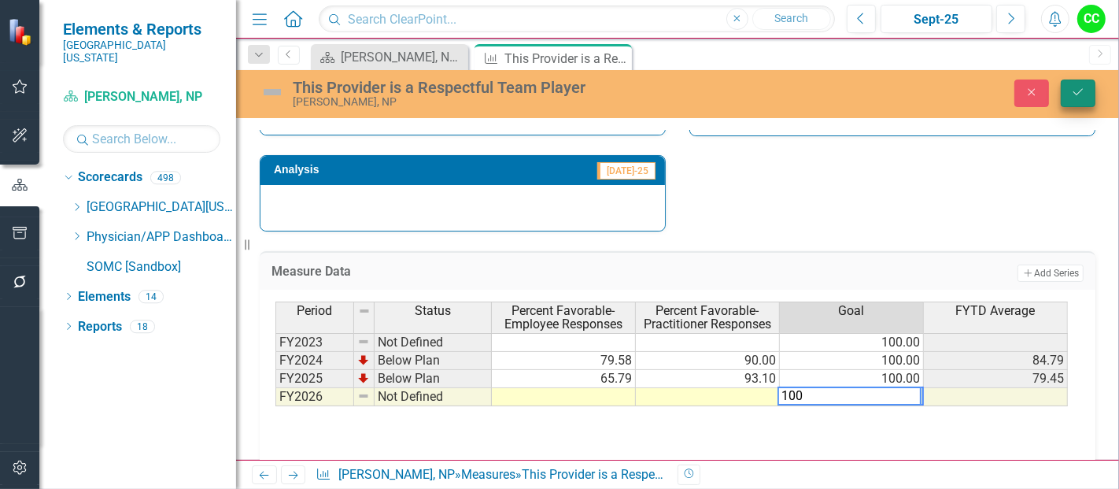
type textarea "100"
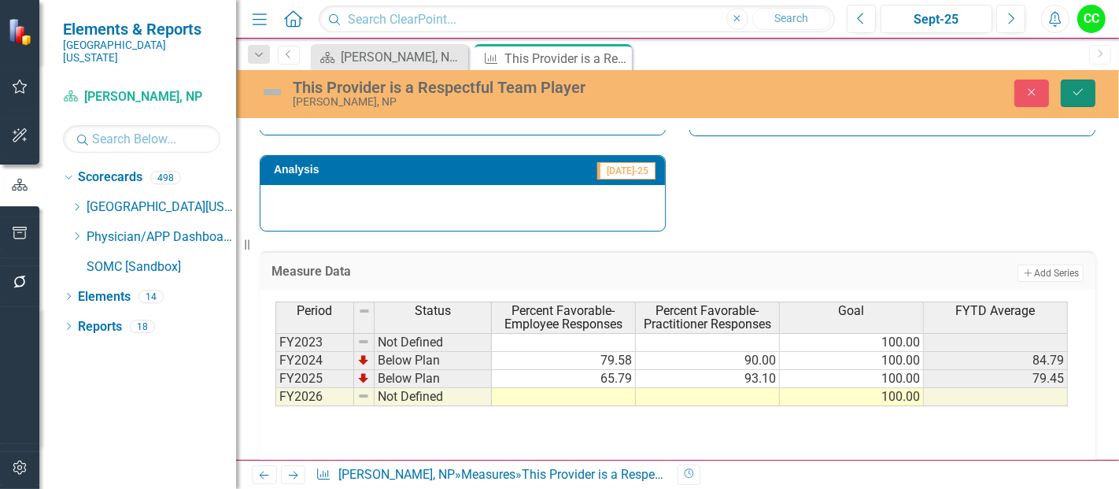
click at [1085, 94] on icon "Save" at bounding box center [1078, 92] width 14 height 11
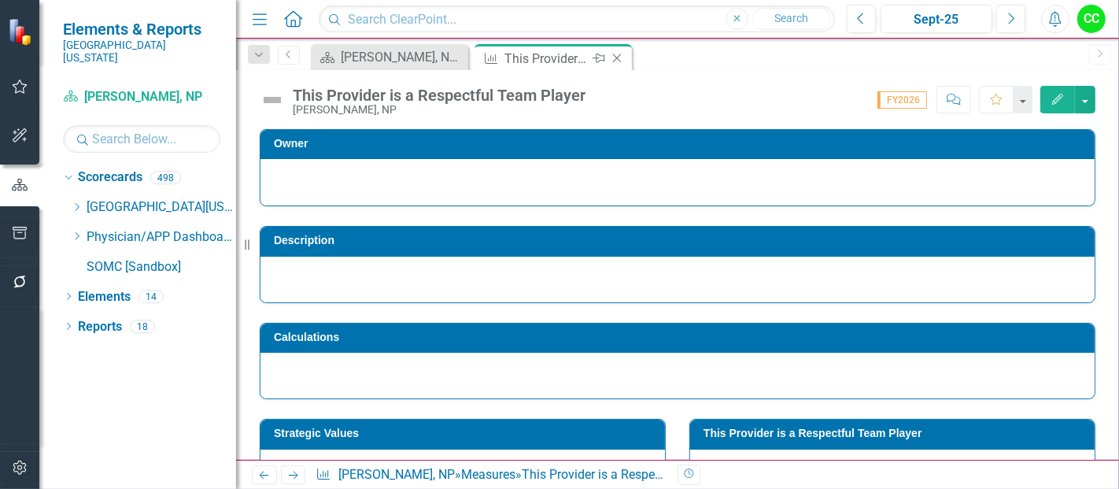
click at [618, 58] on icon at bounding box center [617, 58] width 9 height 9
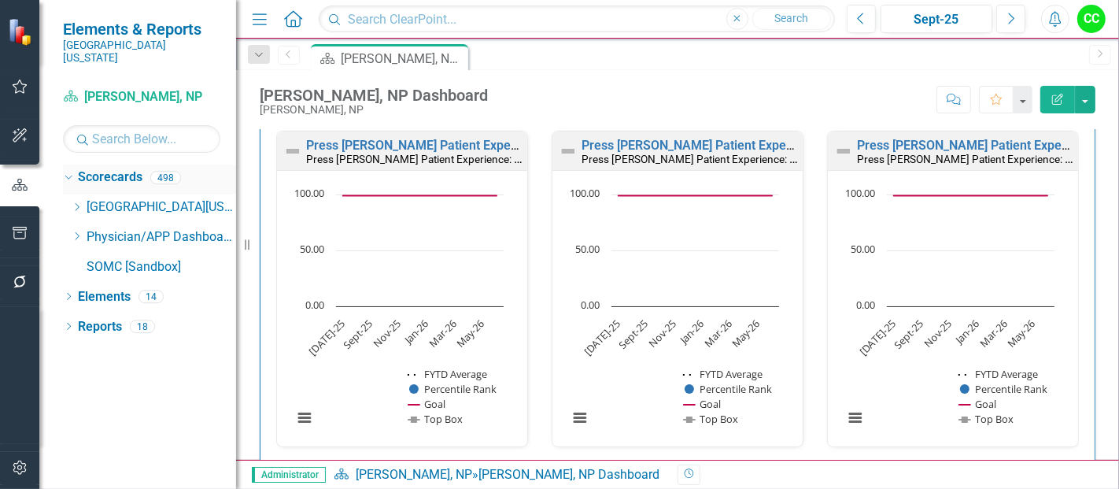
scroll to position [2205, 0]
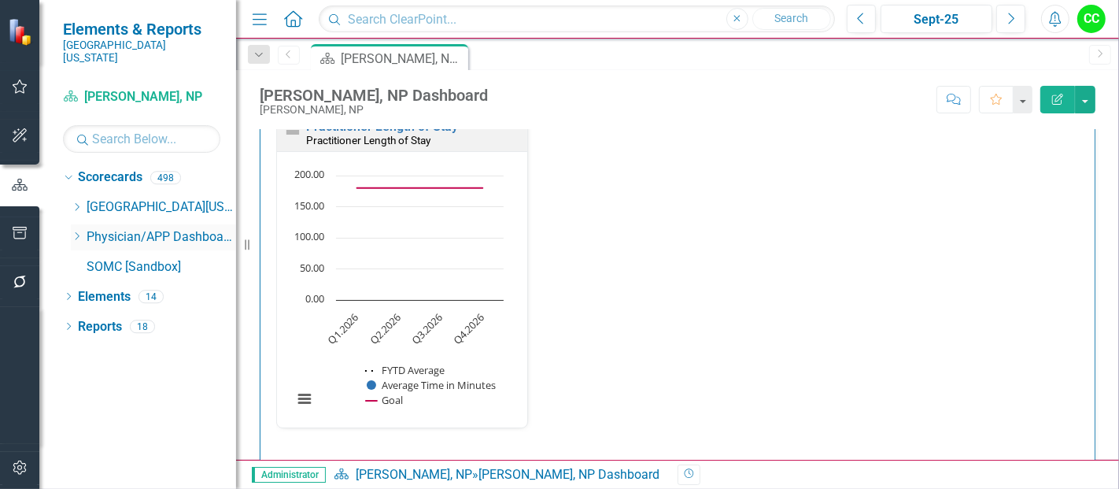
click at [76, 231] on icon "Dropdown" at bounding box center [77, 235] width 12 height 9
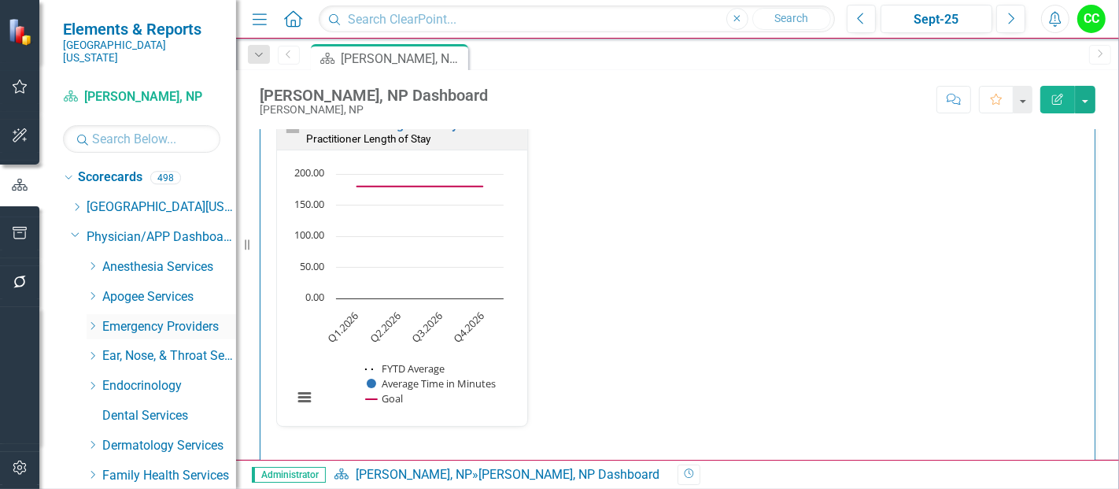
click at [90, 321] on icon "Dropdown" at bounding box center [93, 325] width 12 height 9
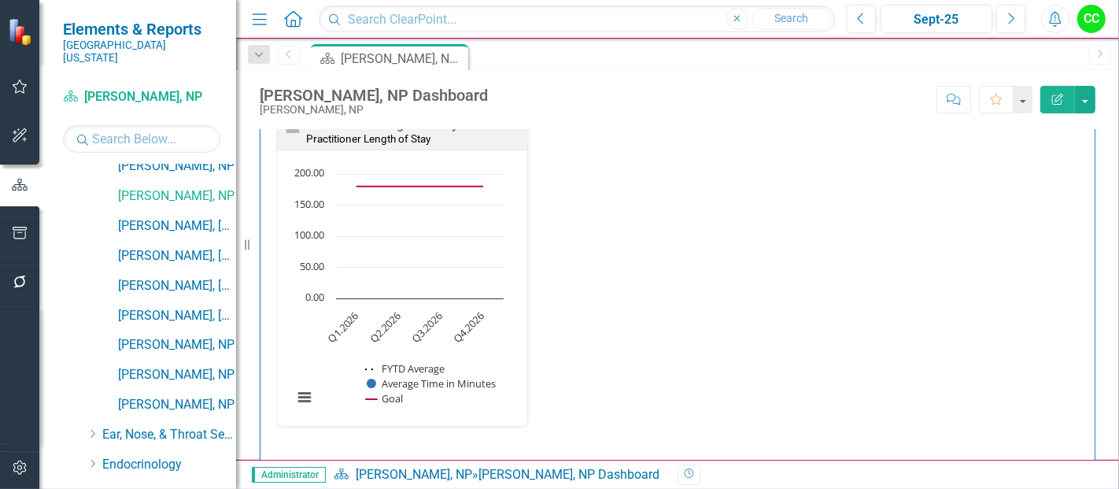
scroll to position [403, 0]
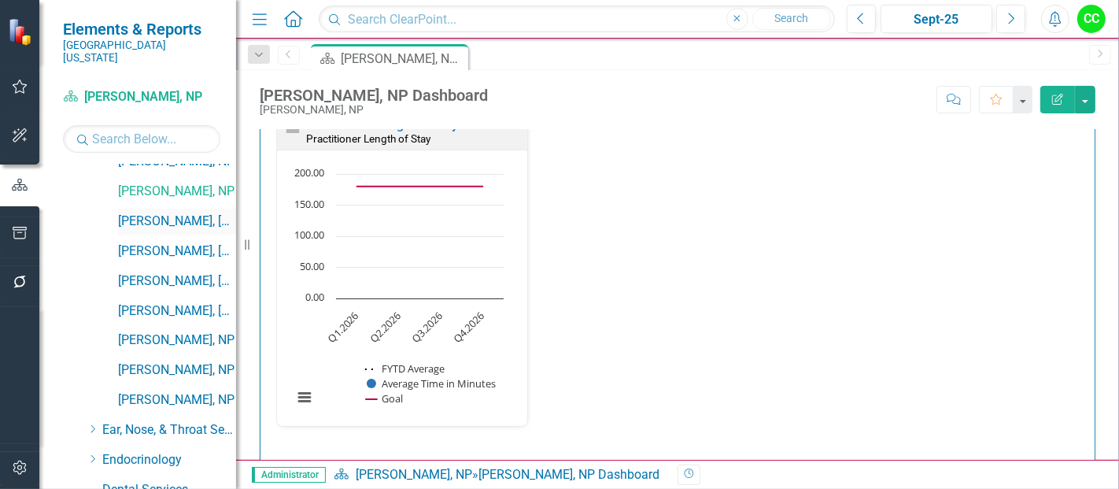
click at [194, 213] on link "[PERSON_NAME], [GEOGRAPHIC_DATA]" at bounding box center [177, 222] width 118 height 18
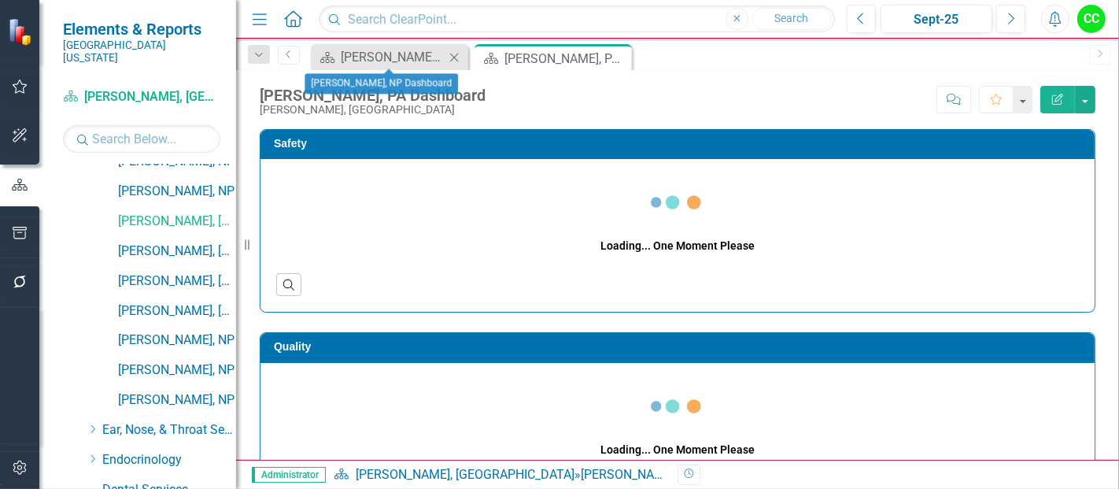
click at [452, 55] on icon at bounding box center [454, 57] width 9 height 9
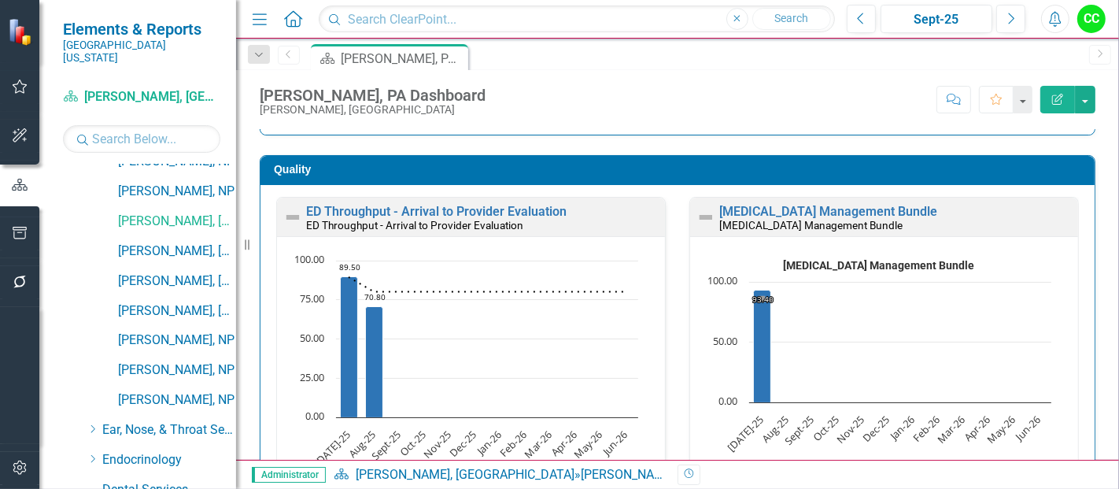
scroll to position [428, 0]
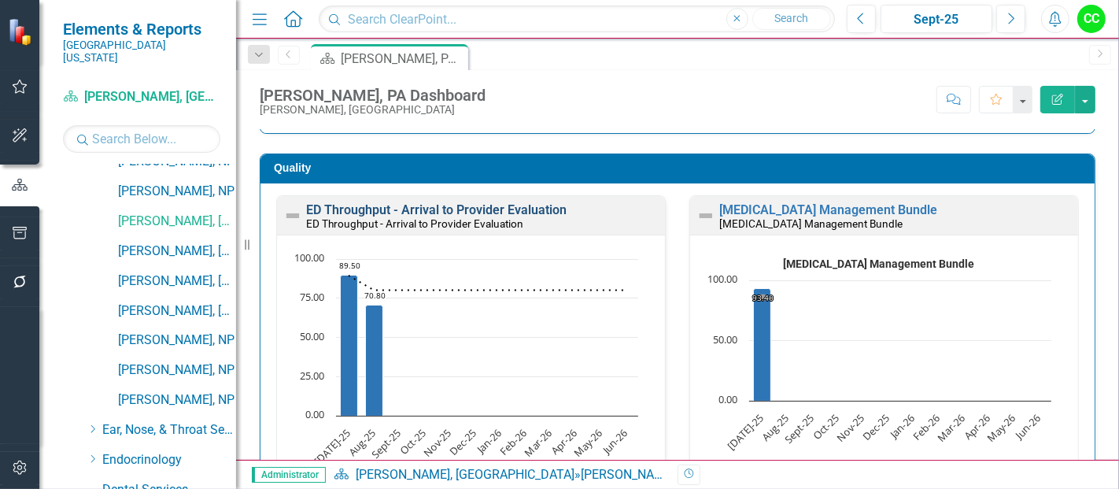
click at [522, 213] on link "ED Throughput - Arrival to Provider Evaluation" at bounding box center [436, 209] width 261 height 15
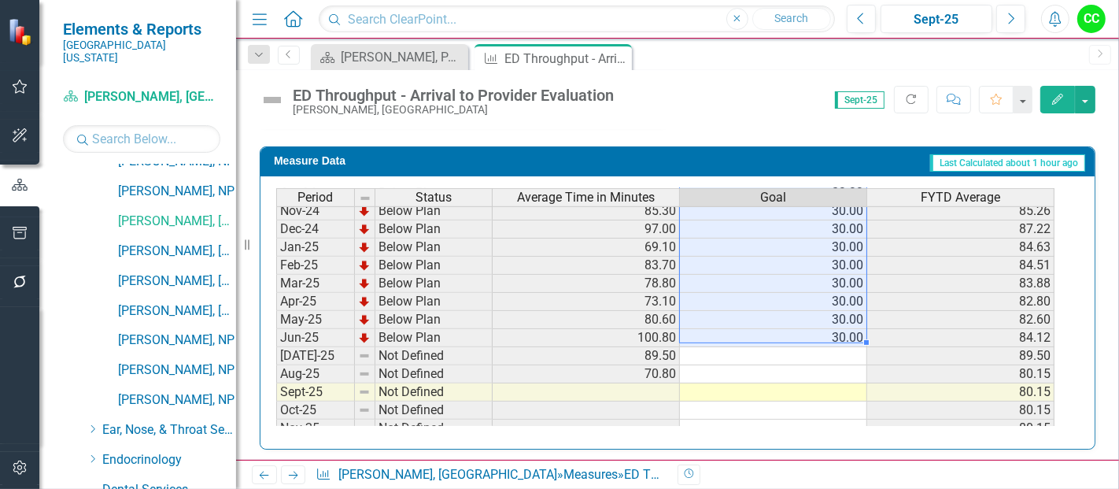
scroll to position [528, 0]
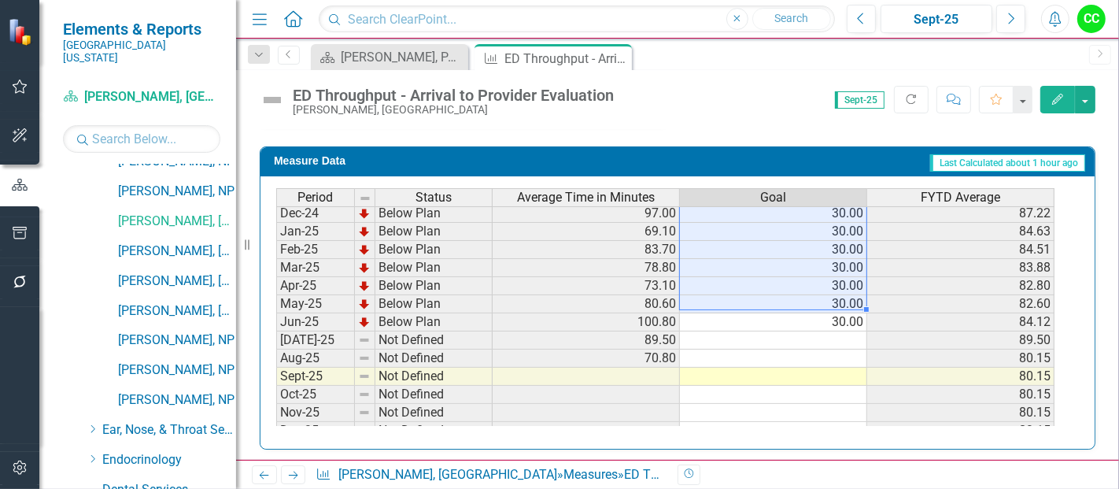
drag, startPoint x: 829, startPoint y: 218, endPoint x: 836, endPoint y: 311, distance: 93.1
click at [836, 311] on tbody "Sep-23 Below Plan 66.70 30.00 69.90 Oct-23 Below Plan 61.50 30.00 67.80 Nov-23 …" at bounding box center [665, 213] width 778 height 562
click at [826, 331] on td at bounding box center [773, 340] width 187 height 18
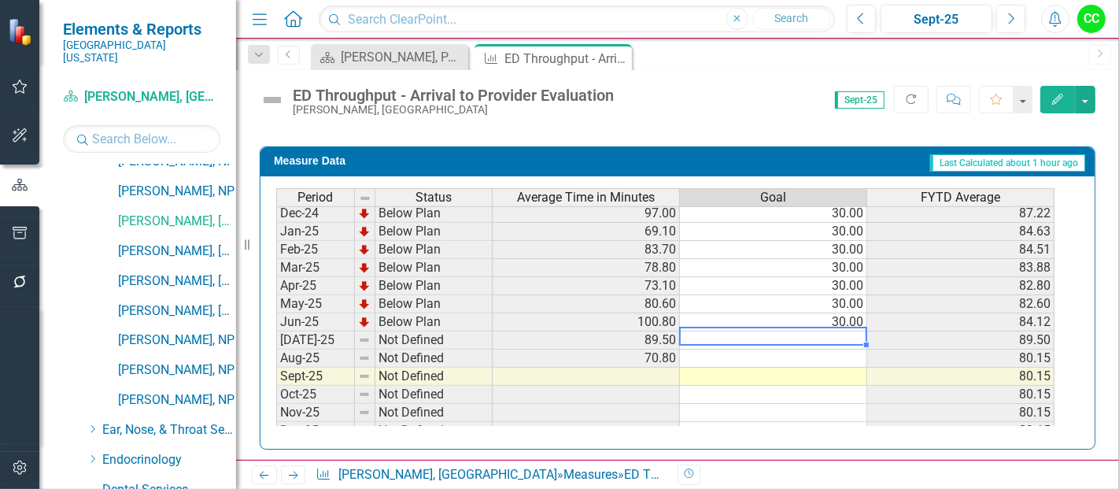
type textarea "30"
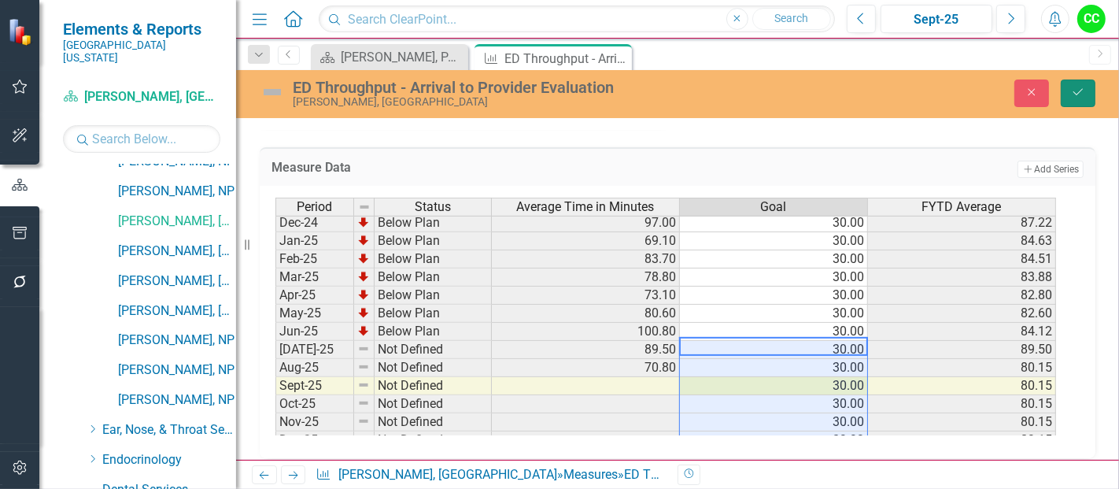
click at [1079, 98] on button "Save" at bounding box center [1078, 93] width 35 height 28
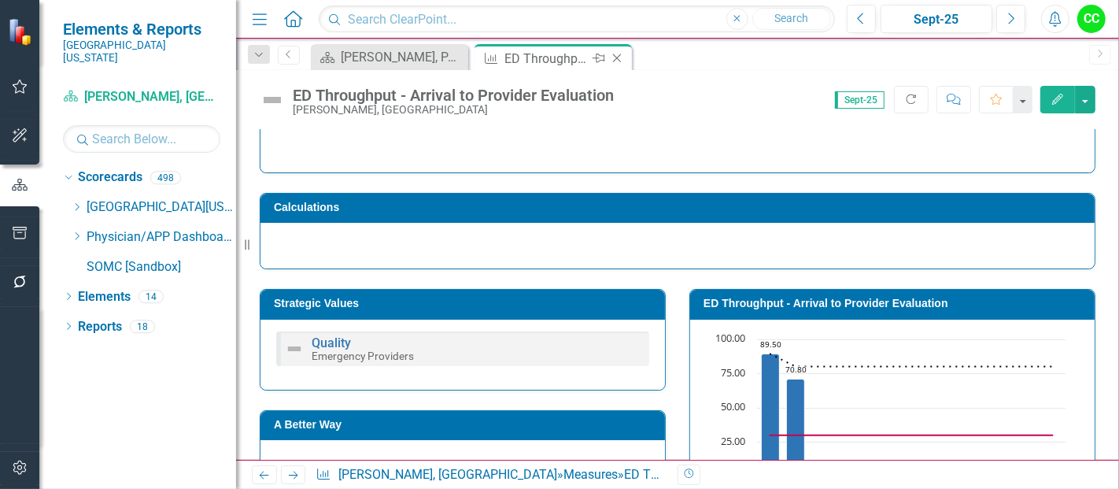
click at [619, 57] on icon "Close" at bounding box center [617, 58] width 16 height 13
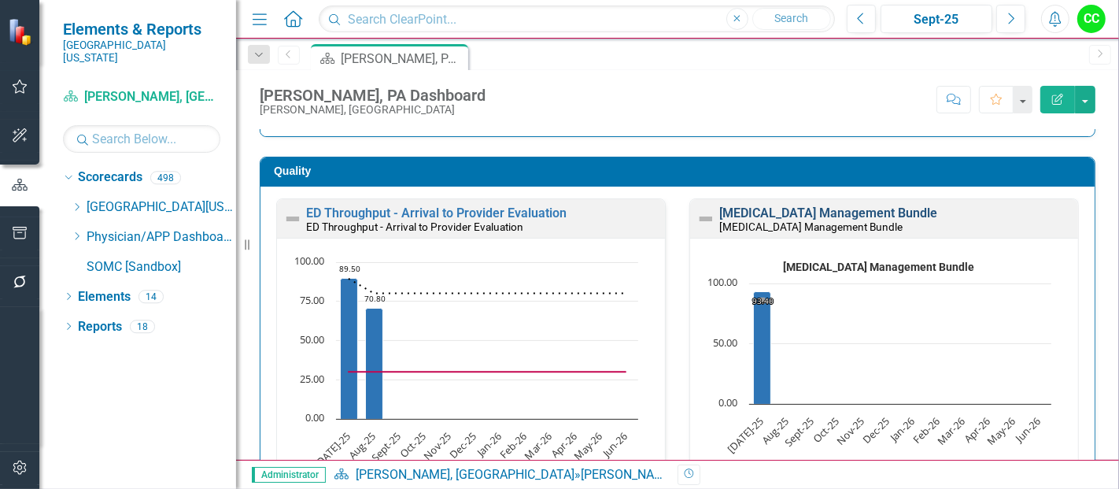
click at [880, 213] on link "[MEDICAL_DATA] Management Bundle" at bounding box center [828, 212] width 218 height 15
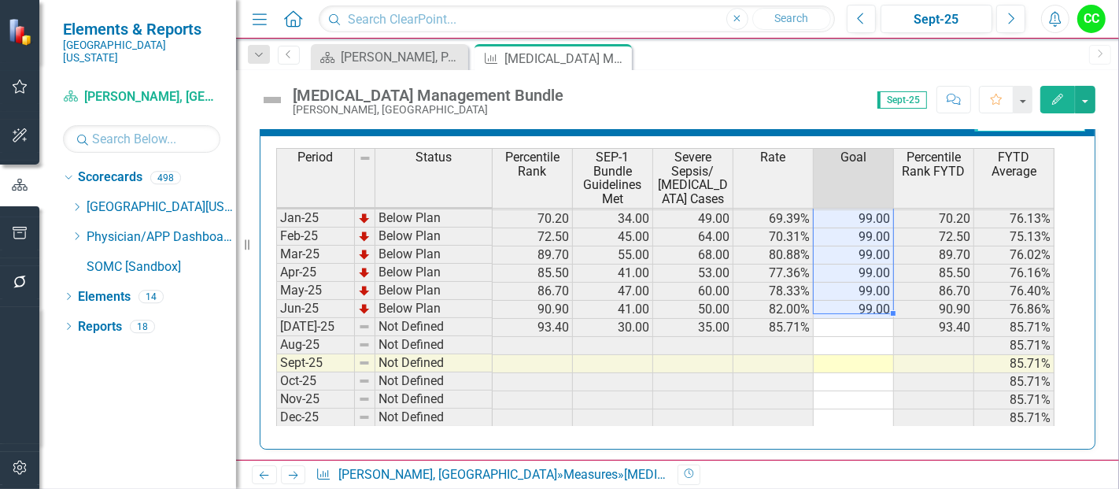
drag, startPoint x: 866, startPoint y: 214, endPoint x: 856, endPoint y: 302, distance: 88.7
click at [856, 302] on tbody "Sep-23 Below Plan 21.40 13.00 28.00 46.43% 99.00 21.40 48.39% Oct-23 Below Plan…" at bounding box center [665, 201] width 778 height 562
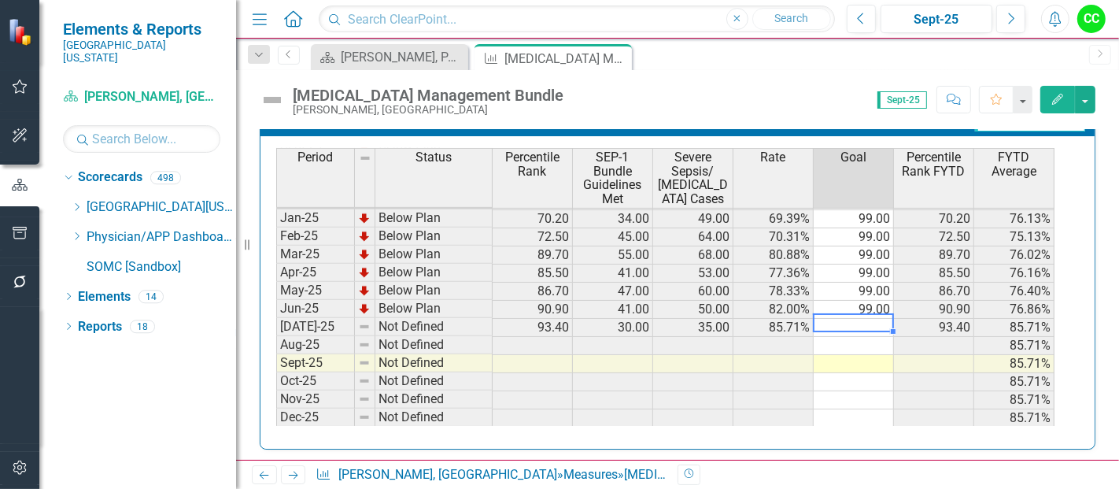
click at [855, 319] on td at bounding box center [854, 328] width 80 height 18
type textarea "99"
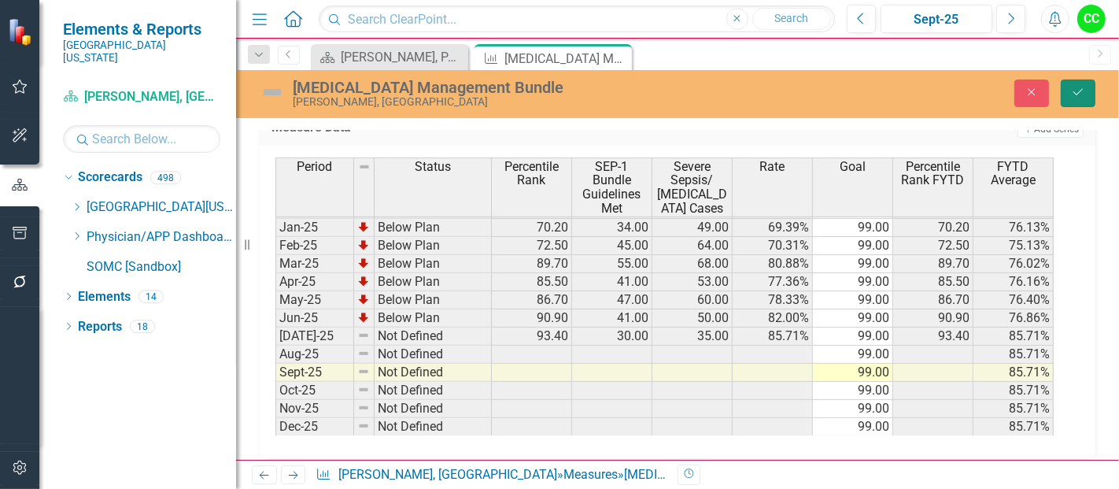
click at [1080, 98] on button "Save" at bounding box center [1078, 93] width 35 height 28
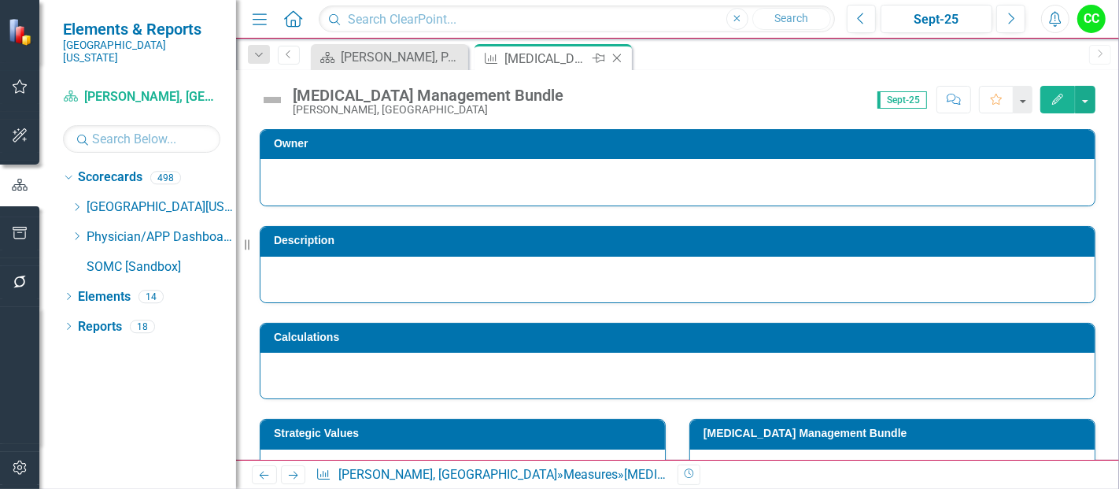
click at [614, 55] on icon at bounding box center [617, 58] width 9 height 9
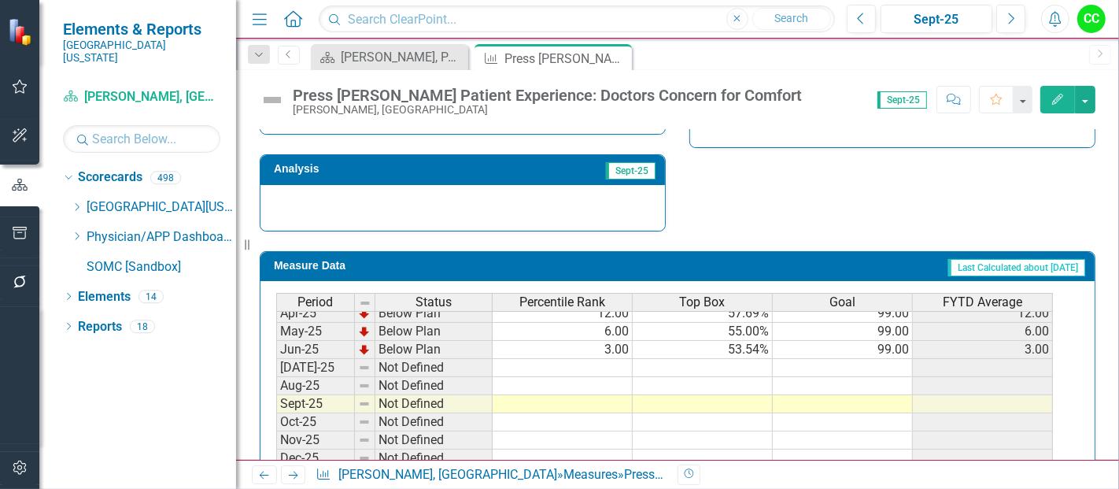
scroll to position [602, 0]
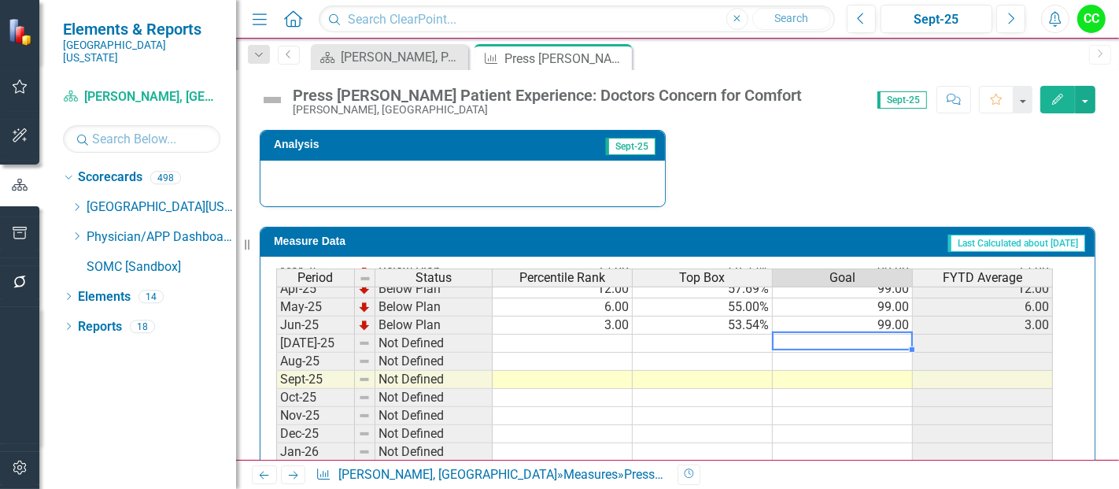
click at [834, 335] on td at bounding box center [843, 344] width 140 height 18
type textarea "99"
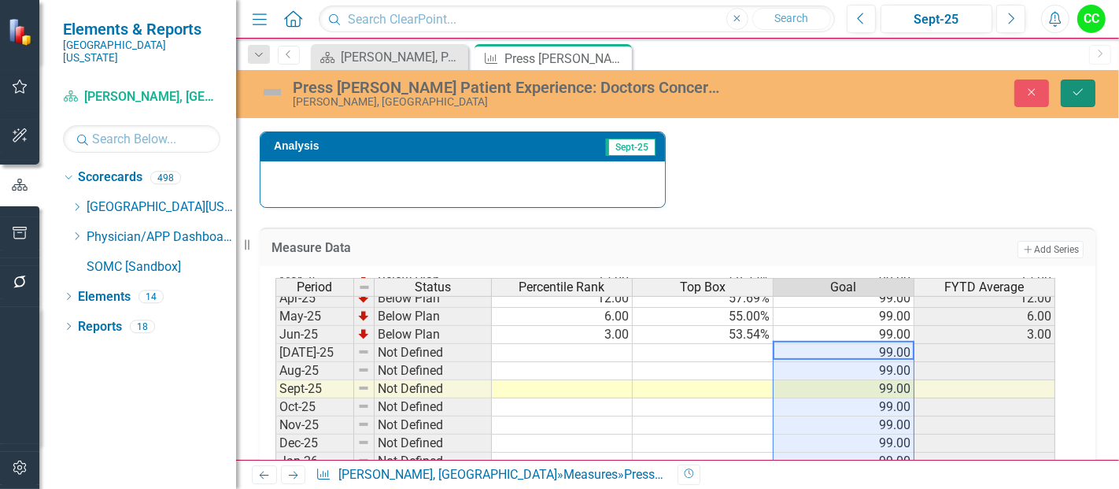
click at [1077, 94] on icon "submit" at bounding box center [1078, 92] width 9 height 6
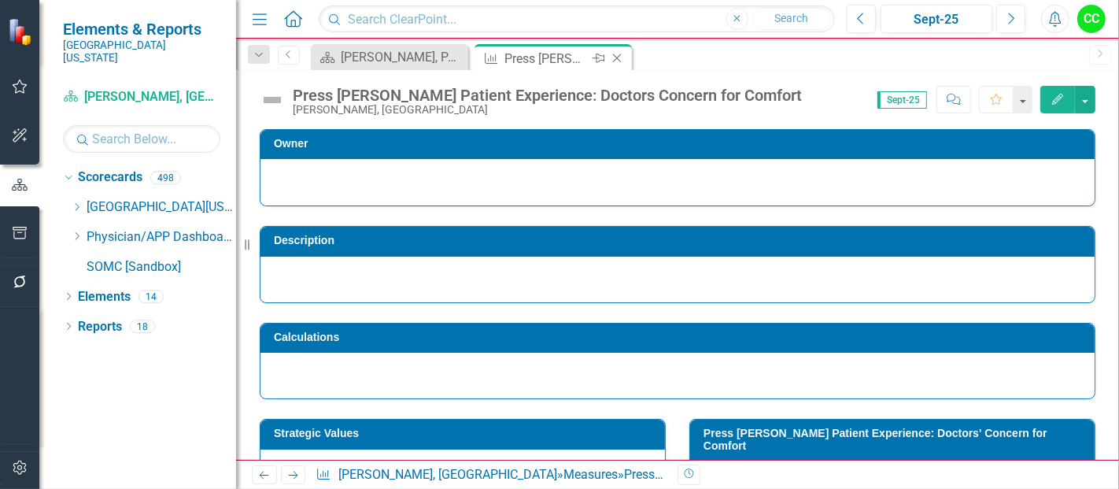
click at [616, 57] on icon "Close" at bounding box center [617, 58] width 16 height 13
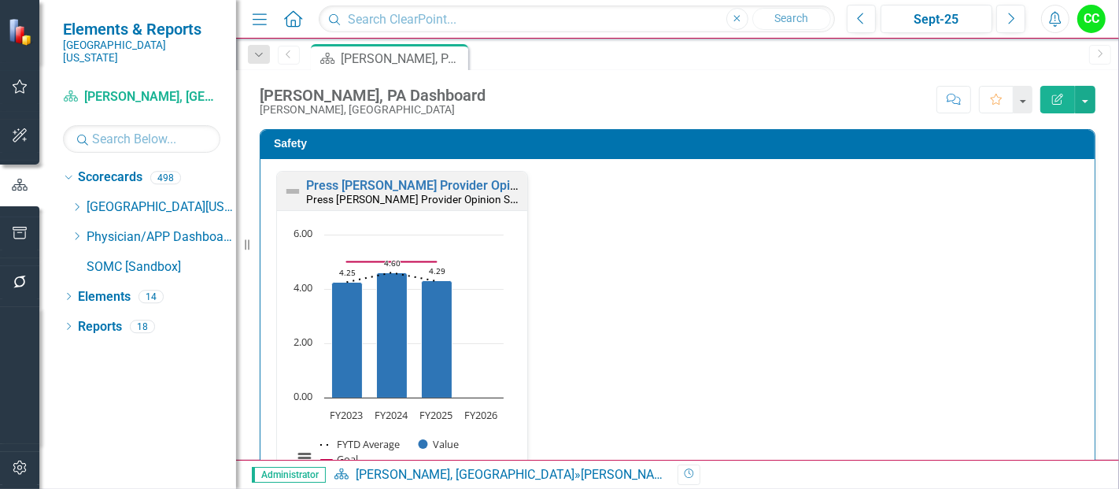
scroll to position [941, 0]
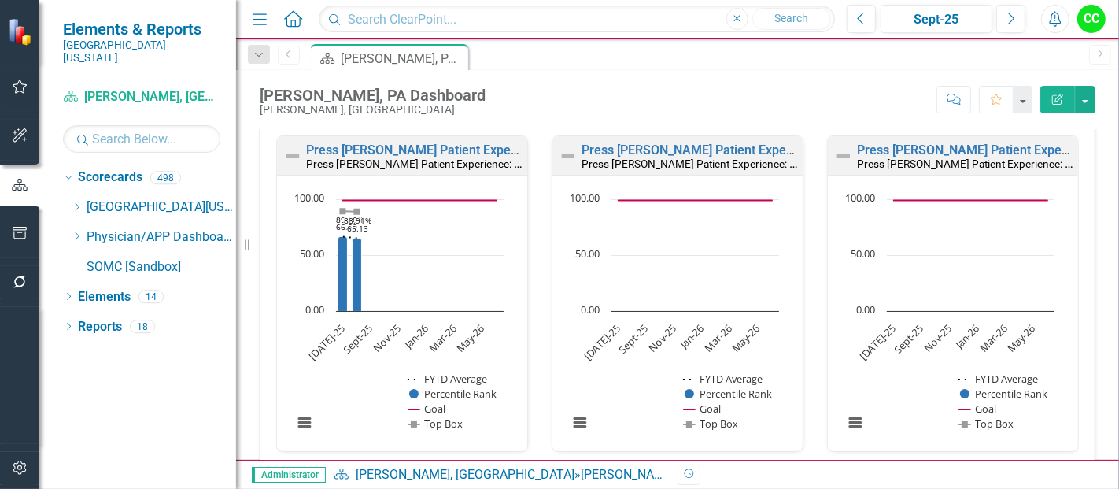
click at [915, 479] on link "Press [PERSON_NAME] Patient Experience: Doctors Include You in Treatment Decisi…" at bounding box center [1100, 486] width 486 height 15
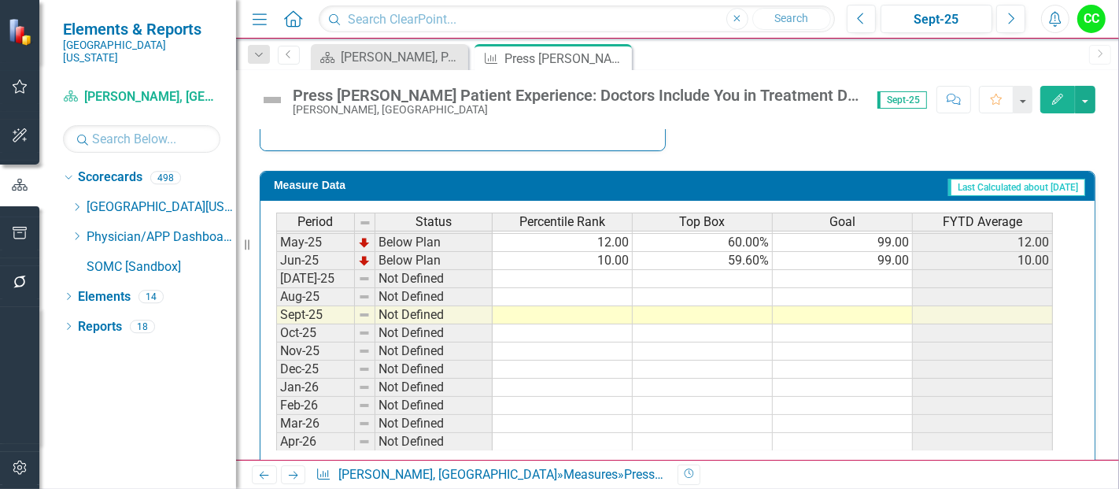
scroll to position [682, 0]
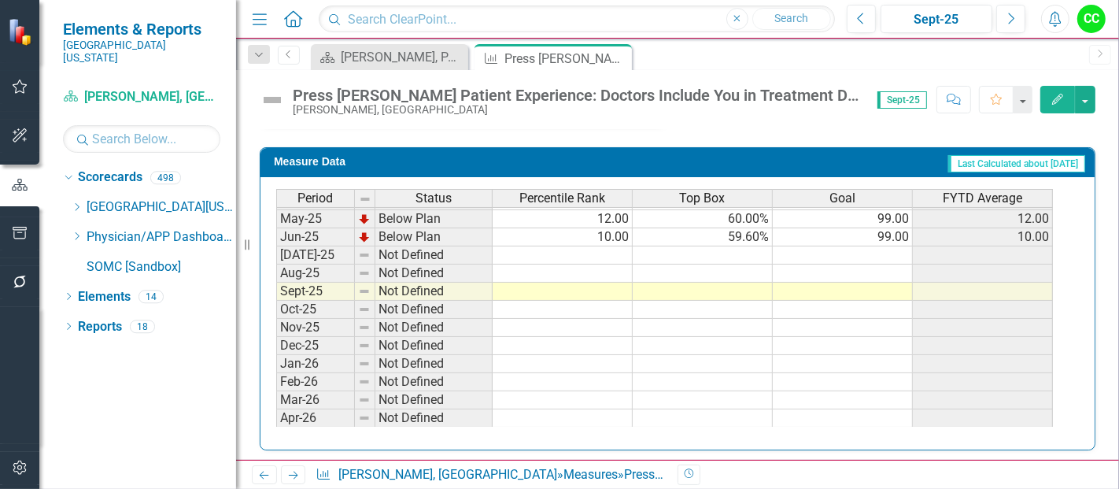
click at [877, 250] on td at bounding box center [843, 255] width 140 height 18
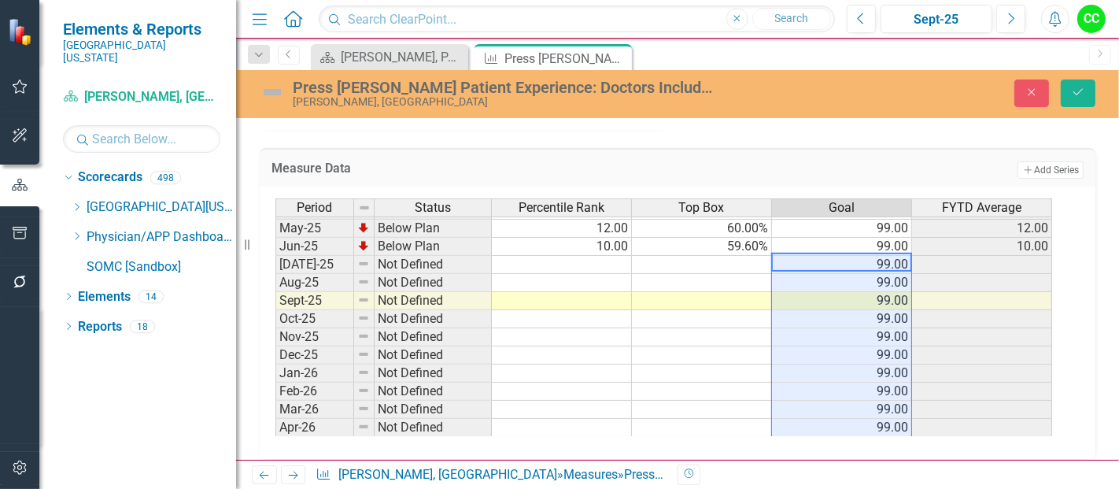
type textarea "99"
click at [1078, 91] on icon "Save" at bounding box center [1078, 92] width 14 height 11
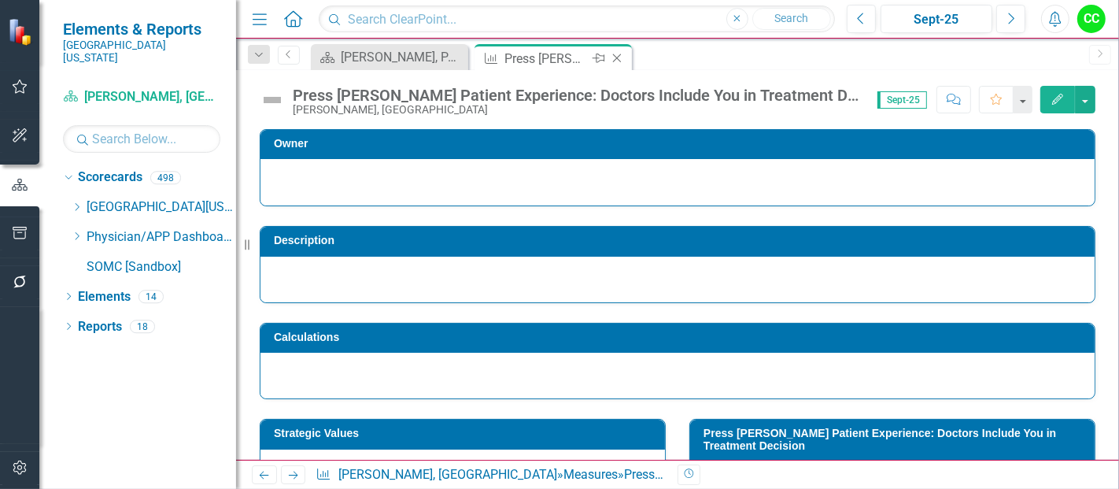
click at [618, 57] on icon "Close" at bounding box center [617, 58] width 16 height 13
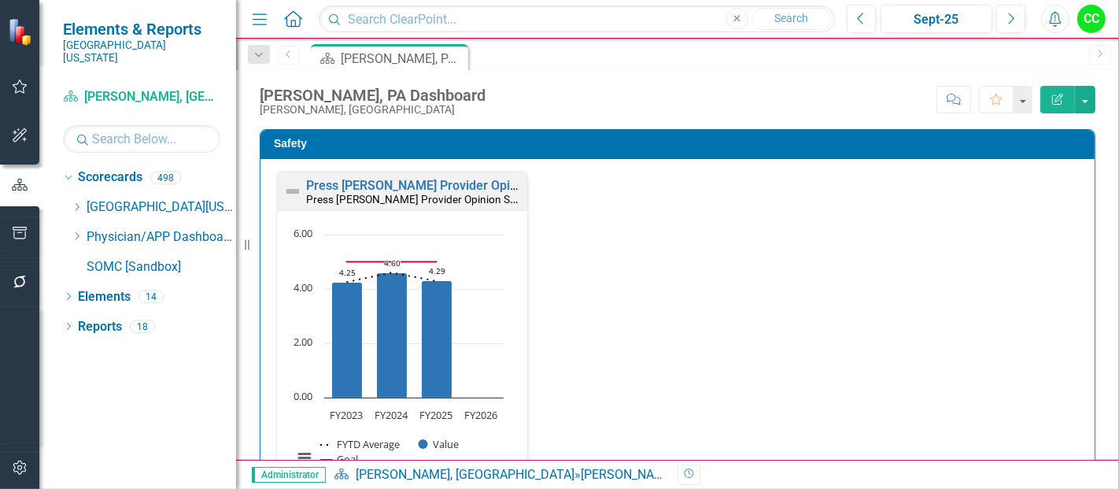
scroll to position [1194, 0]
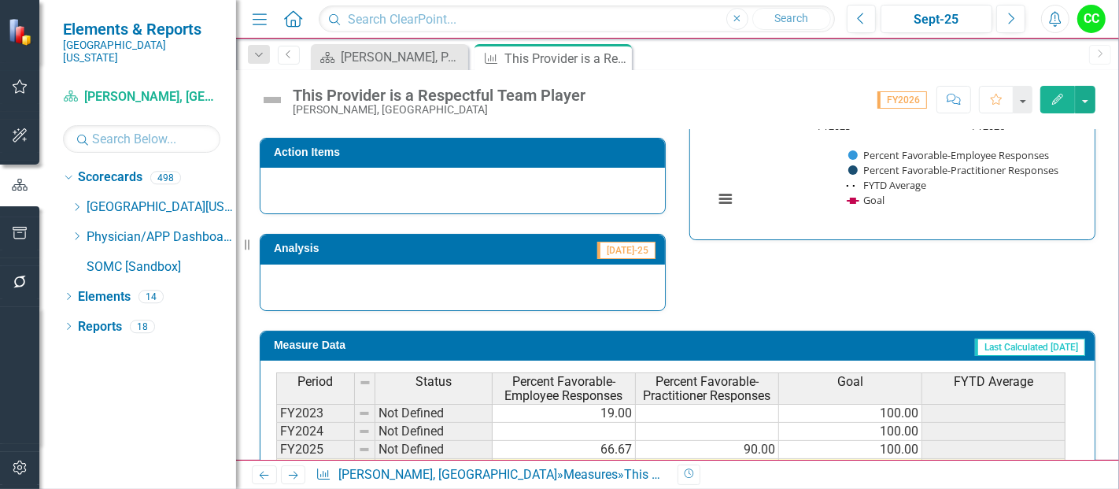
scroll to position [578, 0]
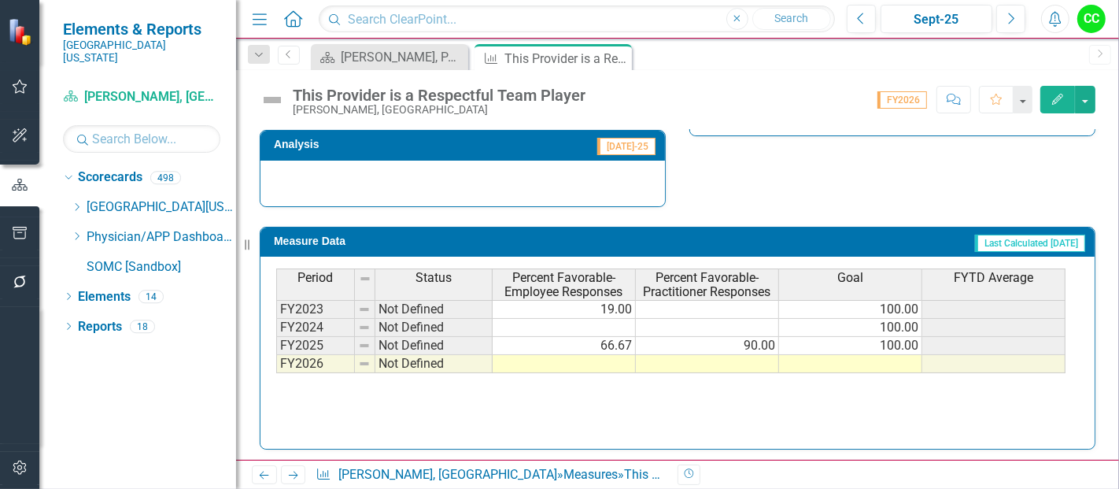
click at [818, 365] on td at bounding box center [850, 364] width 143 height 18
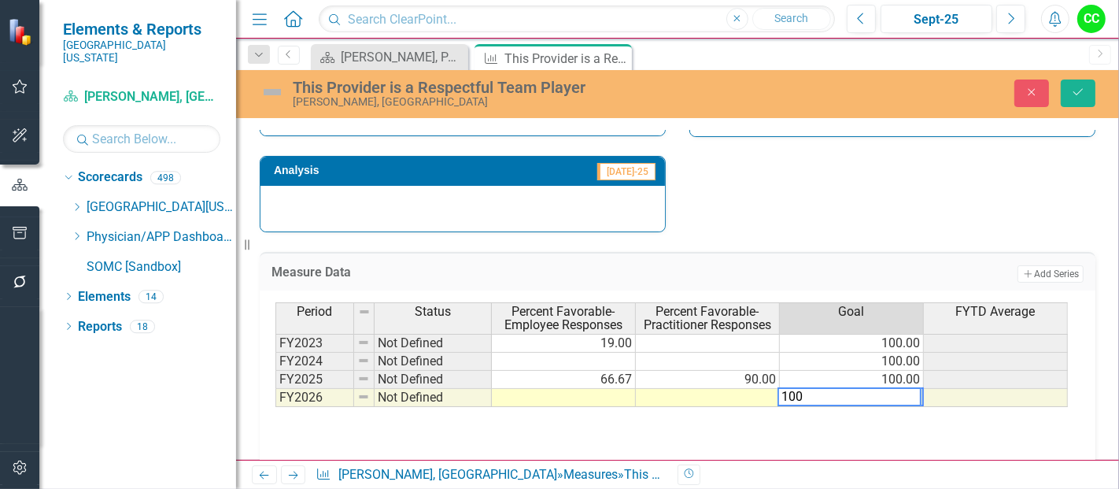
scroll to position [602, 0]
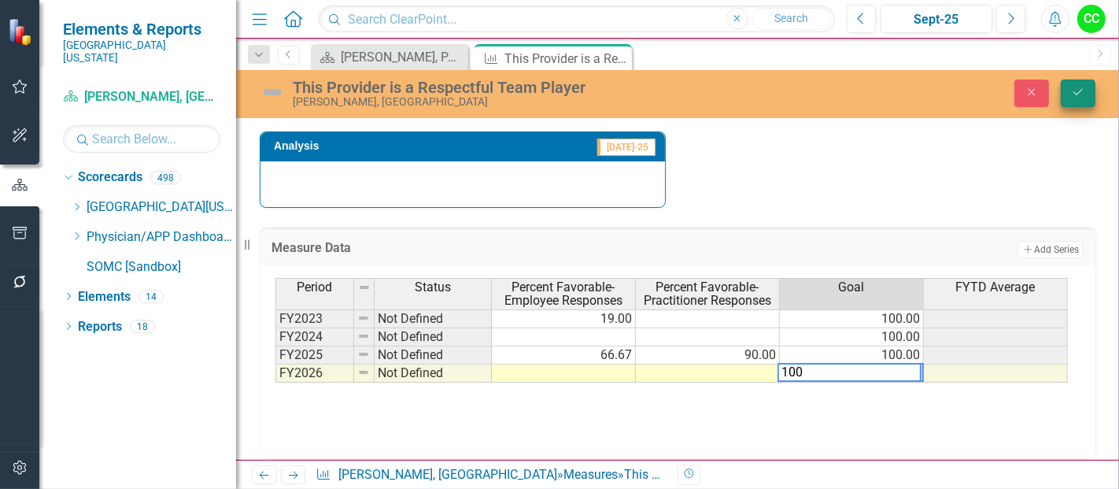
type textarea "100"
click at [1092, 93] on button "Save" at bounding box center [1078, 93] width 35 height 28
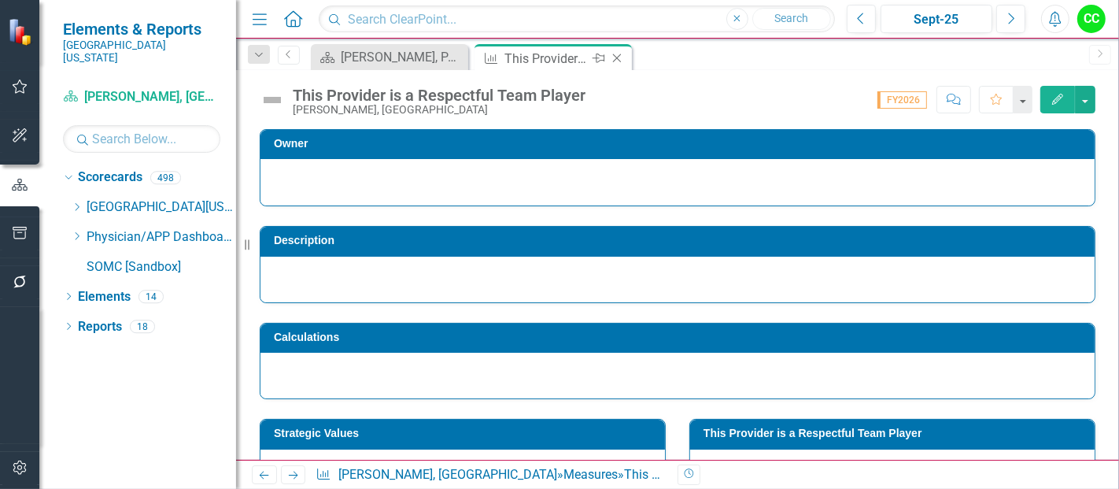
click at [617, 57] on icon "Close" at bounding box center [617, 58] width 16 height 13
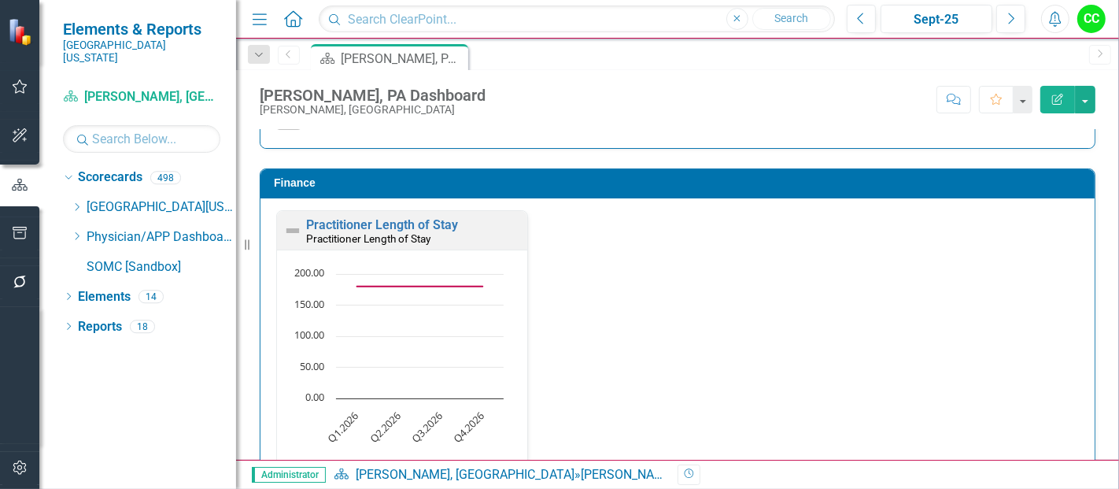
scroll to position [2118, 0]
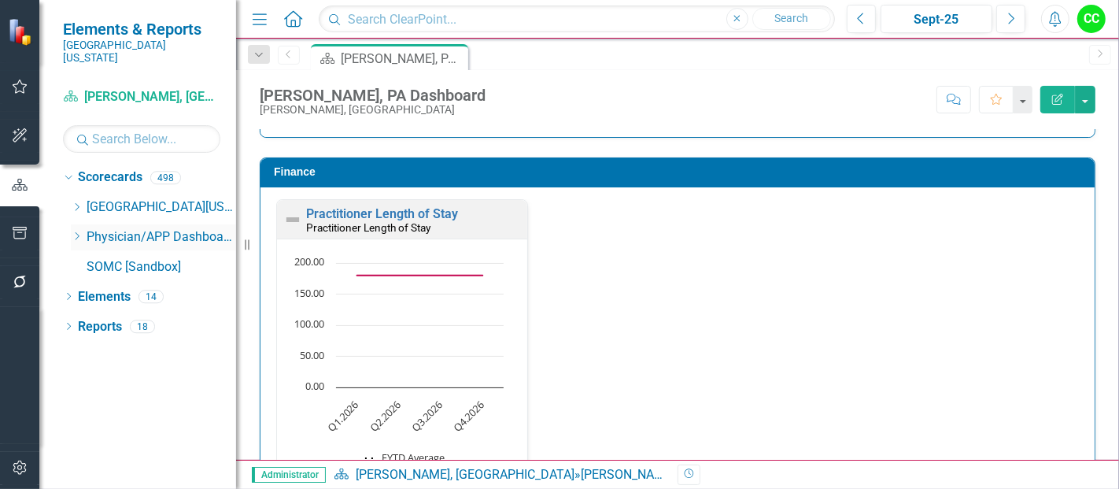
click at [76, 231] on icon "Dropdown" at bounding box center [77, 235] width 12 height 9
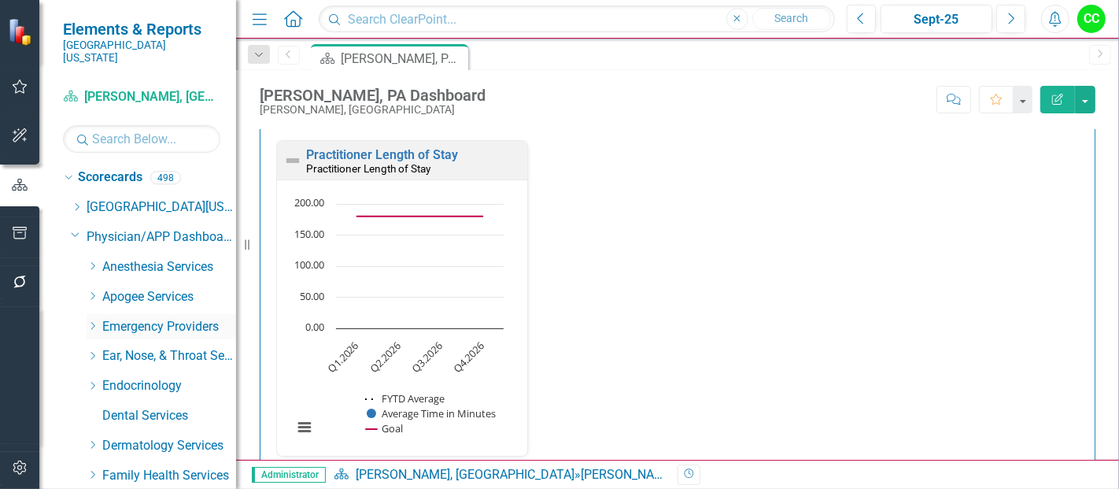
click at [93, 321] on icon "Dropdown" at bounding box center [93, 325] width 12 height 9
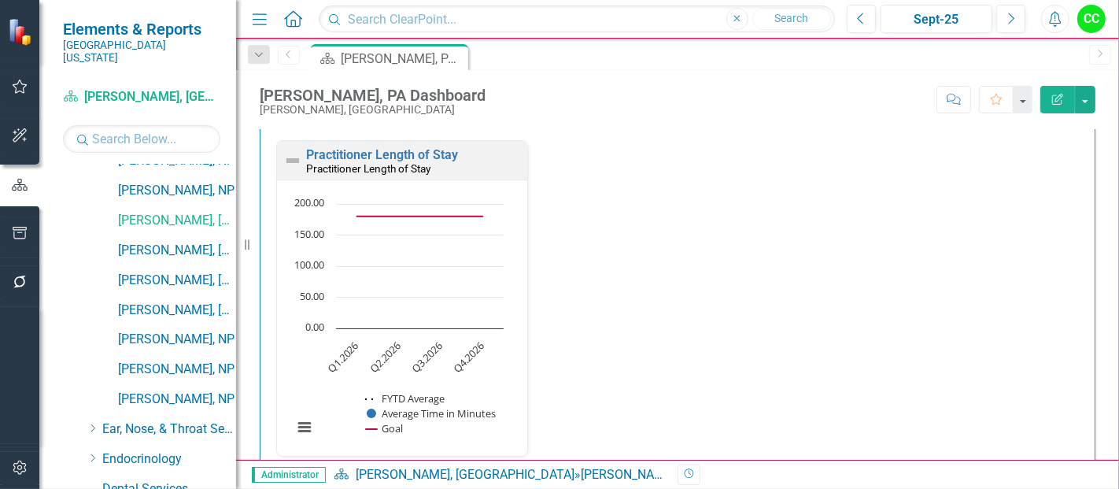
scroll to position [402, 0]
click at [161, 243] on link "[PERSON_NAME], [GEOGRAPHIC_DATA]" at bounding box center [177, 252] width 118 height 18
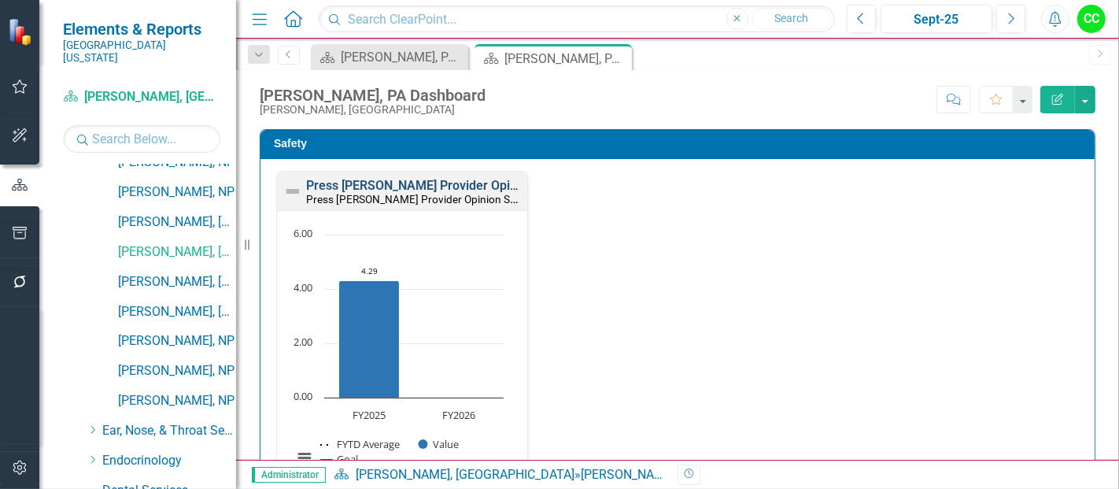
click at [468, 183] on link "Press [PERSON_NAME] Provider Opinion Survey: Safety Survey Results" at bounding box center [506, 185] width 401 height 15
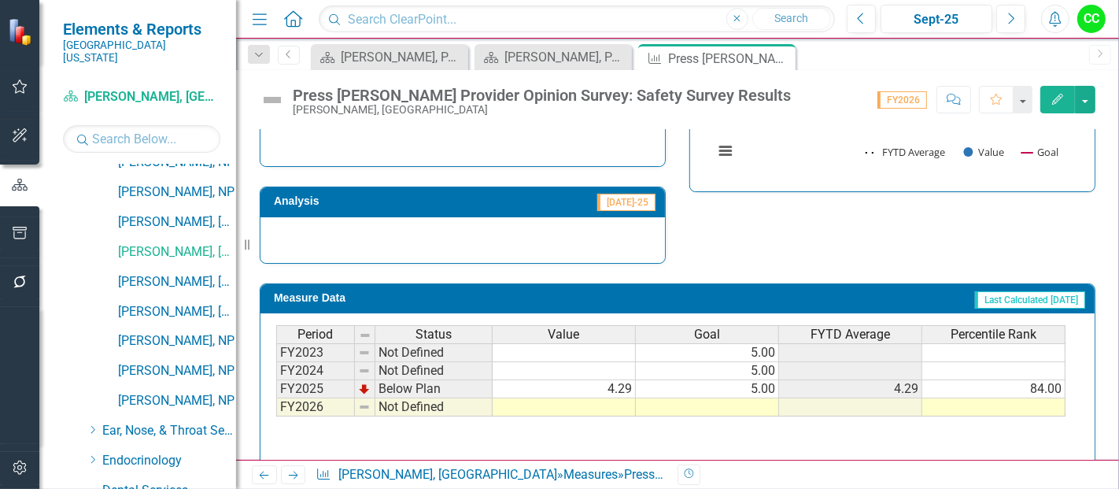
scroll to position [1142, 0]
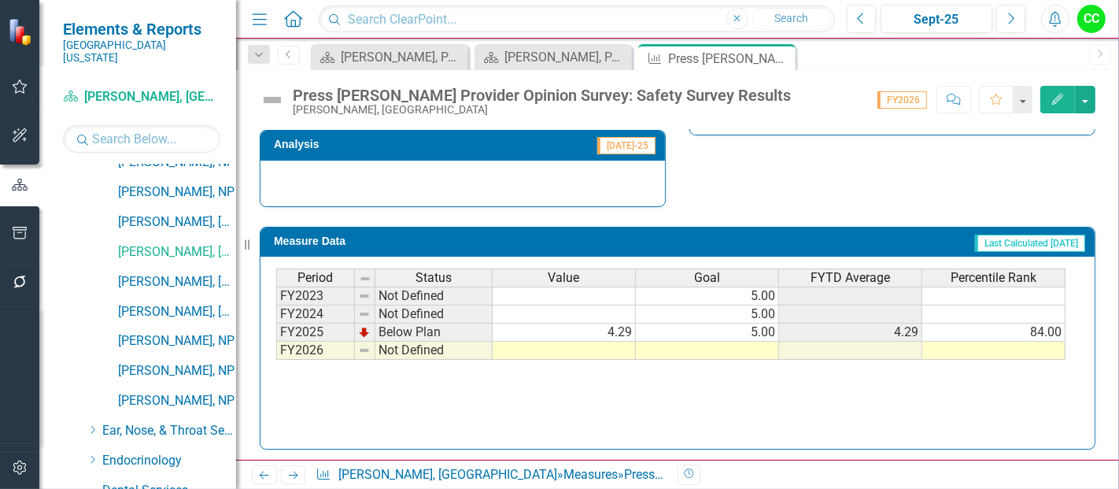
click at [276, 335] on div "Period Status Value Goal FYTD Average Percentile Rank FY2023 Not Defined 5.00 F…" at bounding box center [276, 313] width 0 height 91
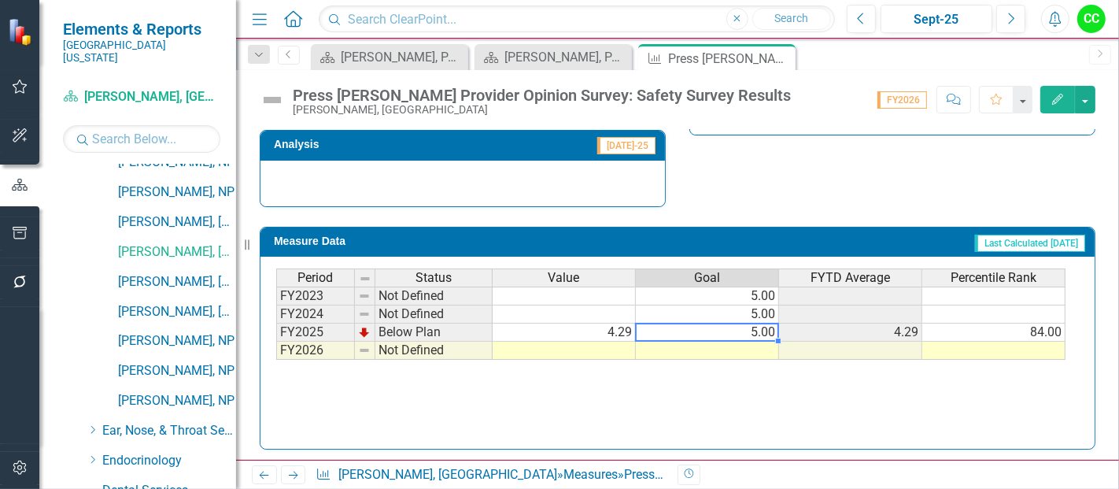
click at [749, 344] on td at bounding box center [707, 351] width 143 height 18
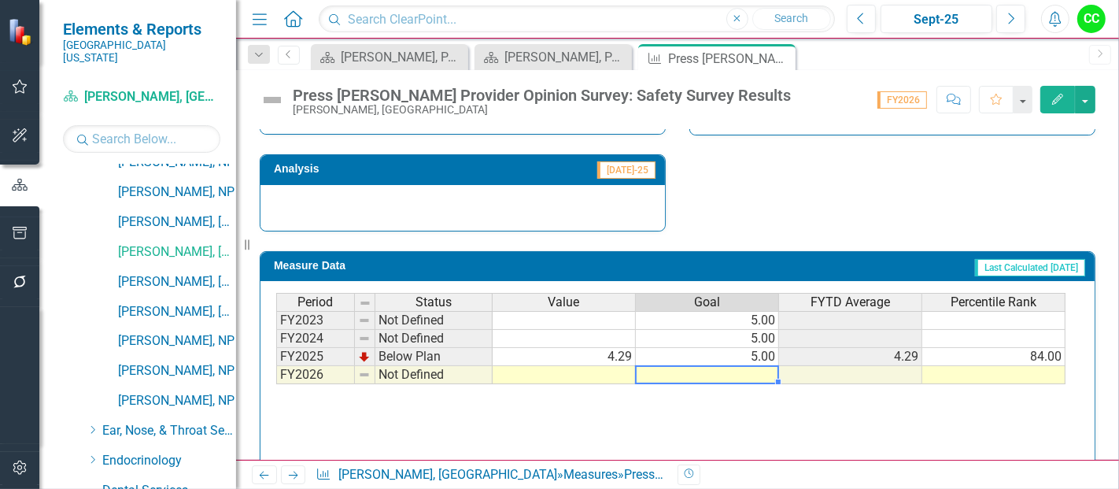
scroll to position [1166, 0]
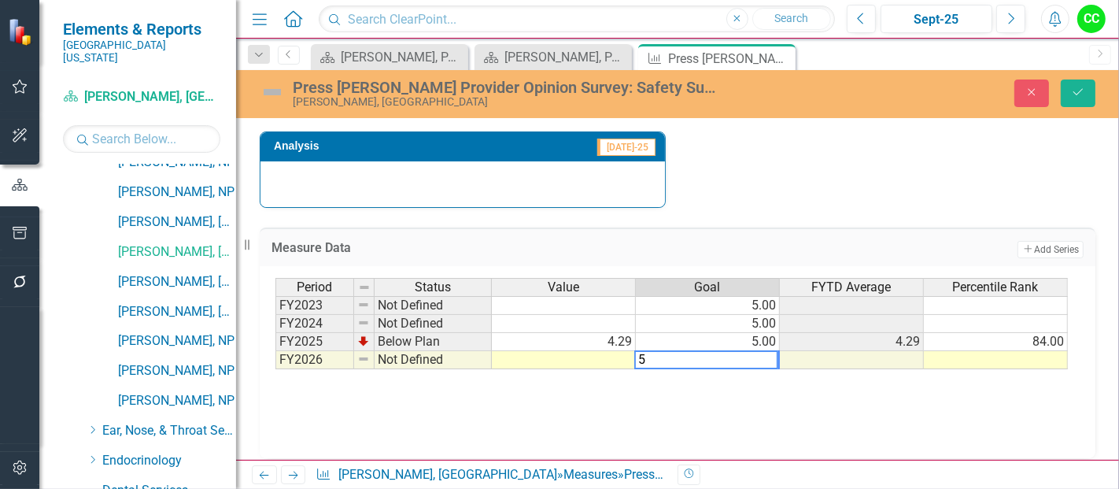
type textarea "5"
click at [1101, 72] on div "Press Ganey Provider Opinion Survey: Safety Survey Results Susan Kempf, PA Clos…" at bounding box center [677, 94] width 883 height 48
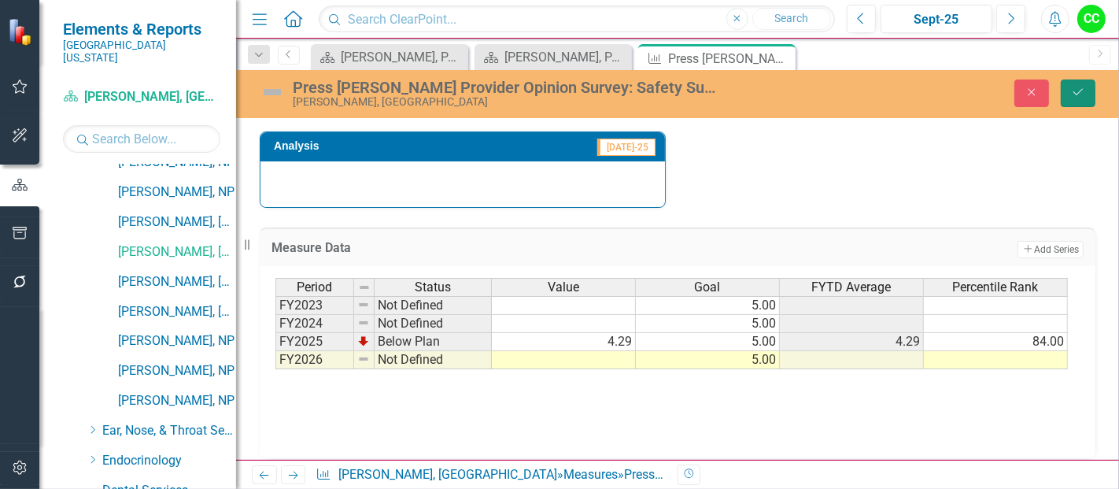
click at [1083, 93] on icon "Save" at bounding box center [1078, 92] width 14 height 11
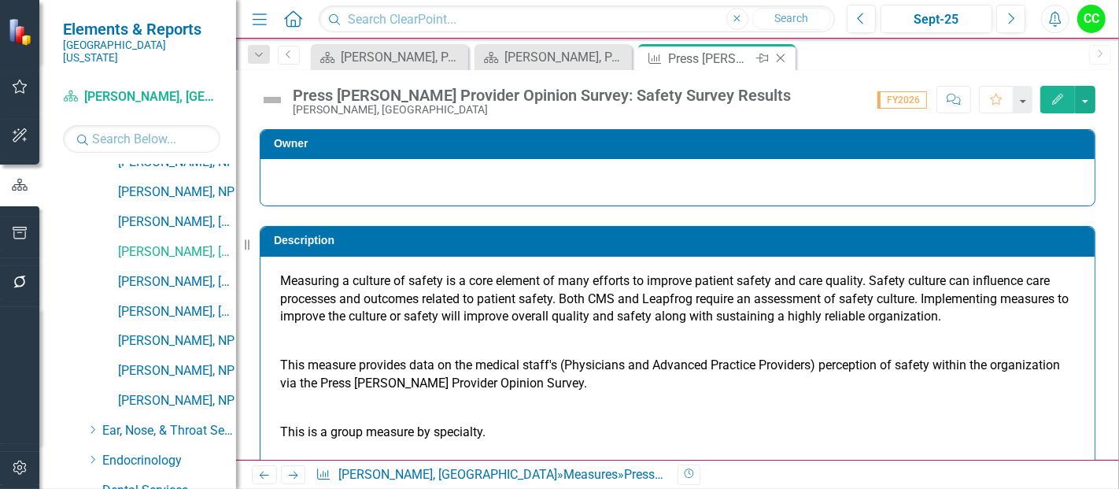
click at [782, 59] on icon at bounding box center [781, 58] width 9 height 9
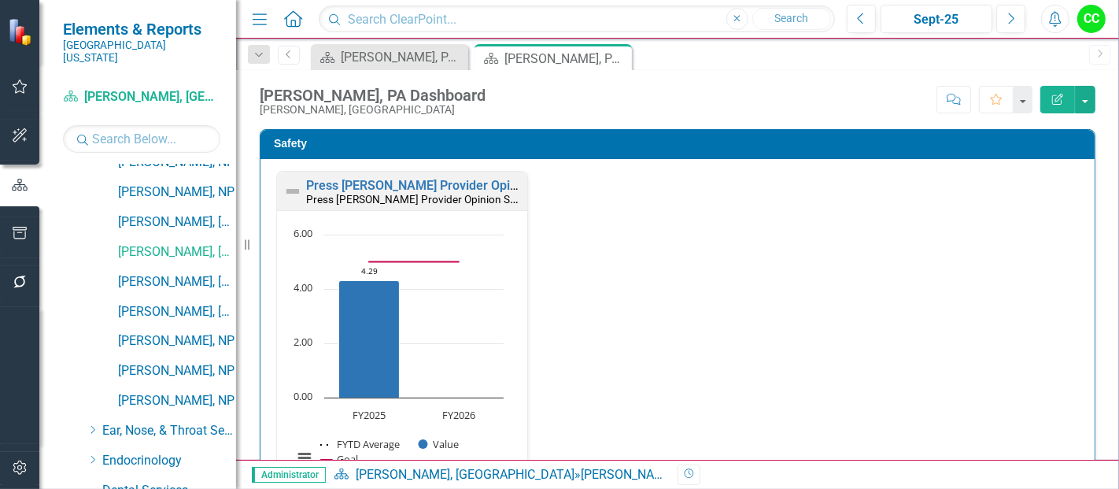
scroll to position [400, 0]
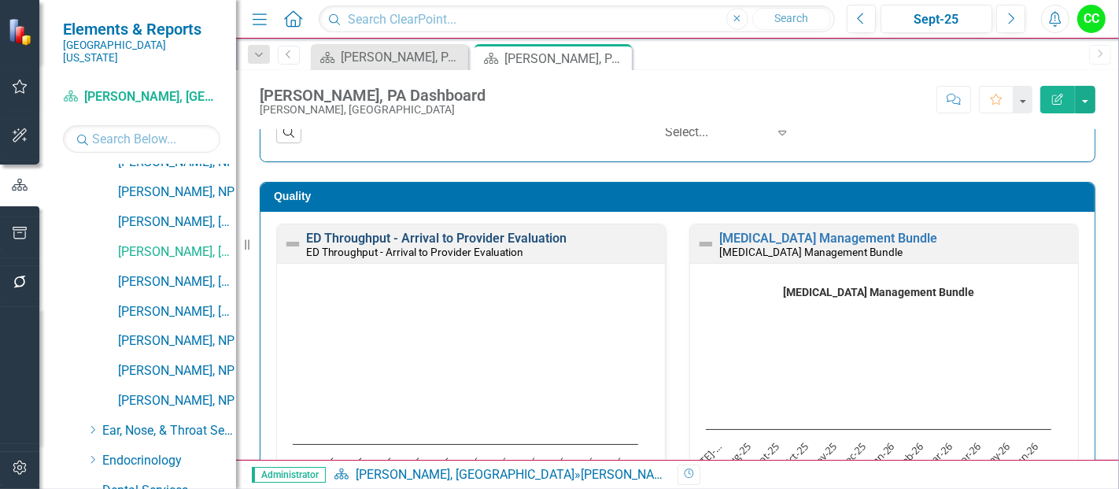
click at [476, 235] on link "ED Throughput - Arrival to Provider Evaluation" at bounding box center [436, 238] width 261 height 15
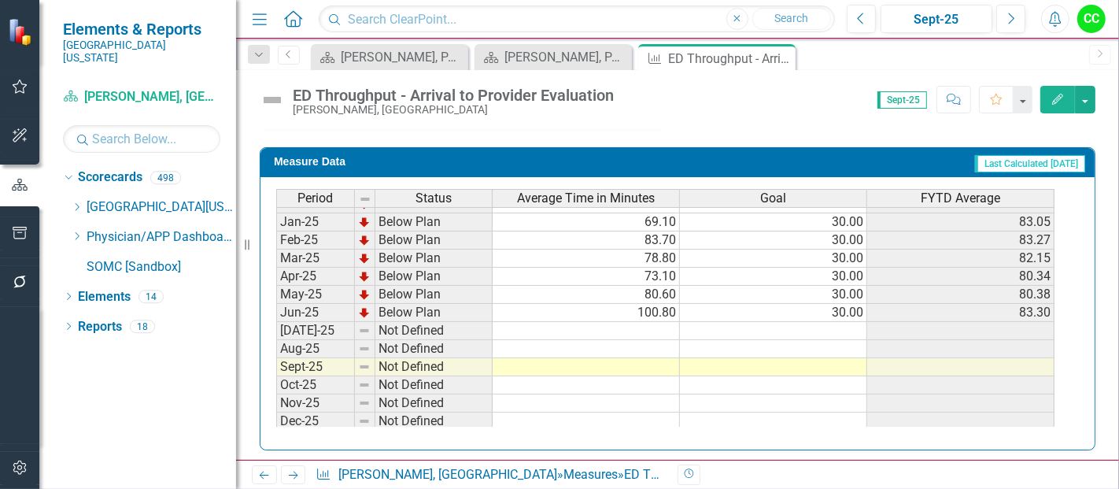
scroll to position [491, 0]
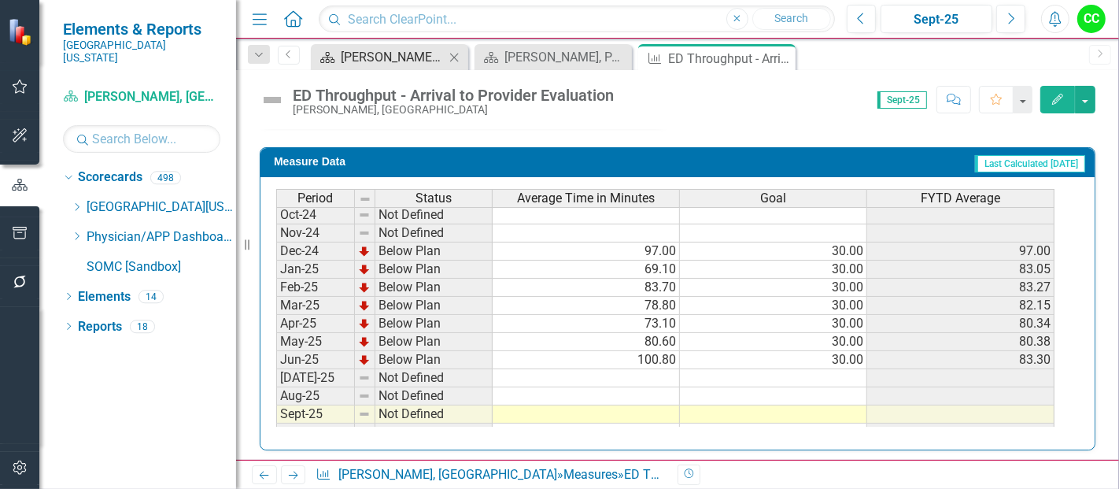
click at [382, 56] on div "Breanna Damron, PA Dashboard" at bounding box center [393, 57] width 104 height 20
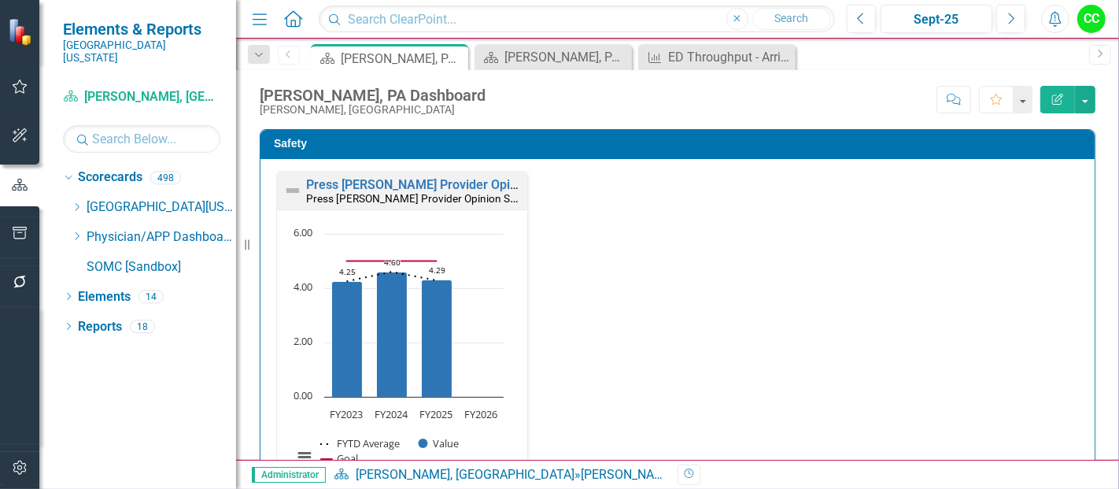
scroll to position [465, 0]
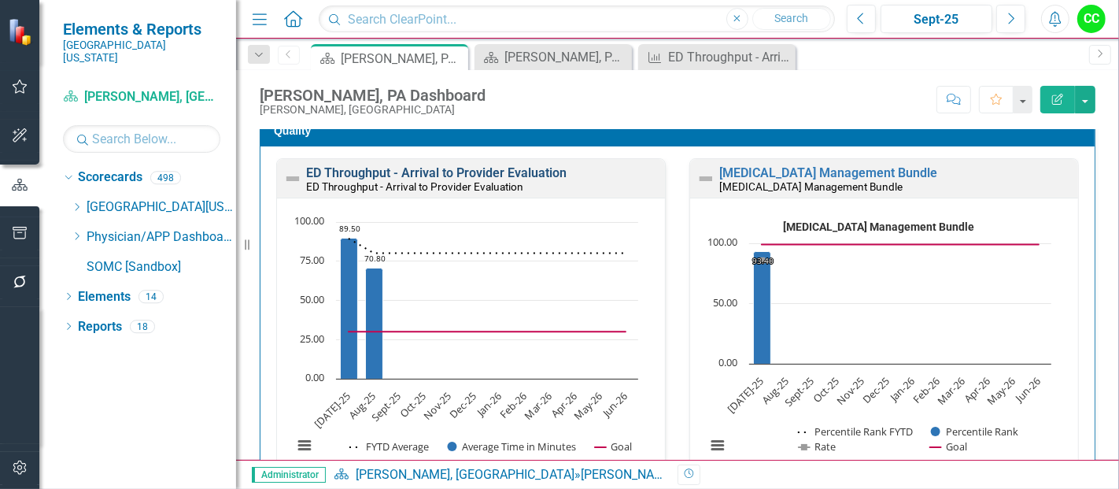
click at [446, 168] on link "ED Throughput - Arrival to Provider Evaluation" at bounding box center [436, 172] width 261 height 15
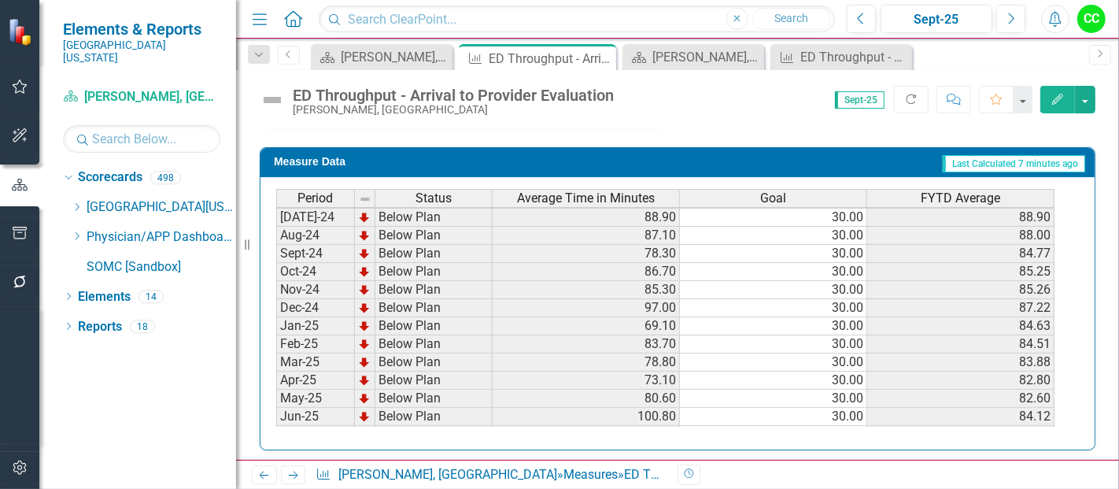
scroll to position [489, 0]
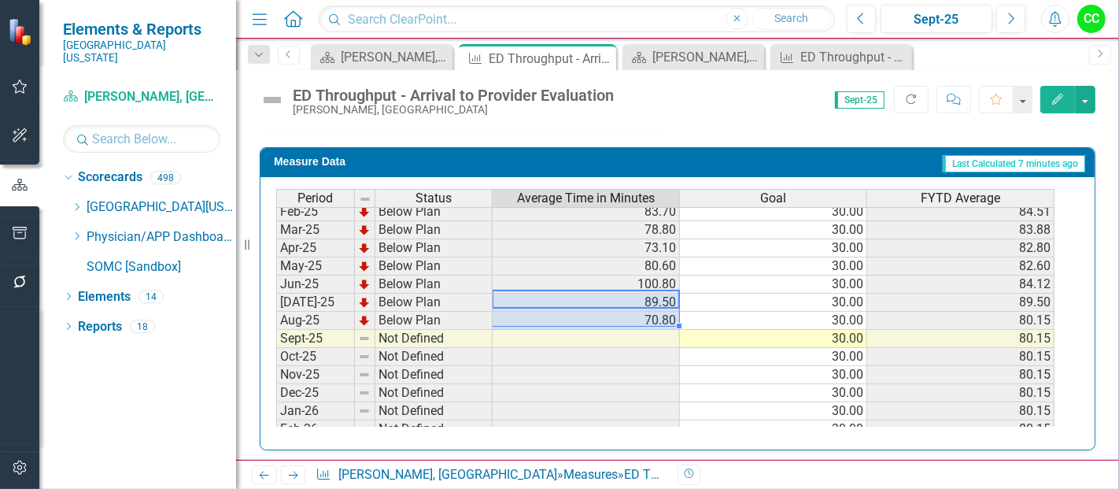
drag, startPoint x: 654, startPoint y: 292, endPoint x: 652, endPoint y: 309, distance: 16.6
click at [652, 309] on tbody "Mar-24 Below Plan 98.60 30.00 77.60 Apr-24 Below Plan 79.70 30.00 77.81 May-24 …" at bounding box center [665, 257] width 778 height 508
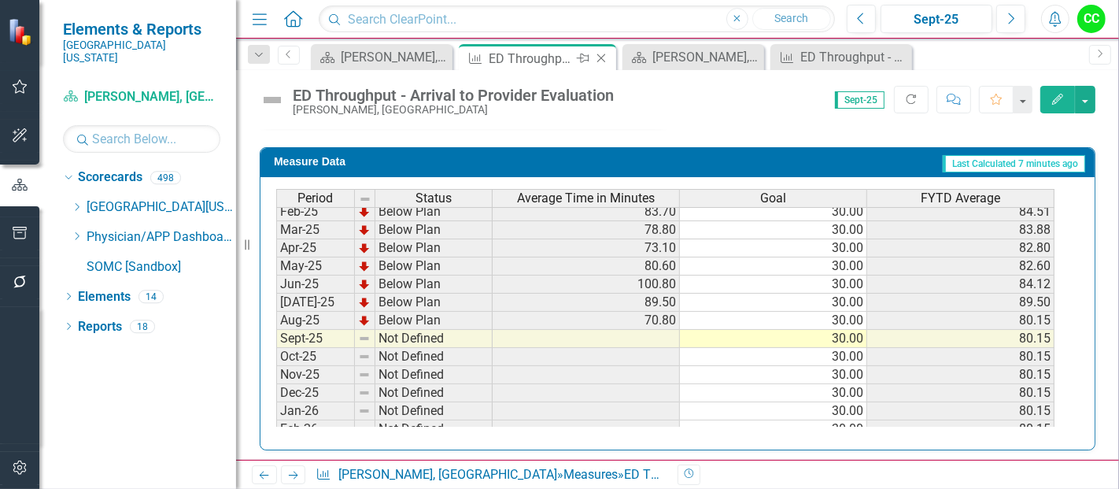
click at [604, 57] on icon "Close" at bounding box center [601, 58] width 16 height 13
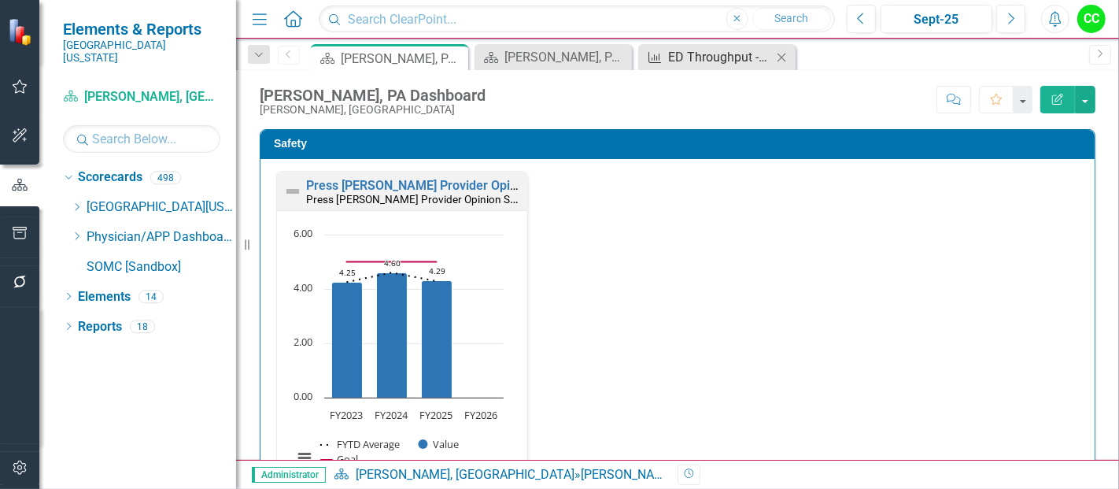
click at [702, 50] on div "ED Throughput - Arrival to Provider Evaluation" at bounding box center [720, 57] width 104 height 20
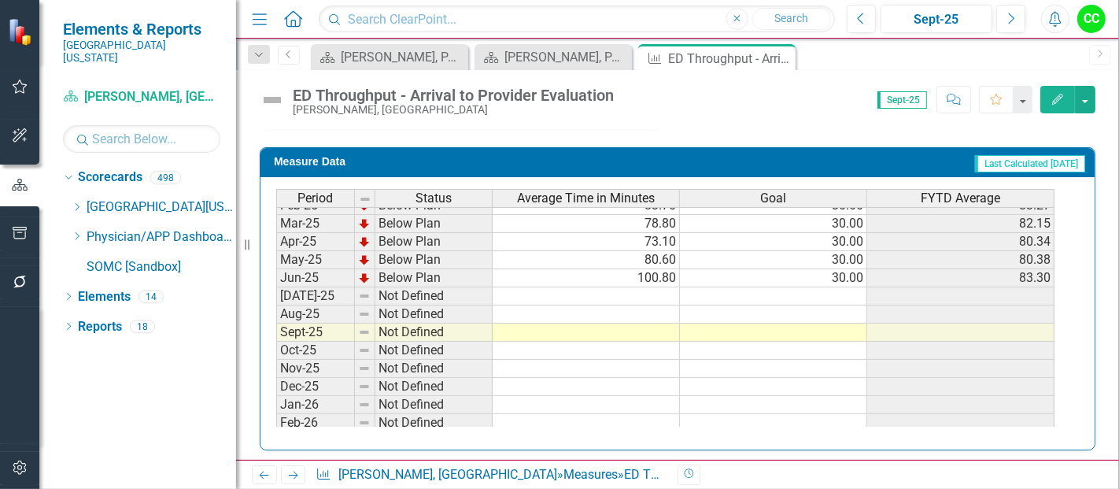
click at [650, 290] on tbody "Sep-23 Not Defined Oct-23 Not Defined Nov-23 Not Defined Dec-23 Not Defined Jan…" at bounding box center [665, 178] width 778 height 580
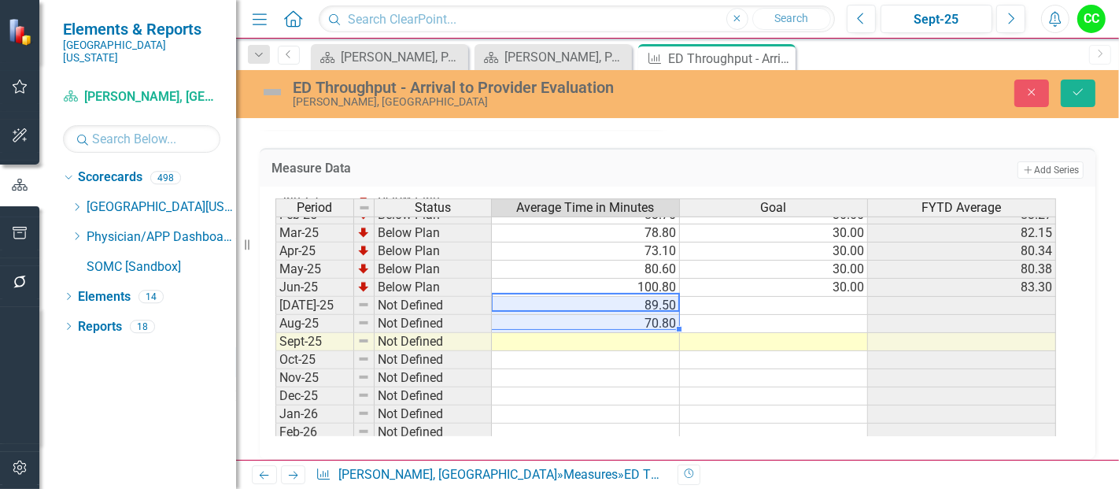
click at [789, 297] on td at bounding box center [774, 306] width 188 height 18
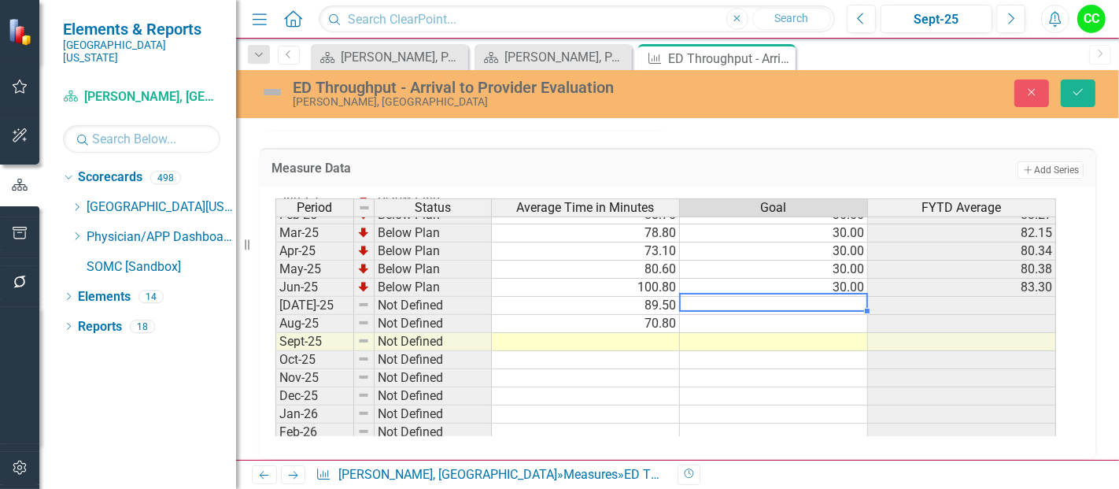
type textarea "30"
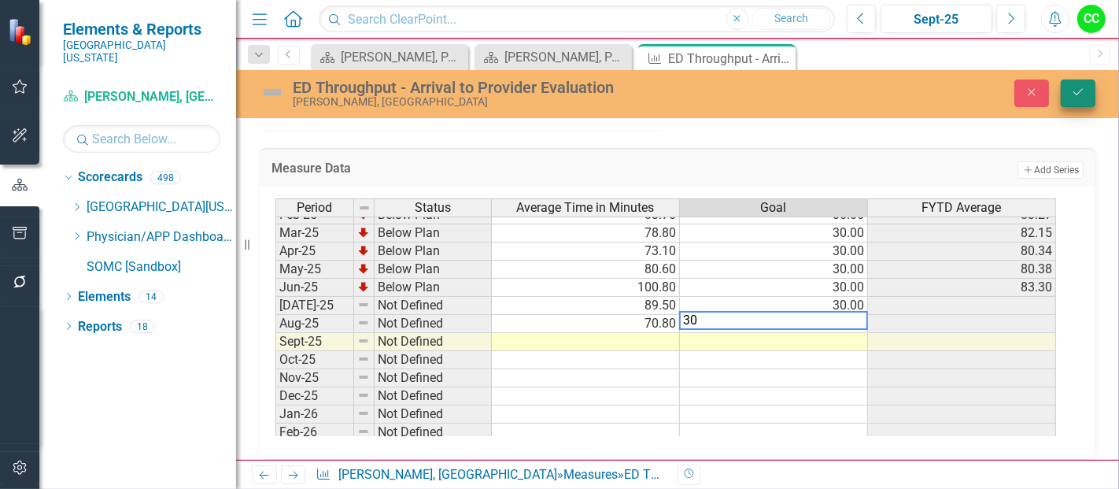
type textarea "30"
click at [1084, 93] on icon "Save" at bounding box center [1078, 92] width 14 height 11
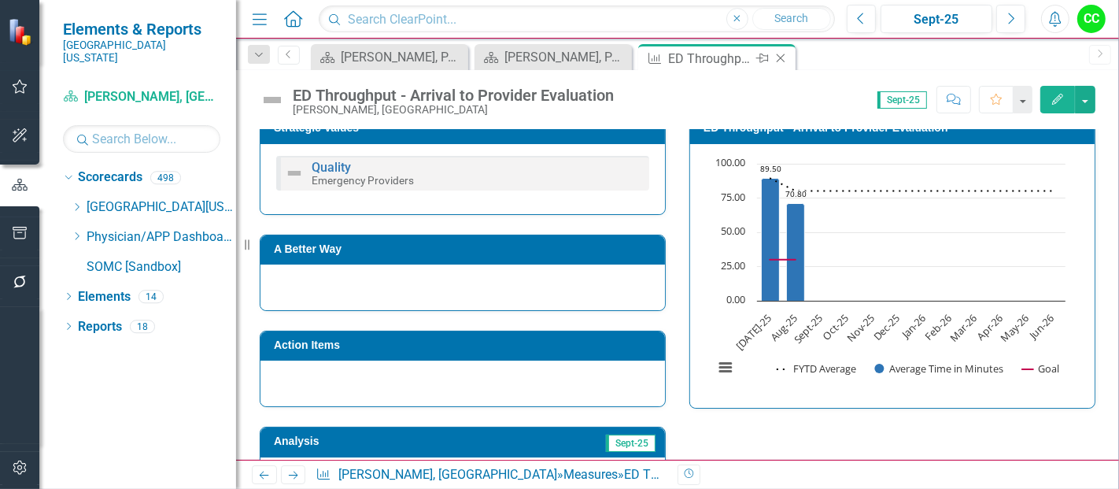
click at [775, 54] on icon "Close" at bounding box center [781, 58] width 16 height 13
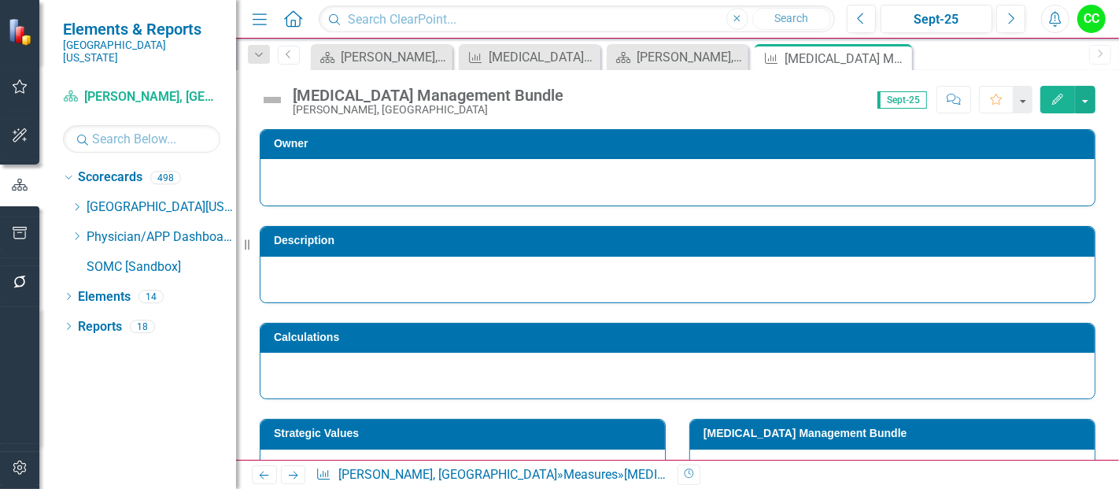
scroll to position [523, 0]
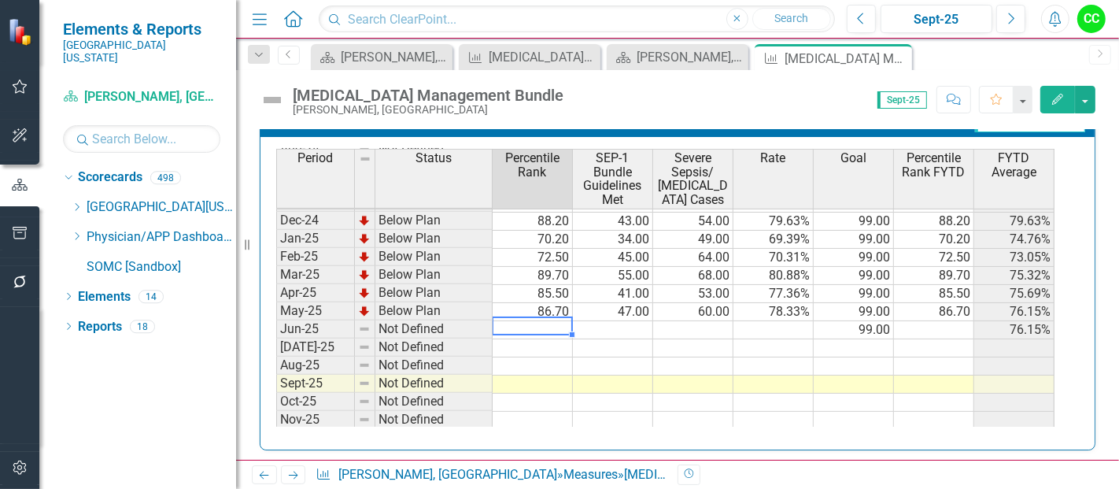
click at [521, 339] on td at bounding box center [533, 348] width 80 height 18
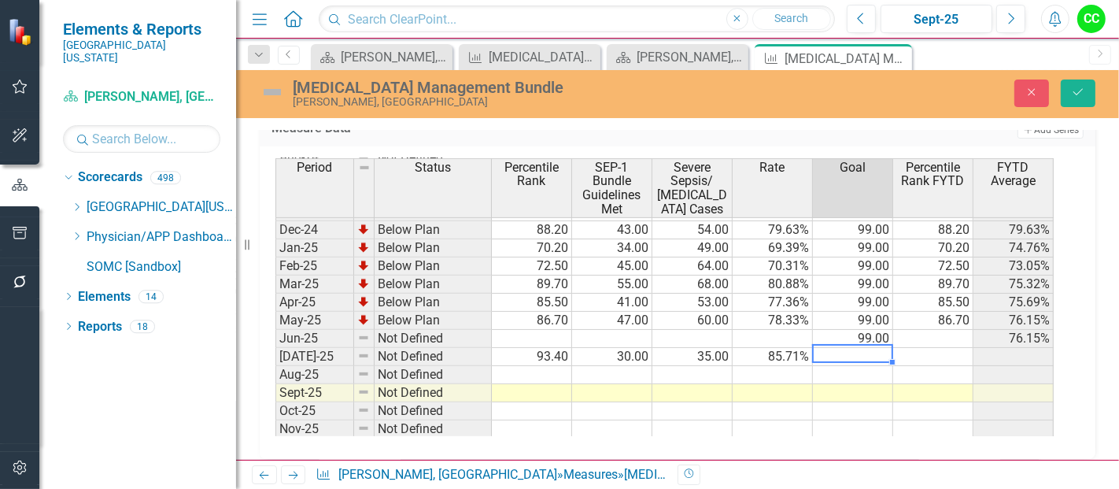
click at [874, 349] on td at bounding box center [853, 357] width 80 height 18
type textarea "99"
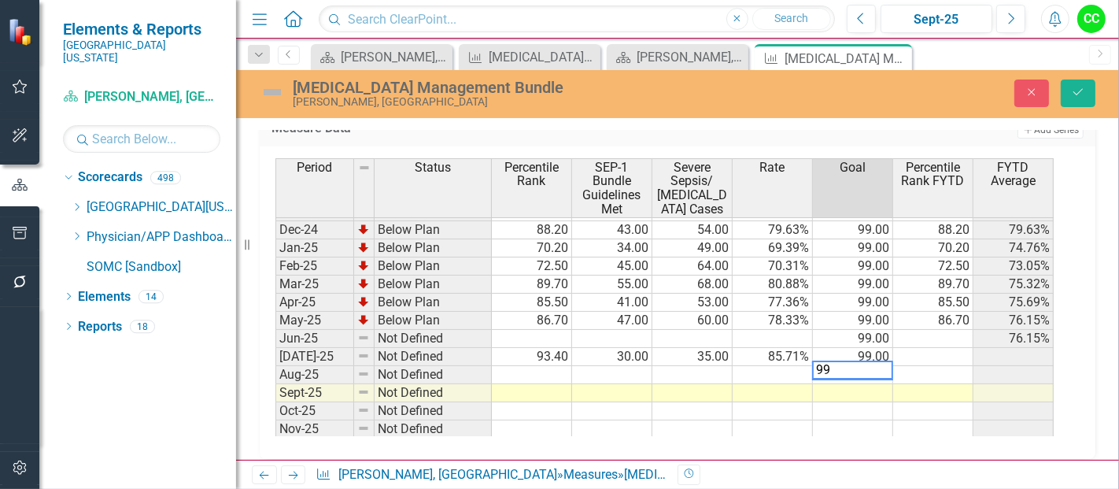
type textarea "99"
click at [941, 350] on td at bounding box center [933, 357] width 80 height 18
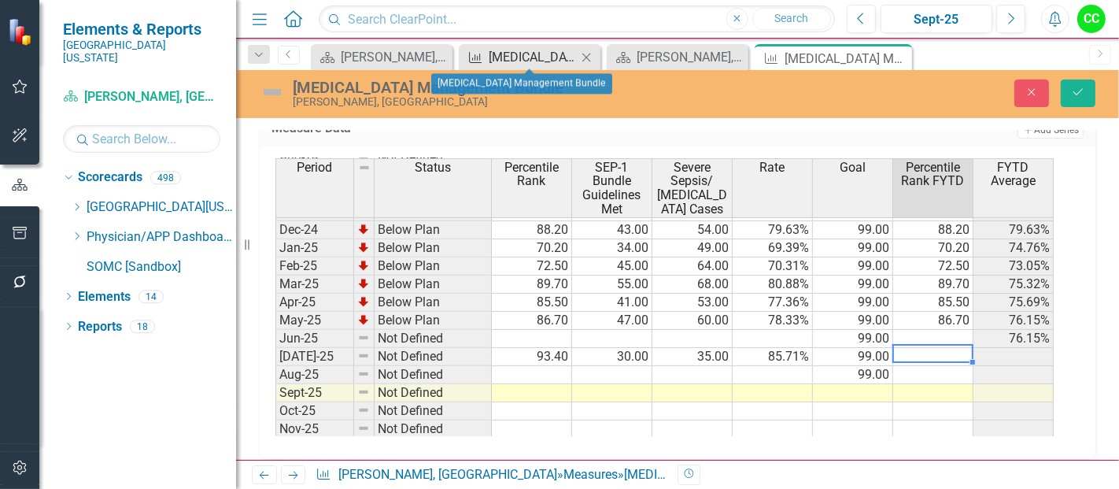
click at [530, 61] on div "[MEDICAL_DATA] Management Bundle" at bounding box center [533, 57] width 88 height 20
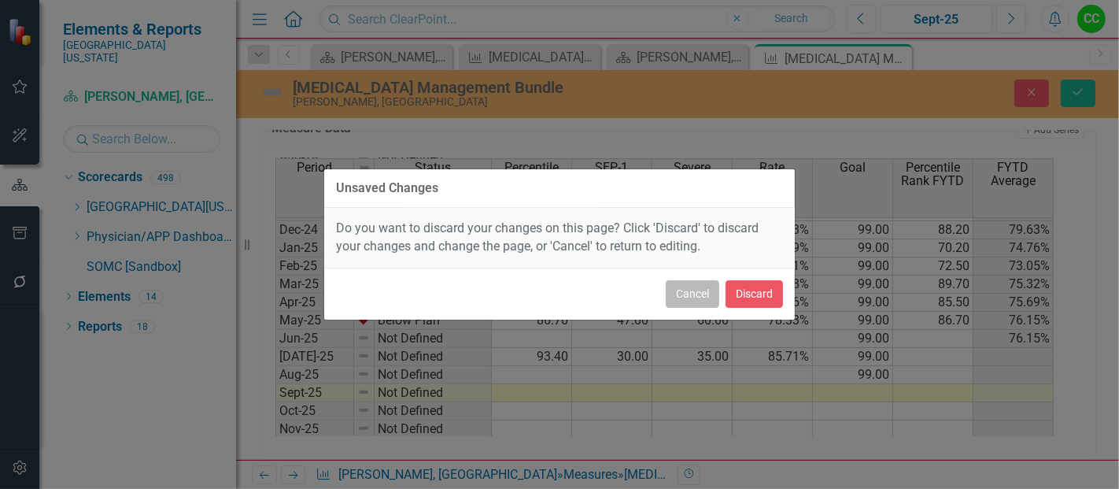
click at [679, 297] on button "Cancel" at bounding box center [693, 294] width 54 height 28
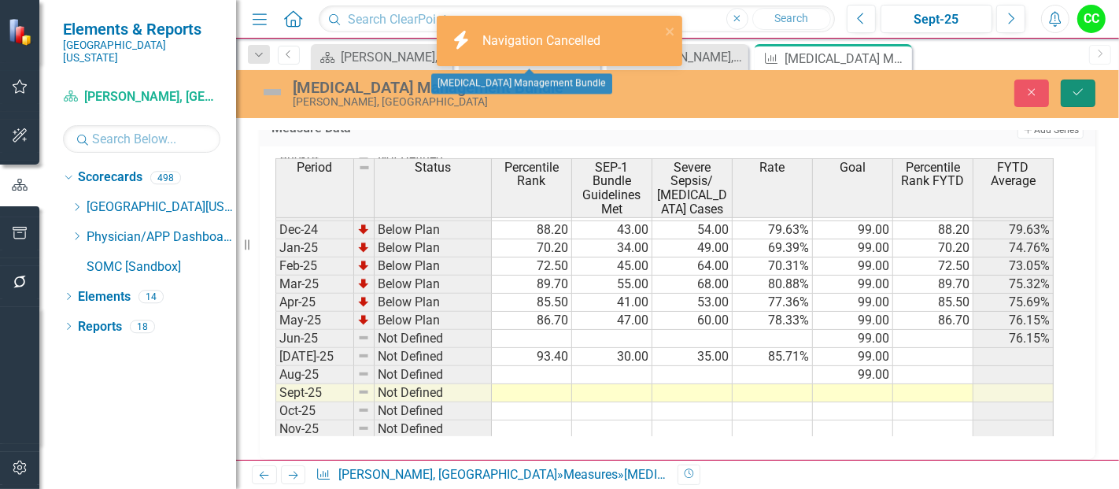
click at [1079, 101] on button "Save" at bounding box center [1078, 93] width 35 height 28
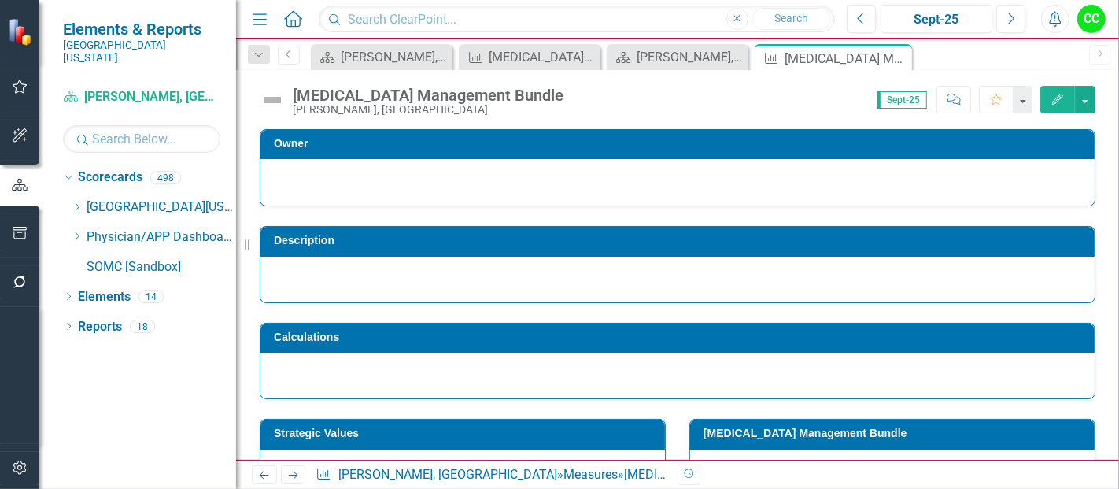
click at [526, 51] on div "icon.bolt Navigation Cancelled" at bounding box center [560, 47] width 252 height 69
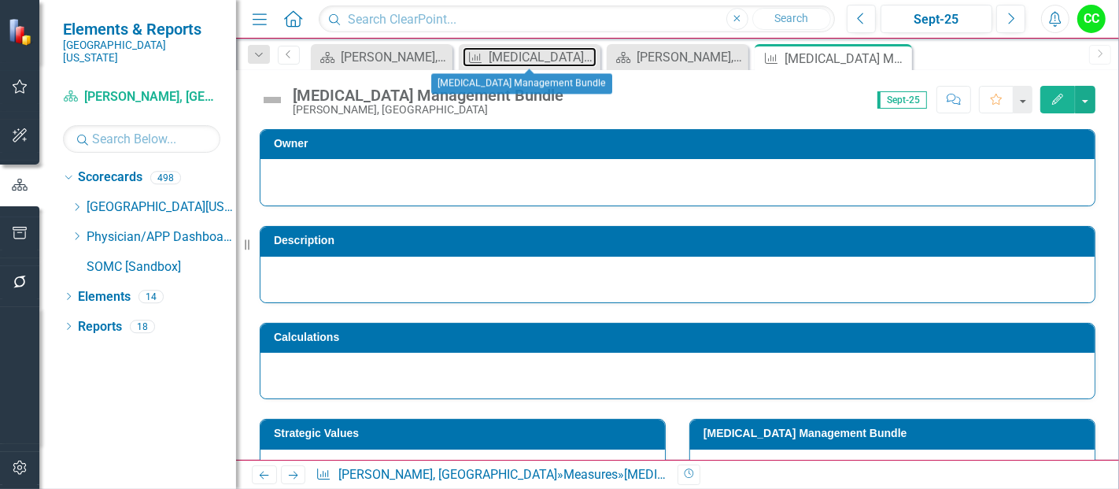
click at [526, 51] on div "[MEDICAL_DATA] Management Bundle" at bounding box center [543, 57] width 108 height 20
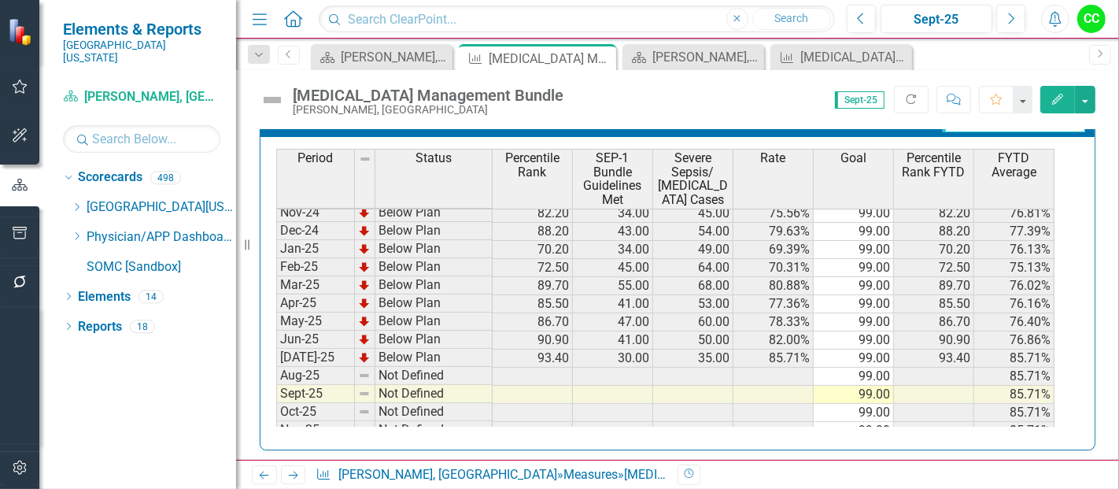
scroll to position [513, 0]
click at [811, 46] on div "Measure [MEDICAL_DATA] Management Bundle Close" at bounding box center [842, 57] width 142 height 26
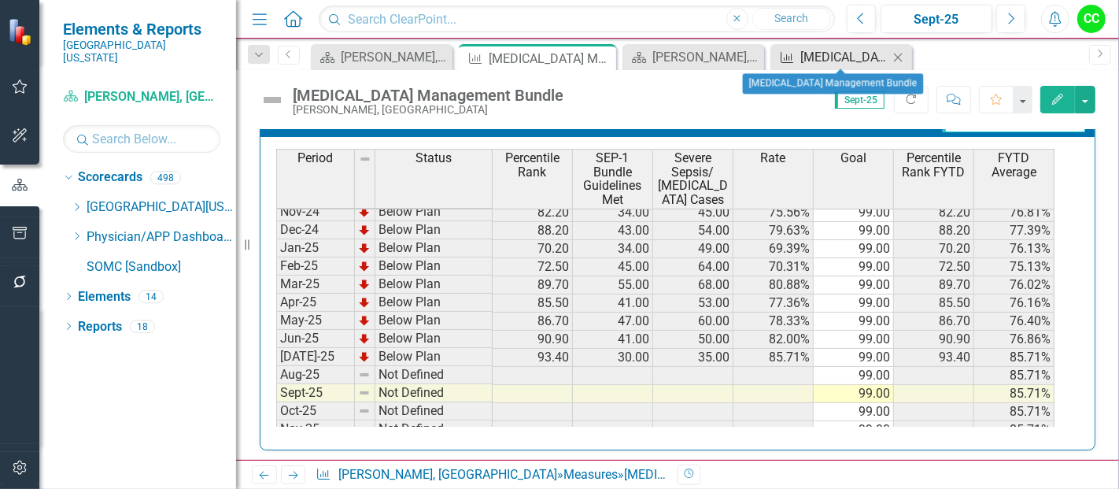
click at [810, 61] on div "[MEDICAL_DATA] Management Bundle" at bounding box center [844, 57] width 88 height 20
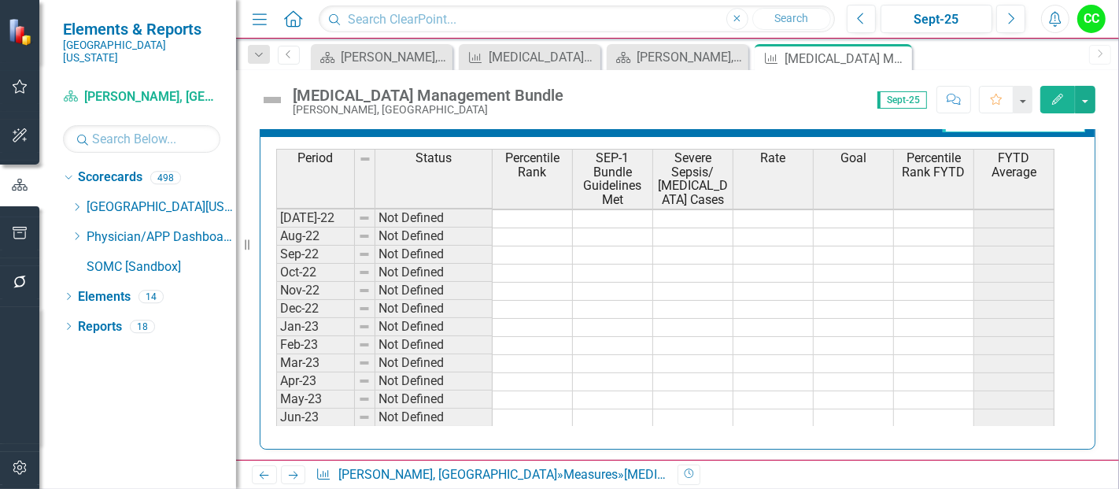
scroll to position [218, 0]
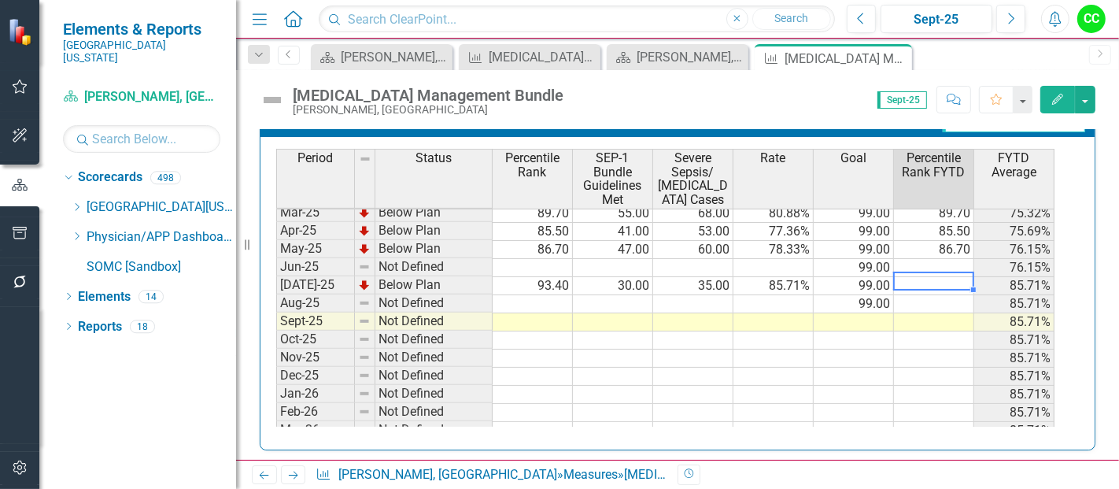
click at [911, 273] on tbody "Dec-23 Not Defined Jan-24 Not Defined Feb-24 Not Defined Mar-24 Not Defined Apr…" at bounding box center [665, 213] width 778 height 562
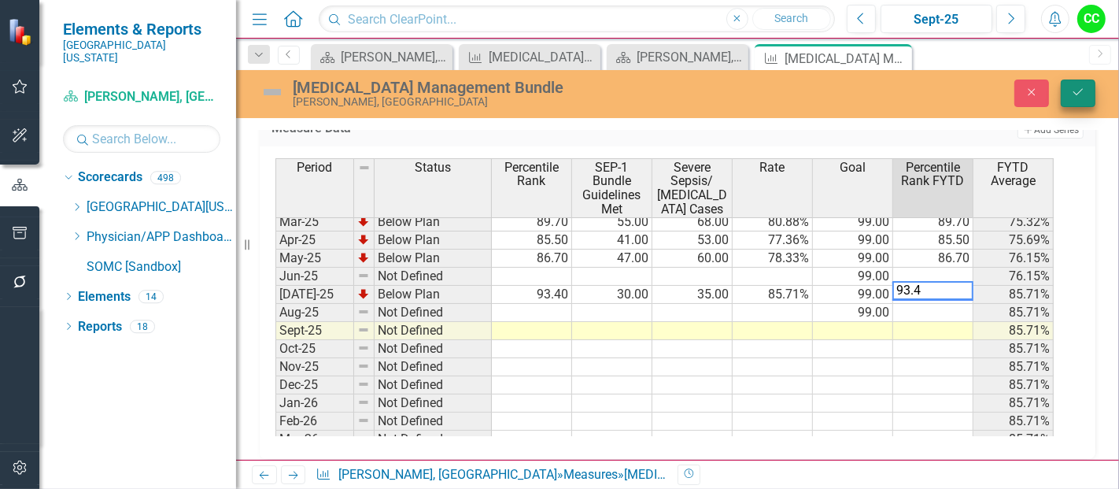
type textarea "93.4"
click at [1089, 91] on button "Save" at bounding box center [1078, 93] width 35 height 28
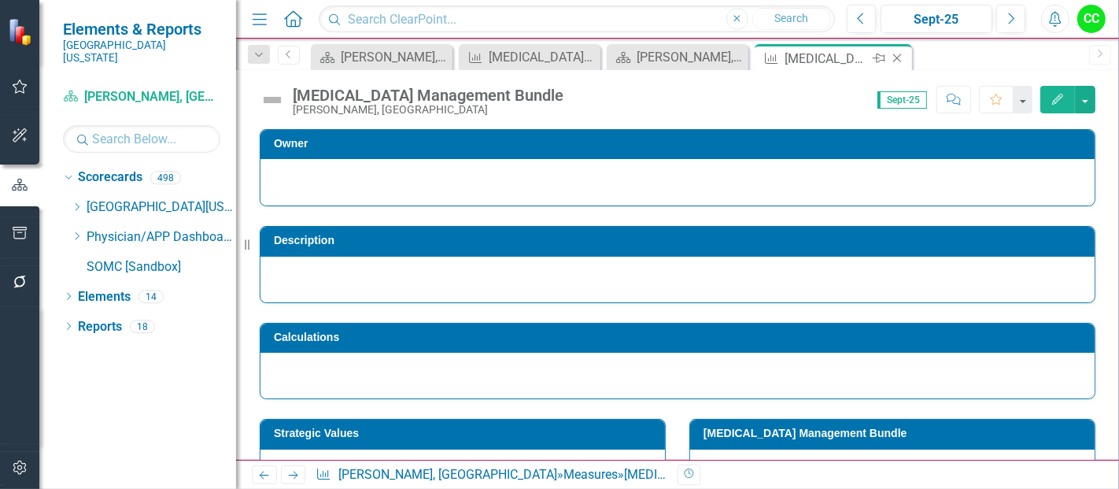
click at [897, 55] on icon "Close" at bounding box center [897, 58] width 16 height 13
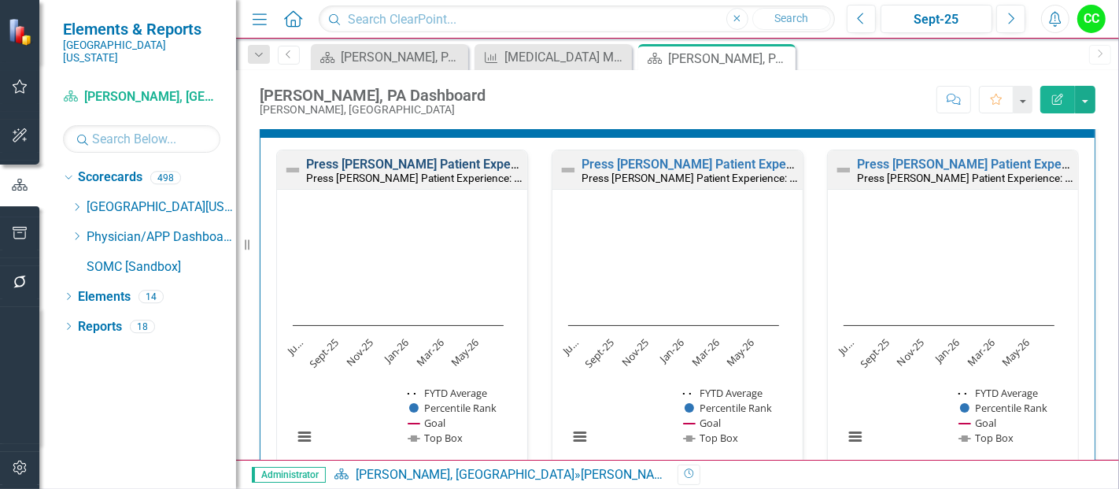
click at [441, 157] on link "Press [PERSON_NAME] Patient Experience: Likelihood to Recommend" at bounding box center [503, 164] width 394 height 15
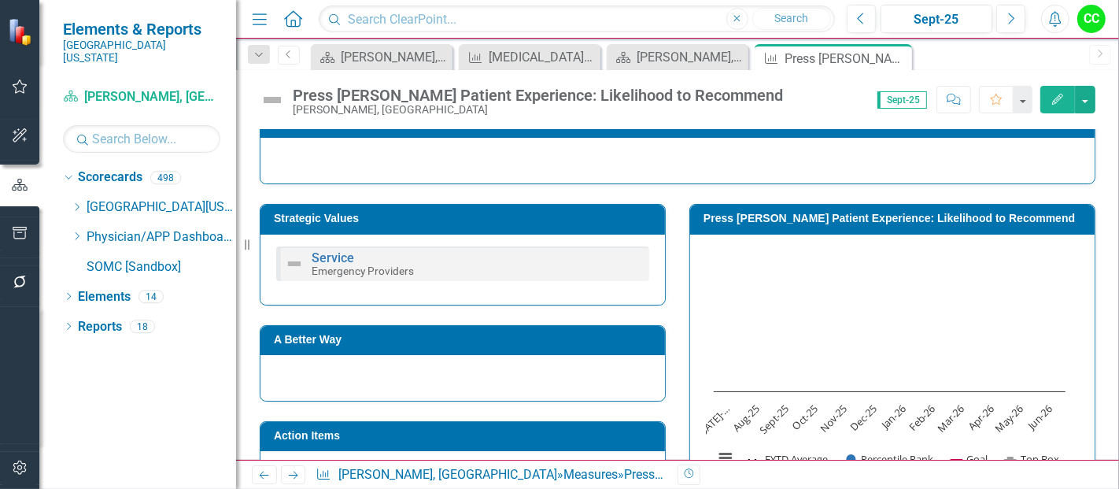
click at [848, 261] on rect "Interactive chart" at bounding box center [890, 364] width 368 height 236
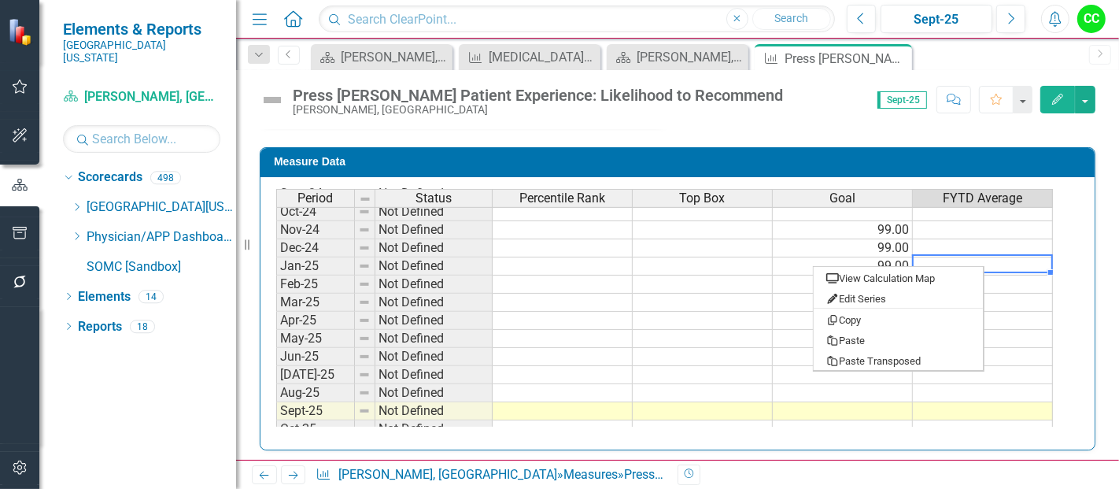
click at [888, 224] on td "99.00" at bounding box center [843, 230] width 140 height 18
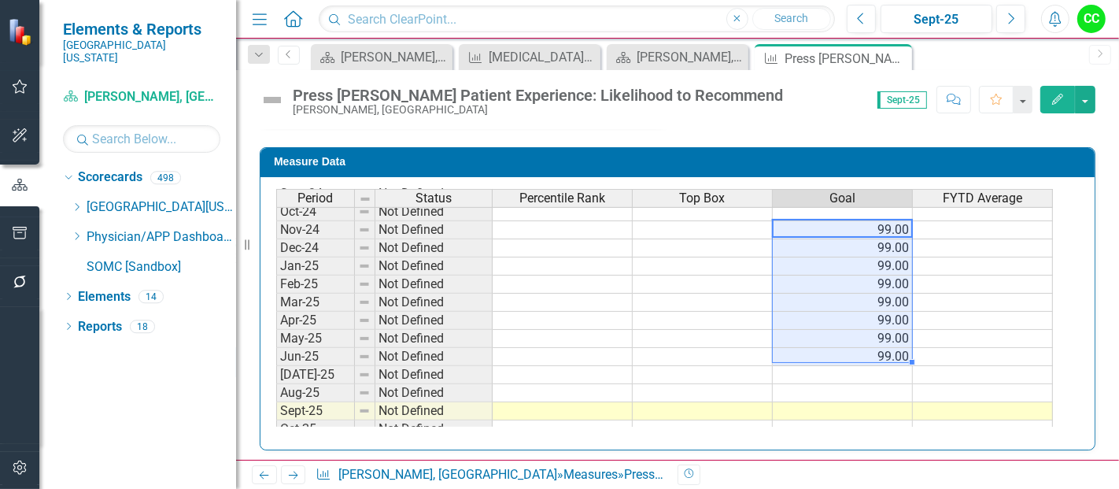
drag, startPoint x: 872, startPoint y: 224, endPoint x: 874, endPoint y: 342, distance: 118.1
click at [874, 342] on tbody "Dec-23 Not Defined Jan-24 Not Defined Feb-24 Not Defined Mar-24 Not Defined Apr…" at bounding box center [664, 302] width 777 height 562
click at [863, 366] on td at bounding box center [843, 375] width 140 height 18
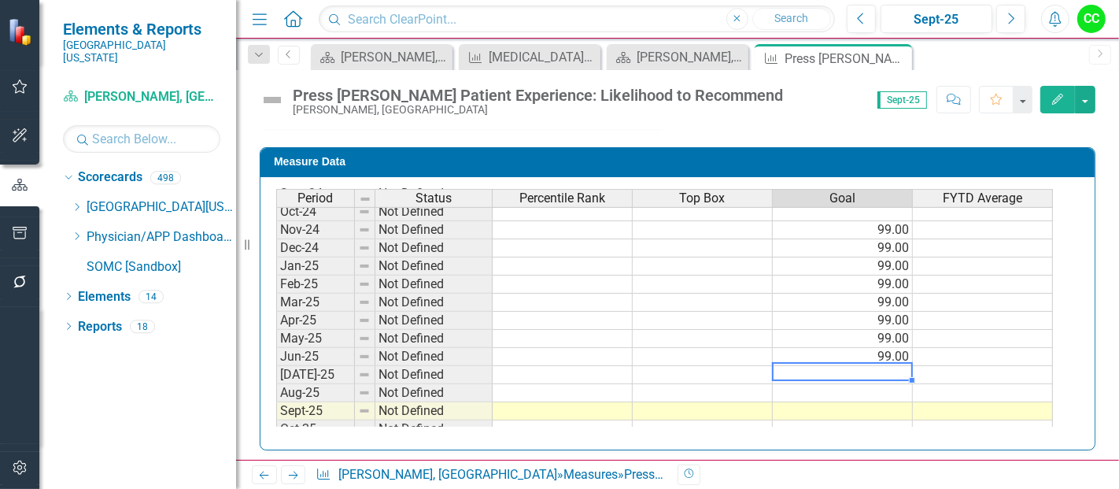
type textarea "99"
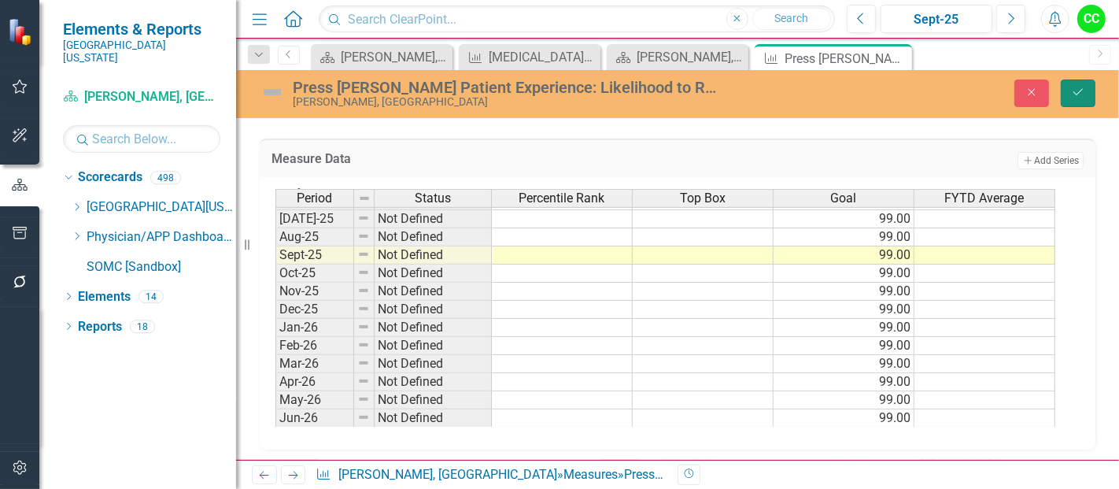
click at [1087, 98] on button "Save" at bounding box center [1078, 93] width 35 height 28
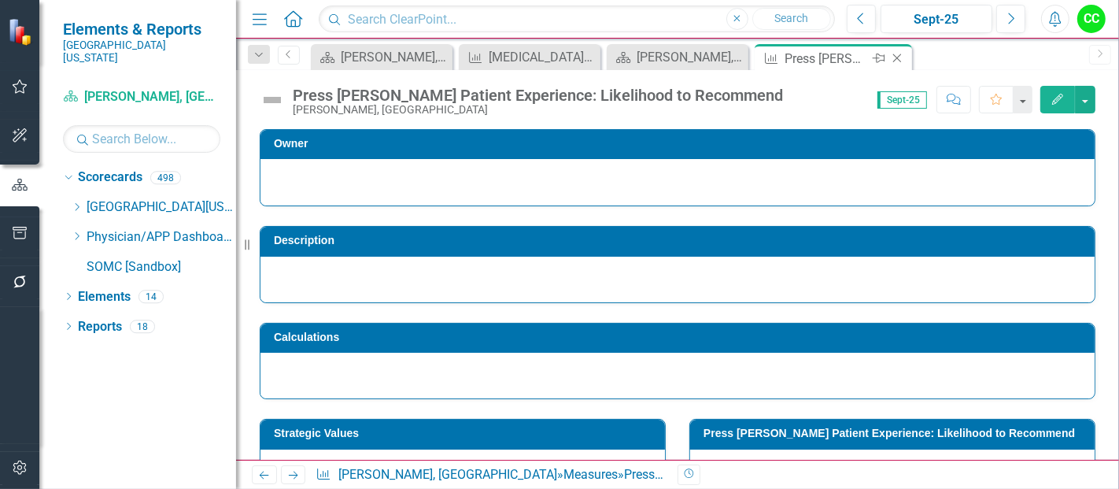
click at [897, 55] on icon "Close" at bounding box center [897, 58] width 16 height 13
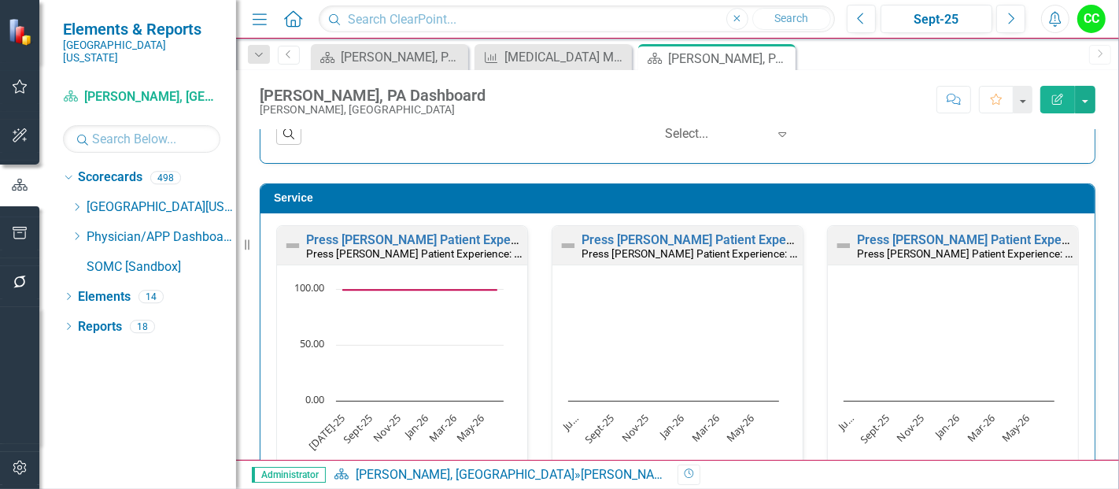
scroll to position [855, 0]
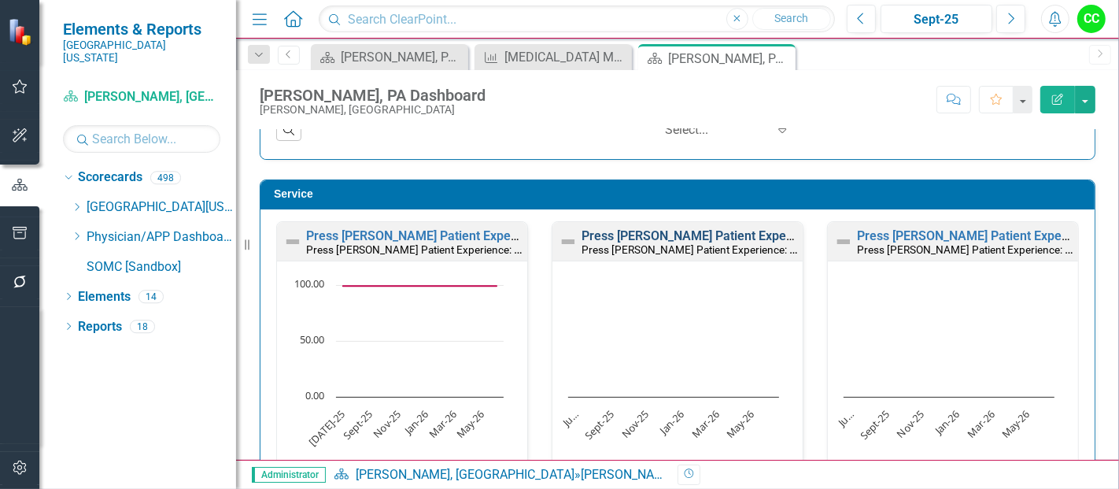
click at [699, 231] on link "Press [PERSON_NAME] Patient Experience: Courtesy of Doctors" at bounding box center [761, 235] width 358 height 15
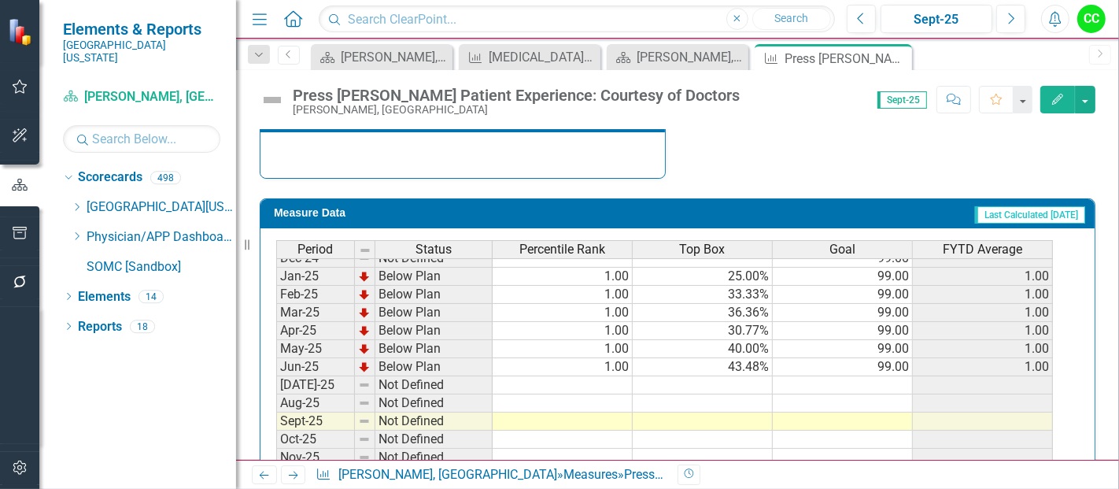
scroll to position [536, 0]
click at [873, 339] on td "99.00" at bounding box center [843, 330] width 140 height 18
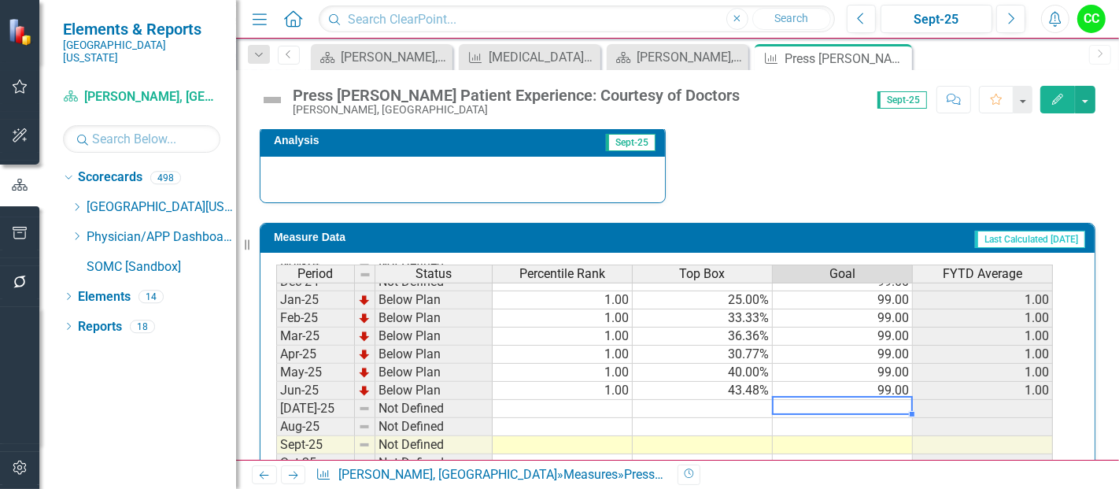
scroll to position [630, 0]
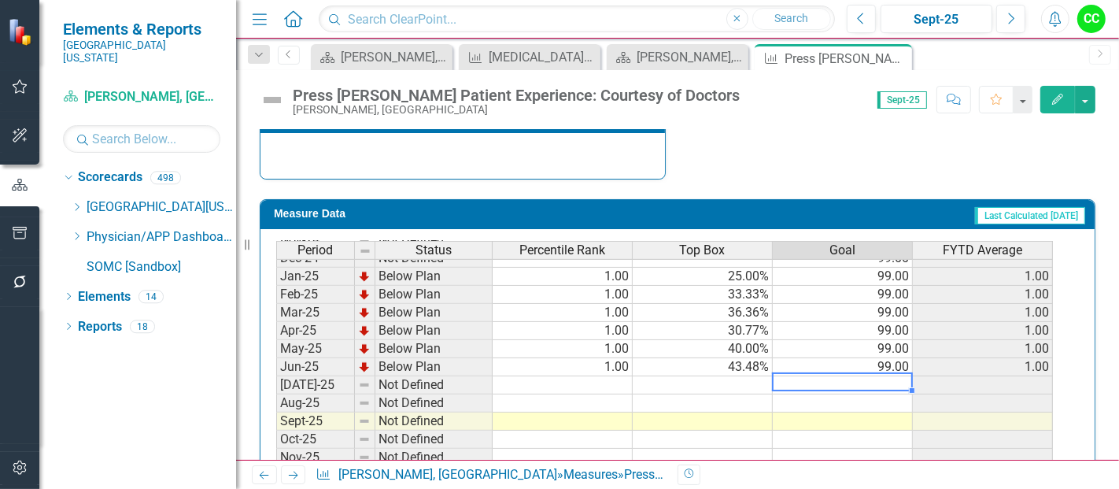
type textarea "99"
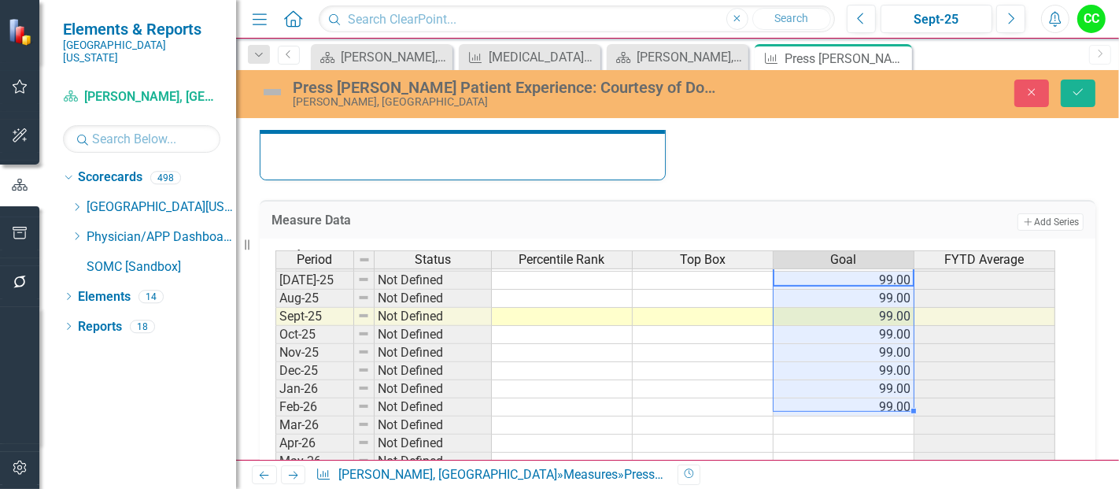
scroll to position [691, 0]
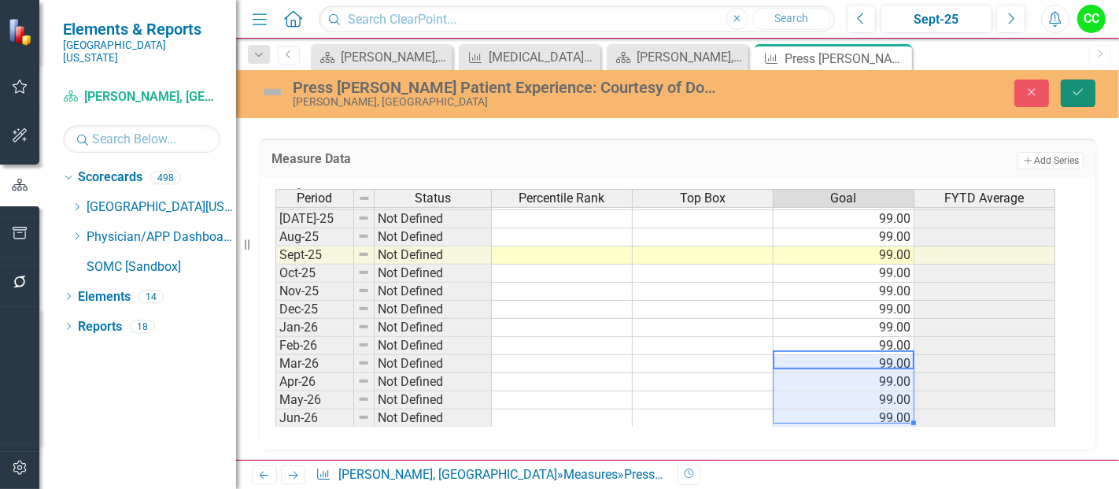
click at [1082, 89] on icon "submit" at bounding box center [1078, 92] width 9 height 6
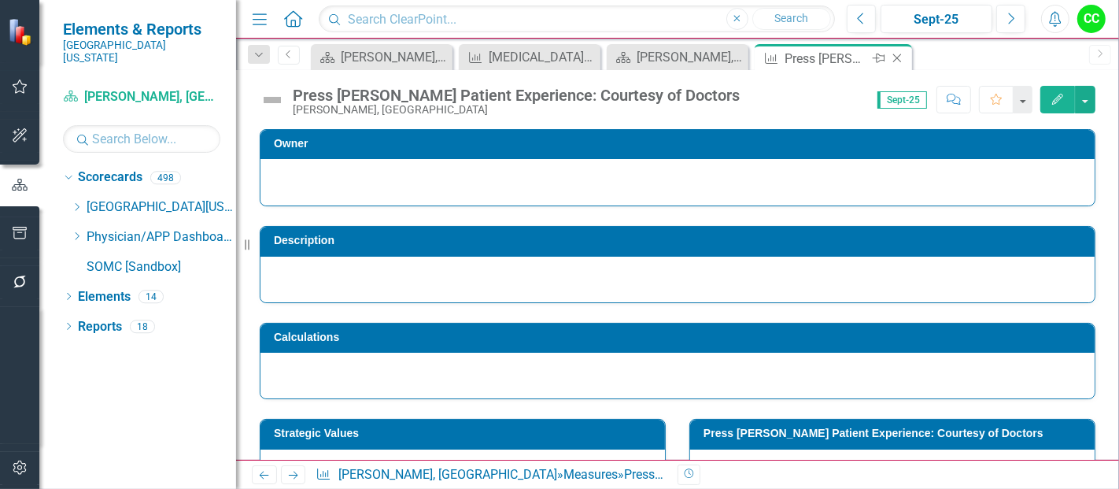
click at [896, 54] on icon "Close" at bounding box center [897, 58] width 16 height 13
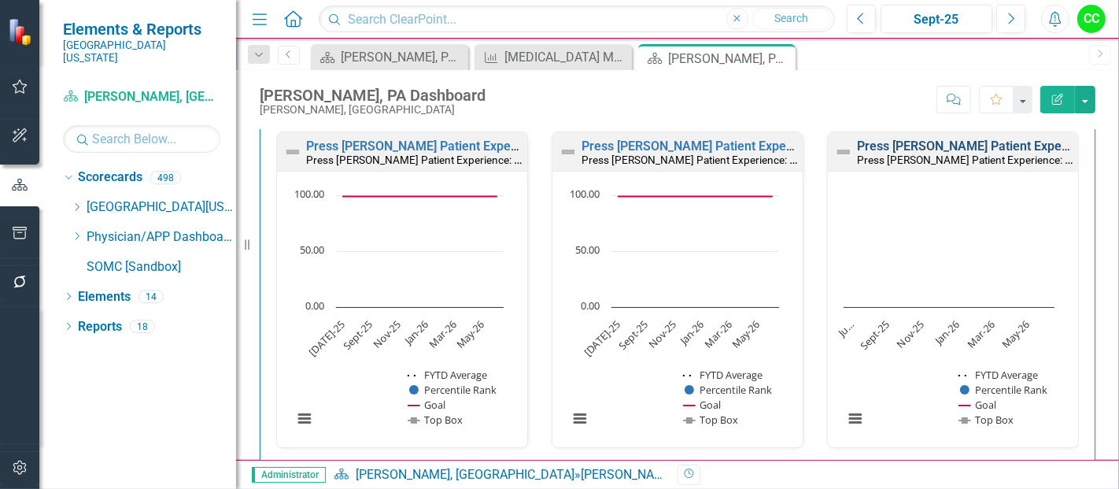
click at [962, 143] on link "Press [PERSON_NAME] Patient Experience: Doctors Took Time to Listen" at bounding box center [1059, 146] width 405 height 15
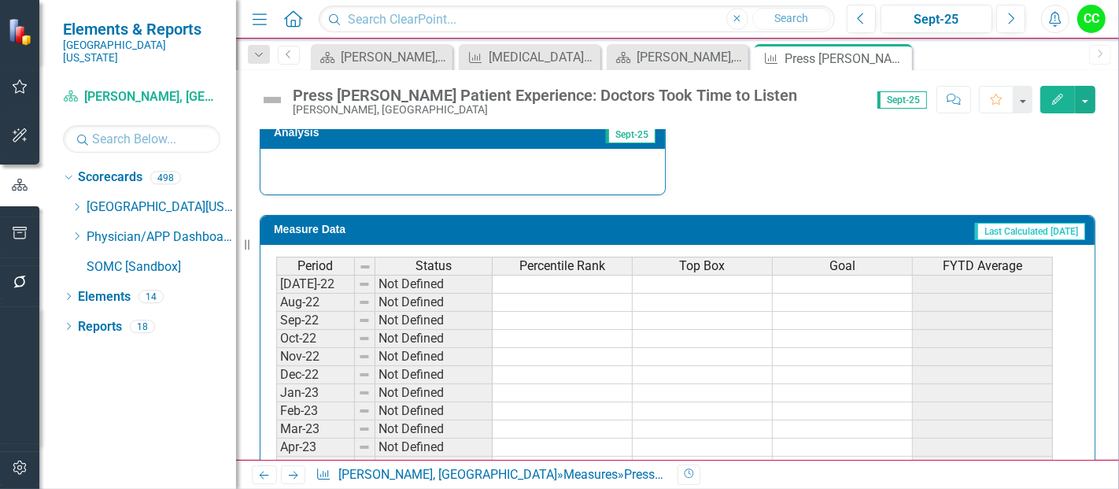
scroll to position [658, 0]
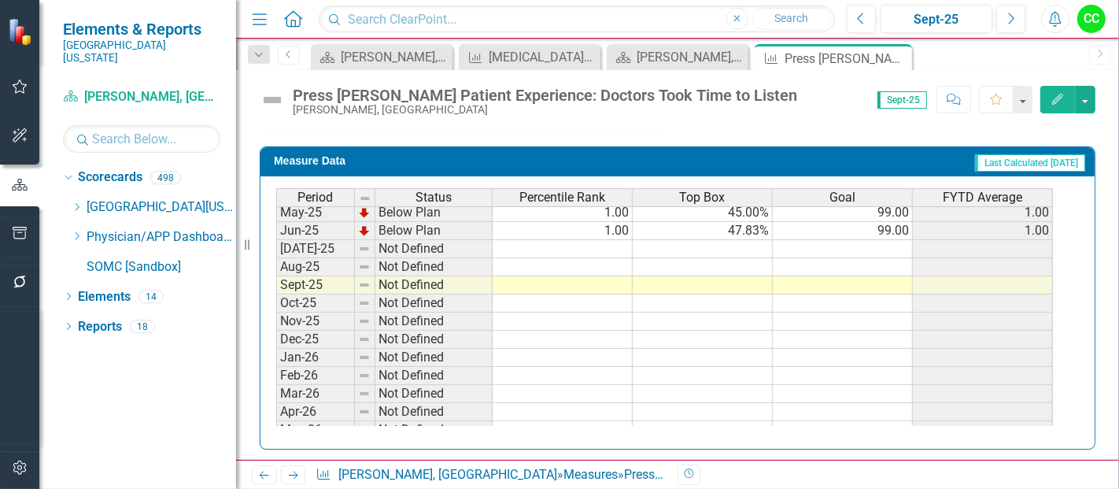
click at [893, 240] on td at bounding box center [843, 249] width 140 height 18
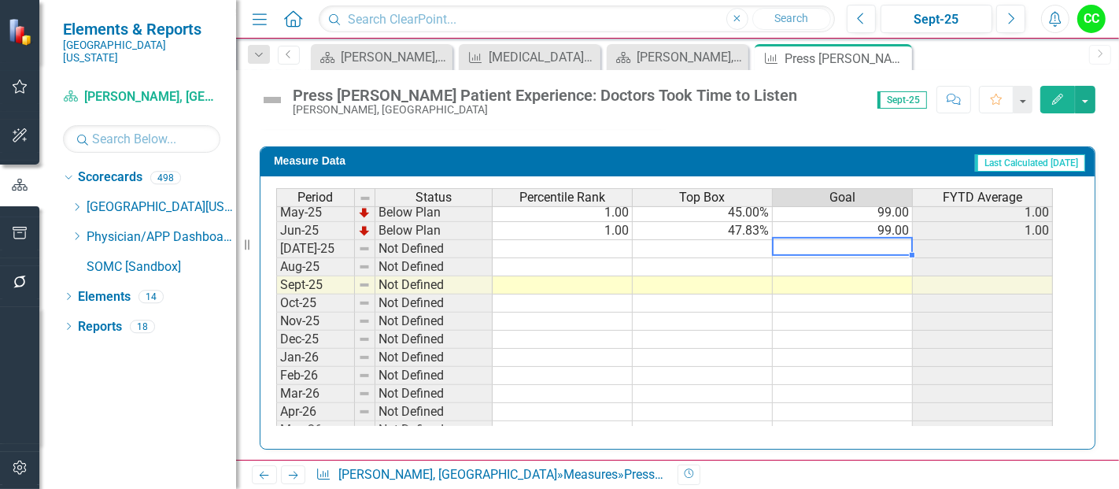
type textarea "99"
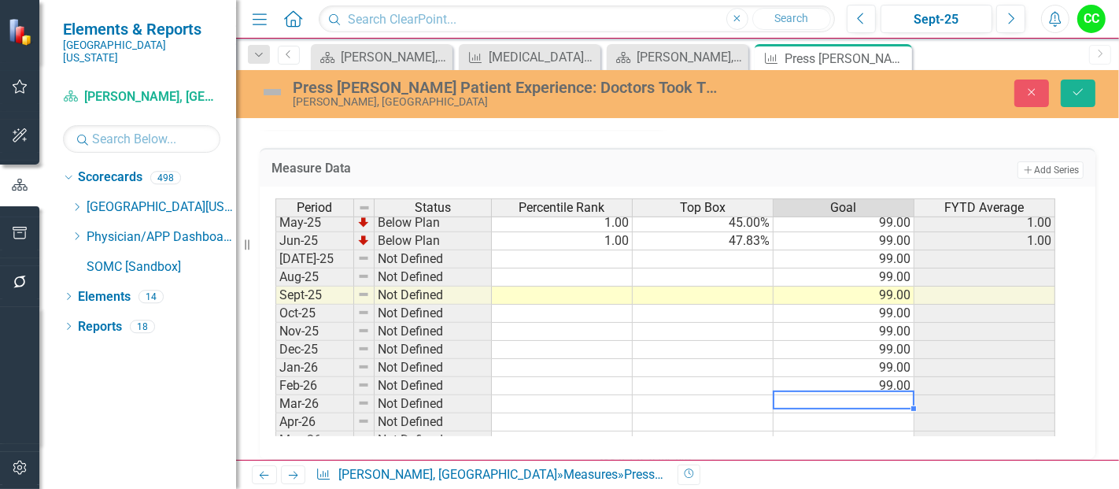
click at [871, 398] on td at bounding box center [844, 404] width 141 height 18
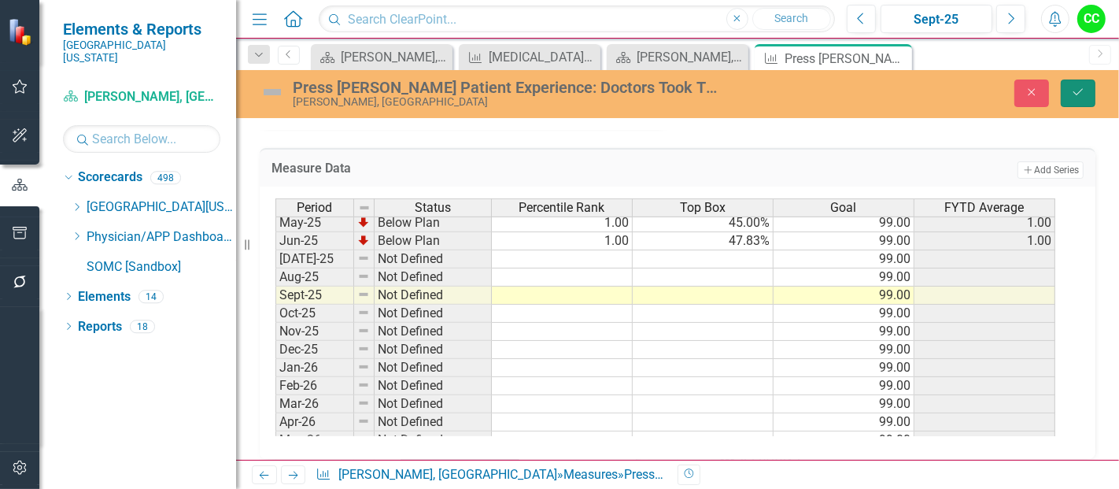
click at [1073, 87] on icon "Save" at bounding box center [1078, 92] width 14 height 11
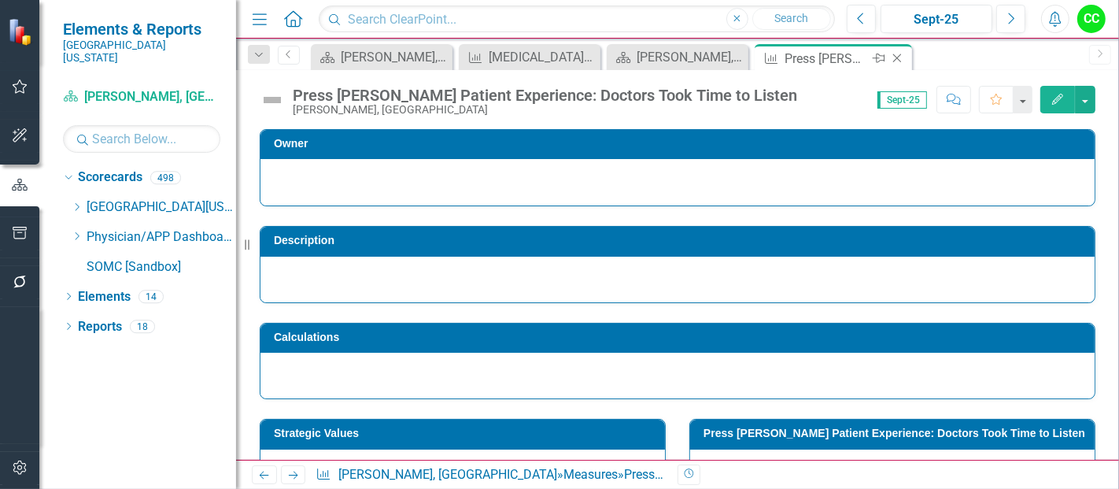
click at [896, 56] on icon "Close" at bounding box center [897, 58] width 16 height 13
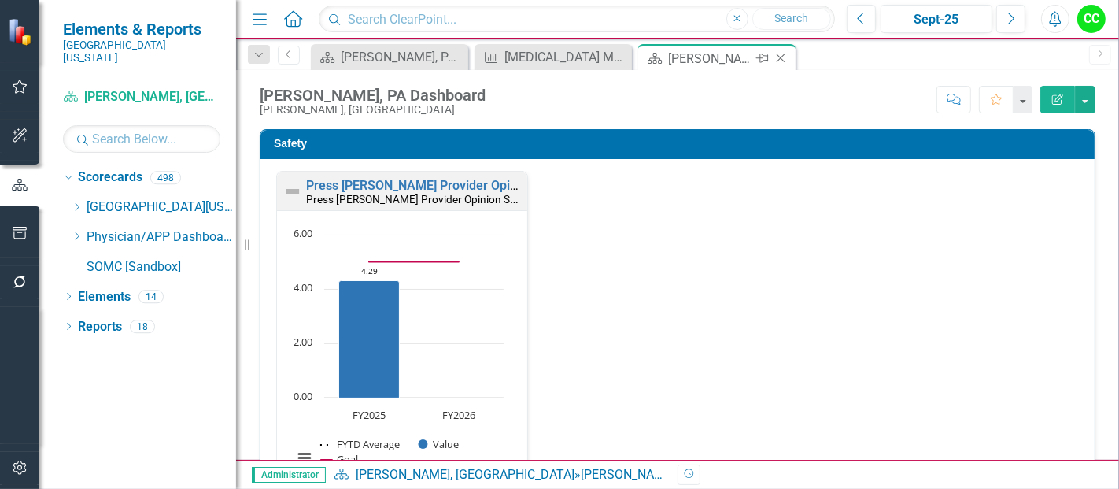
click at [781, 57] on icon "Close" at bounding box center [781, 58] width 16 height 13
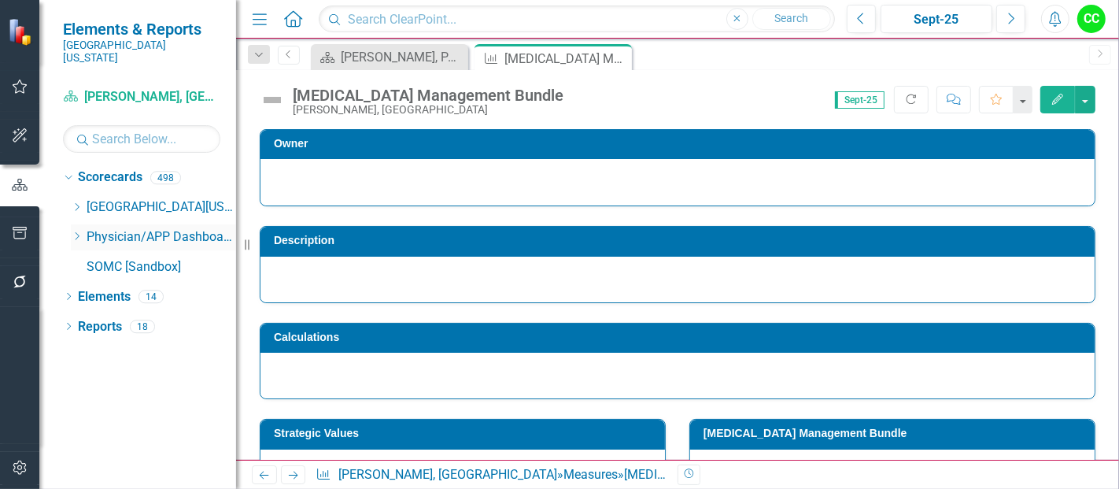
click at [74, 231] on icon "Dropdown" at bounding box center [77, 235] width 12 height 9
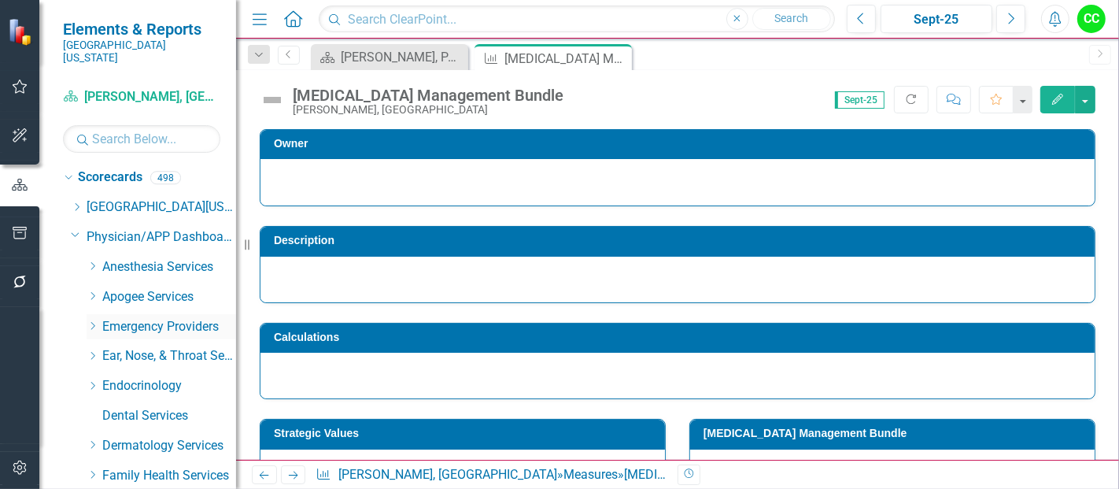
click at [94, 321] on icon "Dropdown" at bounding box center [93, 325] width 12 height 9
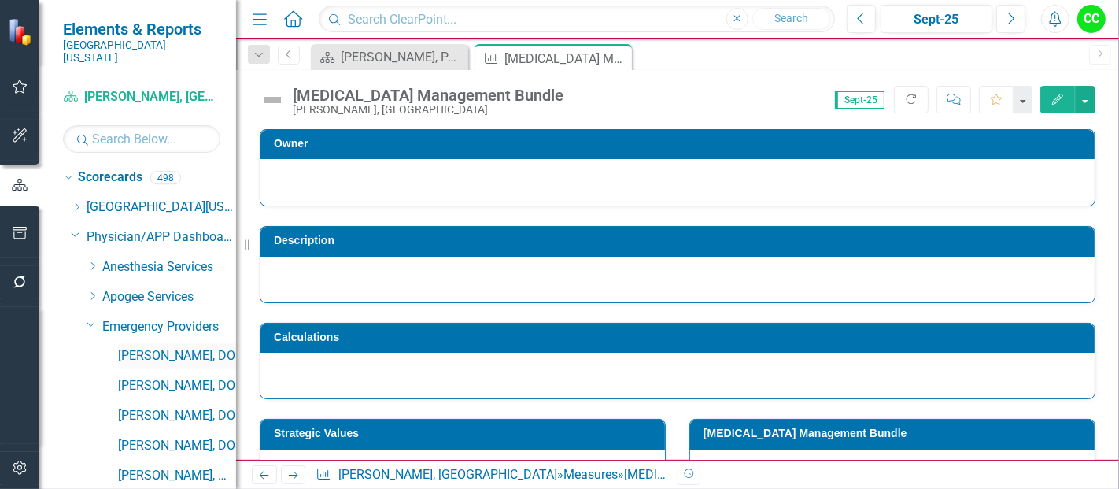
scroll to position [150, 0]
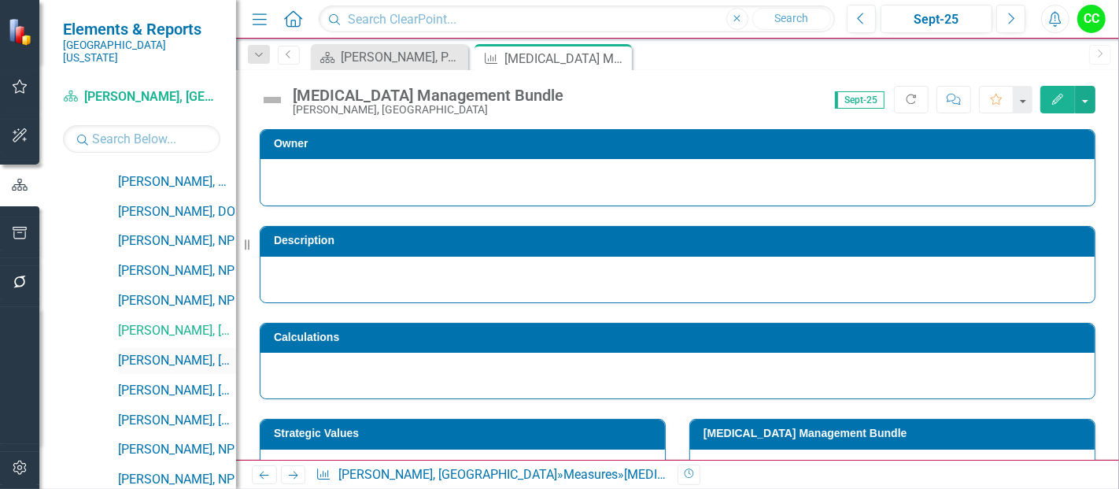
click at [164, 352] on link "[PERSON_NAME], [GEOGRAPHIC_DATA]" at bounding box center [177, 361] width 118 height 18
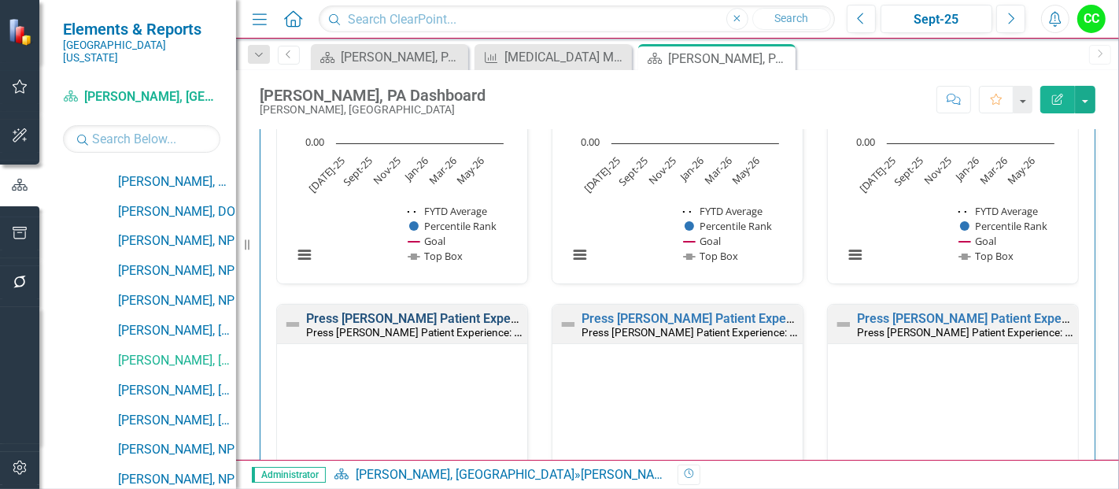
click at [481, 311] on link "Press [PERSON_NAME] Patient Experience: Doctors Informative of Treatment" at bounding box center [524, 318] width 436 height 15
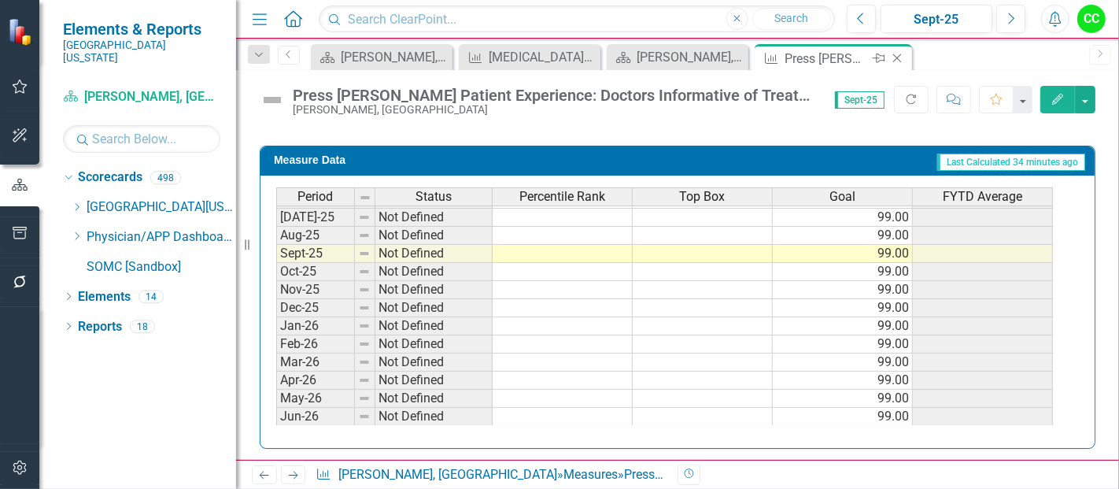
click at [899, 55] on icon at bounding box center [897, 58] width 9 height 9
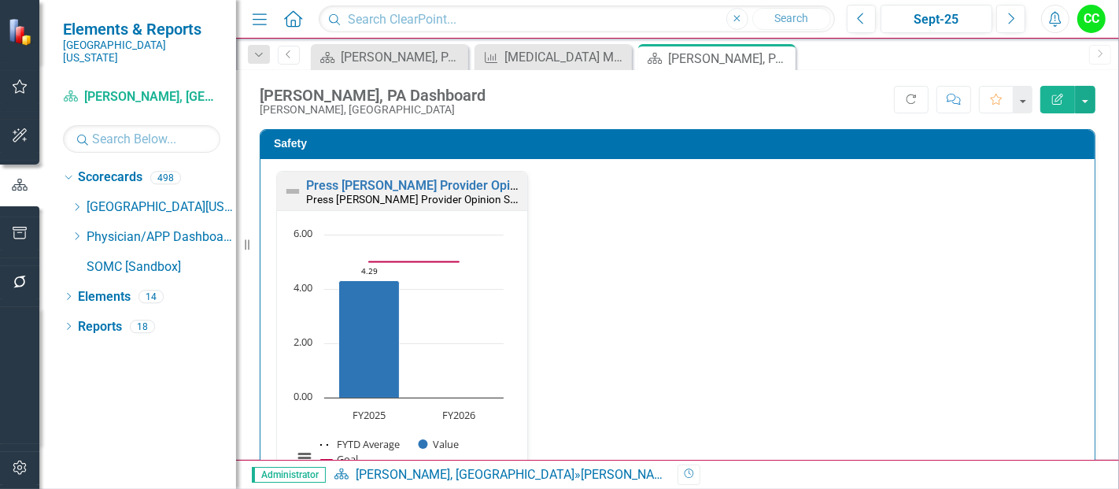
scroll to position [1182, 0]
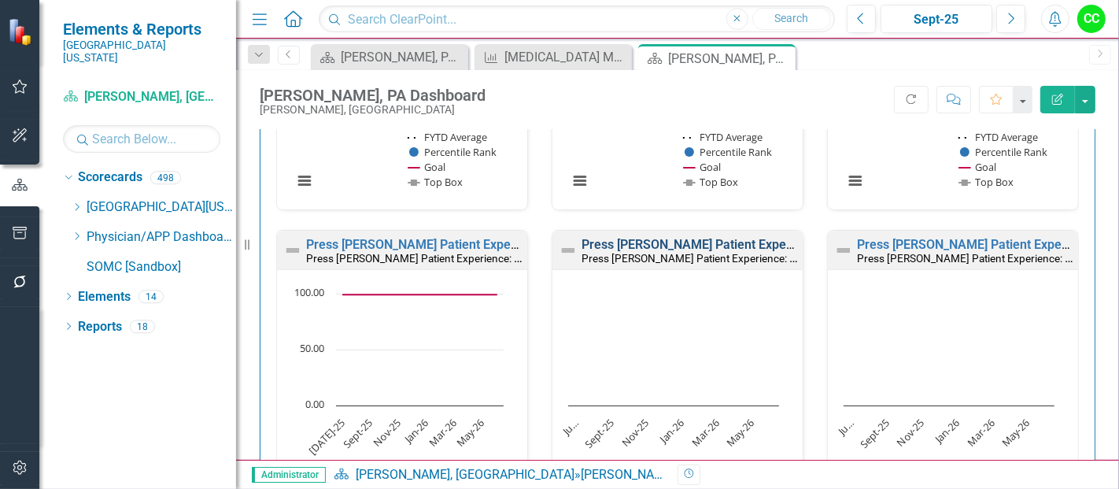
click at [659, 242] on link "Press [PERSON_NAME] Patient Experience: Doctors' Concern for Comfort" at bounding box center [788, 244] width 412 height 15
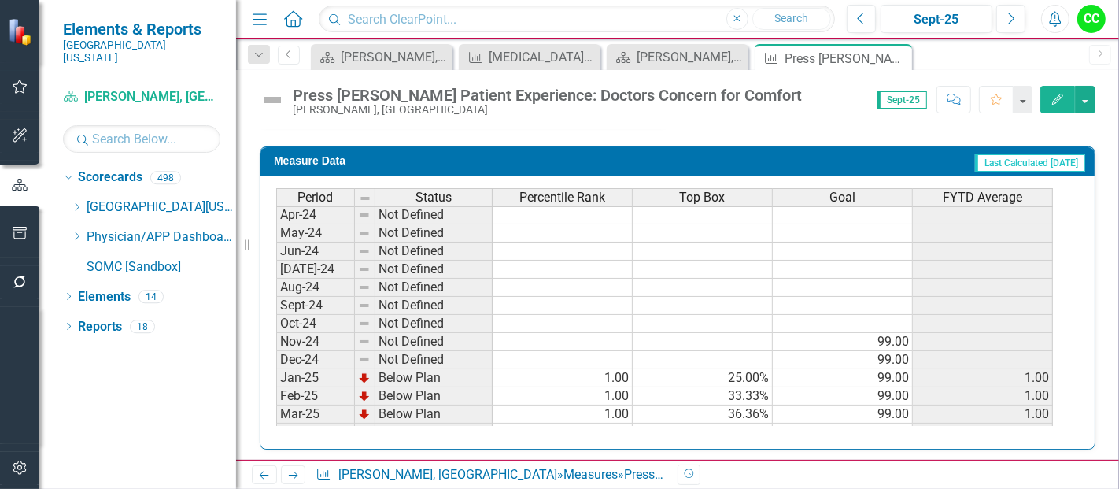
scroll to position [460, 0]
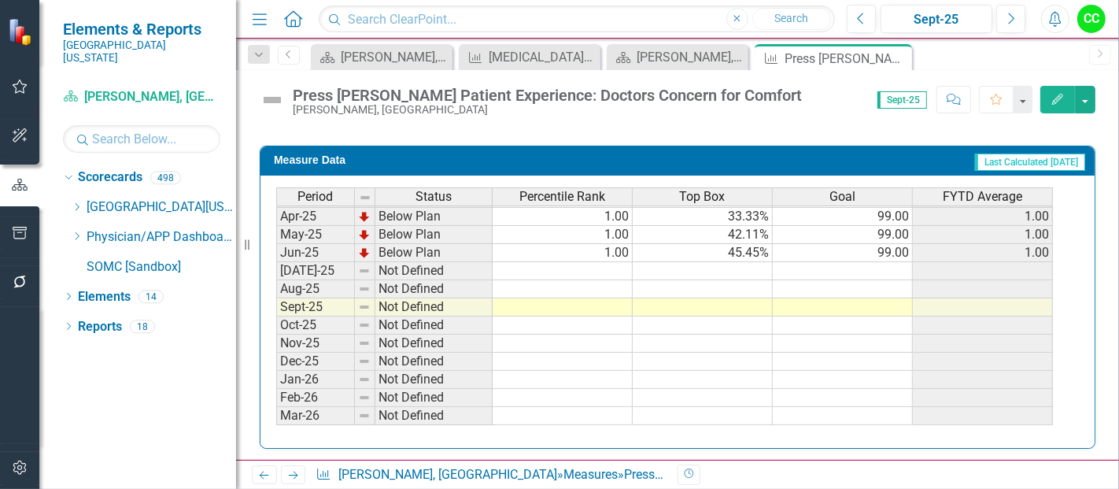
click at [879, 262] on td at bounding box center [843, 271] width 140 height 18
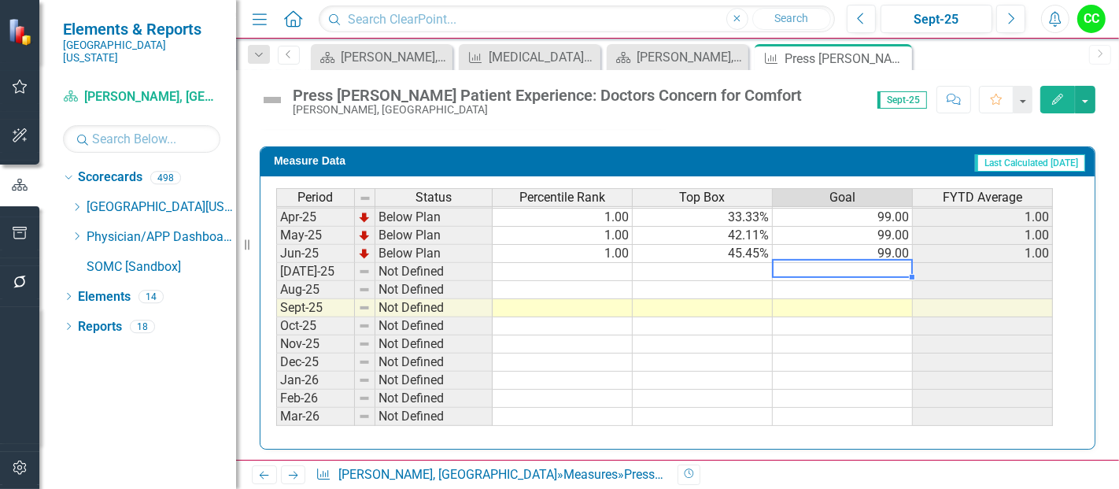
type textarea "99"
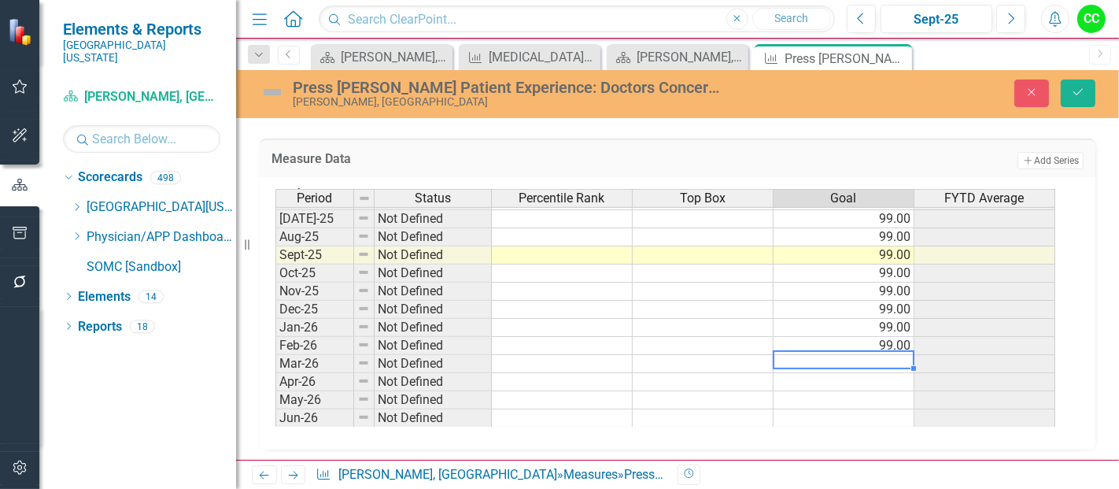
click at [879, 358] on tbody "Jun-24 Not Defined [DATE]-24 Not Defined Aug-24 Not Defined Sept-24 Not Defined…" at bounding box center [665, 200] width 780 height 453
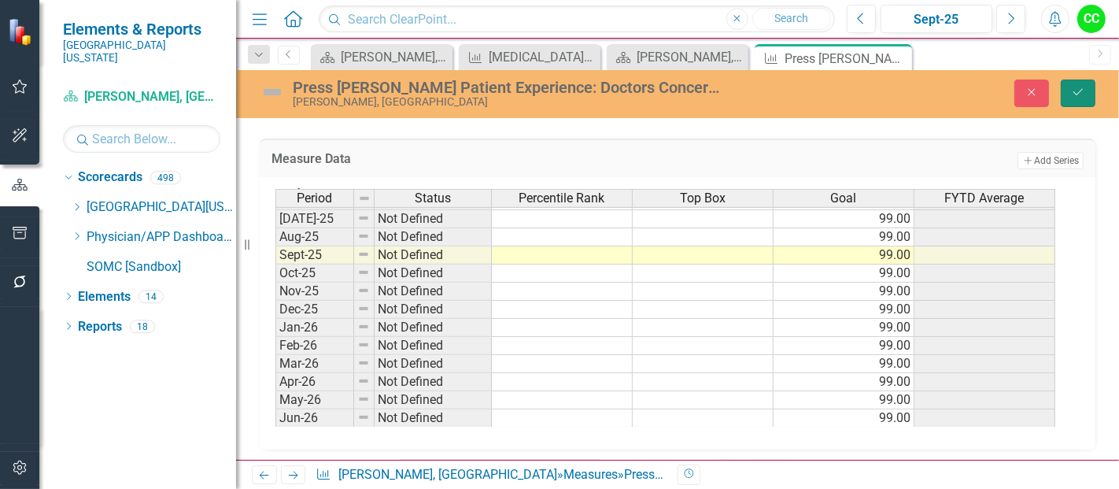
click at [1072, 79] on button "Save" at bounding box center [1078, 93] width 35 height 28
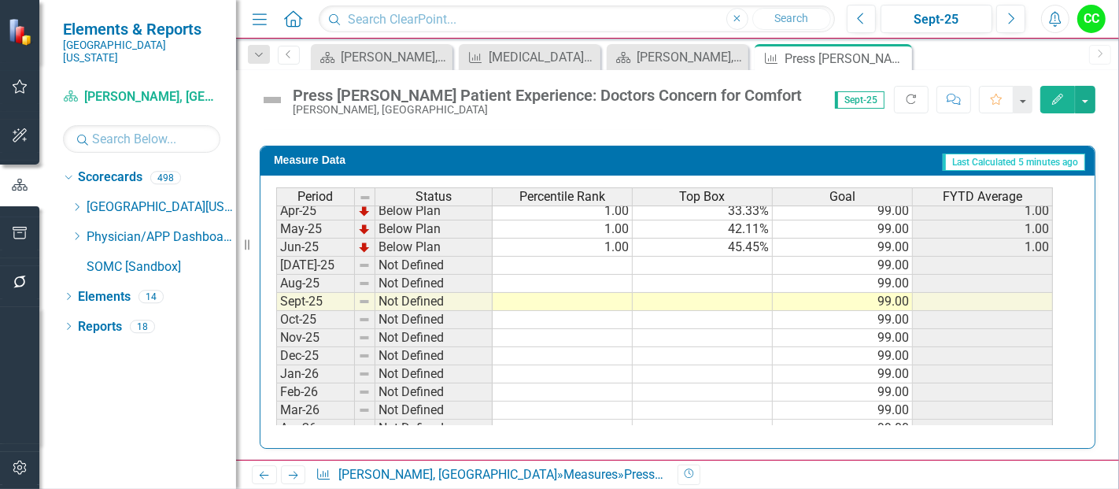
scroll to position [650, 0]
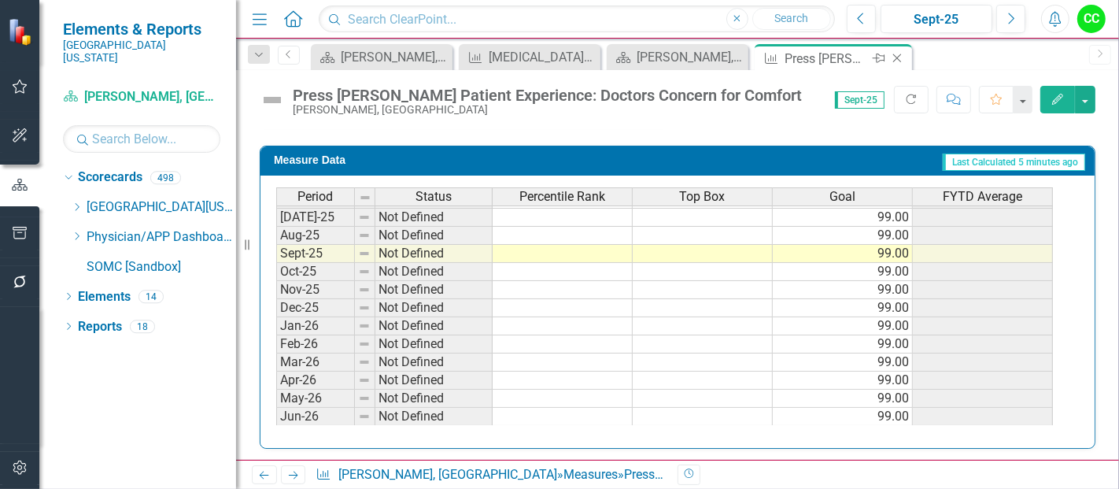
click at [903, 57] on icon "Close" at bounding box center [897, 58] width 16 height 13
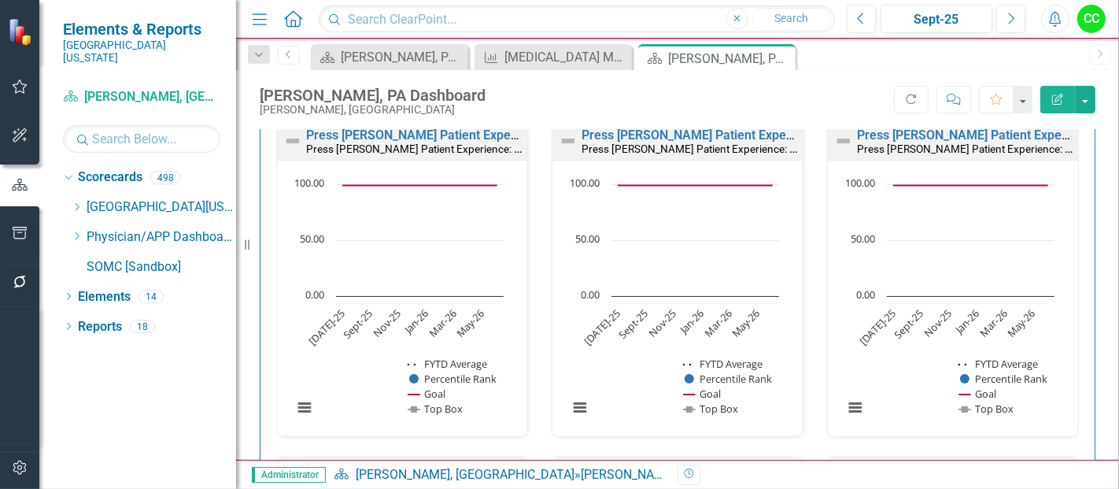
scroll to position [1194, 0]
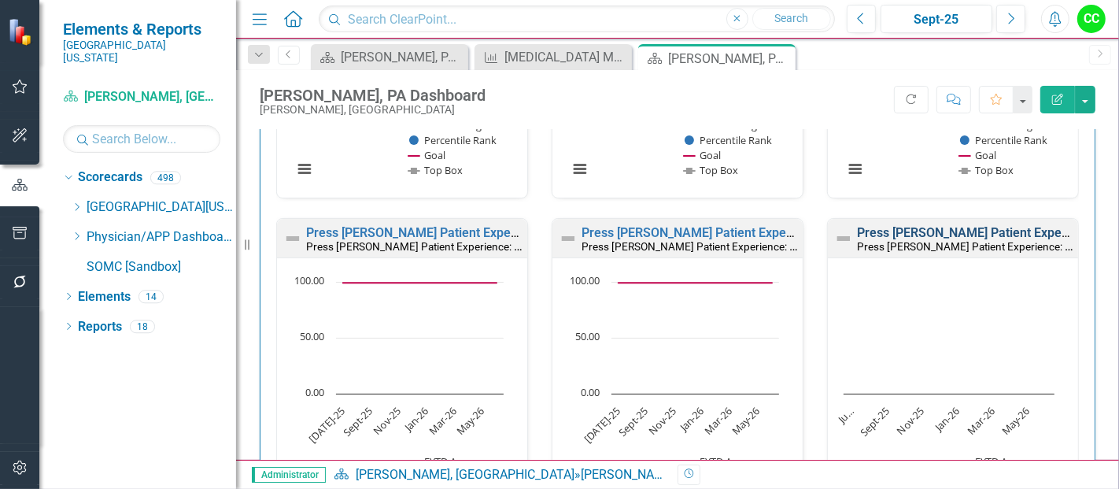
click at [874, 228] on link "Press [PERSON_NAME] Patient Experience: Doctors' Concern for Comfort" at bounding box center [1063, 232] width 412 height 15
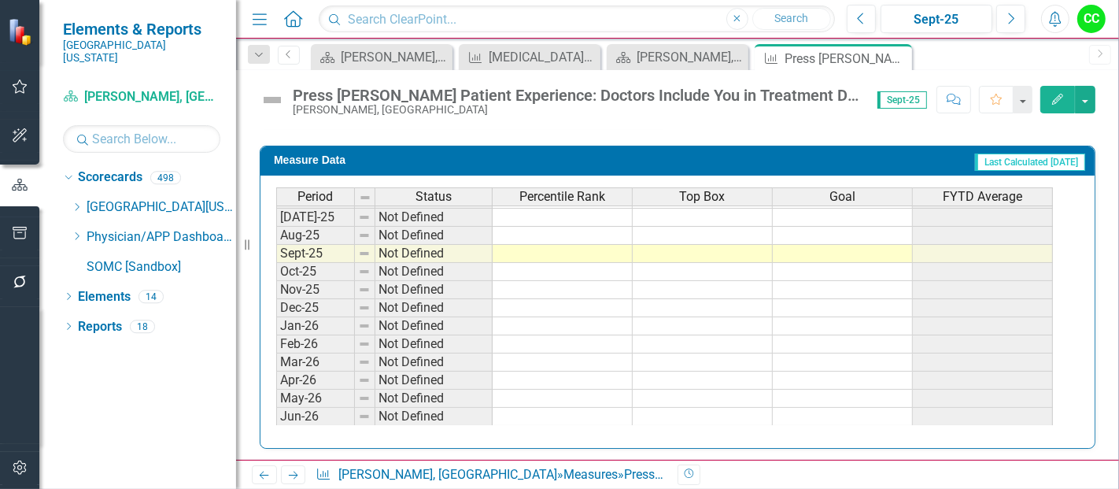
scroll to position [534, 0]
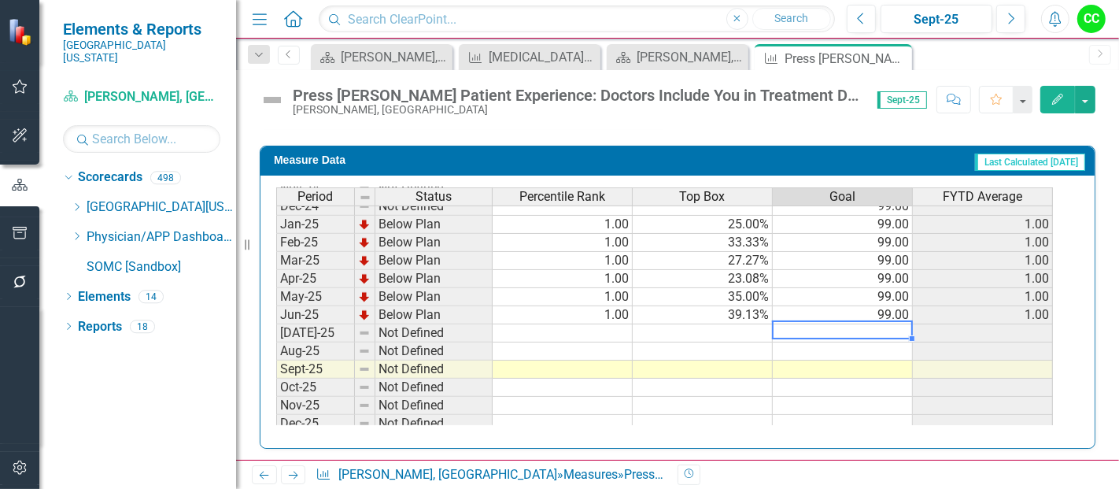
click at [856, 324] on td at bounding box center [843, 333] width 140 height 18
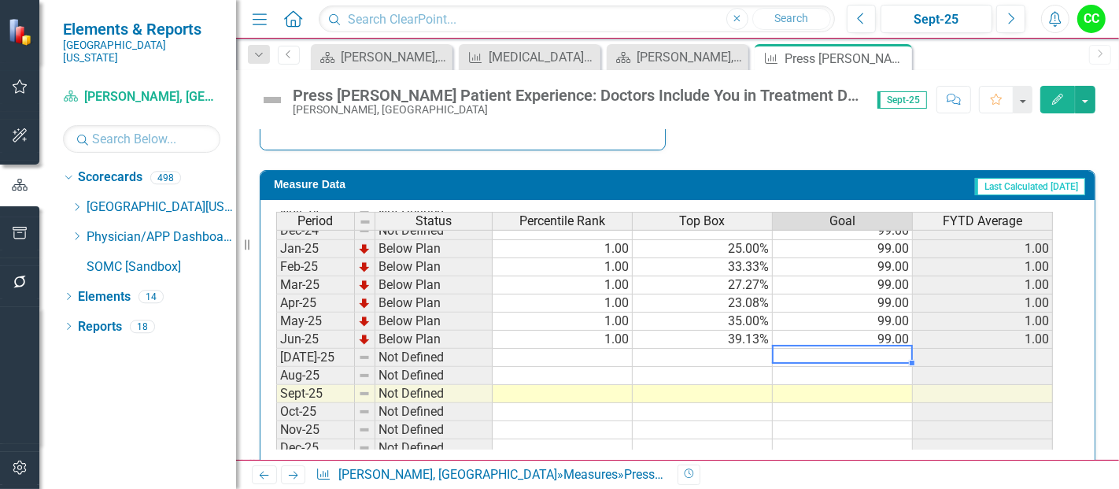
scroll to position [682, 0]
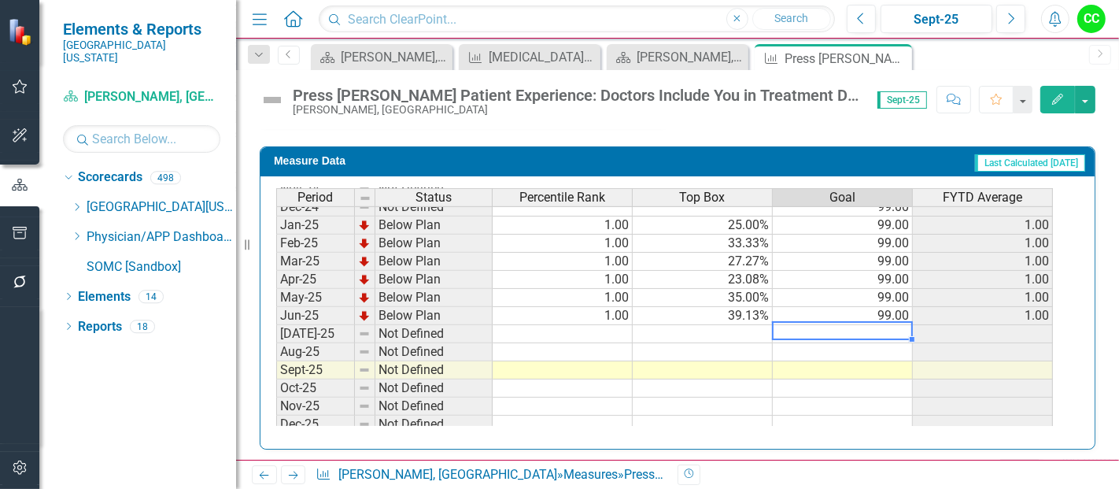
type textarea "99"
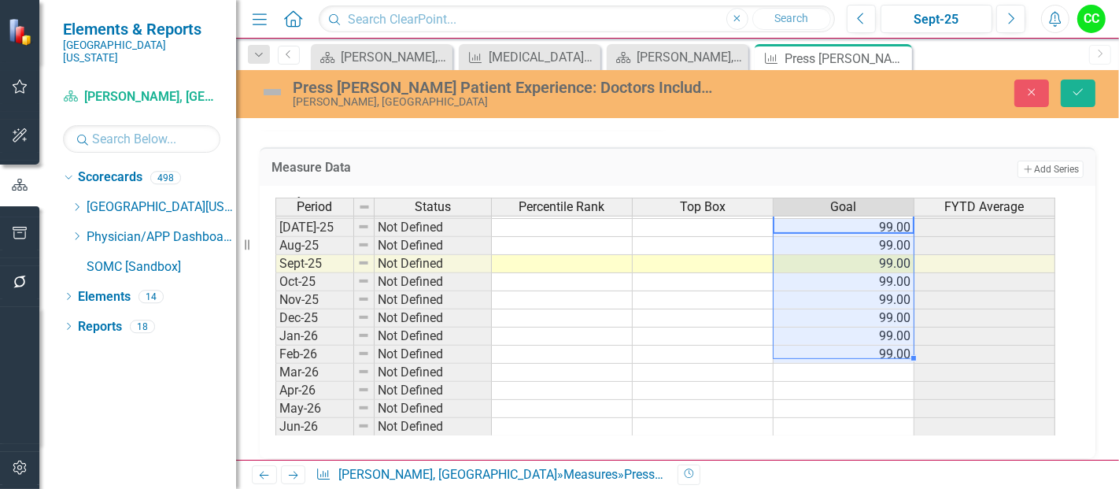
scroll to position [691, 0]
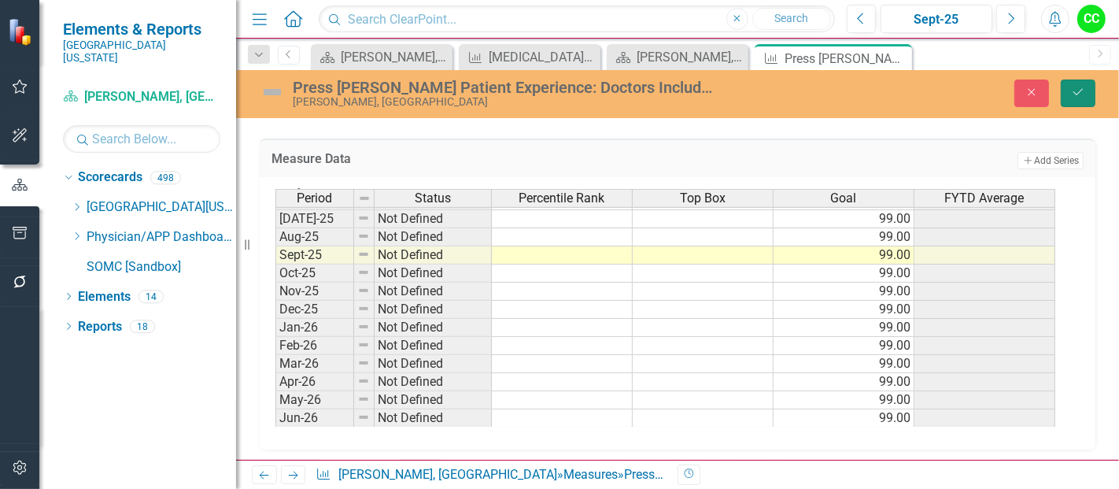
click at [1082, 87] on icon "Save" at bounding box center [1078, 92] width 14 height 11
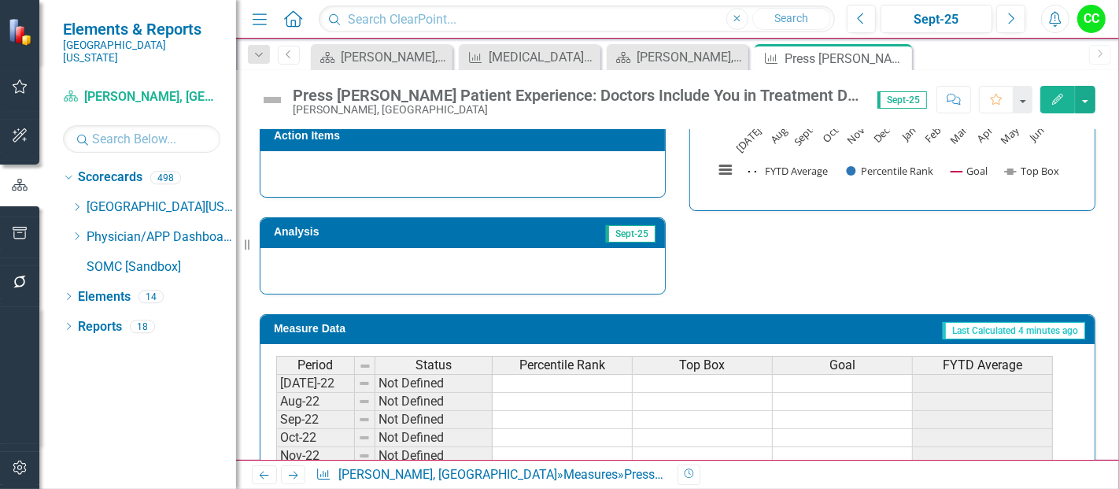
scroll to position [682, 0]
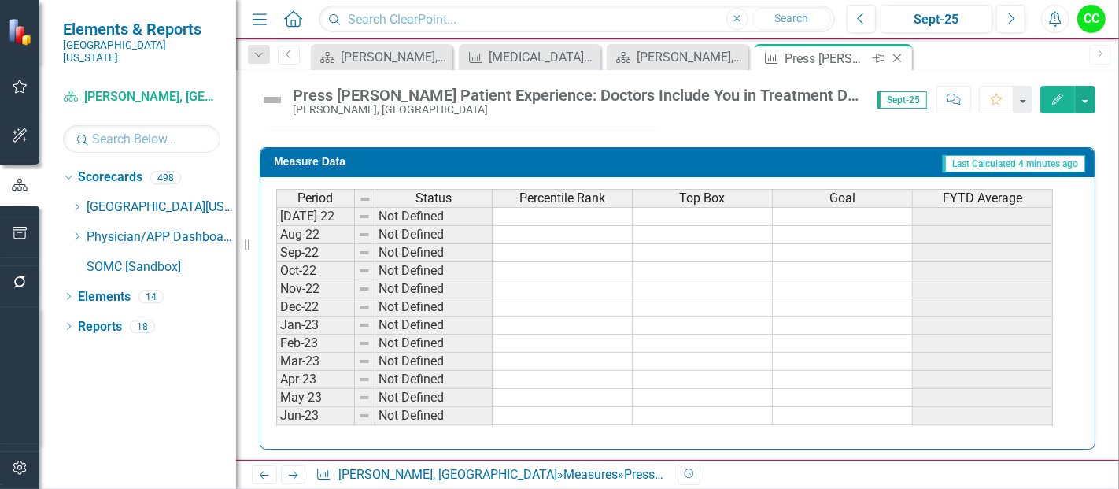
click at [899, 57] on icon "Close" at bounding box center [897, 58] width 16 height 13
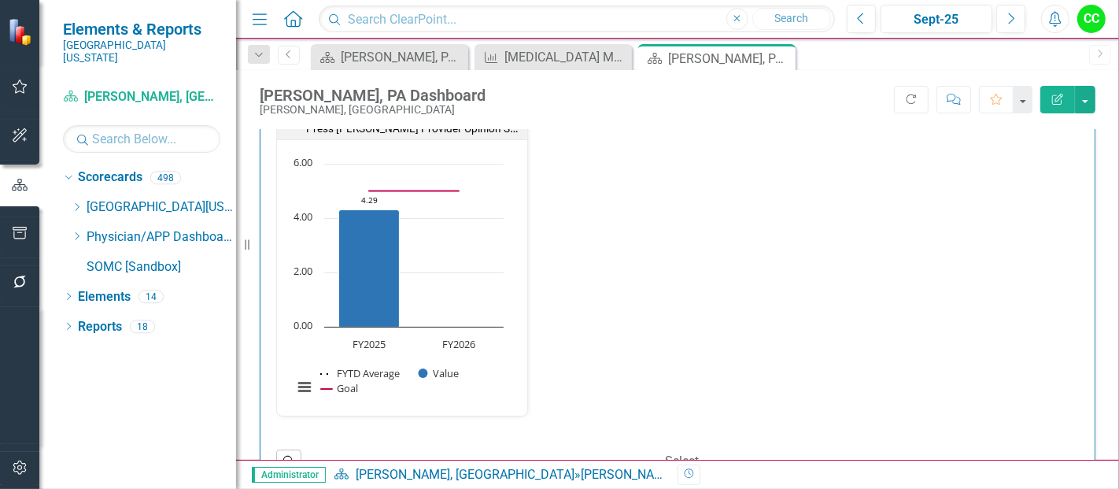
scroll to position [1, 0]
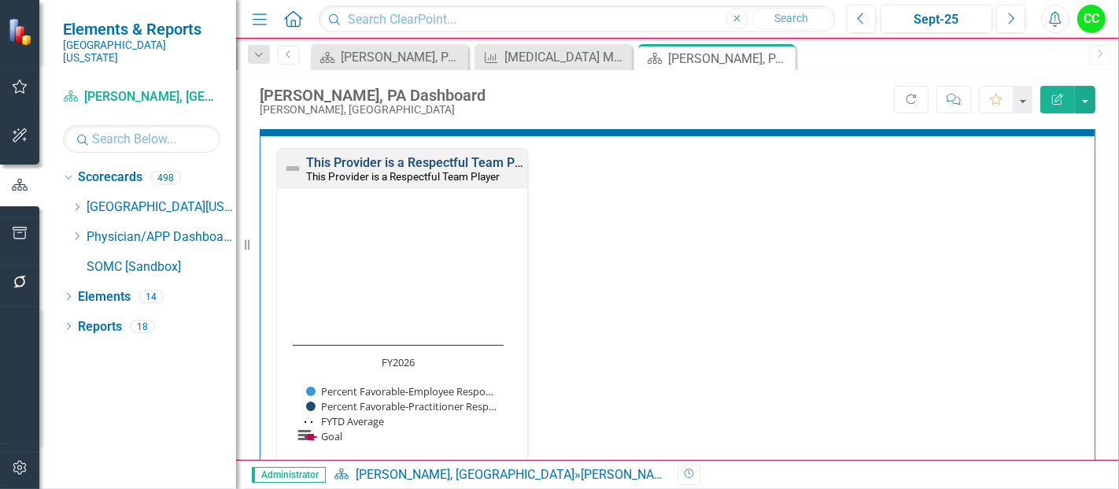
click at [444, 161] on link "This Provider is a Respectful Team Player" at bounding box center [424, 162] width 237 height 15
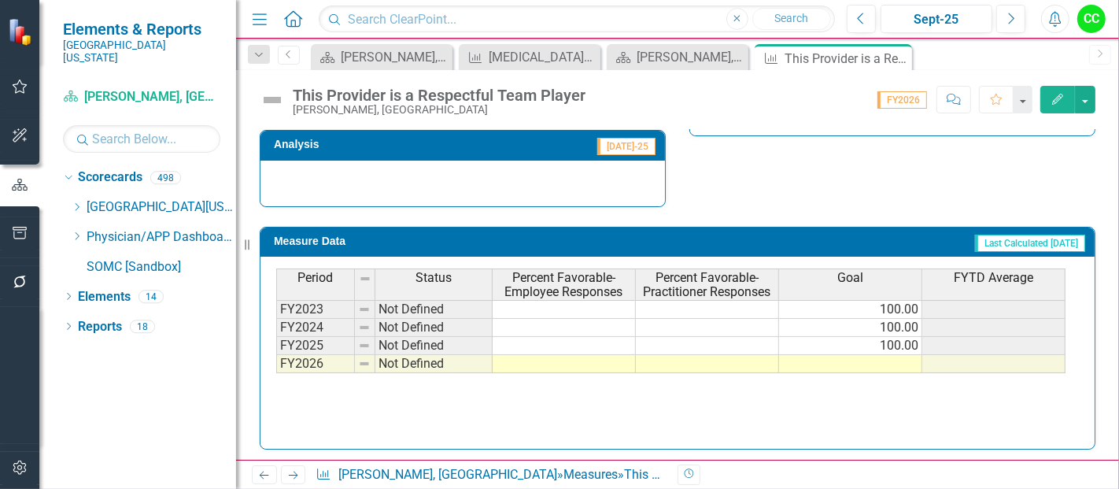
click at [894, 361] on td at bounding box center [850, 364] width 143 height 18
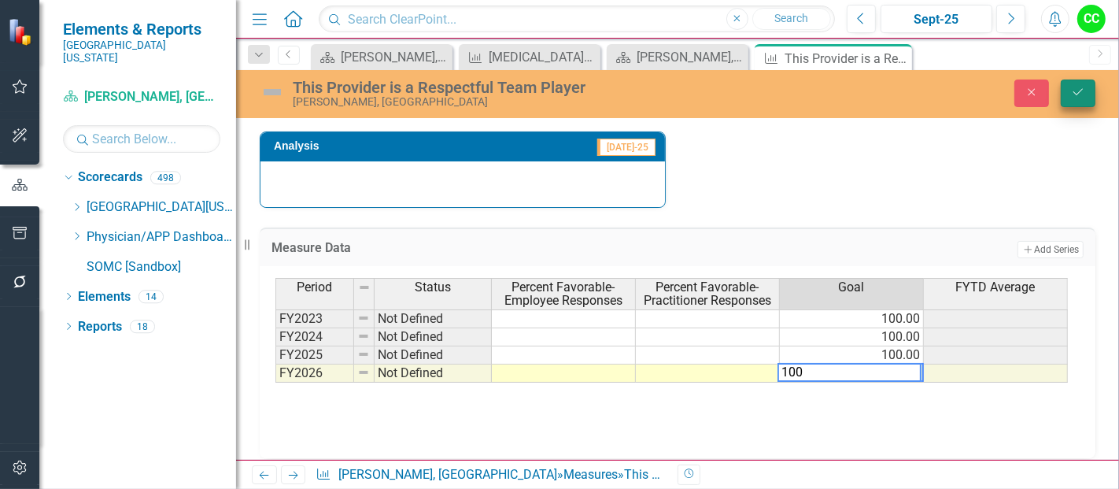
type textarea "100"
click at [1088, 92] on button "Save" at bounding box center [1078, 93] width 35 height 28
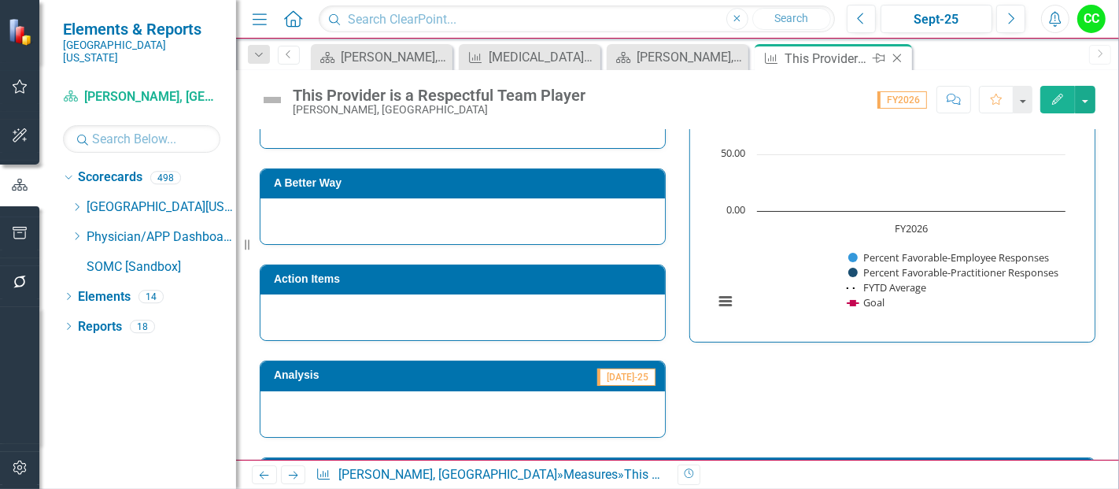
click at [896, 57] on icon "Close" at bounding box center [897, 58] width 16 height 13
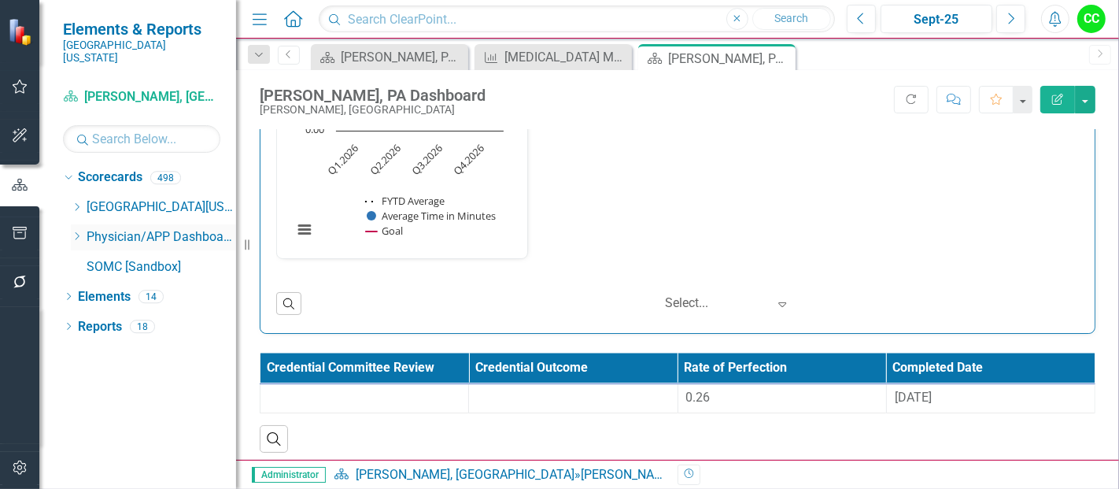
click at [76, 231] on icon "Dropdown" at bounding box center [77, 235] width 12 height 9
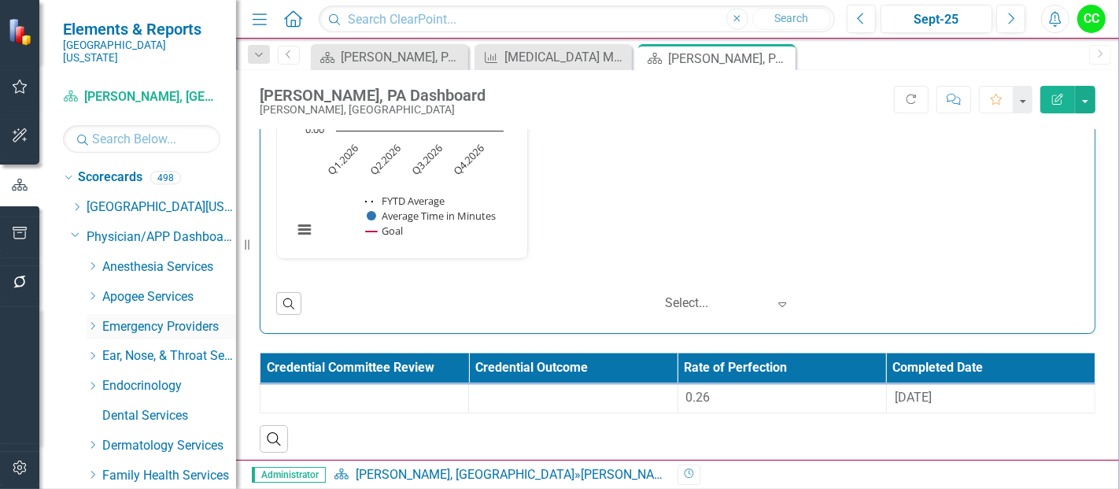
click at [94, 321] on icon "Dropdown" at bounding box center [93, 325] width 12 height 9
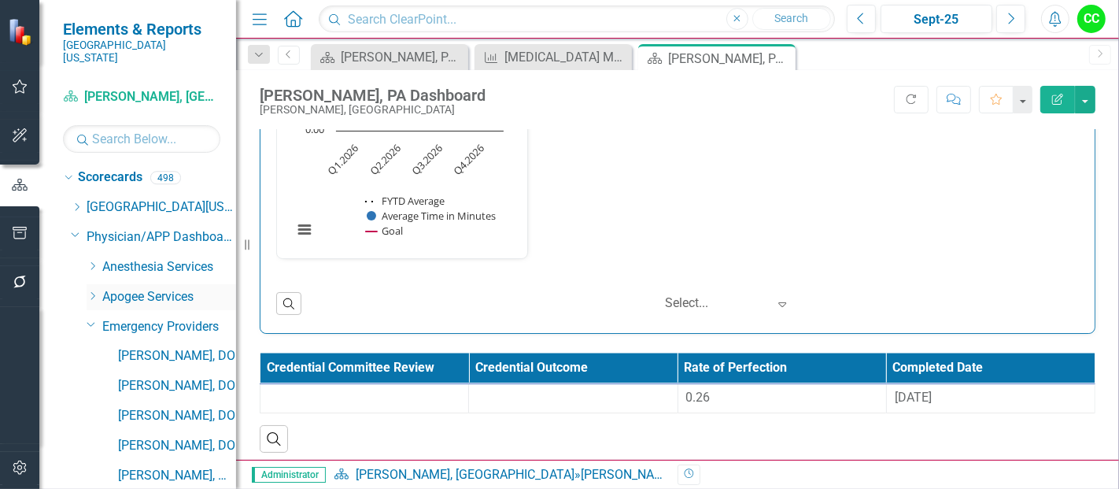
click at [90, 291] on icon "Dropdown" at bounding box center [93, 295] width 12 height 9
click at [176, 377] on link "[PERSON_NAME], DO" at bounding box center [177, 386] width 118 height 18
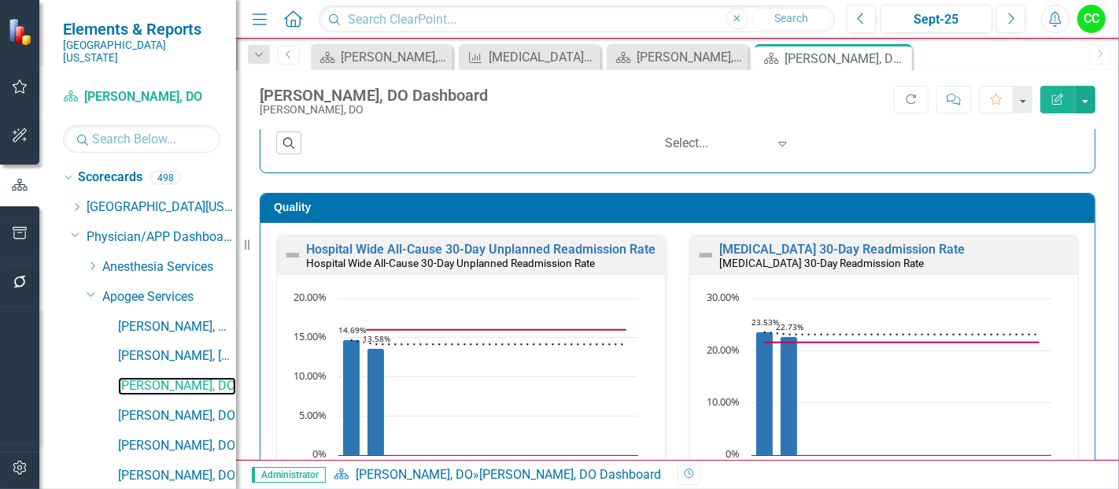
scroll to position [375, 0]
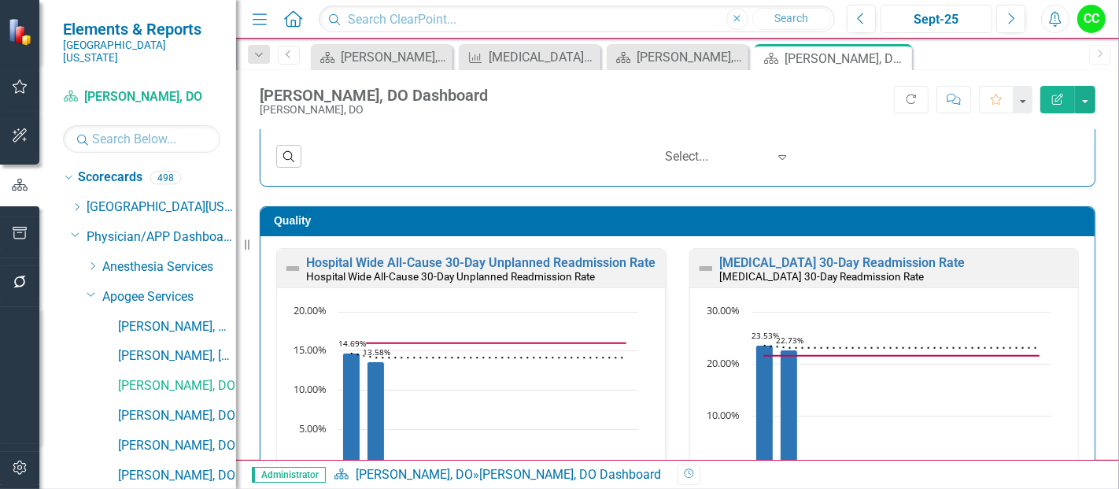
click at [952, 12] on div "Sept-25" at bounding box center [936, 19] width 101 height 19
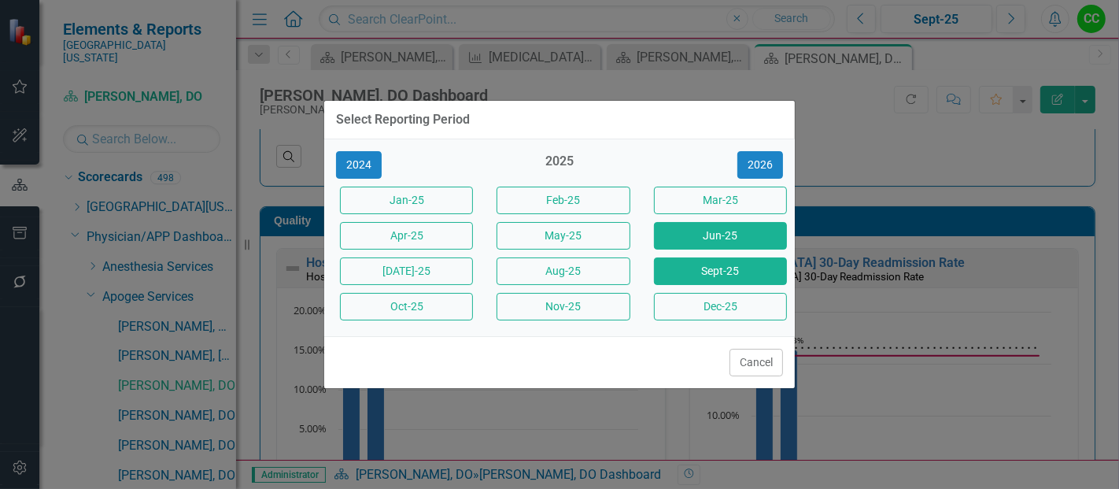
click at [714, 238] on button "Jun-25" at bounding box center [720, 236] width 133 height 28
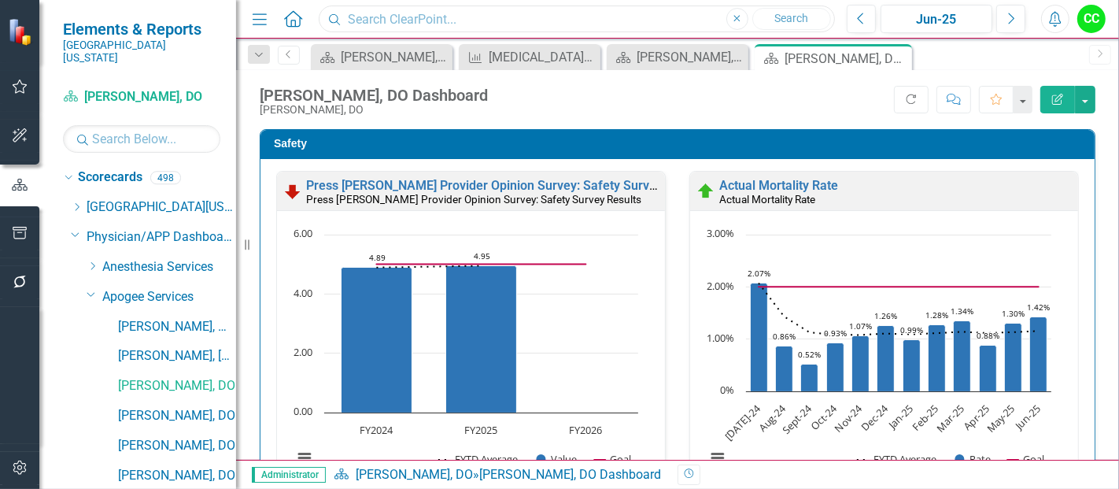
click at [397, 12] on input "text" at bounding box center [577, 20] width 516 height 28
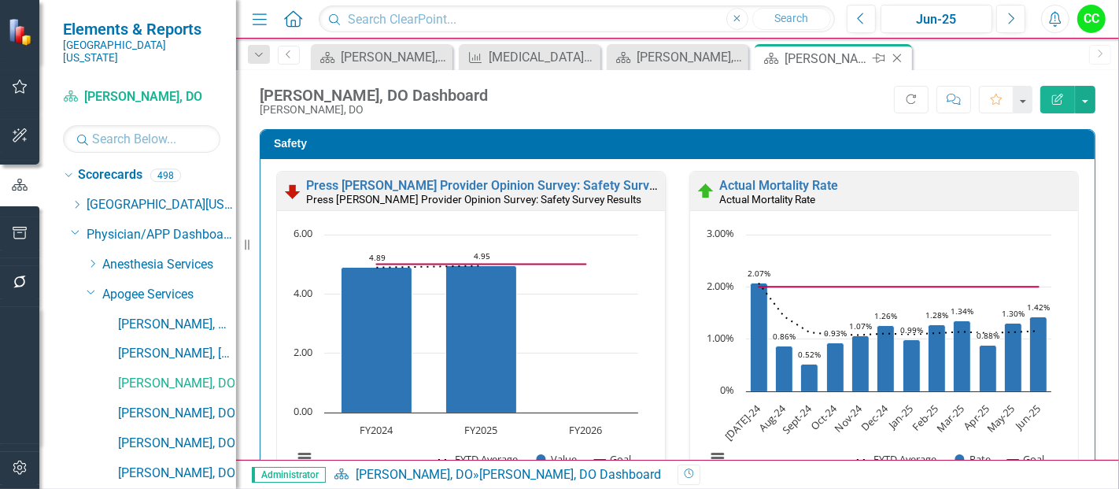
click at [902, 61] on icon "Close" at bounding box center [897, 58] width 16 height 13
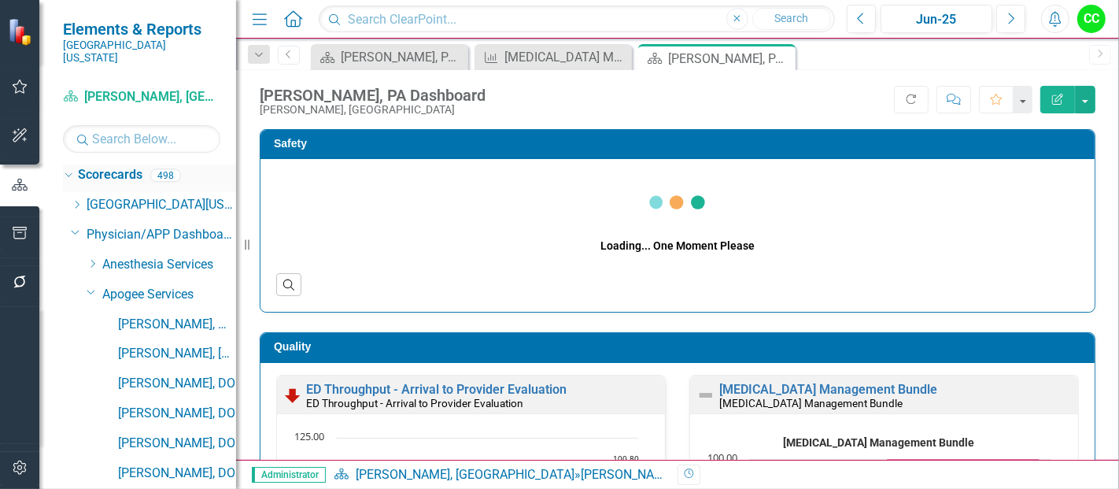
click at [121, 166] on link "Scorecards" at bounding box center [110, 175] width 65 height 18
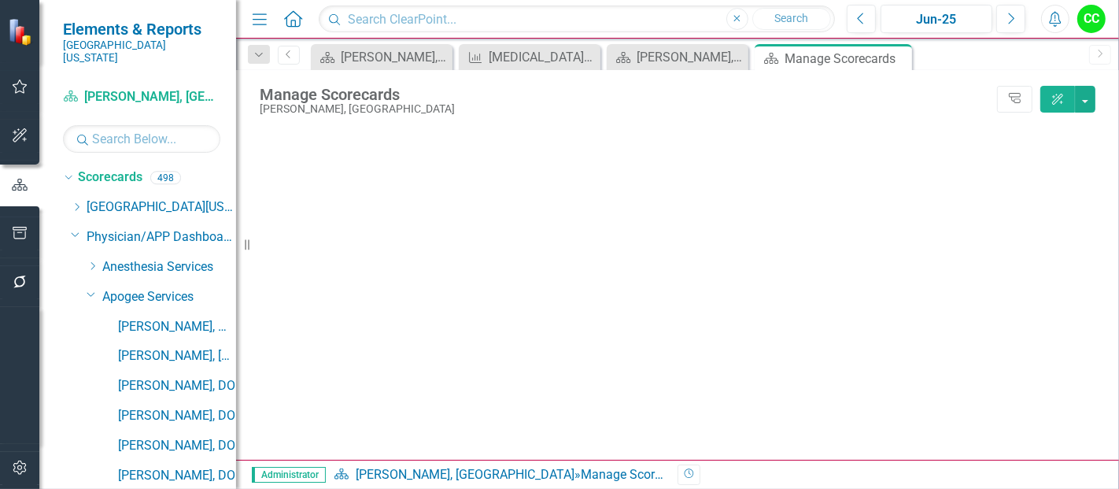
scroll to position [2, 0]
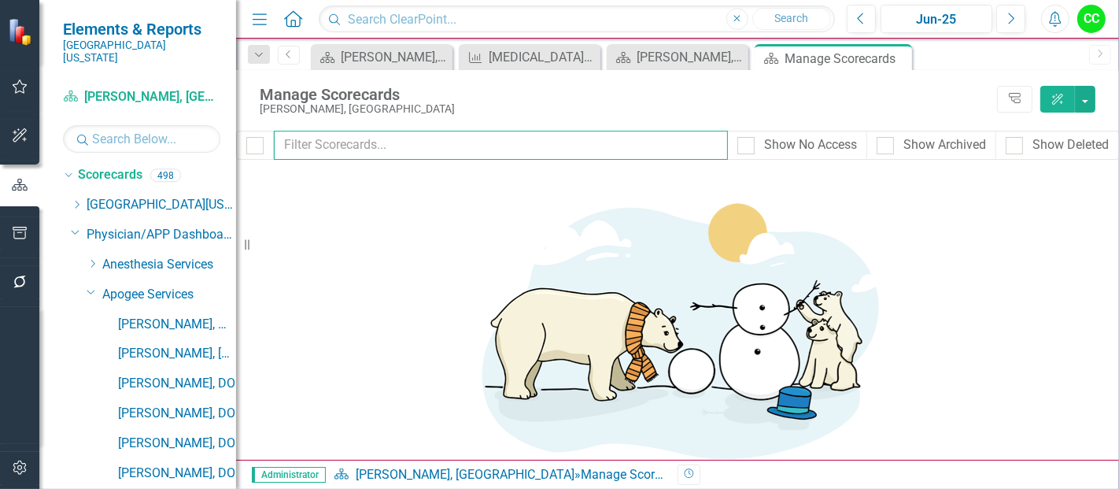
click at [387, 145] on input "text" at bounding box center [501, 145] width 454 height 29
type input "[PERSON_NAME]"
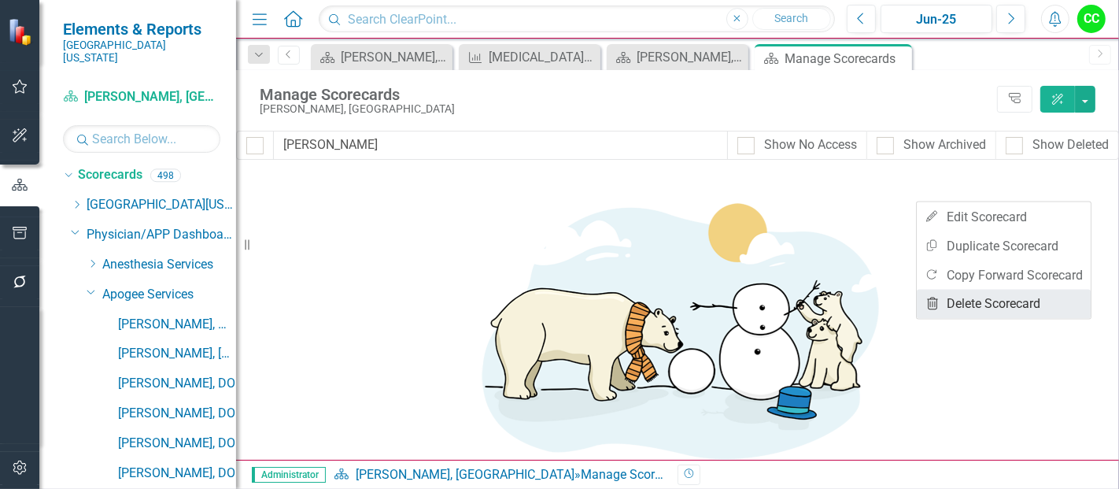
click at [982, 307] on link "Trash Delete Scorecard" at bounding box center [1004, 304] width 174 height 29
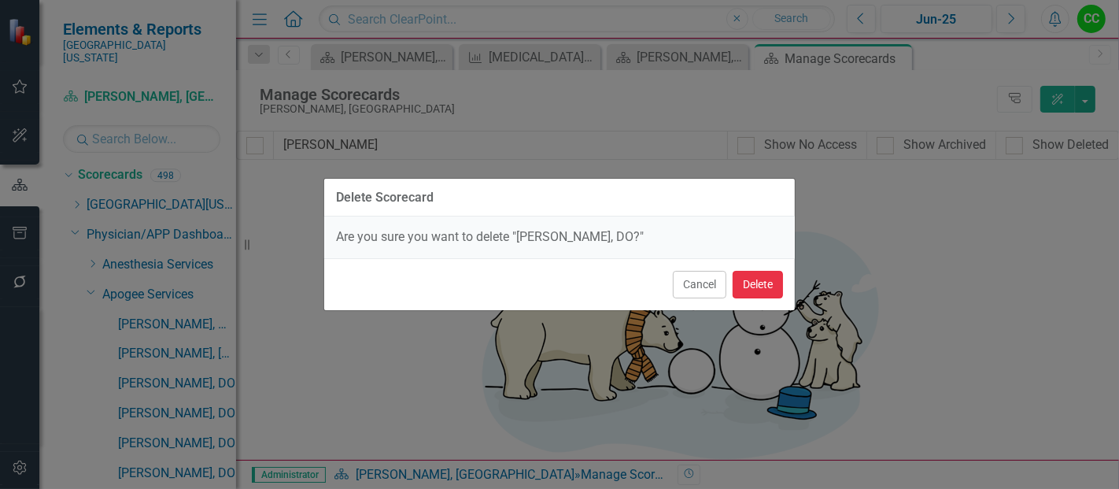
click at [752, 279] on button "Delete" at bounding box center [758, 285] width 50 height 28
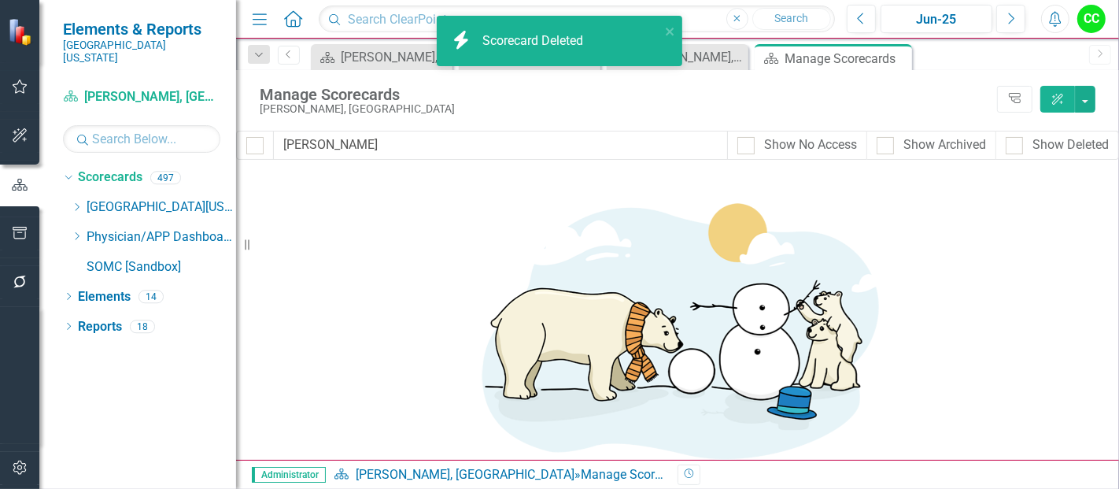
scroll to position [0, 0]
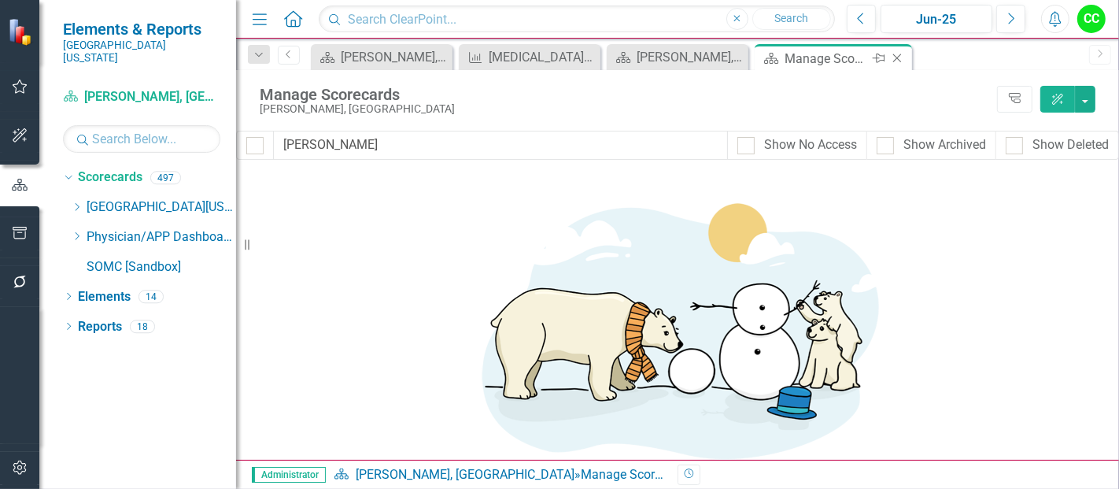
click at [902, 57] on icon "Close" at bounding box center [897, 58] width 16 height 13
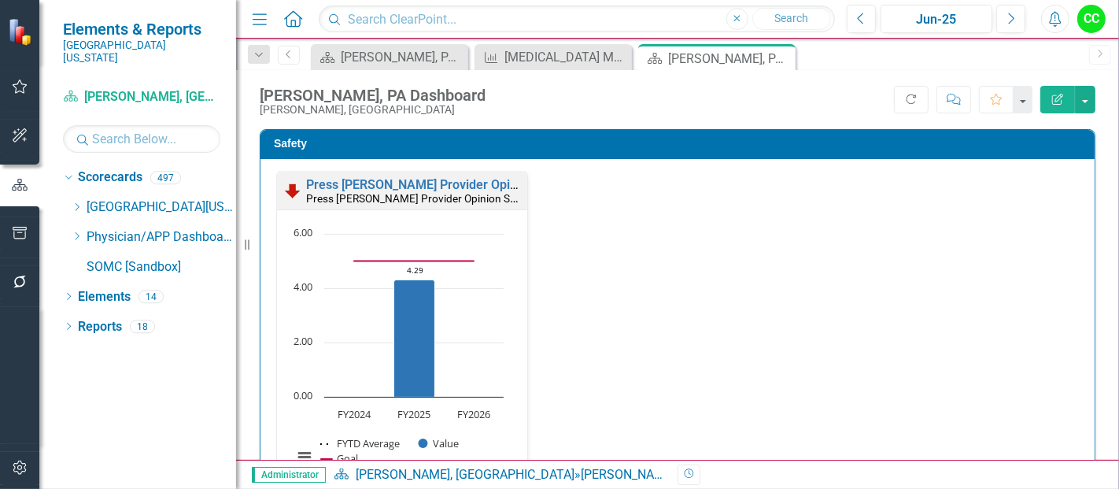
scroll to position [473, 0]
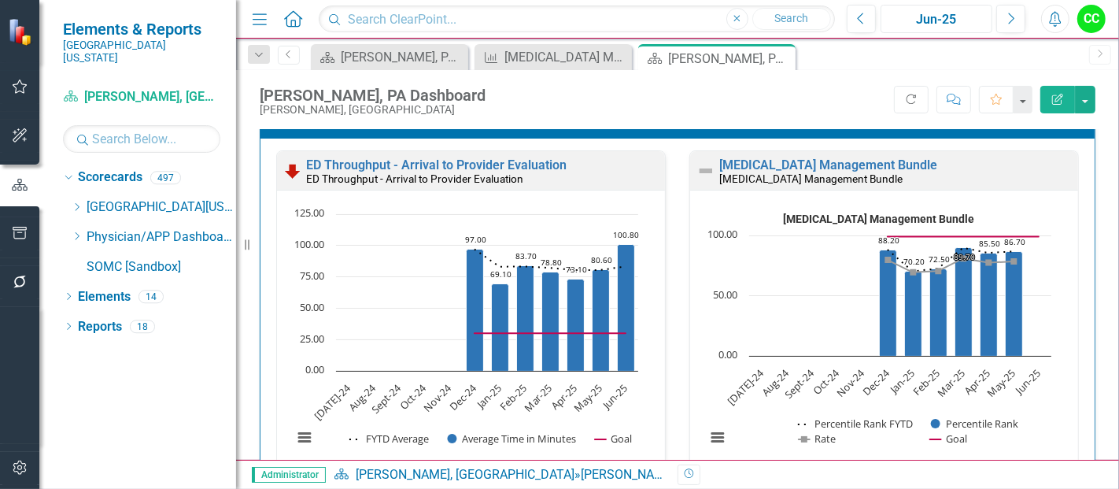
click at [942, 21] on div "Jun-25" at bounding box center [936, 19] width 101 height 19
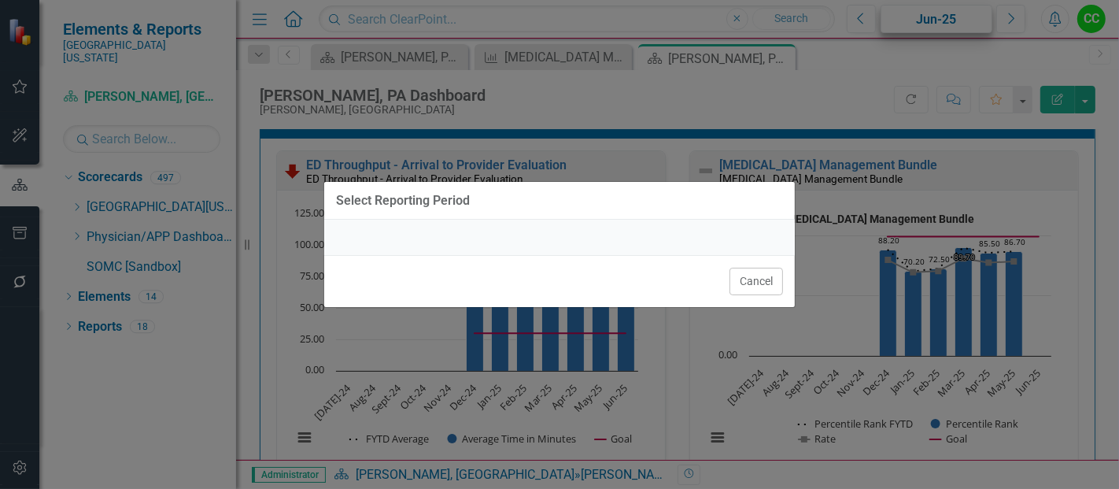
scroll to position [568, 0]
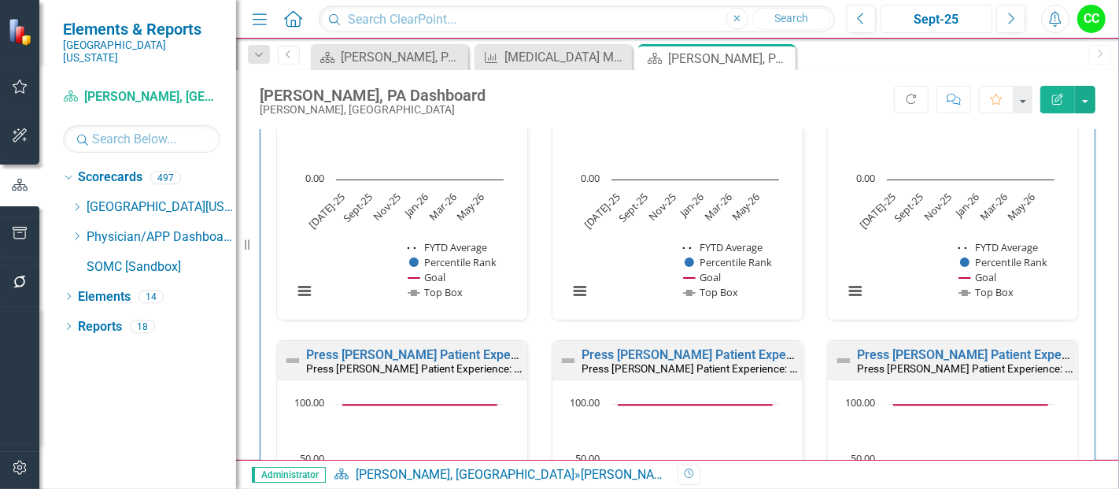
scroll to position [1688, 0]
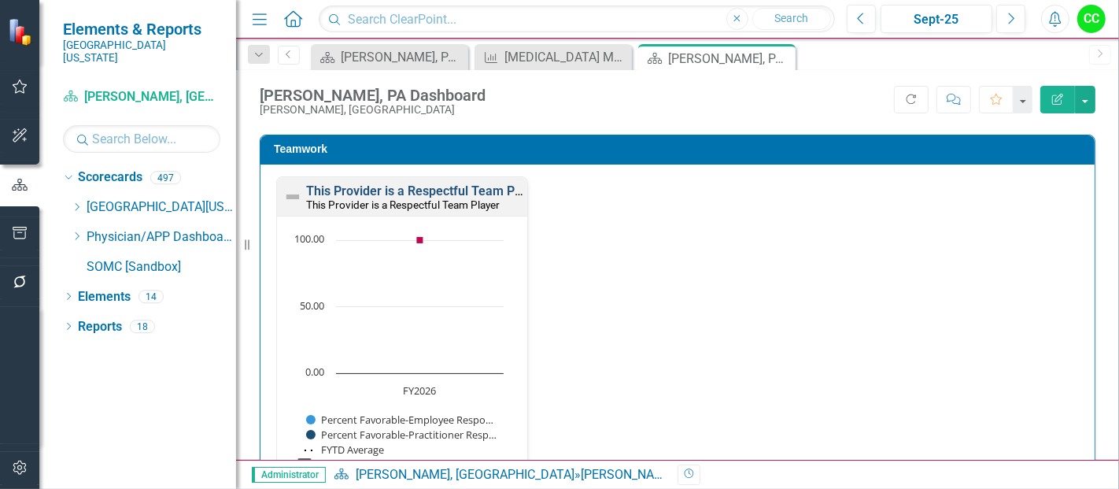
click at [403, 192] on link "This Provider is a Respectful Team Player" at bounding box center [424, 190] width 237 height 15
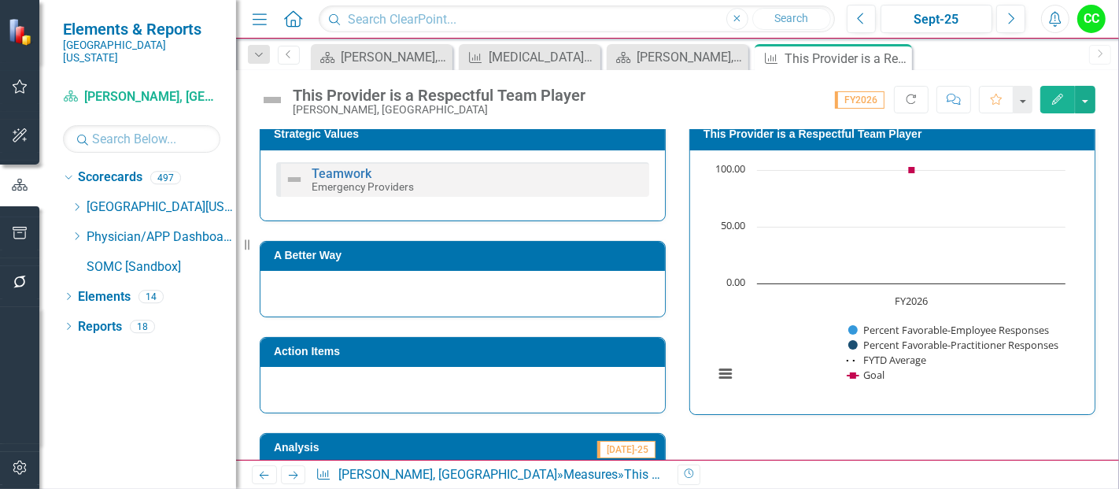
scroll to position [602, 0]
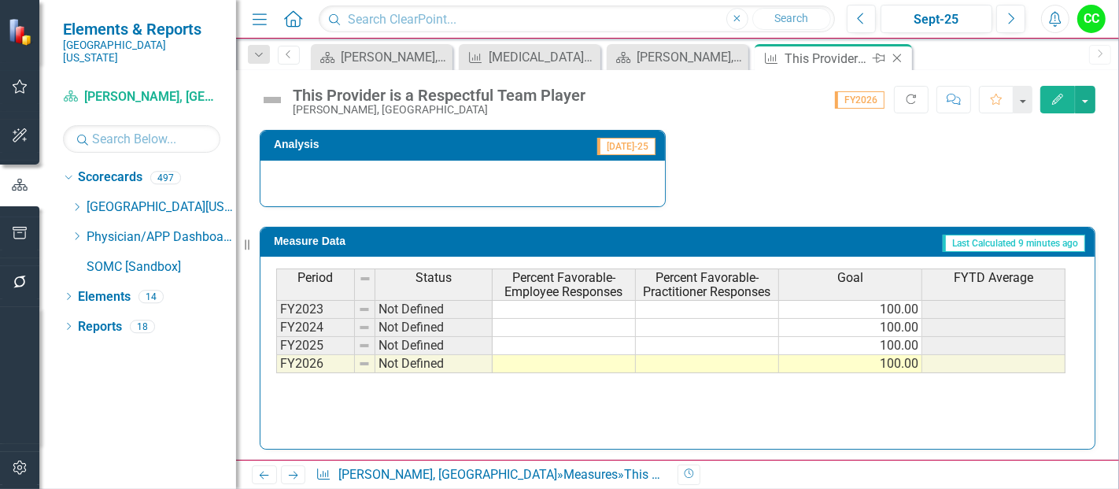
click at [901, 56] on icon "Close" at bounding box center [897, 58] width 16 height 13
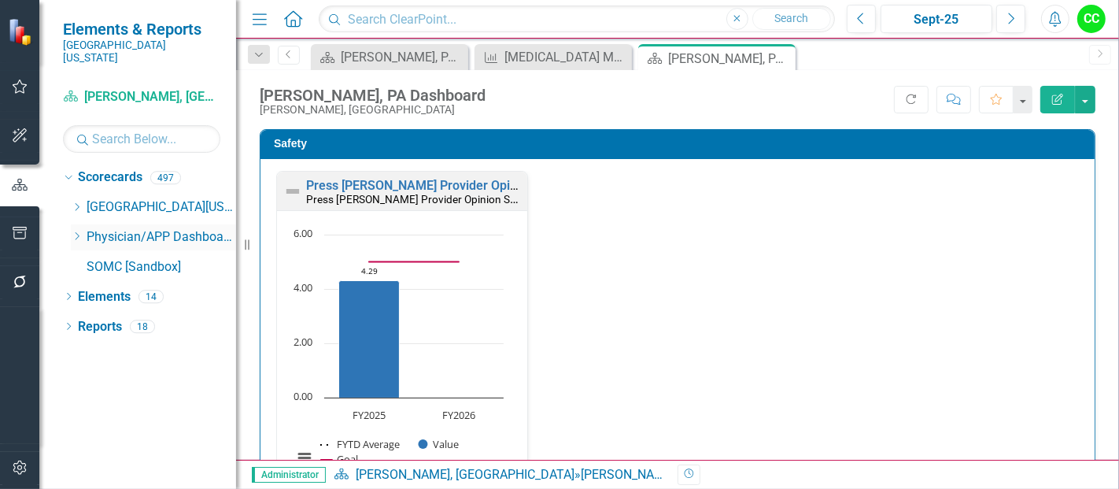
click at [76, 231] on icon "Dropdown" at bounding box center [77, 235] width 12 height 9
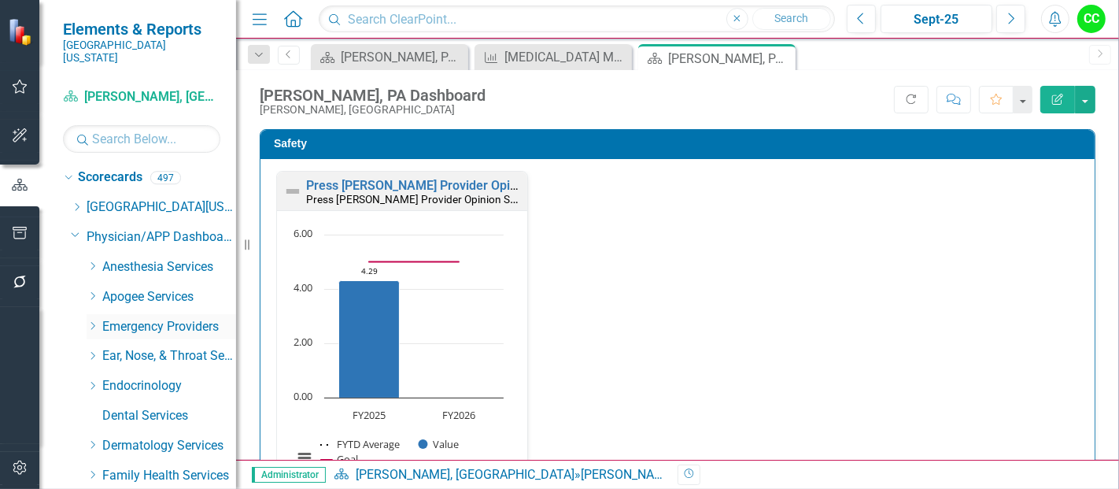
click at [91, 321] on icon "Dropdown" at bounding box center [93, 325] width 12 height 9
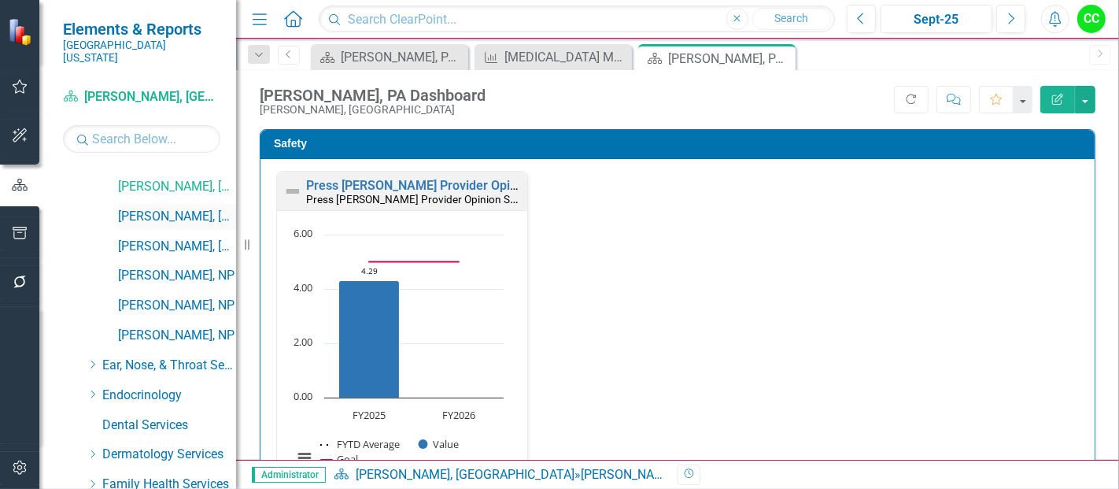
scroll to position [468, 0]
click at [176, 207] on link "[PERSON_NAME], [GEOGRAPHIC_DATA]" at bounding box center [177, 216] width 118 height 18
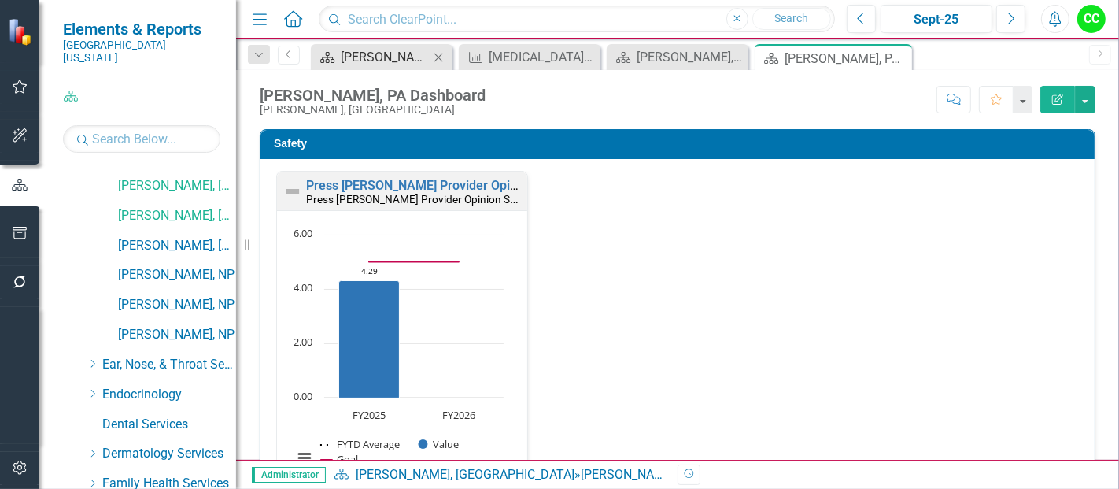
click at [441, 55] on icon at bounding box center [438, 57] width 9 height 9
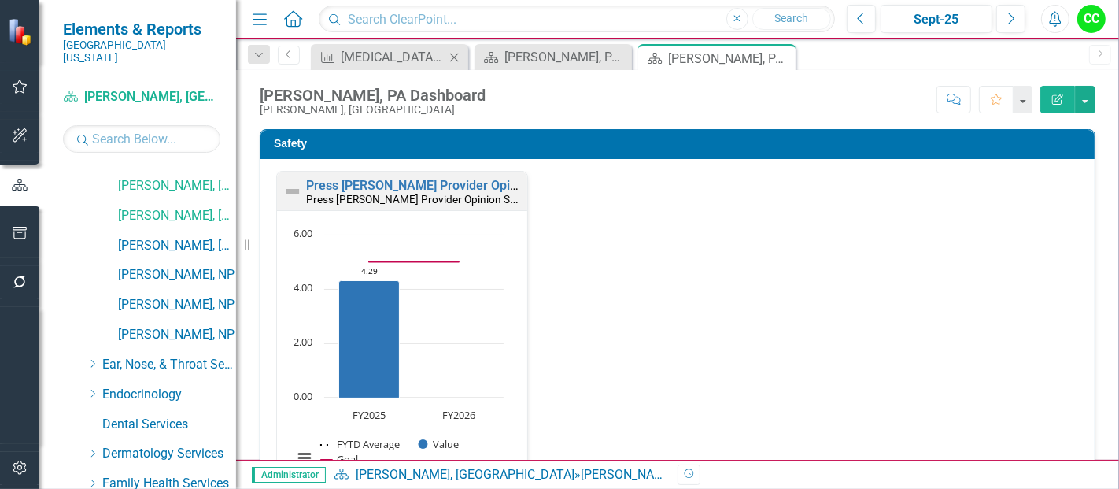
click at [453, 52] on icon "Close" at bounding box center [454, 57] width 16 height 13
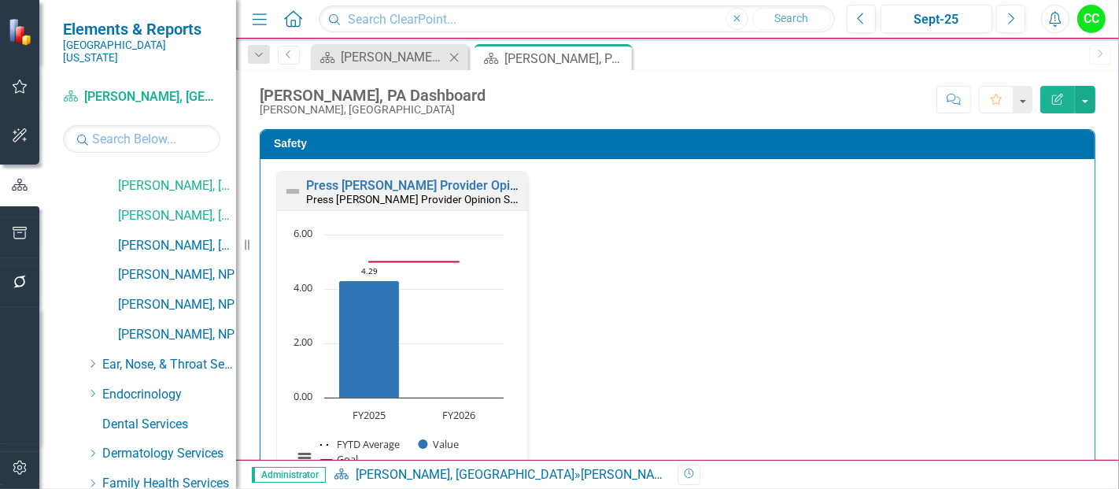
click at [457, 54] on icon "Close" at bounding box center [454, 57] width 16 height 13
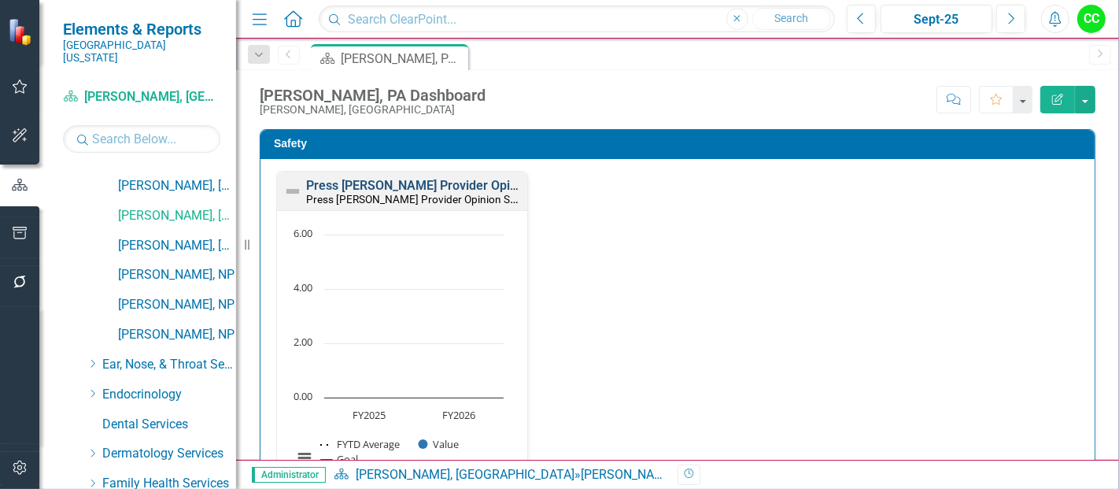
click at [445, 183] on link "Press [PERSON_NAME] Provider Opinion Survey: Safety Survey Results" at bounding box center [506, 185] width 401 height 15
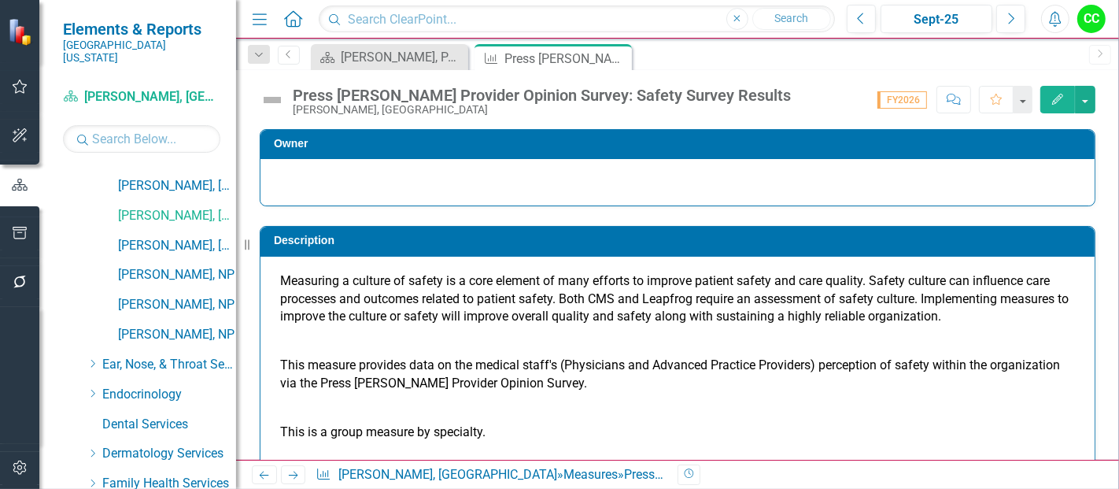
scroll to position [1142, 0]
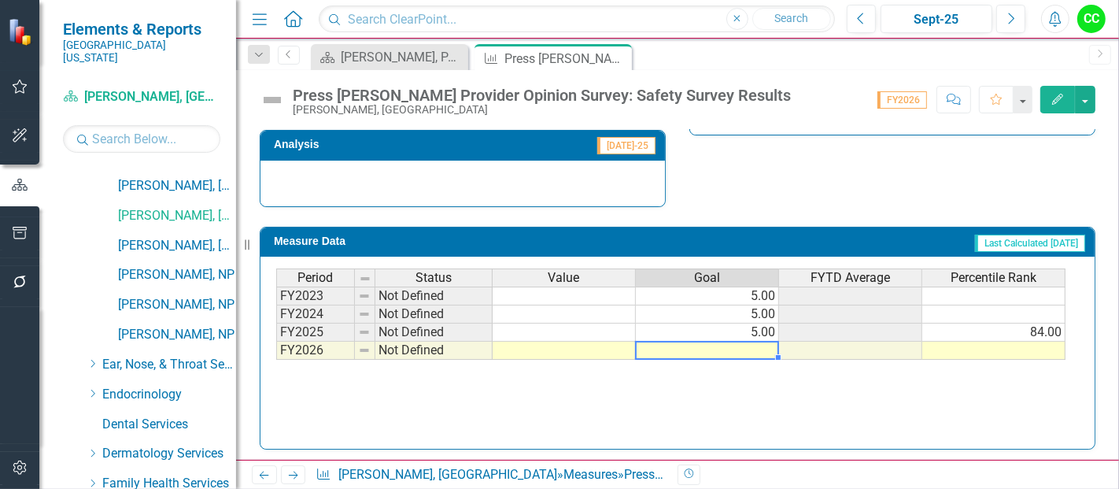
click at [745, 352] on td at bounding box center [707, 351] width 143 height 18
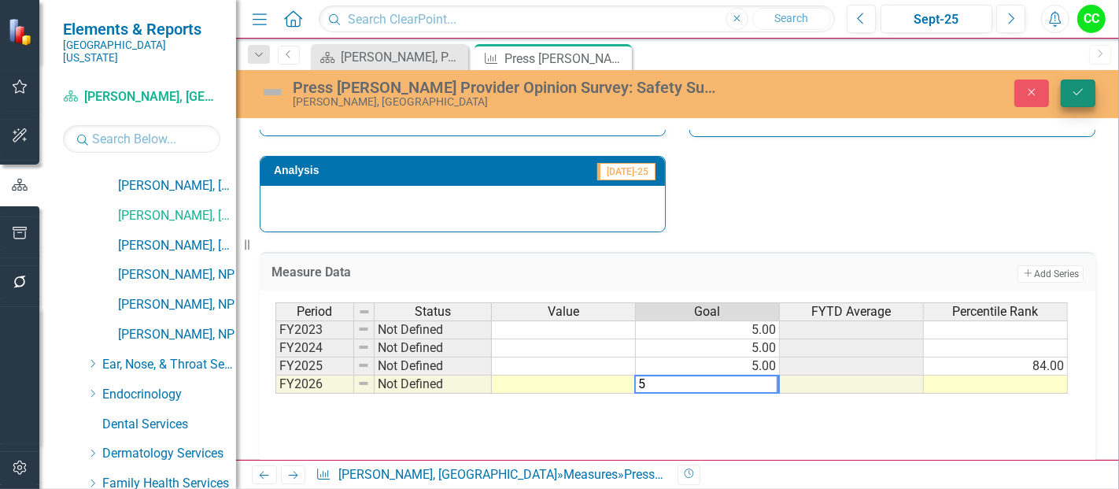
scroll to position [1166, 0]
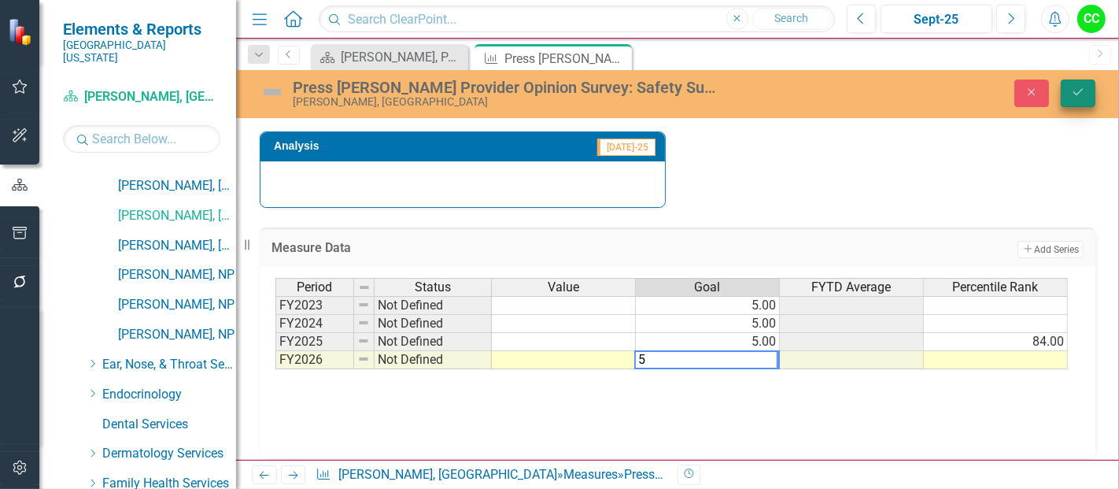
type textarea "5"
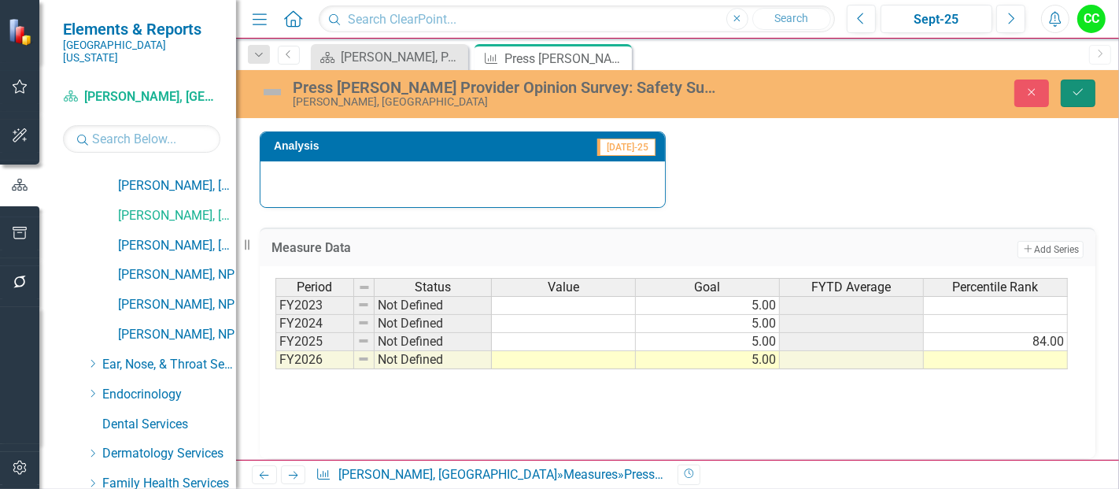
click at [1078, 87] on icon "Save" at bounding box center [1078, 92] width 14 height 11
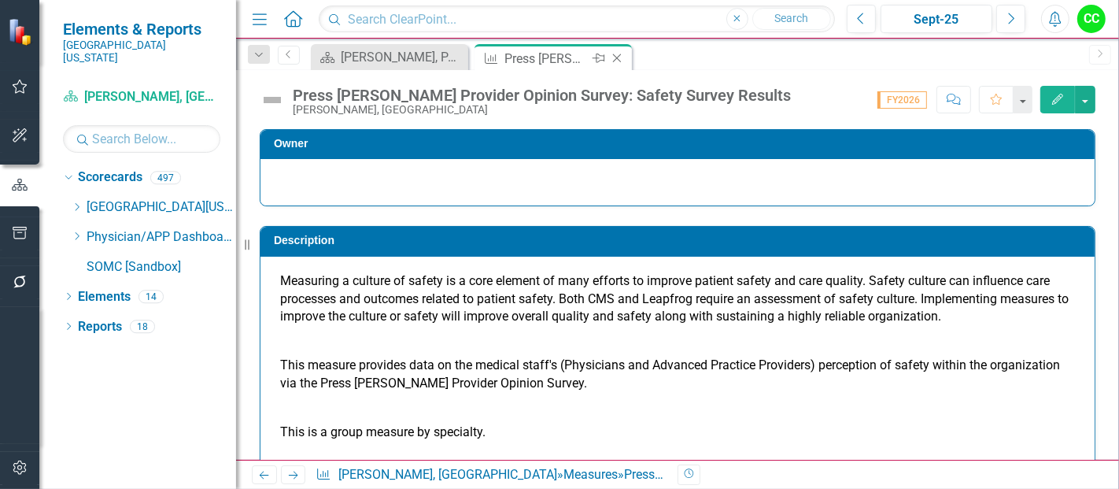
scroll to position [0, 0]
click at [618, 55] on icon "Close" at bounding box center [617, 58] width 16 height 13
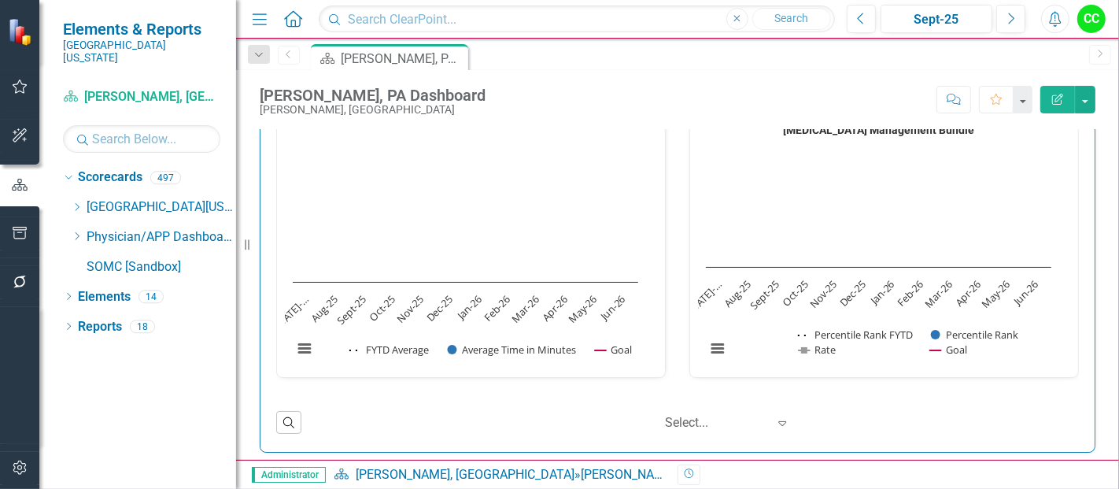
scroll to position [416, 0]
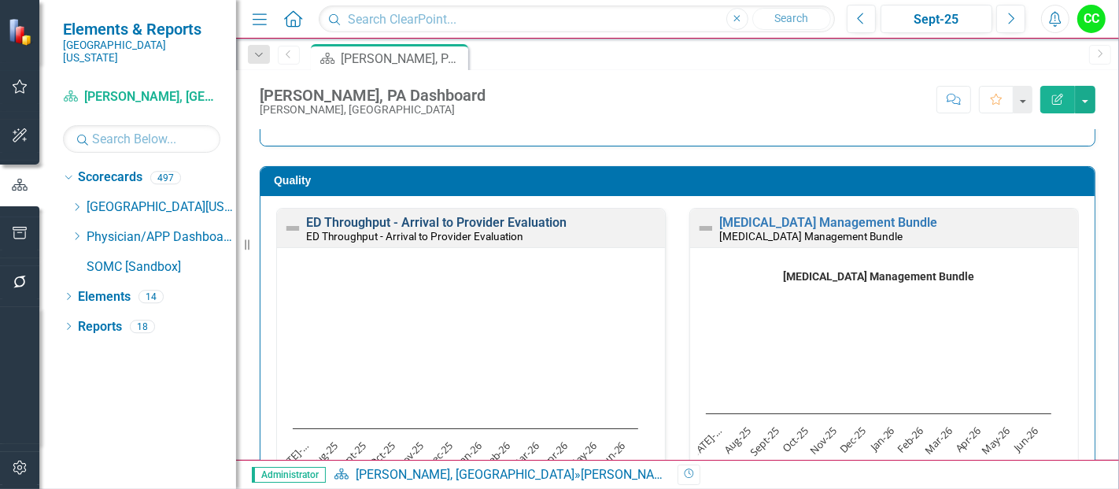
click at [473, 222] on link "ED Throughput - Arrival to Provider Evaluation" at bounding box center [436, 222] width 261 height 15
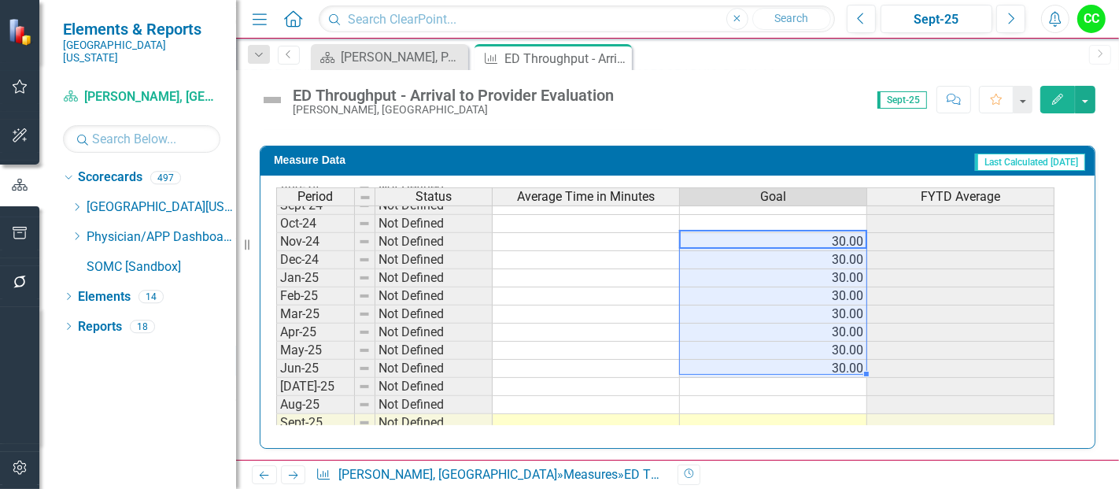
drag, startPoint x: 839, startPoint y: 230, endPoint x: 834, endPoint y: 368, distance: 137.8
click at [834, 368] on tbody "Nov-23 Not Defined Dec-23 Not Defined Jan-24 Not Defined Feb-24 Not Defined Mar…" at bounding box center [665, 305] width 778 height 580
click at [839, 382] on td at bounding box center [773, 387] width 187 height 18
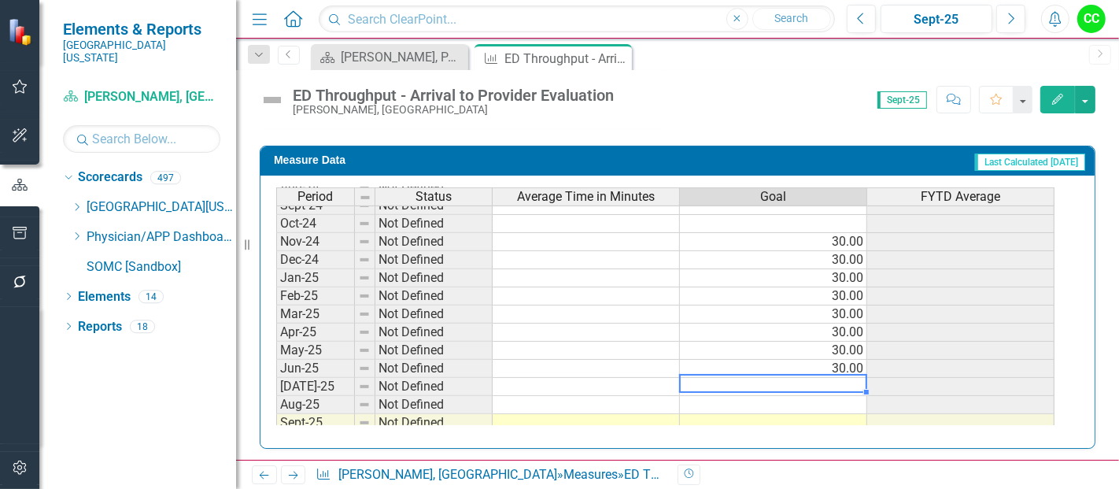
type textarea "30"
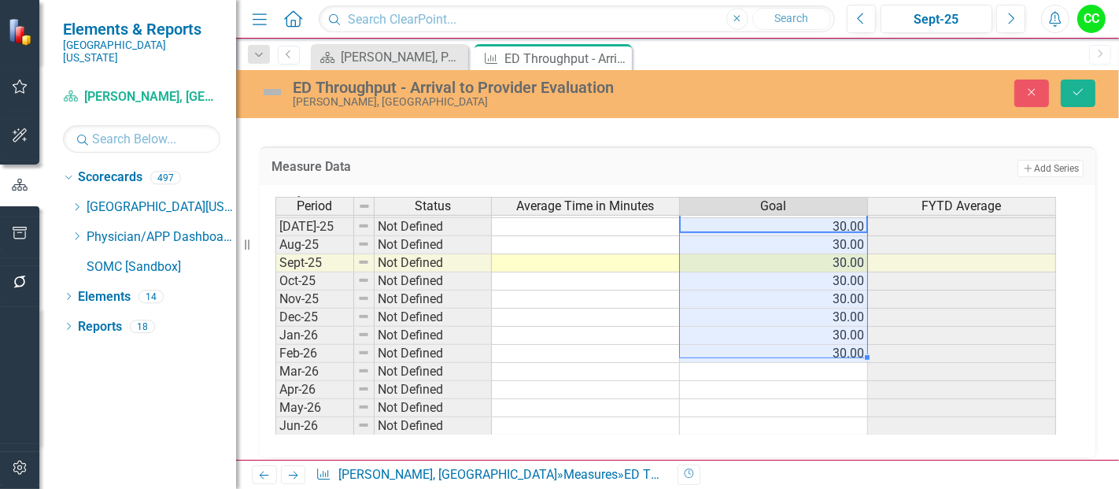
scroll to position [691, 0]
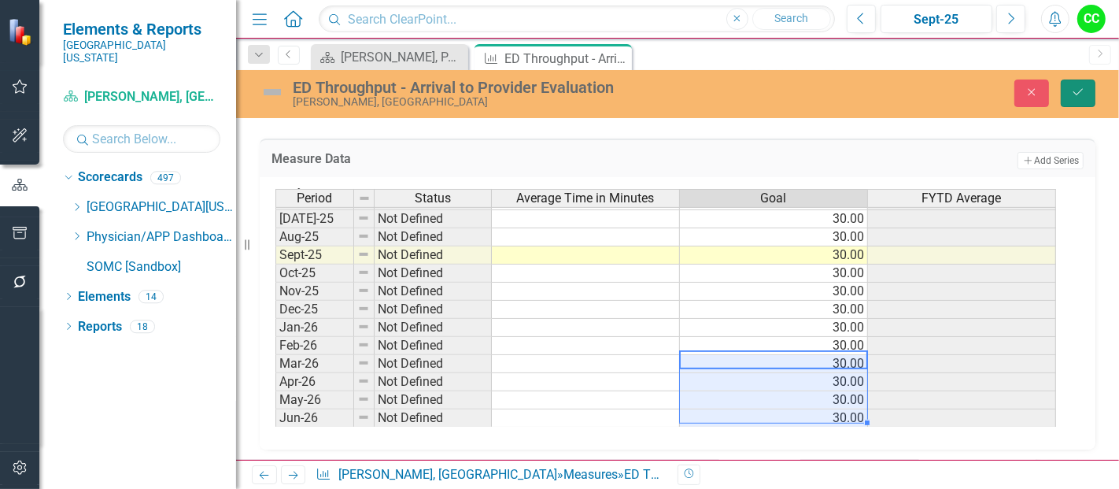
click at [1090, 87] on button "Save" at bounding box center [1078, 93] width 35 height 28
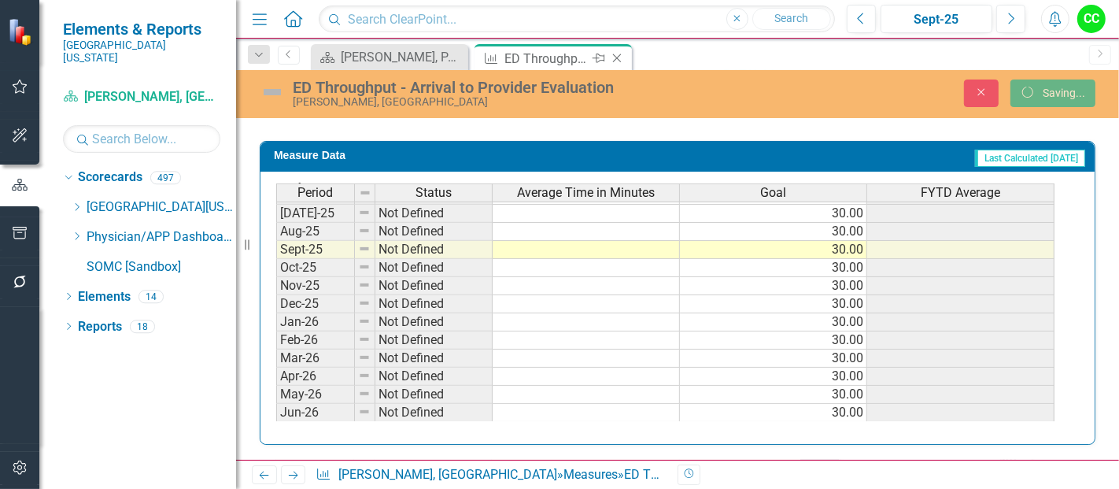
scroll to position [684, 0]
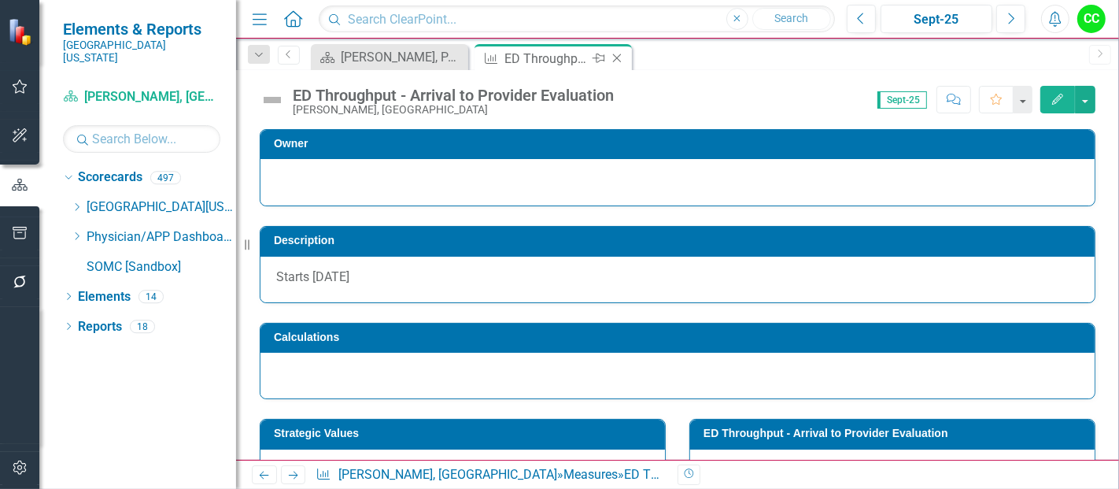
click at [614, 55] on icon at bounding box center [617, 58] width 9 height 9
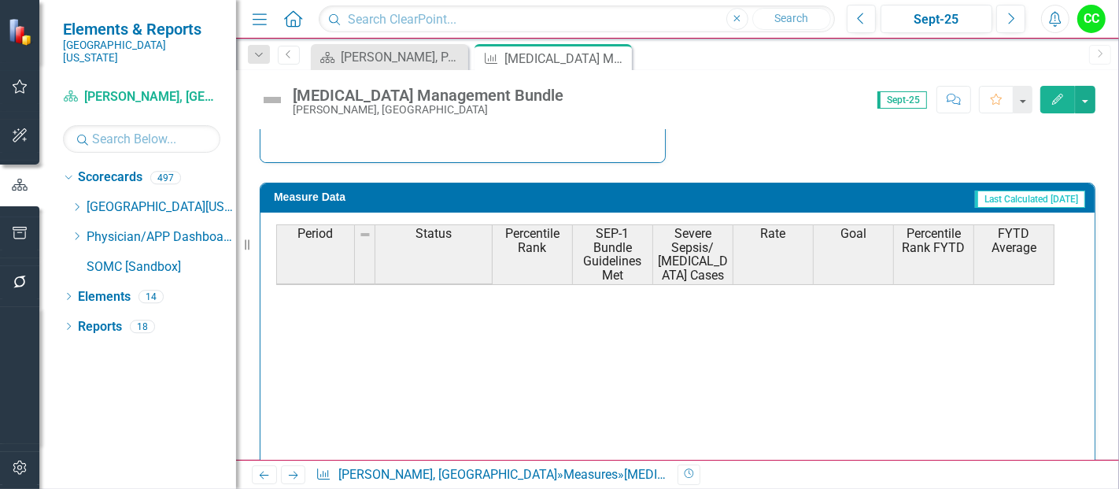
scroll to position [641, 0]
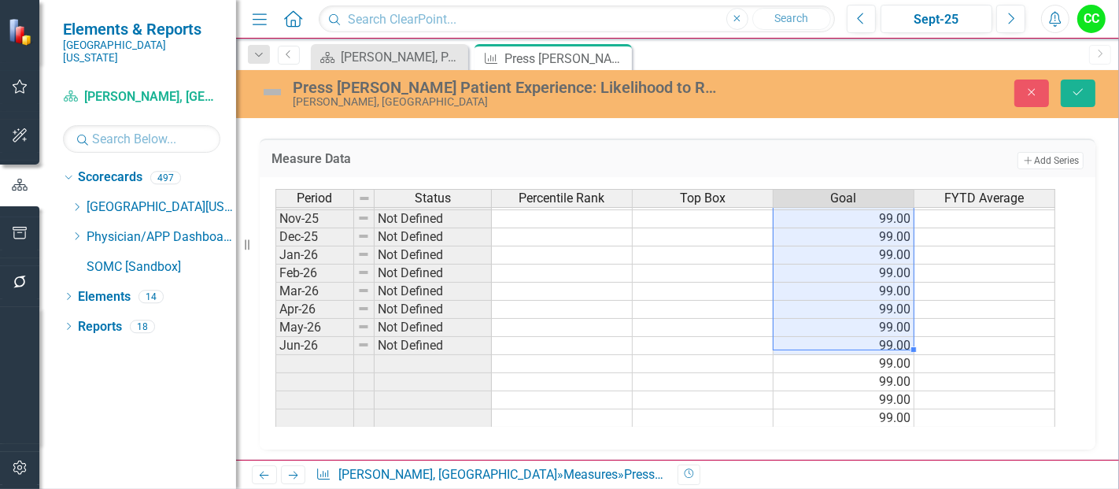
drag, startPoint x: 0, startPoint y: 0, endPoint x: 874, endPoint y: 338, distance: 937.7
click at [874, 338] on tbody "Feb-24 Not Defined Mar-24 Not Defined Apr-24 Not Defined May-24 Not Defined Jun…" at bounding box center [665, 128] width 780 height 598
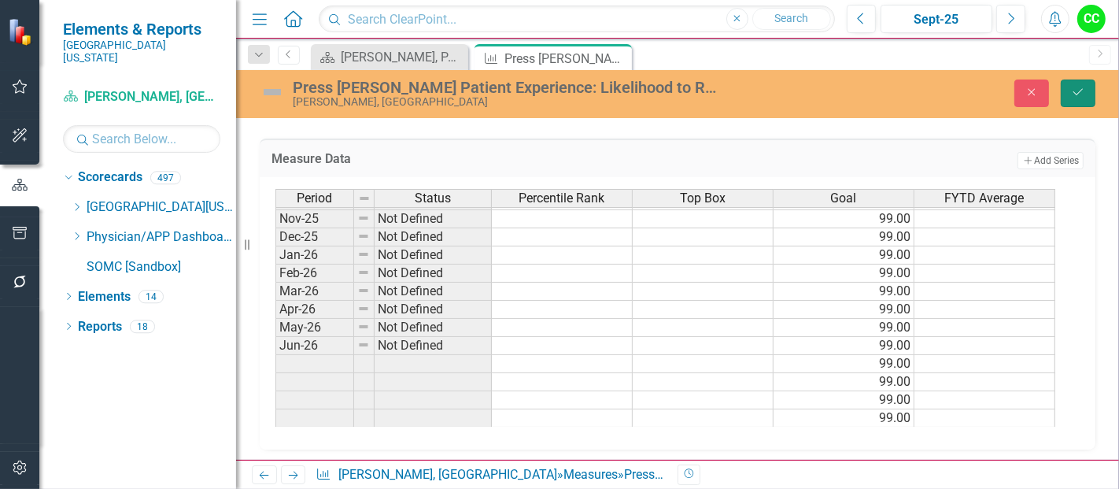
click at [1084, 87] on icon "Save" at bounding box center [1078, 92] width 14 height 11
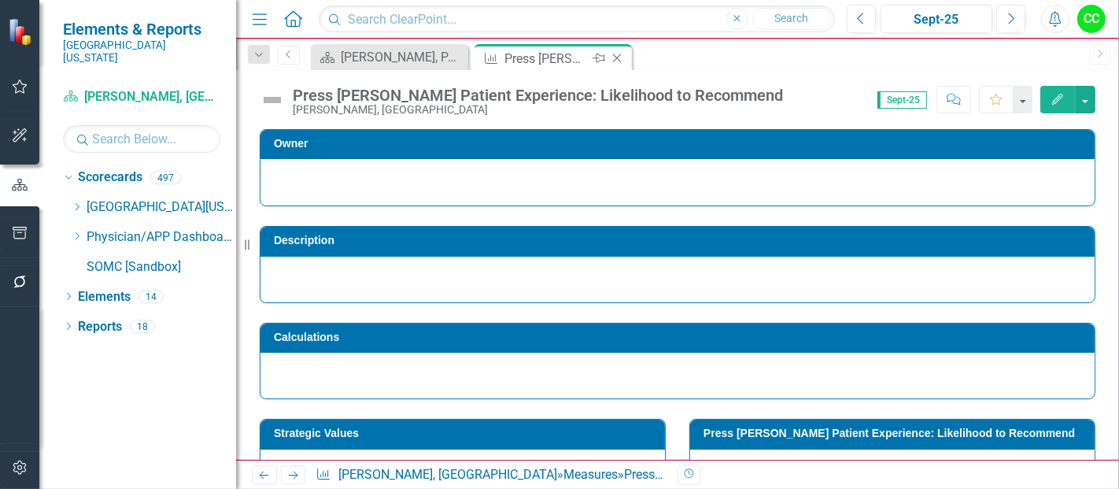
click at [615, 54] on icon "Close" at bounding box center [617, 58] width 16 height 13
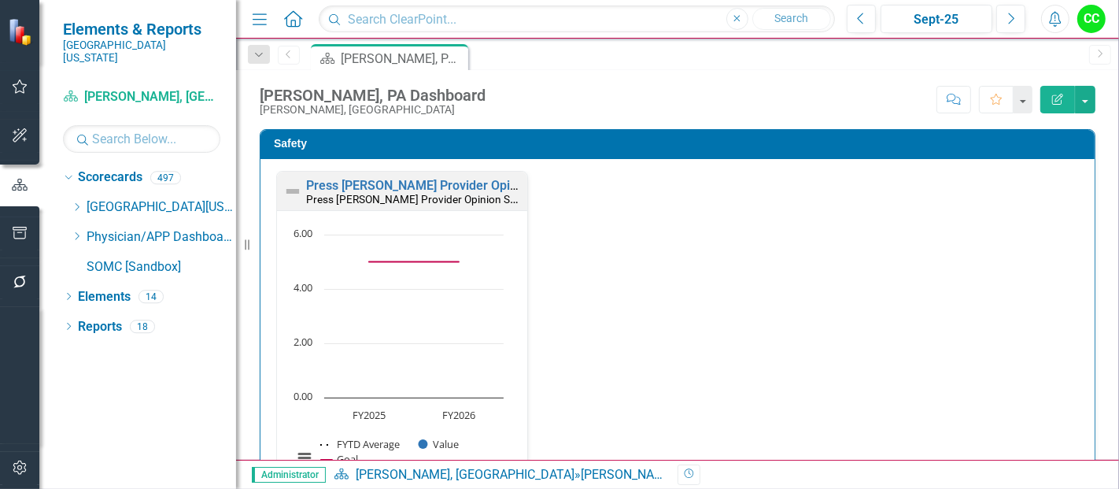
scroll to position [528, 0]
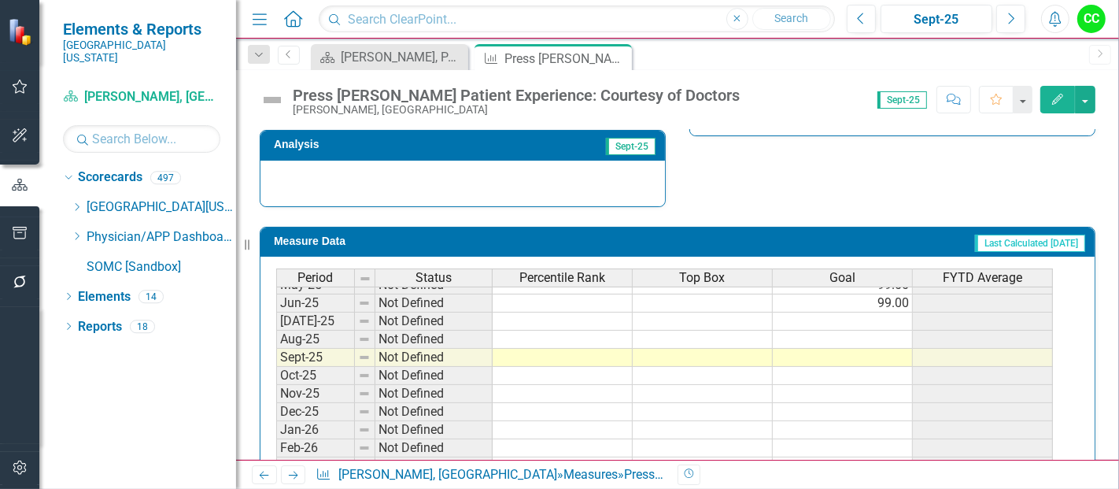
scroll to position [602, 0]
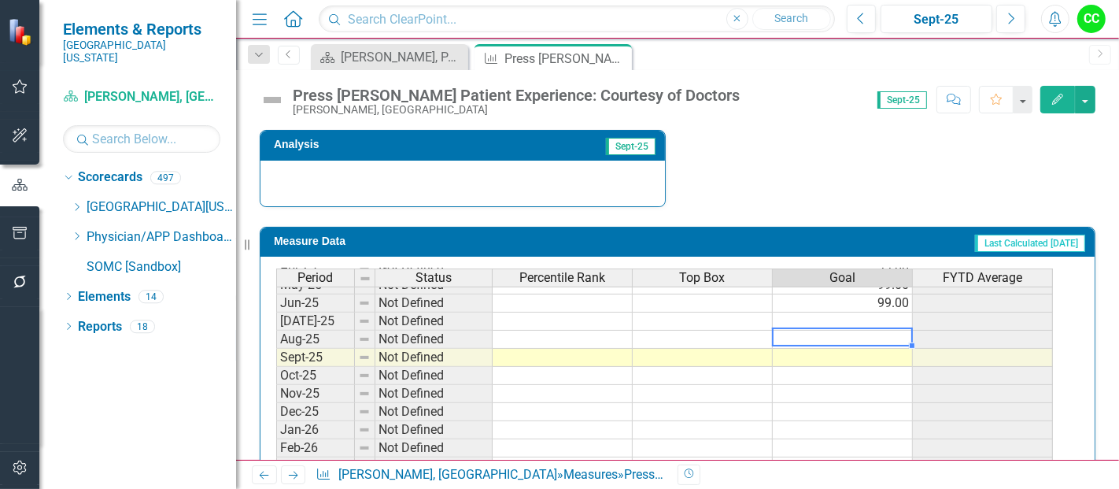
click at [854, 331] on td at bounding box center [843, 340] width 140 height 18
click at [866, 315] on td at bounding box center [843, 321] width 140 height 18
type textarea "99"
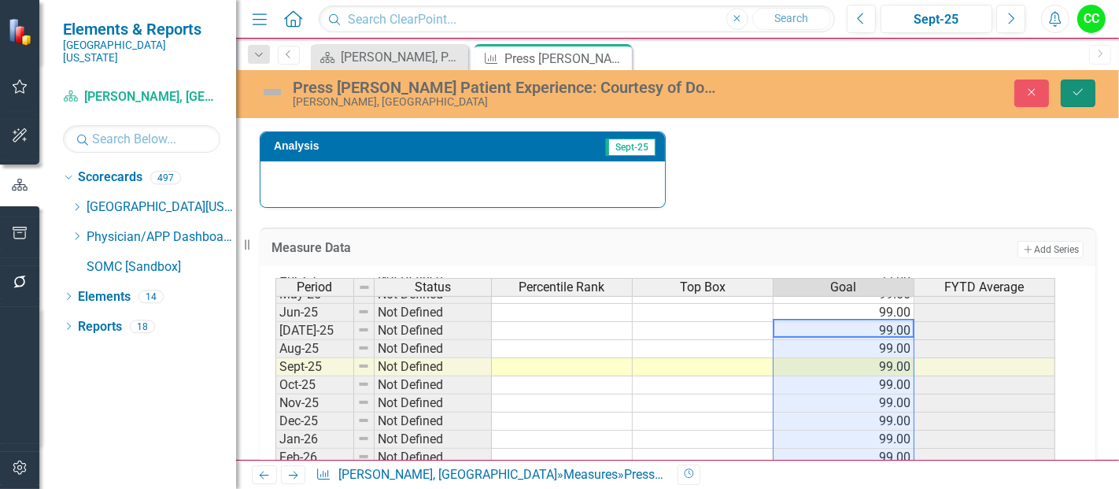
click at [1083, 91] on icon "Save" at bounding box center [1078, 92] width 14 height 11
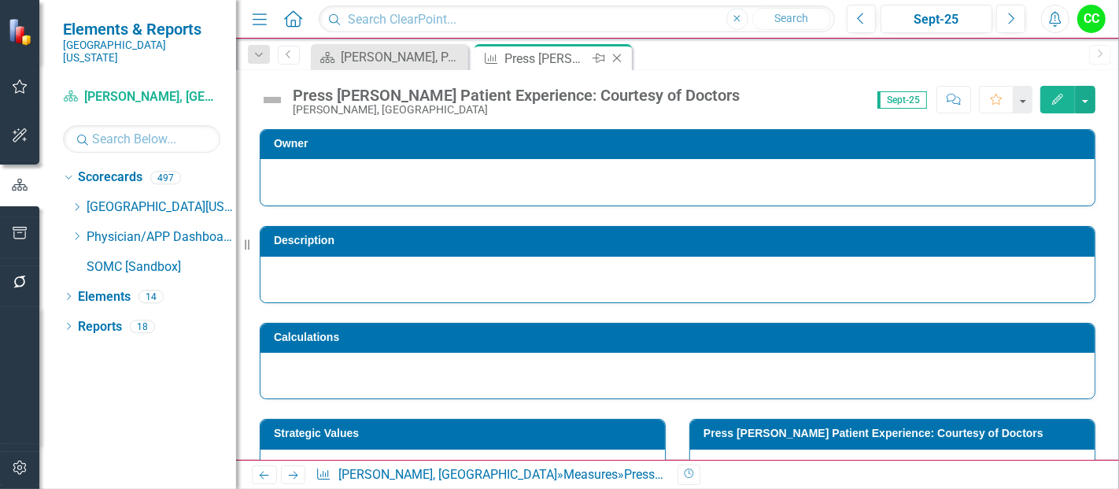
click at [616, 57] on icon at bounding box center [617, 58] width 9 height 9
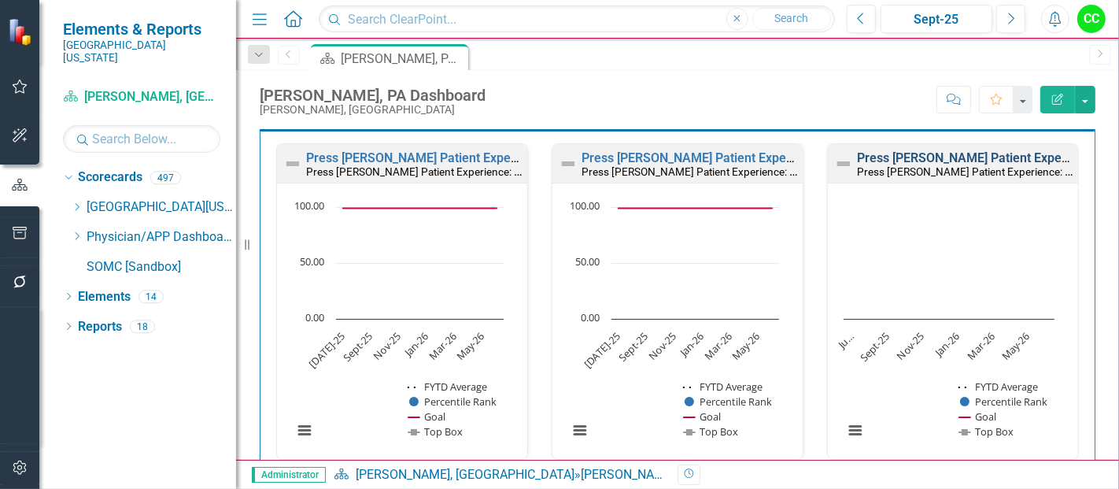
click at [967, 151] on link "Press [PERSON_NAME] Patient Experience: Doctors Took Time to Listen" at bounding box center [1059, 157] width 405 height 15
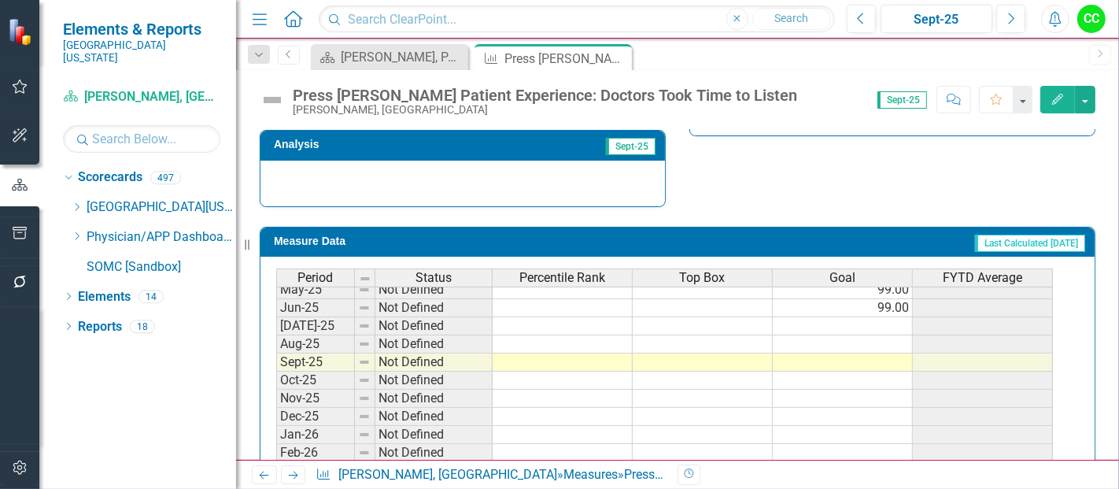
click at [872, 323] on td at bounding box center [843, 326] width 140 height 18
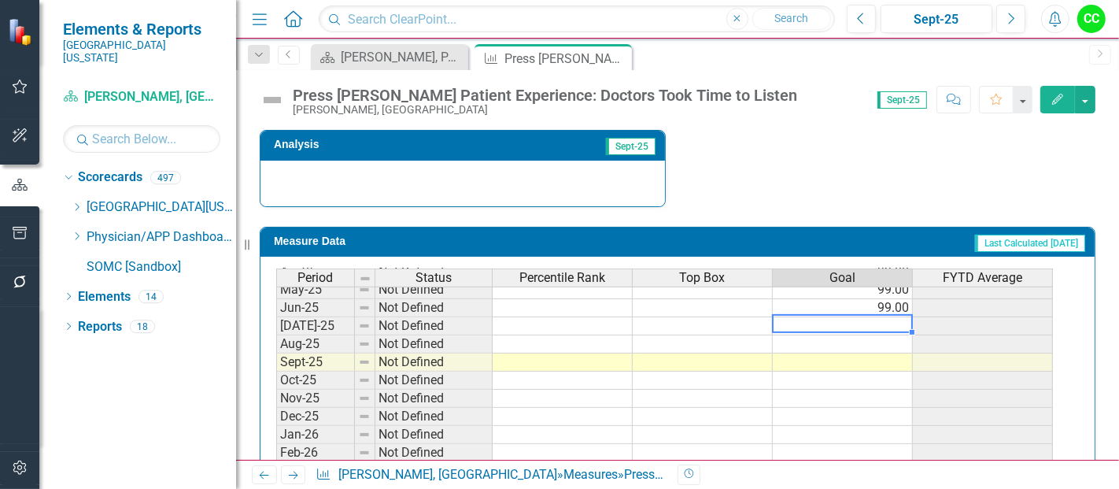
type textarea "99"
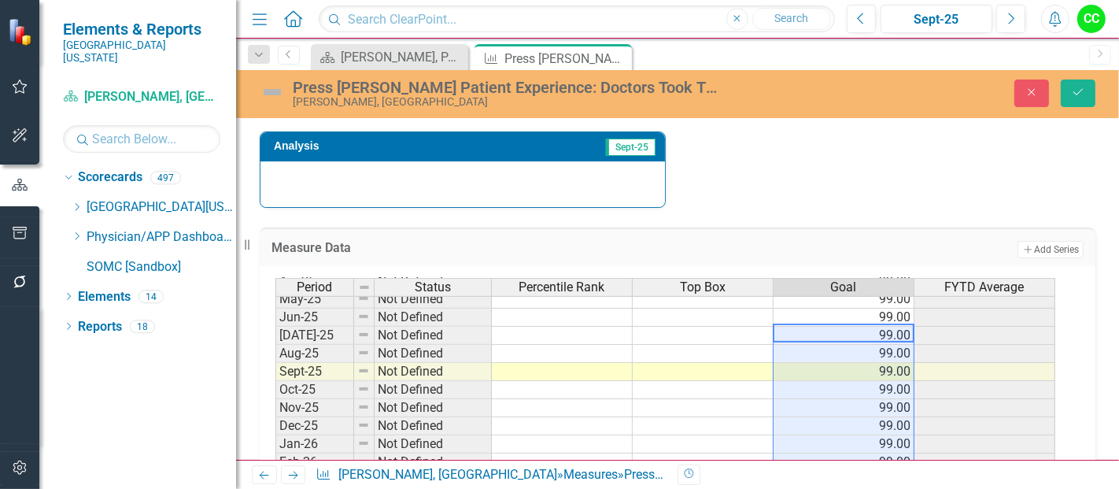
click at [1080, 72] on div "Press Ganey Patient Experience: Doctors Took Time to Listen Josh Bommelje, PA C…" at bounding box center [677, 94] width 883 height 48
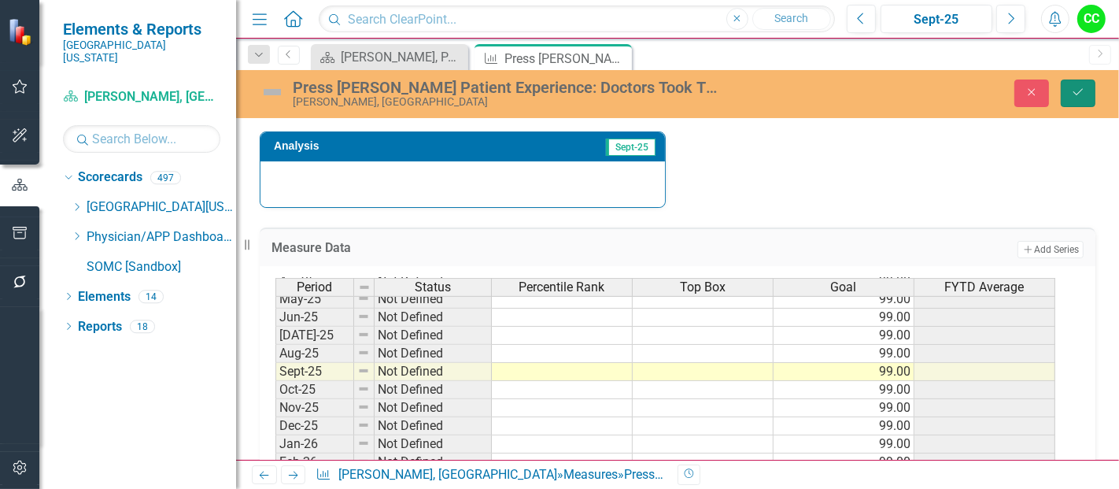
click at [1074, 91] on icon "Save" at bounding box center [1078, 92] width 14 height 11
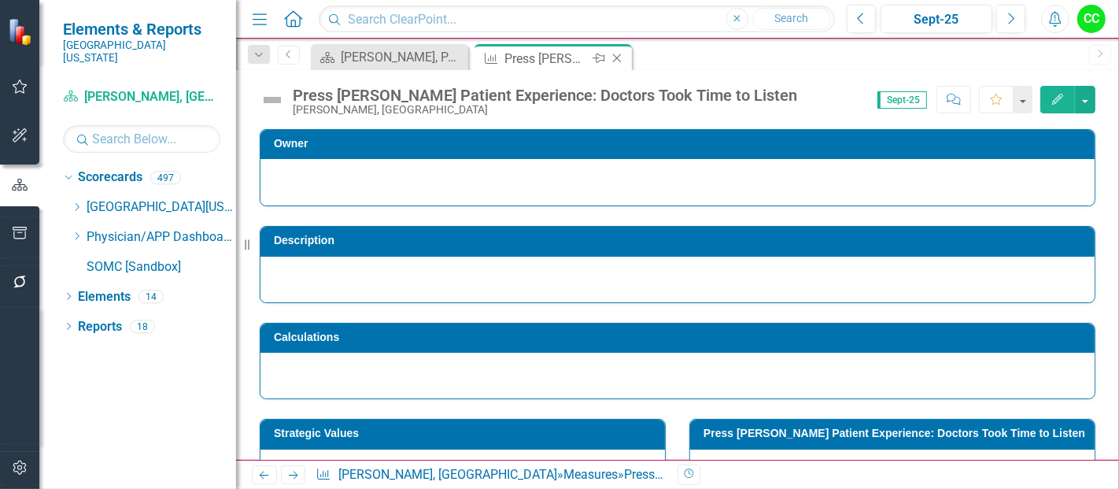
click at [620, 57] on icon "Close" at bounding box center [617, 58] width 16 height 13
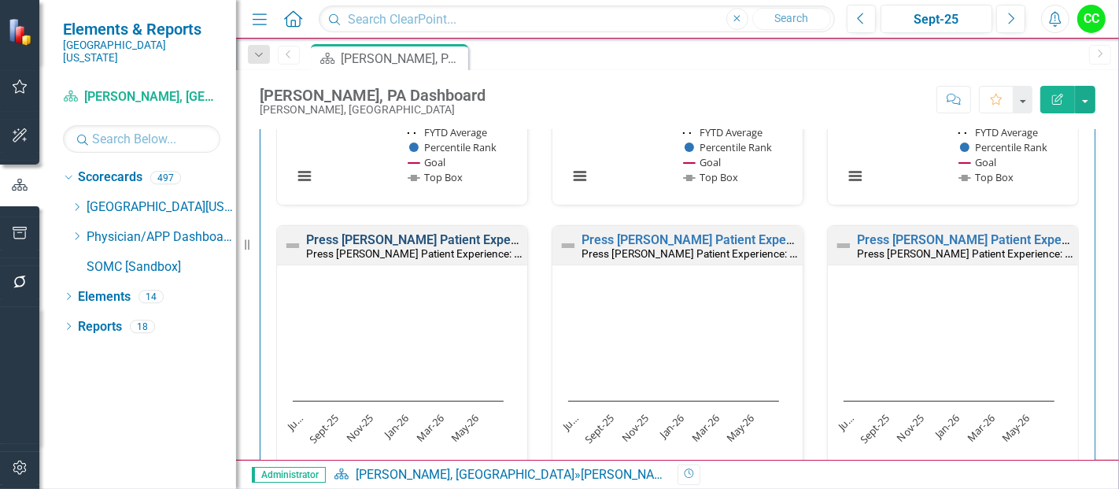
click at [484, 234] on link "Press [PERSON_NAME] Patient Experience: Doctors Informative of Treatment" at bounding box center [524, 239] width 436 height 15
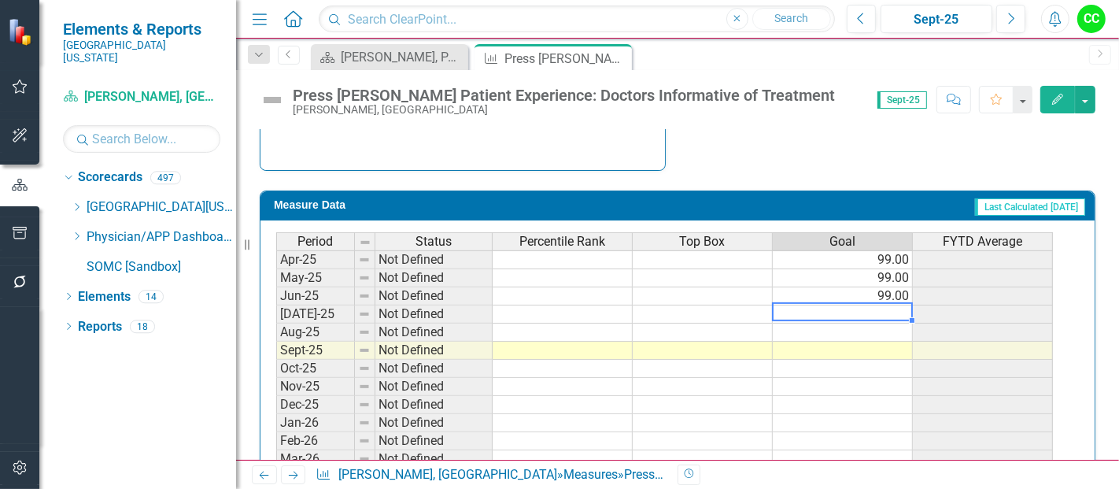
click at [882, 308] on tbody "Apr-24 Not Defined May-24 Not Defined Jun-24 Not Defined Jul-24 Not Defined Aug…" at bounding box center [664, 278] width 777 height 490
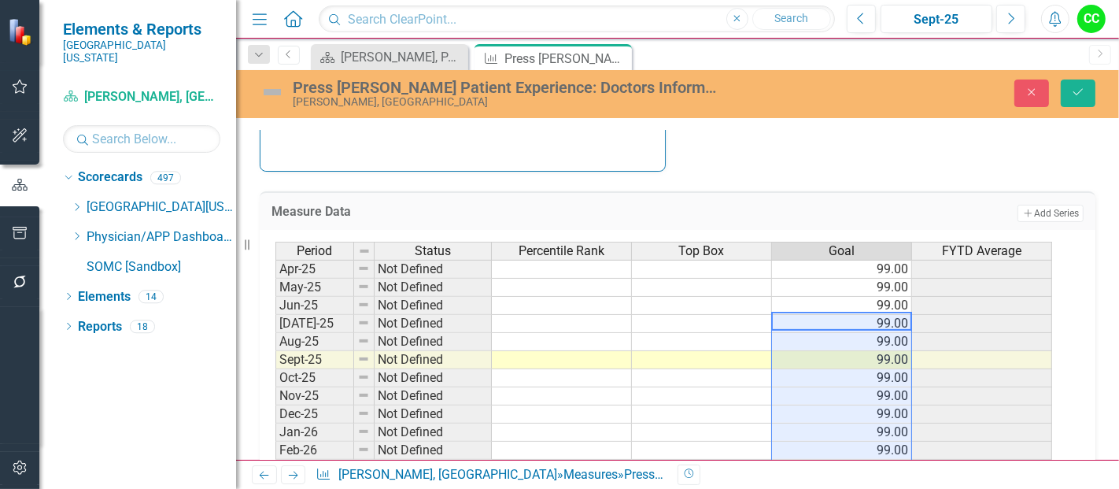
type textarea "99"
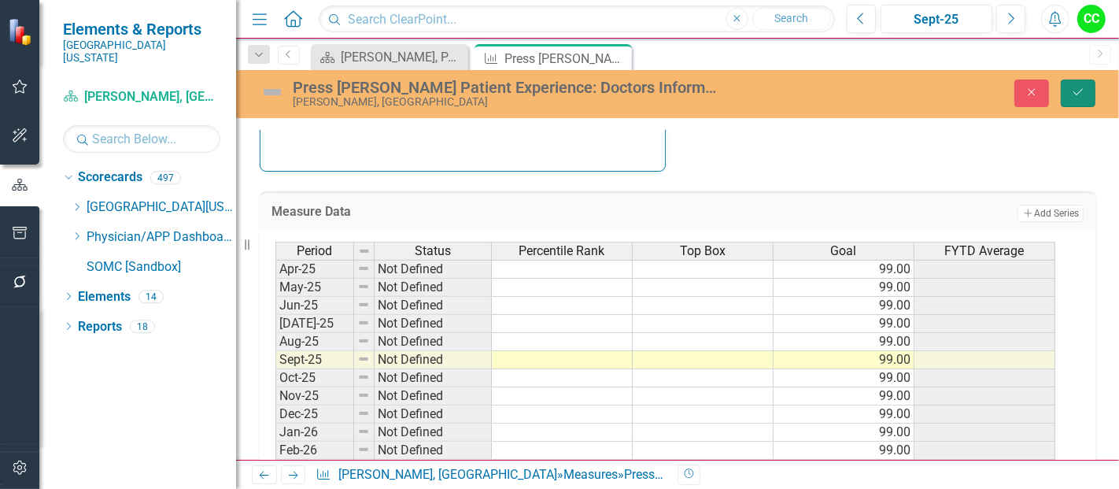
click at [1085, 88] on icon "Save" at bounding box center [1078, 92] width 14 height 11
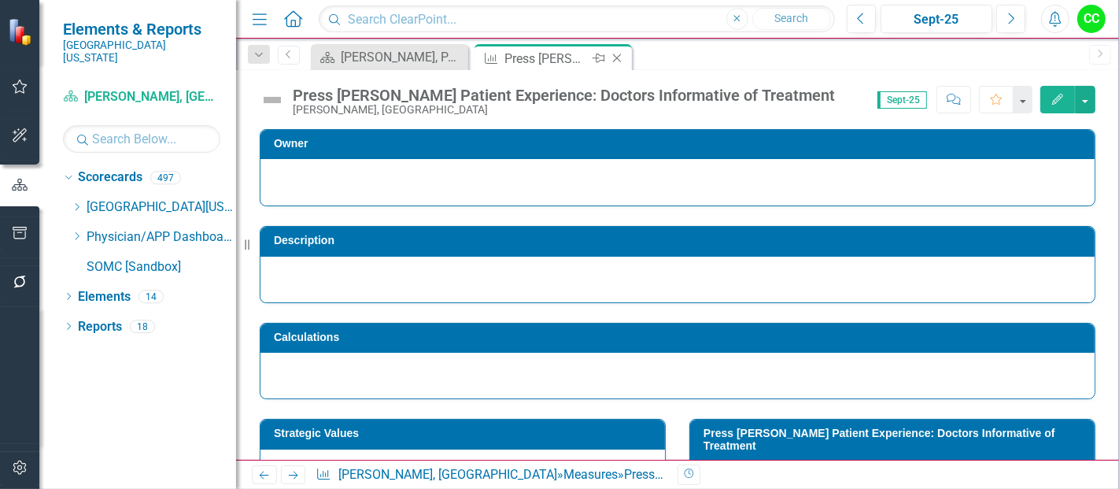
click at [616, 57] on icon "Close" at bounding box center [617, 58] width 16 height 13
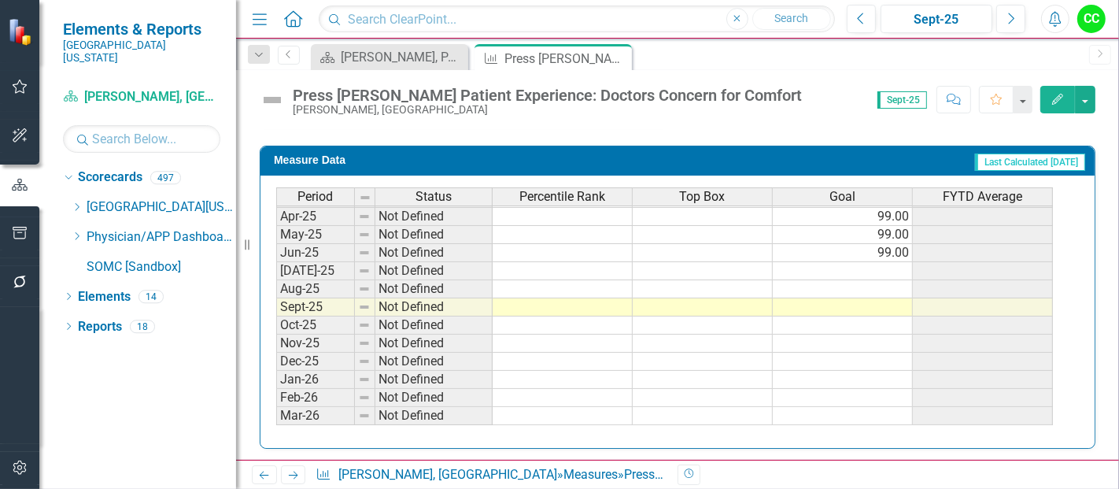
click at [900, 263] on td at bounding box center [843, 271] width 140 height 18
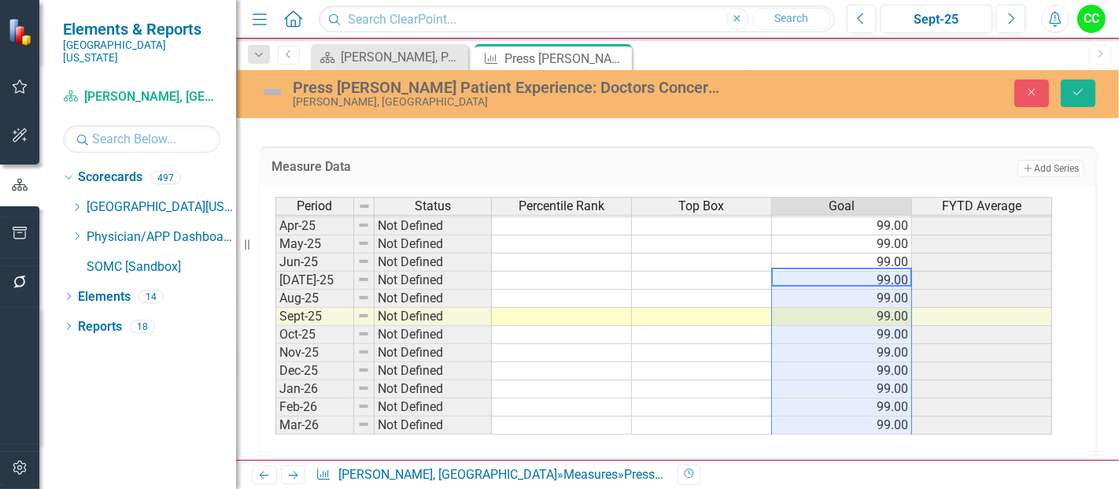
type textarea "99"
click at [1077, 87] on icon "Save" at bounding box center [1078, 92] width 14 height 11
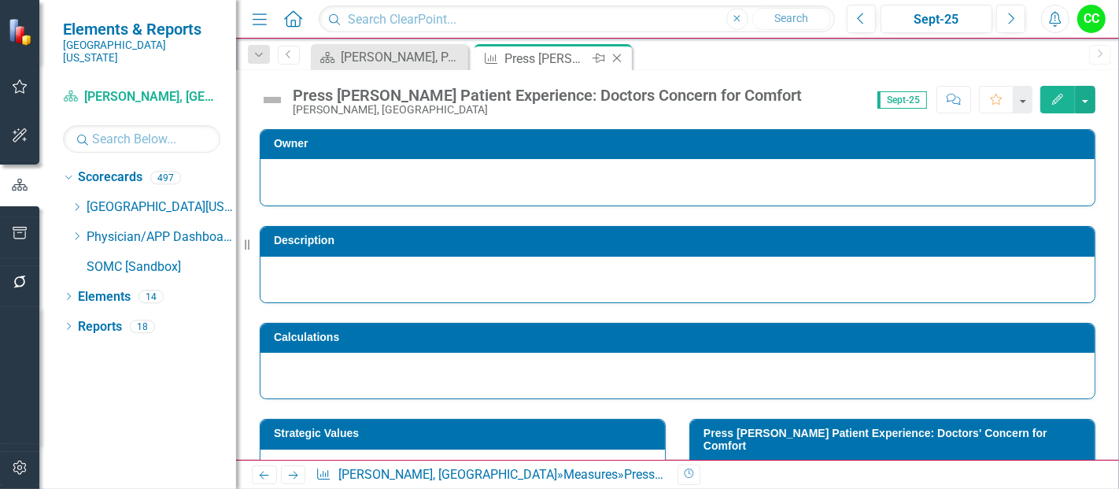
click at [618, 54] on icon "Close" at bounding box center [617, 58] width 16 height 13
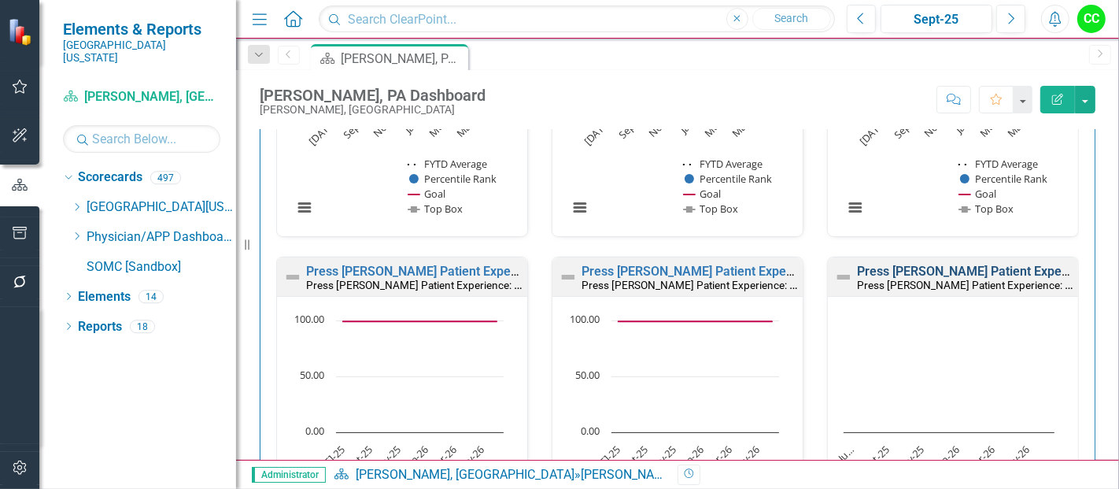
click at [926, 271] on link "Press [PERSON_NAME] Patient Experience: Doctors' Concern for Comfort" at bounding box center [1063, 271] width 412 height 15
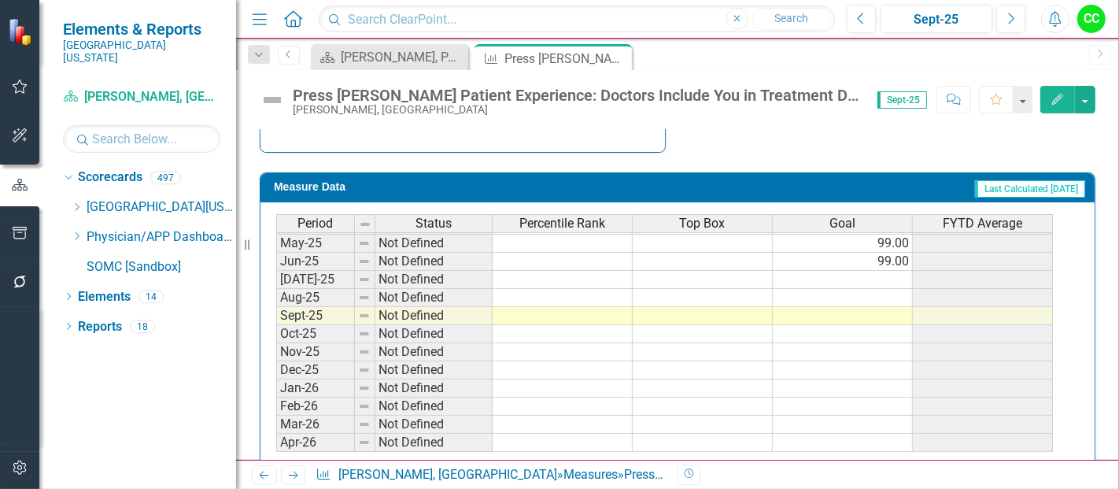
click at [901, 266] on tbody "Jun-24 Not Defined Jul-24 Not Defined Aug-24 Not Defined Sept-24 Not Defined Oc…" at bounding box center [664, 261] width 777 height 453
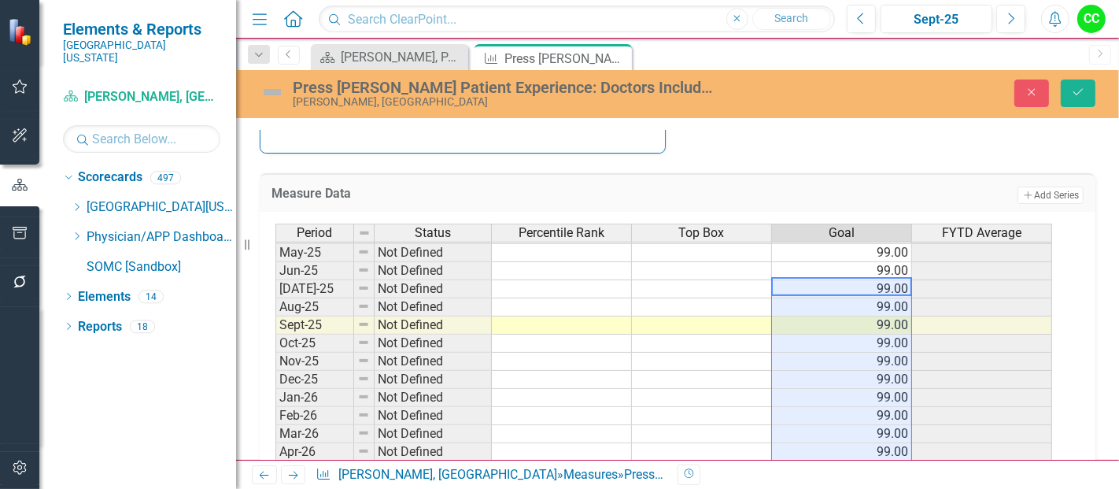
type textarea "99"
click at [1067, 106] on div "Press Ganey Patient Experience: Doctors Include You in Treatment Decision Josh …" at bounding box center [677, 93] width 883 height 30
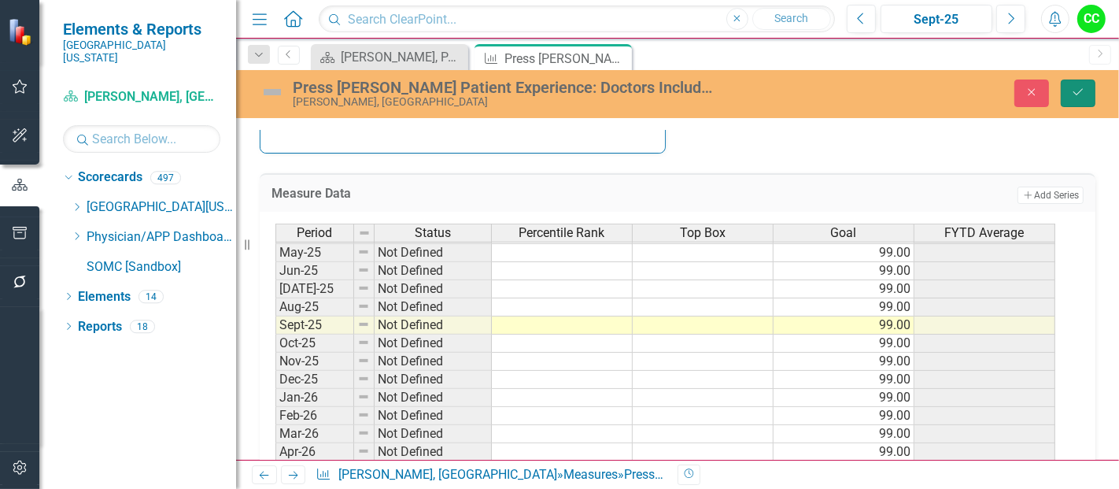
click at [1079, 90] on icon "Save" at bounding box center [1078, 92] width 14 height 11
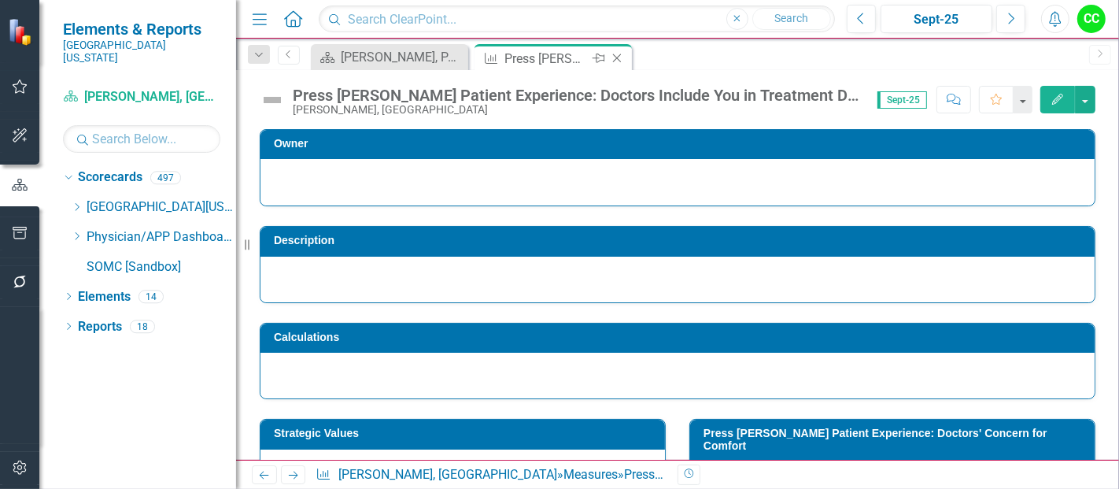
click at [616, 57] on icon "Close" at bounding box center [617, 58] width 16 height 13
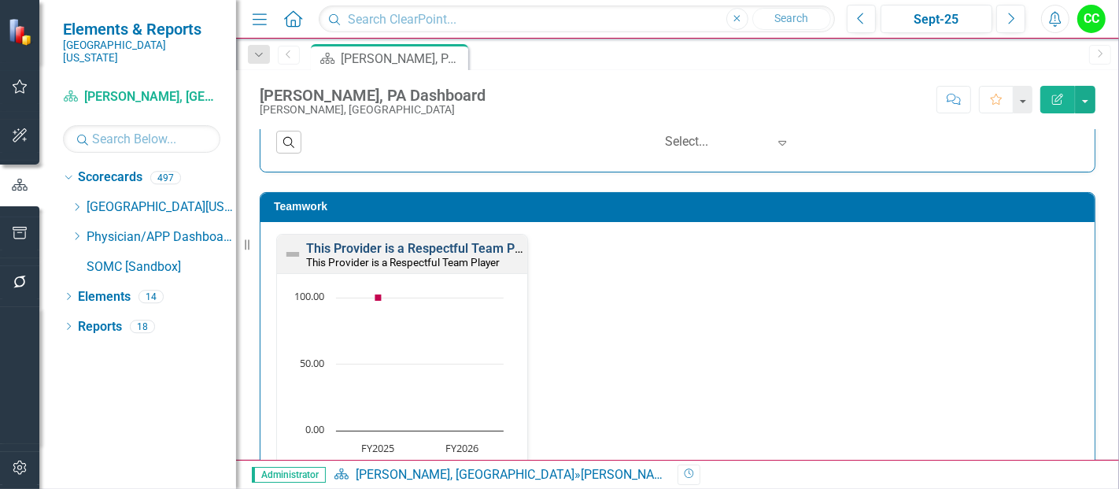
click at [411, 246] on link "This Provider is a Respectful Team Player" at bounding box center [424, 248] width 237 height 15
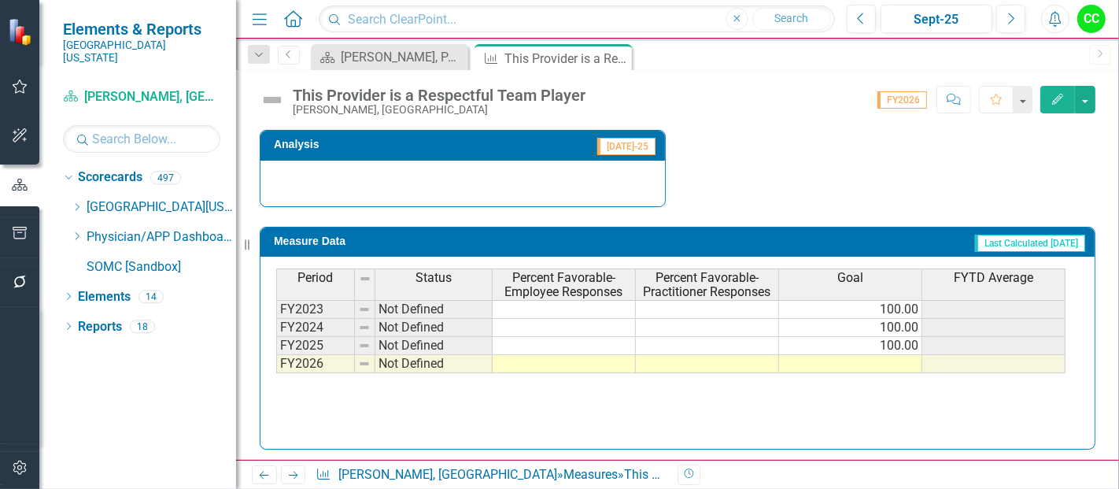
click at [841, 359] on td at bounding box center [850, 364] width 143 height 18
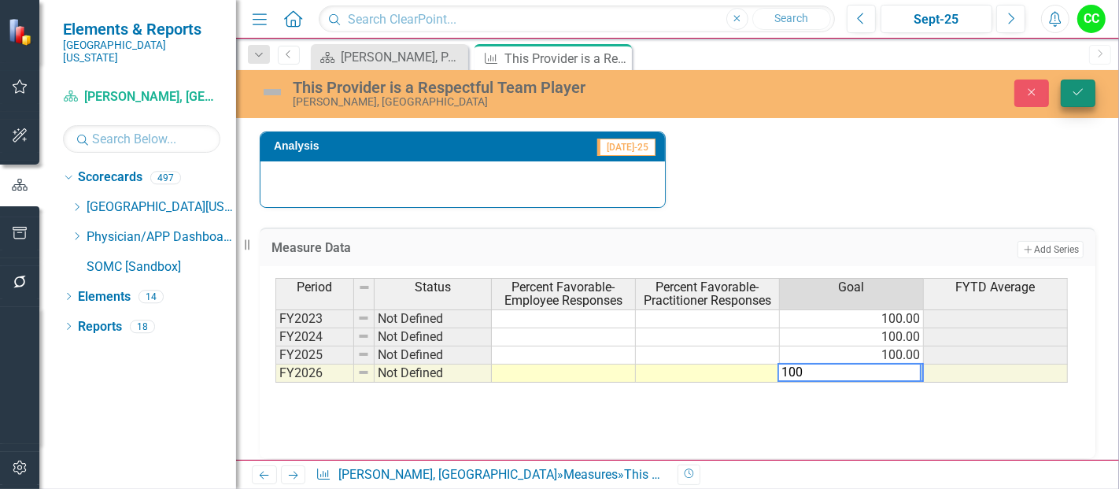
type textarea "100"
click at [1079, 88] on icon "Save" at bounding box center [1078, 92] width 14 height 11
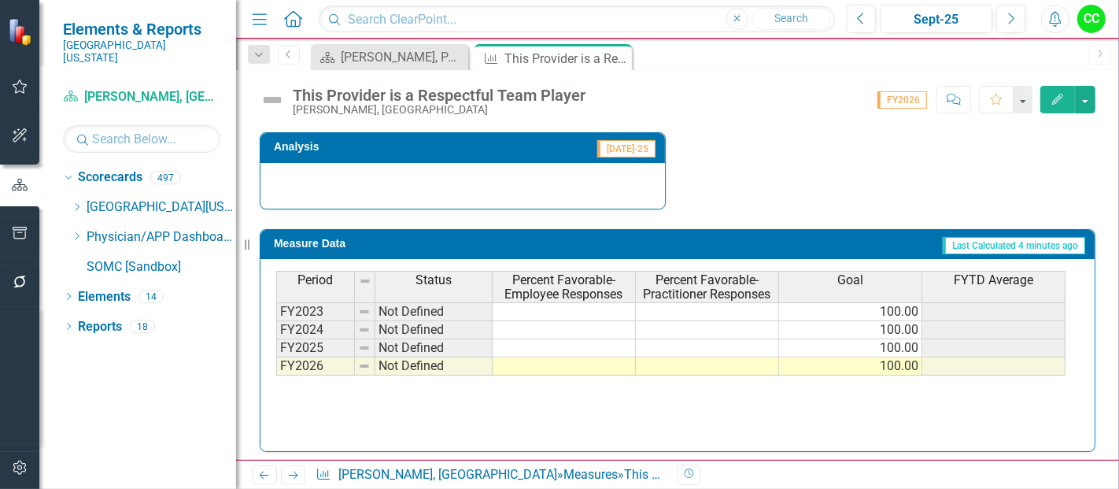
scroll to position [602, 0]
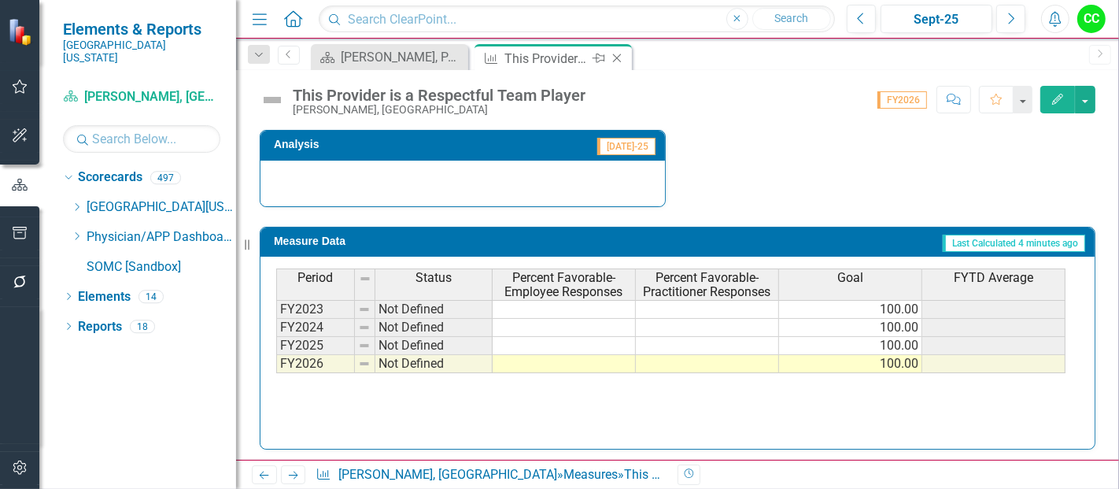
click at [620, 58] on icon "Close" at bounding box center [617, 58] width 16 height 13
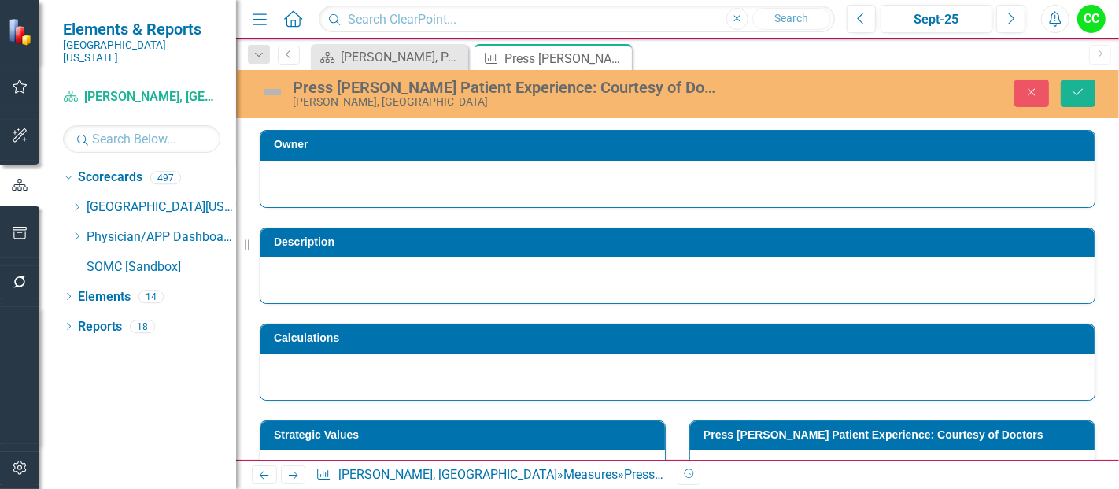
scroll to position [650, 0]
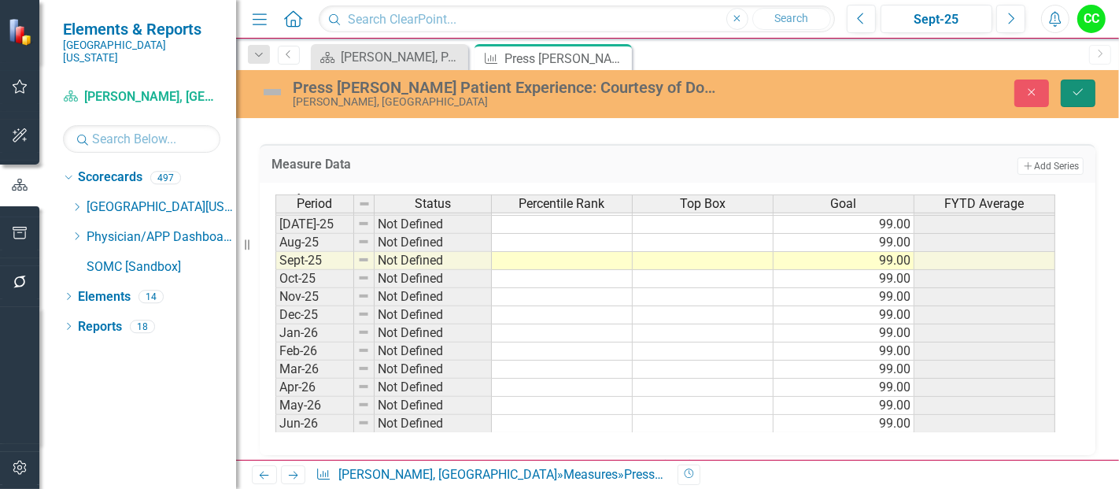
click at [1086, 91] on button "Save" at bounding box center [1078, 93] width 35 height 28
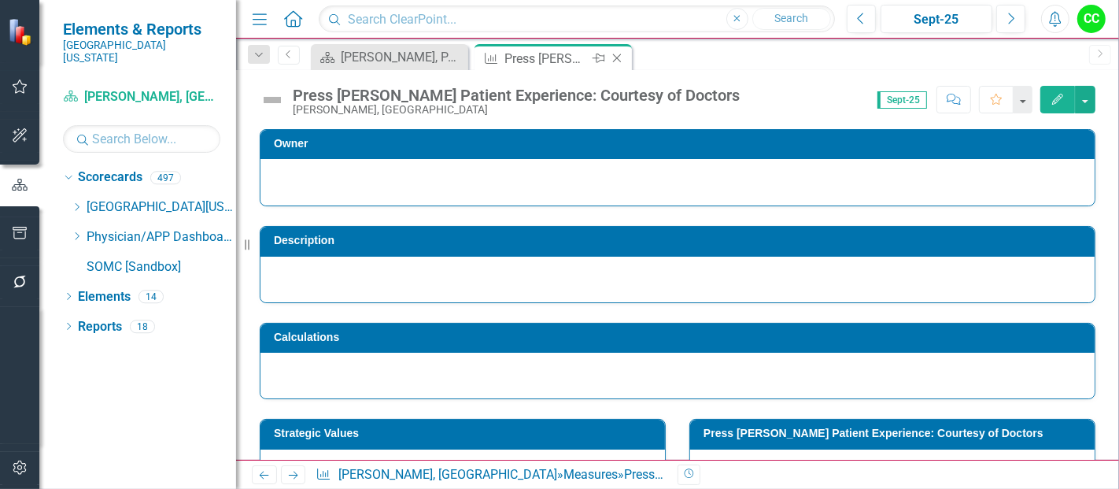
click at [614, 58] on icon "Close" at bounding box center [617, 58] width 16 height 13
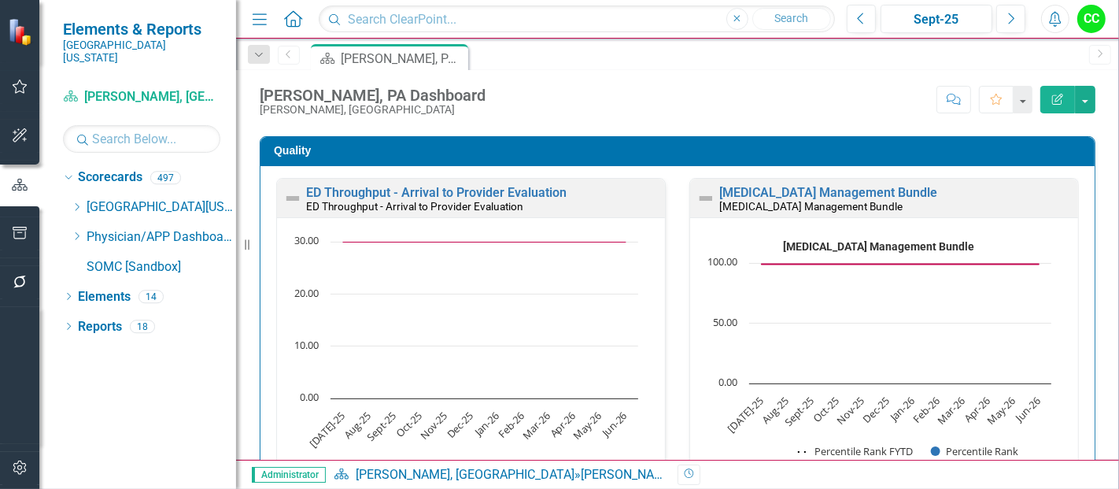
scroll to position [879, 0]
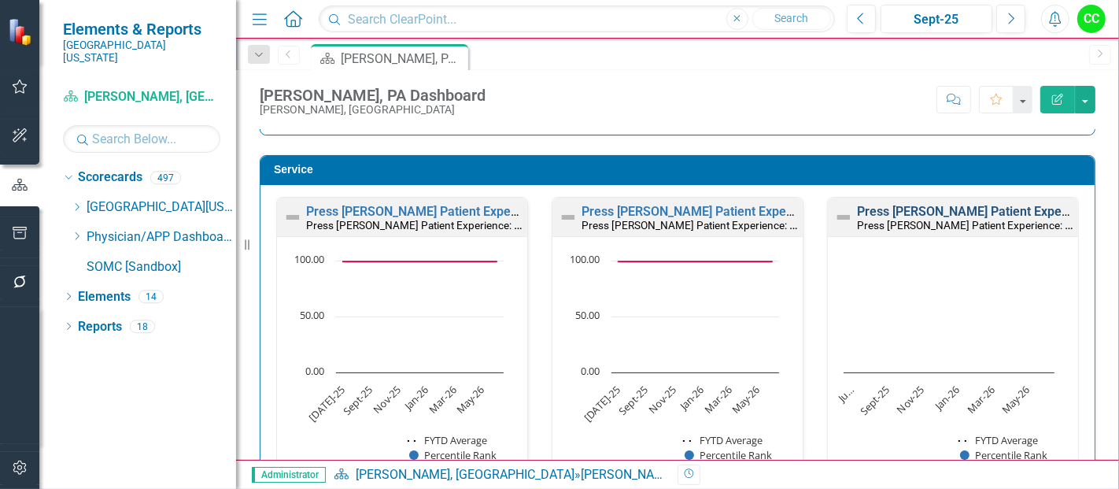
click at [953, 204] on link "Press [PERSON_NAME] Patient Experience: Doctors Took Time to Listen" at bounding box center [1059, 211] width 405 height 15
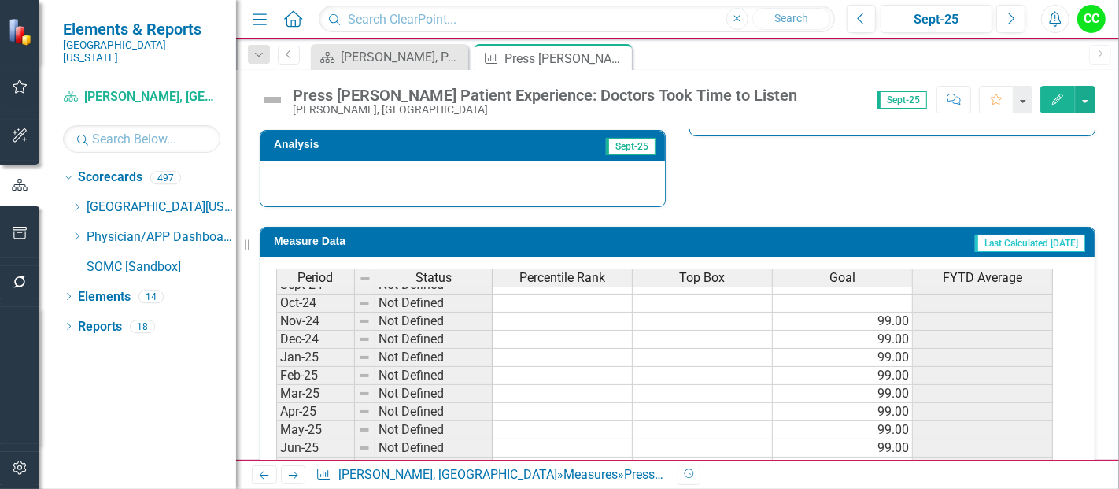
scroll to position [634, 0]
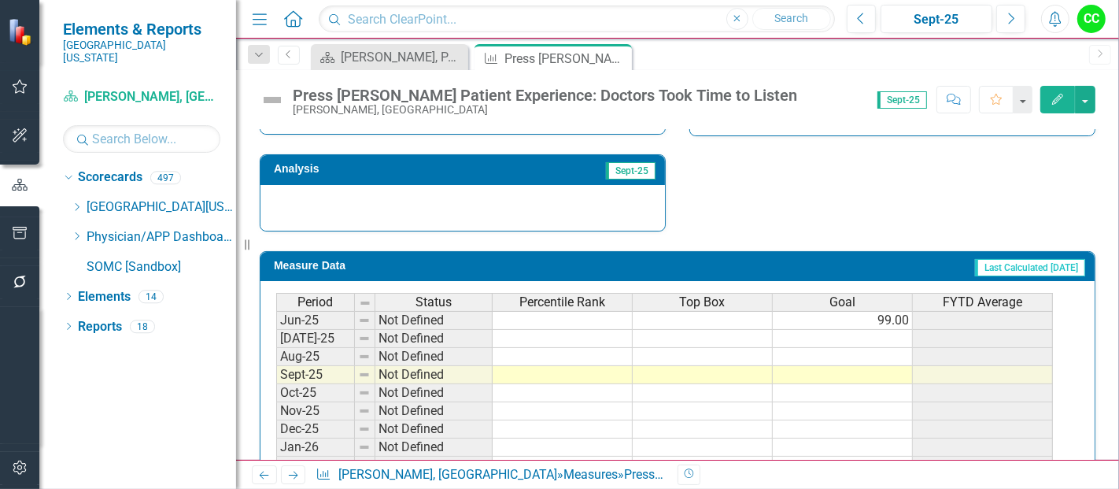
click at [883, 330] on td at bounding box center [843, 339] width 140 height 18
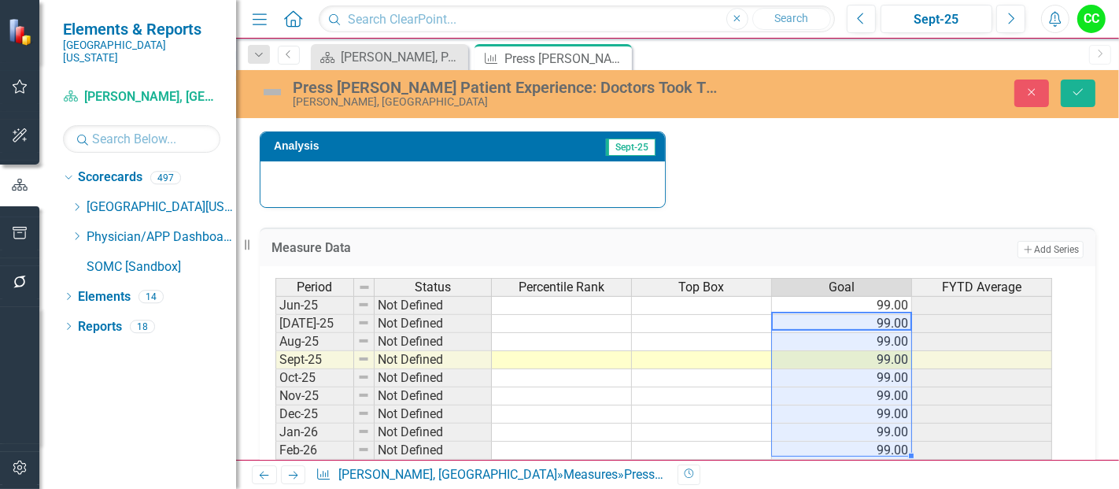
type textarea "99"
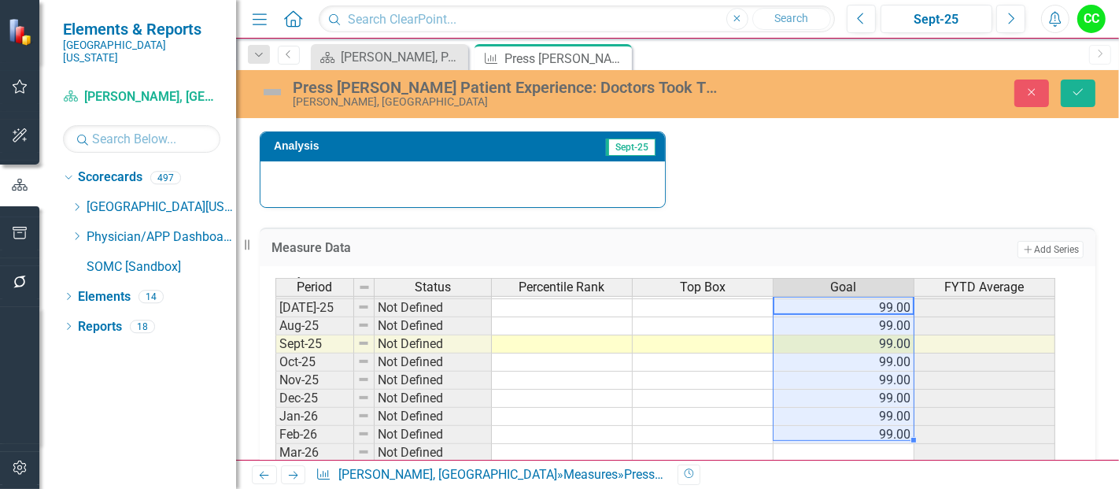
scroll to position [691, 0]
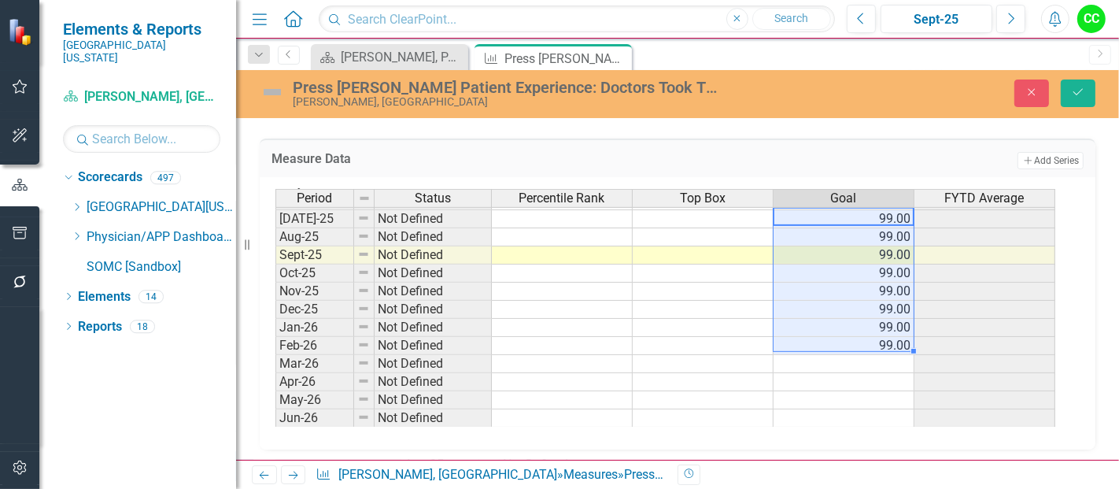
click at [878, 355] on td at bounding box center [844, 364] width 141 height 18
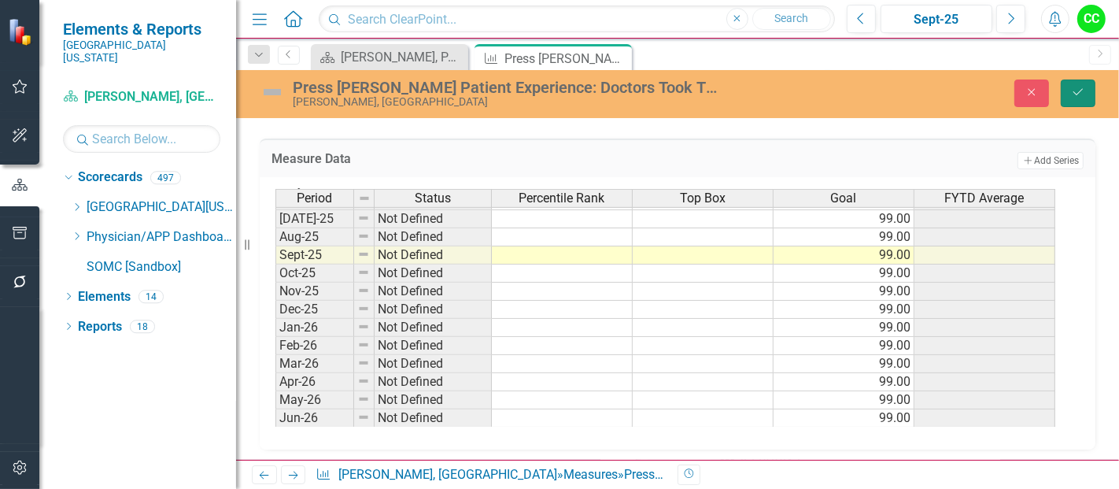
click at [1088, 90] on button "Save" at bounding box center [1078, 93] width 35 height 28
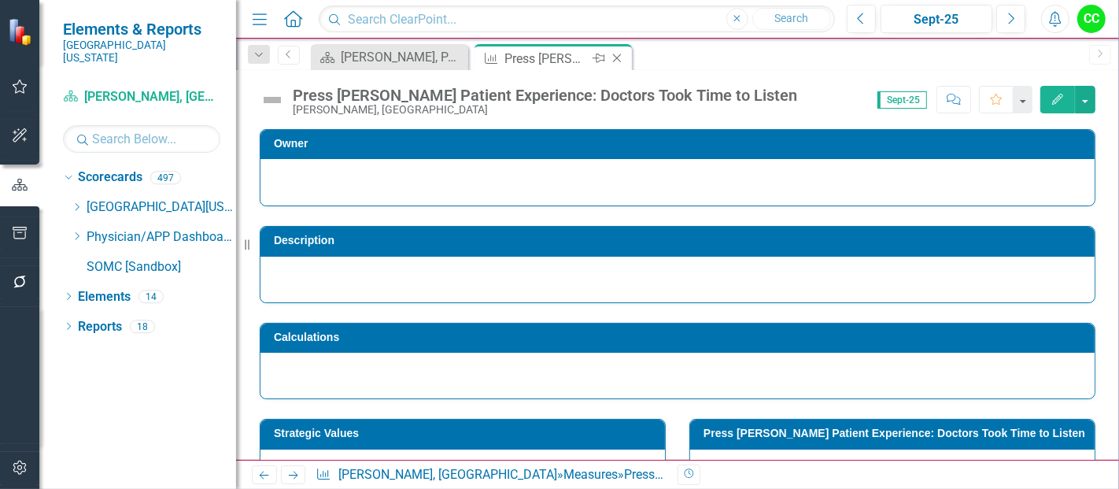
click at [616, 54] on icon "Close" at bounding box center [617, 58] width 16 height 13
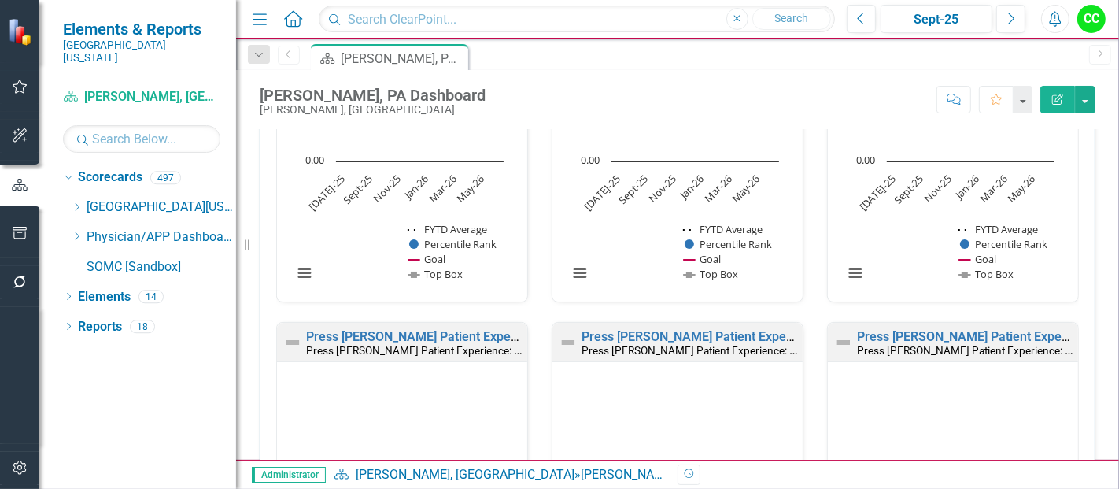
scroll to position [1091, 0]
click at [449, 331] on link "Press [PERSON_NAME] Patient Experience: Doctors Informative of Treatment" at bounding box center [524, 335] width 436 height 15
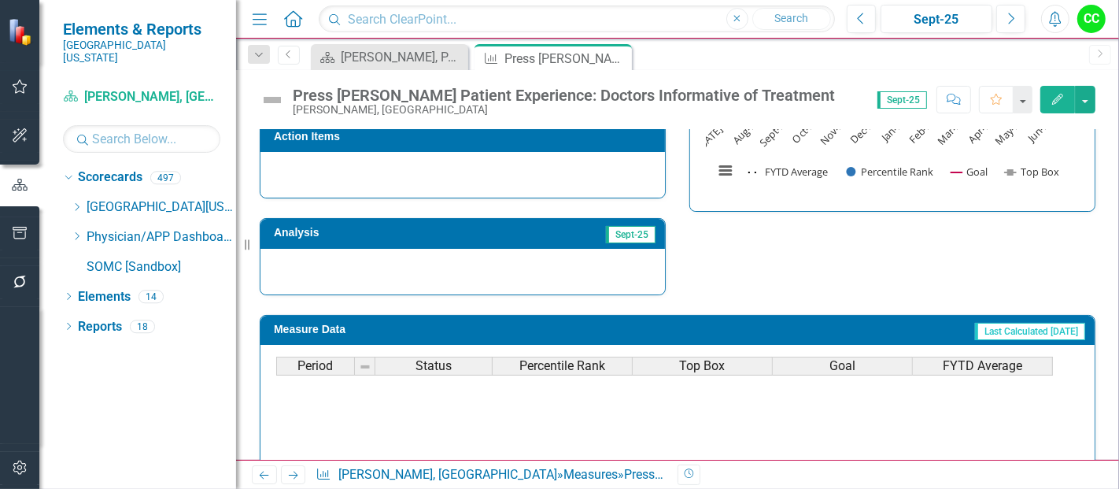
scroll to position [465, 0]
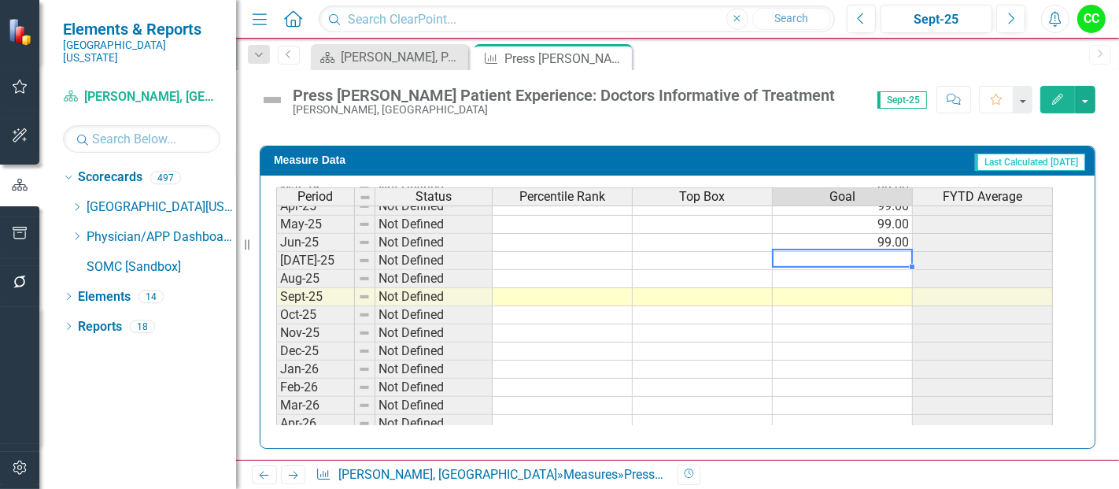
click at [838, 256] on tbody "Apr-24 Not Defined May-24 Not Defined Jun-24 Not Defined [DATE]-24 Not Defined …" at bounding box center [664, 225] width 777 height 490
type textarea "99"
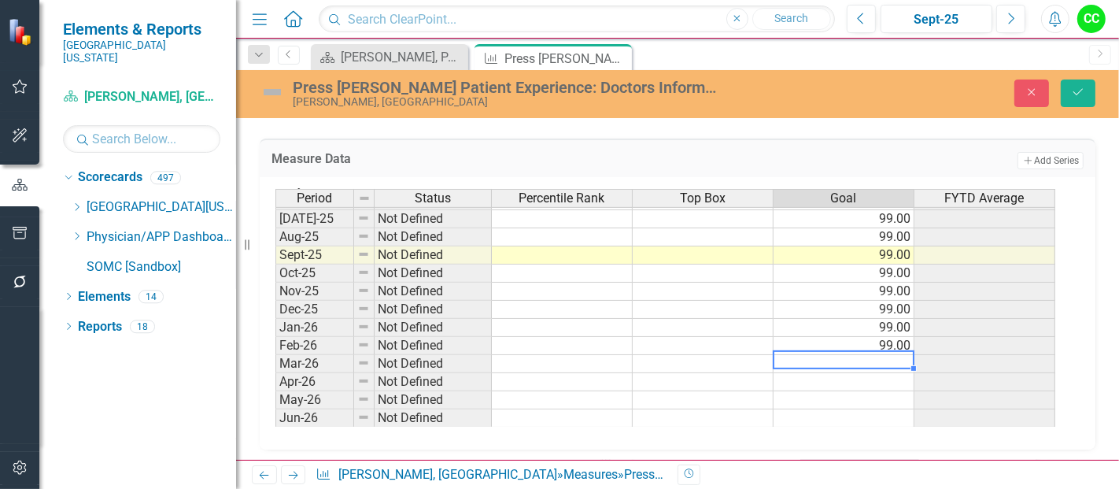
click at [856, 354] on tbody "Apr-24 Not Defined May-24 Not Defined Jun-24 Not Defined [DATE]-24 Not Defined …" at bounding box center [665, 183] width 780 height 490
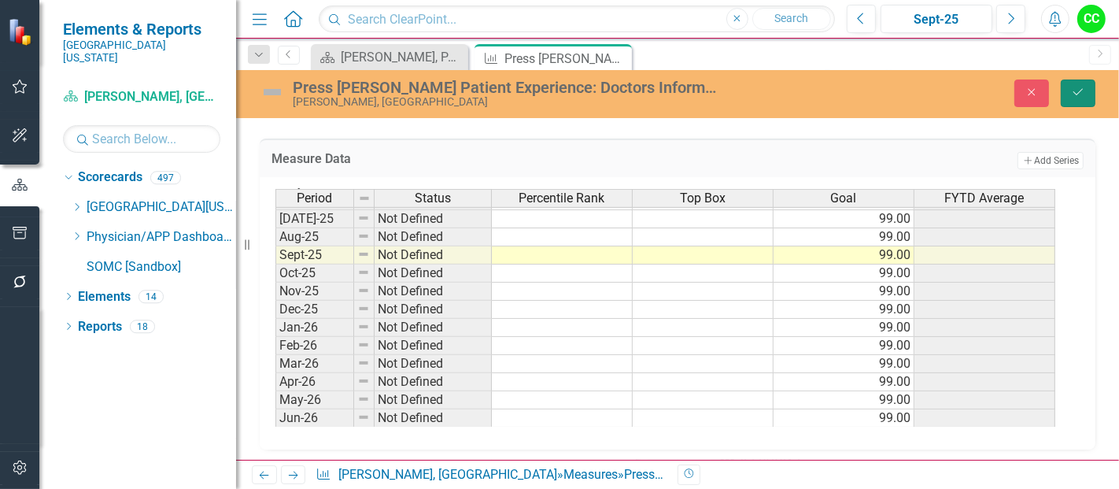
click at [1081, 93] on icon "Save" at bounding box center [1078, 92] width 14 height 11
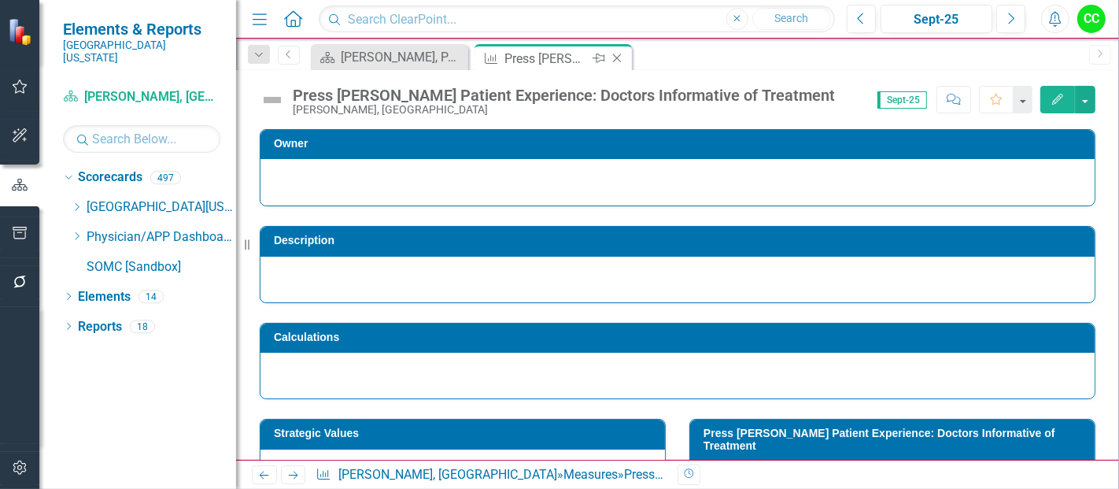
click at [616, 57] on icon at bounding box center [617, 58] width 9 height 9
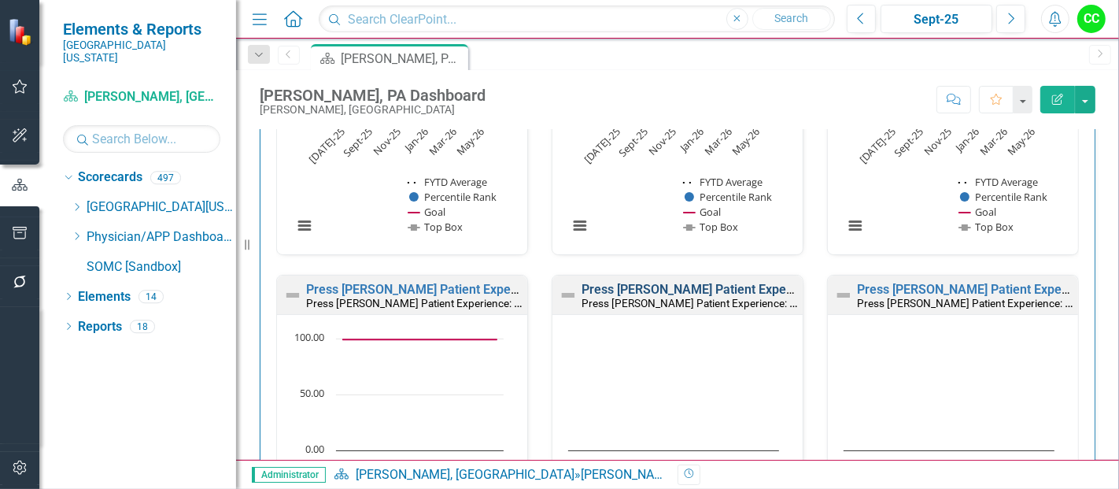
click at [683, 287] on link "Press [PERSON_NAME] Patient Experience: Doctors' Concern for Comfort" at bounding box center [788, 289] width 412 height 15
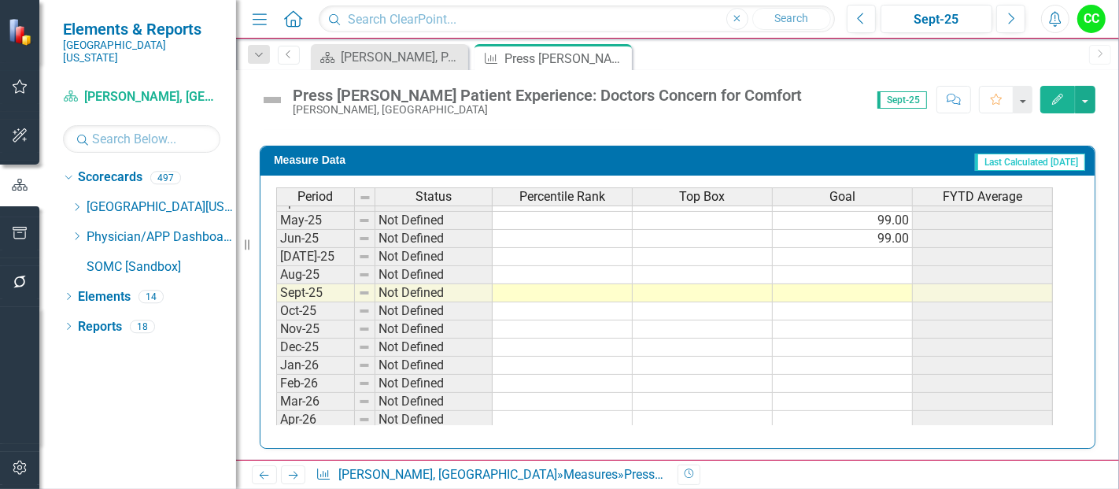
click at [874, 250] on tbody "Dec-23 Not Defined Jan-24 Not Defined Feb-24 Not Defined Mar-24 Not Defined Apr…" at bounding box center [664, 184] width 777 height 562
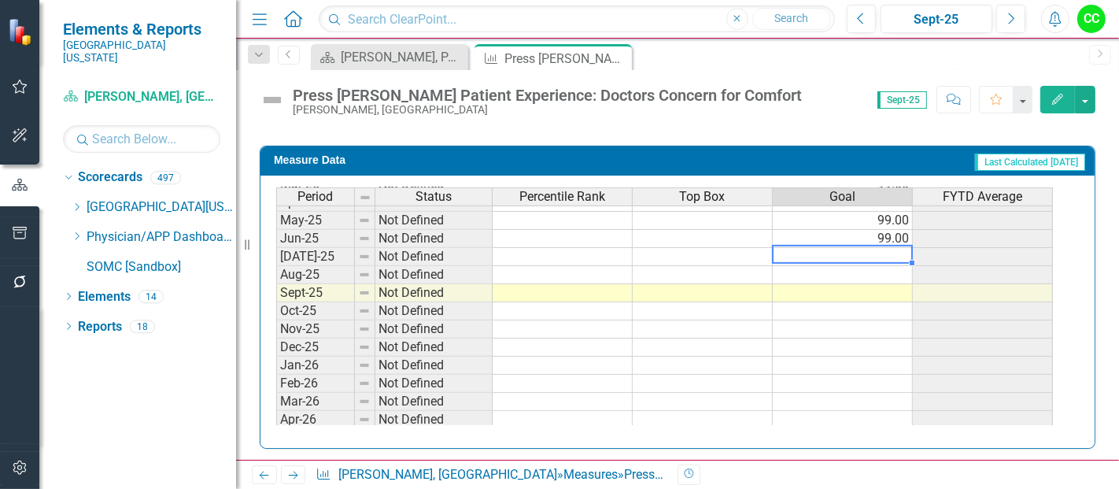
type textarea "99"
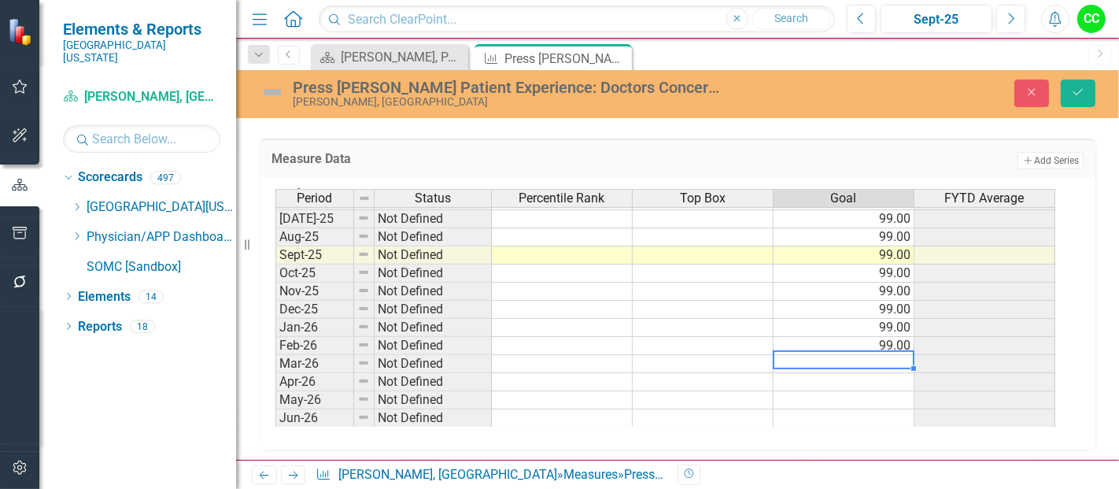
click at [874, 358] on tbody "Apr-24 Not Defined May-24 Not Defined Jun-24 Not Defined [DATE]-24 Not Defined …" at bounding box center [665, 183] width 780 height 490
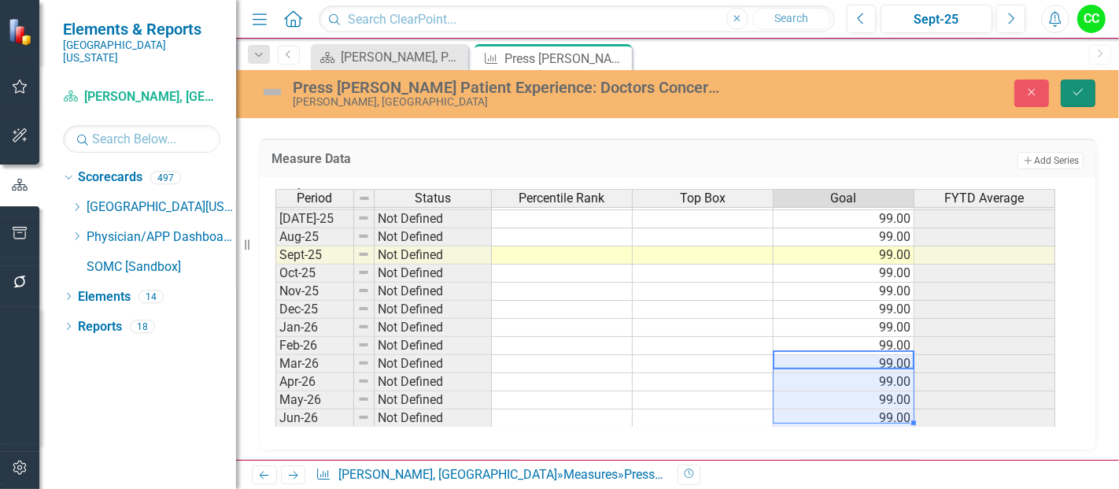
click at [1077, 89] on icon "Save" at bounding box center [1078, 92] width 14 height 11
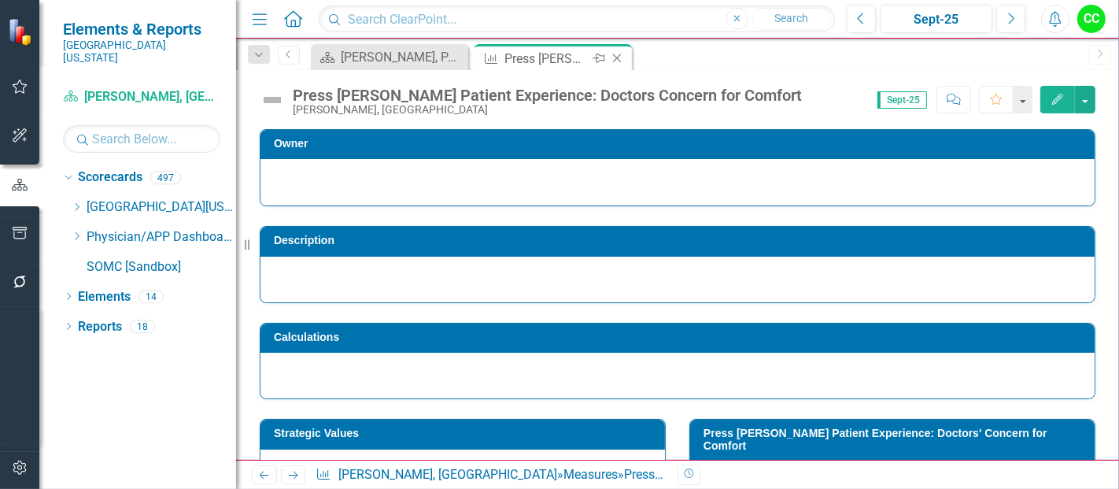
click at [617, 57] on icon "Close" at bounding box center [617, 58] width 16 height 13
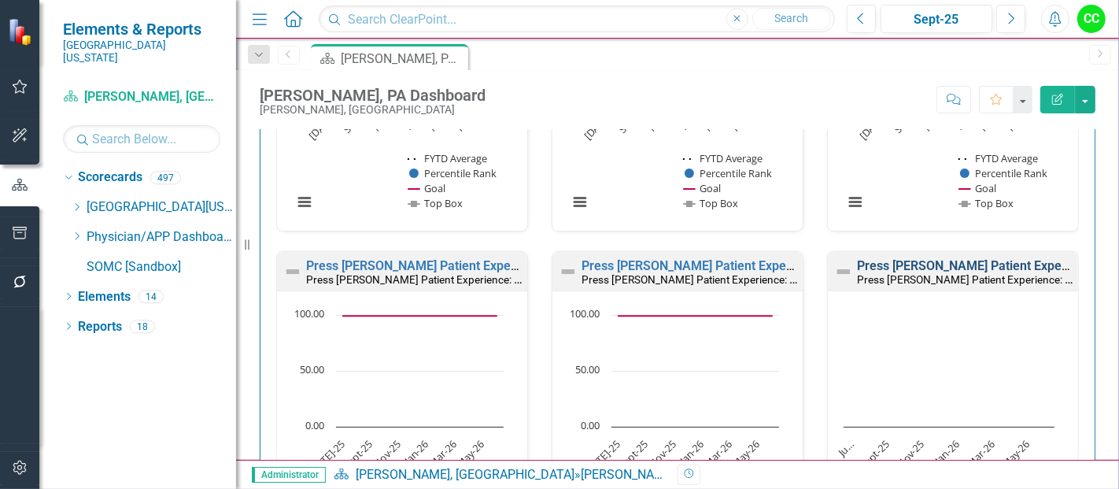
click at [930, 261] on link "Press [PERSON_NAME] Patient Experience: Doctors' Concern for Comfort" at bounding box center [1063, 265] width 412 height 15
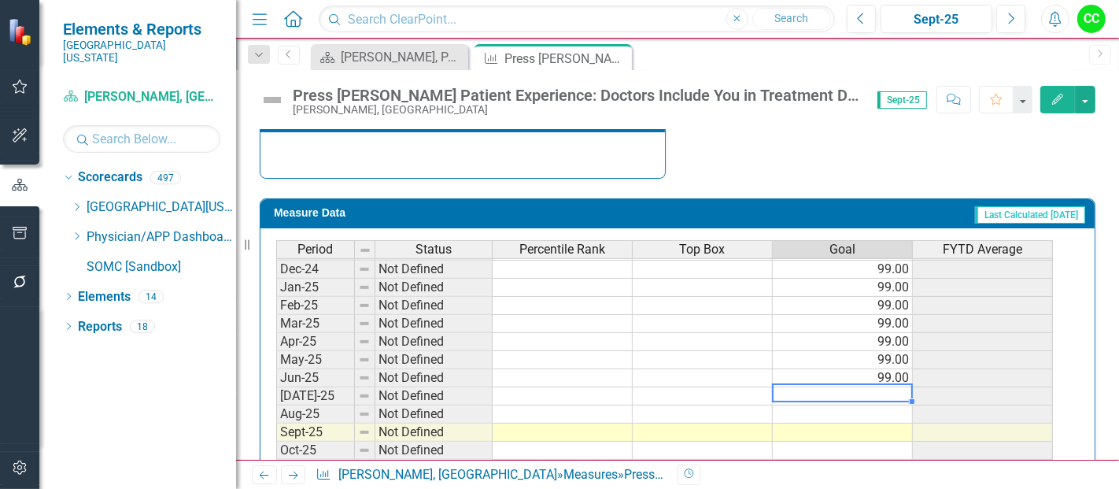
click at [851, 386] on tbody "Dec-23 Not Defined Jan-24 Not Defined Feb-24 Not Defined Mar-24 Not Defined Apr…" at bounding box center [664, 324] width 777 height 562
type textarea "99"
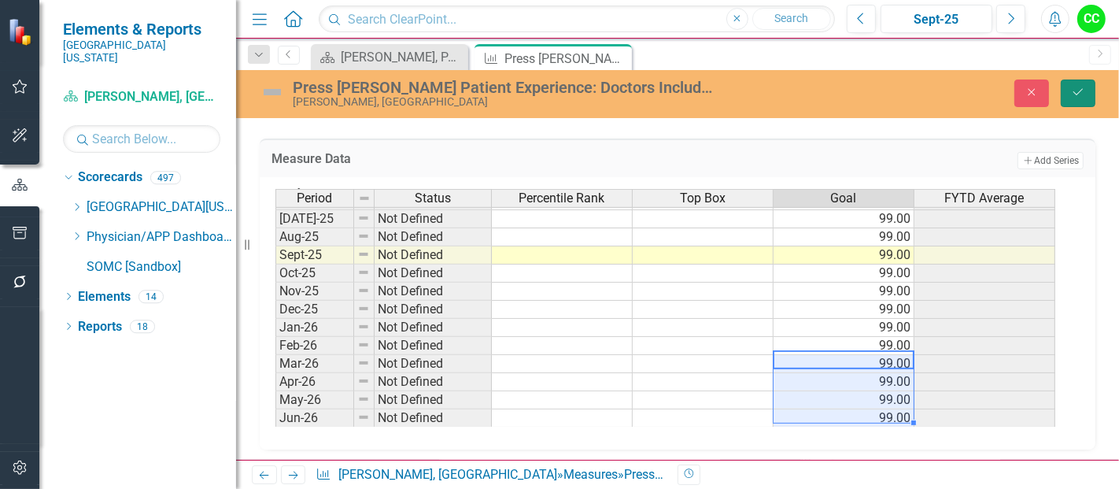
click at [1085, 87] on icon "Save" at bounding box center [1078, 92] width 14 height 11
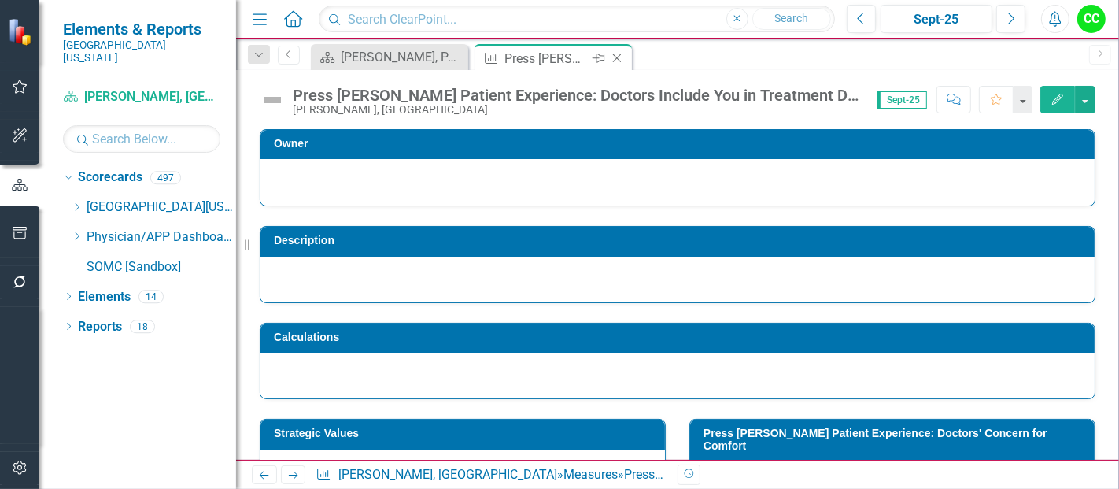
click at [620, 57] on icon "Close" at bounding box center [617, 58] width 16 height 13
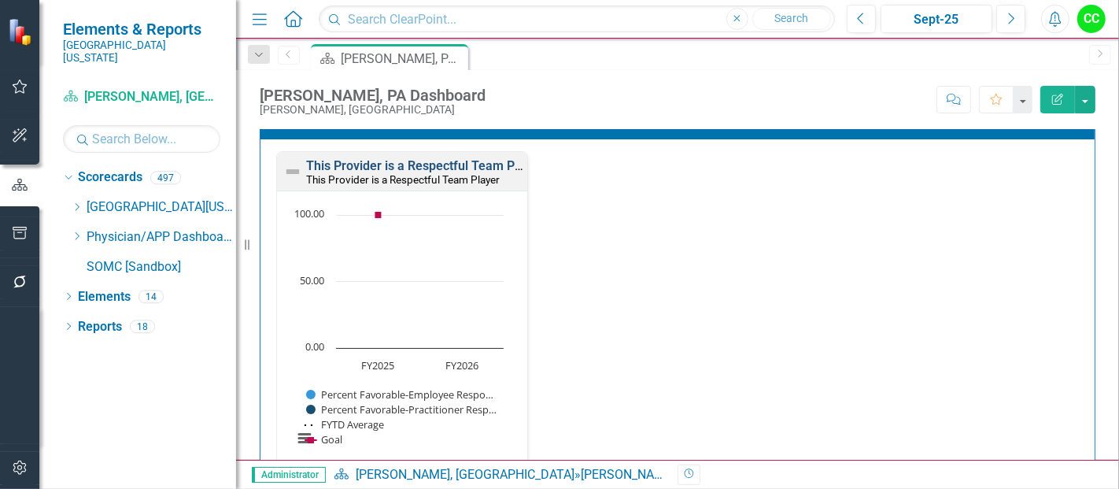
click at [436, 163] on link "This Provider is a Respectful Team Player" at bounding box center [424, 165] width 237 height 15
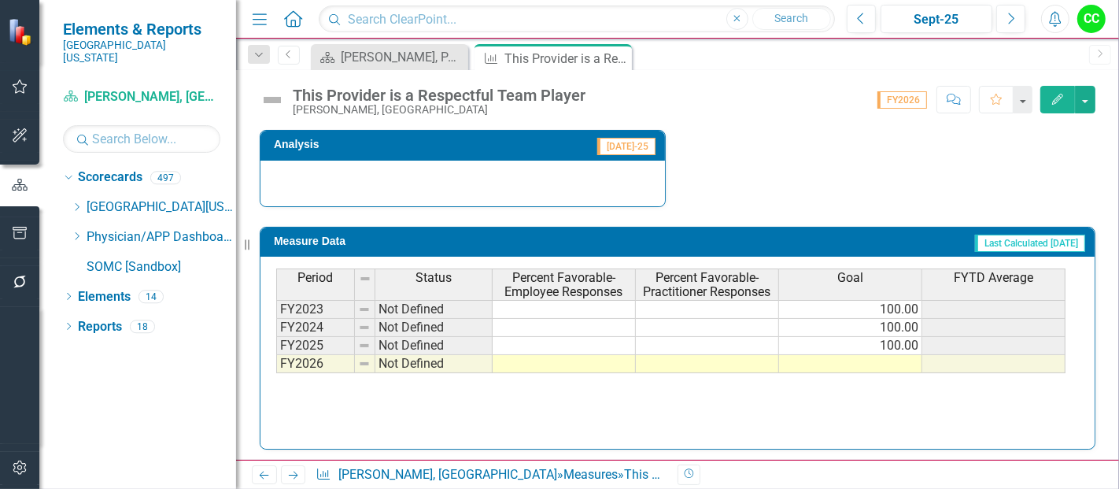
click at [854, 365] on td at bounding box center [850, 364] width 143 height 18
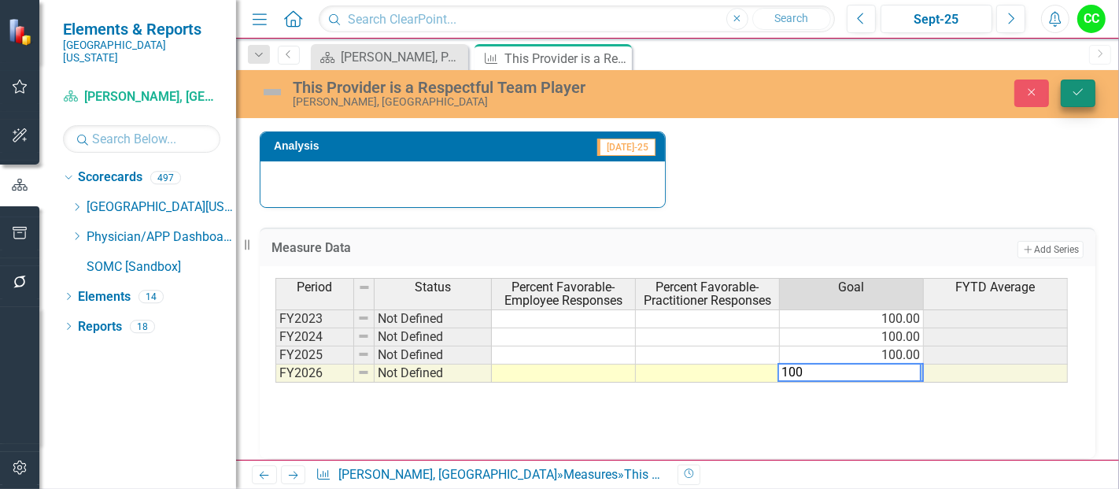
type textarea "100"
click at [1081, 91] on icon "submit" at bounding box center [1078, 92] width 9 height 6
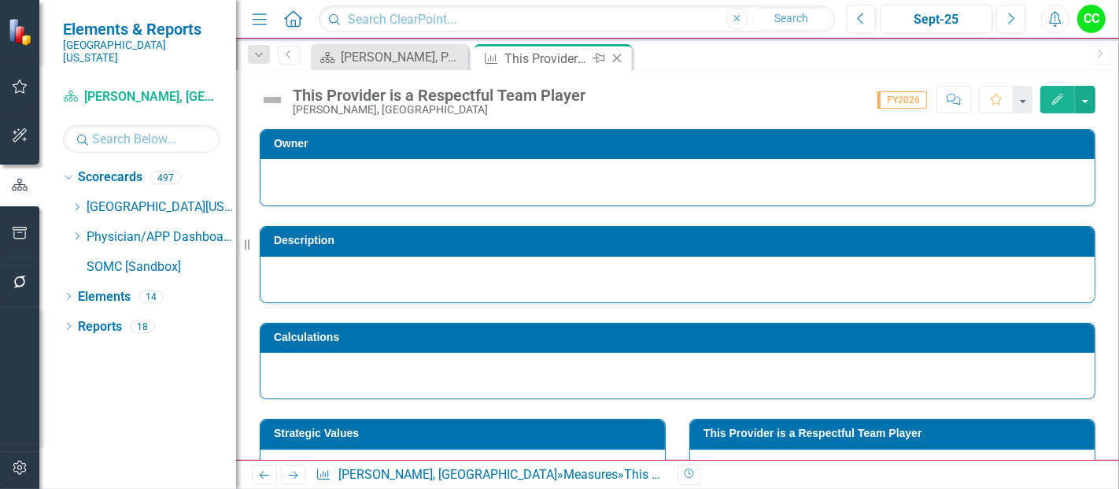
click at [618, 58] on icon "Close" at bounding box center [617, 58] width 16 height 13
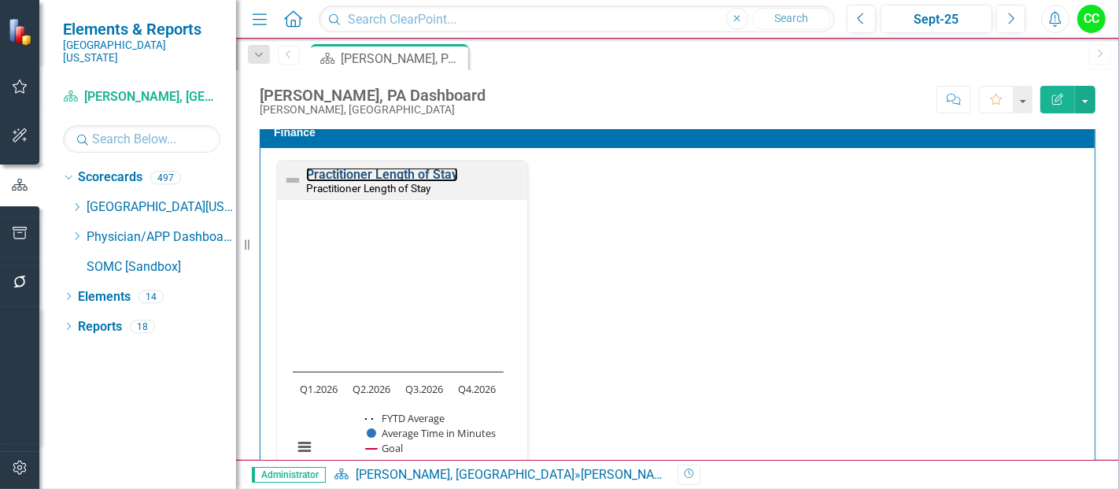
click at [416, 182] on link "Practitioner Length of Stay" at bounding box center [382, 174] width 152 height 15
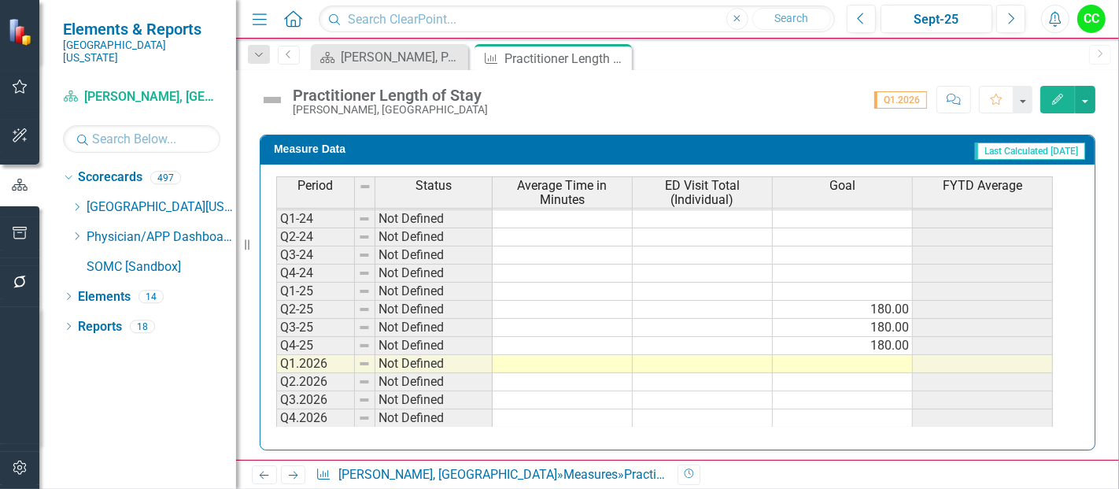
click at [863, 355] on td at bounding box center [843, 364] width 140 height 18
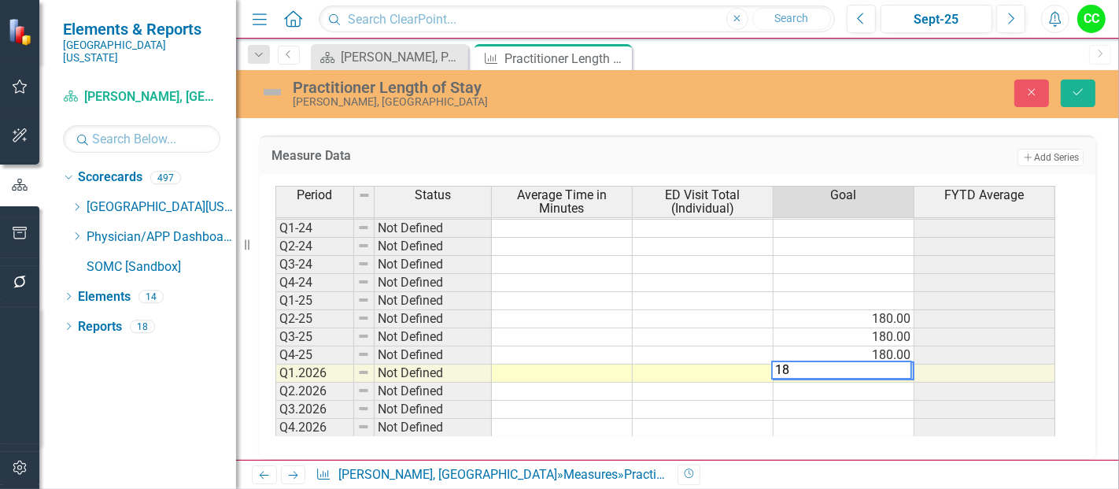
type textarea "180"
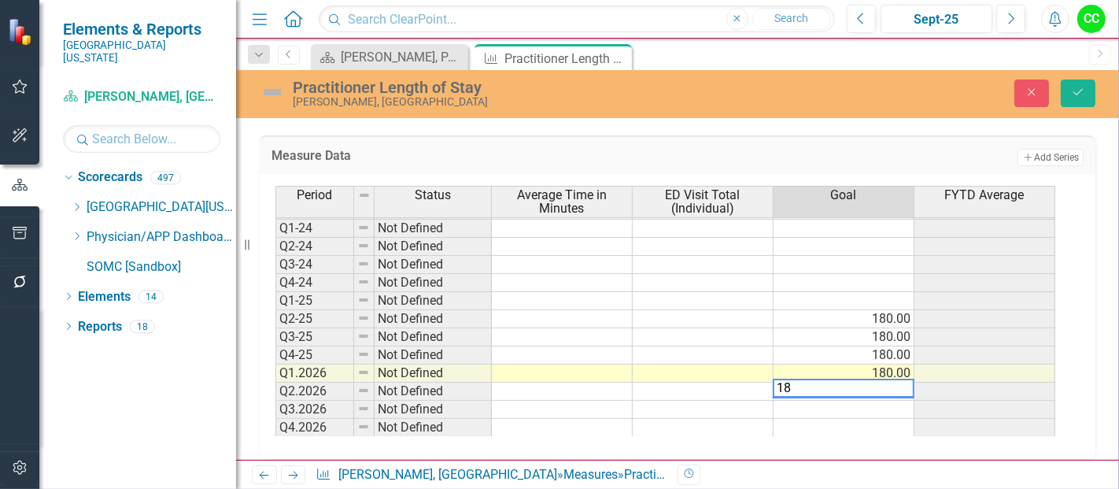
type textarea "180"
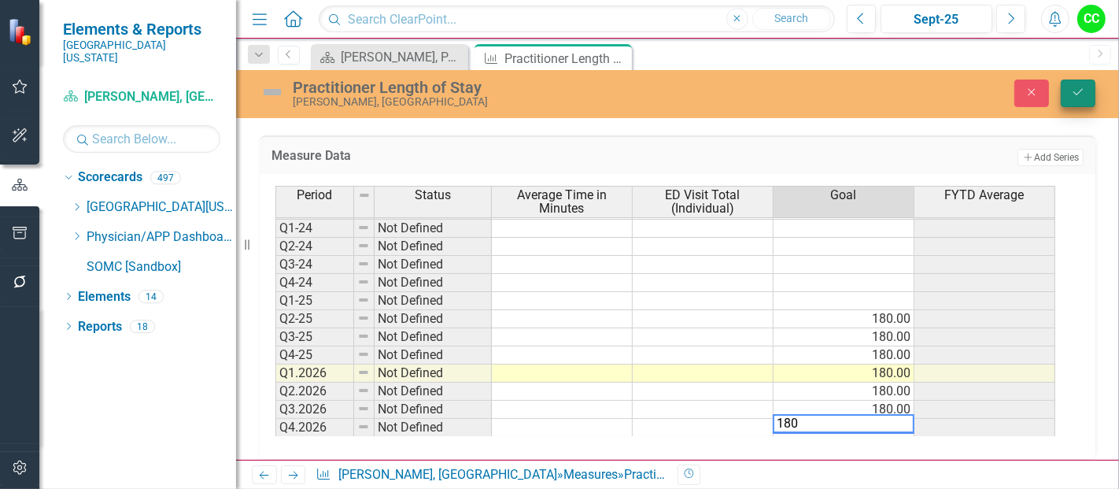
type textarea "180"
click at [1066, 81] on button "Save" at bounding box center [1078, 93] width 35 height 28
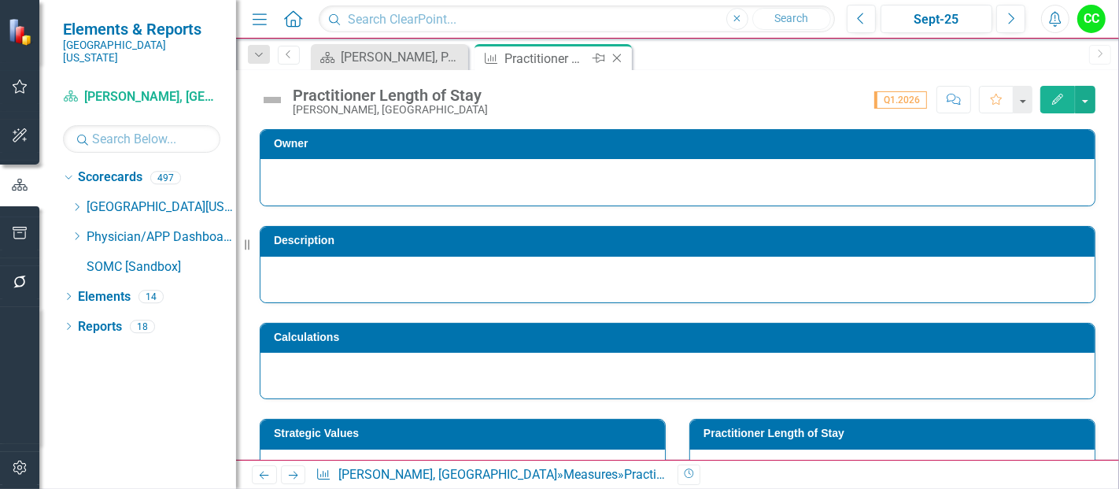
click at [615, 57] on icon "Close" at bounding box center [617, 58] width 16 height 13
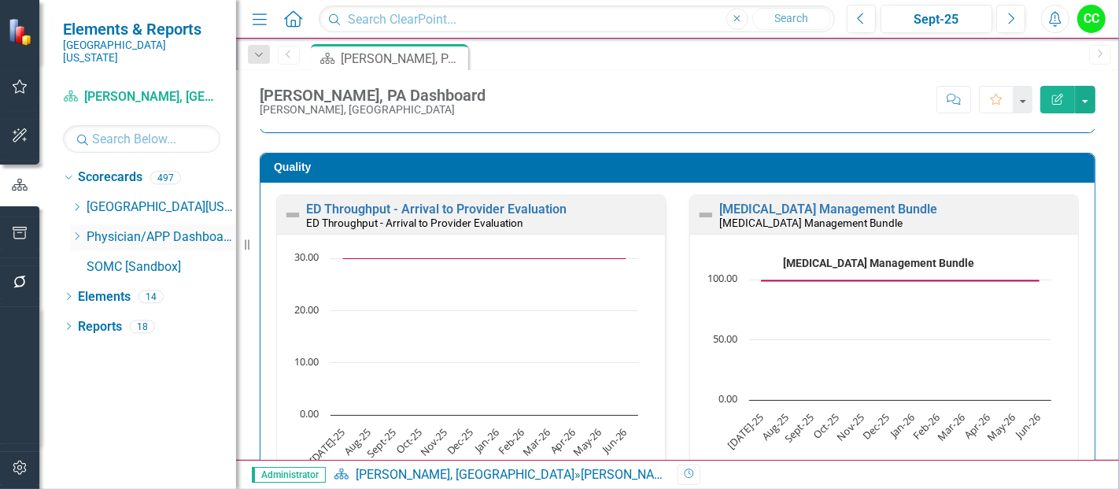
click at [74, 231] on icon "Dropdown" at bounding box center [77, 235] width 12 height 9
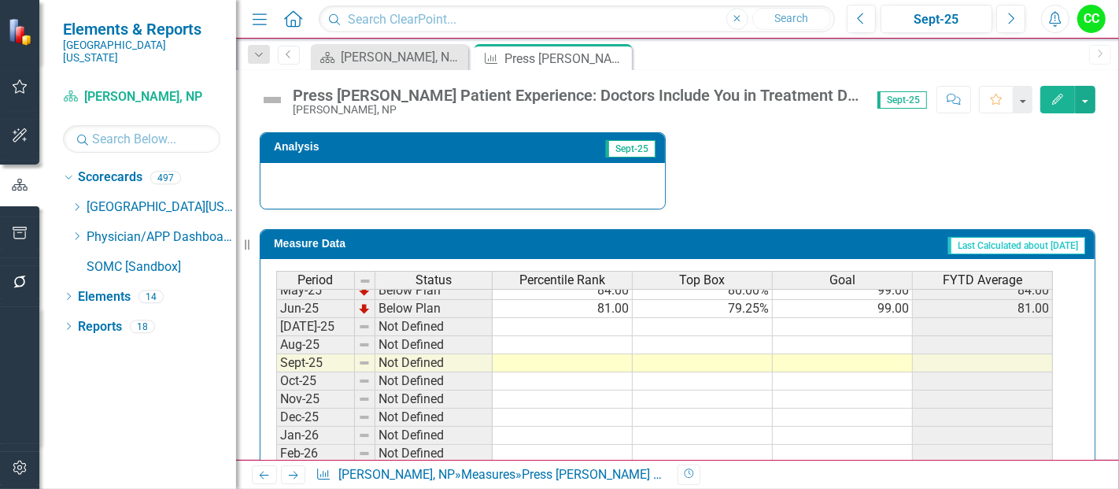
scroll to position [625, 0]
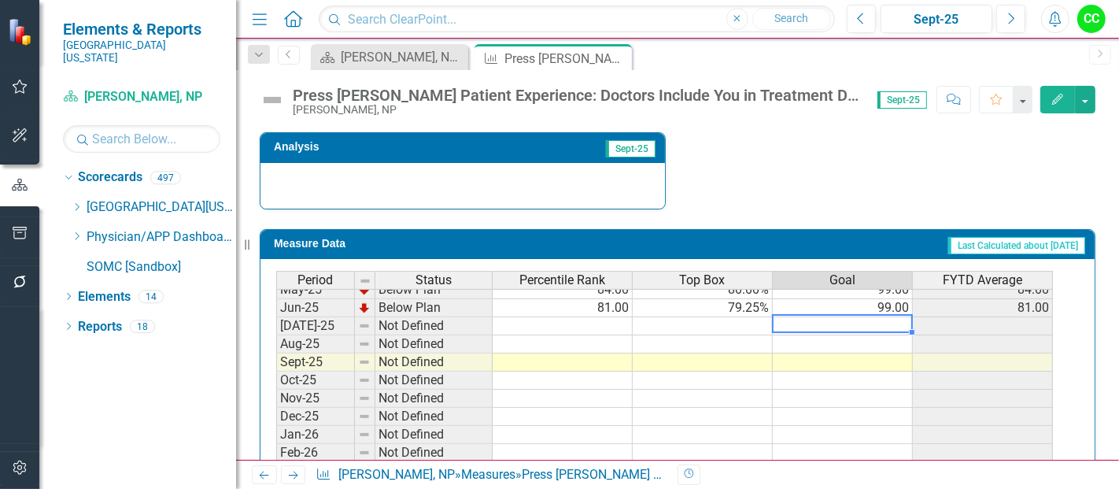
click at [888, 318] on tbody "May-24 Below Plan 82.00 77.59% 99.00 82.00 Jun-24 Below Plan 87.00 79.69% 99.00…" at bounding box center [664, 298] width 777 height 471
type textarea "99"
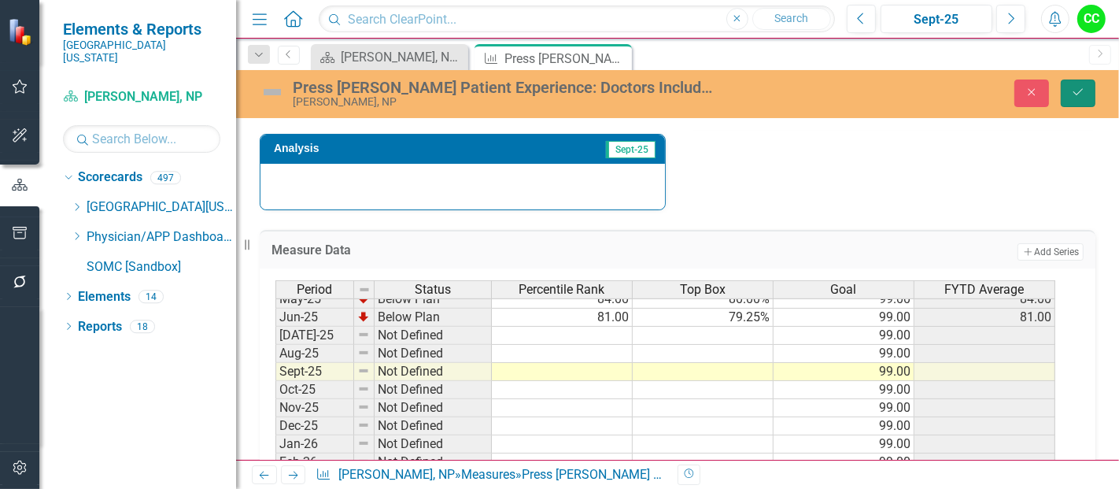
click at [1084, 94] on icon "Save" at bounding box center [1078, 92] width 14 height 11
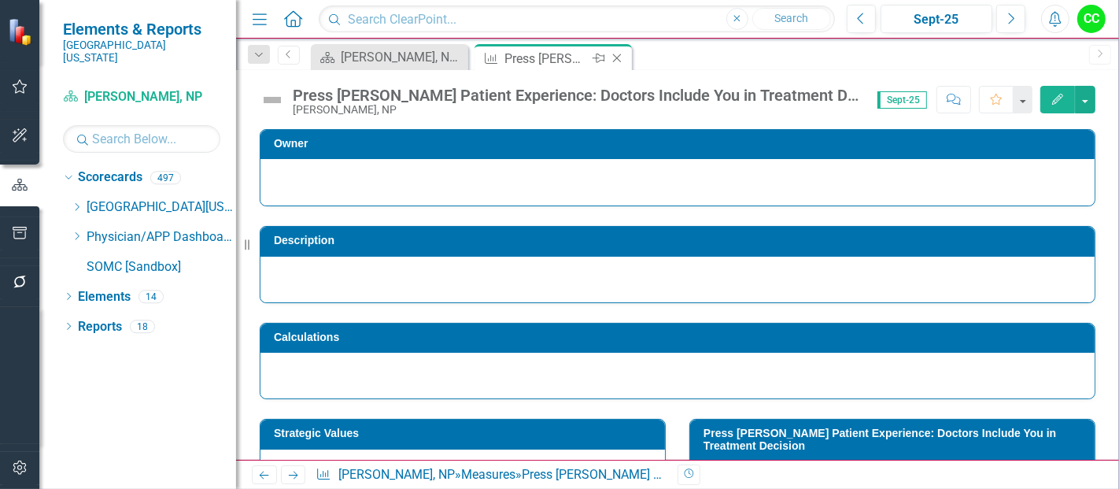
click at [616, 57] on icon at bounding box center [617, 58] width 9 height 9
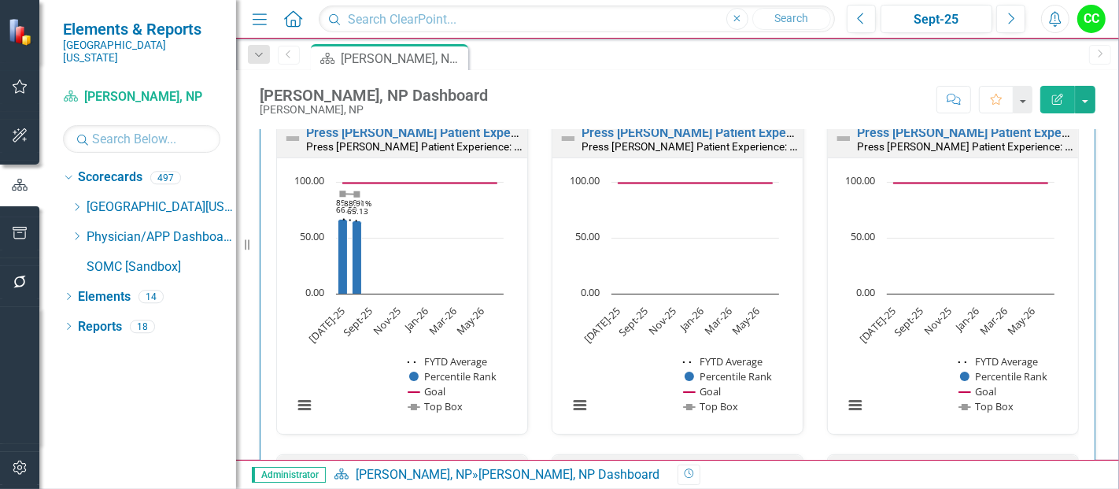
scroll to position [1654, 0]
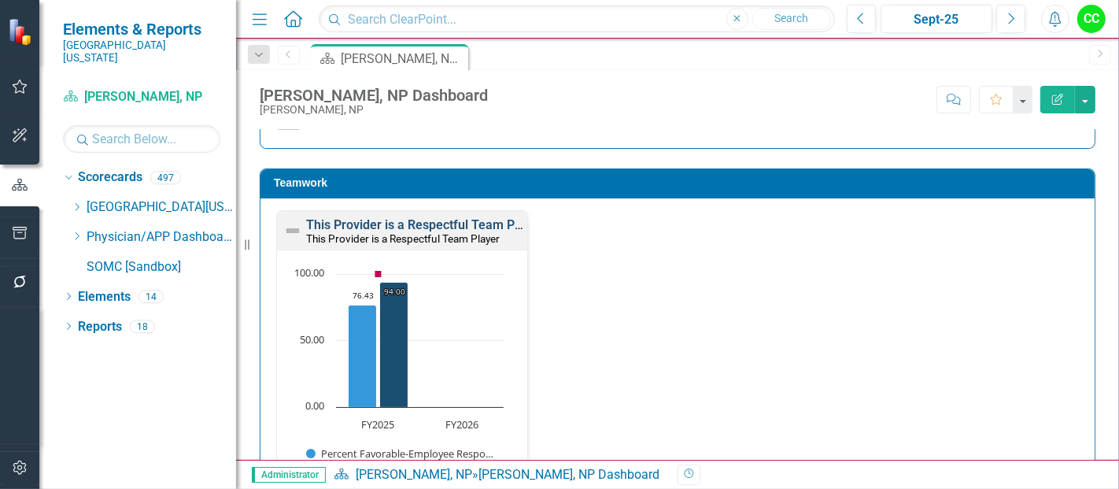
click at [455, 217] on link "This Provider is a Respectful Team Player" at bounding box center [424, 224] width 237 height 15
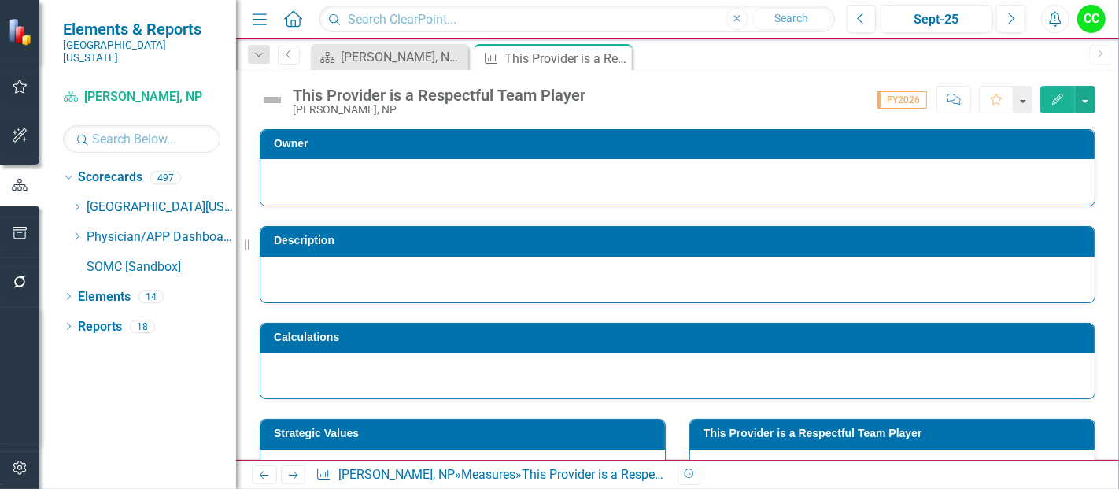
scroll to position [578, 0]
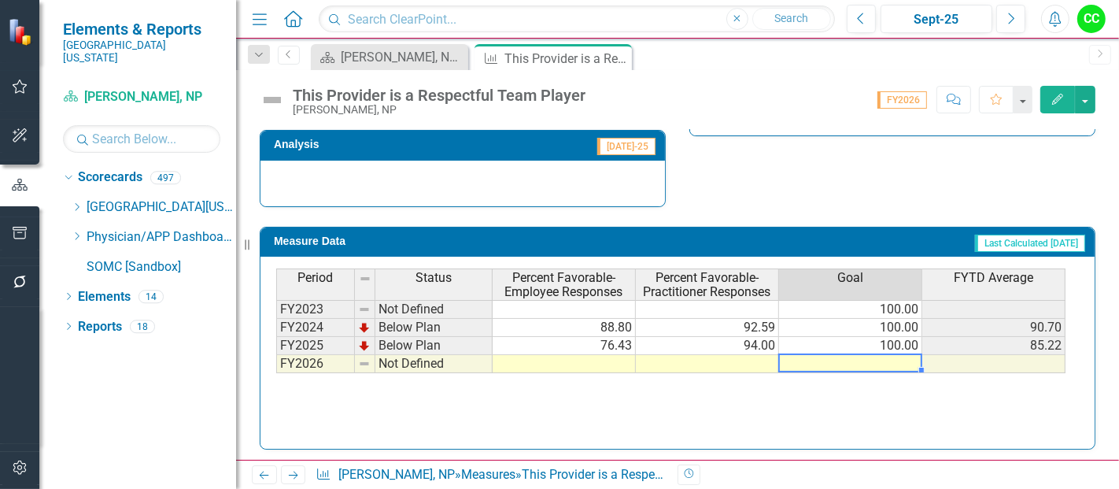
click at [843, 358] on td at bounding box center [850, 364] width 143 height 18
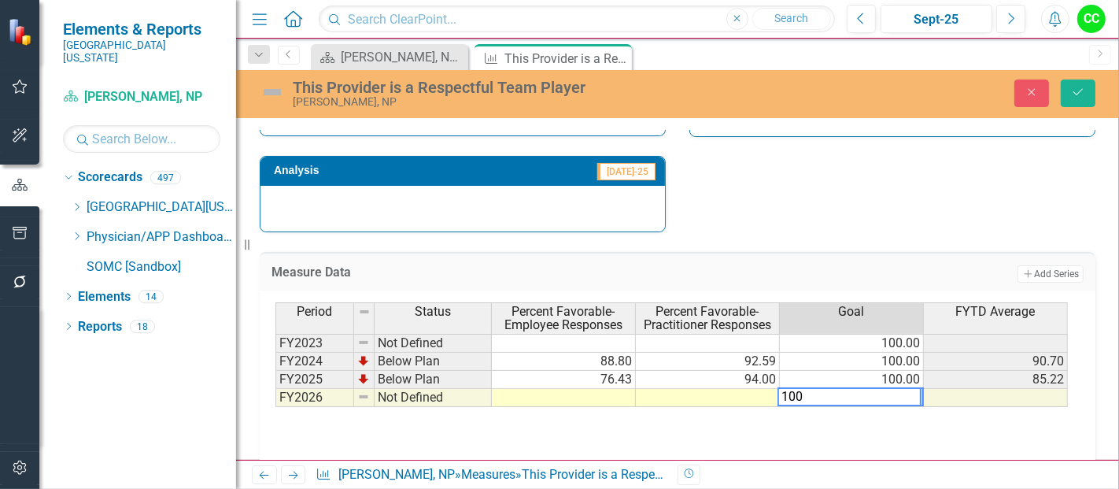
scroll to position [602, 0]
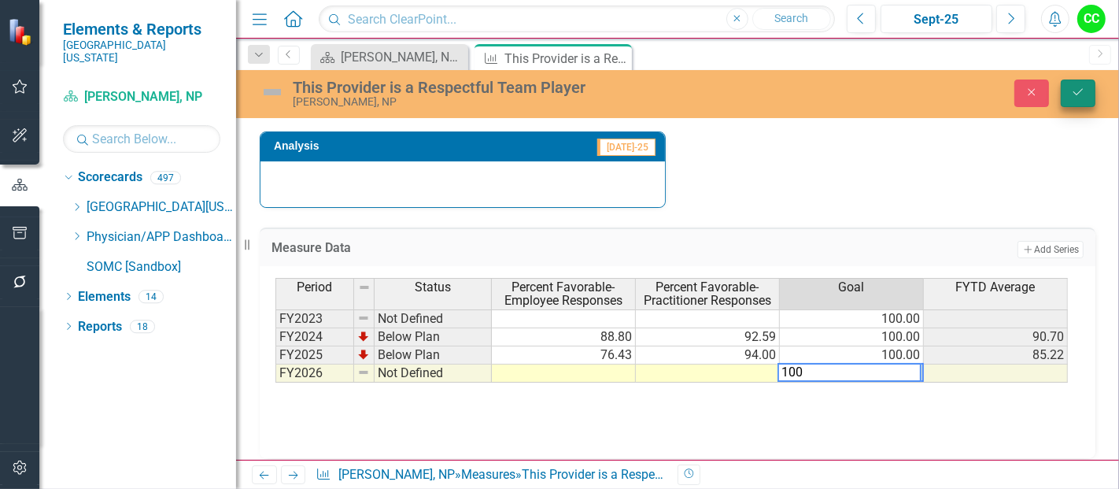
type textarea "100"
click at [1084, 87] on icon "Save" at bounding box center [1078, 92] width 14 height 11
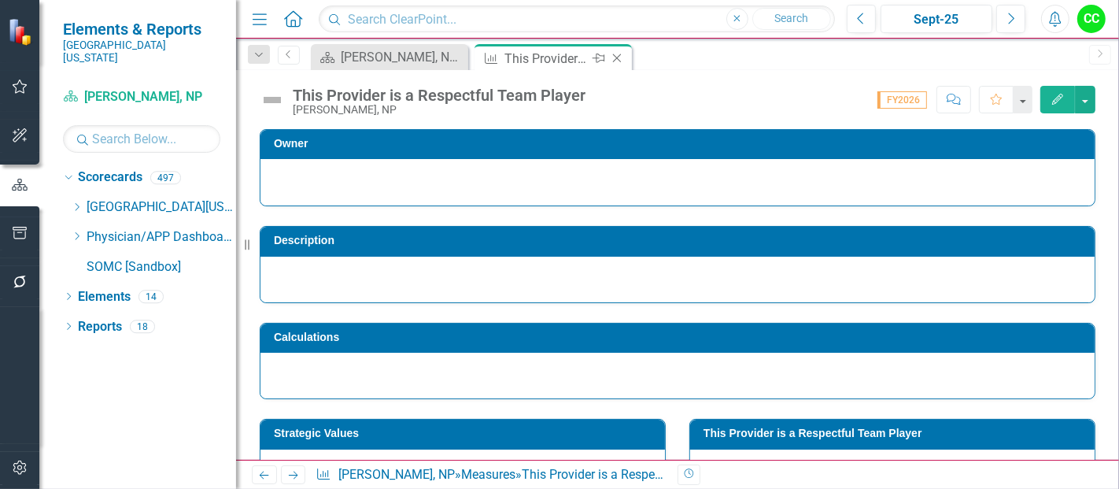
click at [620, 57] on icon "Close" at bounding box center [617, 58] width 16 height 13
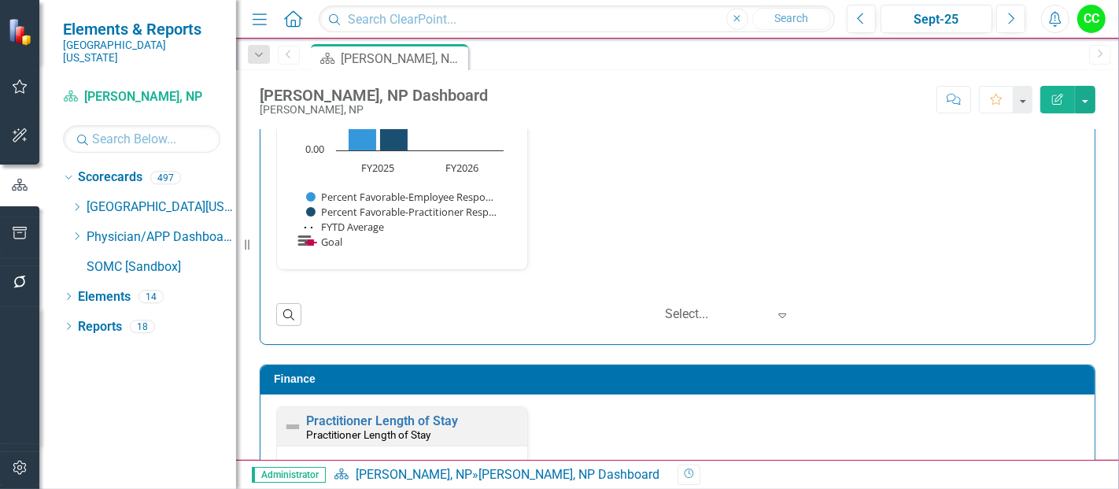
scroll to position [2065, 0]
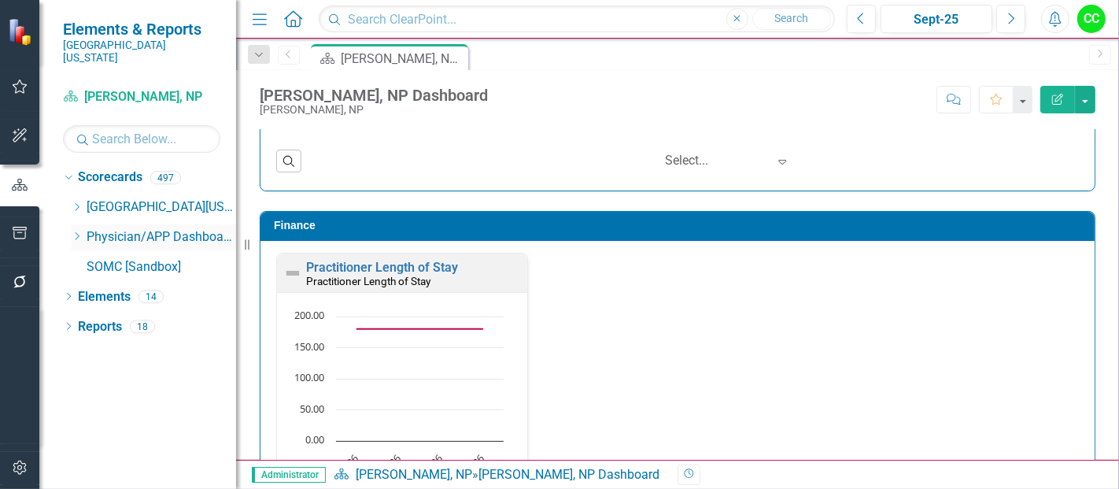
click at [77, 231] on icon "Dropdown" at bounding box center [77, 235] width 12 height 9
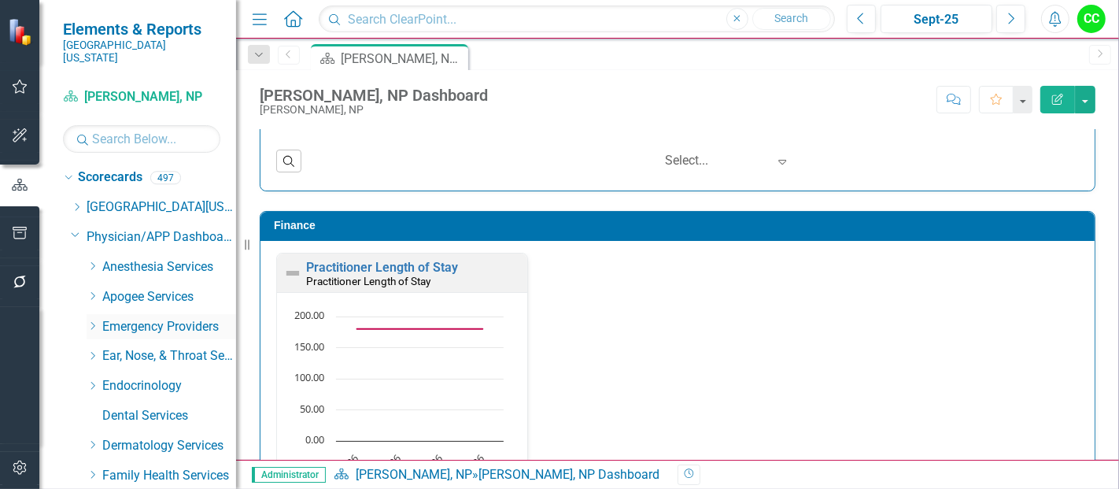
click at [91, 321] on icon "Dropdown" at bounding box center [93, 325] width 12 height 9
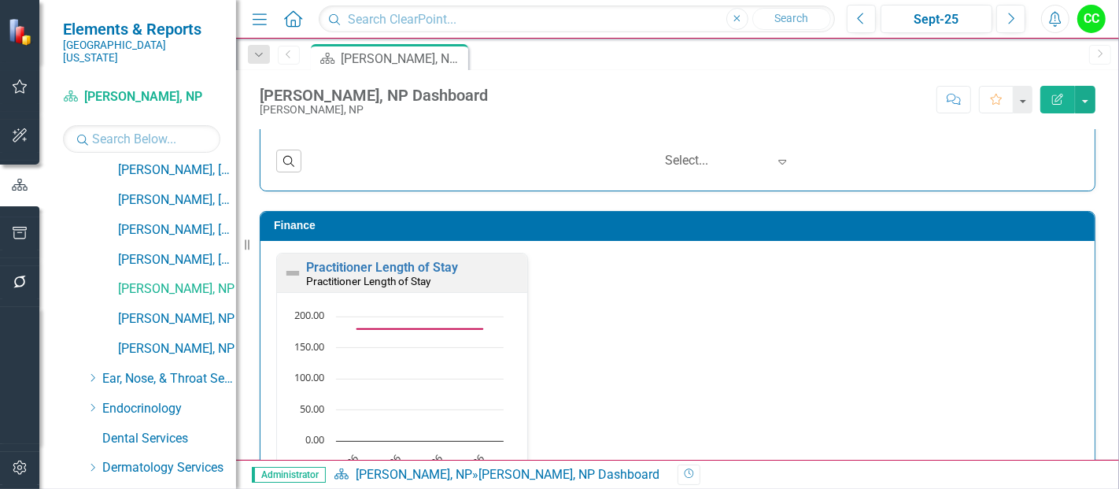
scroll to position [491, 0]
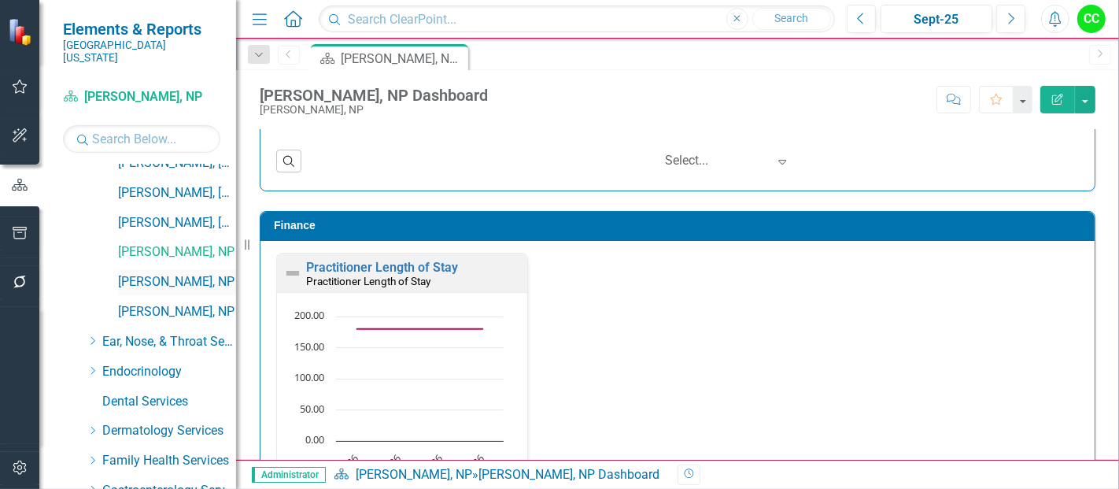
click at [165, 273] on link "[PERSON_NAME], NP" at bounding box center [177, 282] width 118 height 18
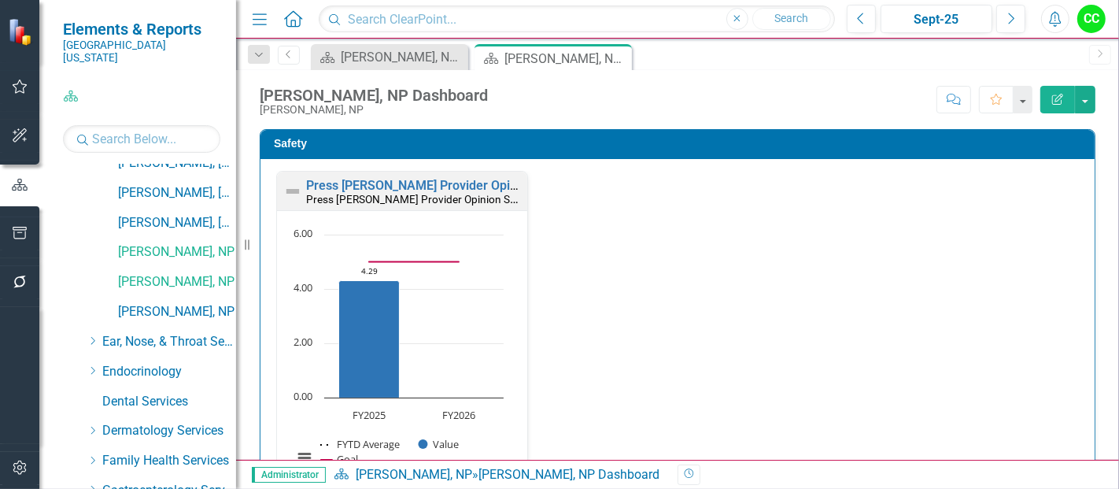
click at [0, 0] on icon at bounding box center [0, 0] width 0 height 0
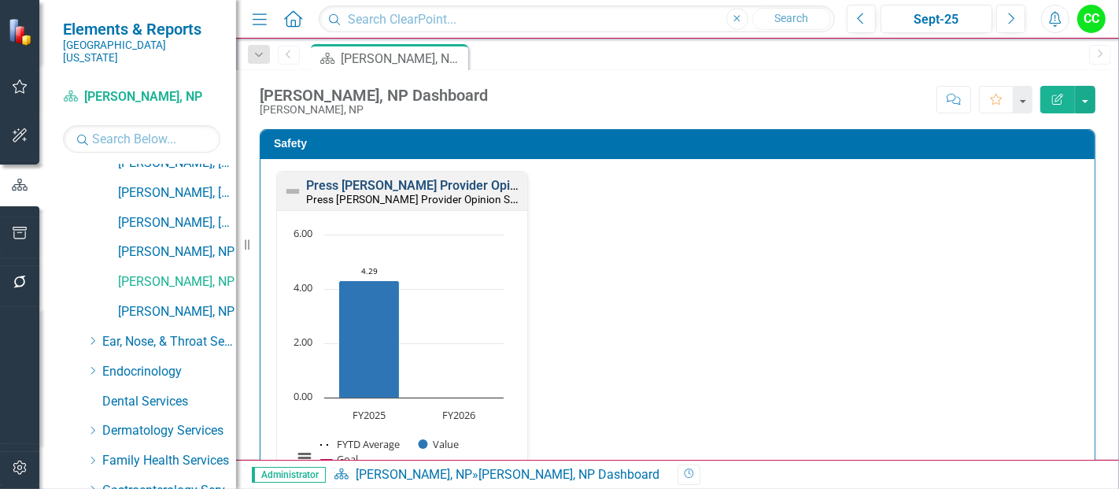
click at [400, 186] on link "Press [PERSON_NAME] Provider Opinion Survey: Safety Survey Results" at bounding box center [506, 185] width 401 height 15
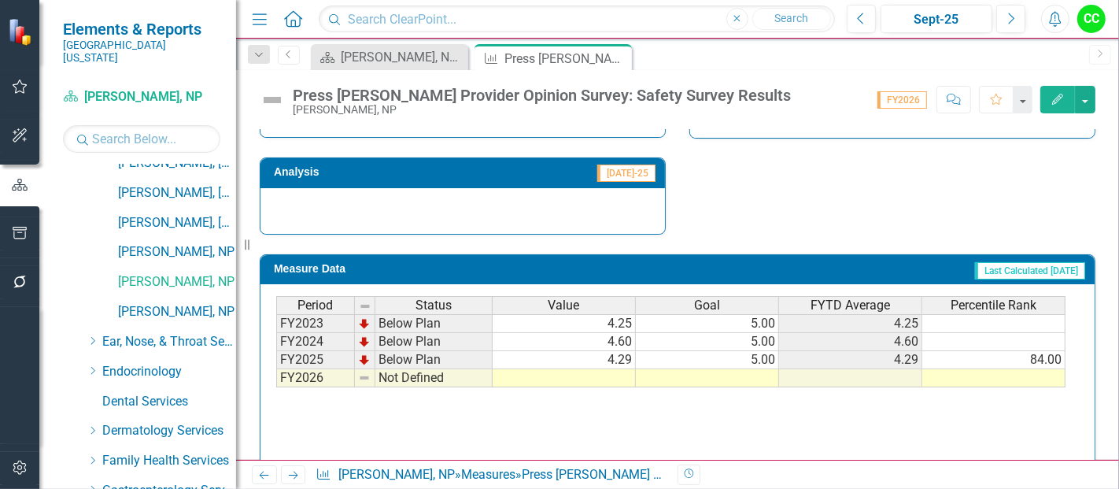
scroll to position [1131, 0]
click at [739, 372] on td at bounding box center [707, 378] width 143 height 18
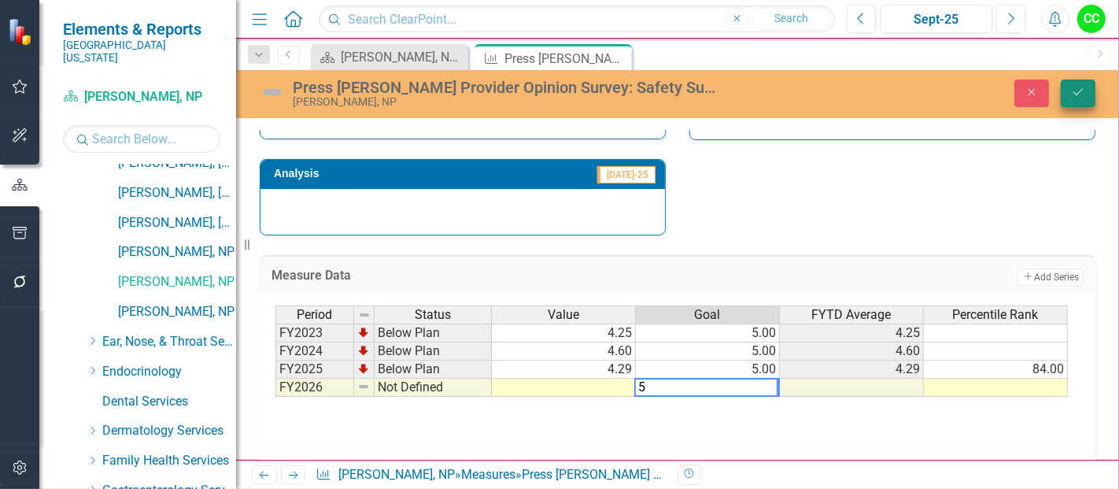
type textarea "5"
click at [1088, 95] on button "Save" at bounding box center [1078, 93] width 35 height 28
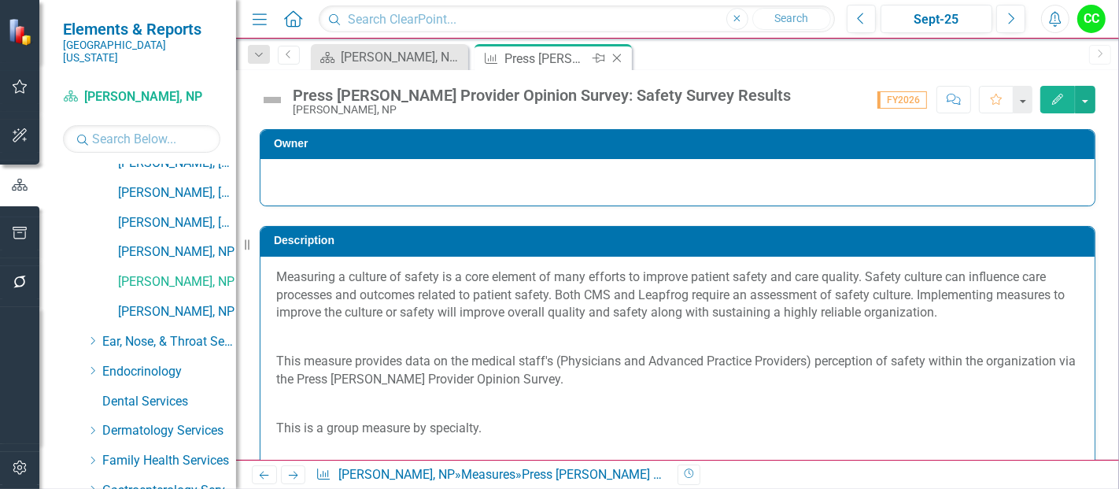
click at [616, 56] on icon "Close" at bounding box center [617, 58] width 16 height 13
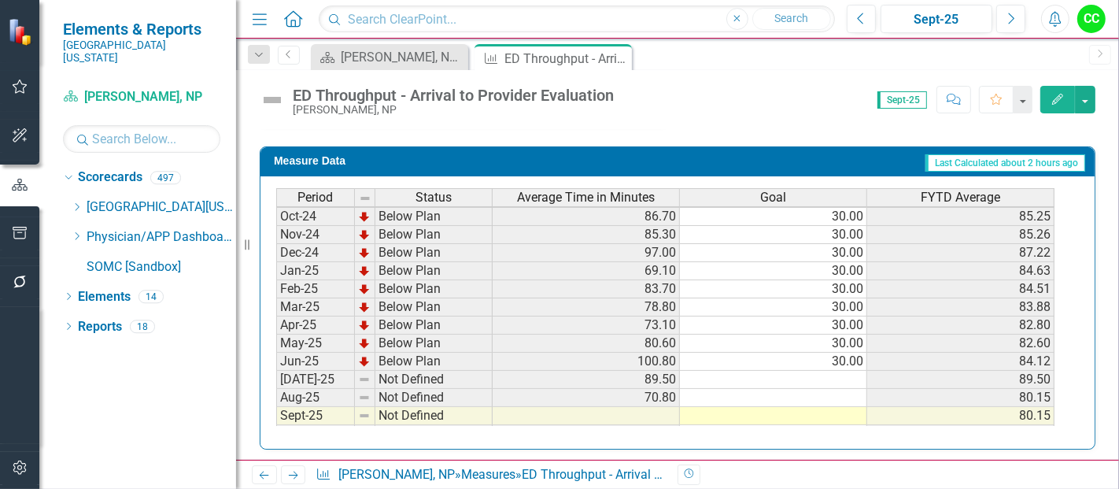
scroll to position [490, 0]
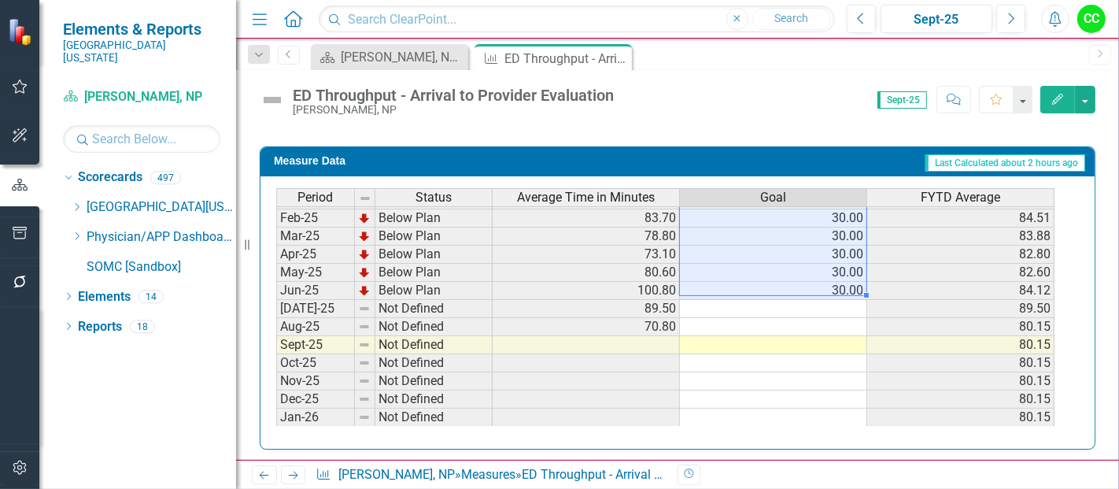
drag, startPoint x: 802, startPoint y: 219, endPoint x: 815, endPoint y: 282, distance: 64.4
click at [815, 282] on tbody "Sep-23 Below Plan 66.70 30.00 69.90 Oct-23 Below Plan 61.50 30.00 67.80 Nov-23 …" at bounding box center [665, 182] width 778 height 562
click at [810, 300] on td at bounding box center [773, 309] width 187 height 18
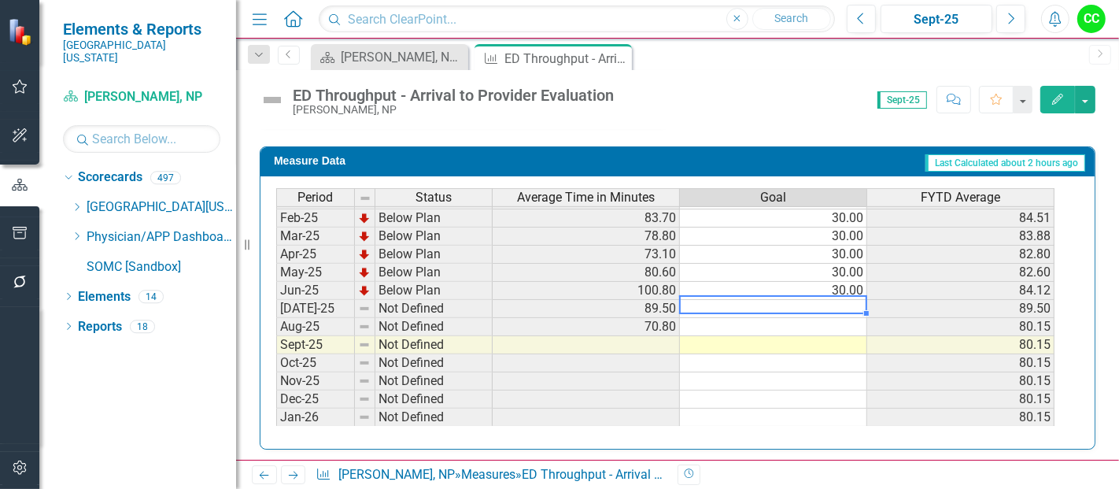
type textarea "30"
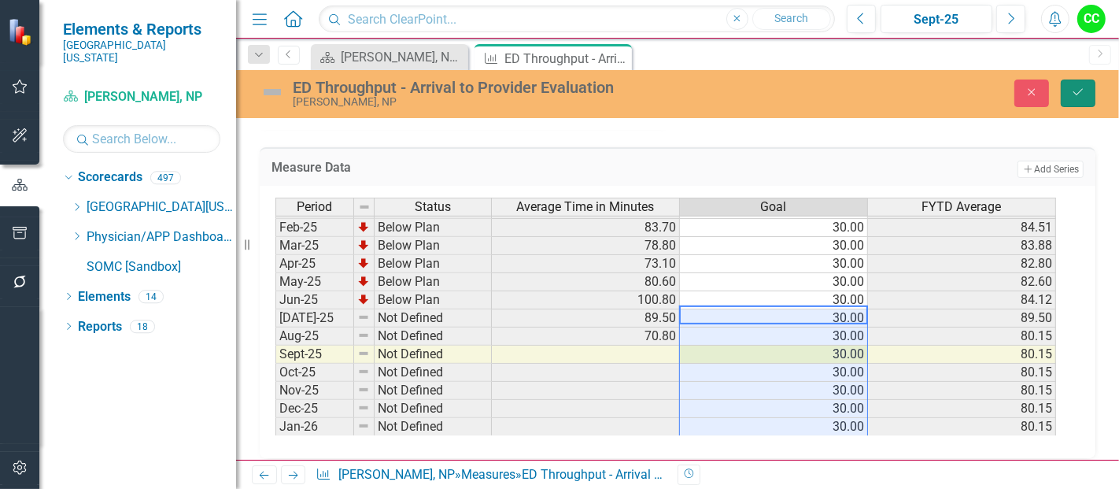
click at [1088, 94] on button "Save" at bounding box center [1078, 93] width 35 height 28
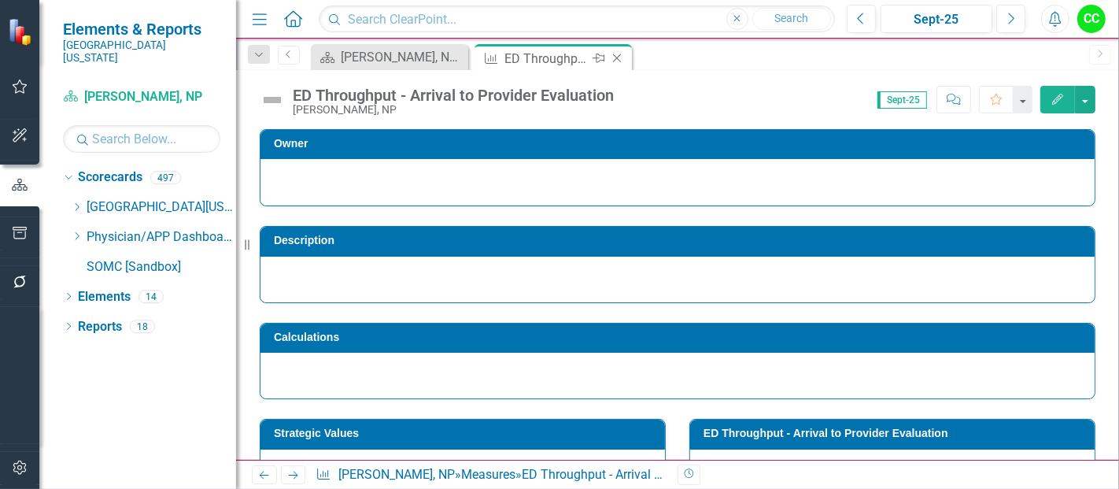
click at [617, 56] on icon "Close" at bounding box center [617, 58] width 16 height 13
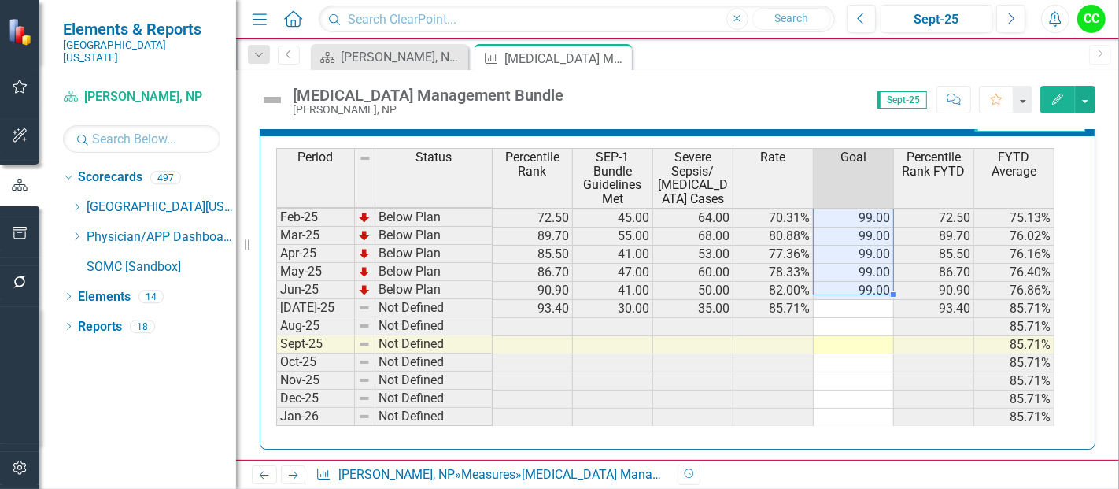
drag, startPoint x: 835, startPoint y: 220, endPoint x: 854, endPoint y: 277, distance: 59.7
click at [854, 277] on tbody "Sep-23 Below Plan 21.40 13.00 28.00 46.43% 99.00 21.40 48.39% Oct-23 Below Plan…" at bounding box center [665, 182] width 778 height 562
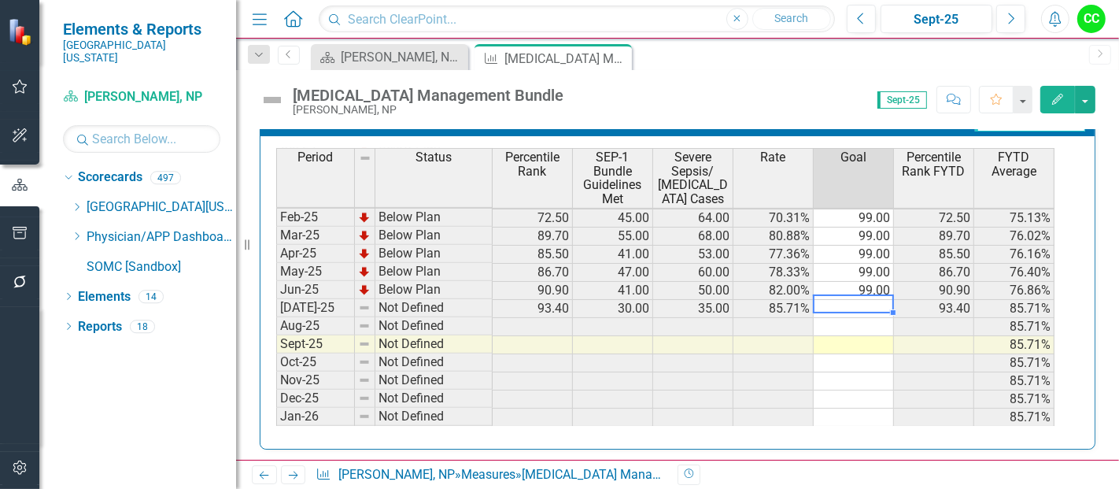
click at [847, 302] on td at bounding box center [854, 309] width 80 height 18
type textarea "99"
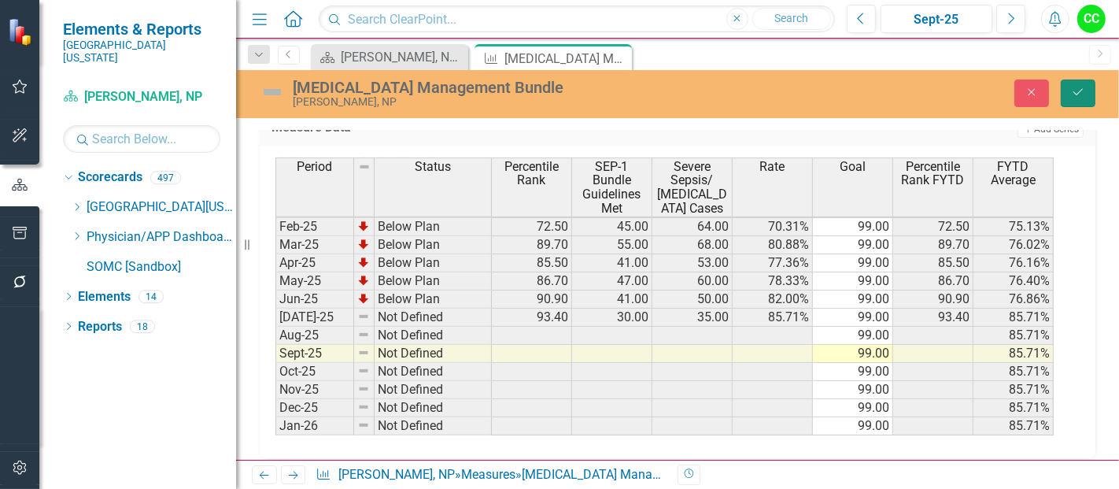
click at [1074, 98] on button "Save" at bounding box center [1078, 93] width 35 height 28
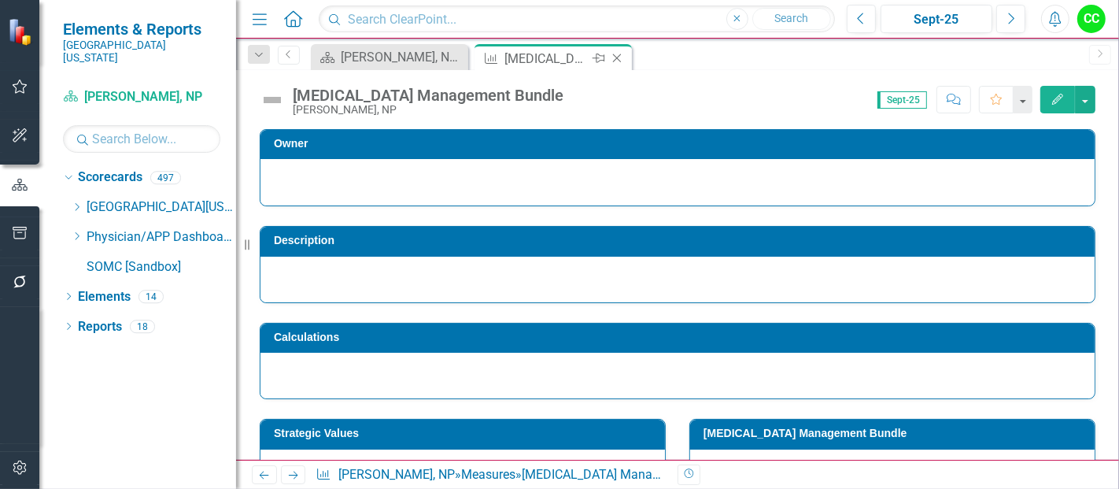
click at [616, 57] on icon "Close" at bounding box center [617, 58] width 16 height 13
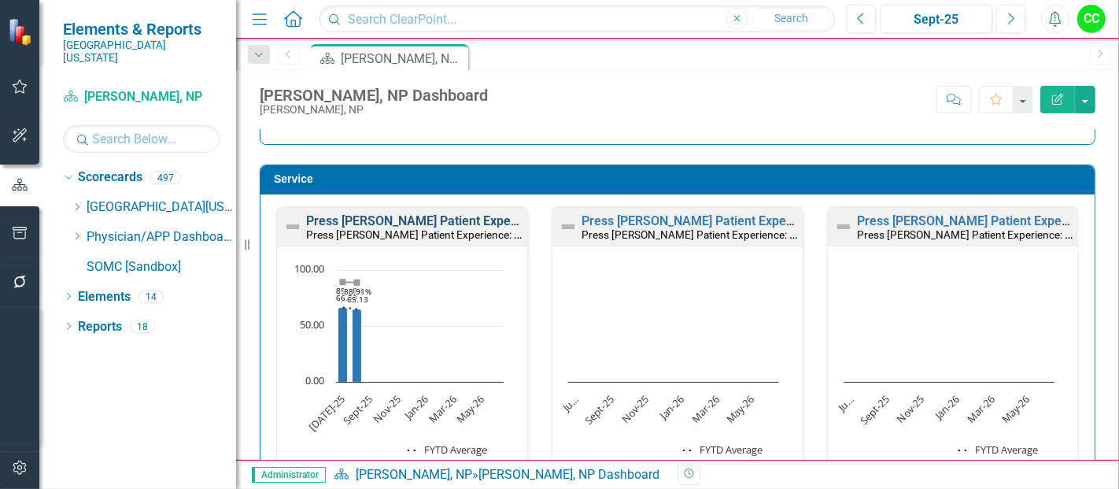
click at [463, 219] on link "Press Ganey Patient Experience: Likelihood to Recommend" at bounding box center [503, 220] width 394 height 15
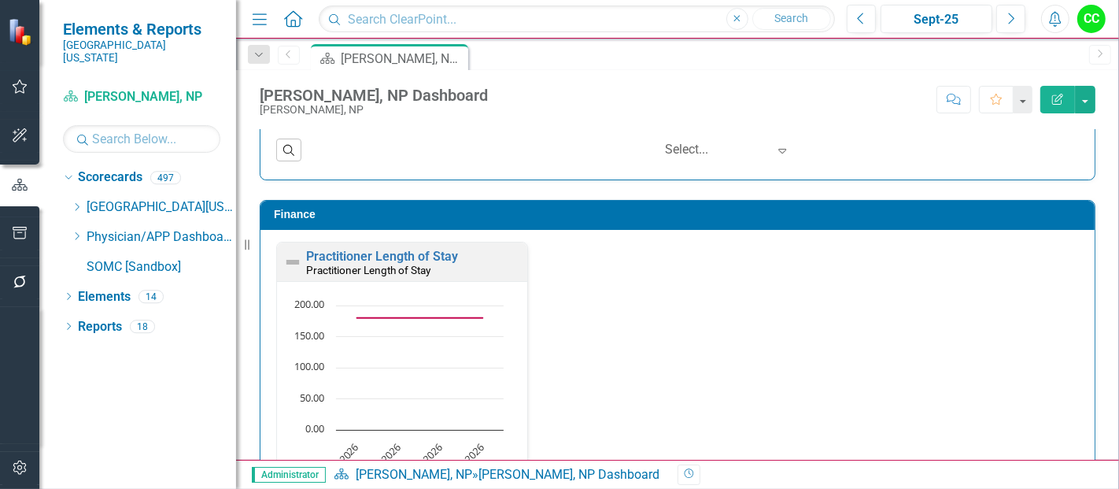
scroll to position [2077, 0]
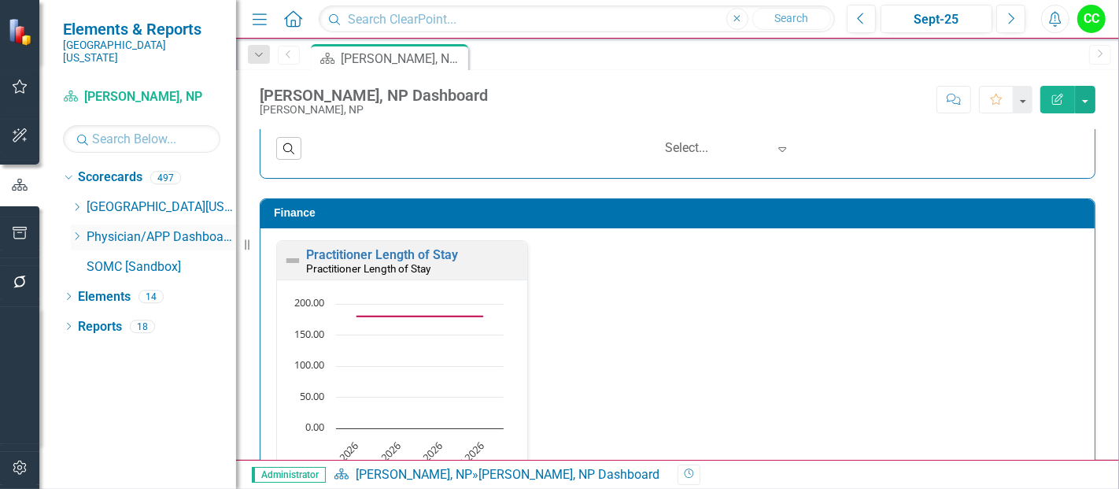
click at [72, 231] on icon "Dropdown" at bounding box center [77, 235] width 12 height 9
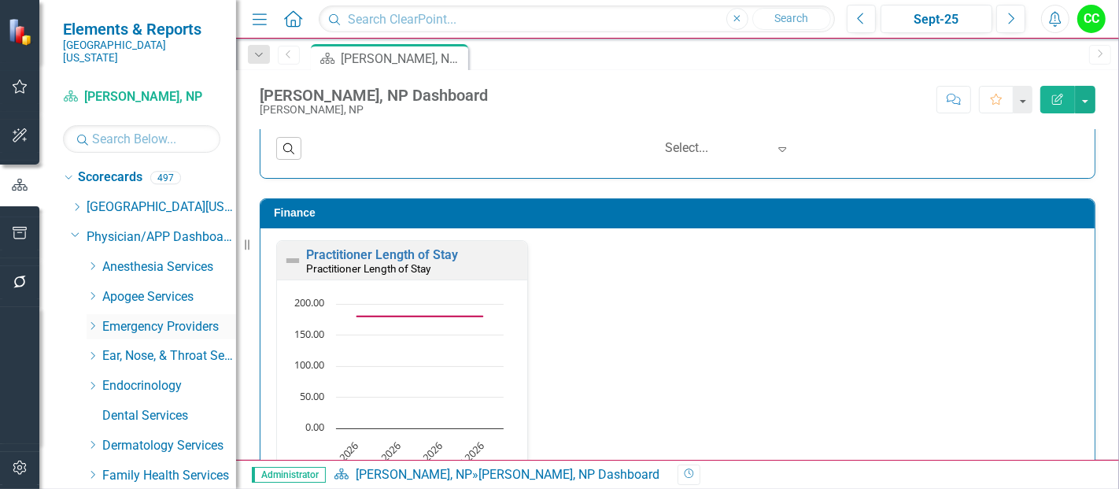
click at [91, 321] on icon "Dropdown" at bounding box center [93, 325] width 12 height 9
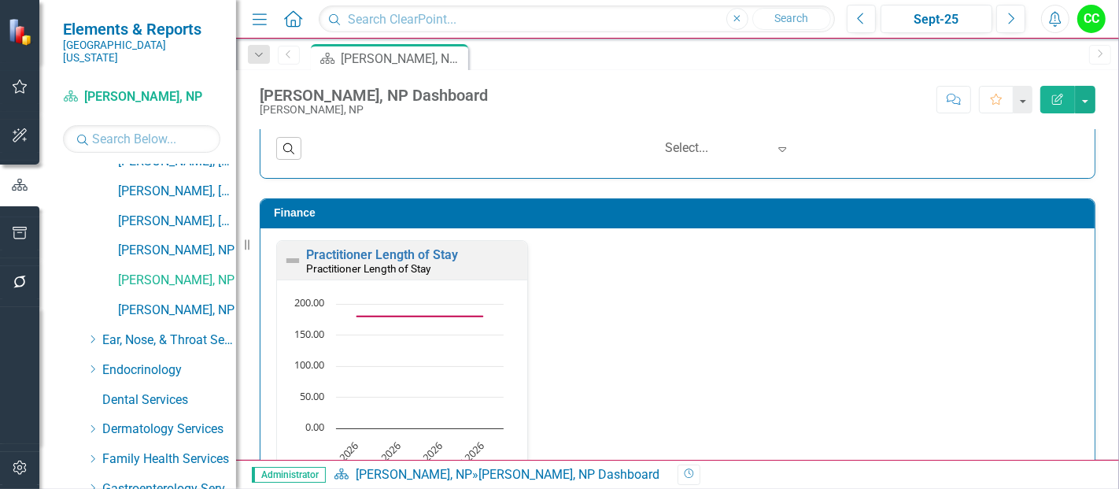
scroll to position [476, 0]
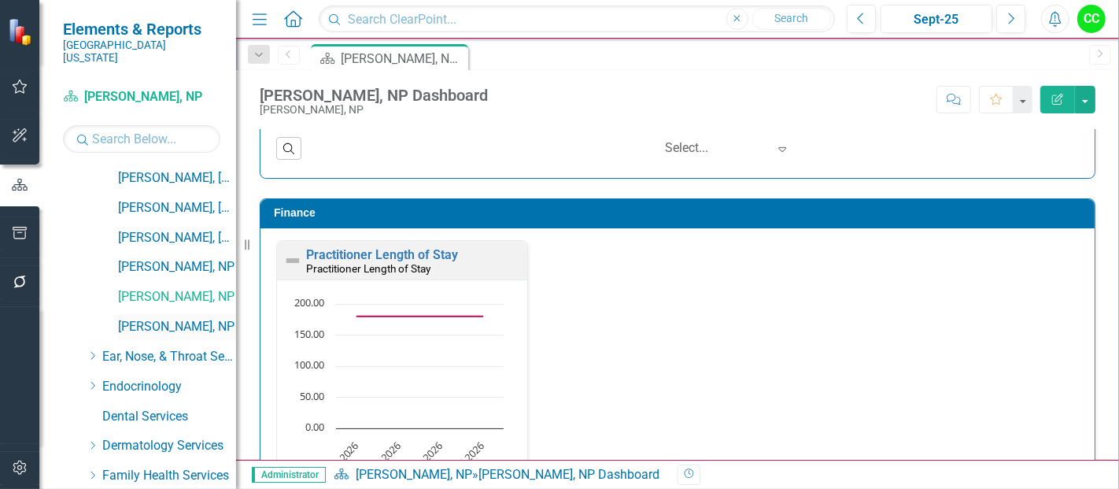
click at [177, 318] on link "[PERSON_NAME], NP" at bounding box center [177, 327] width 118 height 18
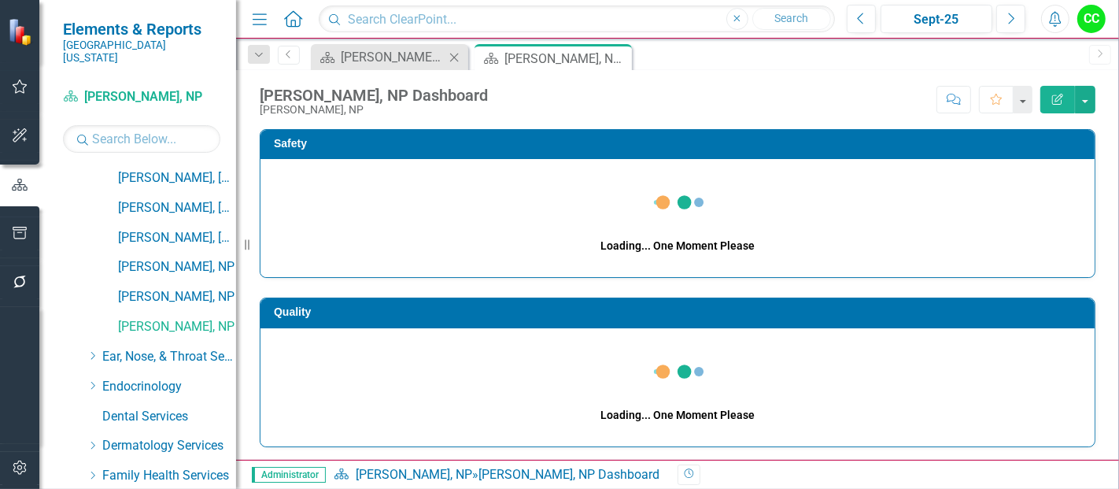
click at [453, 56] on icon at bounding box center [454, 57] width 9 height 9
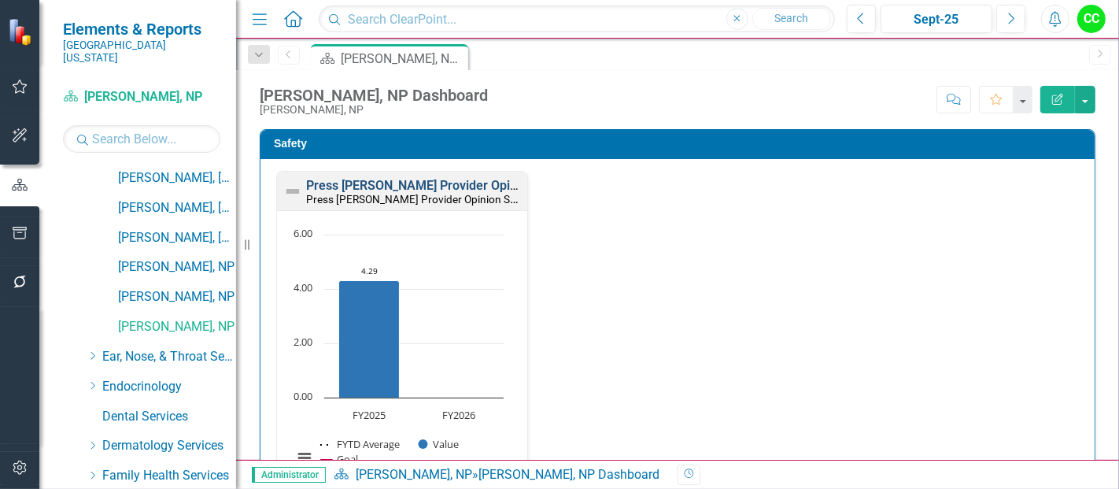
click at [453, 183] on link "Press [PERSON_NAME] Provider Opinion Survey: Safety Survey Results" at bounding box center [506, 185] width 401 height 15
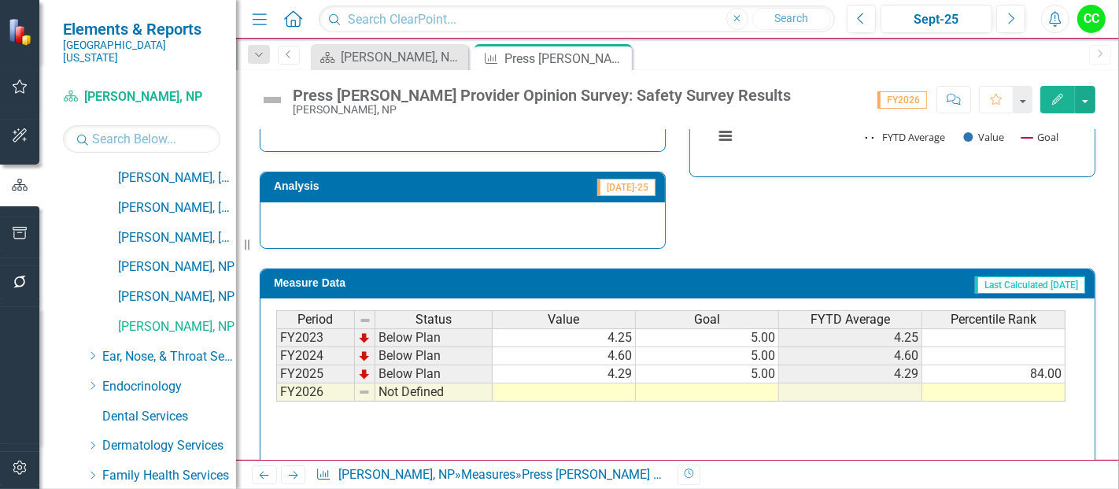
scroll to position [1134, 0]
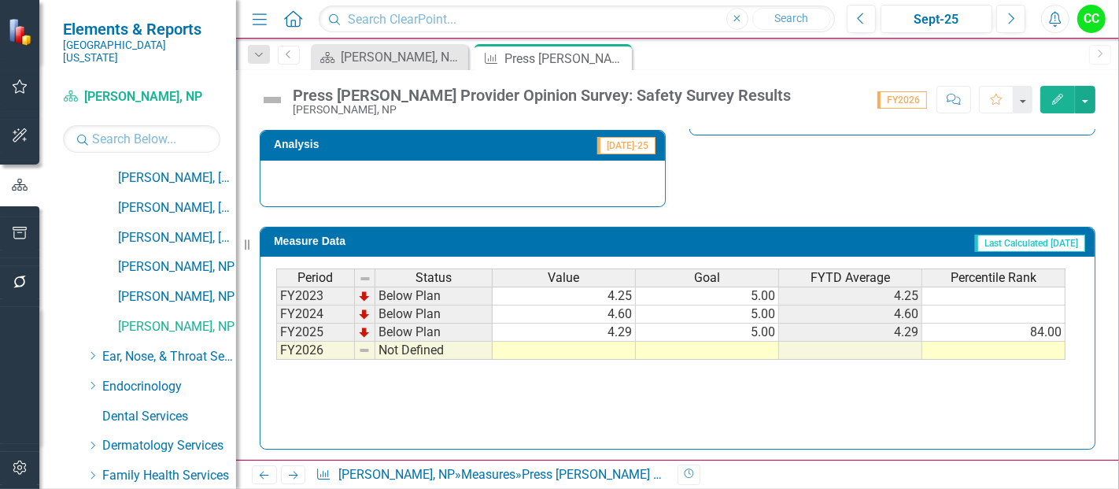
click at [745, 349] on td at bounding box center [707, 351] width 143 height 18
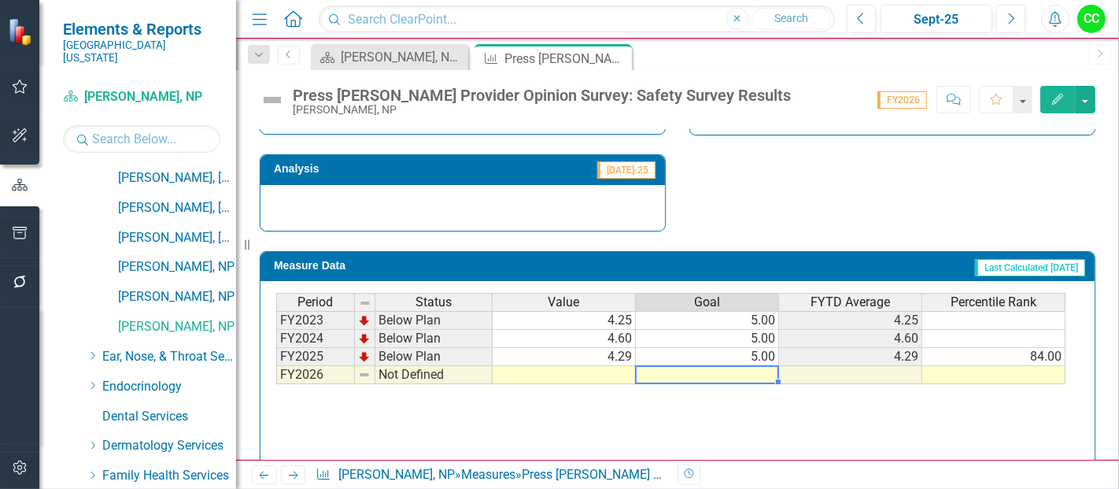
scroll to position [1159, 0]
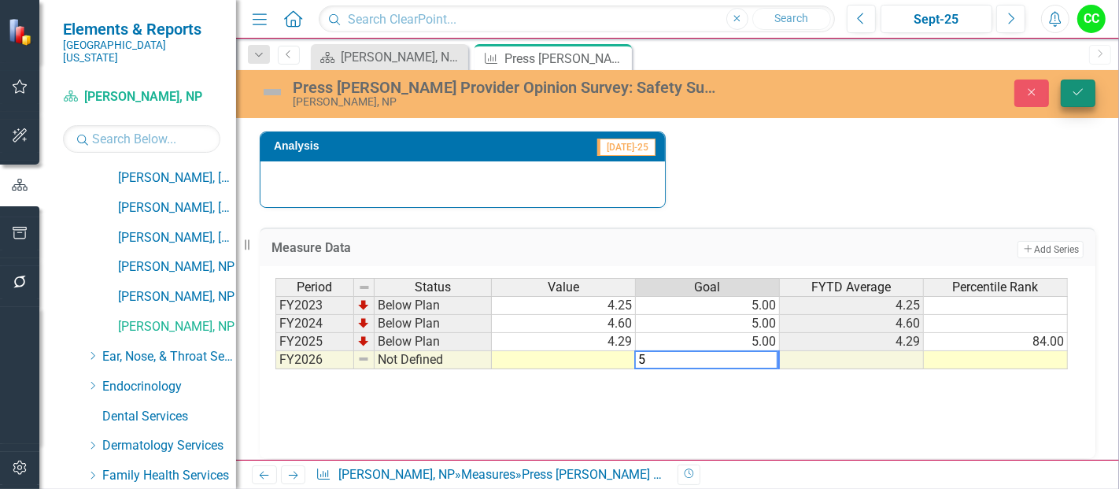
type textarea "5"
click at [1078, 87] on icon "Save" at bounding box center [1078, 92] width 14 height 11
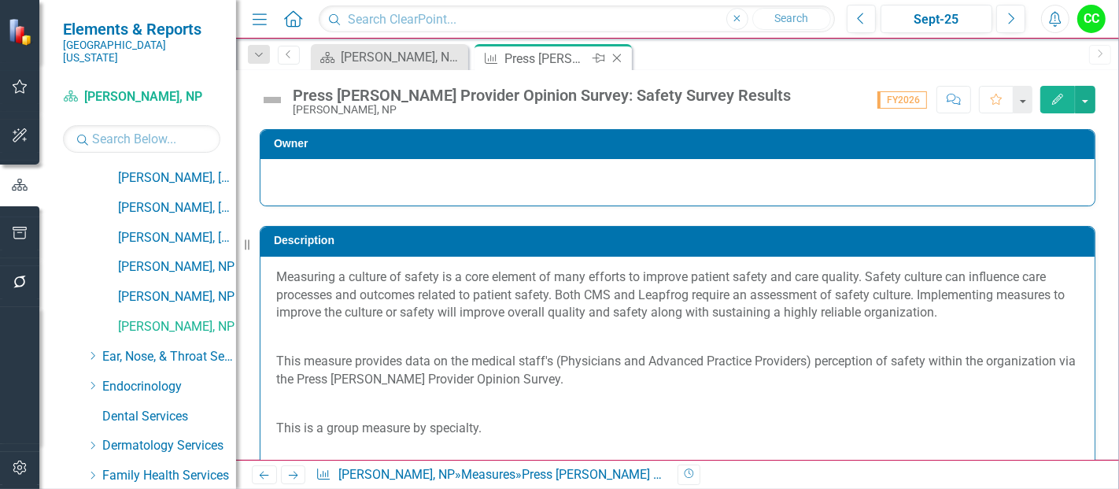
click at [616, 55] on icon "Close" at bounding box center [617, 58] width 16 height 13
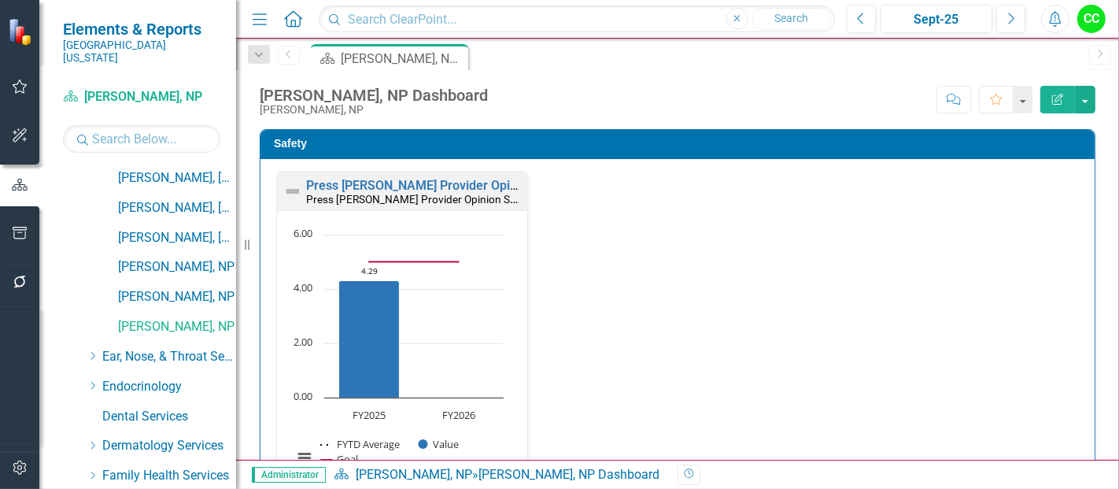
scroll to position [444, 0]
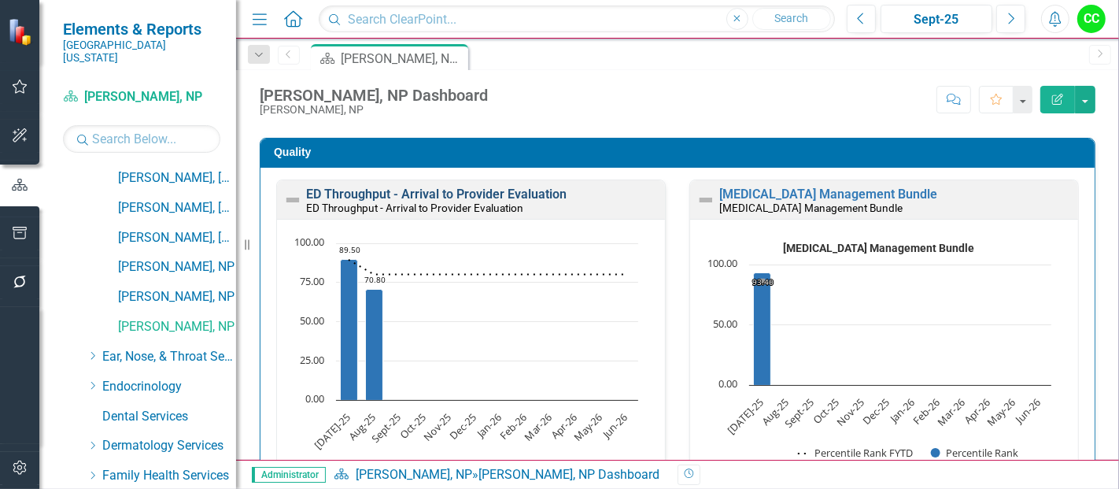
click at [501, 190] on link "ED Throughput - Arrival to Provider Evaluation" at bounding box center [436, 194] width 261 height 15
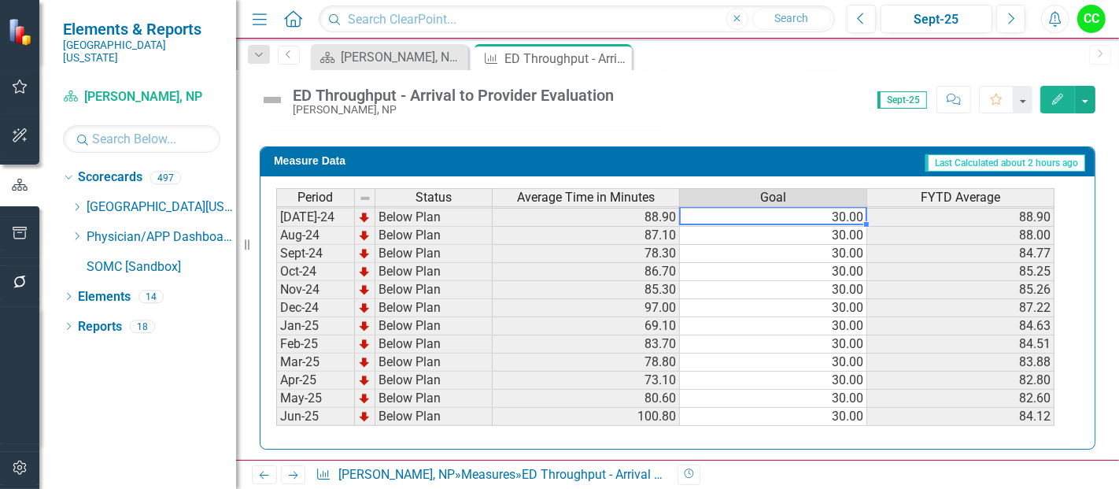
scroll to position [542, 0]
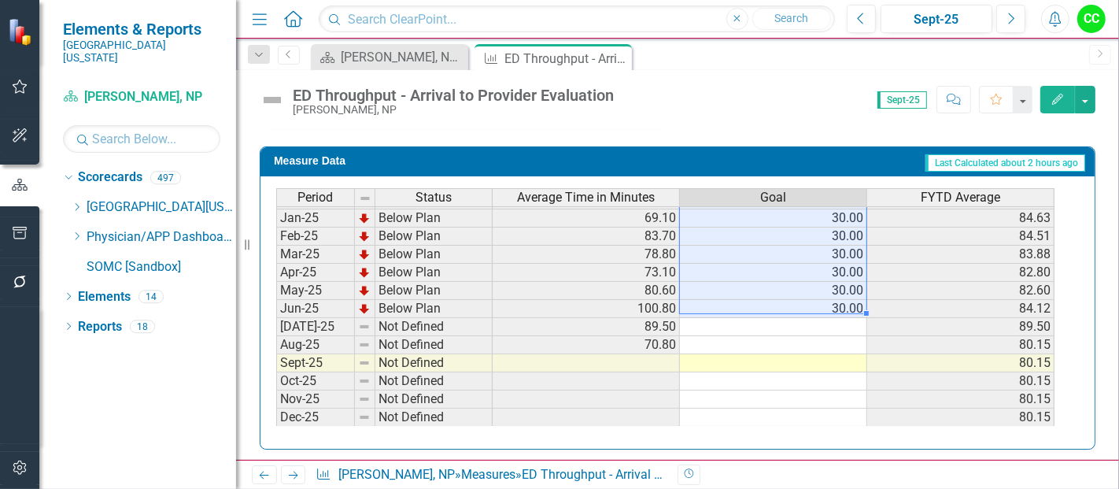
drag, startPoint x: 844, startPoint y: 210, endPoint x: 848, endPoint y: 303, distance: 93.0
click at [848, 303] on tbody "Sep-23 Below Plan 66.70 30.00 69.90 Oct-23 Below Plan 61.50 30.00 67.80 Nov-23 …" at bounding box center [665, 209] width 778 height 580
click at [840, 318] on td at bounding box center [773, 327] width 187 height 18
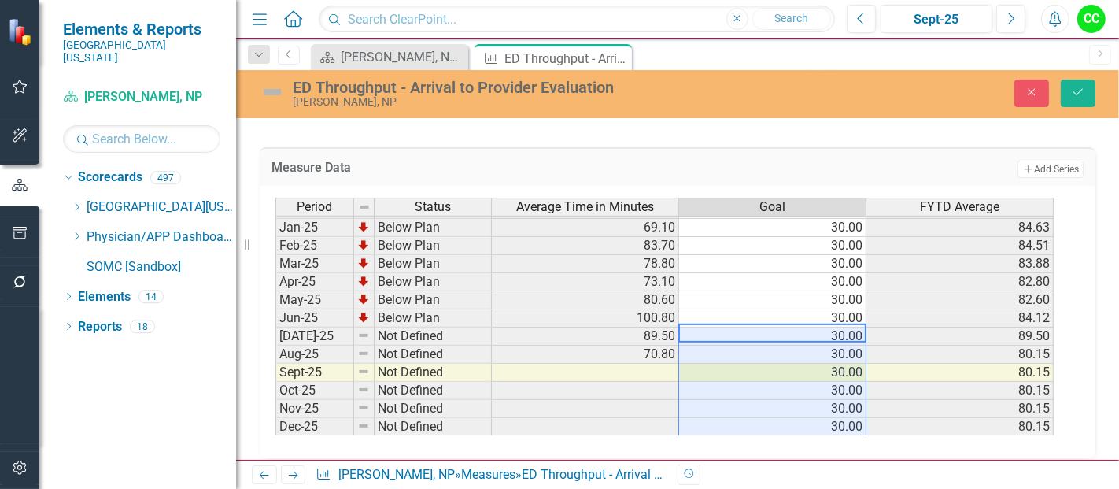
type textarea "30"
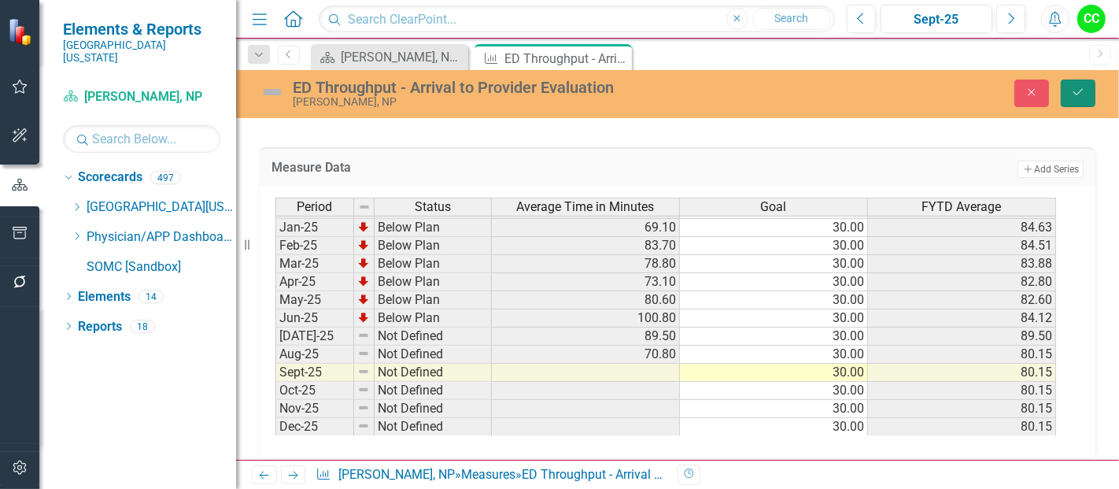
click at [1081, 87] on icon "Save" at bounding box center [1078, 92] width 14 height 11
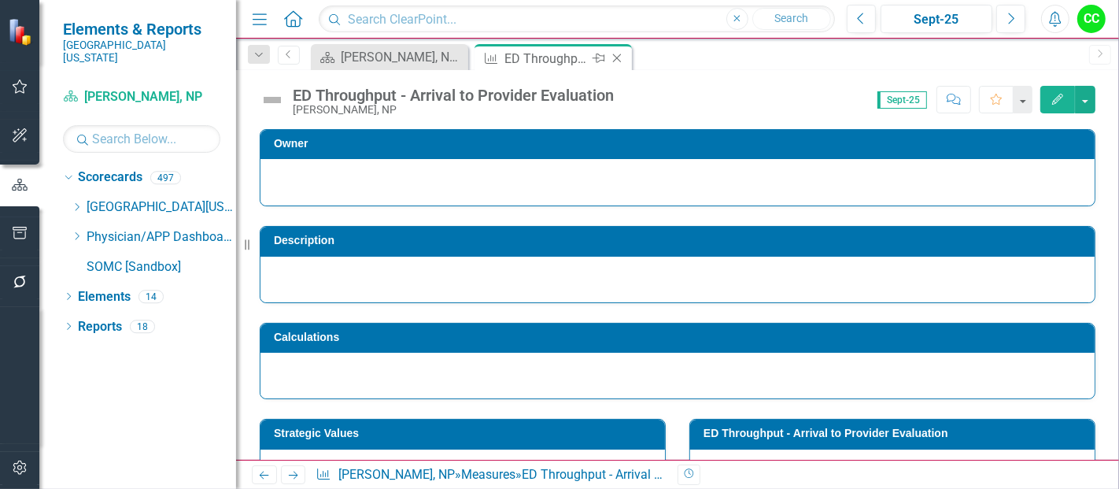
click at [618, 58] on icon at bounding box center [617, 58] width 9 height 9
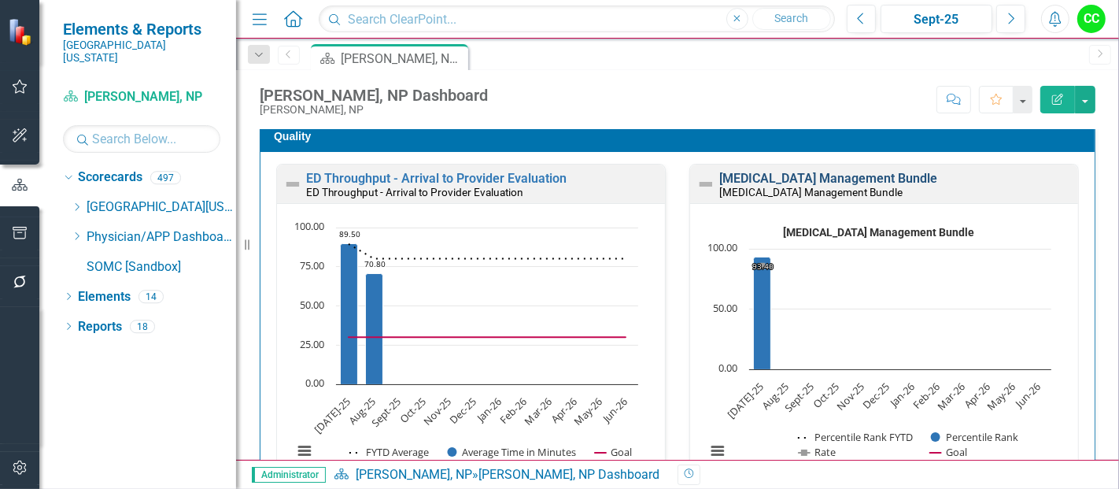
click at [924, 179] on link "[MEDICAL_DATA] Management Bundle" at bounding box center [828, 178] width 218 height 15
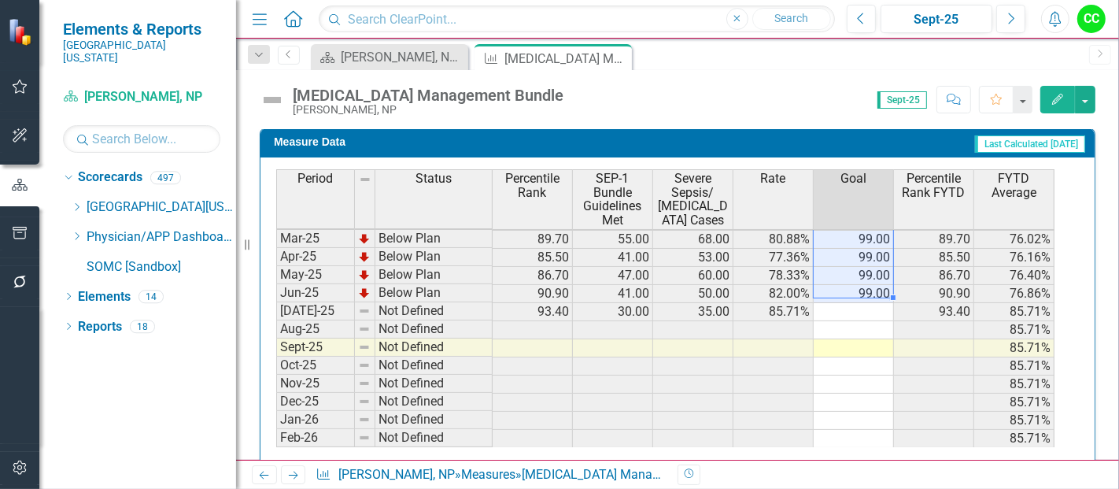
drag, startPoint x: 862, startPoint y: 239, endPoint x: 866, endPoint y: 290, distance: 51.3
click at [866, 290] on tbody "Sep-23 Below Plan 21.40 13.00 28.00 46.43% 99.00 21.40 48.39% Oct-23 Below Plan…" at bounding box center [665, 185] width 778 height 562
click at [856, 305] on td at bounding box center [854, 312] width 80 height 18
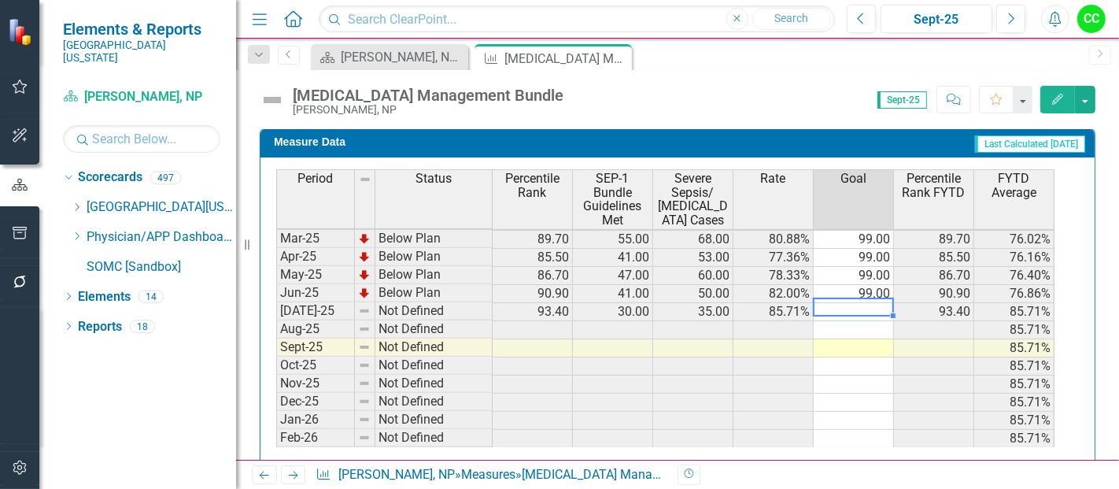
type textarea "99"
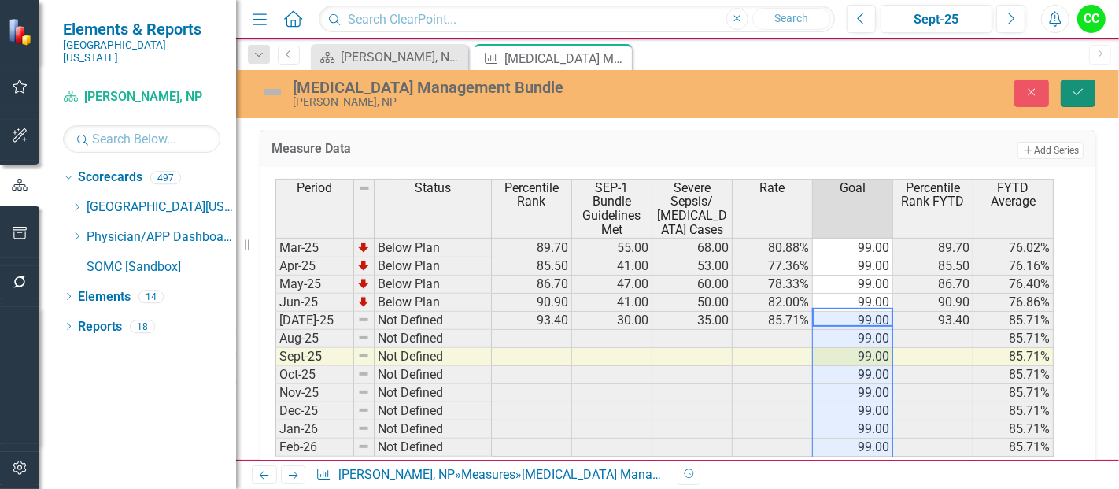
click at [1081, 87] on icon "Save" at bounding box center [1078, 92] width 14 height 11
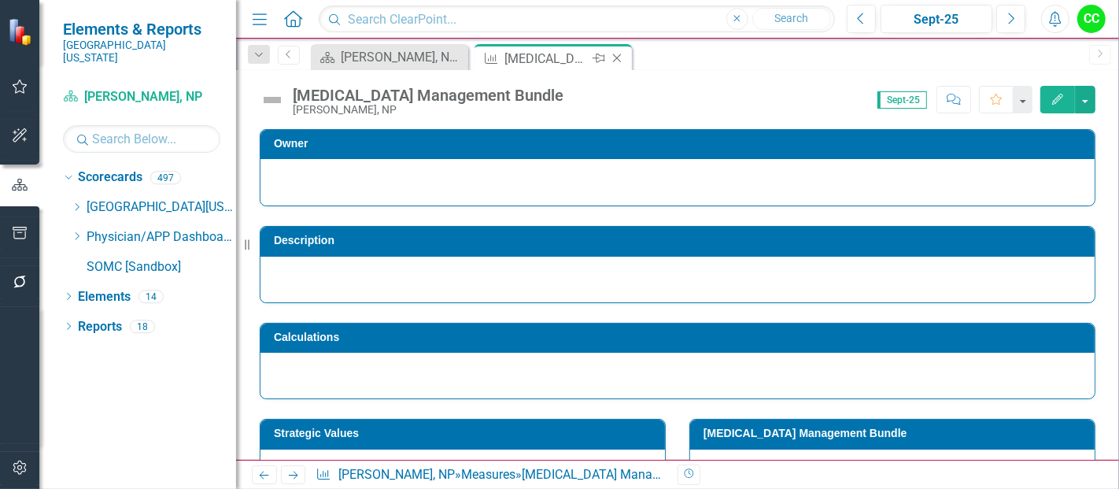
click at [617, 57] on icon at bounding box center [617, 58] width 9 height 9
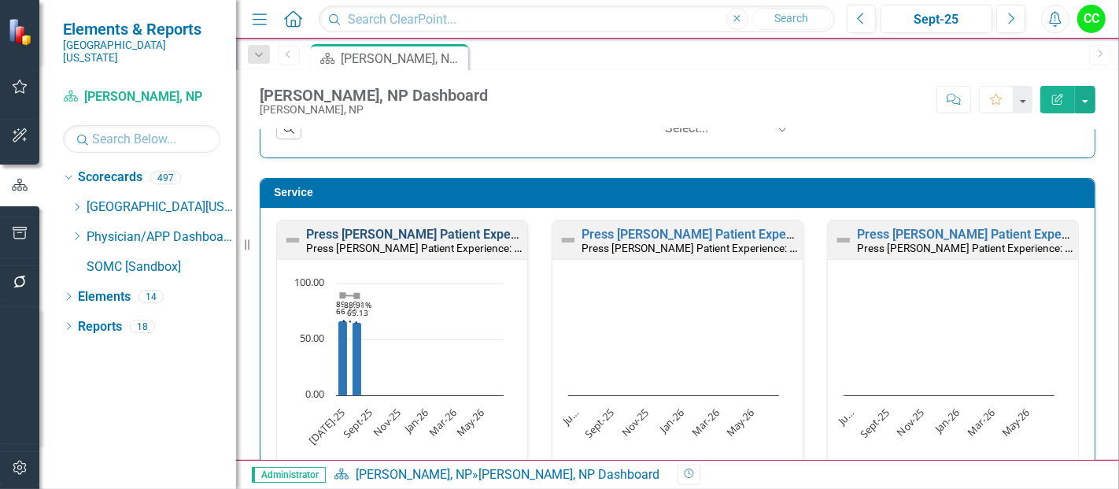
click at [488, 228] on link "Press [PERSON_NAME] Patient Experience: Likelihood to Recommend" at bounding box center [503, 234] width 394 height 15
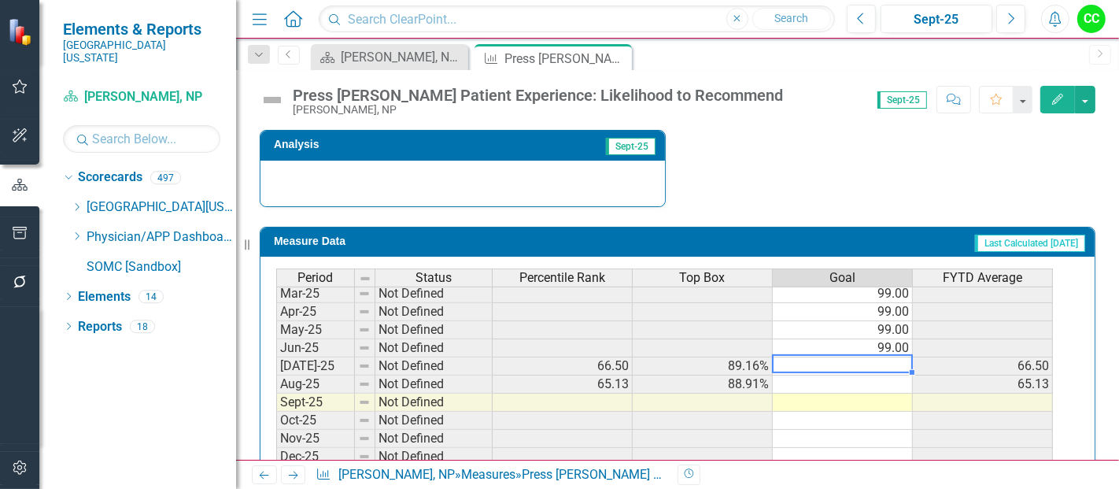
click at [871, 357] on td at bounding box center [843, 366] width 140 height 18
type textarea "99"
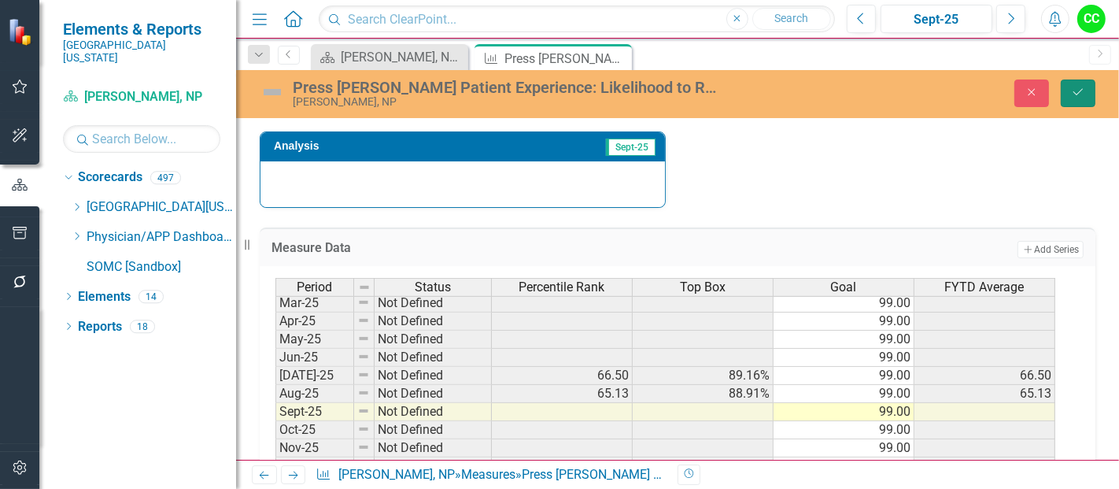
click at [1081, 89] on icon "Save" at bounding box center [1078, 92] width 14 height 11
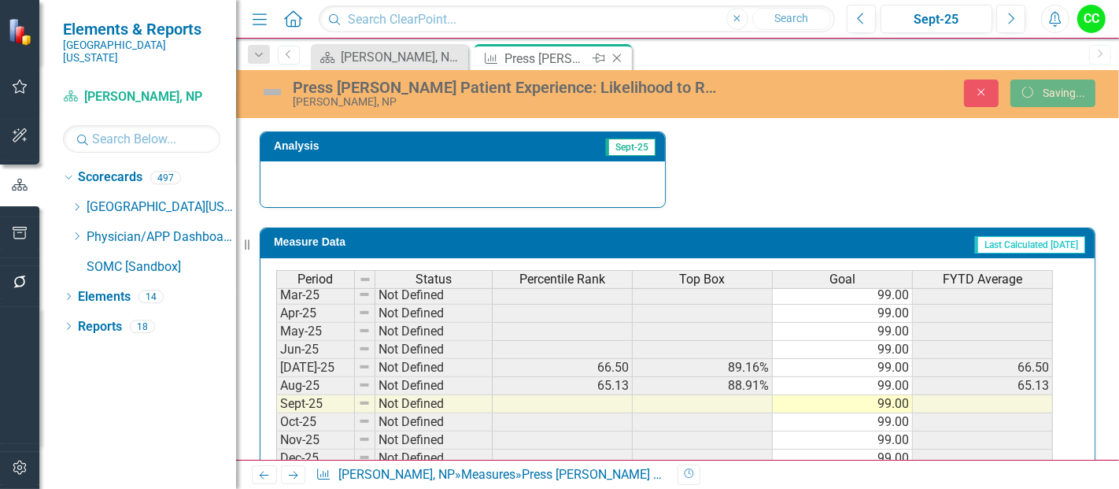
click at [618, 54] on icon "Close" at bounding box center [617, 58] width 16 height 13
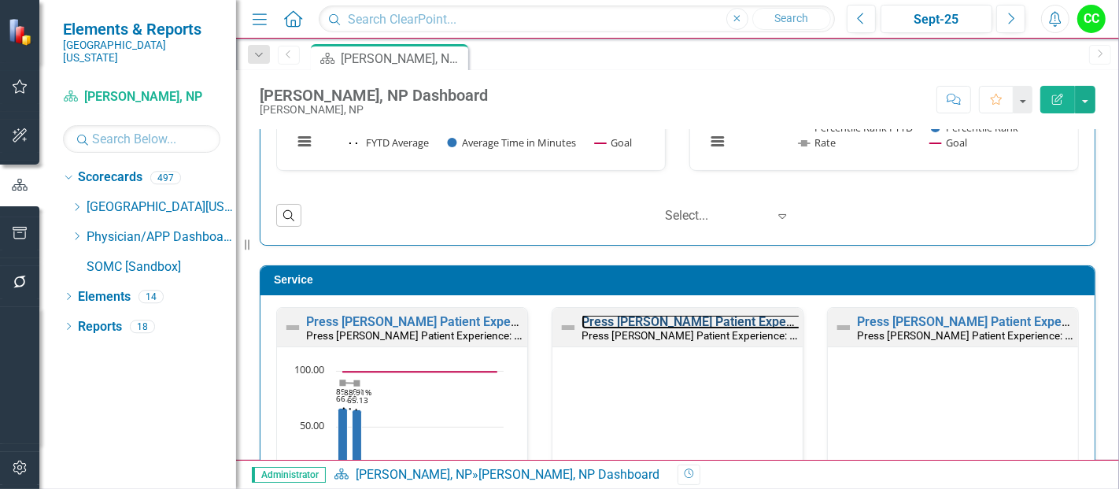
click at [715, 314] on link "Press [PERSON_NAME] Patient Experience: Courtesy of Doctors" at bounding box center [761, 321] width 358 height 15
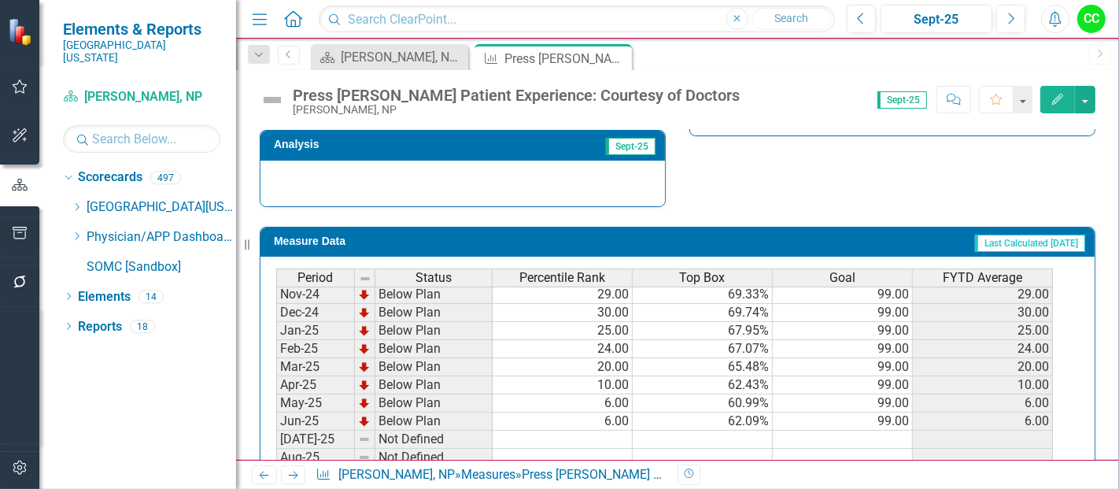
click at [885, 431] on td at bounding box center [843, 440] width 140 height 18
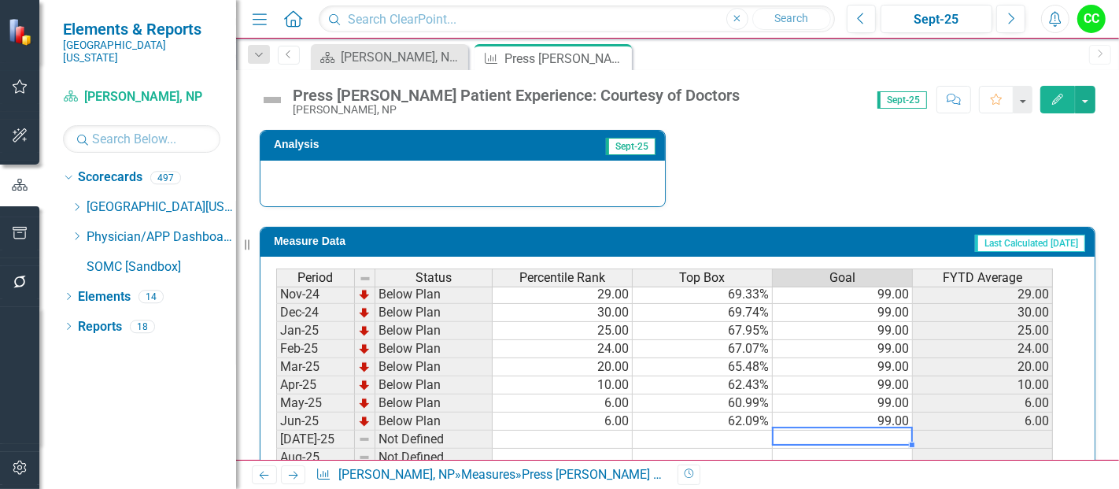
type textarea "99"
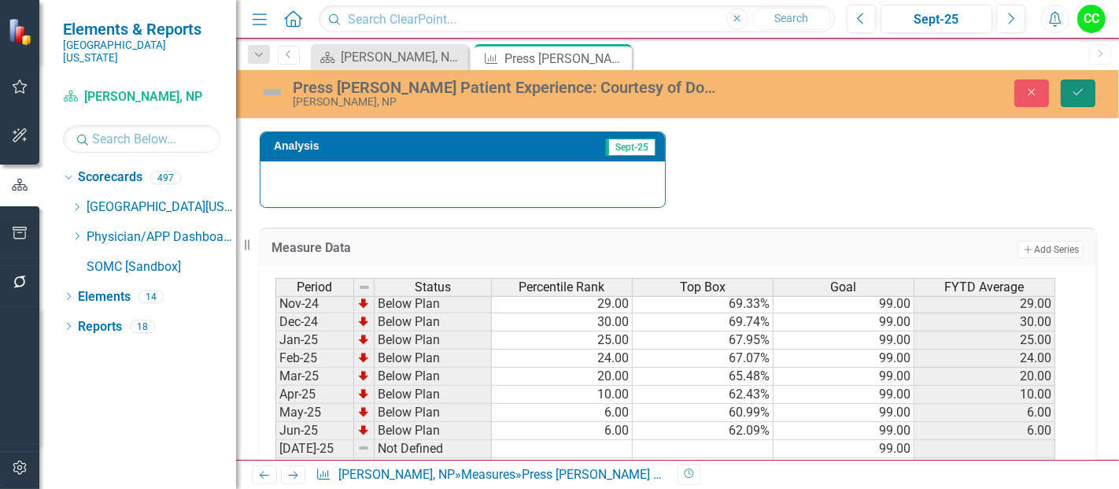
click at [1084, 98] on button "Save" at bounding box center [1078, 93] width 35 height 28
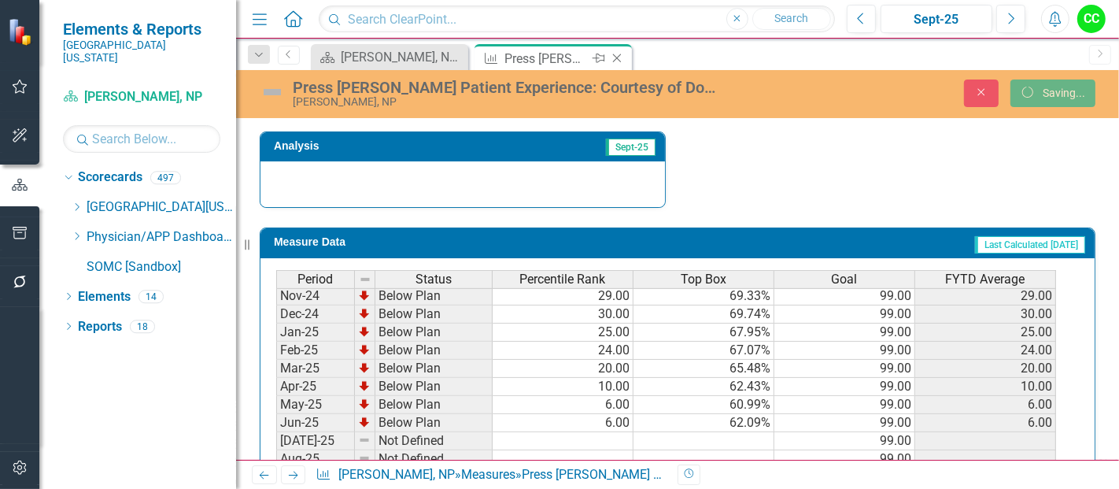
click at [620, 57] on icon "Close" at bounding box center [617, 58] width 16 height 13
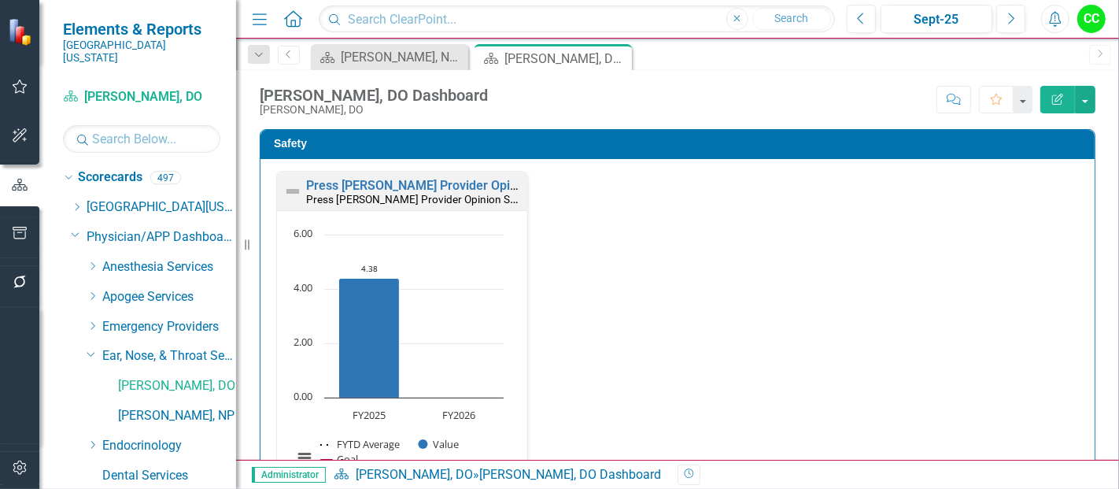
click at [386, 178] on div "Press [PERSON_NAME] Provider Opinion Survey: Safety Survey Results Press [PERSO…" at bounding box center [402, 191] width 250 height 39
click at [454, 56] on icon at bounding box center [454, 57] width 9 height 9
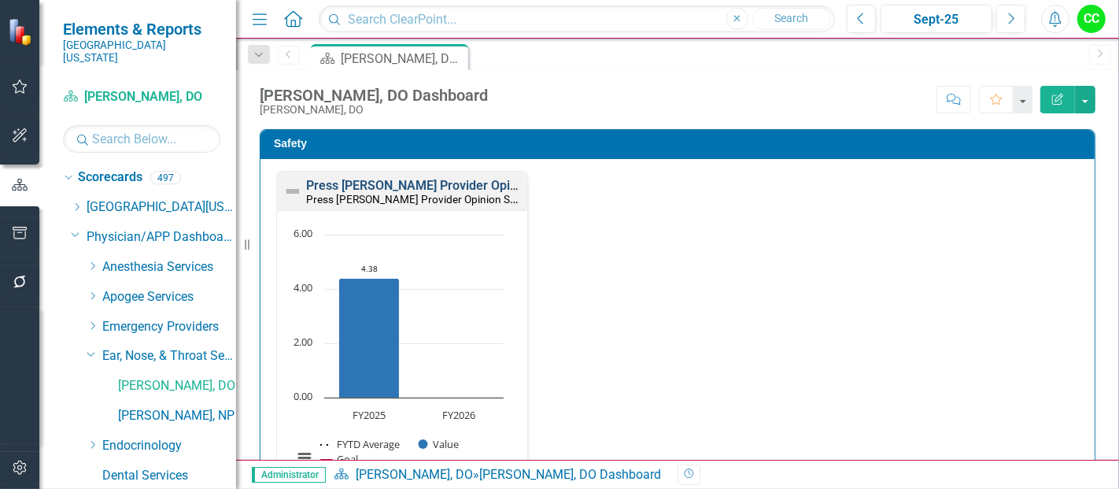
click at [465, 185] on link "Press [PERSON_NAME] Provider Opinion Survey: Safety Survey Results" at bounding box center [506, 185] width 401 height 15
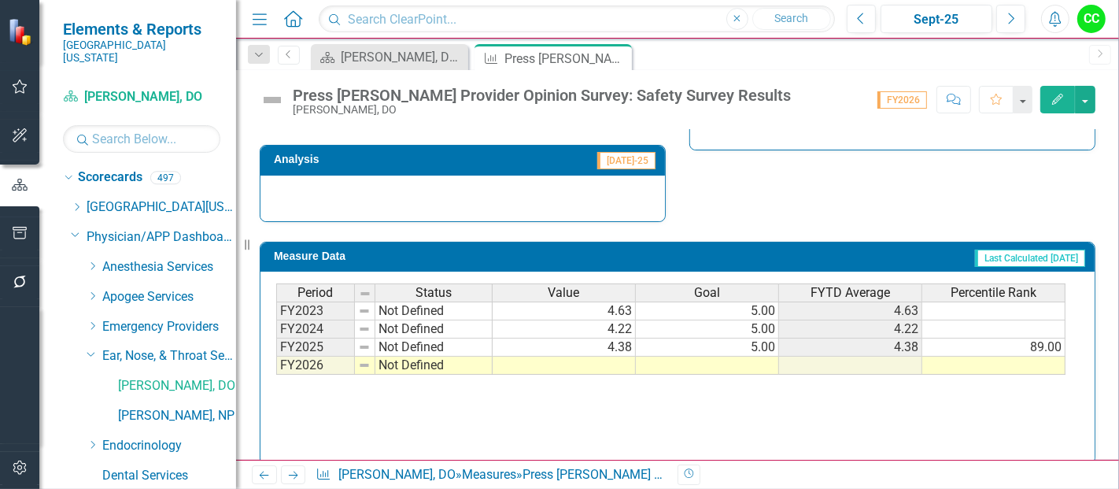
scroll to position [1134, 0]
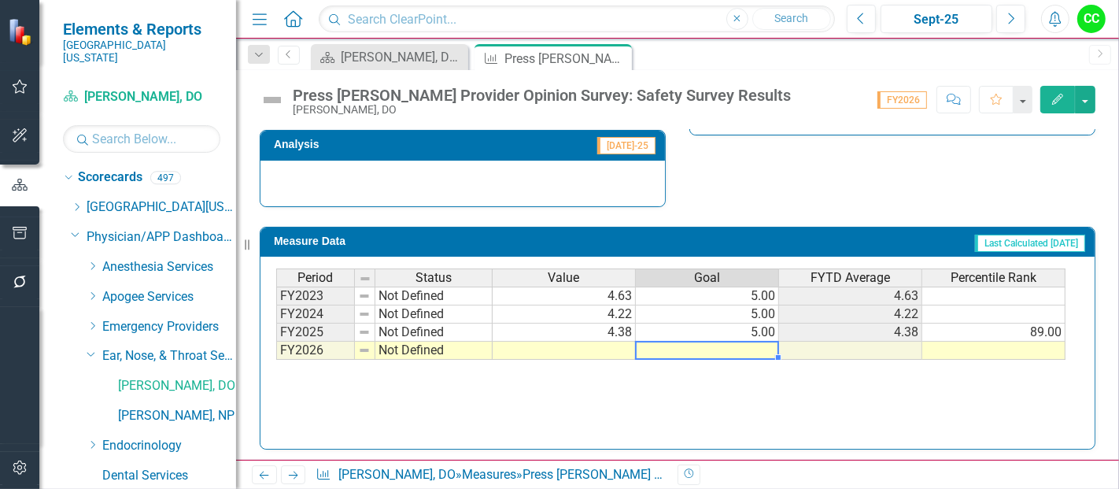
click at [722, 350] on td at bounding box center [707, 351] width 143 height 18
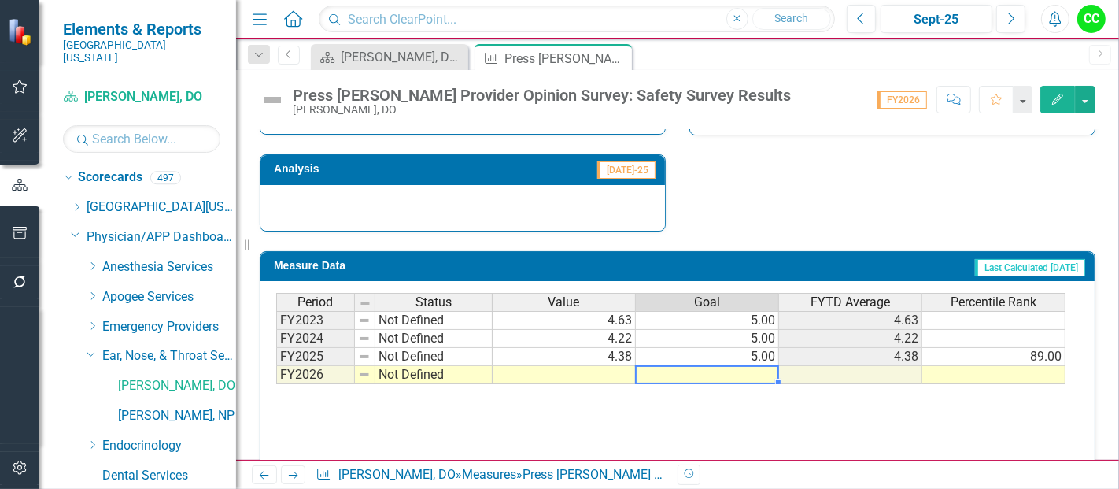
scroll to position [1159, 0]
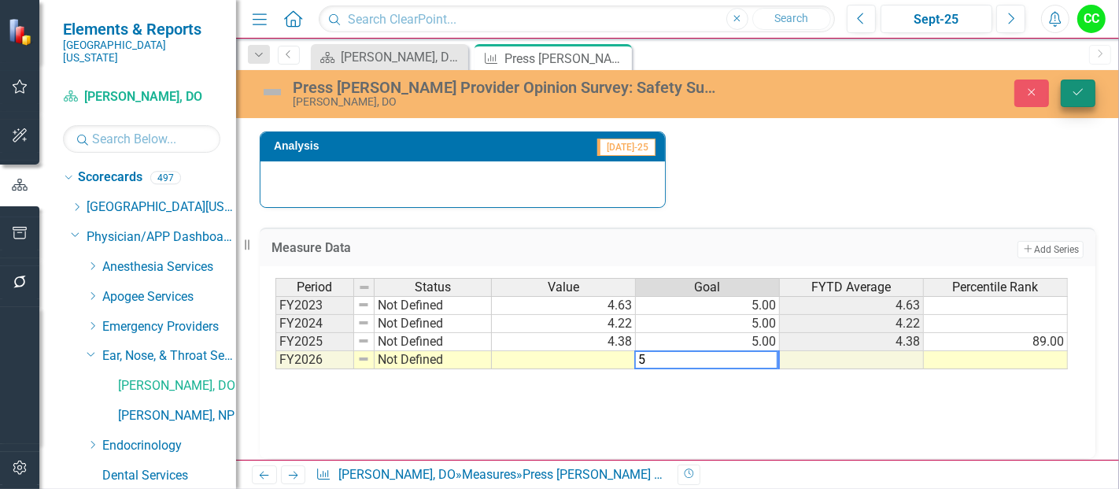
type textarea "5"
click at [1074, 98] on button "Save" at bounding box center [1078, 93] width 35 height 28
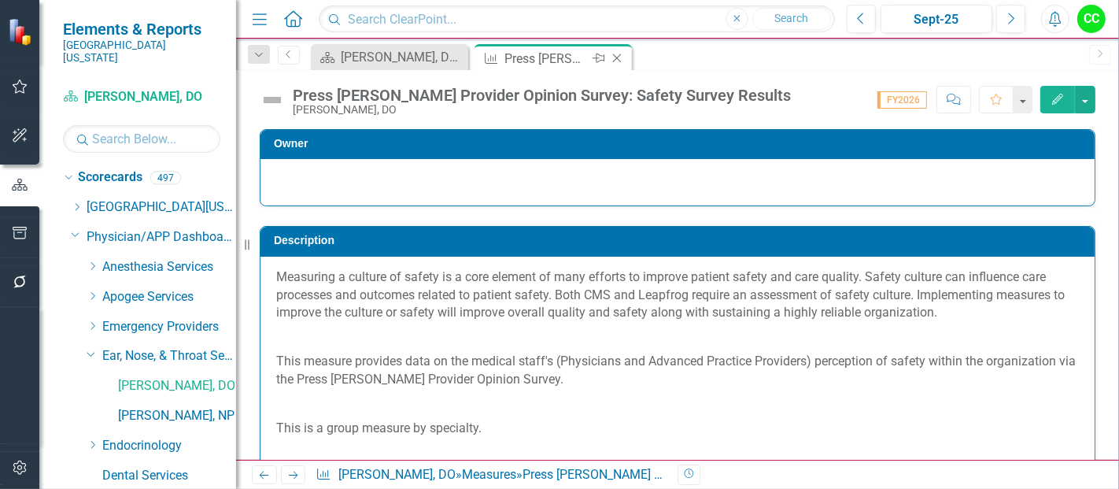
click at [618, 57] on icon "Close" at bounding box center [617, 58] width 16 height 13
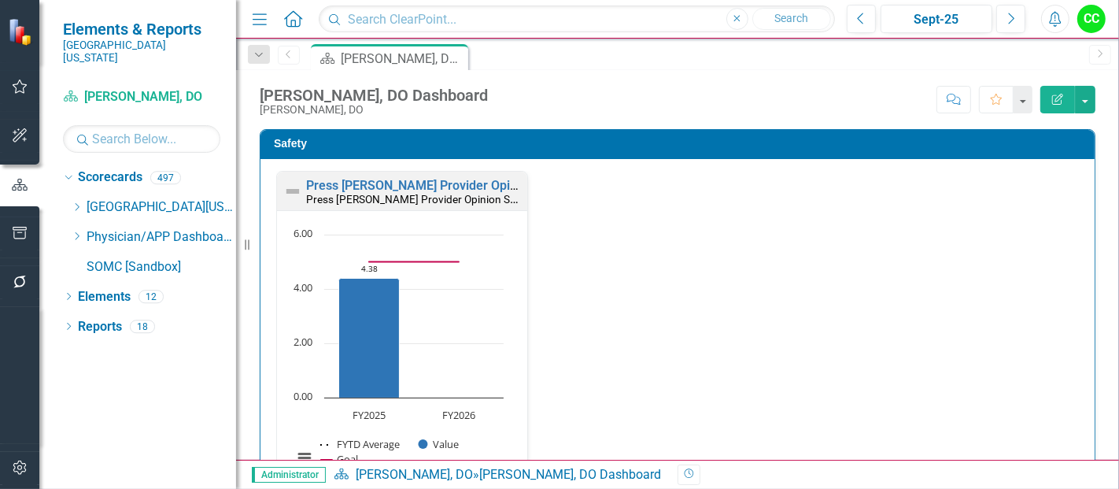
scroll to position [425, 0]
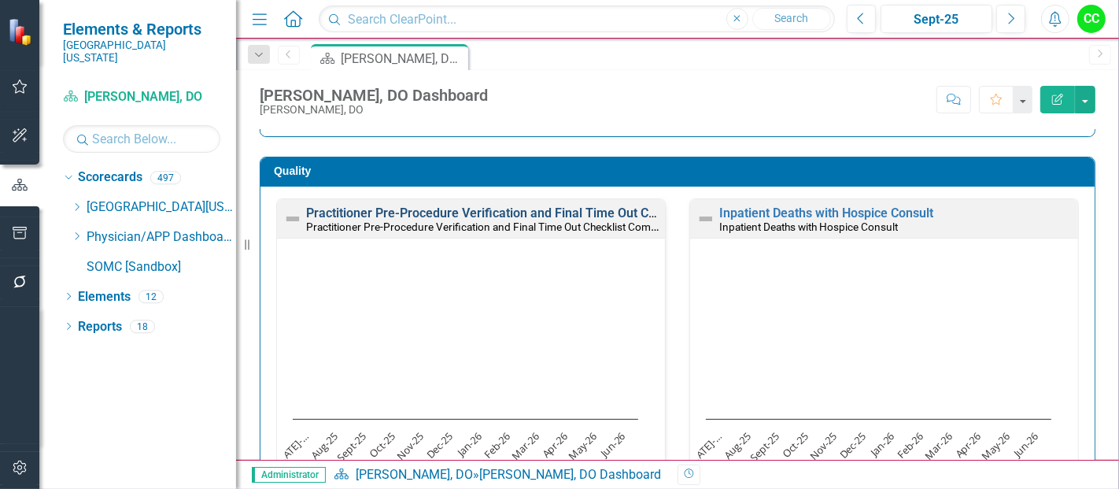
click at [557, 210] on link "Practitioner Pre-Procedure Verification and Final Time Out Checklist Completed" at bounding box center [531, 212] width 450 height 15
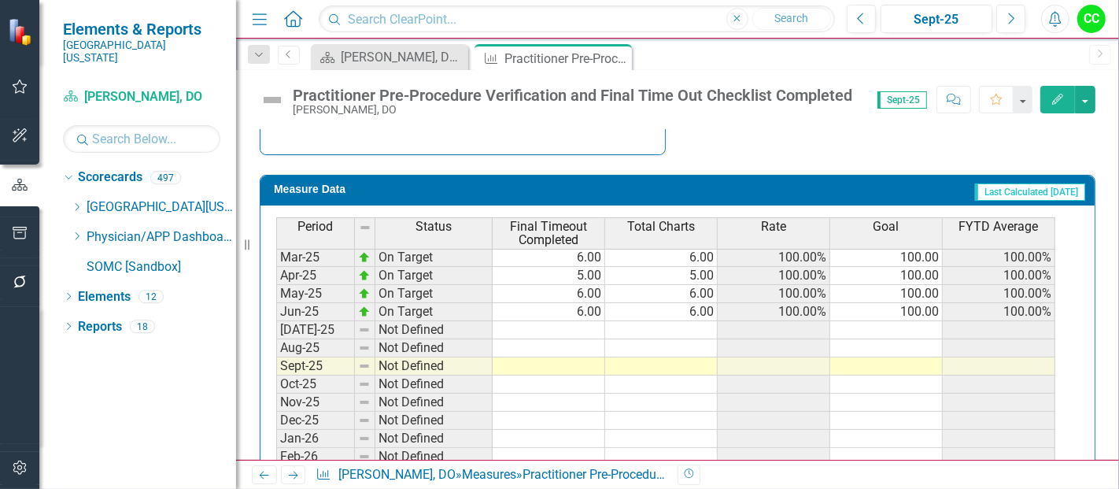
scroll to position [590, 0]
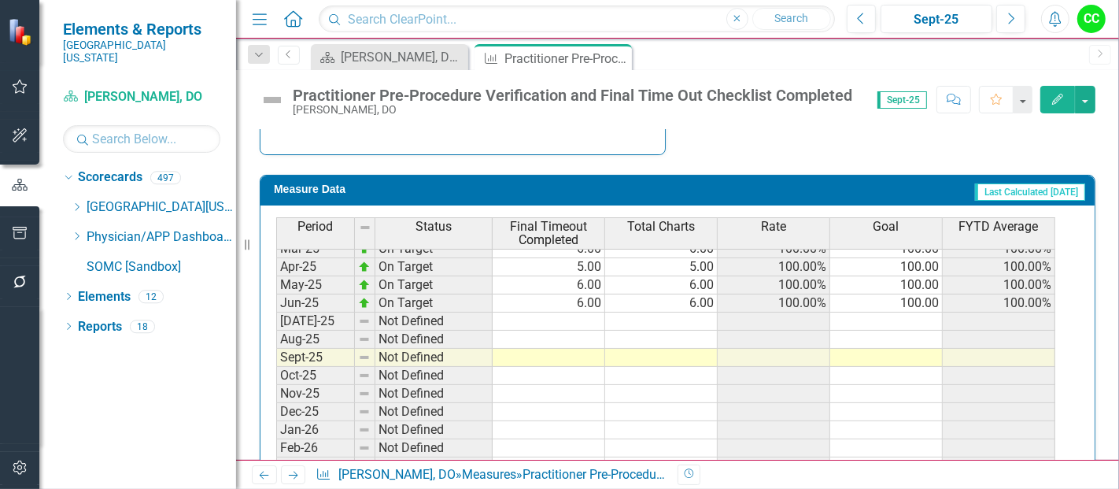
click at [584, 316] on tbody "Dec-23 Not Defined 100.00 Jan-24 Not Defined 100.00 Feb-24 Not Defined 100.00 M…" at bounding box center [665, 249] width 779 height 562
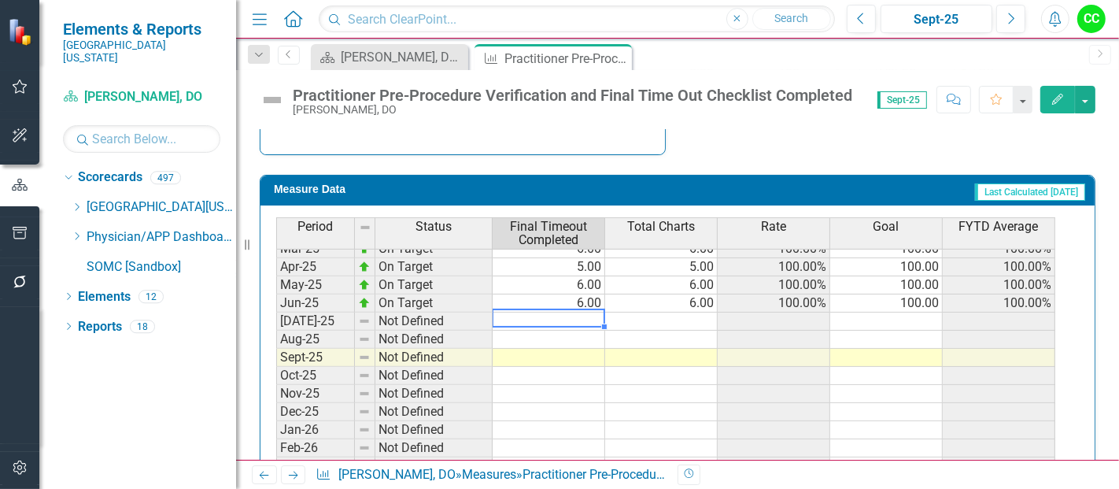
type textarea "6"
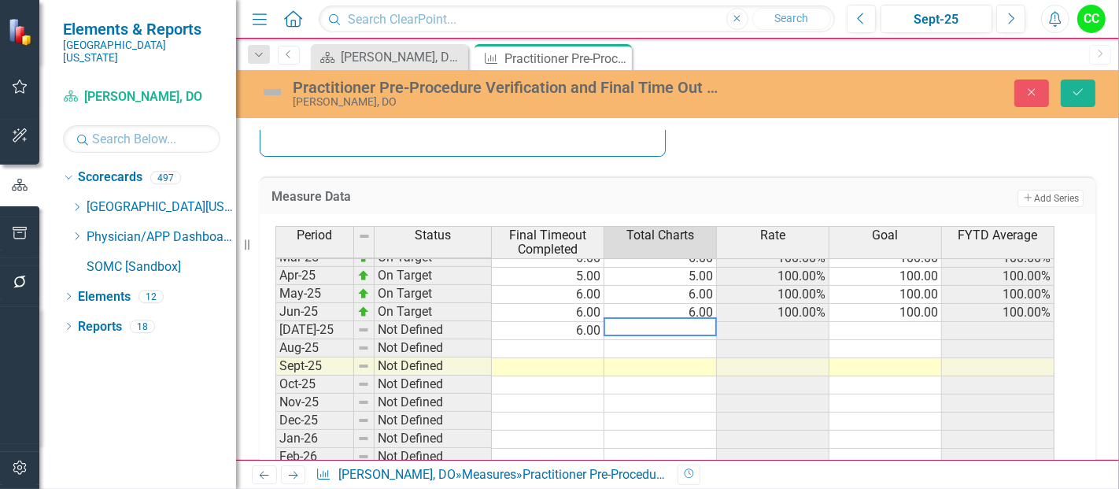
type textarea "6"
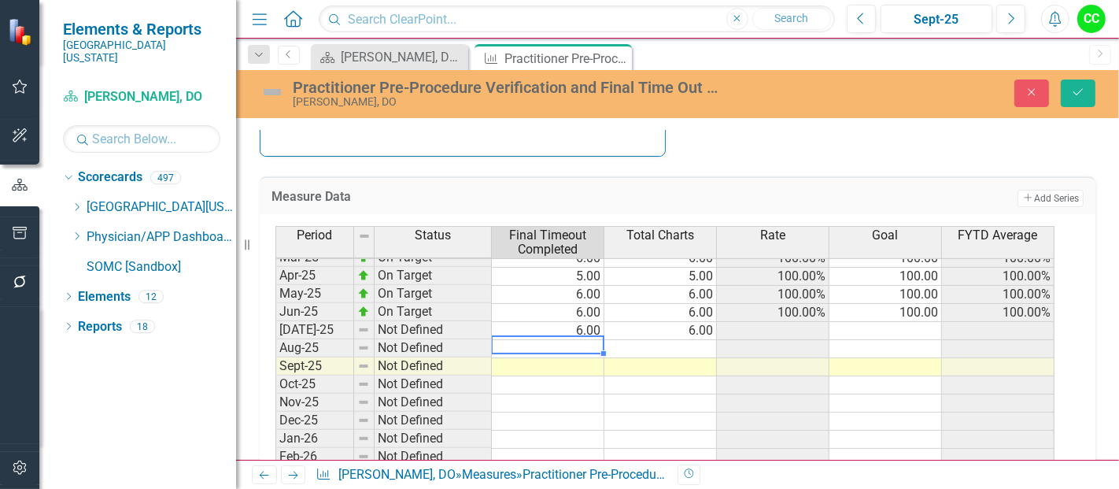
type textarea "2"
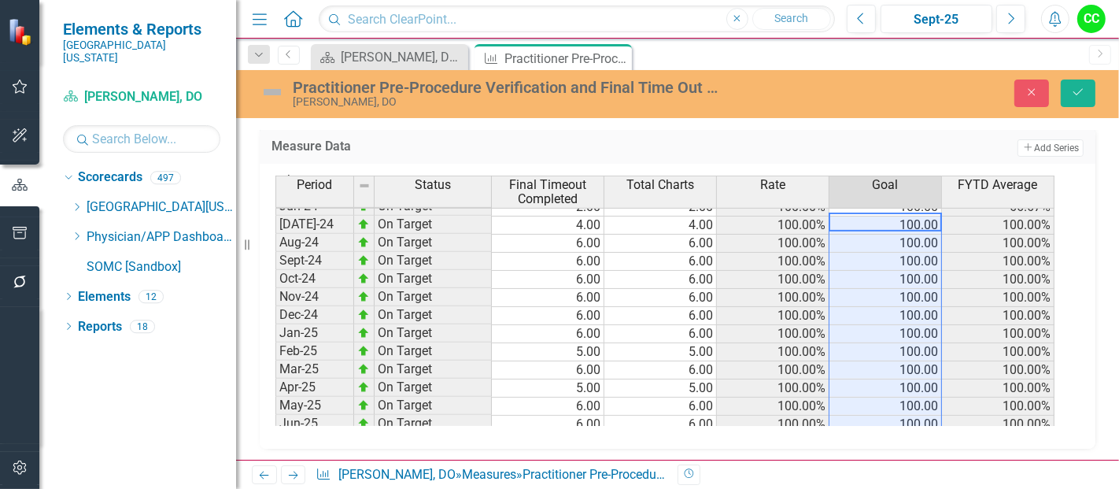
scroll to position [0, 0]
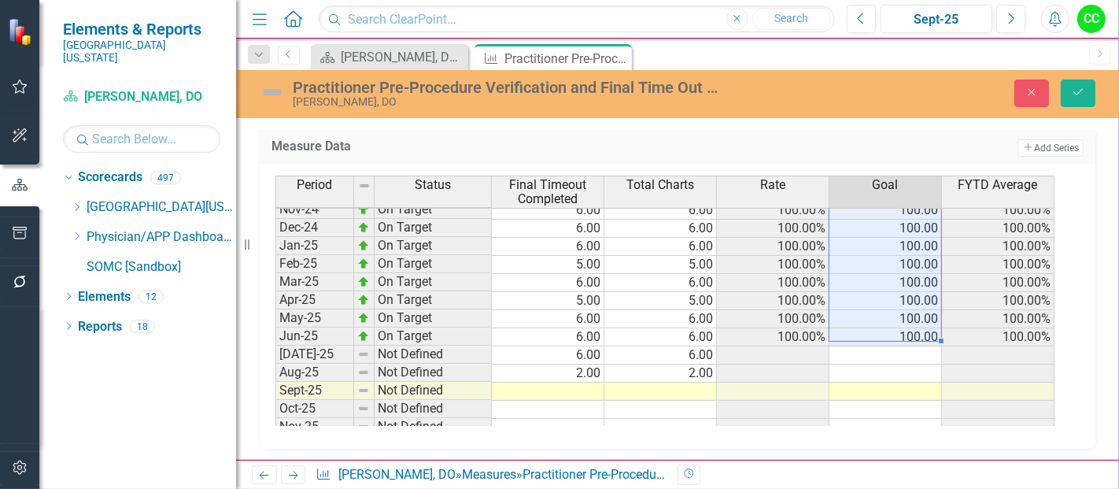
drag, startPoint x: 922, startPoint y: 221, endPoint x: 909, endPoint y: 323, distance: 103.1
click at [909, 323] on tbody "Sep-23 Not Defined 100.00 Oct-23 Not Defined 100.00 Nov-23 Not Defined 100.00 D…" at bounding box center [664, 228] width 779 height 562
click at [867, 346] on td at bounding box center [886, 355] width 113 height 18
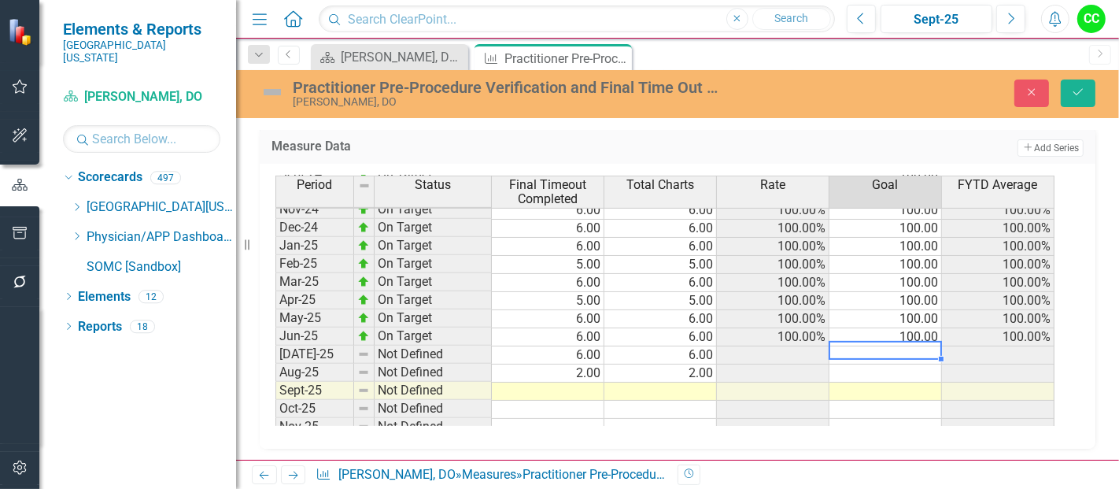
type textarea "100"
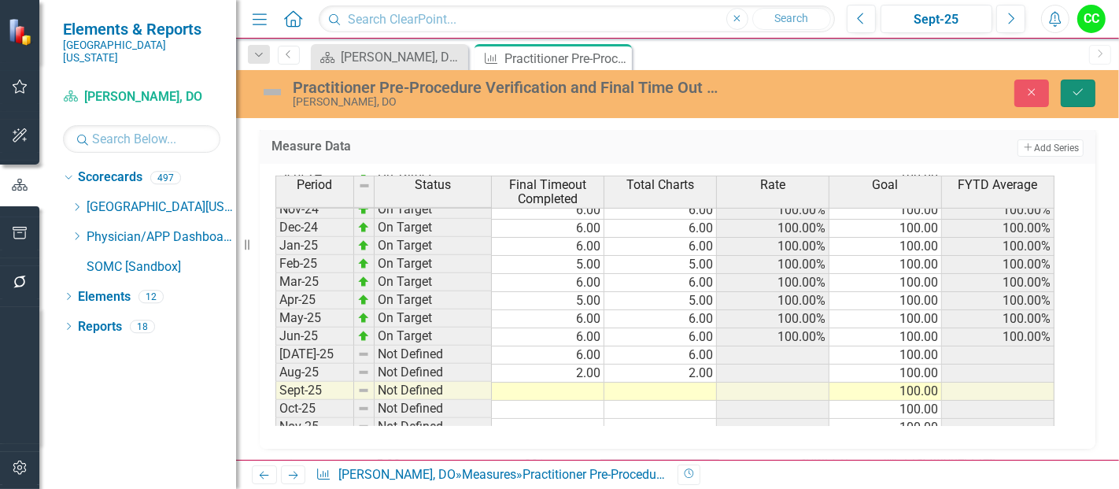
click at [1081, 93] on icon "Save" at bounding box center [1078, 92] width 14 height 11
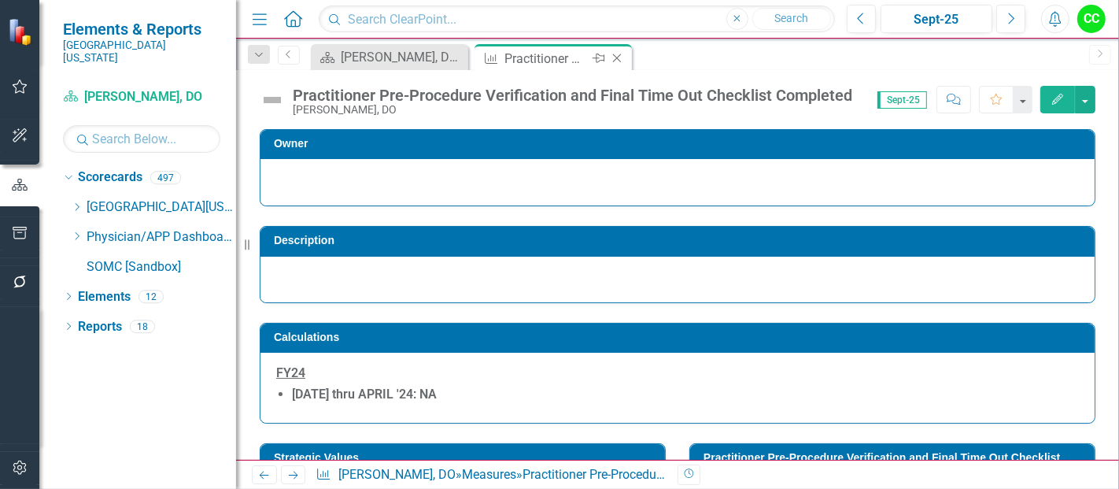
click at [614, 57] on icon "Close" at bounding box center [617, 58] width 16 height 13
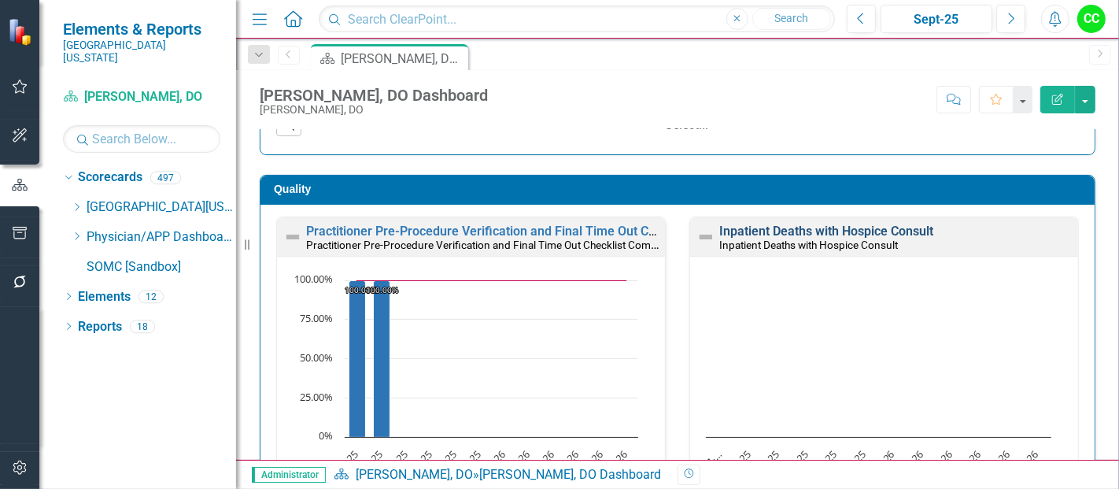
click at [872, 224] on link "Inpatient Deaths with Hospice Consult" at bounding box center [826, 231] width 214 height 15
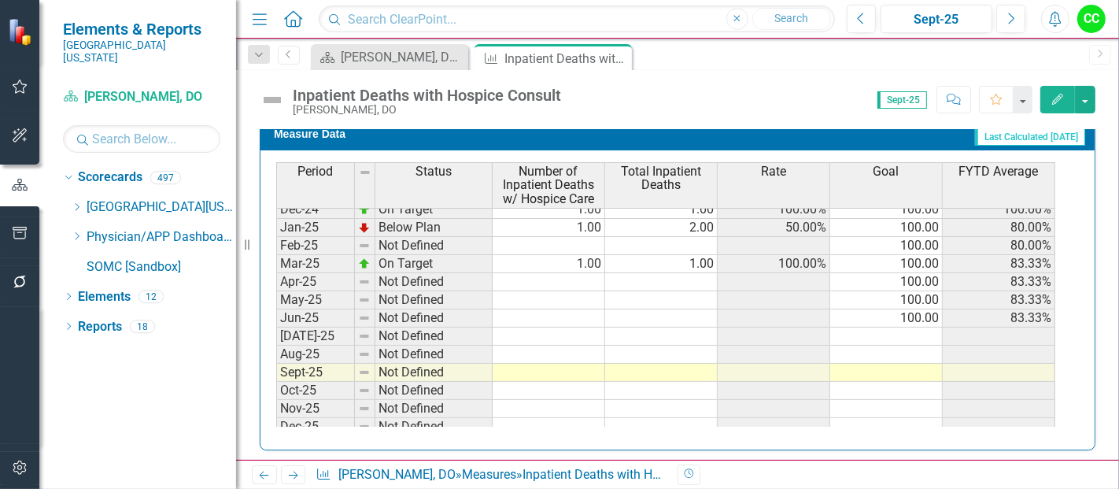
scroll to position [542, 0]
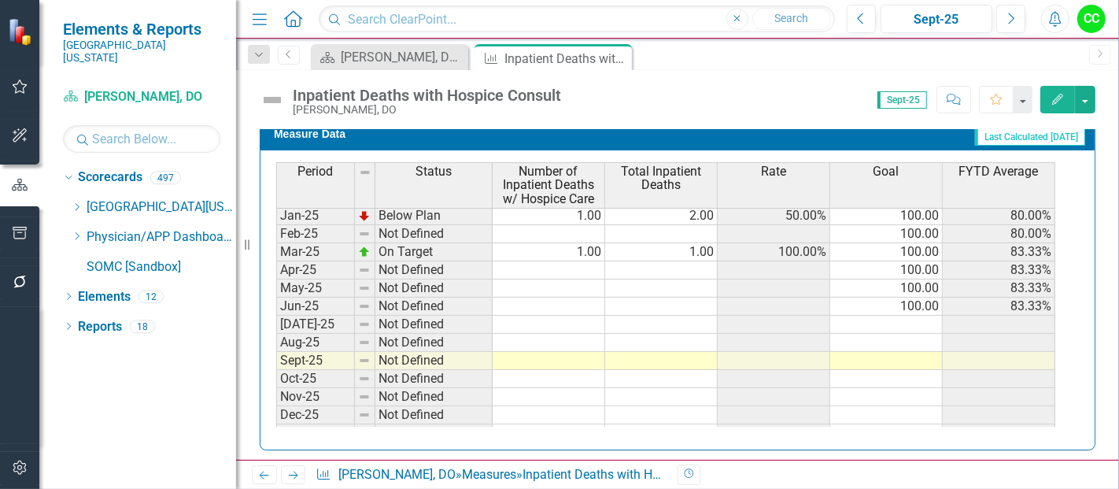
click at [521, 318] on tbody "[DATE]-23 Not Defined 100.00 Aug-23 Not Defined 100.00 Sep-23 Not Defined 100.0…" at bounding box center [665, 161] width 779 height 562
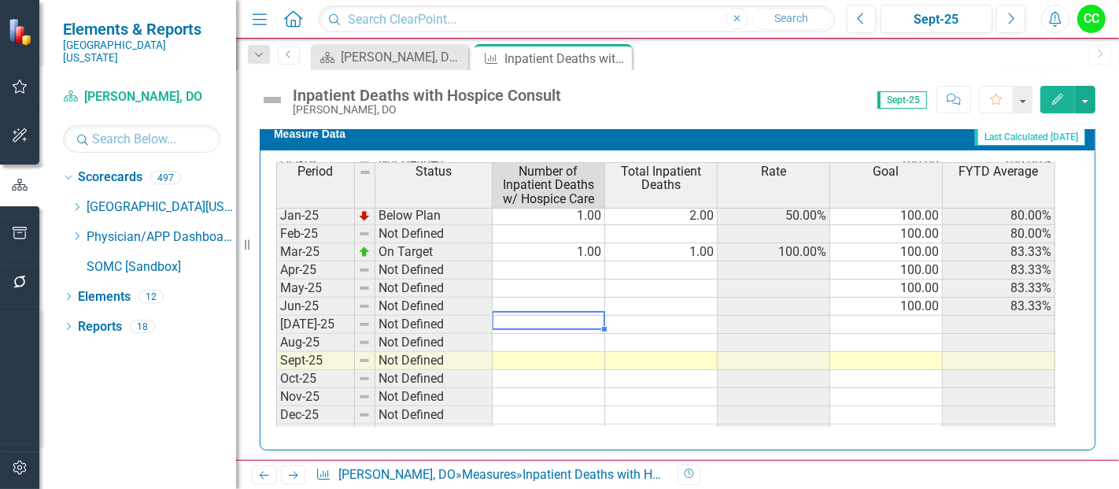
type textarea "1"
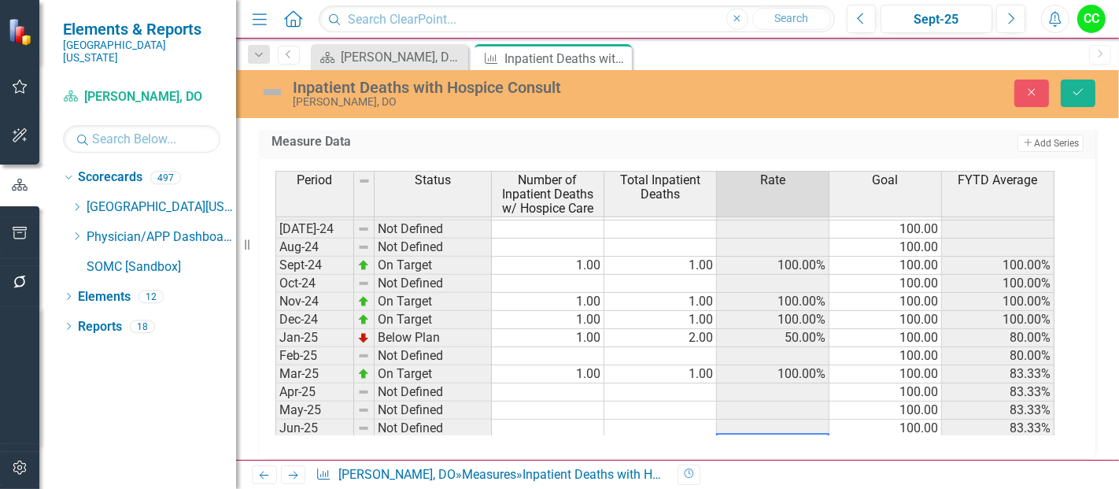
scroll to position [432, 0]
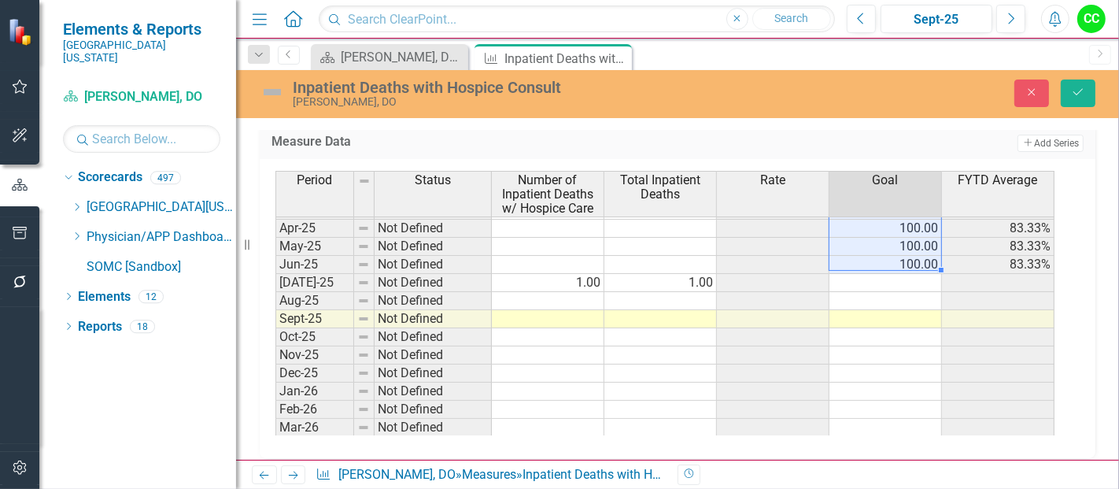
drag, startPoint x: 929, startPoint y: 221, endPoint x: 909, endPoint y: 254, distance: 38.5
click at [909, 254] on tbody "Mar-24 On Target 1.00 1.00 100.00% 100.00 100.00% Apr-24 Not Defined 100.00 100…" at bounding box center [664, 237] width 779 height 508
click at [903, 279] on td at bounding box center [886, 283] width 113 height 18
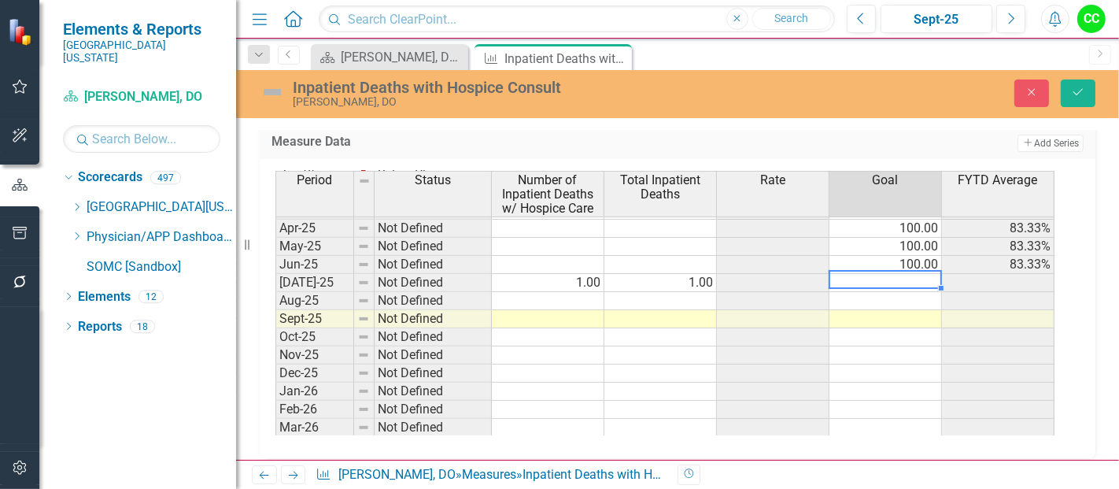
type textarea "100"
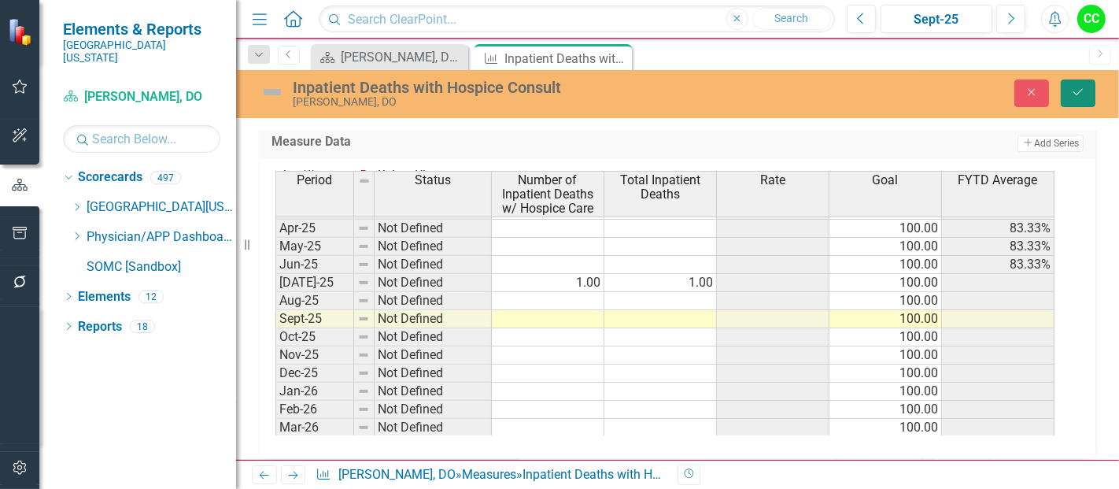
click at [1077, 87] on icon "Save" at bounding box center [1078, 92] width 14 height 11
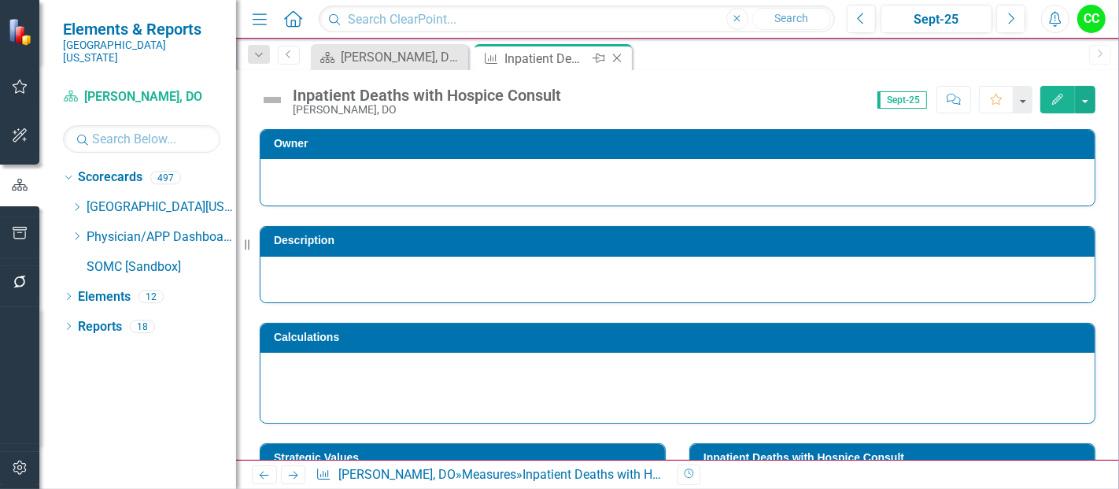
click at [616, 54] on icon "Close" at bounding box center [617, 58] width 16 height 13
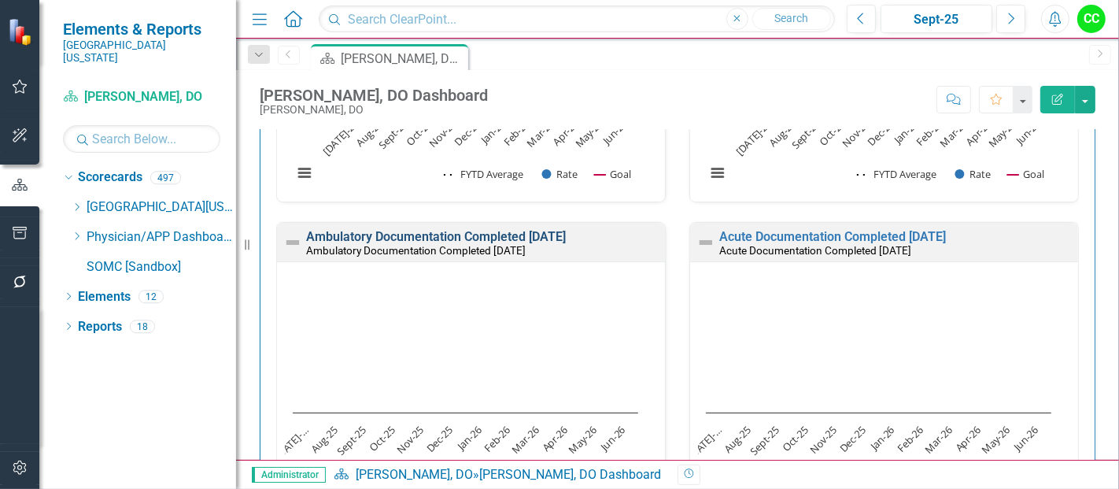
click at [531, 229] on link "Ambulatory Documentation Completed [DATE]" at bounding box center [436, 236] width 260 height 15
